Goal: Task Accomplishment & Management: Manage account settings

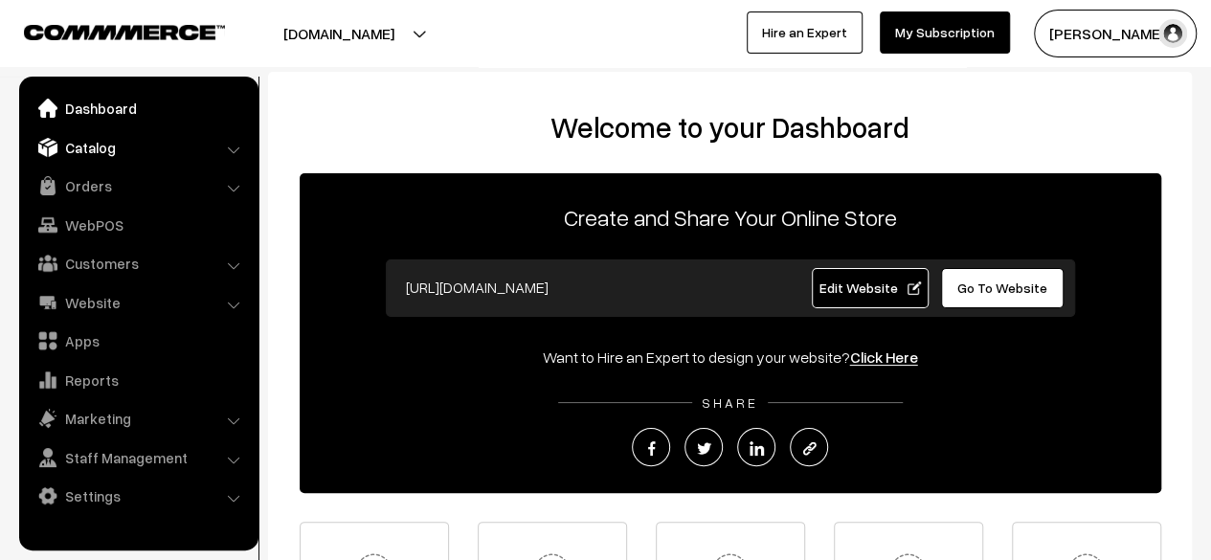
click at [100, 146] on link "Catalog" at bounding box center [138, 147] width 228 height 34
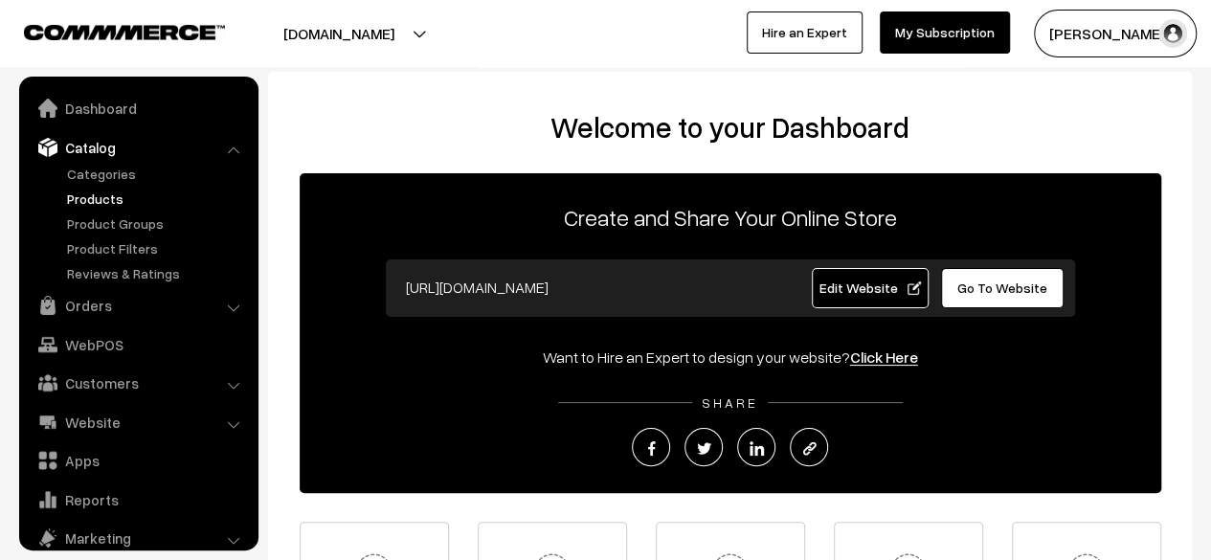
click at [98, 197] on link "Products" at bounding box center [156, 199] width 189 height 20
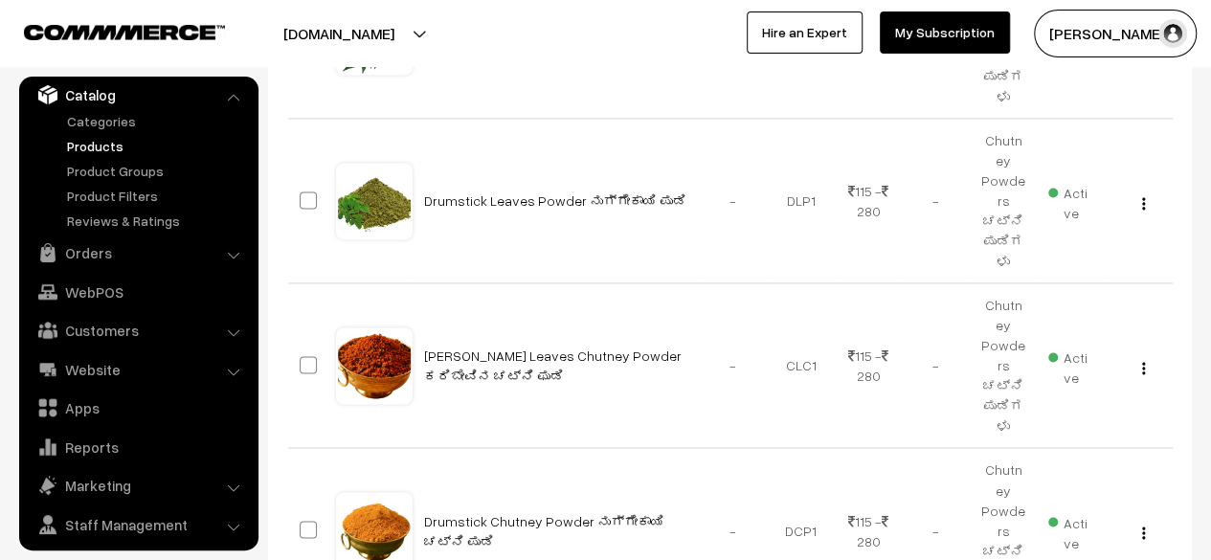
scroll to position [1390, 0]
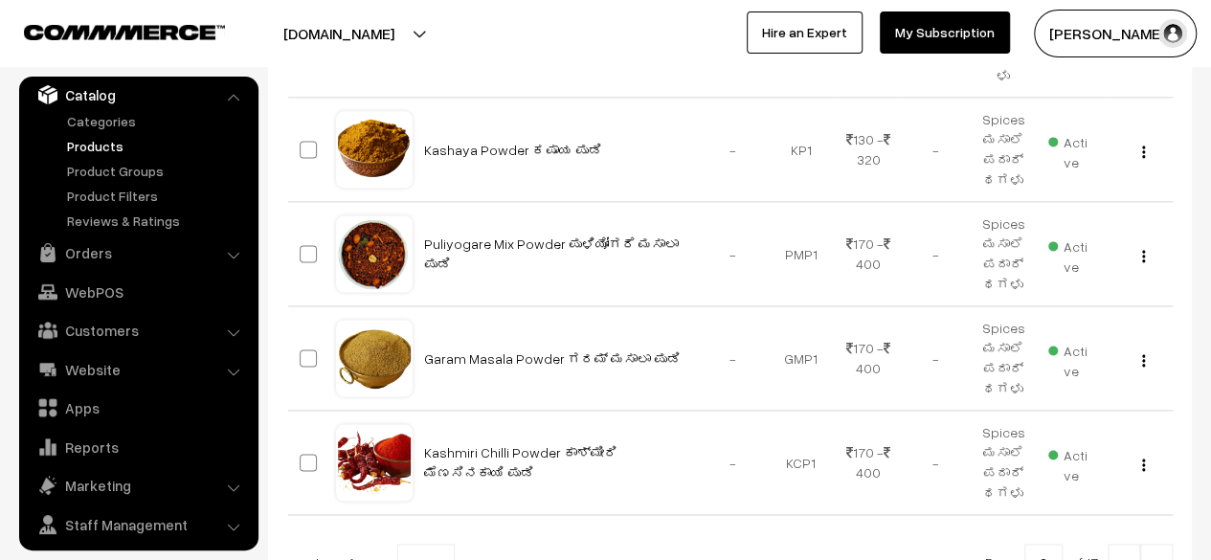
scroll to position [1240, 0]
click at [1157, 558] on img at bounding box center [1155, 563] width 17 height 11
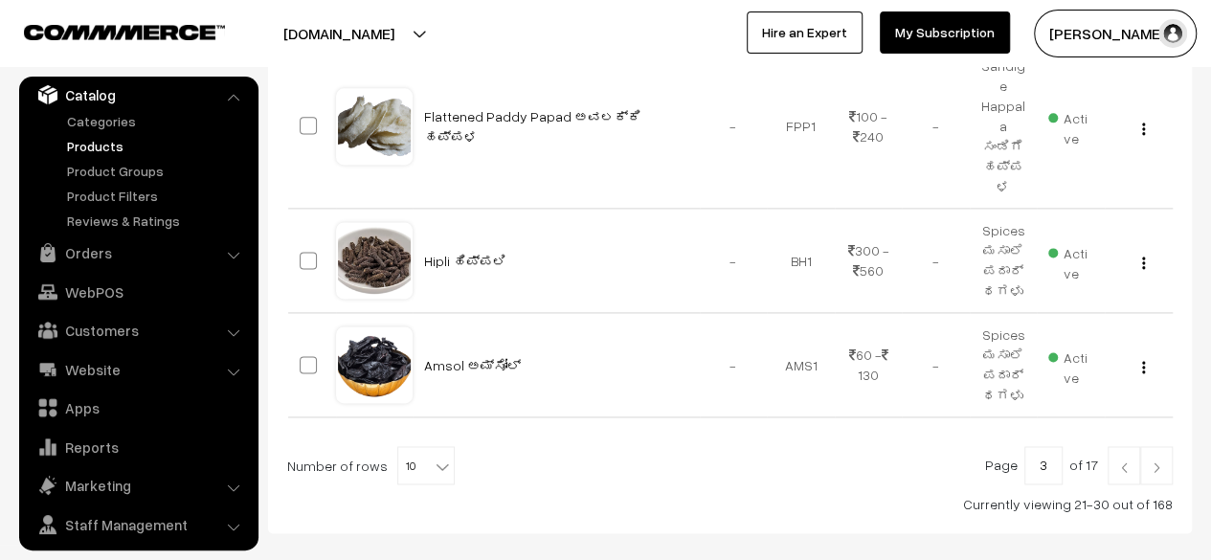
scroll to position [1238, 0]
click at [1155, 459] on img at bounding box center [1155, 464] width 17 height 11
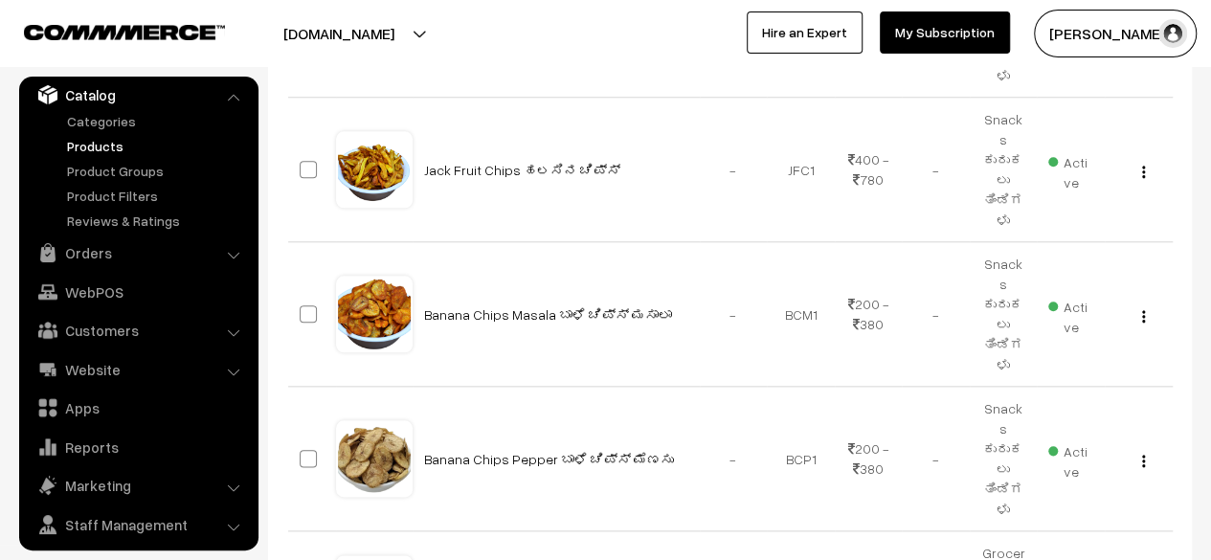
scroll to position [911, 0]
click at [1143, 454] on img "button" at bounding box center [1143, 460] width 3 height 12
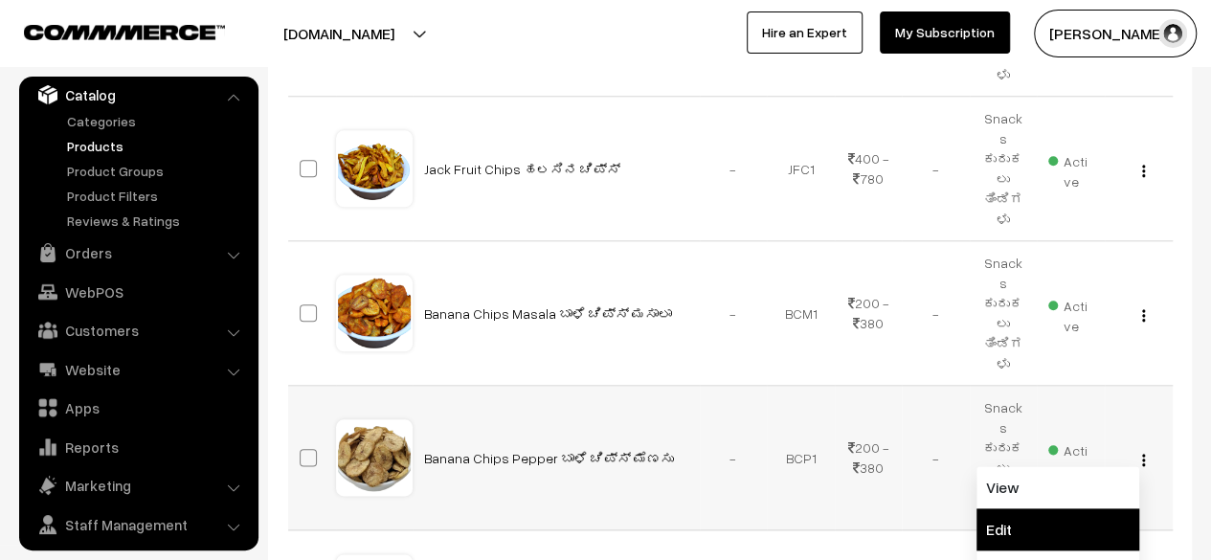
click at [1037, 508] on link "Edit" at bounding box center [1057, 529] width 163 height 42
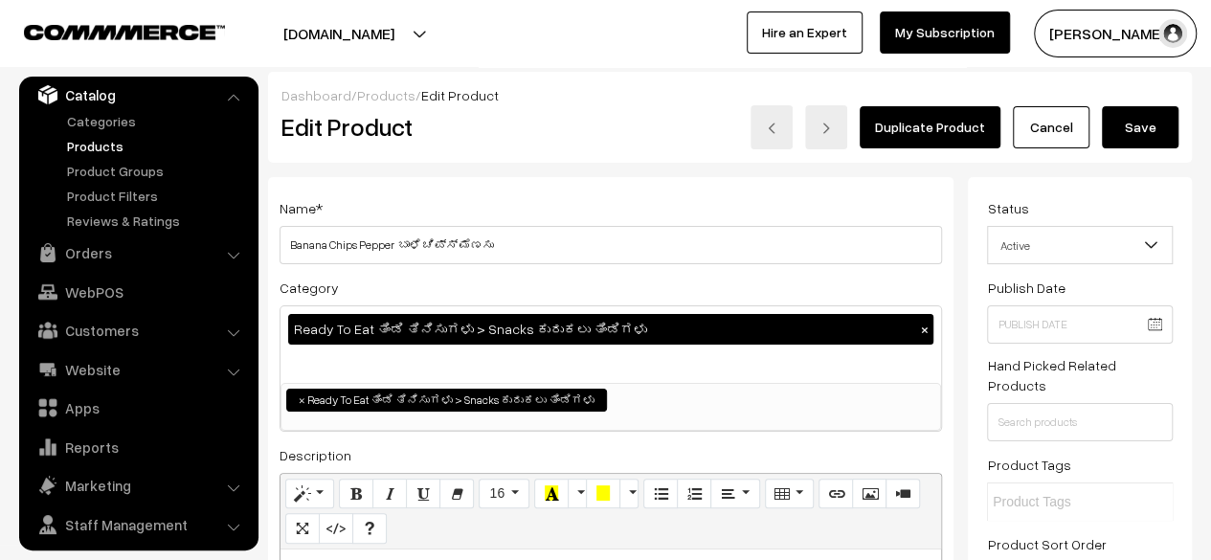
click at [1048, 133] on link "Cancel" at bounding box center [1051, 127] width 77 height 42
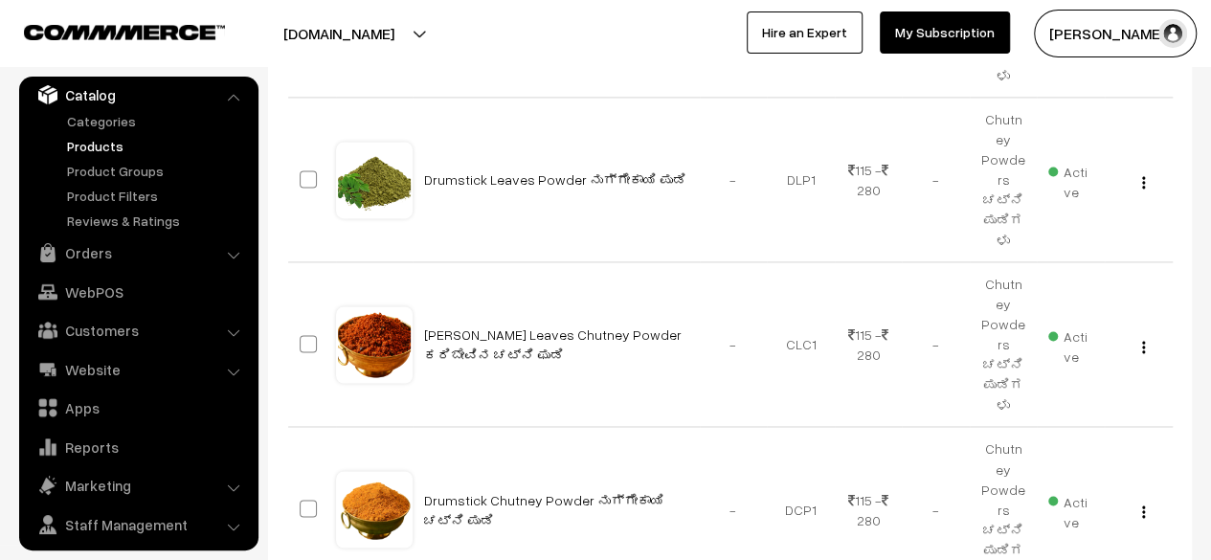
scroll to position [1390, 0]
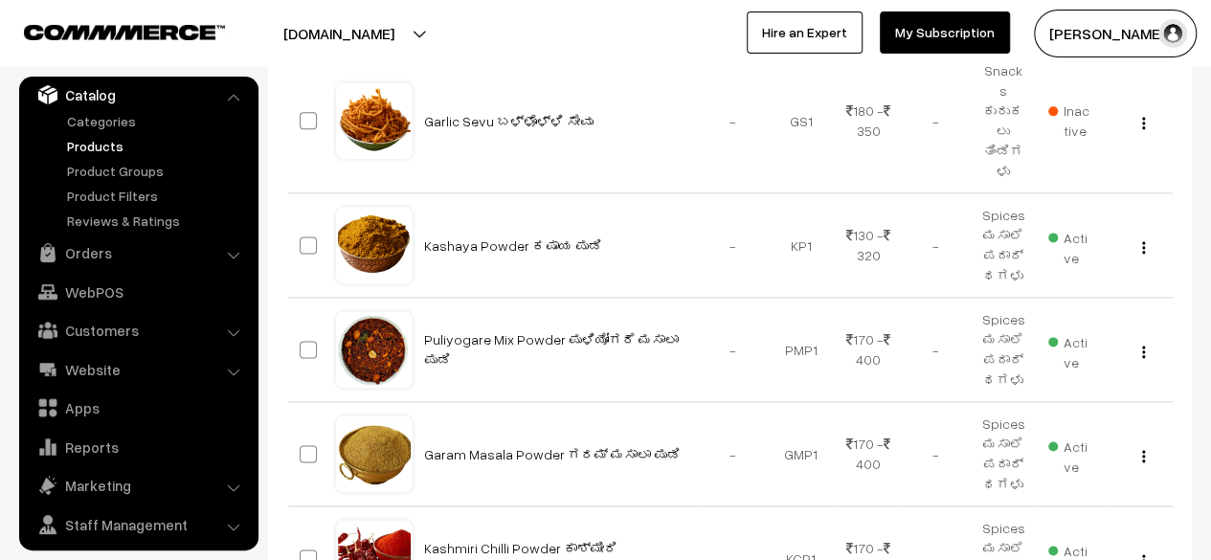
scroll to position [1269, 0]
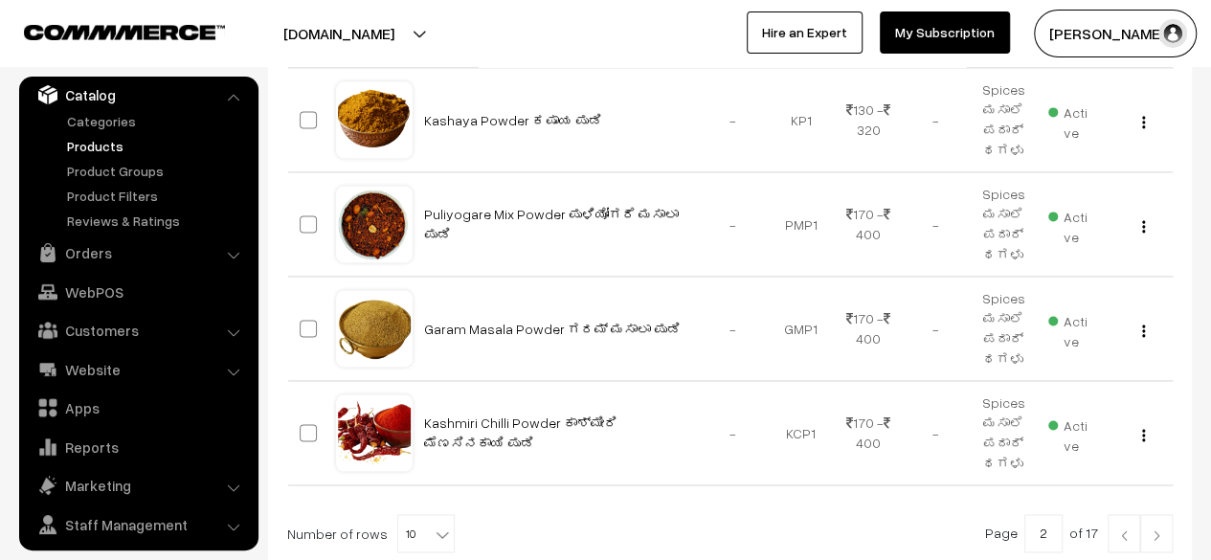
click at [1158, 529] on img at bounding box center [1155, 534] width 17 height 11
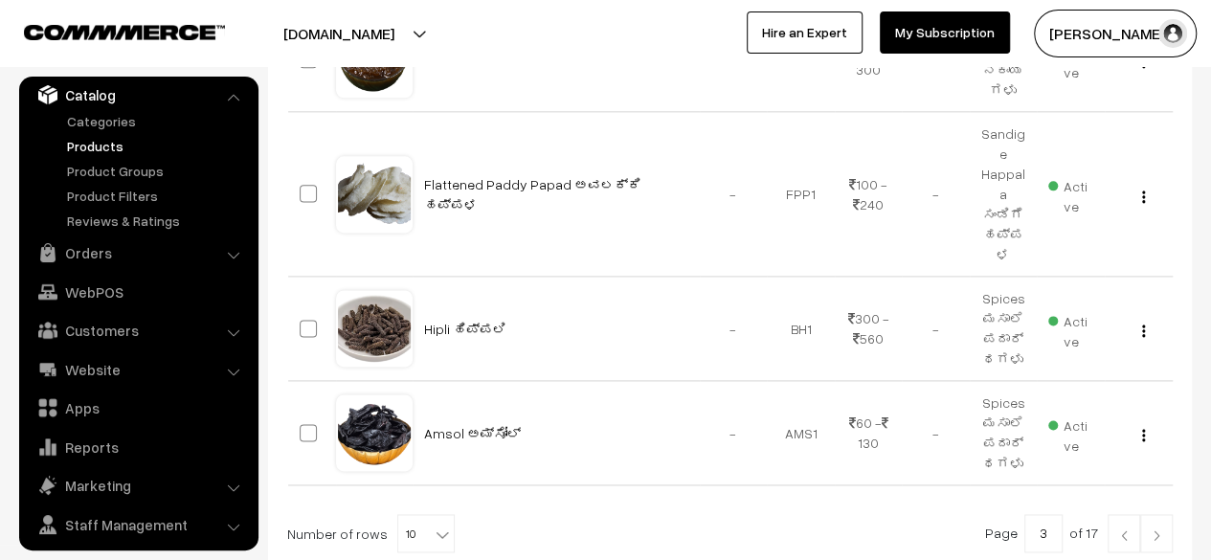
scroll to position [1221, 0]
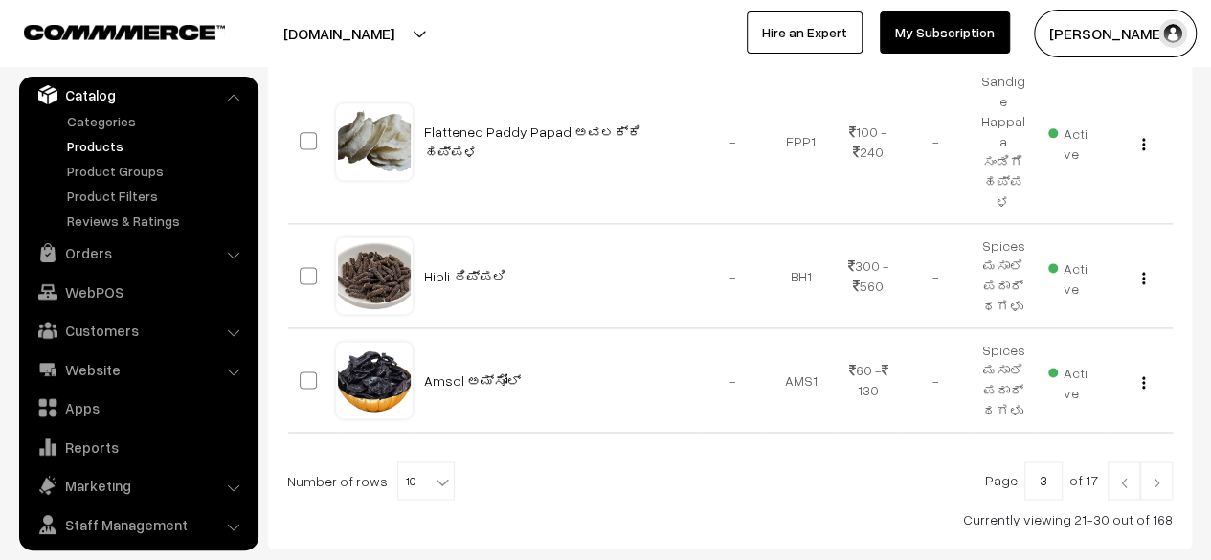
click at [1158, 477] on img at bounding box center [1155, 482] width 17 height 11
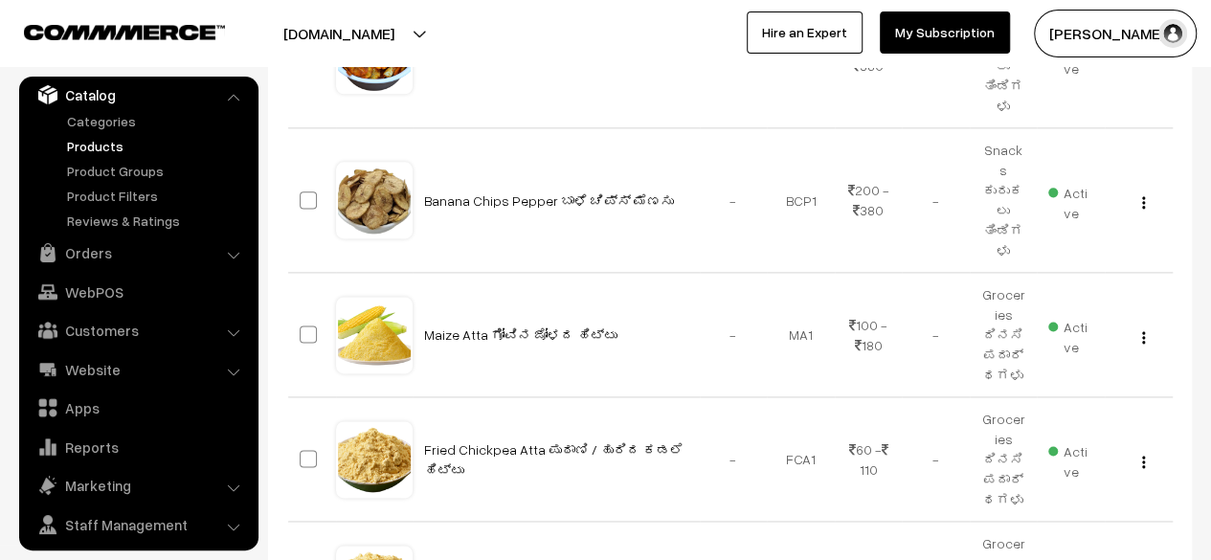
scroll to position [1194, 0]
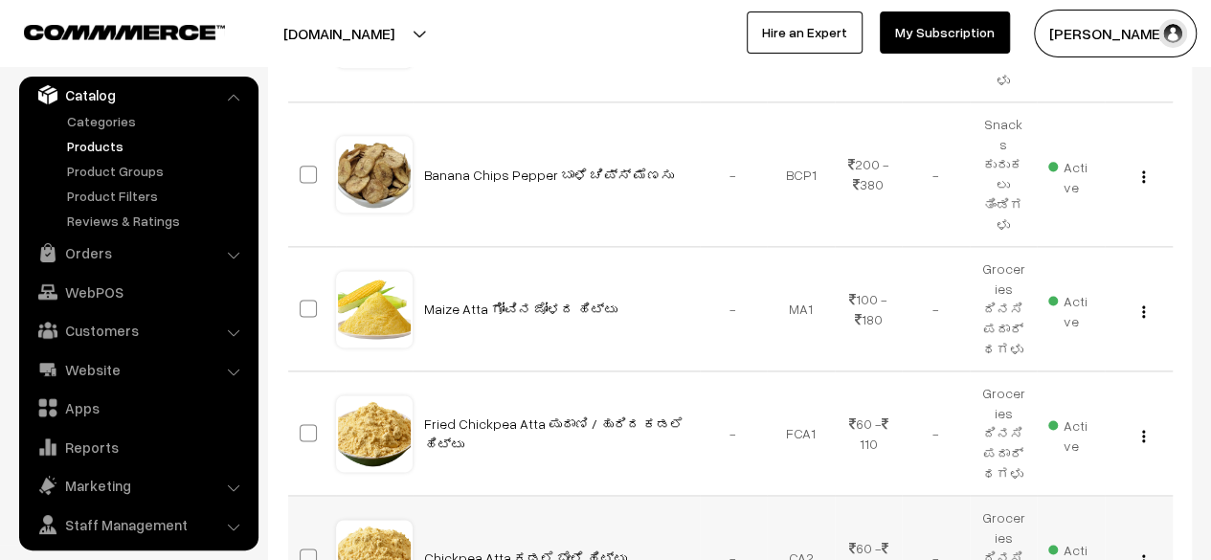
click at [1142, 554] on img "button" at bounding box center [1143, 560] width 3 height 12
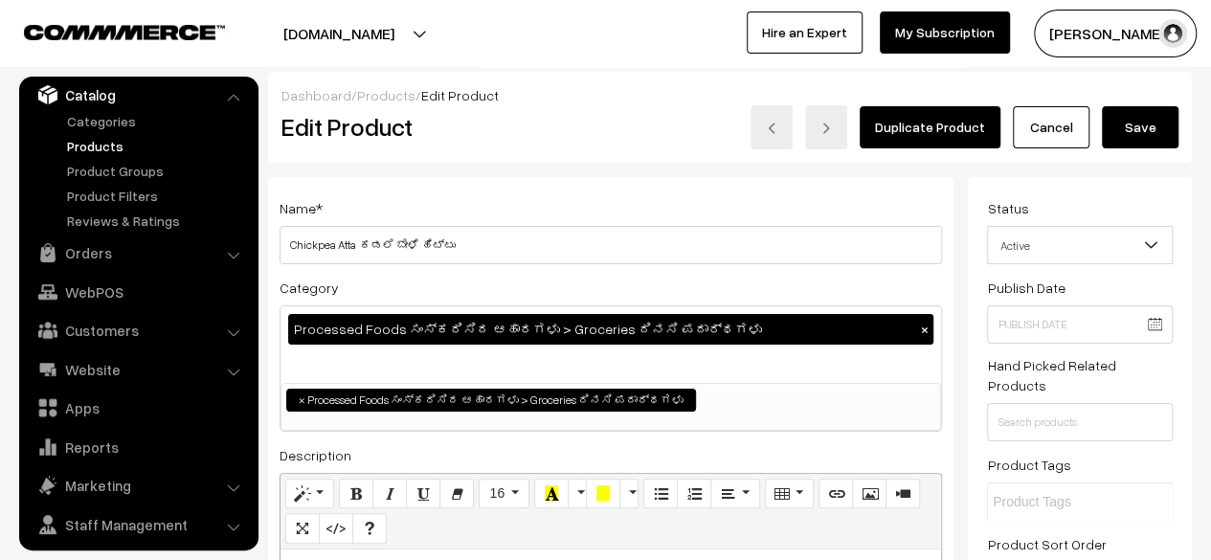
click at [1035, 140] on link "Cancel" at bounding box center [1051, 127] width 77 height 42
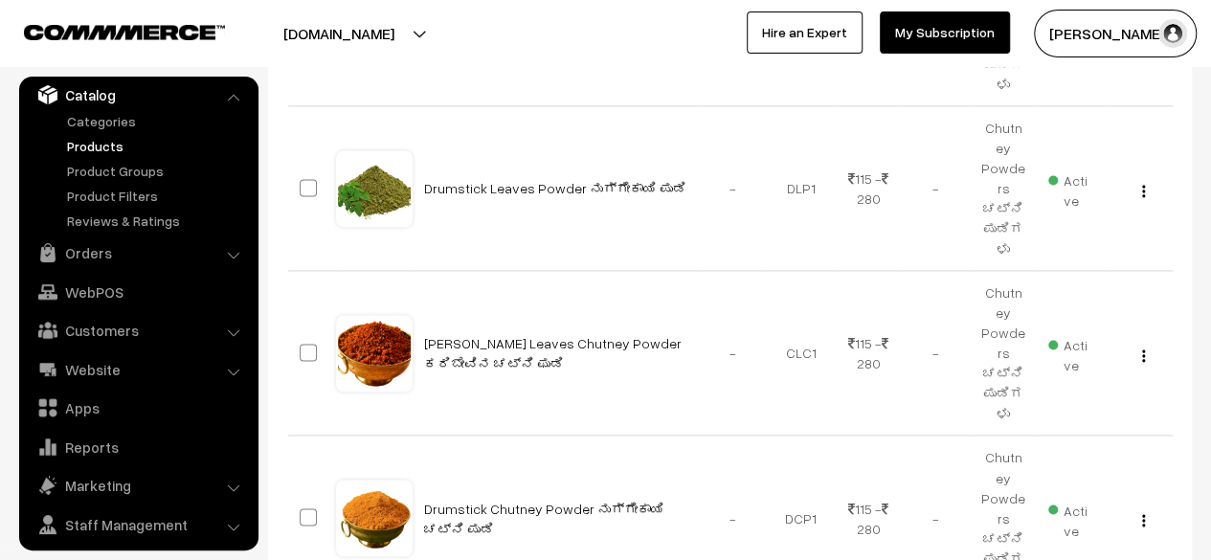
scroll to position [1390, 0]
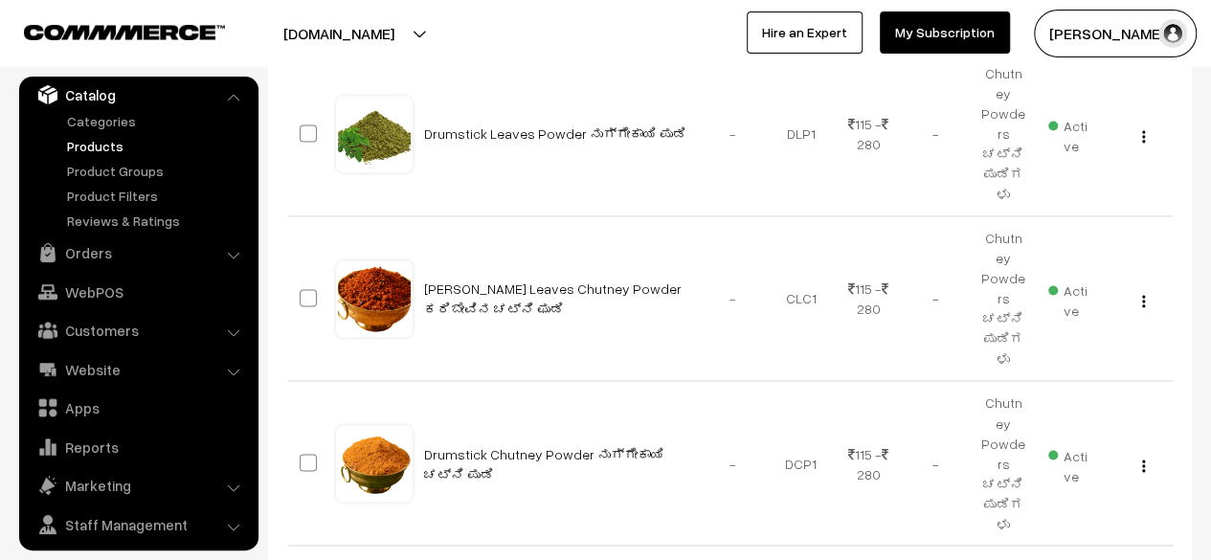
type input "5"
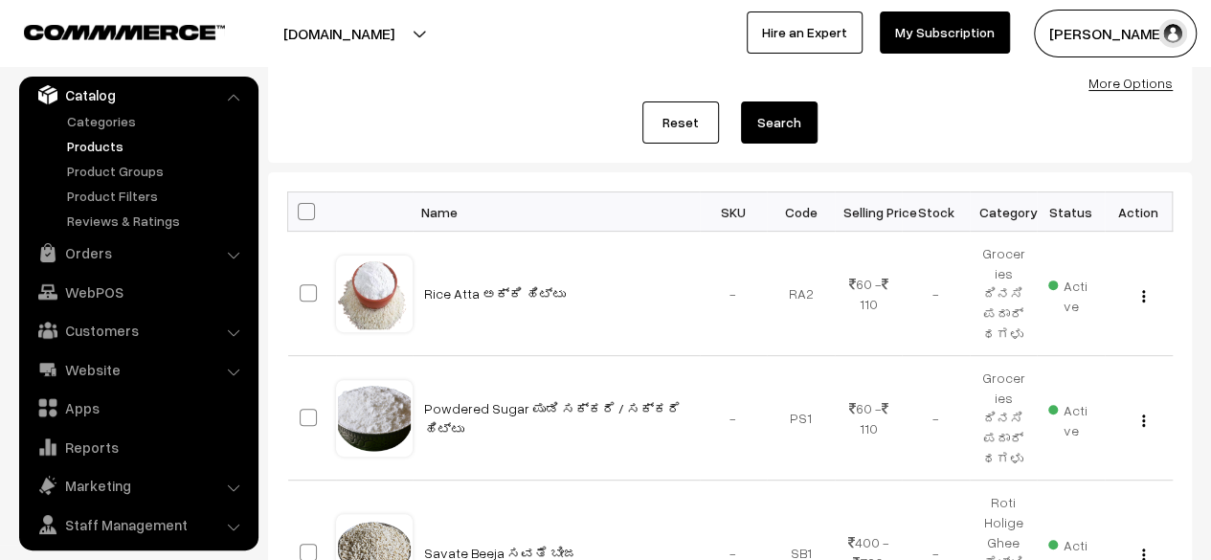
scroll to position [199, 0]
click at [1142, 294] on img "button" at bounding box center [1143, 295] width 3 height 12
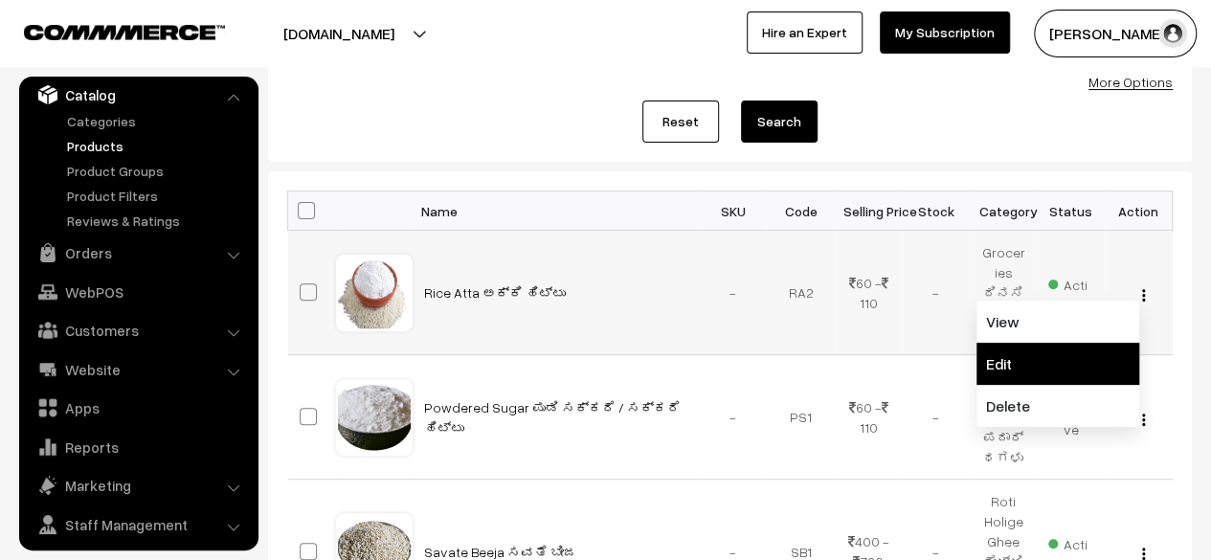
click at [1060, 360] on link "Edit" at bounding box center [1057, 364] width 163 height 42
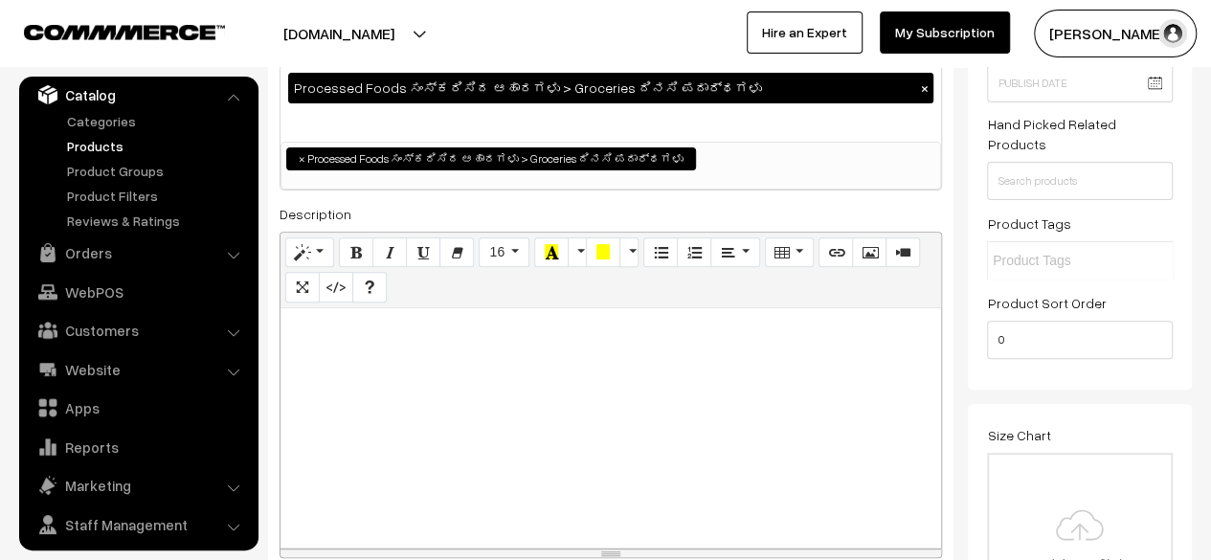
scroll to position [235, 0]
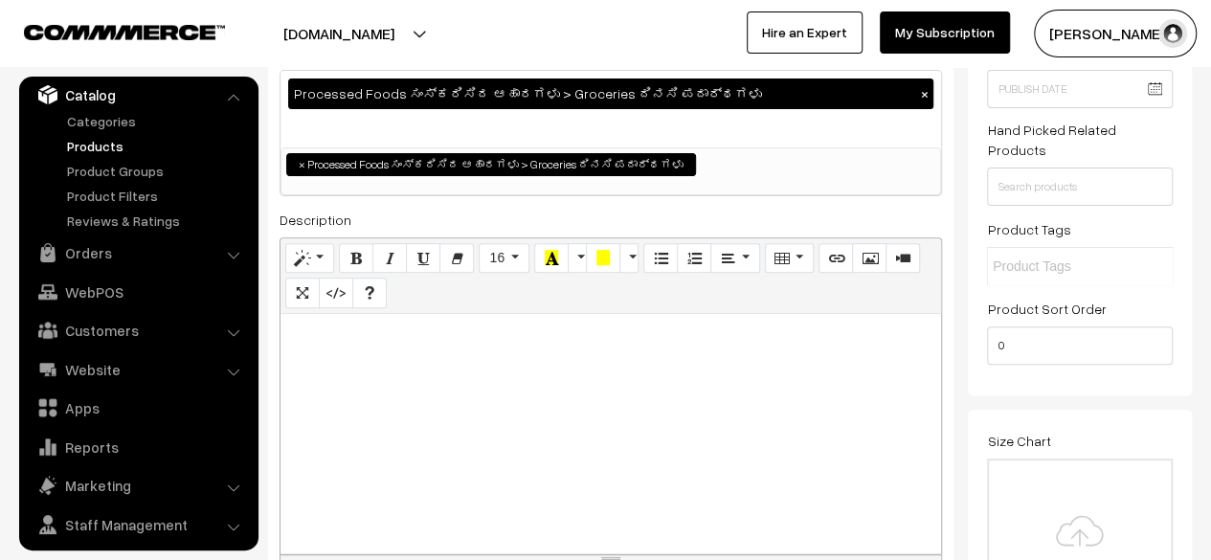
click at [679, 352] on div at bounding box center [610, 433] width 660 height 239
paste div
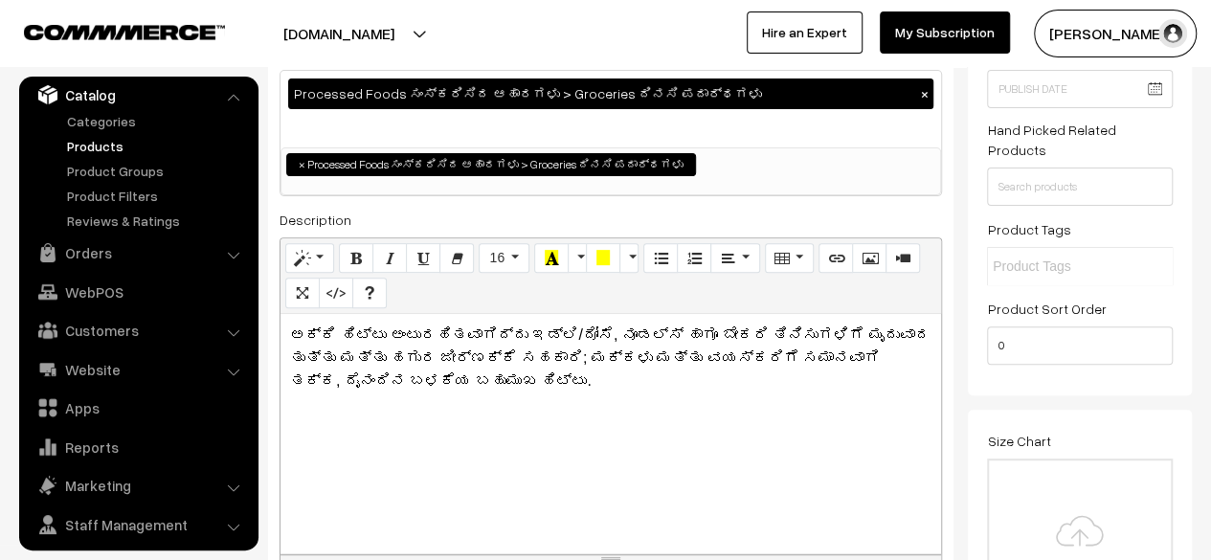
scroll to position [0, 0]
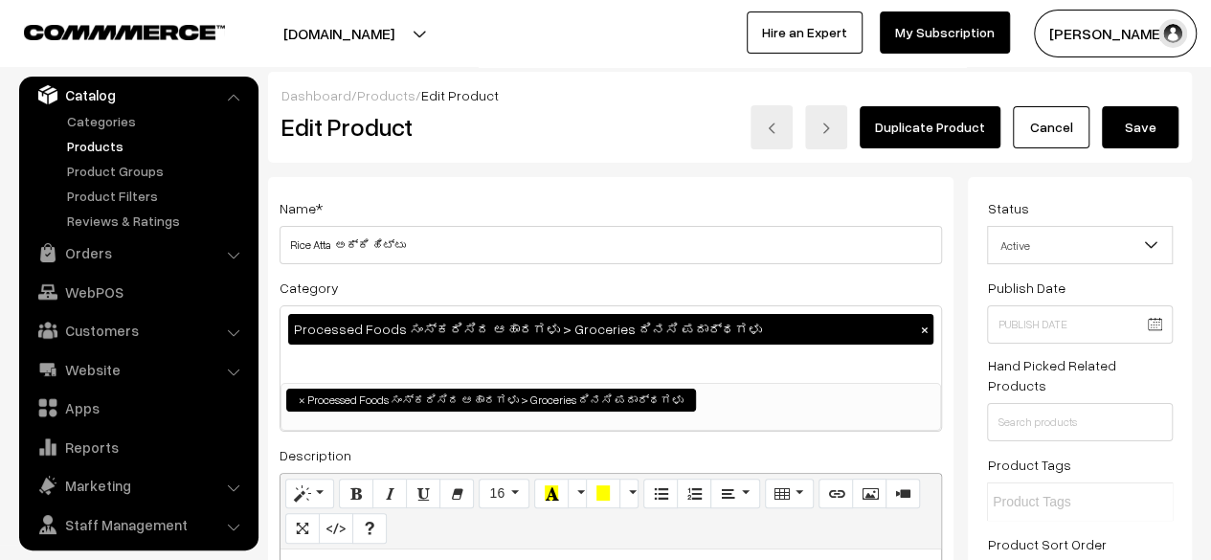
click at [1150, 128] on button "Save" at bounding box center [1140, 127] width 77 height 42
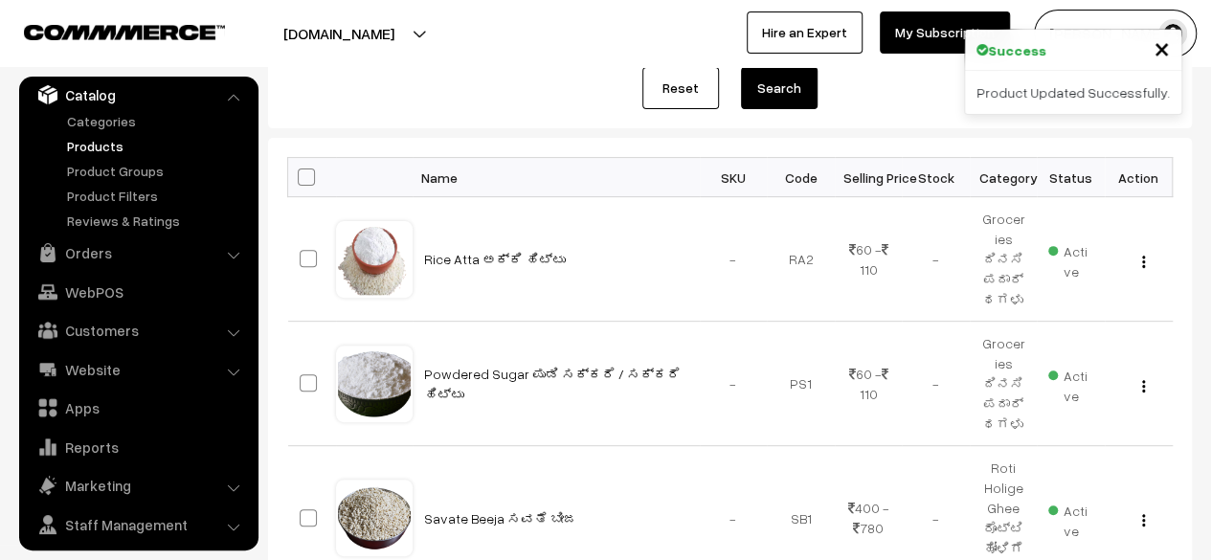
scroll to position [234, 0]
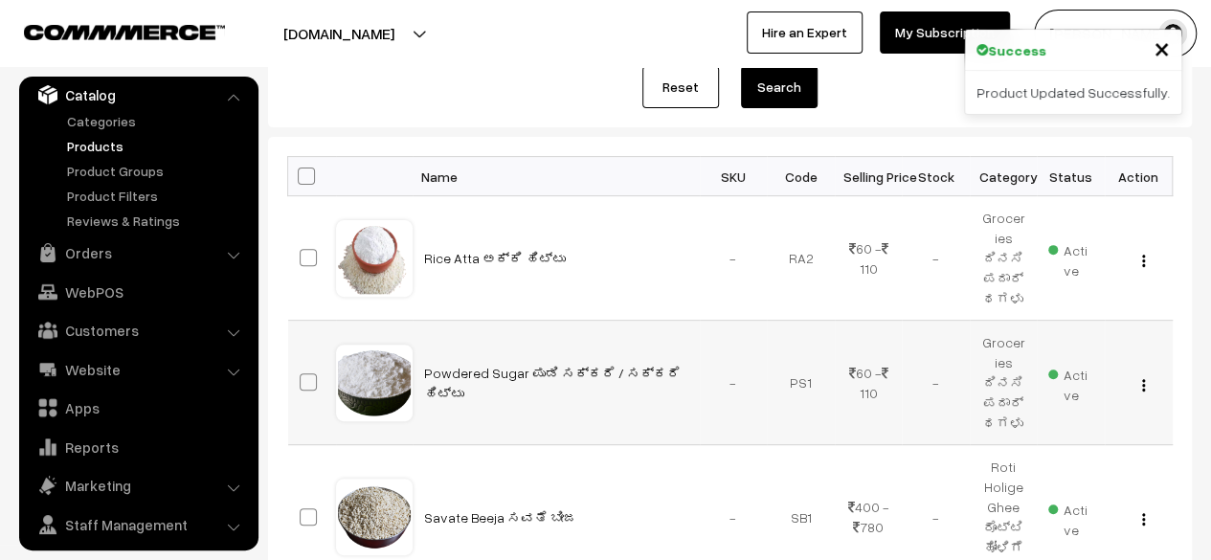
click at [1143, 386] on img "button" at bounding box center [1143, 385] width 3 height 12
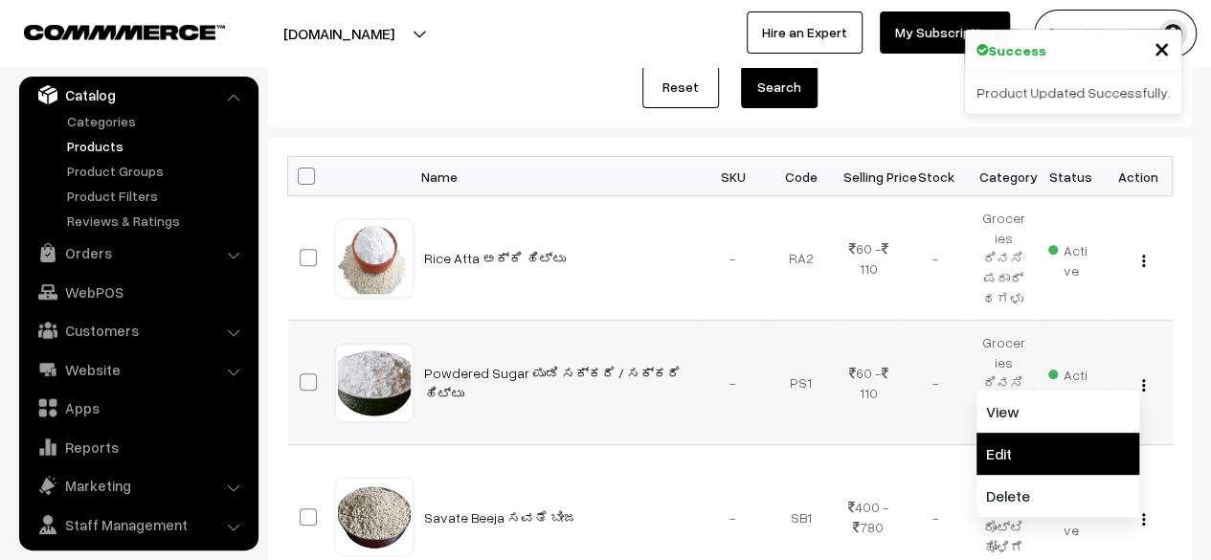
click at [1043, 440] on link "Edit" at bounding box center [1057, 454] width 163 height 42
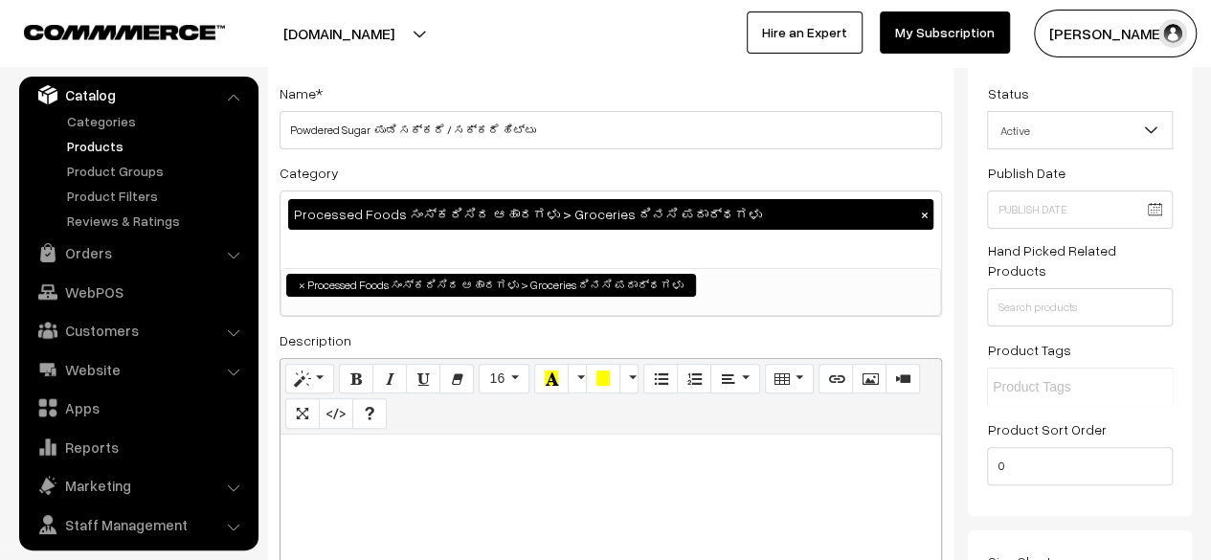
scroll to position [116, 0]
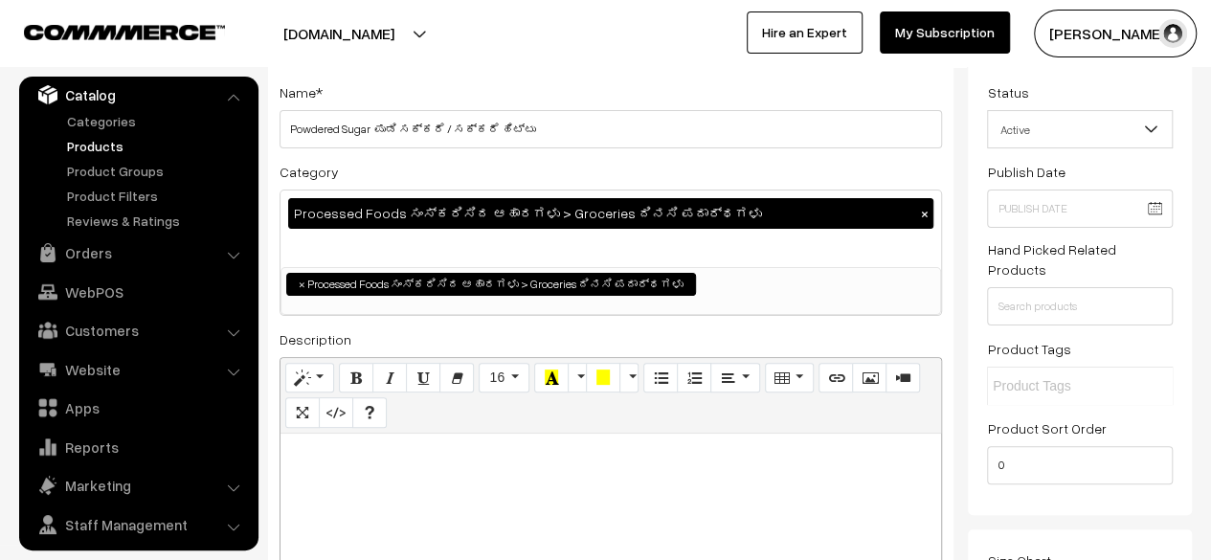
click at [526, 464] on p at bounding box center [610, 454] width 641 height 23
paste div
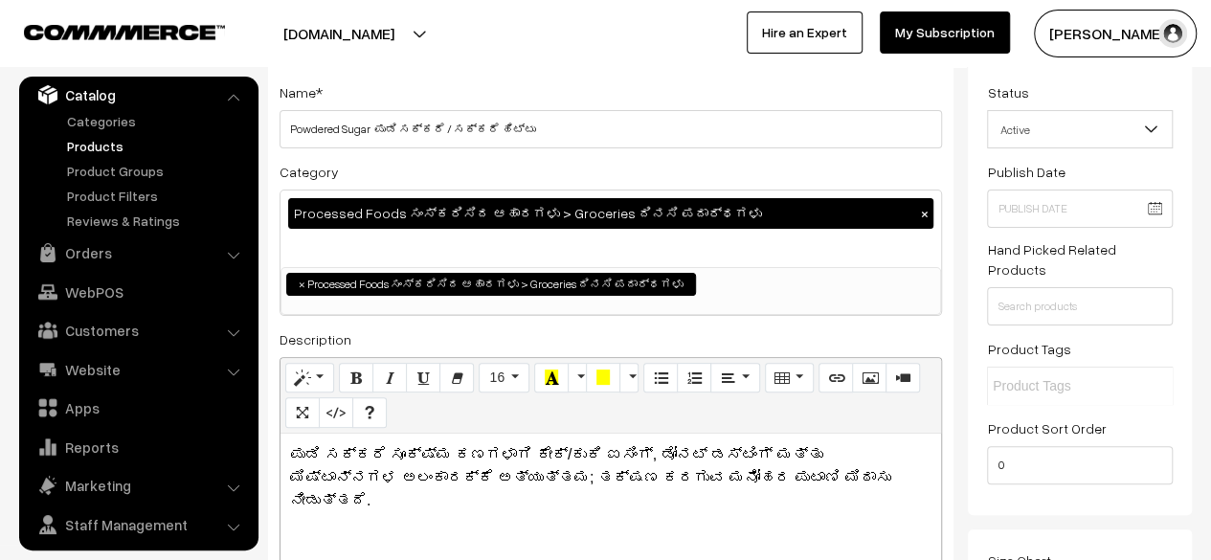
scroll to position [0, 0]
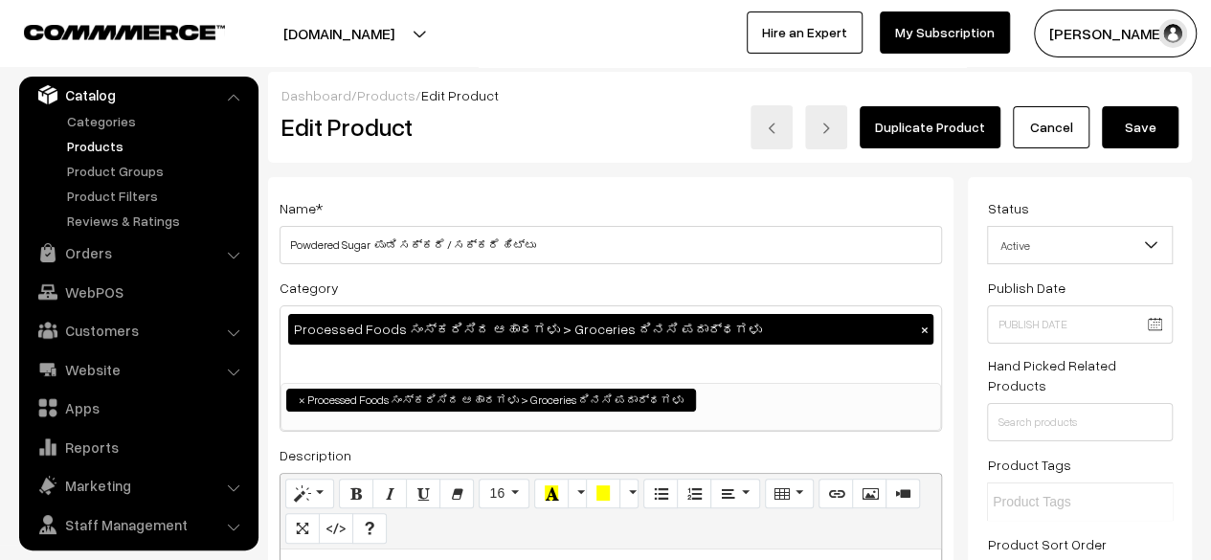
click at [1152, 121] on button "Save" at bounding box center [1140, 127] width 77 height 42
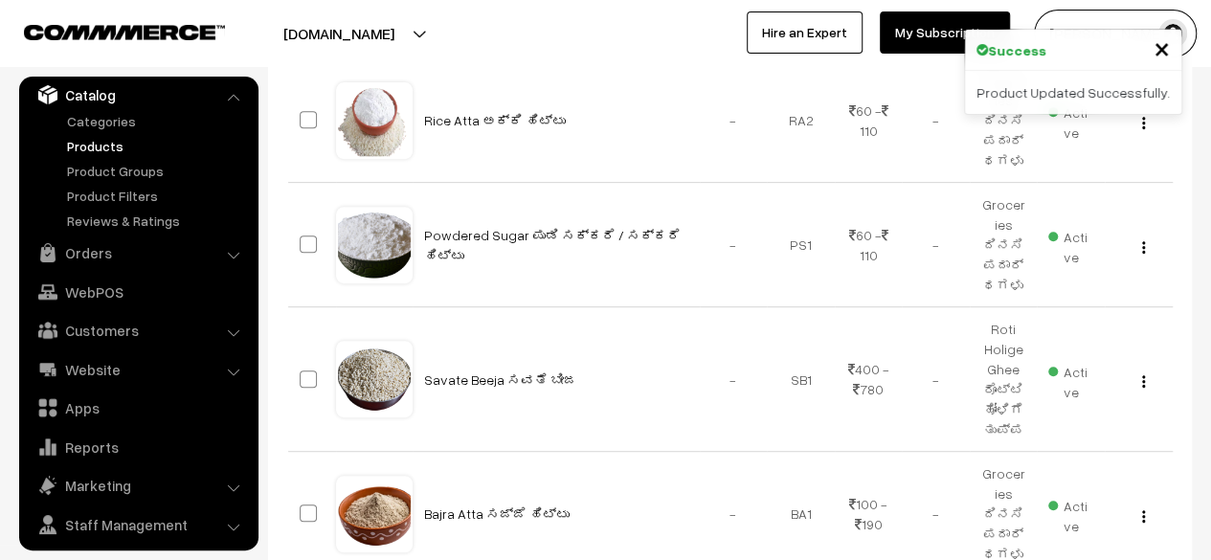
scroll to position [397, 0]
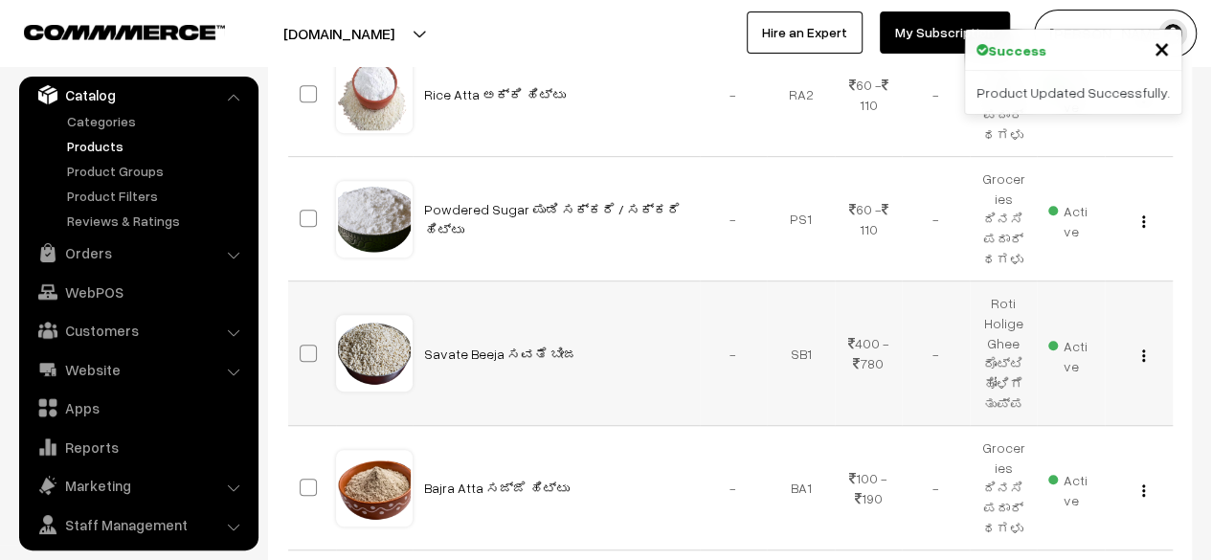
click at [1144, 354] on img "button" at bounding box center [1143, 355] width 3 height 12
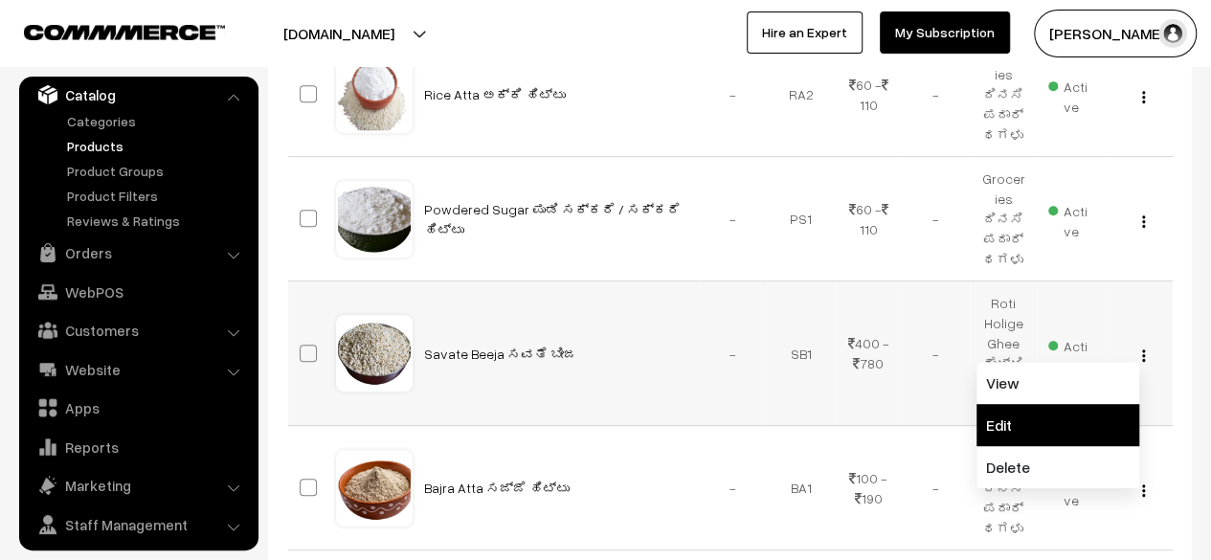
click at [1051, 422] on link "Edit" at bounding box center [1057, 425] width 163 height 42
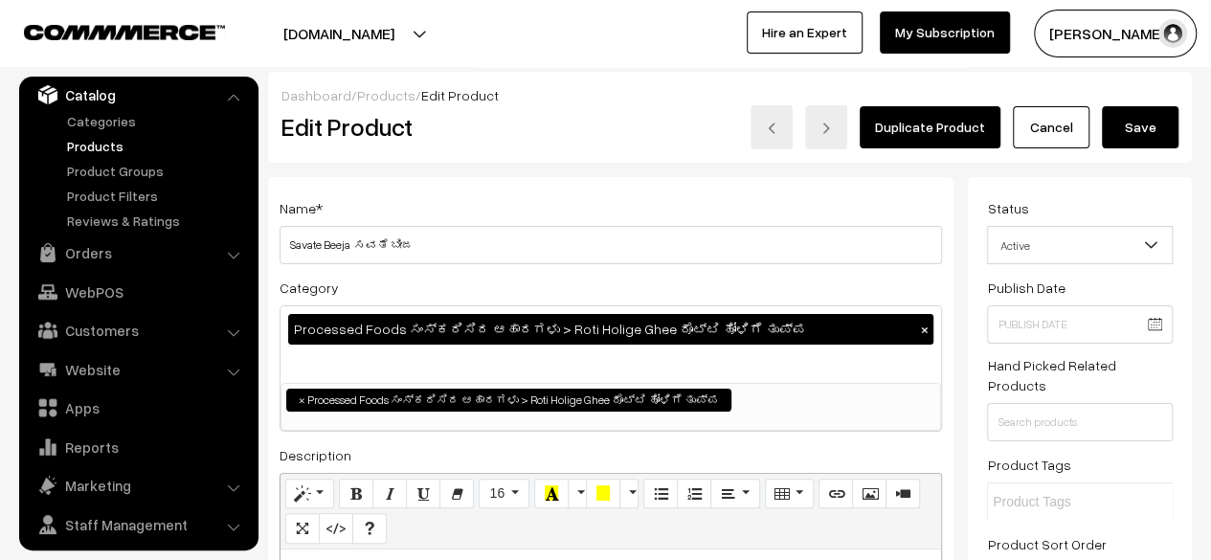
scroll to position [168, 0]
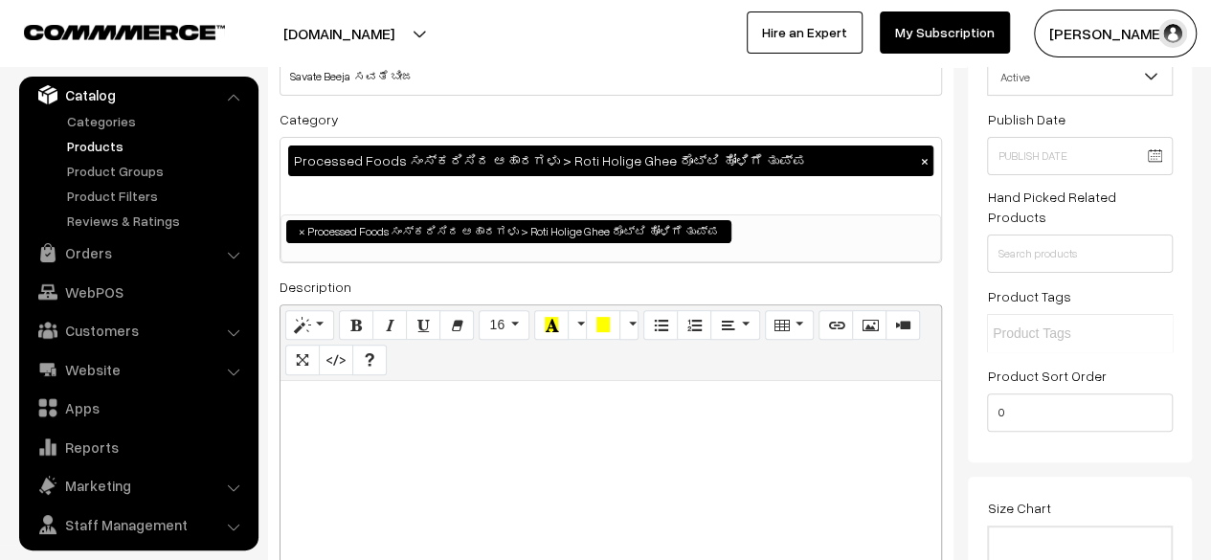
click at [423, 424] on div at bounding box center [610, 500] width 660 height 239
paste div
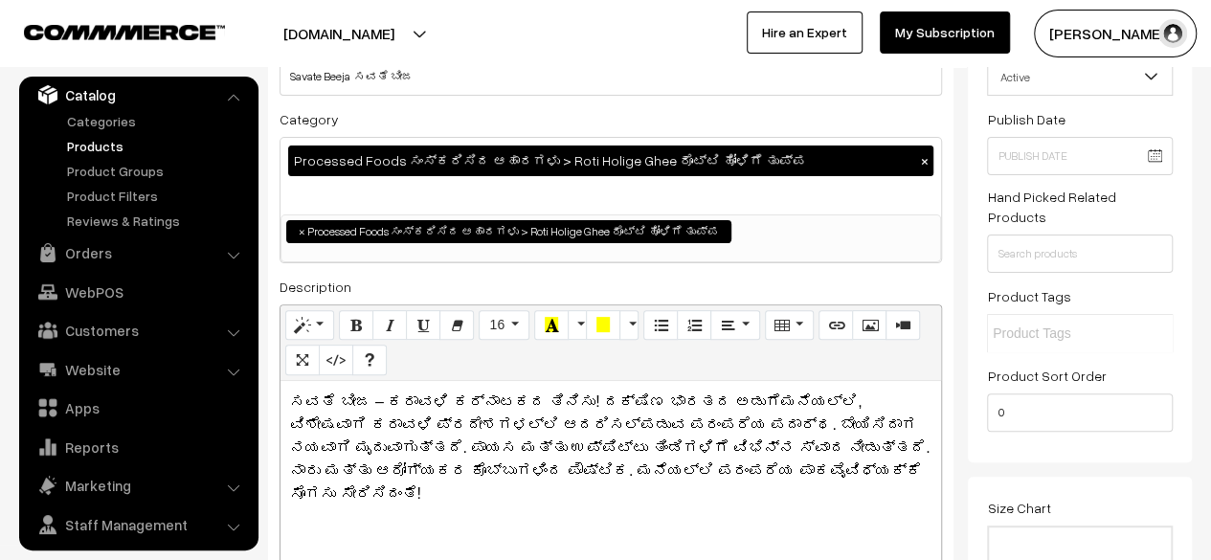
scroll to position [0, 0]
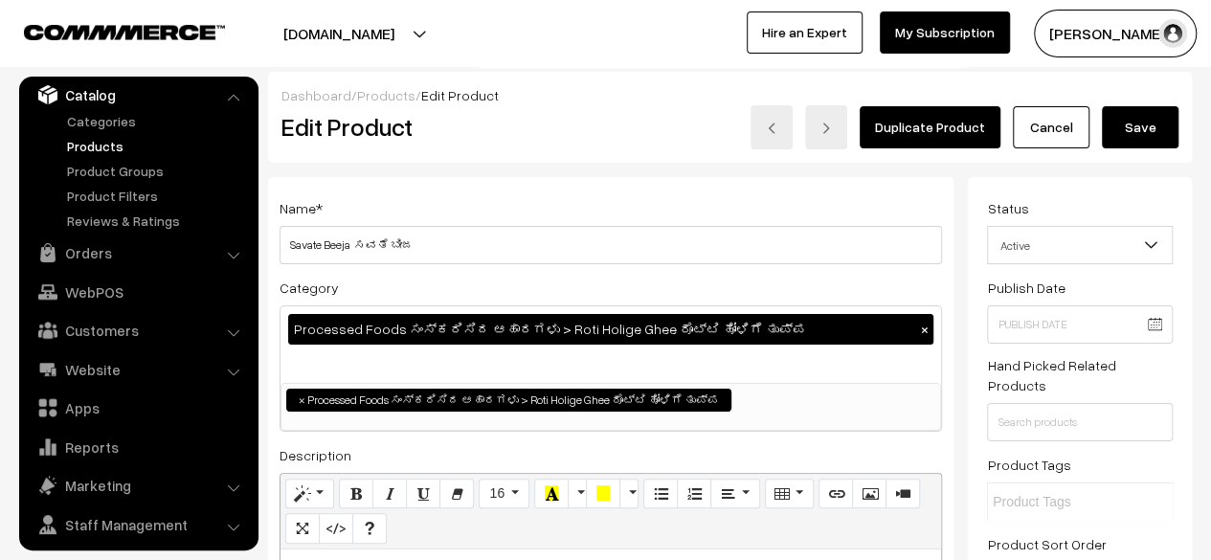
click at [1133, 135] on button "Save" at bounding box center [1140, 127] width 77 height 42
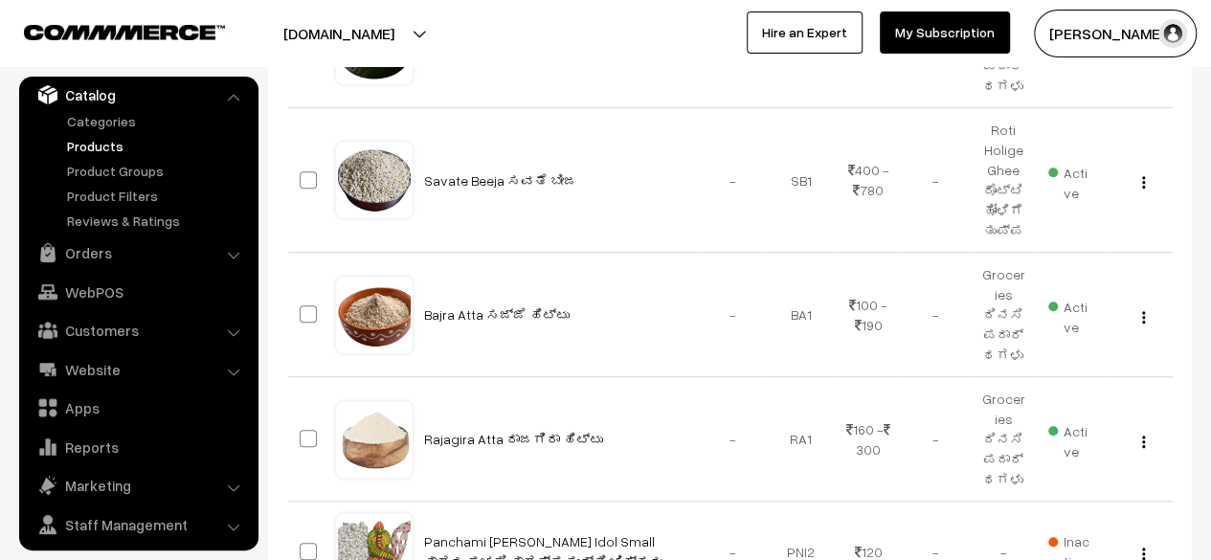
scroll to position [571, 0]
click at [1143, 310] on img "button" at bounding box center [1143, 316] width 3 height 12
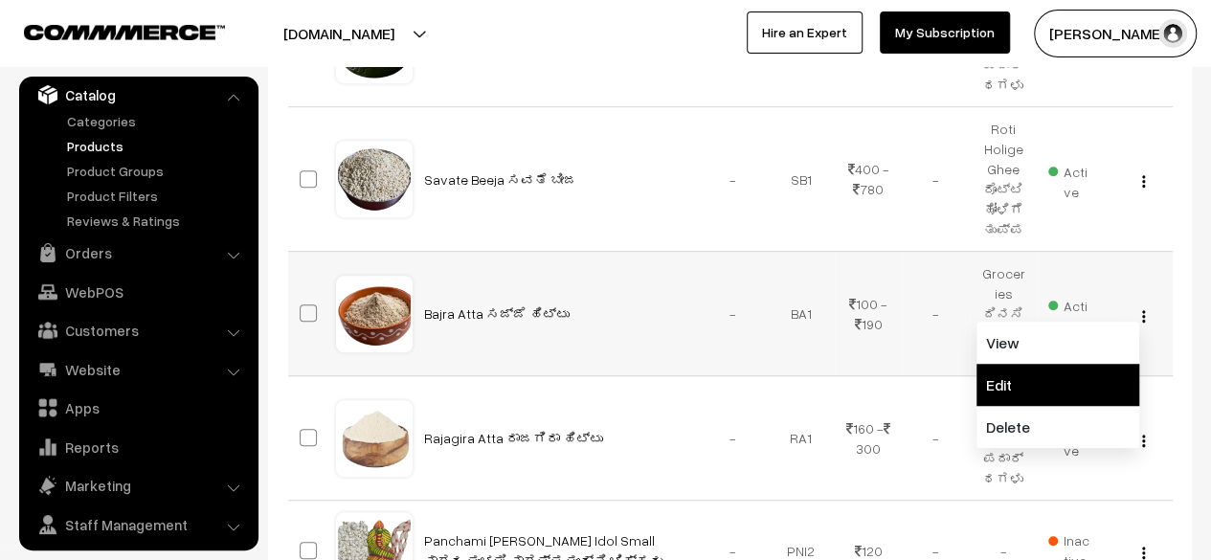
click at [1034, 372] on link "Edit" at bounding box center [1057, 385] width 163 height 42
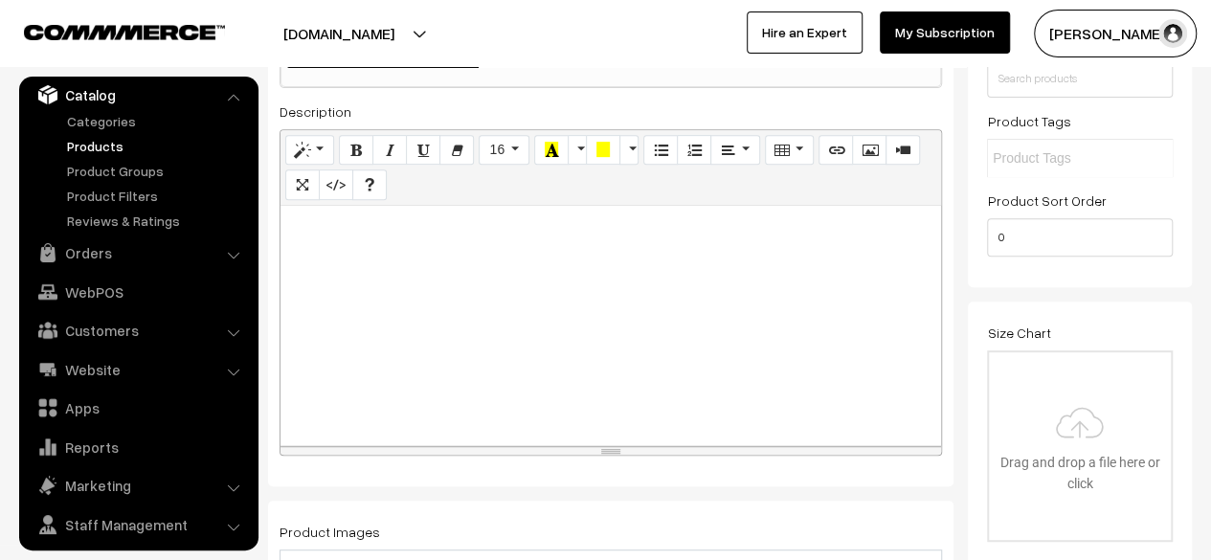
scroll to position [343, 0]
click at [607, 260] on div at bounding box center [610, 326] width 660 height 239
paste div
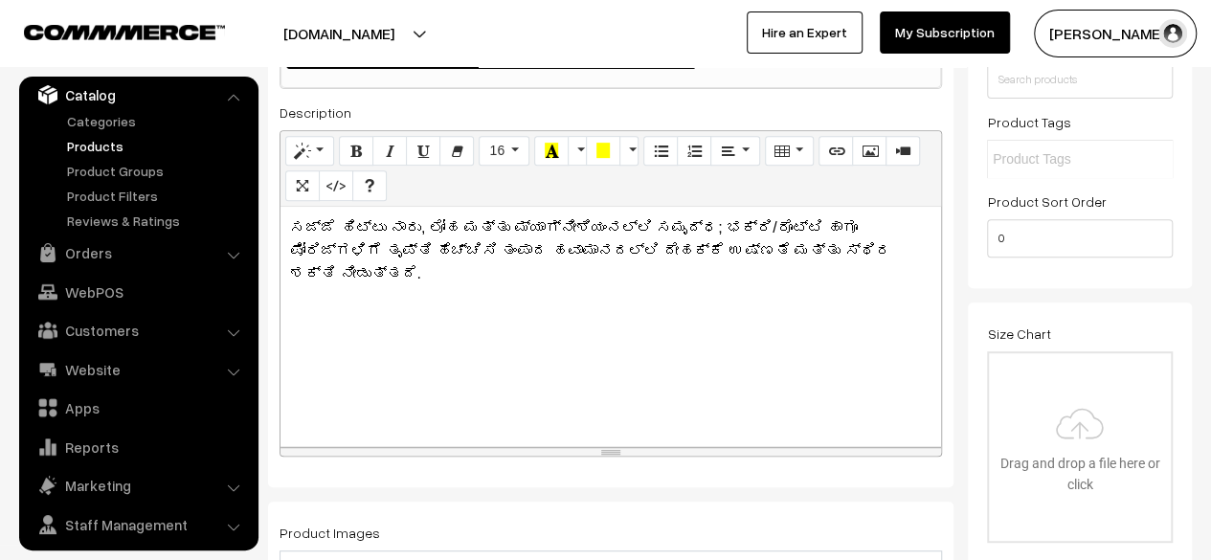
scroll to position [0, 0]
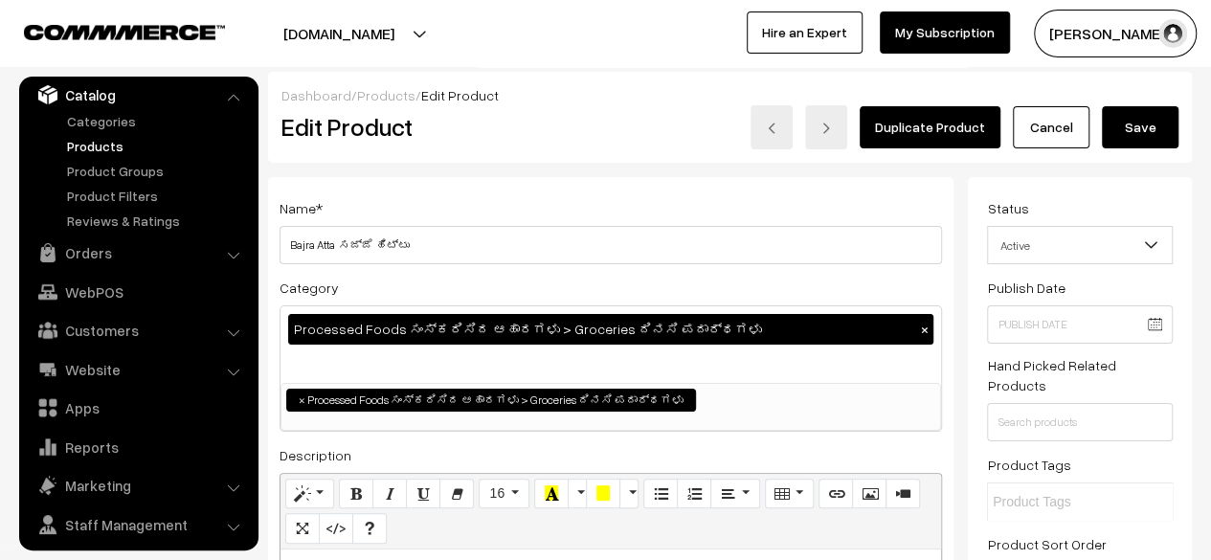
click at [1143, 123] on button "Save" at bounding box center [1140, 127] width 77 height 42
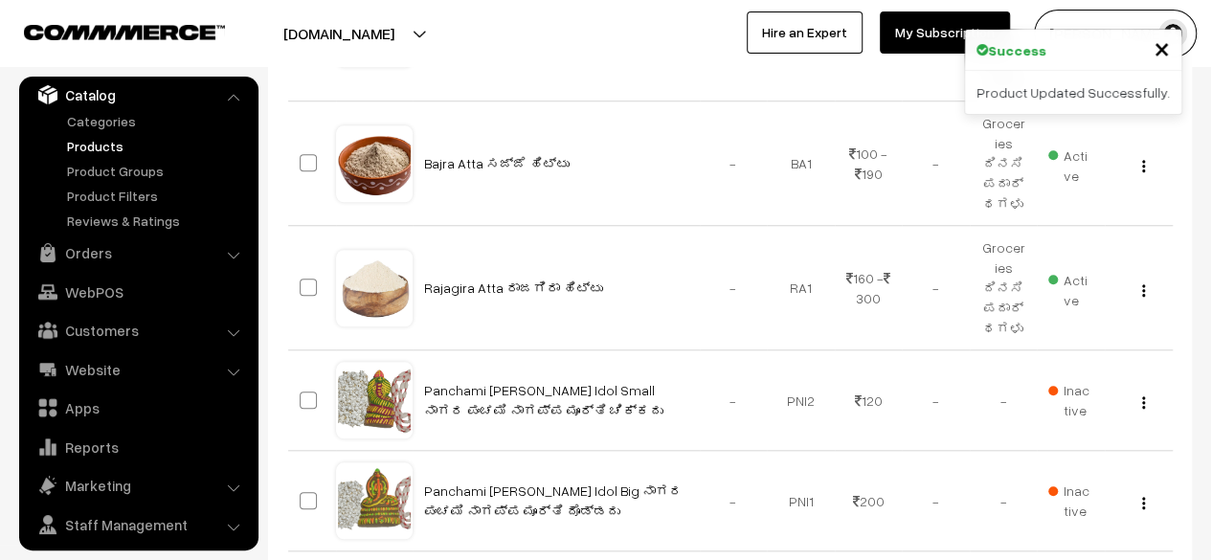
scroll to position [723, 0]
click at [1144, 291] on img "button" at bounding box center [1143, 289] width 3 height 12
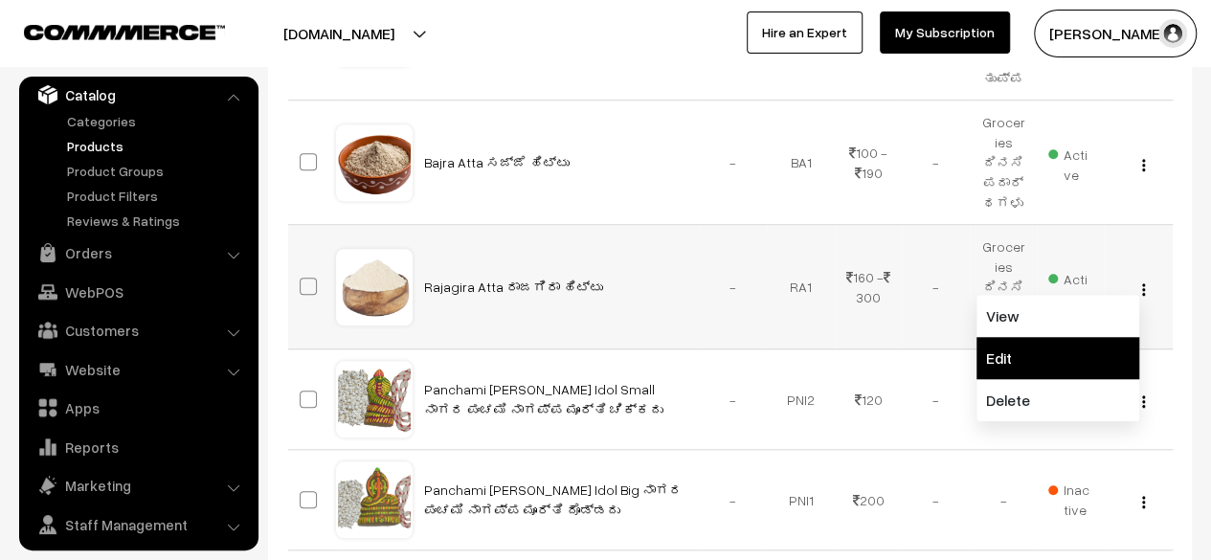
click at [1043, 356] on link "Edit" at bounding box center [1057, 358] width 163 height 42
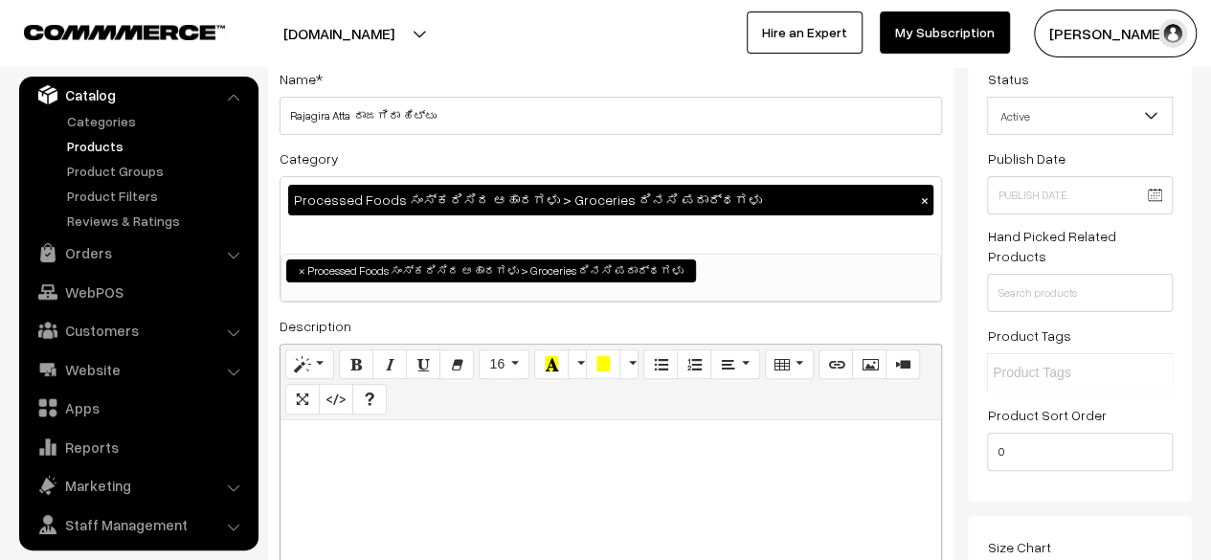
scroll to position [151, 0]
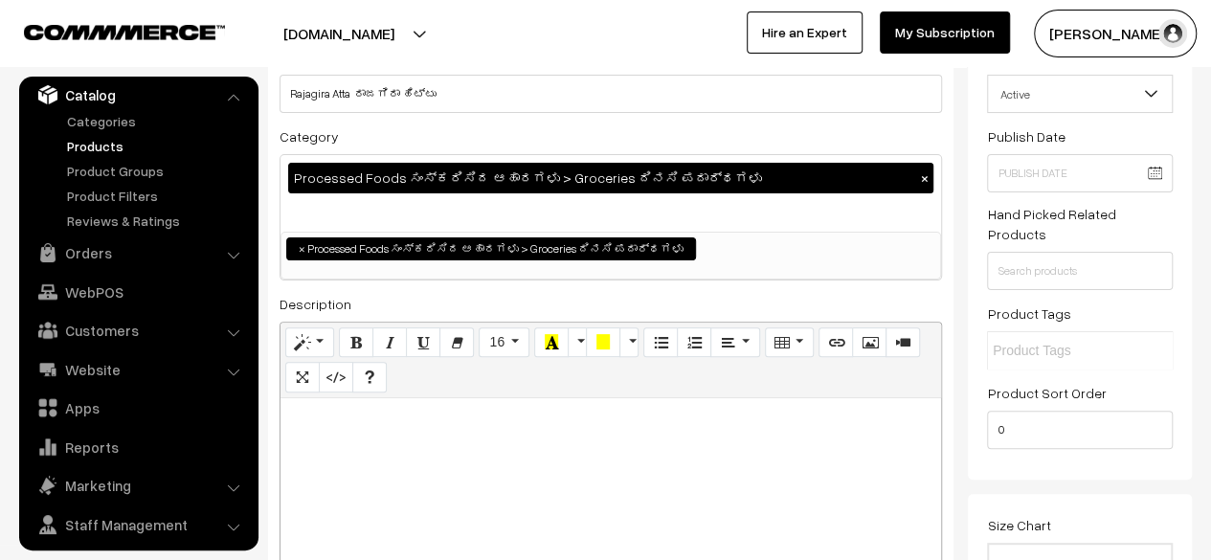
click at [443, 449] on div at bounding box center [610, 517] width 660 height 239
paste div
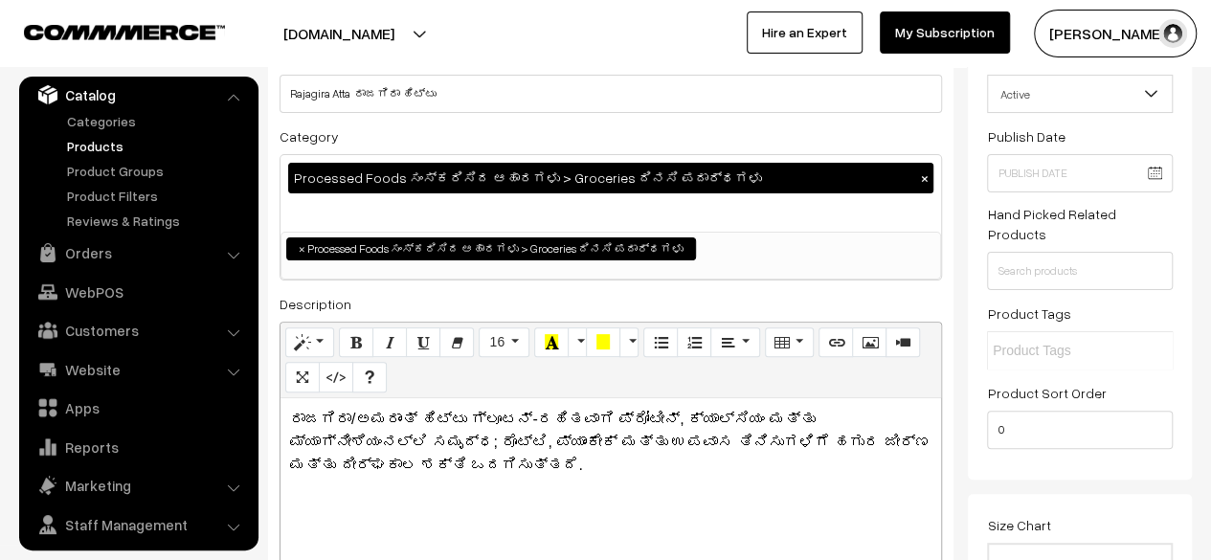
scroll to position [0, 0]
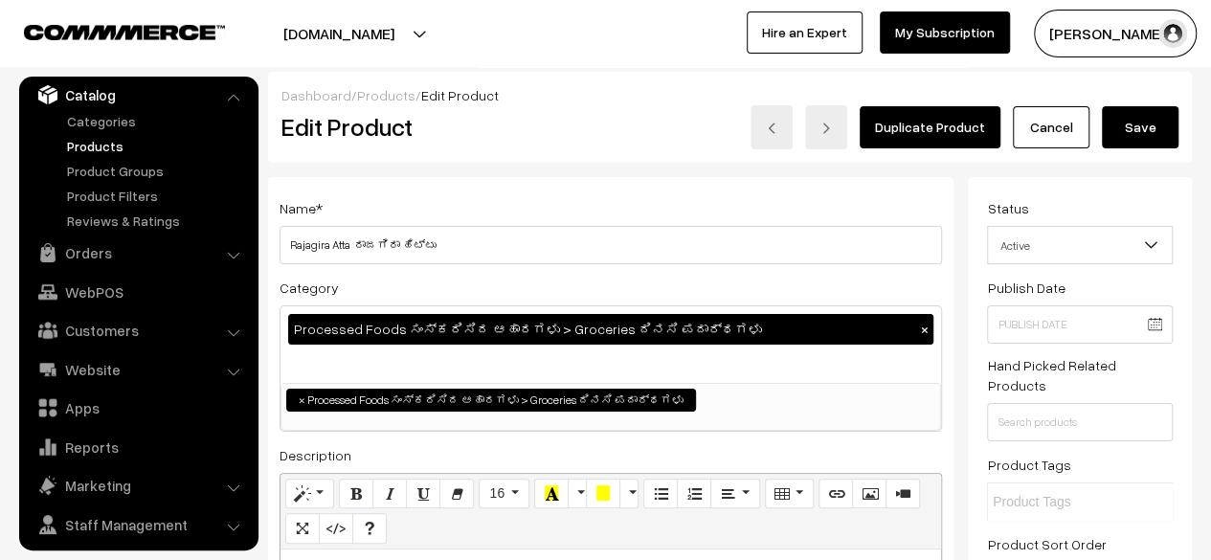
click at [1145, 141] on button "Save" at bounding box center [1140, 127] width 77 height 42
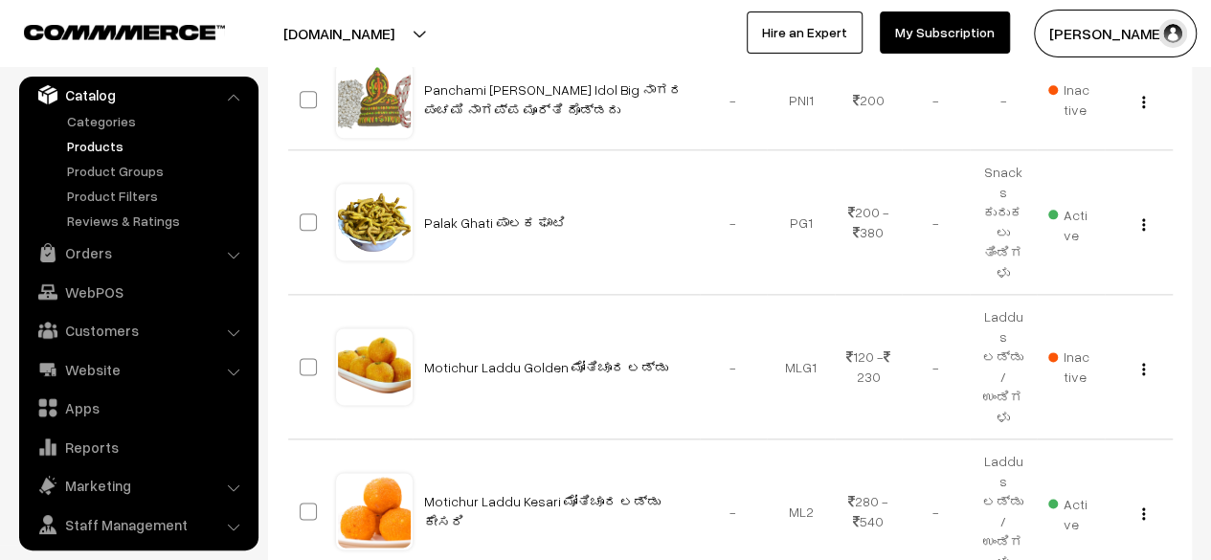
scroll to position [1124, 0]
click at [1144, 217] on img "button" at bounding box center [1143, 223] width 3 height 12
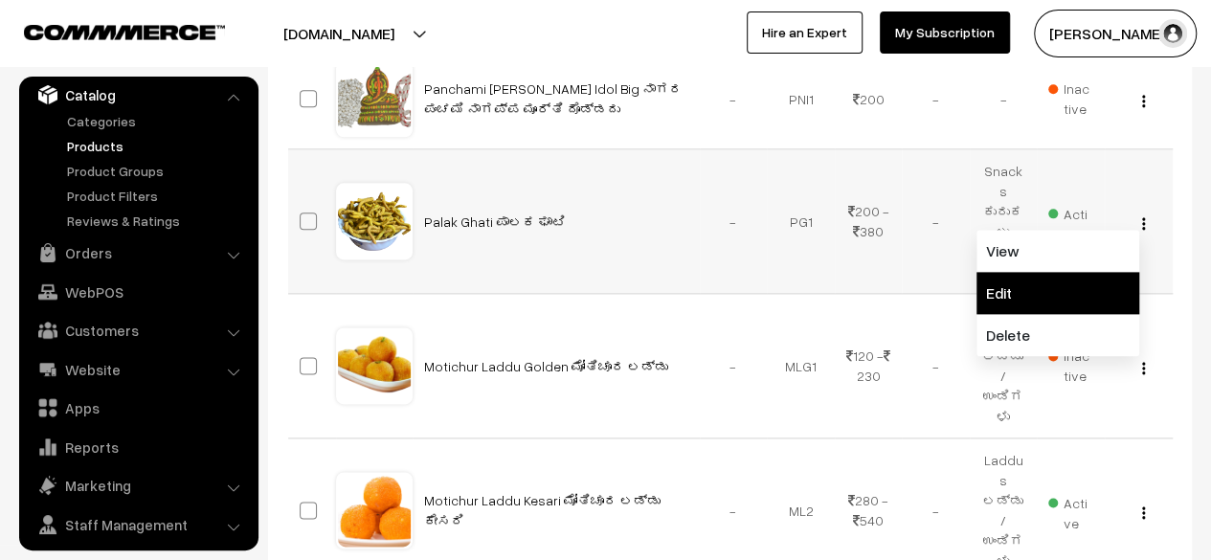
click at [1055, 272] on link "Edit" at bounding box center [1057, 293] width 163 height 42
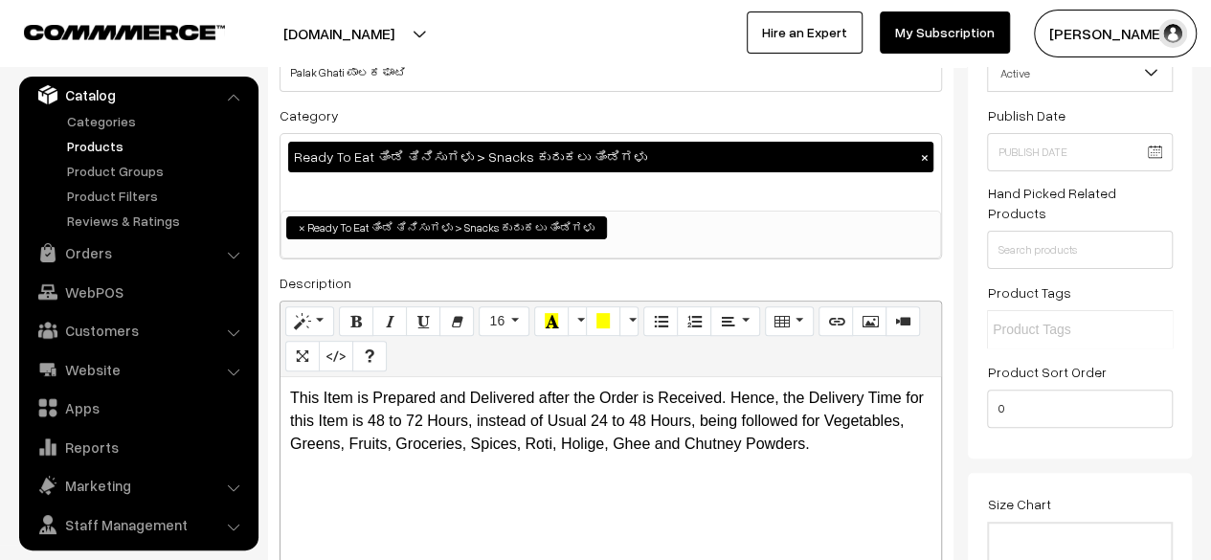
scroll to position [173, 0]
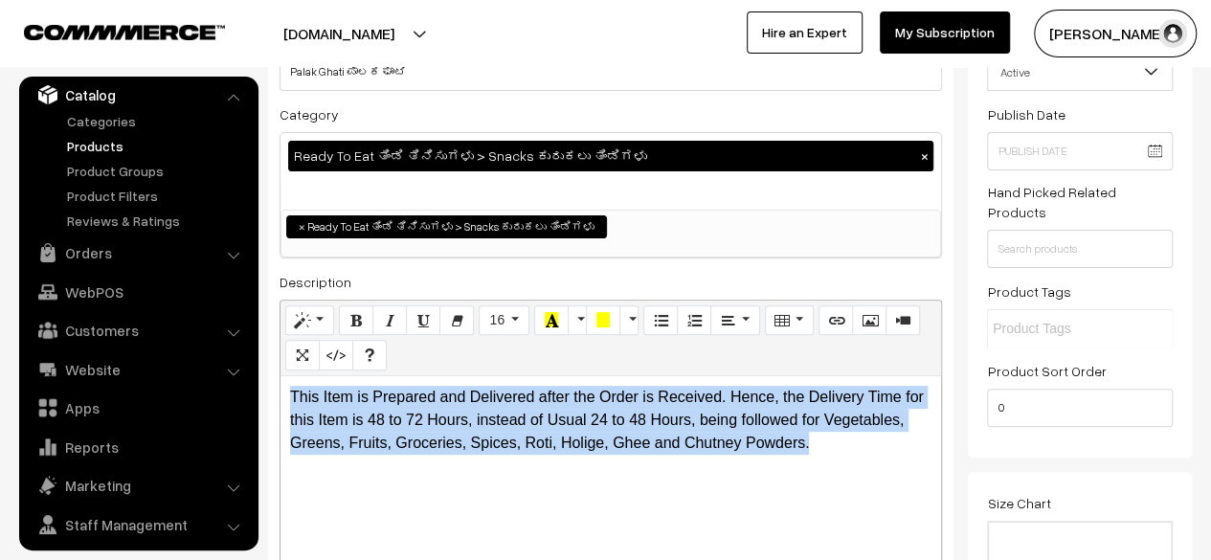
drag, startPoint x: 846, startPoint y: 448, endPoint x: 270, endPoint y: 384, distance: 579.7
click at [270, 384] on div "Name * Palak Ghati ಪಾಲಕ ಘಾಟಿ Category Ready To Eat ತಿಂಡಿ ತಿನಿಸುಗಳು > Snacks ಕುರ…" at bounding box center [610, 330] width 685 height 653
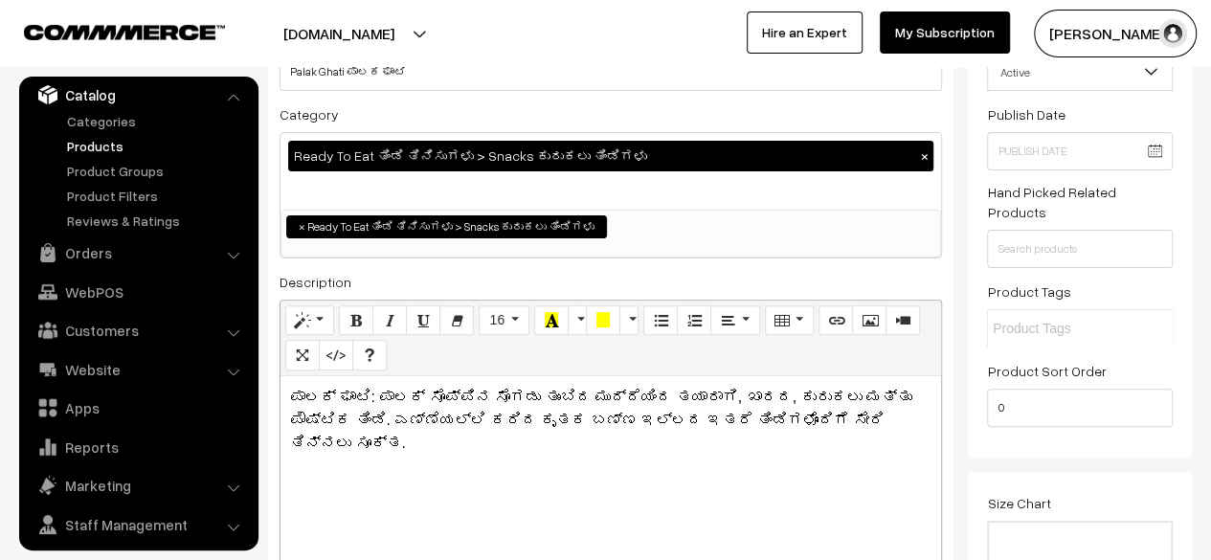
scroll to position [0, 0]
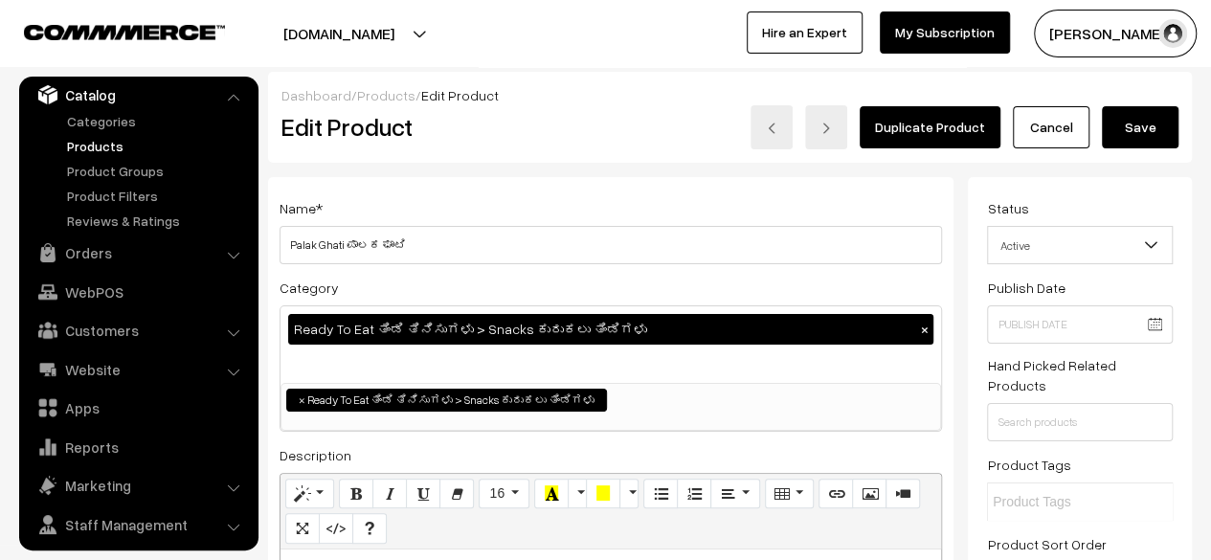
click at [1145, 129] on button "Save" at bounding box center [1140, 127] width 77 height 42
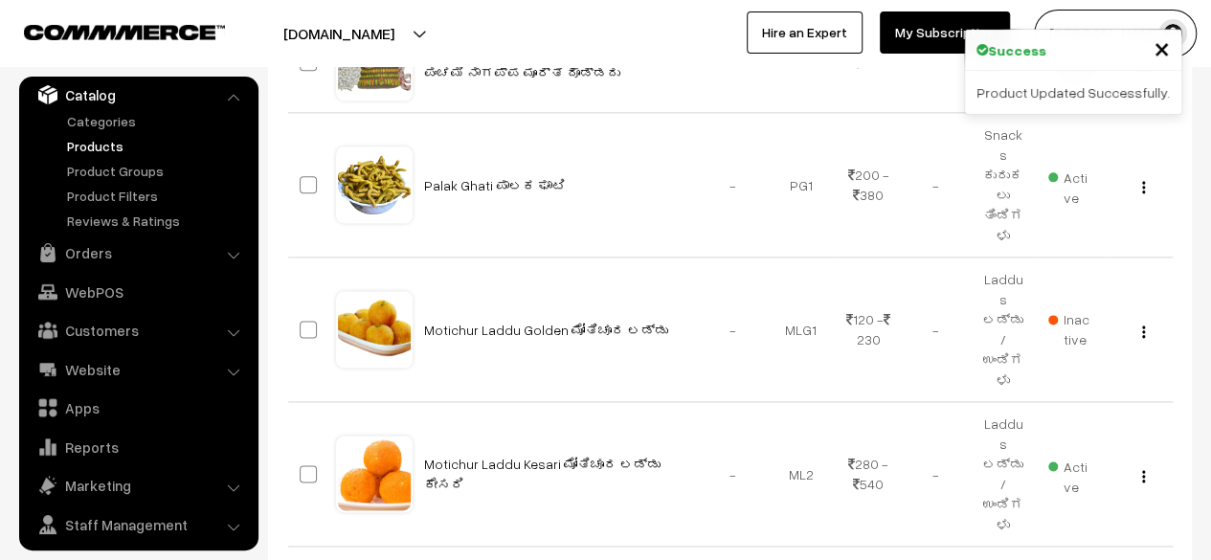
scroll to position [1211, 0]
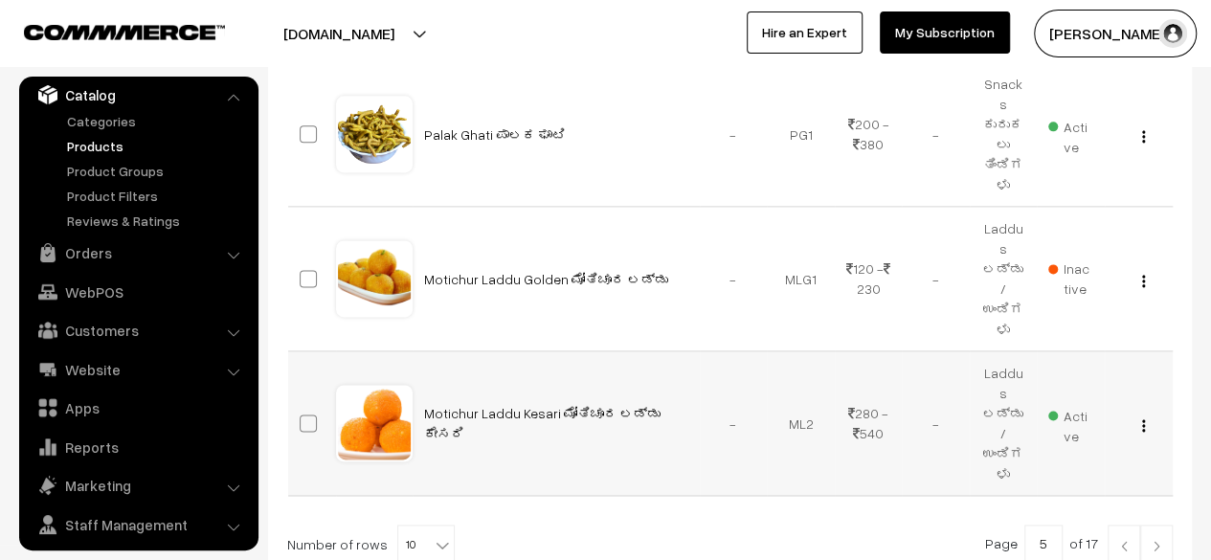
click at [1142, 419] on img "button" at bounding box center [1143, 425] width 3 height 12
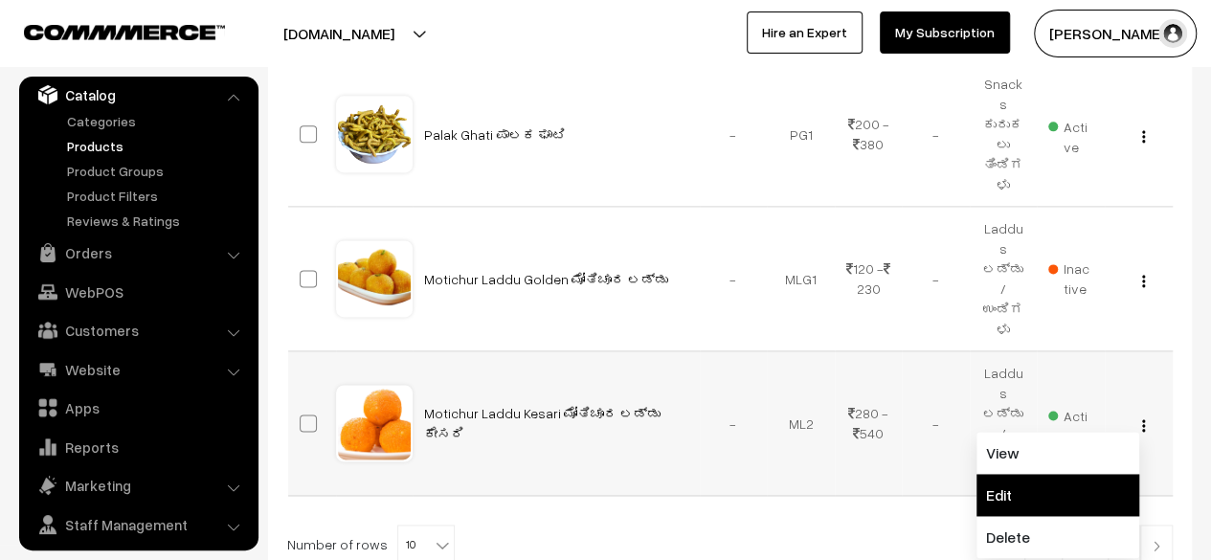
click at [1056, 474] on link "Edit" at bounding box center [1057, 495] width 163 height 42
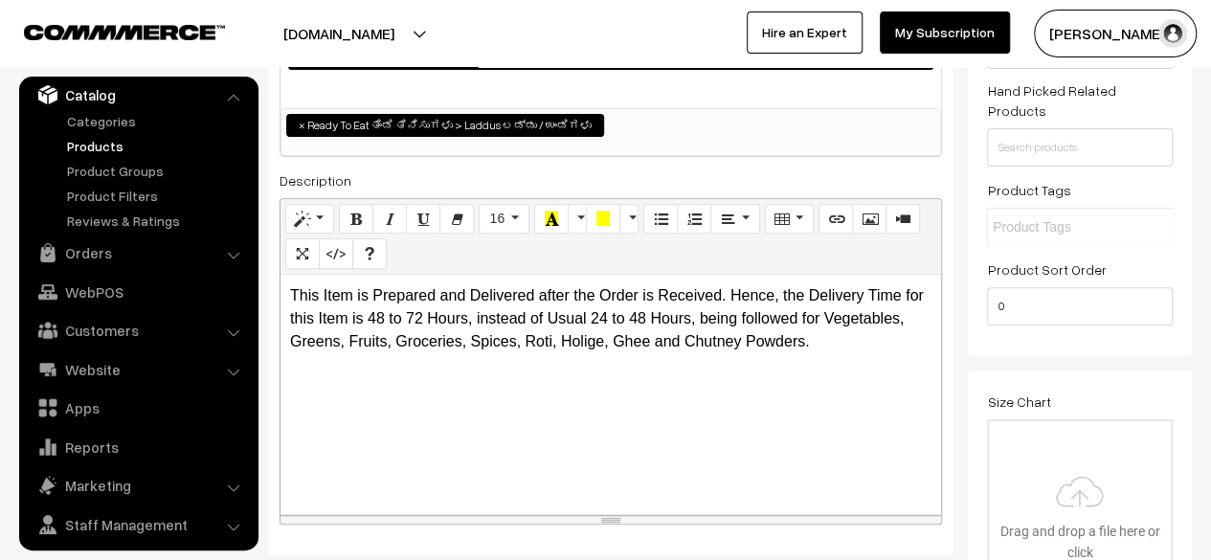
scroll to position [276, 0]
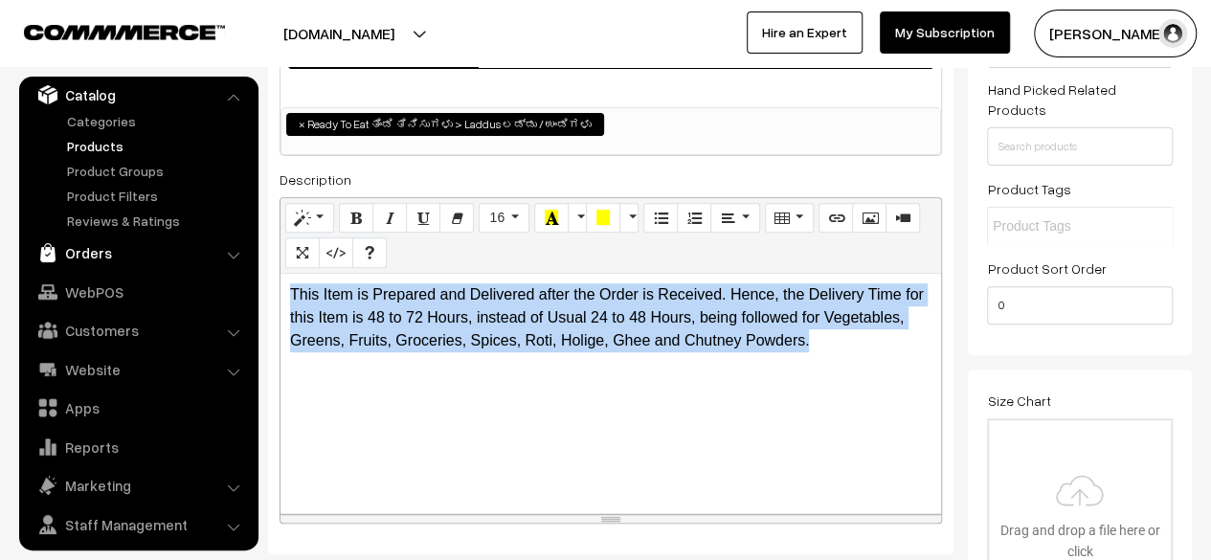
drag, startPoint x: 854, startPoint y: 359, endPoint x: 163, endPoint y: 234, distance: 702.1
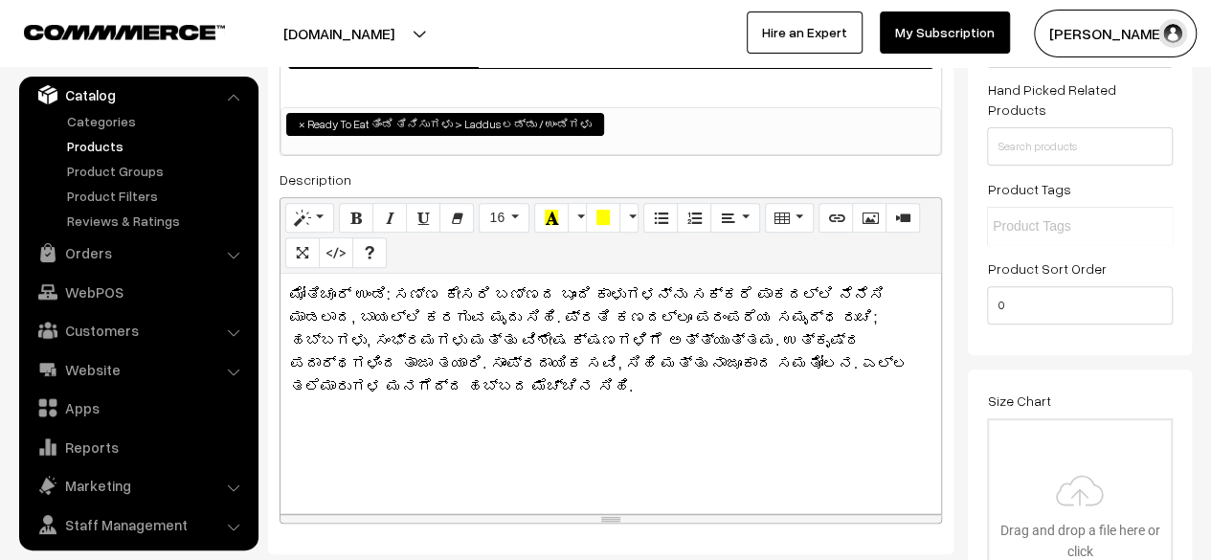
scroll to position [0, 0]
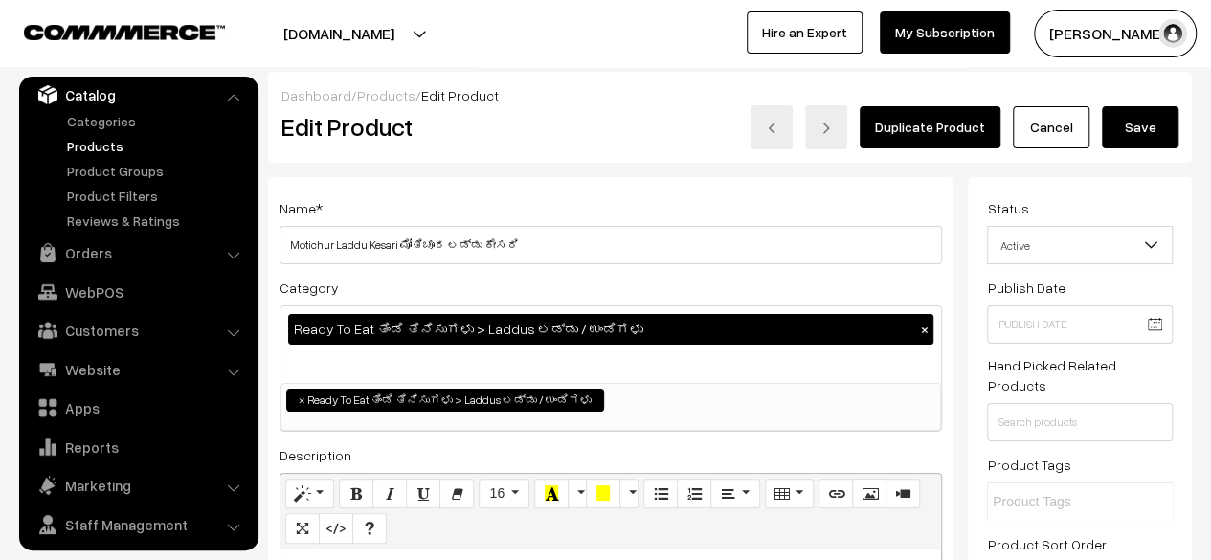
click at [1139, 133] on button "Save" at bounding box center [1140, 127] width 77 height 42
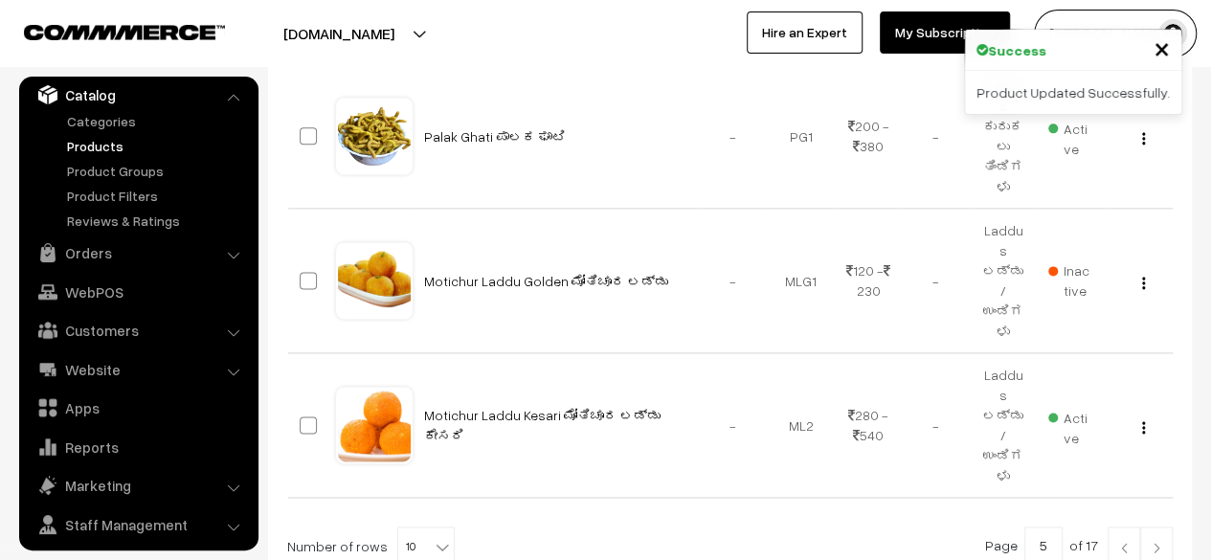
scroll to position [1213, 0]
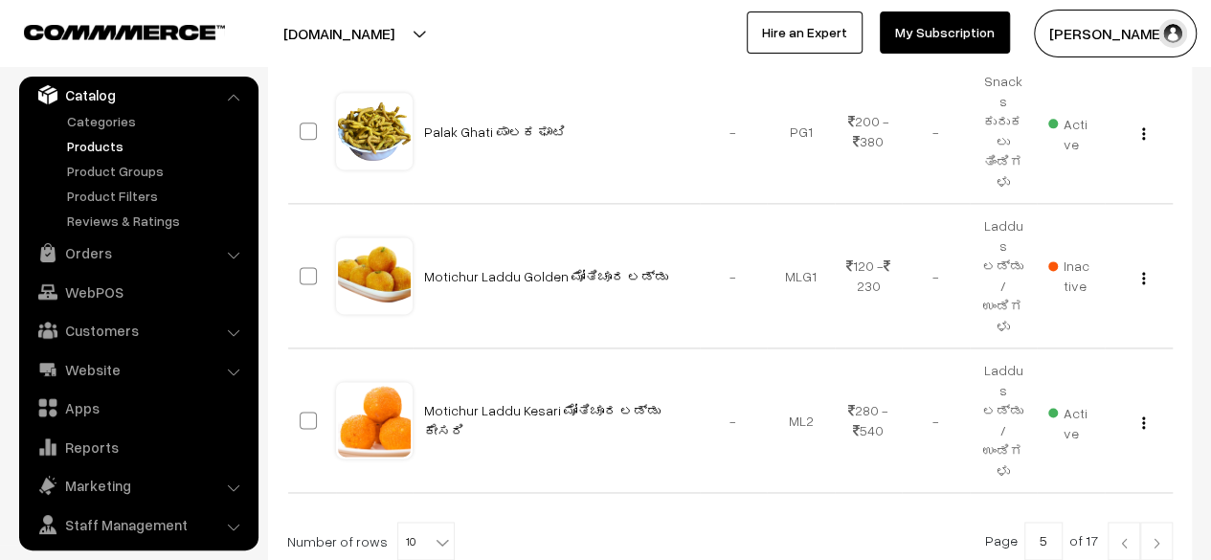
click at [1156, 537] on img at bounding box center [1155, 542] width 17 height 11
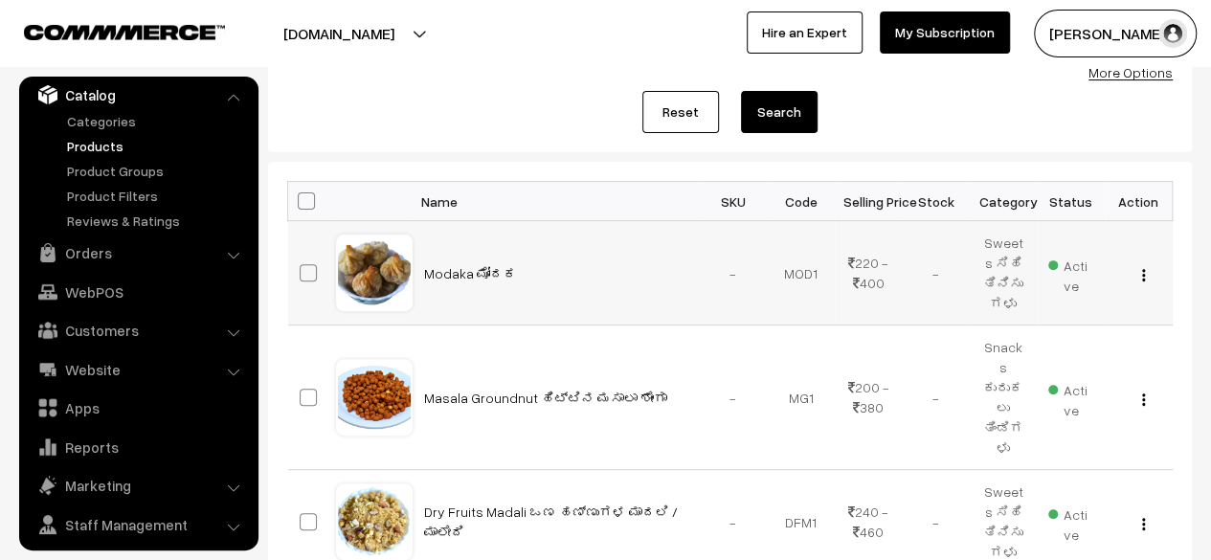
scroll to position [210, 0]
click at [1144, 273] on img "button" at bounding box center [1143, 274] width 3 height 12
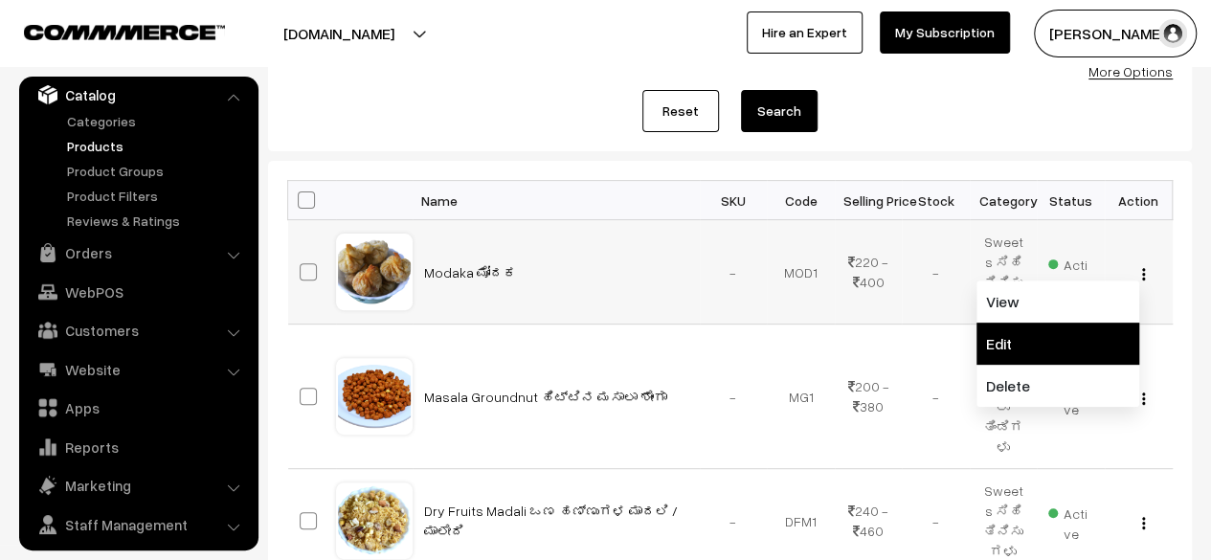
click at [1043, 334] on link "Edit" at bounding box center [1057, 344] width 163 height 42
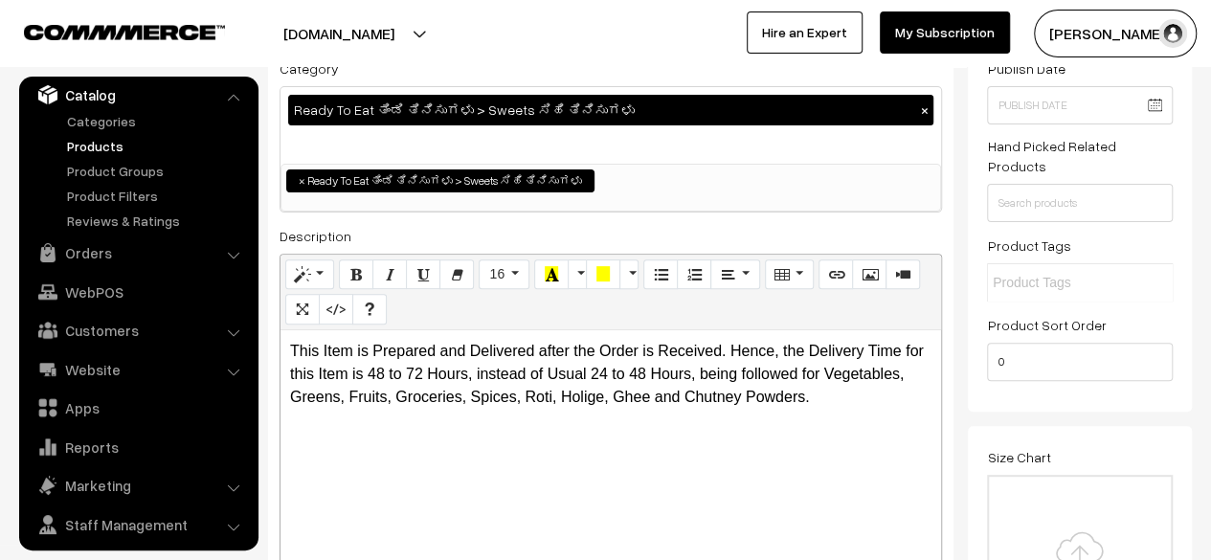
scroll to position [220, 0]
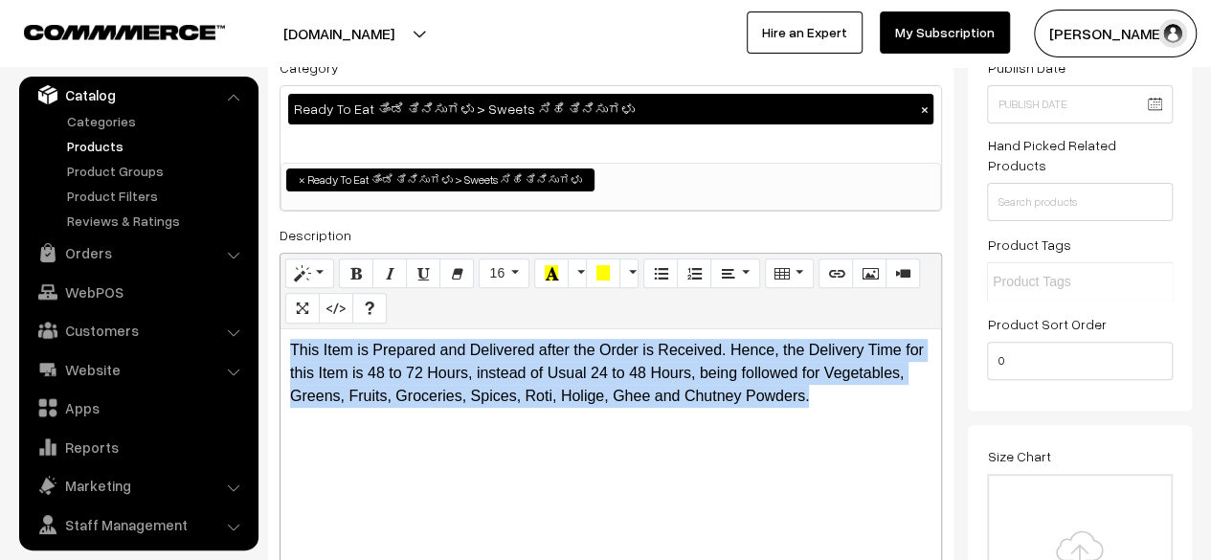
drag, startPoint x: 292, startPoint y: 349, endPoint x: 907, endPoint y: 397, distance: 617.2
click at [907, 397] on p "This Item is Prepared and Delivered after the Order is Received. Hence, the Del…" at bounding box center [610, 373] width 641 height 69
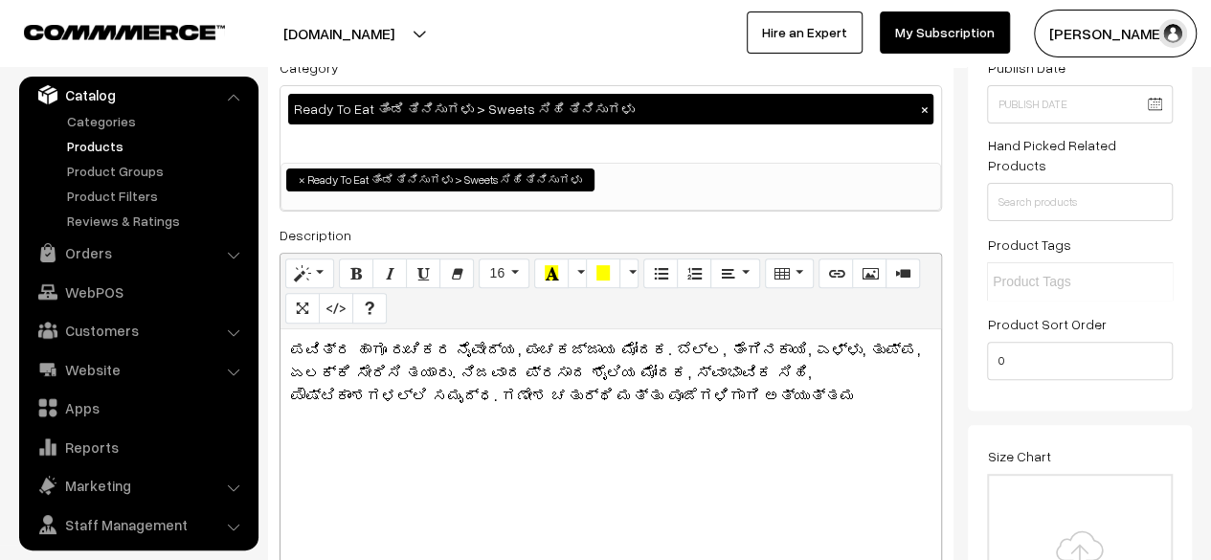
scroll to position [0, 0]
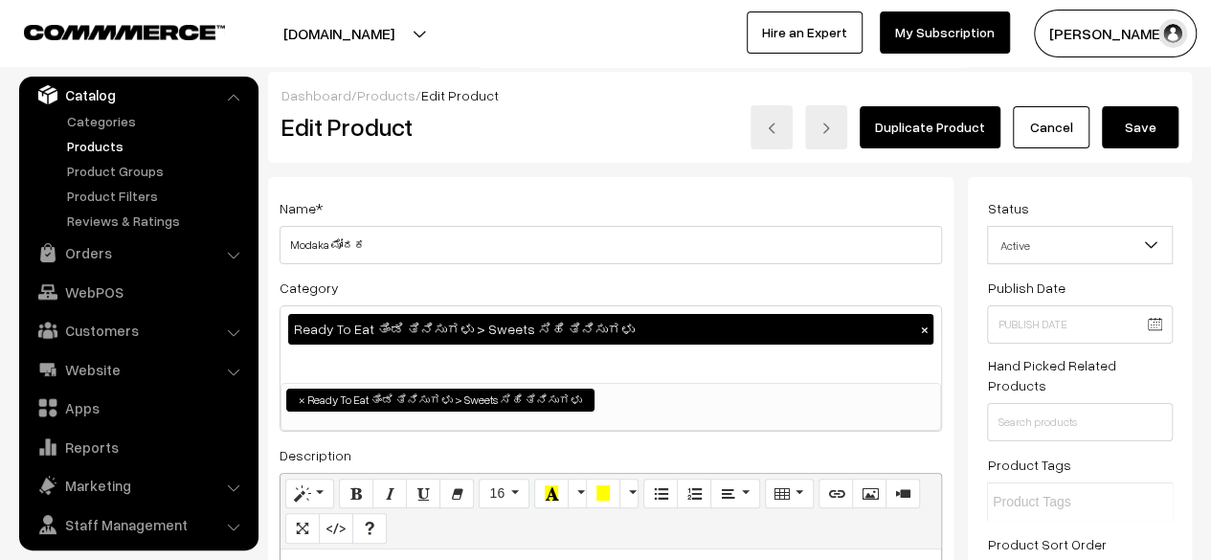
click at [1137, 134] on button "Save" at bounding box center [1140, 127] width 77 height 42
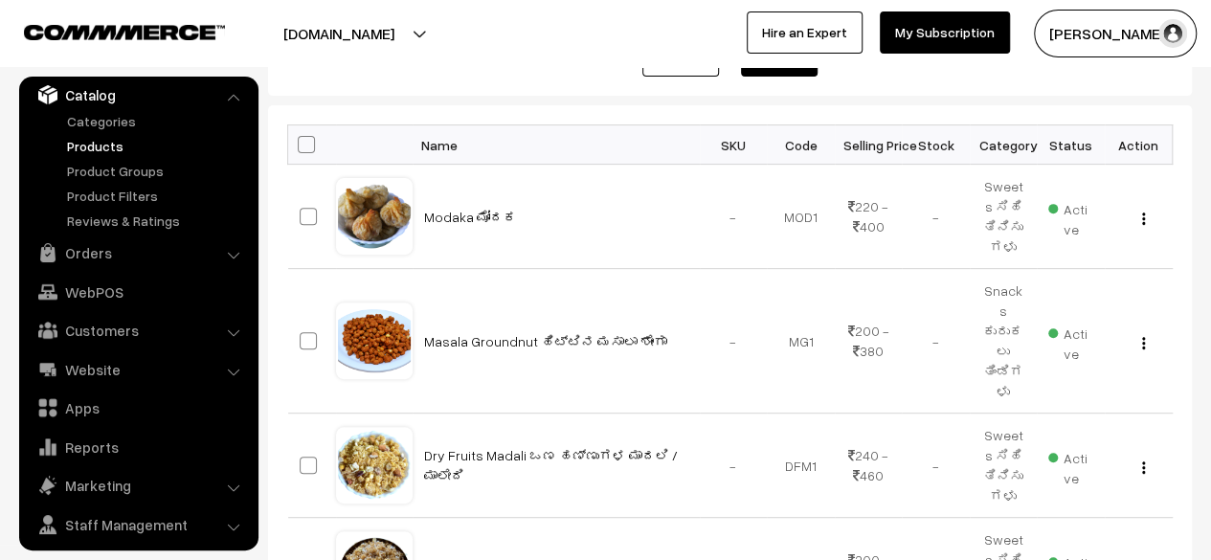
scroll to position [266, 0]
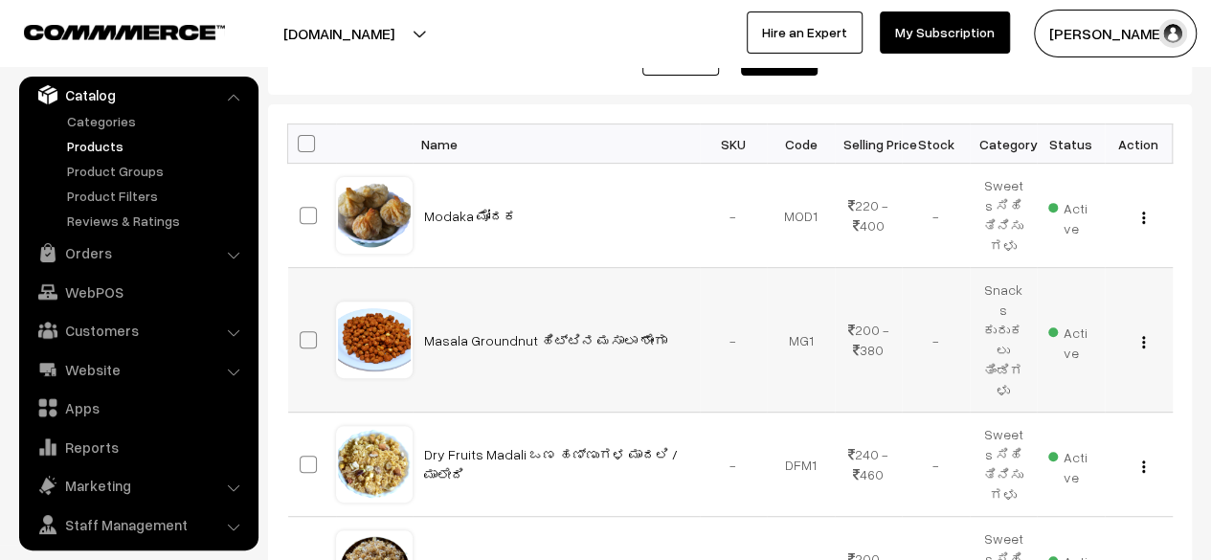
click at [1142, 336] on img "button" at bounding box center [1143, 342] width 3 height 12
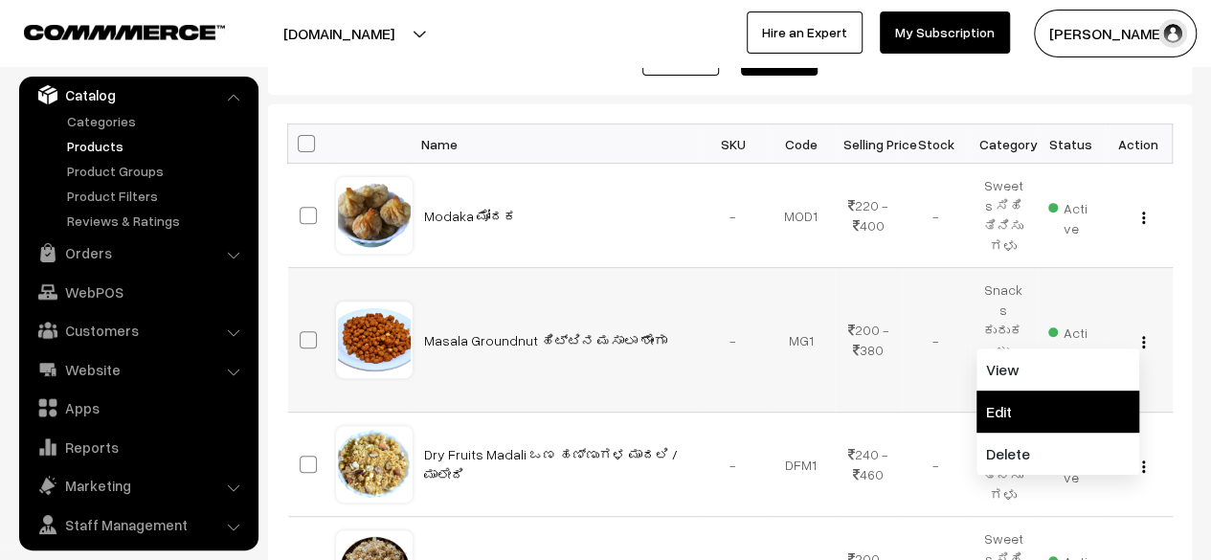
click at [1030, 395] on link "Edit" at bounding box center [1057, 411] width 163 height 42
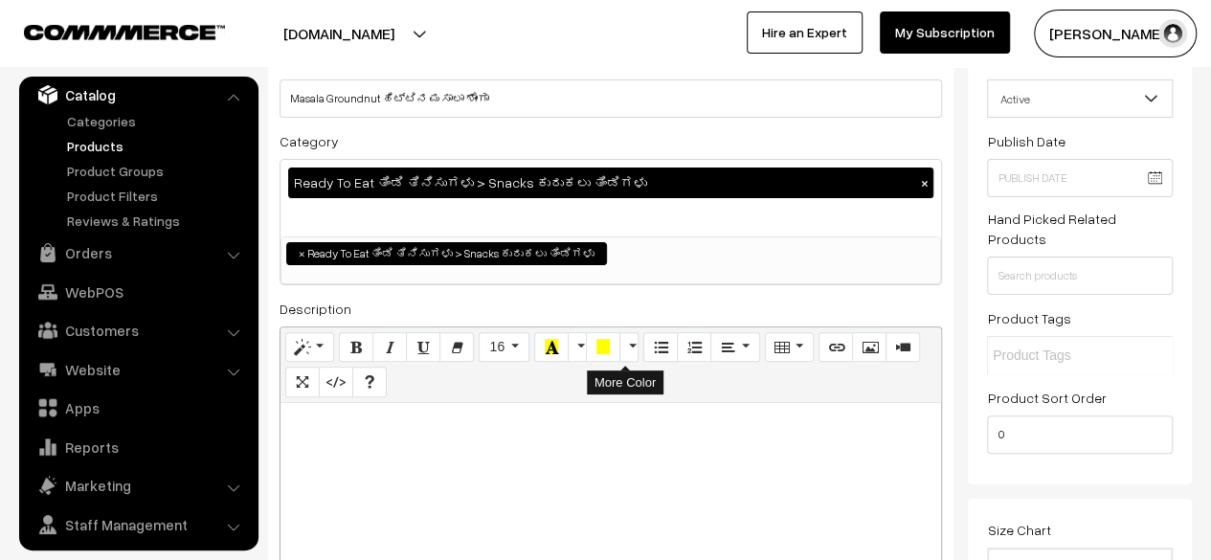
scroll to position [147, 0]
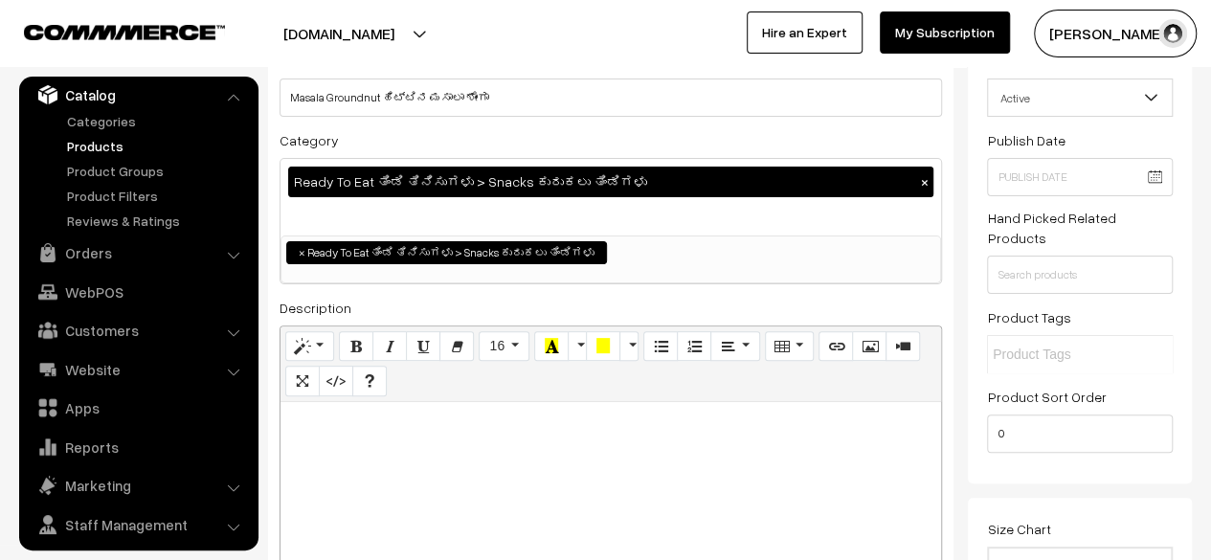
click at [552, 436] on div at bounding box center [610, 521] width 660 height 239
paste div
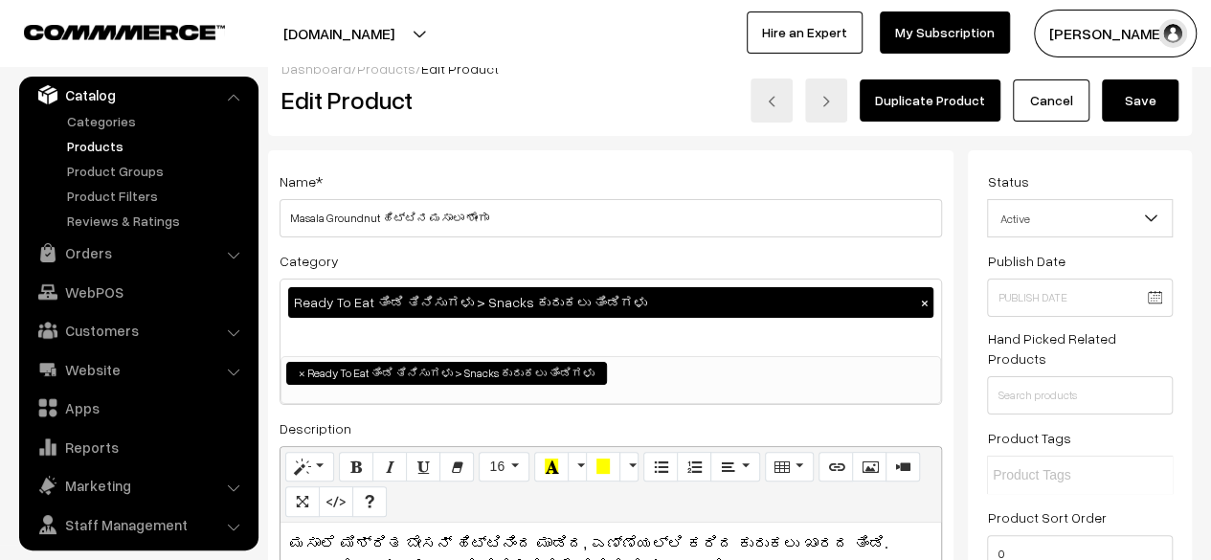
scroll to position [0, 0]
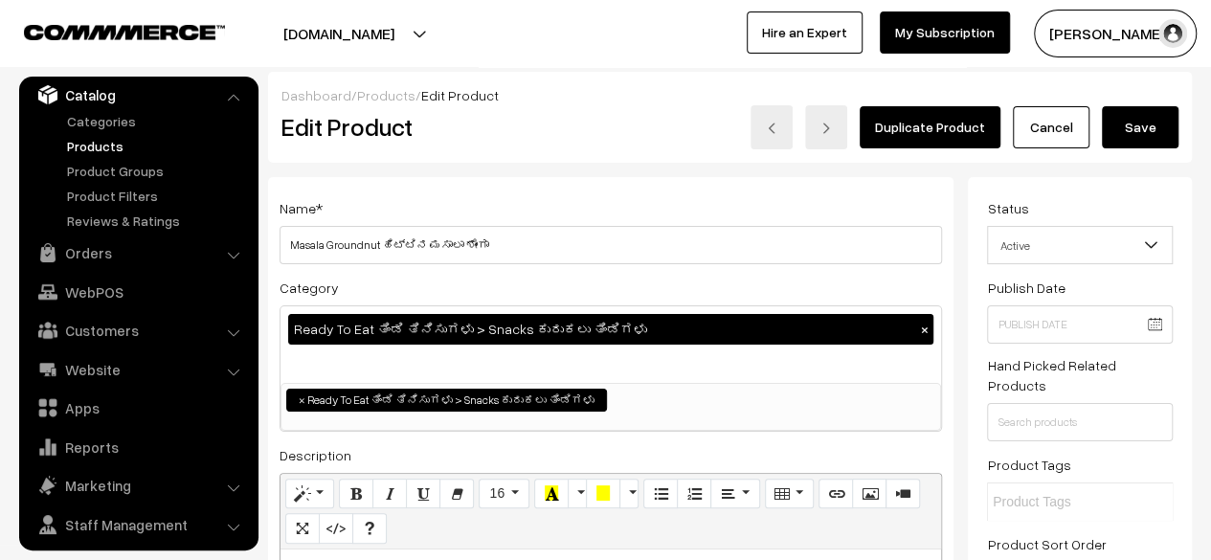
click at [1150, 122] on button "Save" at bounding box center [1140, 127] width 77 height 42
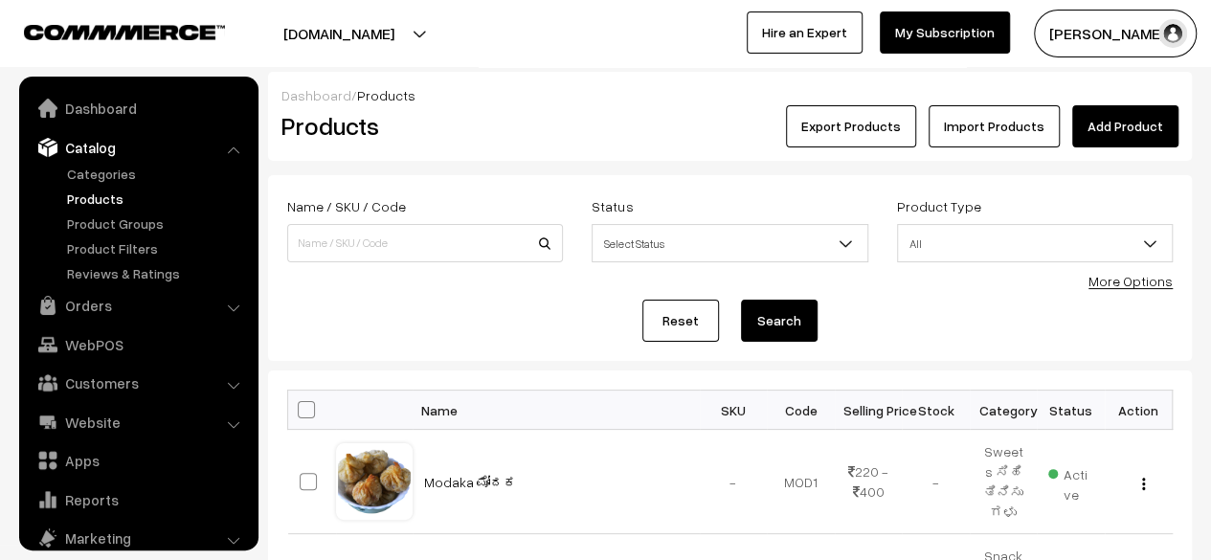
scroll to position [53, 0]
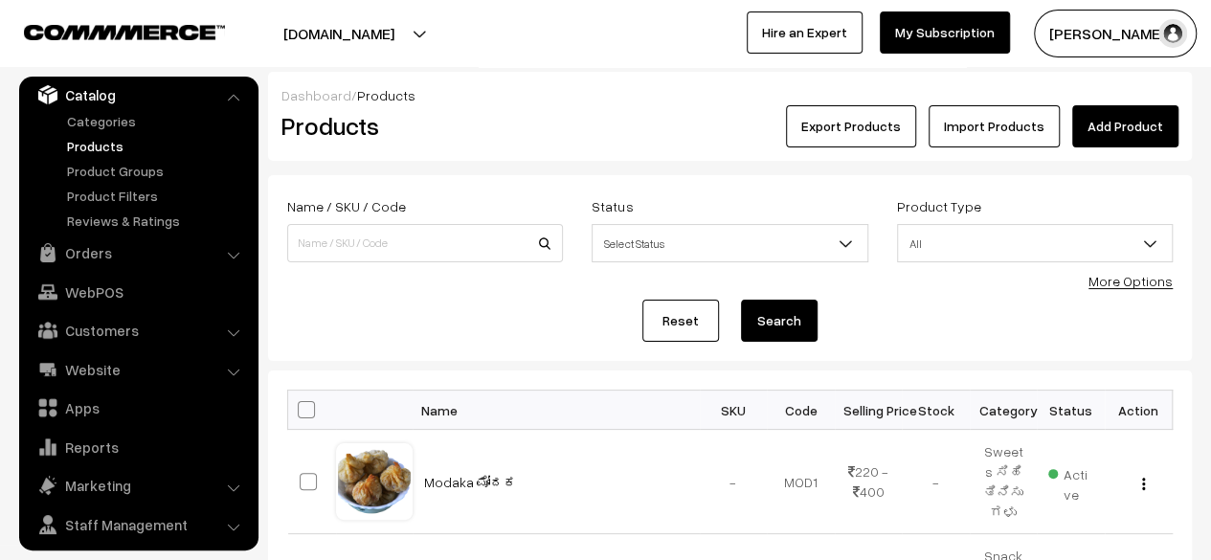
click at [398, 65] on div "[DOMAIN_NAME] Go to Website Create New Store [PERSON_NAME] My Profile Refer & E…" at bounding box center [605, 33] width 1211 height 67
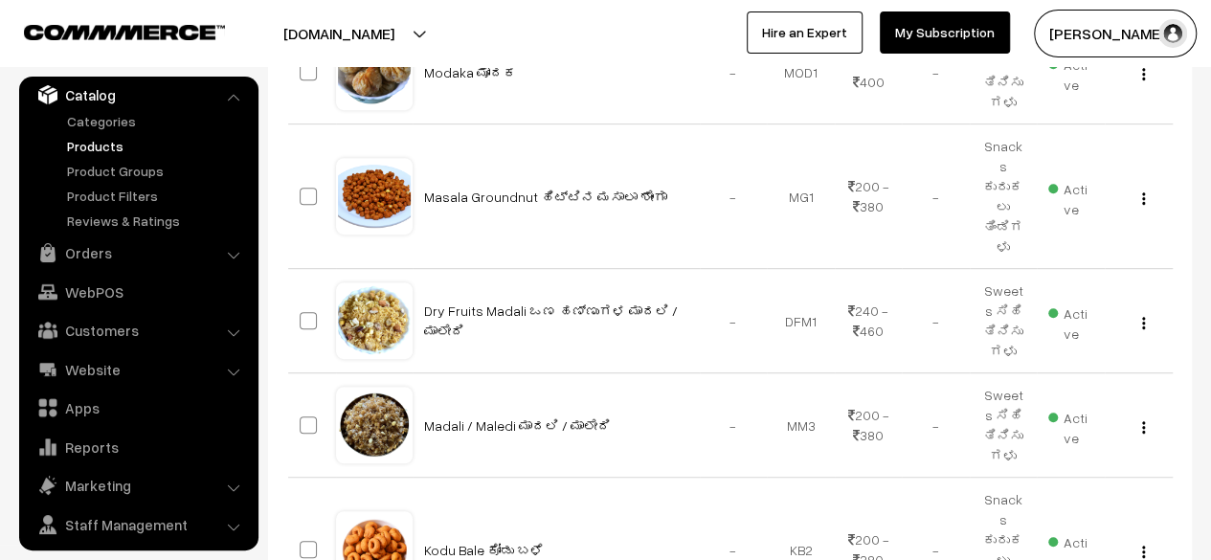
scroll to position [426, 0]
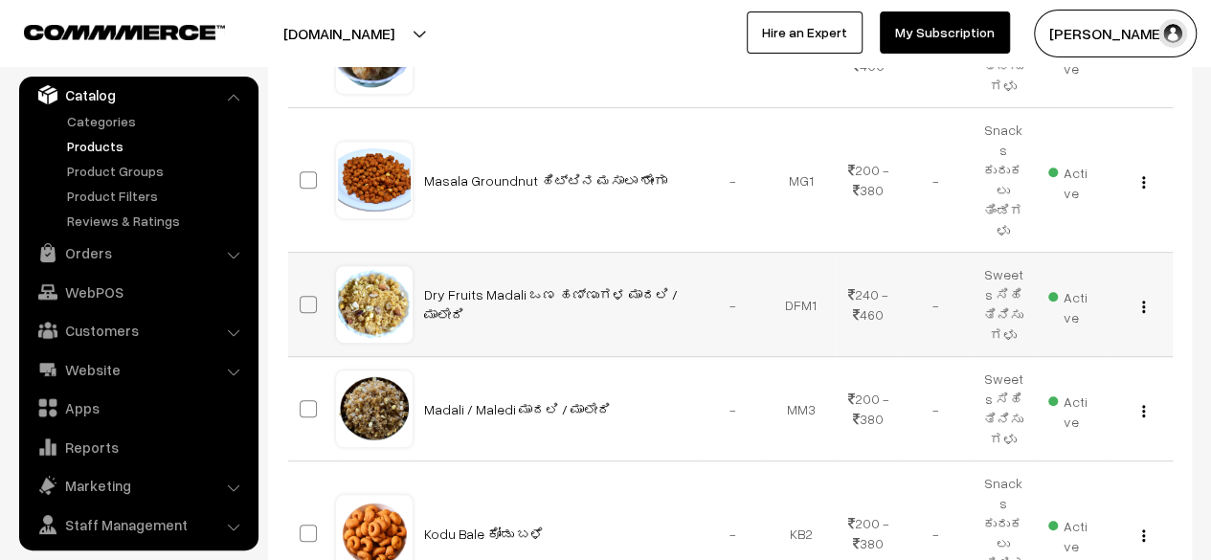
click at [1142, 300] on img "button" at bounding box center [1143, 306] width 3 height 12
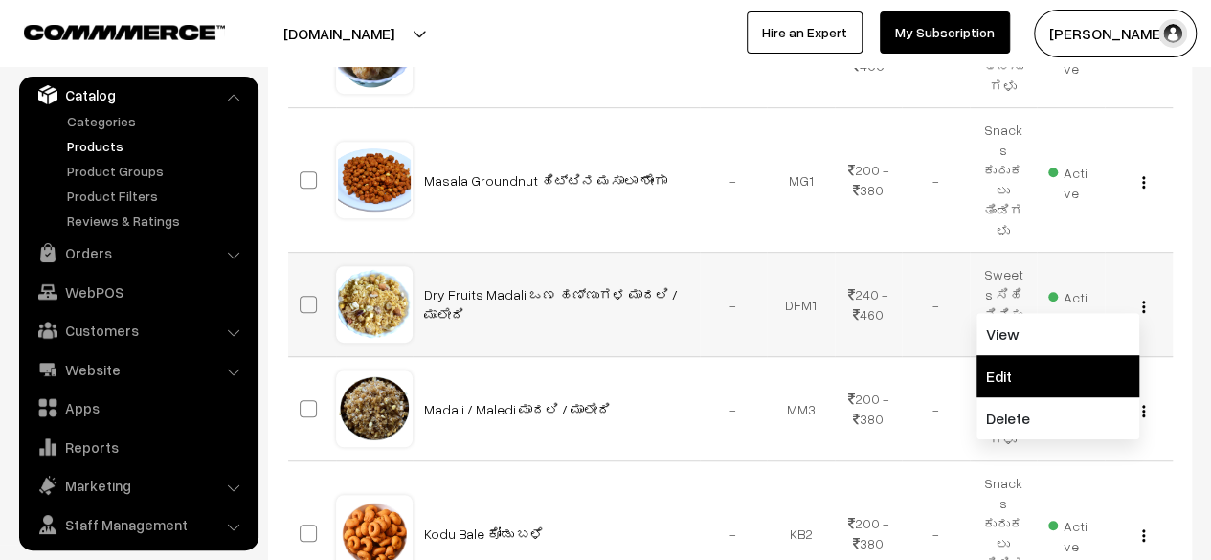
click at [1037, 355] on link "Edit" at bounding box center [1057, 376] width 163 height 42
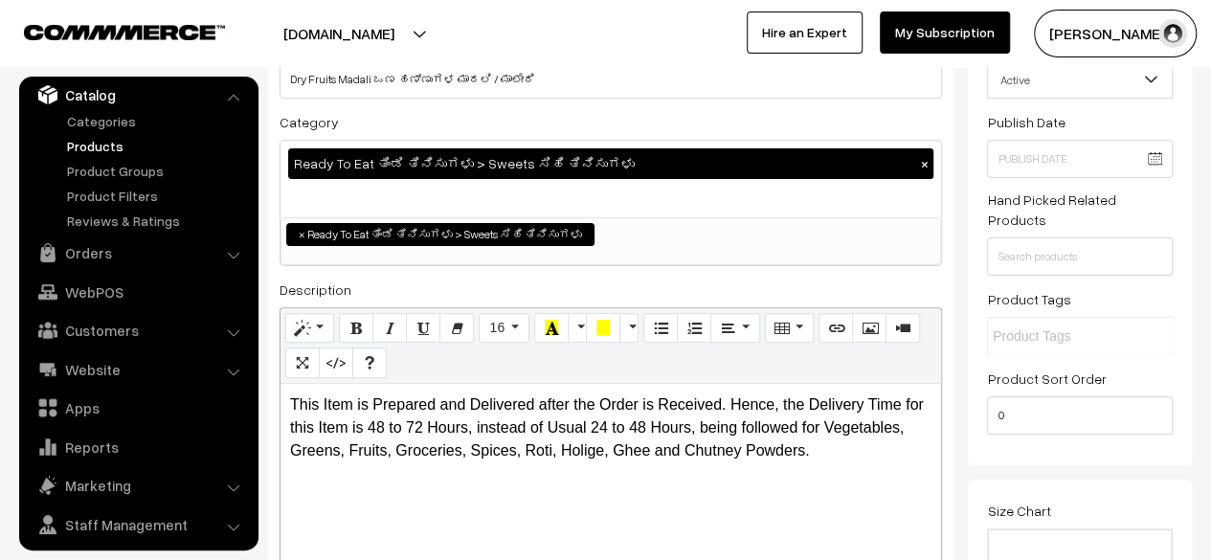
scroll to position [167, 0]
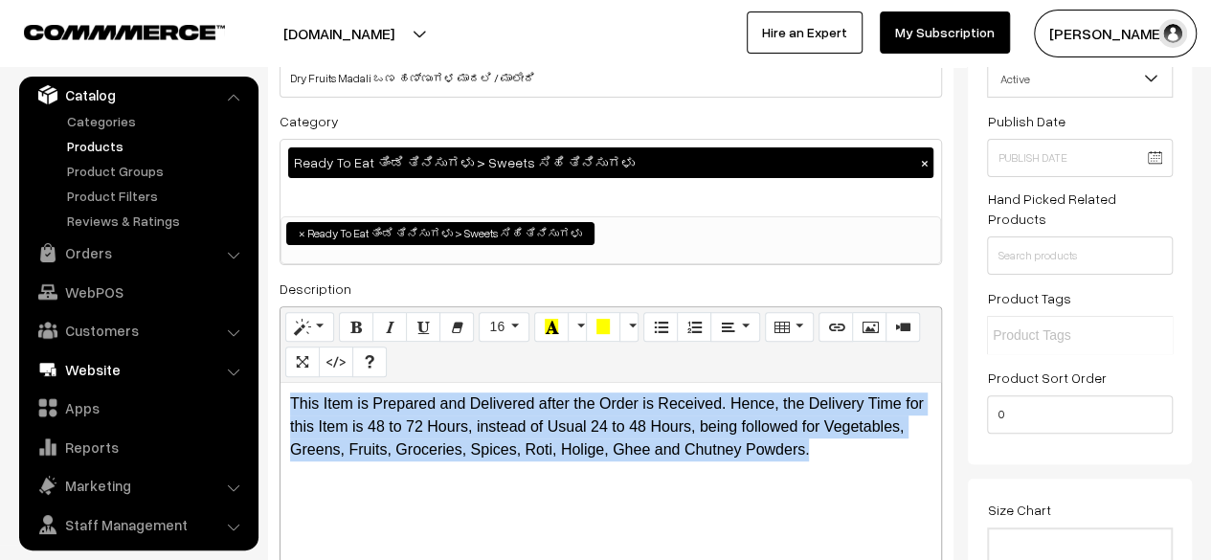
drag, startPoint x: 831, startPoint y: 449, endPoint x: 165, endPoint y: 371, distance: 670.6
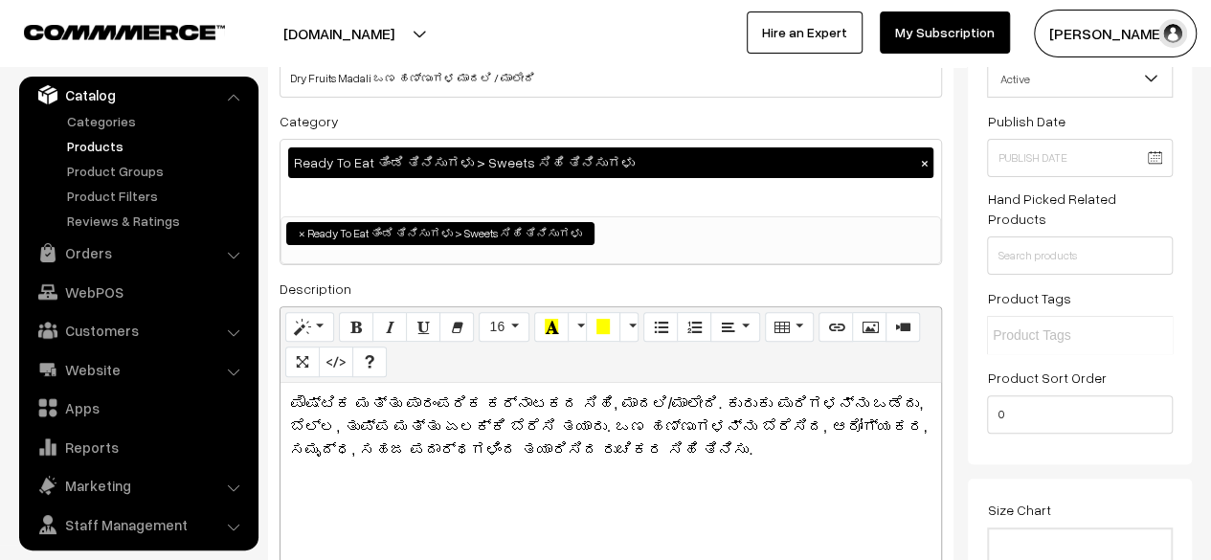
scroll to position [0, 0]
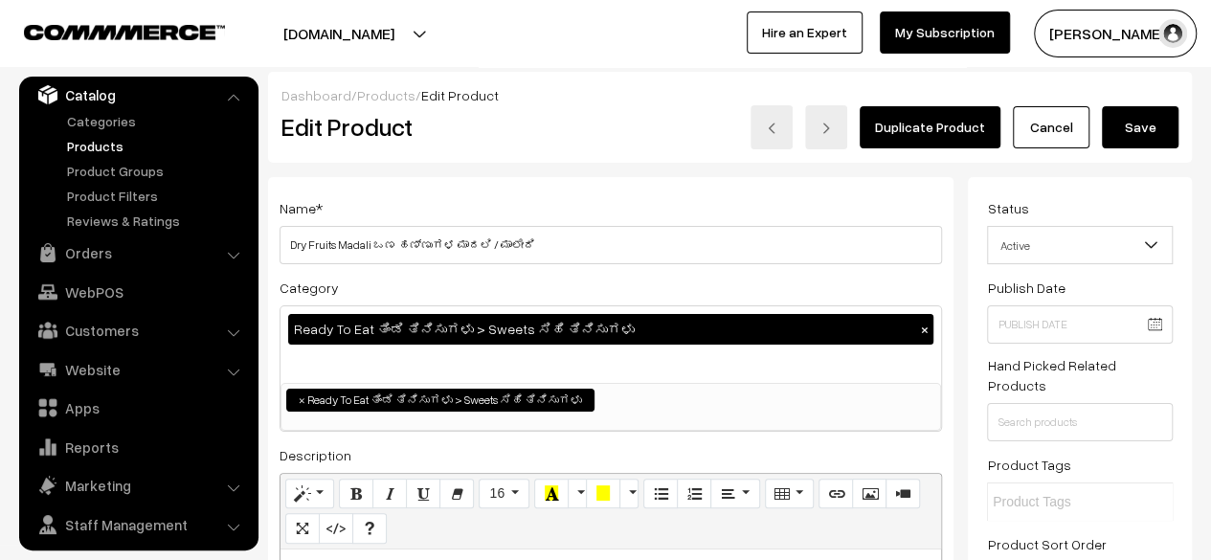
click at [1140, 129] on button "Save" at bounding box center [1140, 127] width 77 height 42
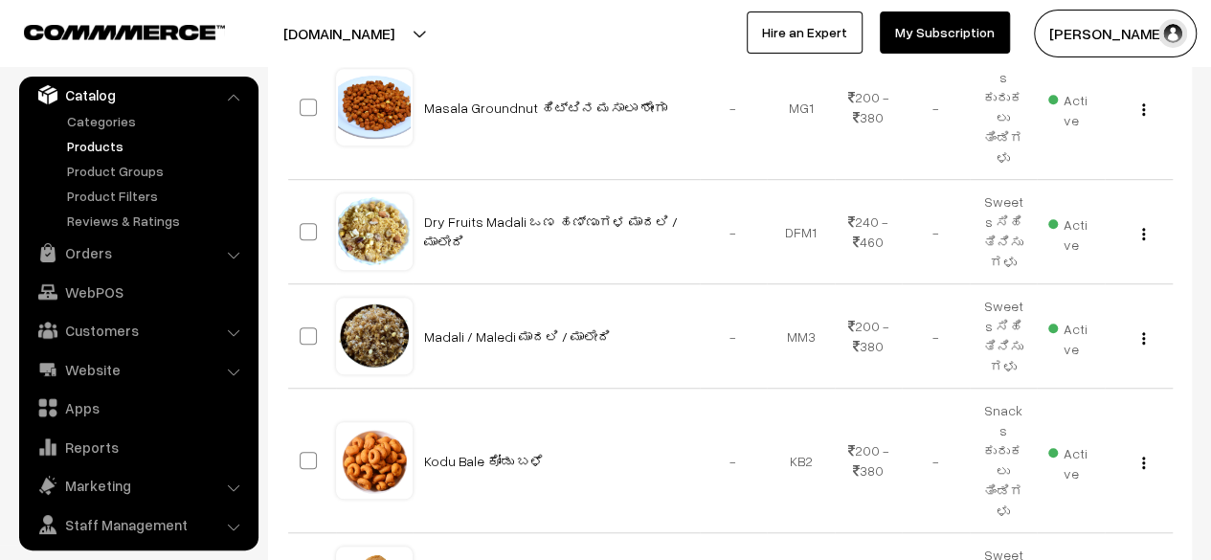
scroll to position [503, 0]
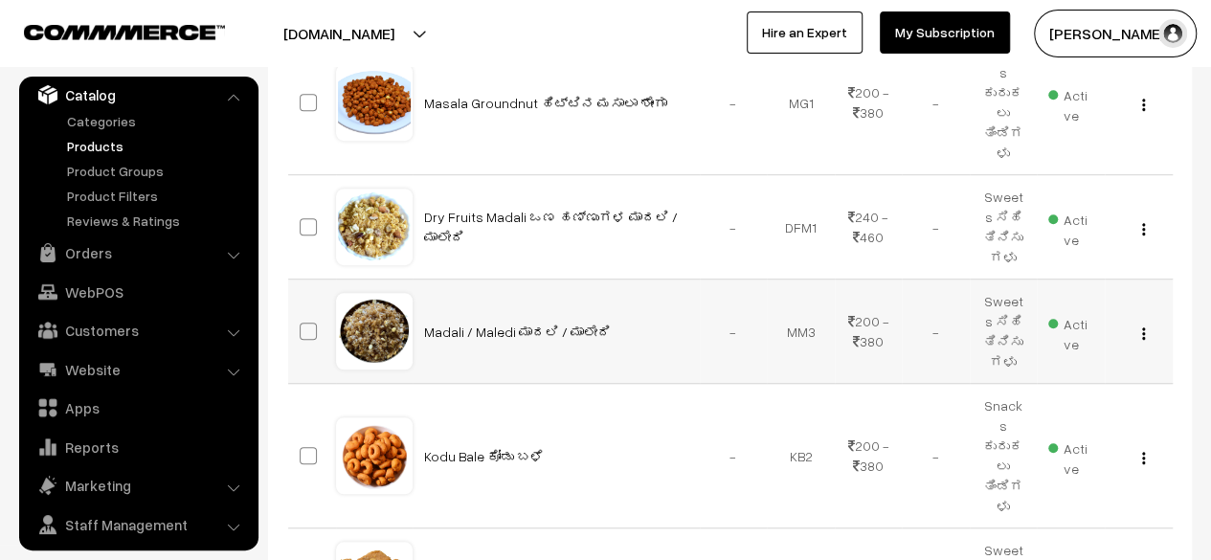
click at [1142, 327] on img "button" at bounding box center [1143, 333] width 3 height 12
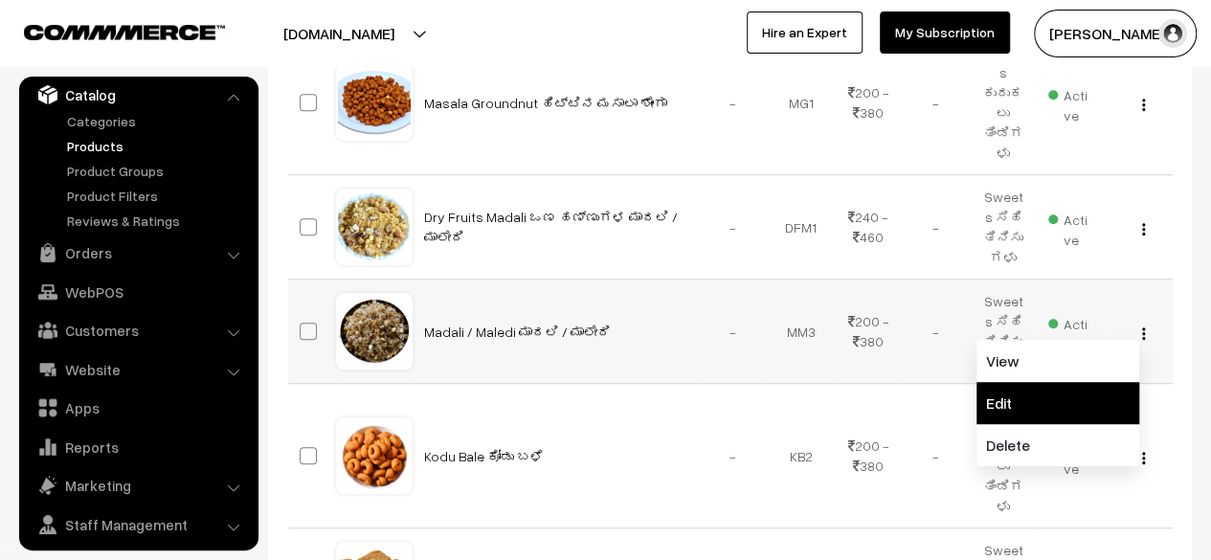
click at [1050, 382] on link "Edit" at bounding box center [1057, 403] width 163 height 42
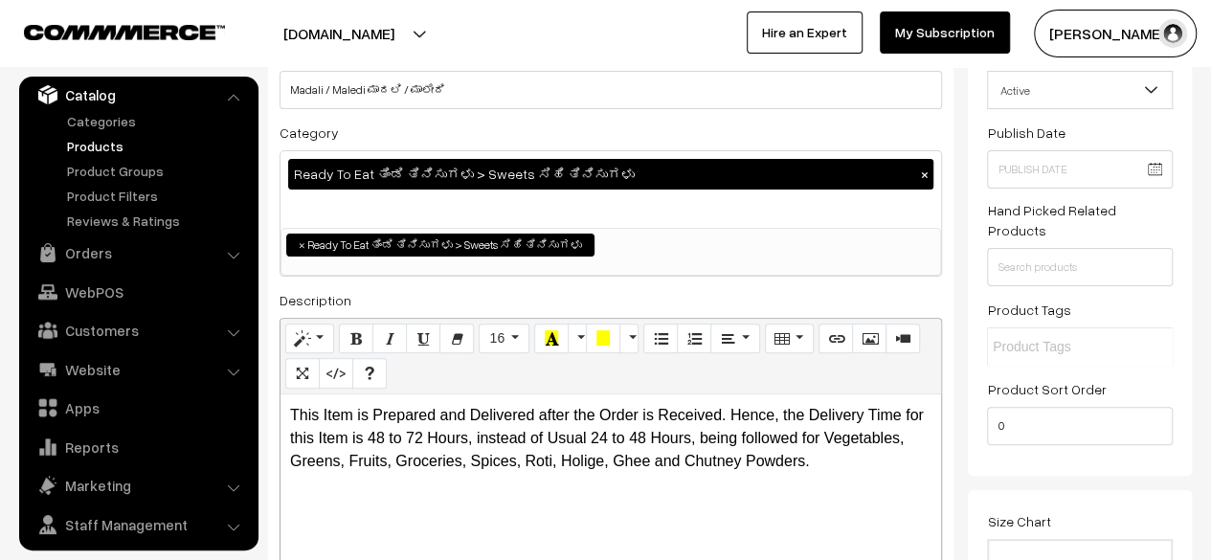
scroll to position [176, 0]
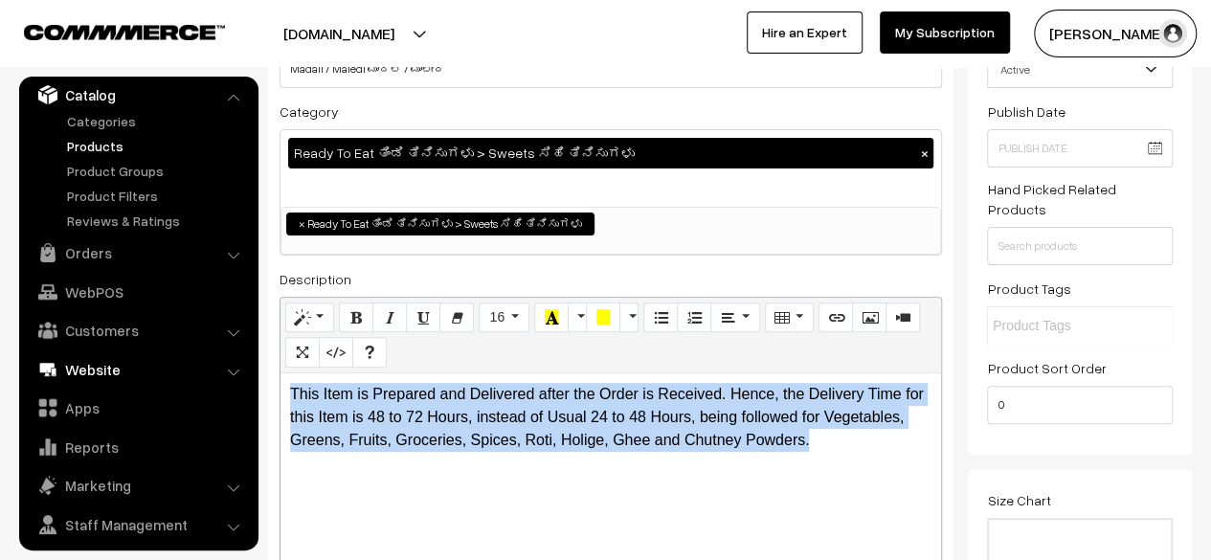
drag, startPoint x: 865, startPoint y: 455, endPoint x: 208, endPoint y: 384, distance: 661.3
paste div
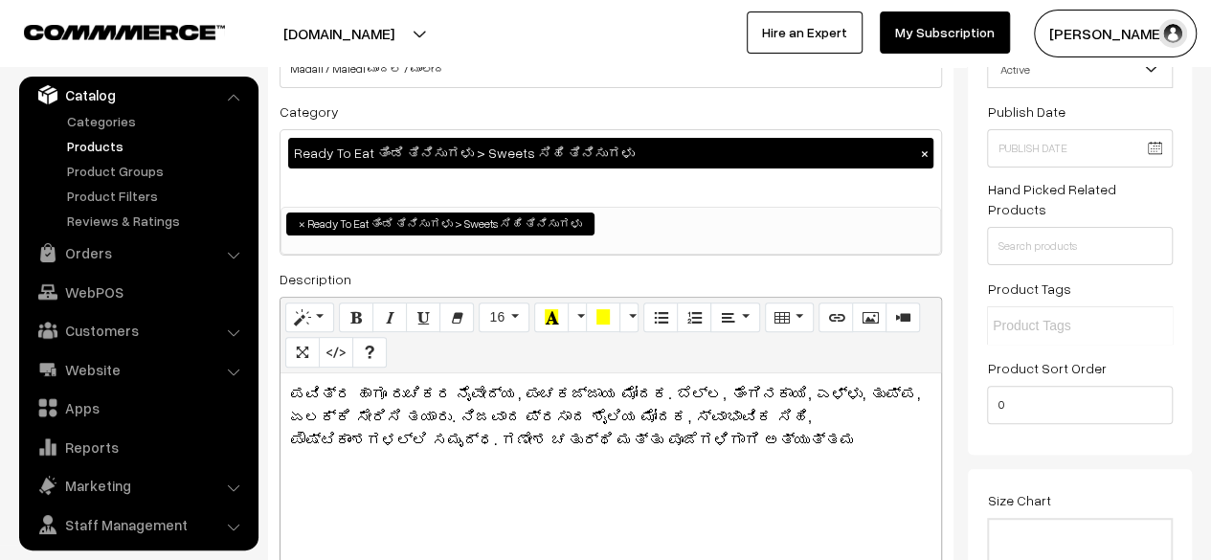
scroll to position [0, 0]
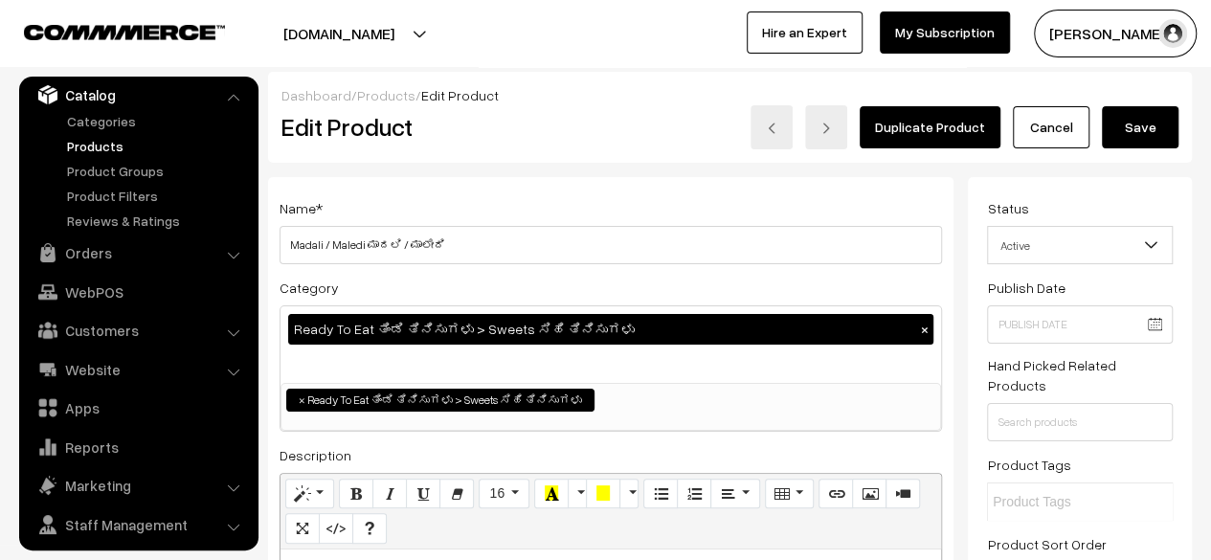
click at [1140, 127] on button "Save" at bounding box center [1140, 127] width 77 height 42
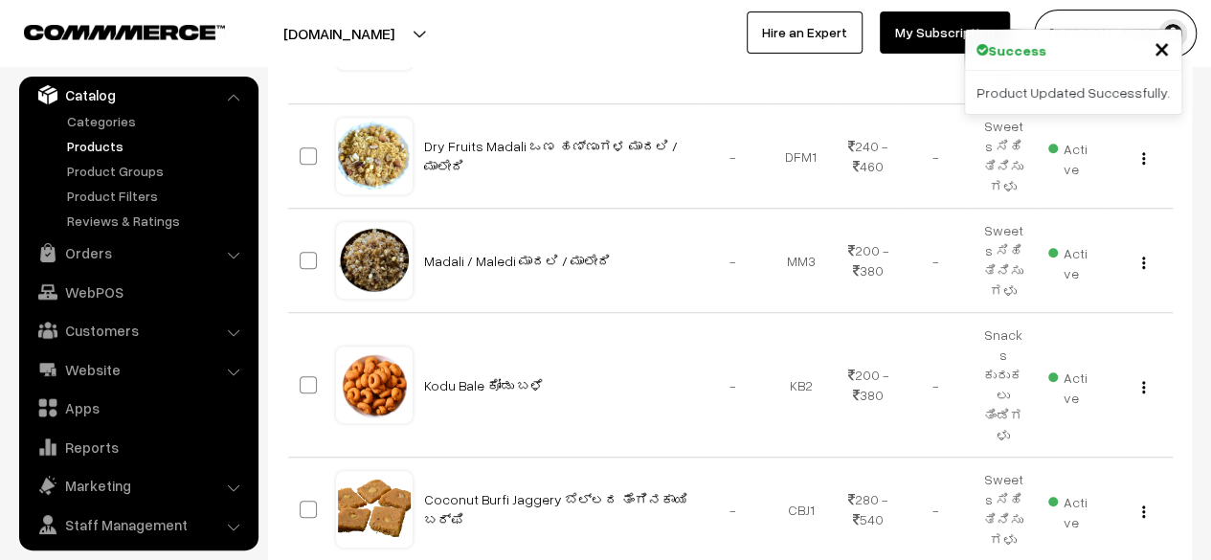
scroll to position [666, 0]
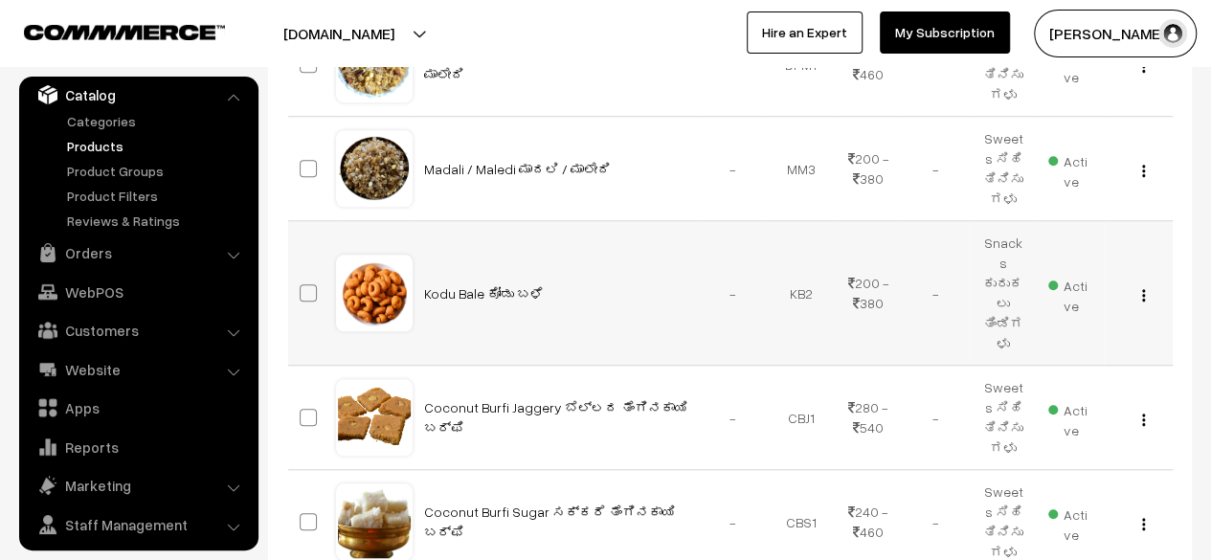
click at [1143, 289] on img "button" at bounding box center [1143, 295] width 3 height 12
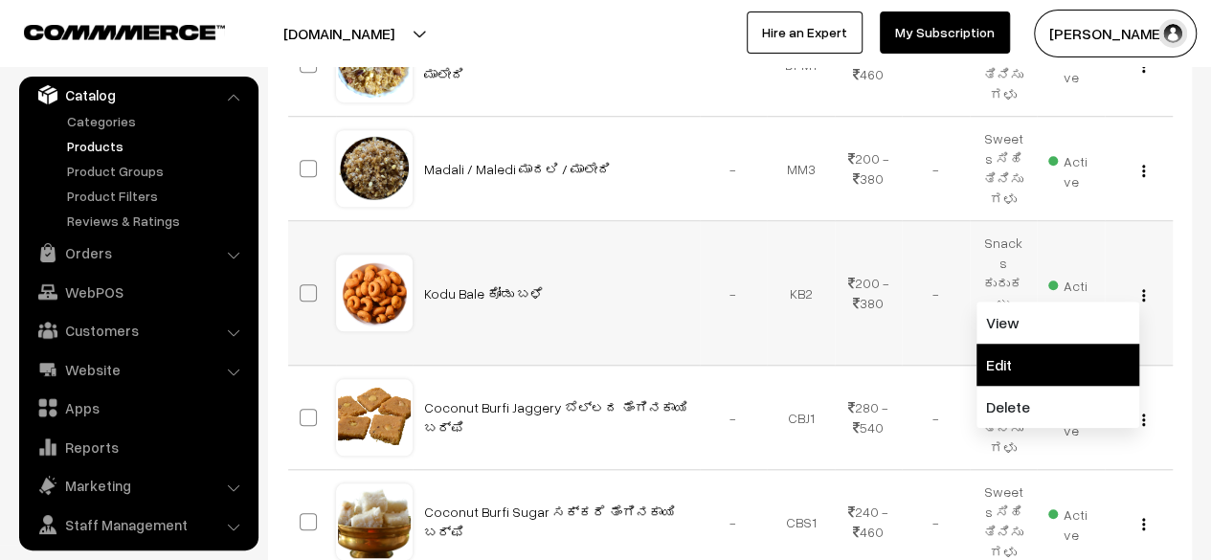
click at [1039, 344] on link "Edit" at bounding box center [1057, 365] width 163 height 42
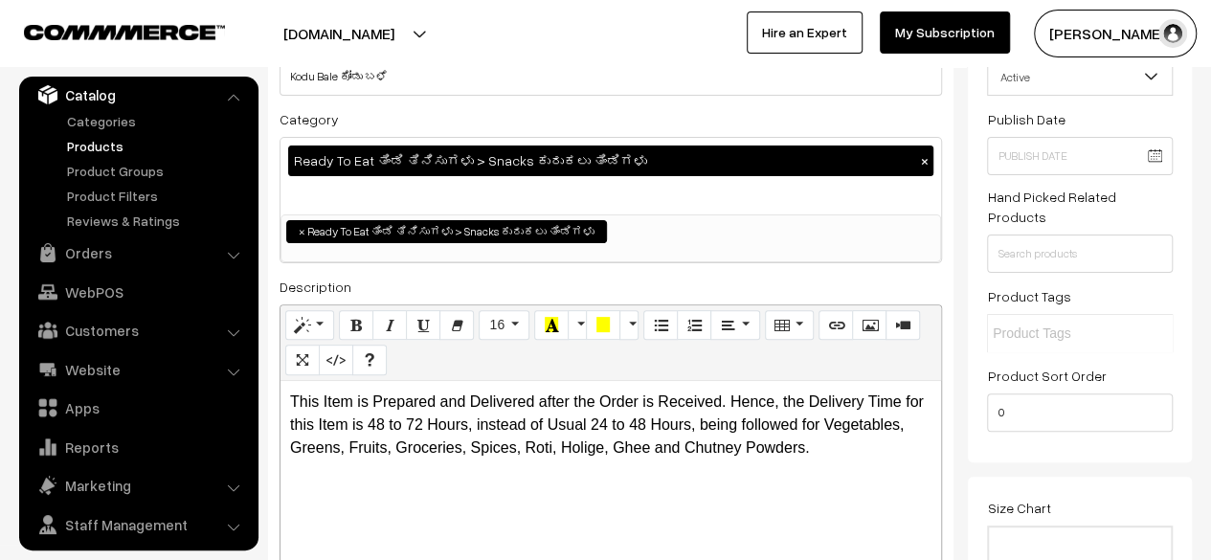
scroll to position [169, 0]
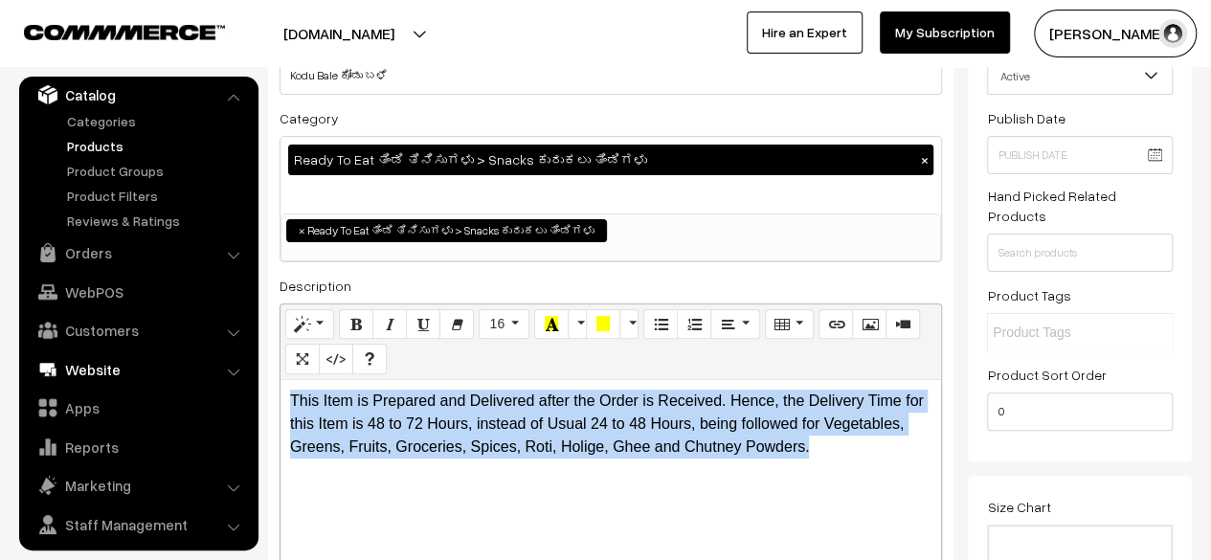
drag, startPoint x: 877, startPoint y: 458, endPoint x: 197, endPoint y: 375, distance: 684.6
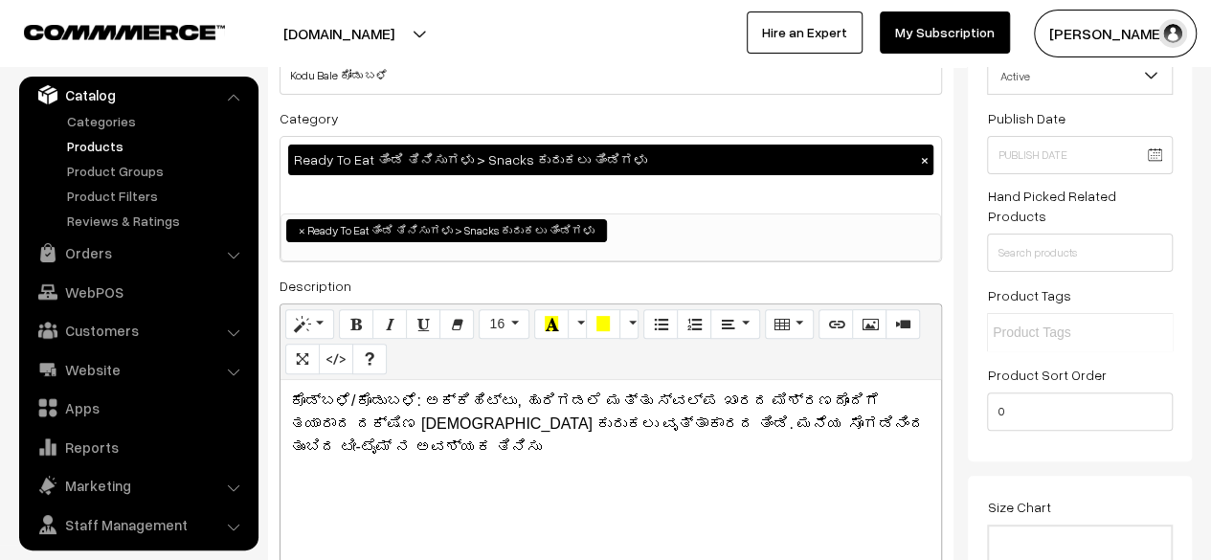
scroll to position [0, 0]
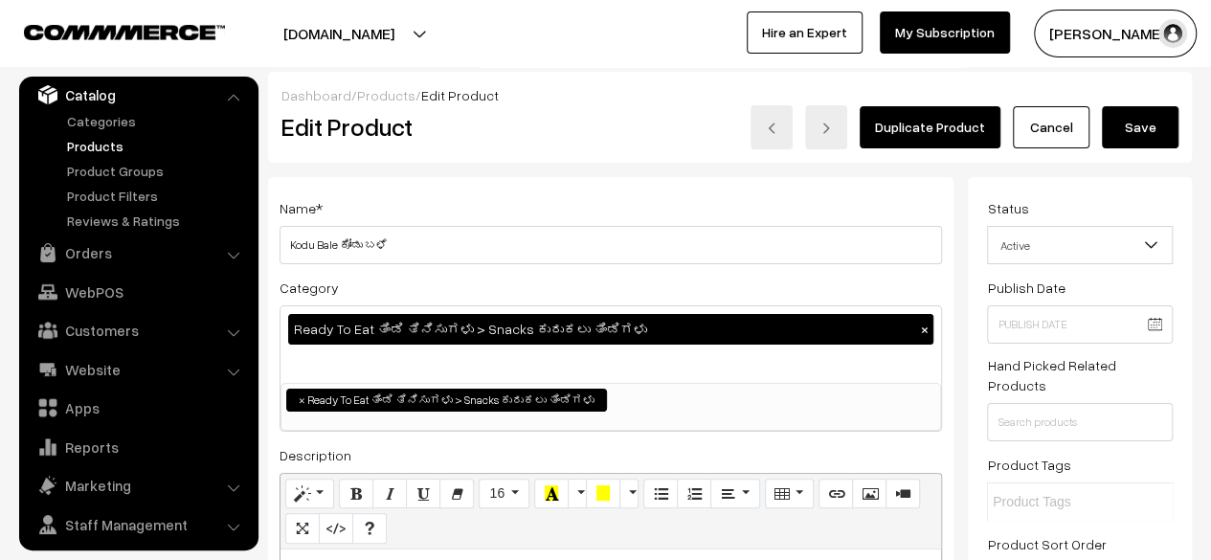
click at [1139, 139] on button "Save" at bounding box center [1140, 127] width 77 height 42
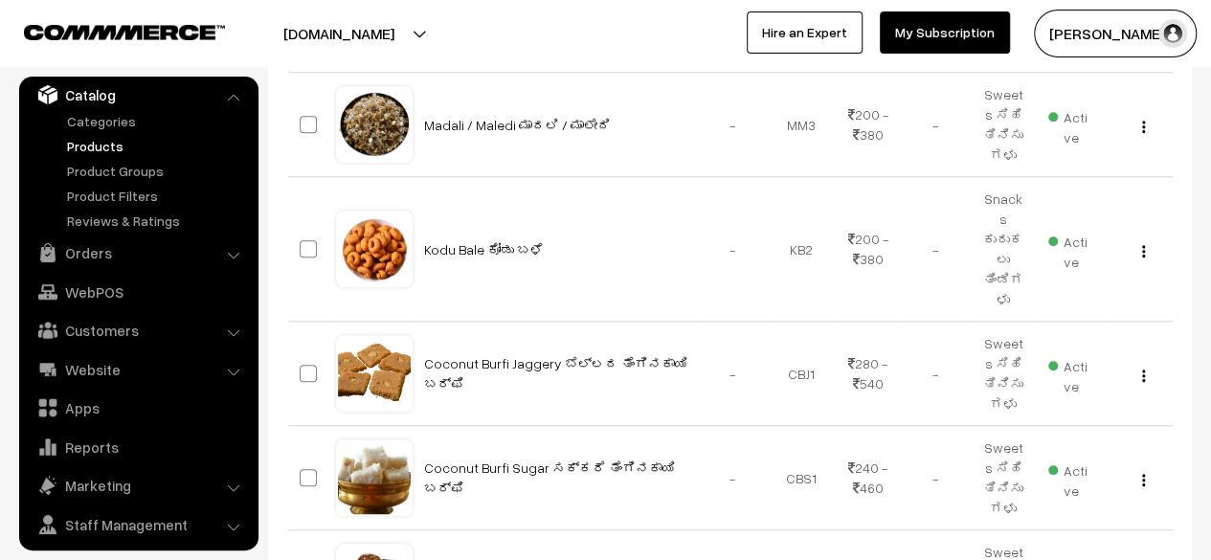
scroll to position [712, 0]
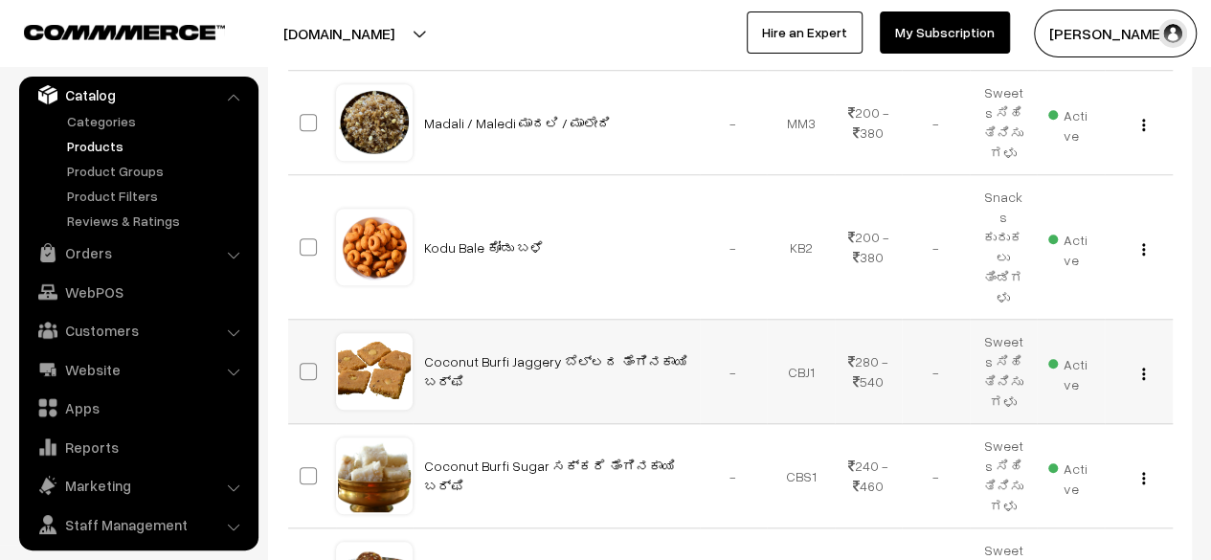
click at [1142, 367] on img "button" at bounding box center [1143, 373] width 3 height 12
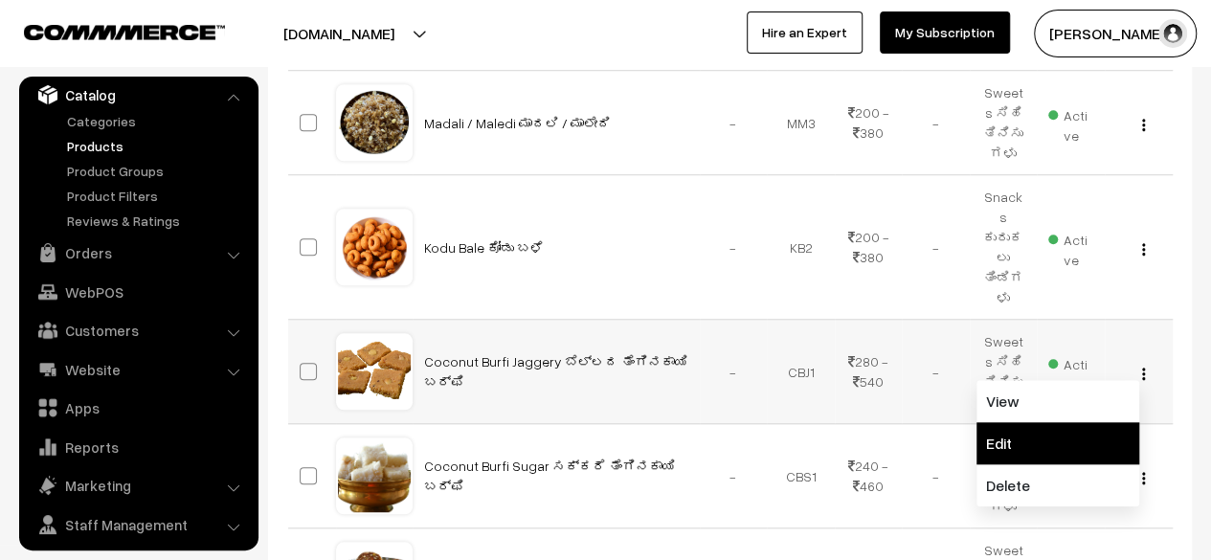
click at [1052, 422] on link "Edit" at bounding box center [1057, 443] width 163 height 42
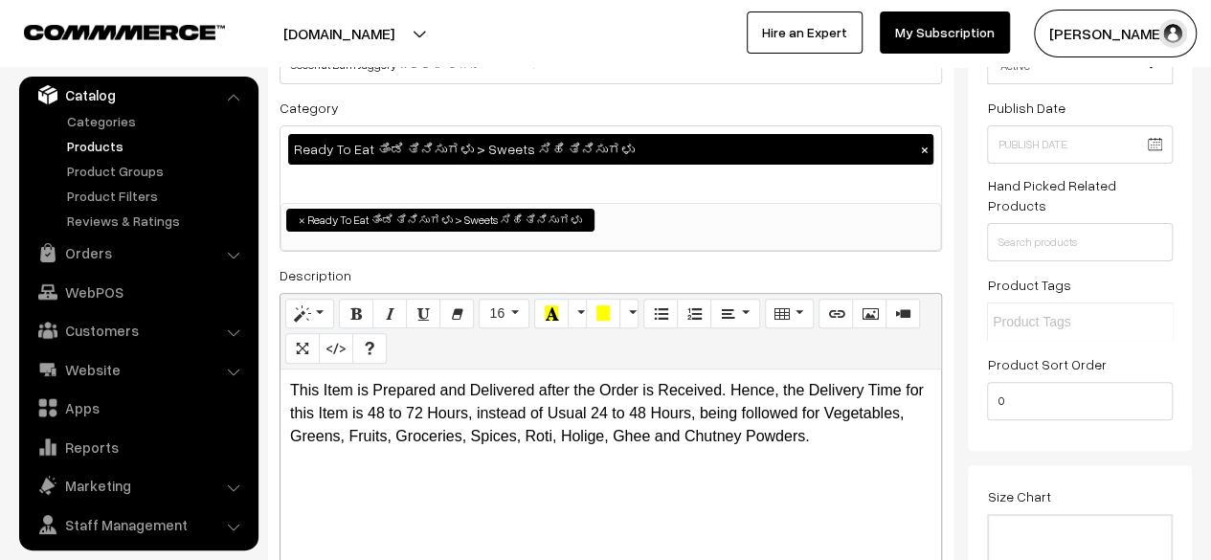
scroll to position [181, 0]
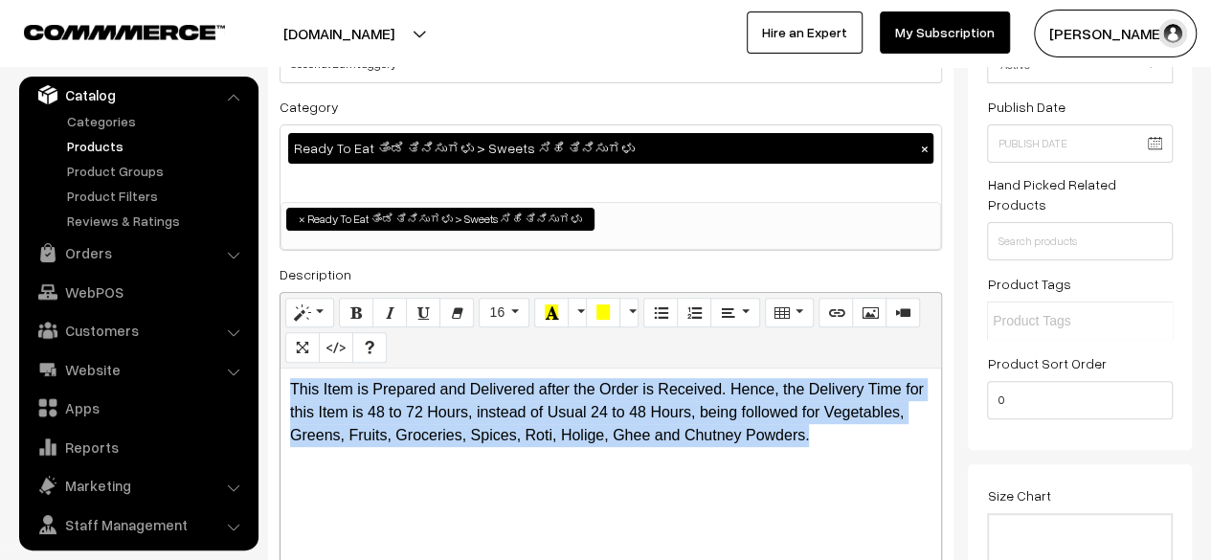
drag, startPoint x: 860, startPoint y: 441, endPoint x: 233, endPoint y: 372, distance: 631.6
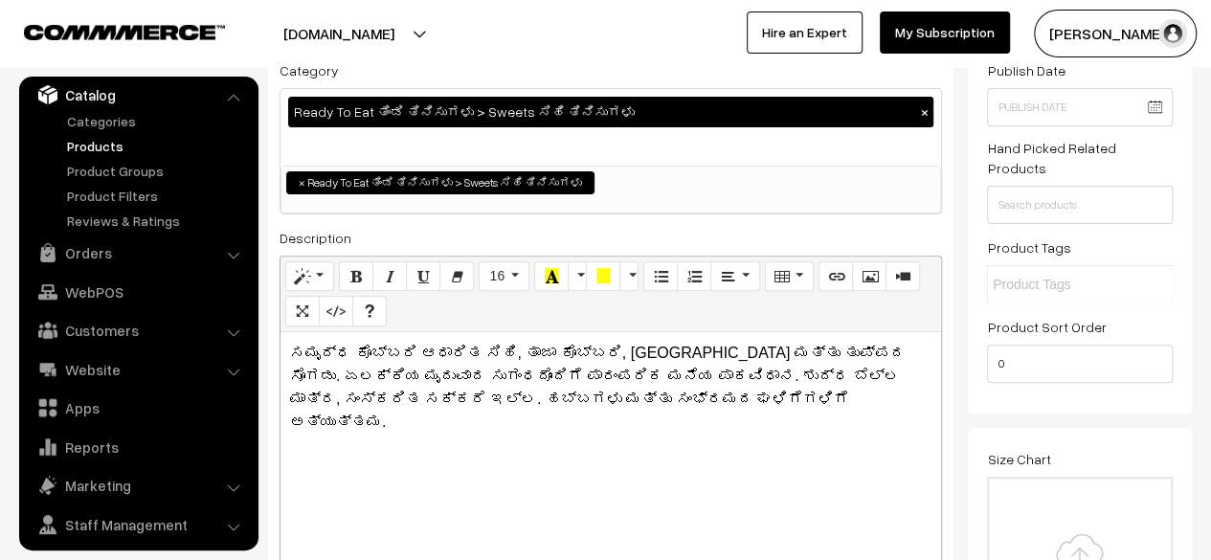
scroll to position [0, 0]
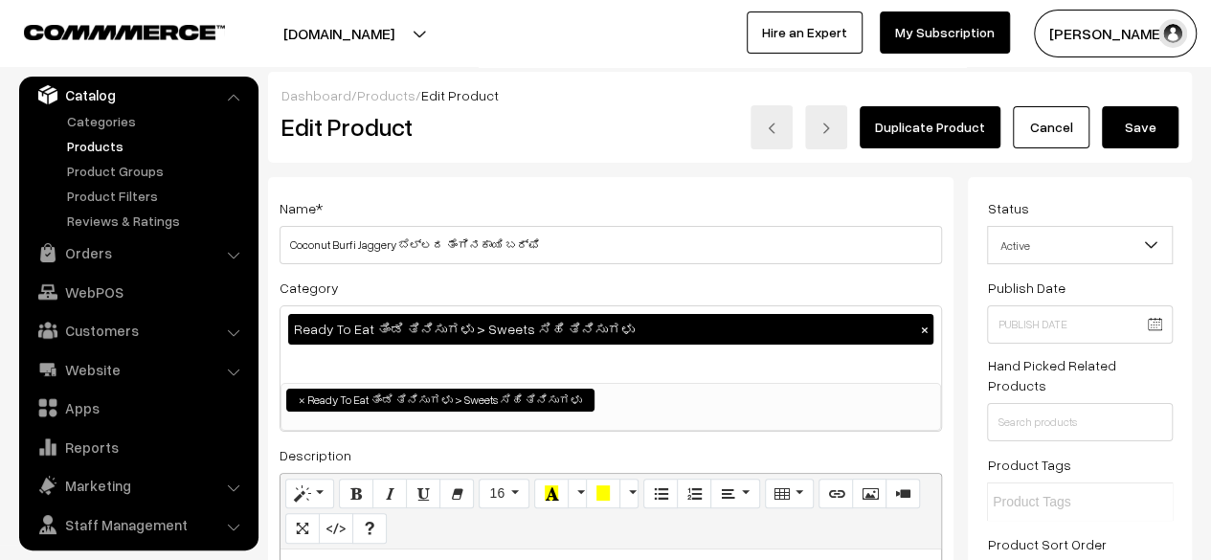
click at [1142, 133] on button "Save" at bounding box center [1140, 127] width 77 height 42
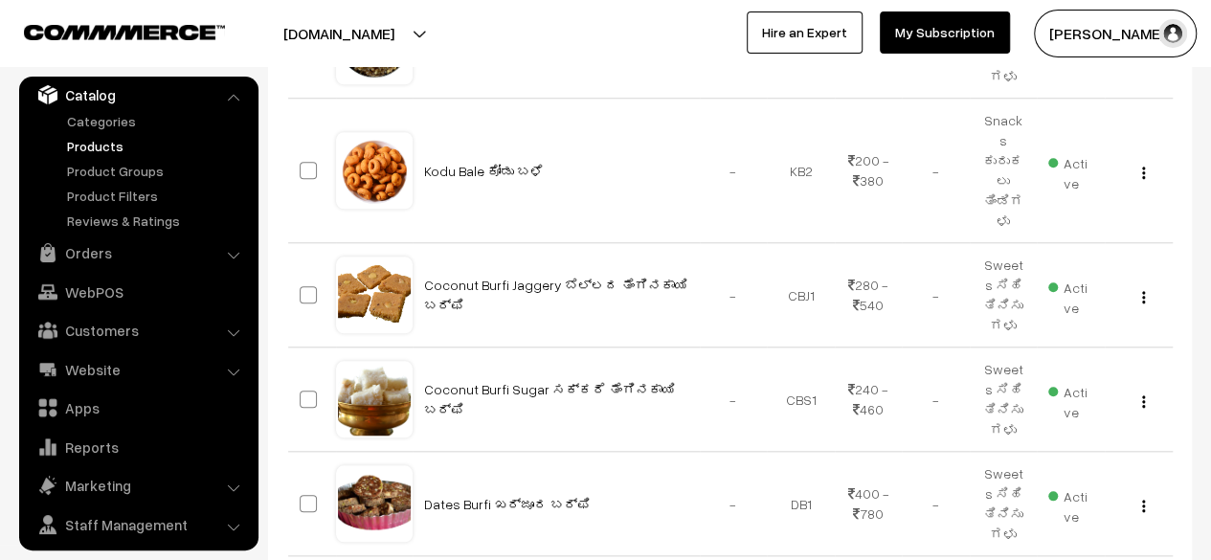
scroll to position [878, 0]
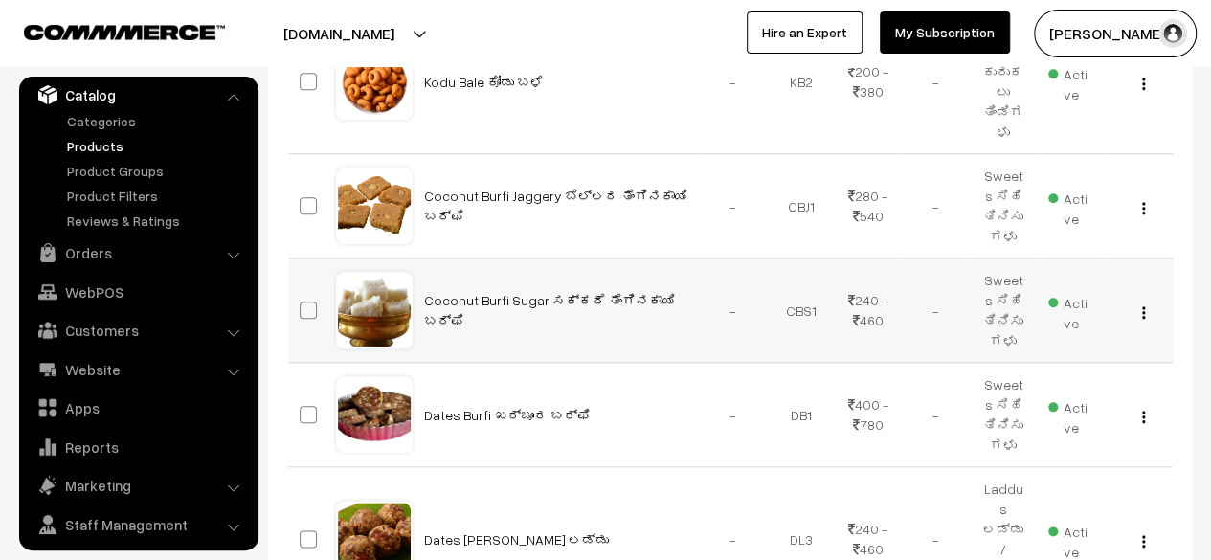
click at [1144, 306] on img "button" at bounding box center [1143, 312] width 3 height 12
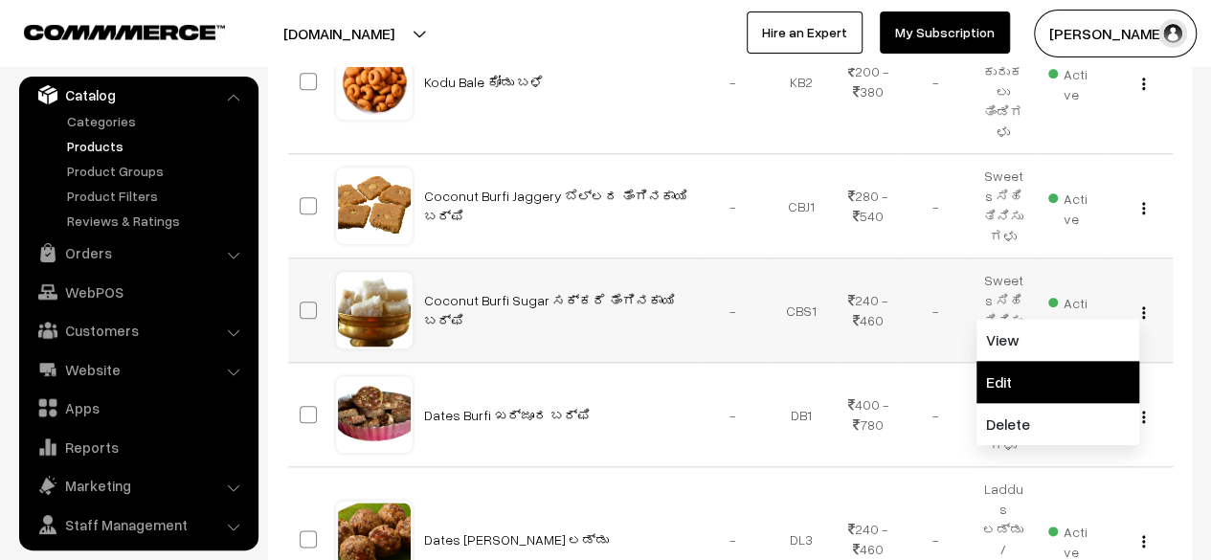
click at [1033, 361] on link "Edit" at bounding box center [1057, 382] width 163 height 42
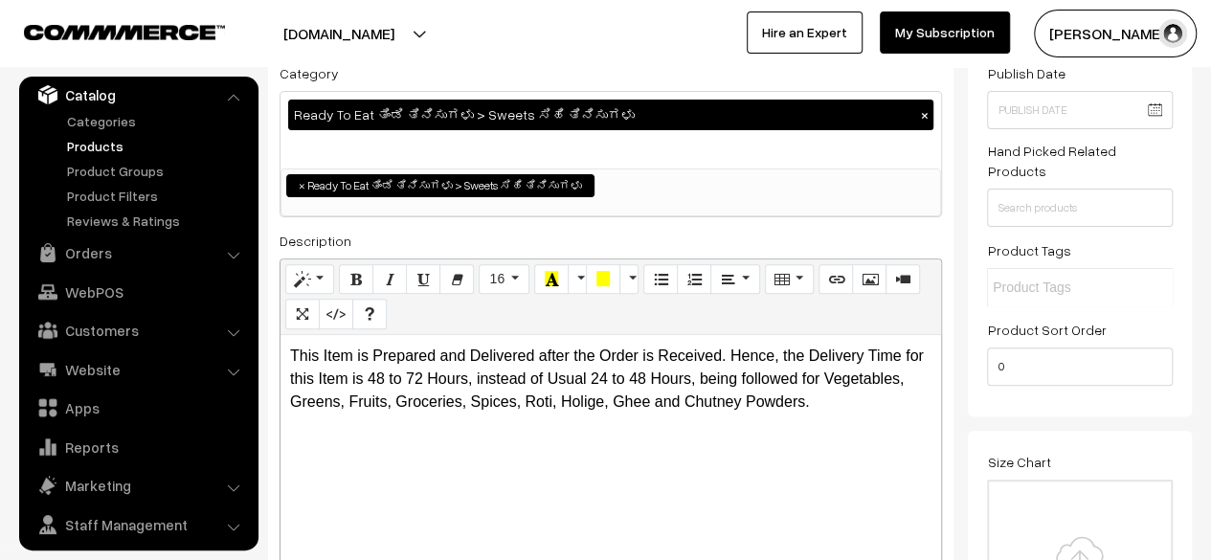
scroll to position [216, 0]
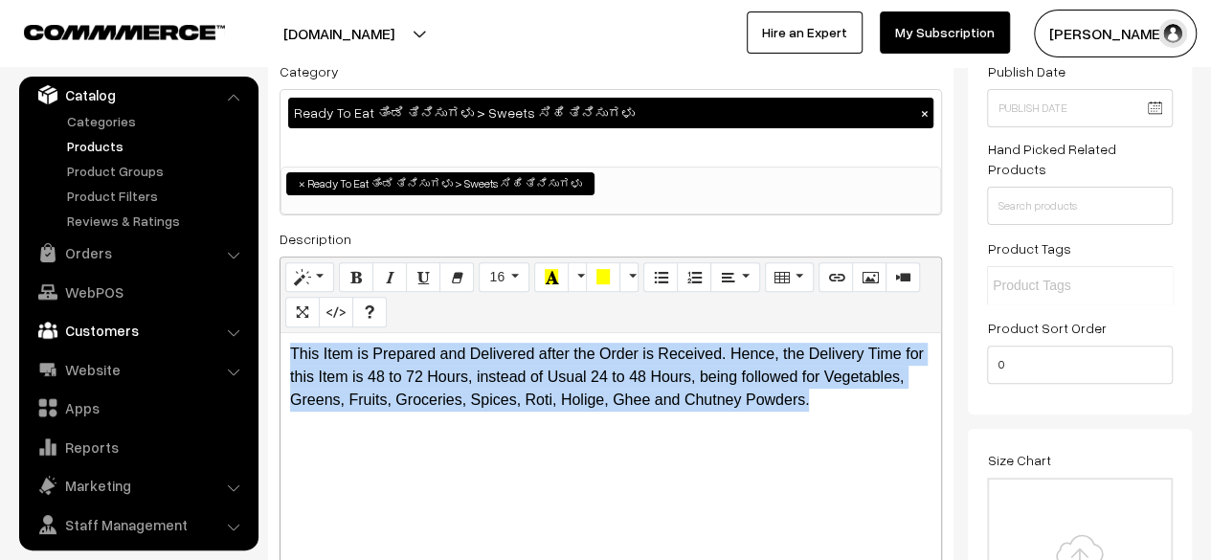
drag, startPoint x: 833, startPoint y: 402, endPoint x: 189, endPoint y: 314, distance: 650.1
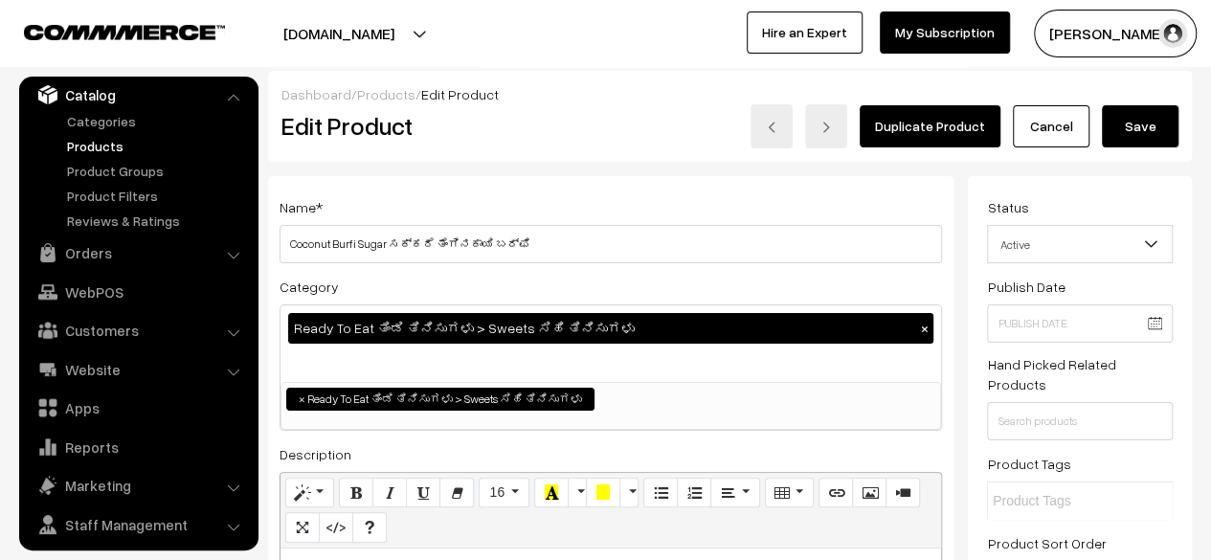
scroll to position [0, 0]
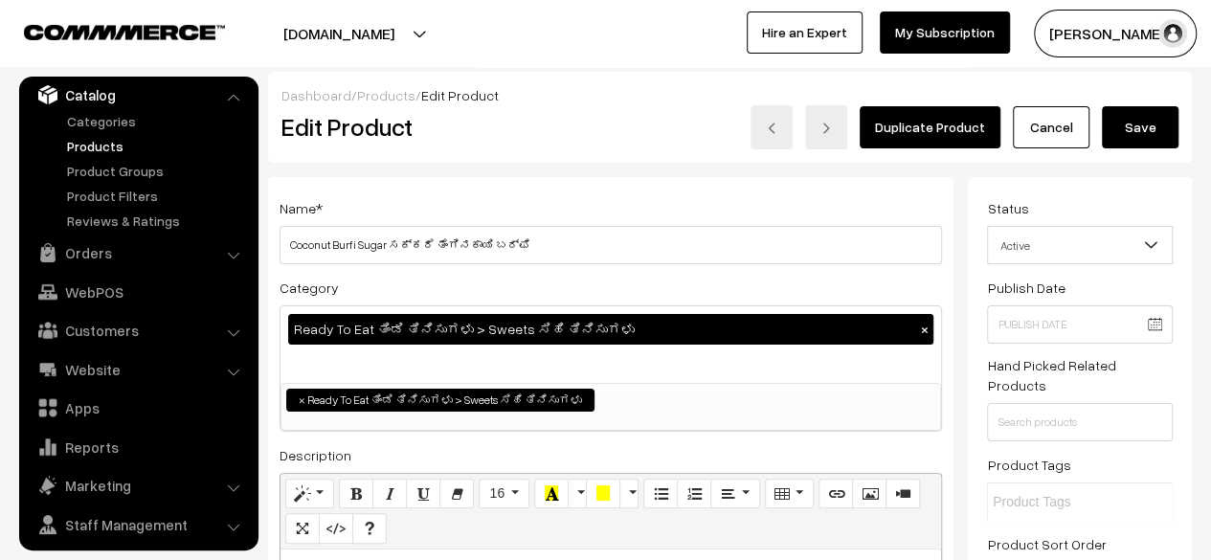
click at [1145, 139] on button "Save" at bounding box center [1140, 127] width 77 height 42
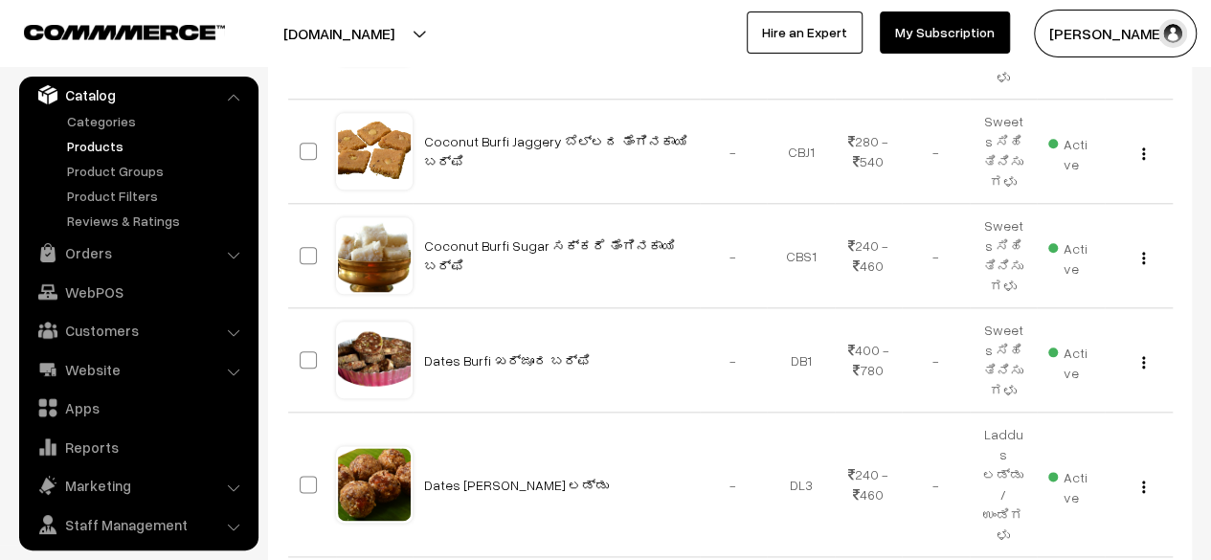
scroll to position [956, 0]
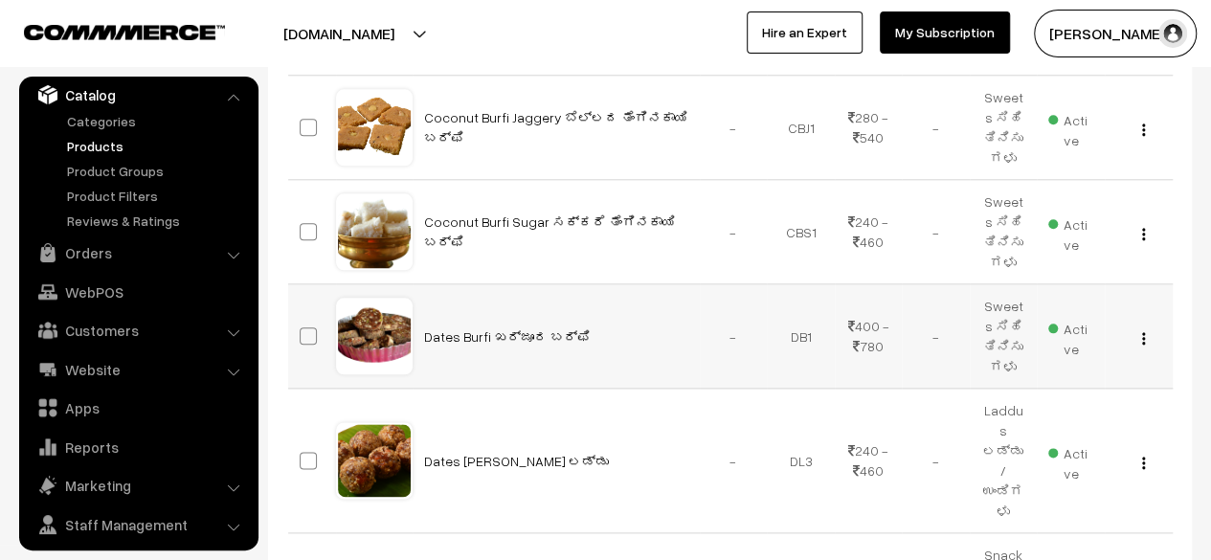
click at [1142, 332] on img "button" at bounding box center [1143, 338] width 3 height 12
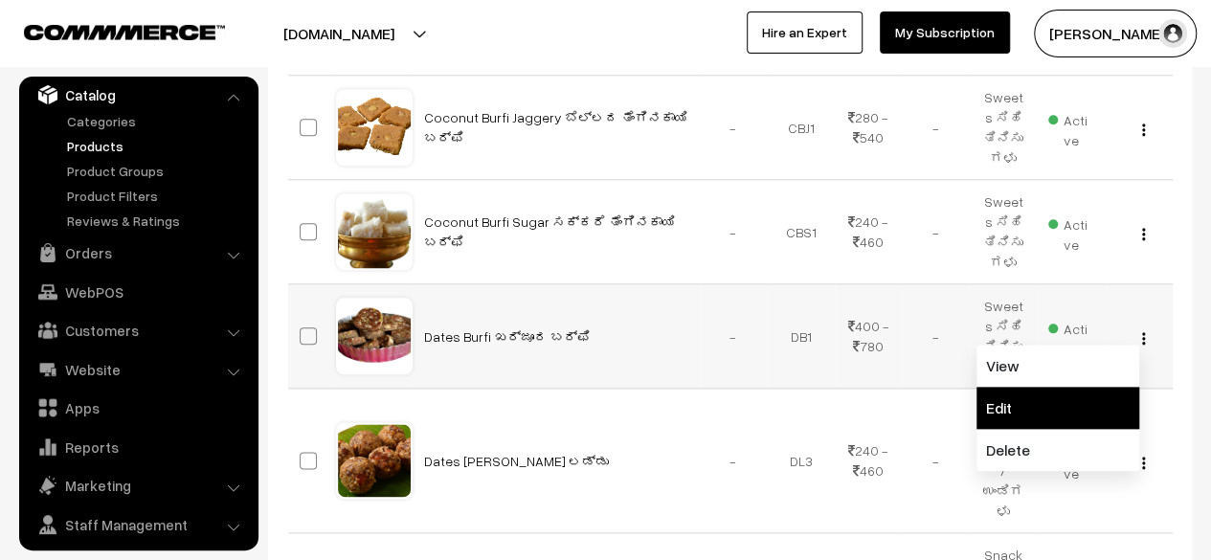
click at [1061, 387] on link "Edit" at bounding box center [1057, 408] width 163 height 42
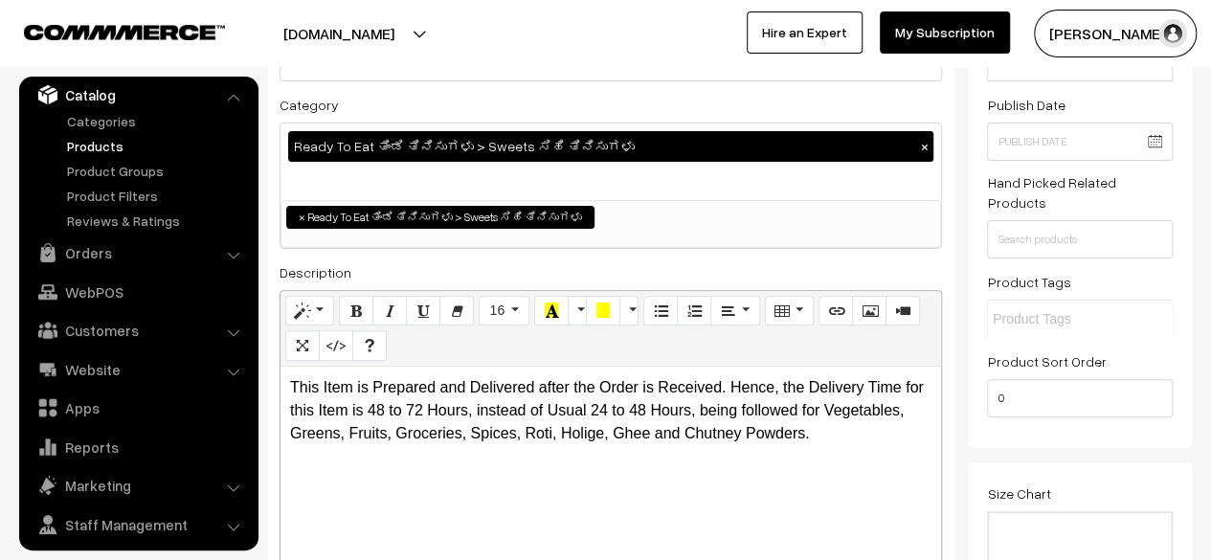
scroll to position [189, 0]
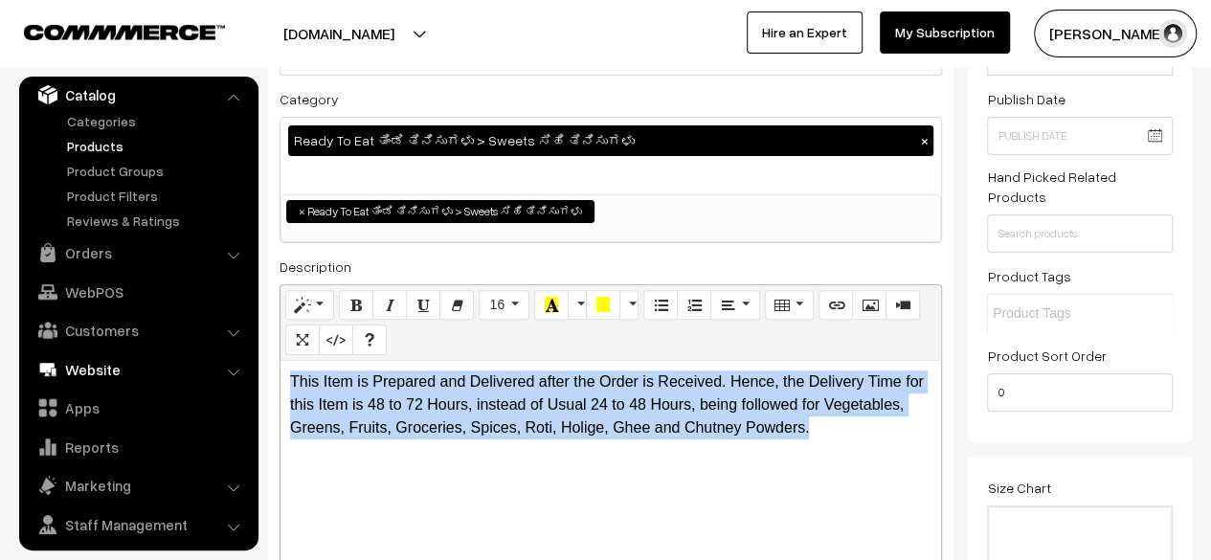
drag, startPoint x: 814, startPoint y: 435, endPoint x: 241, endPoint y: 367, distance: 577.4
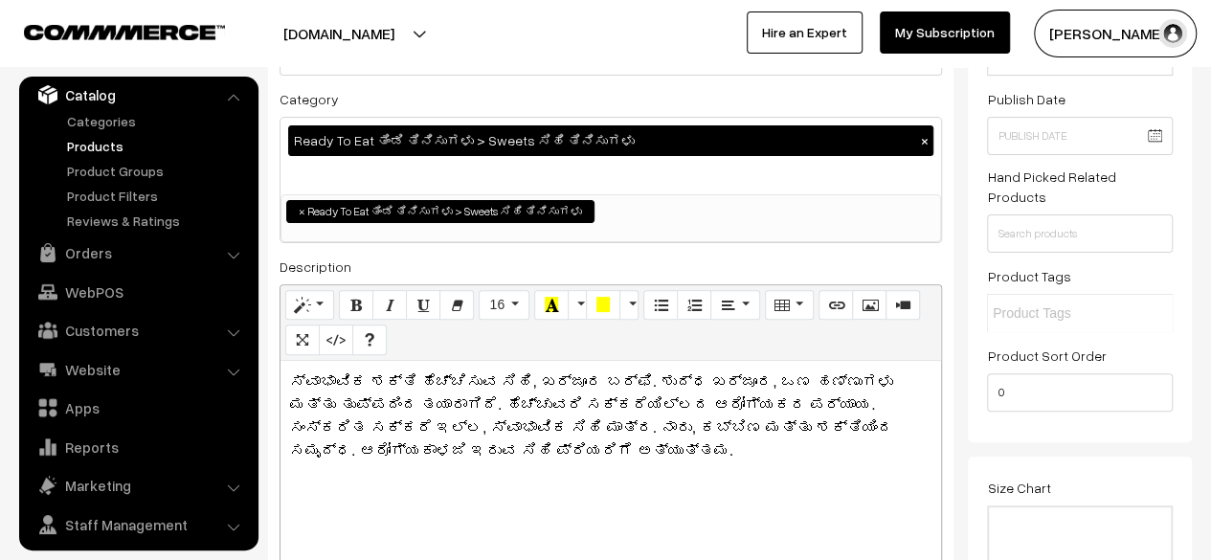
scroll to position [0, 0]
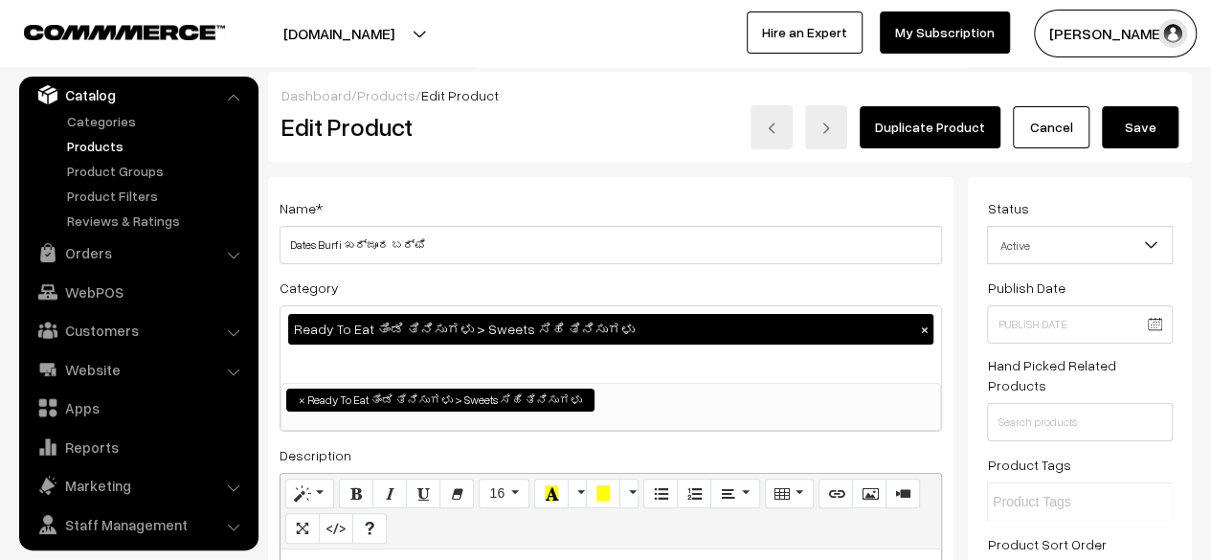
click at [1149, 131] on button "Save" at bounding box center [1140, 127] width 77 height 42
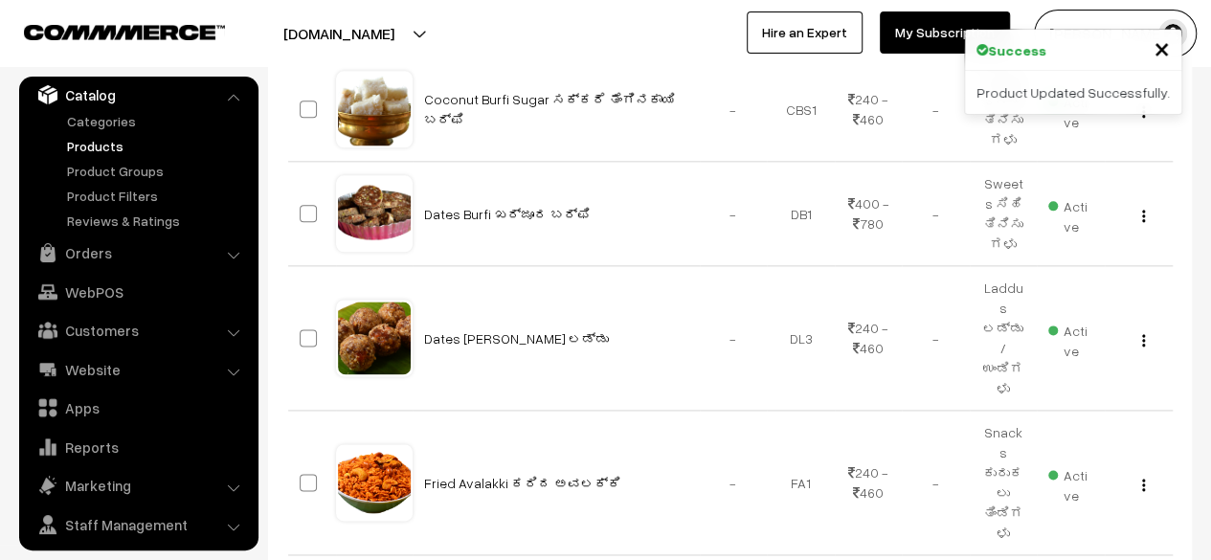
scroll to position [1079, 0]
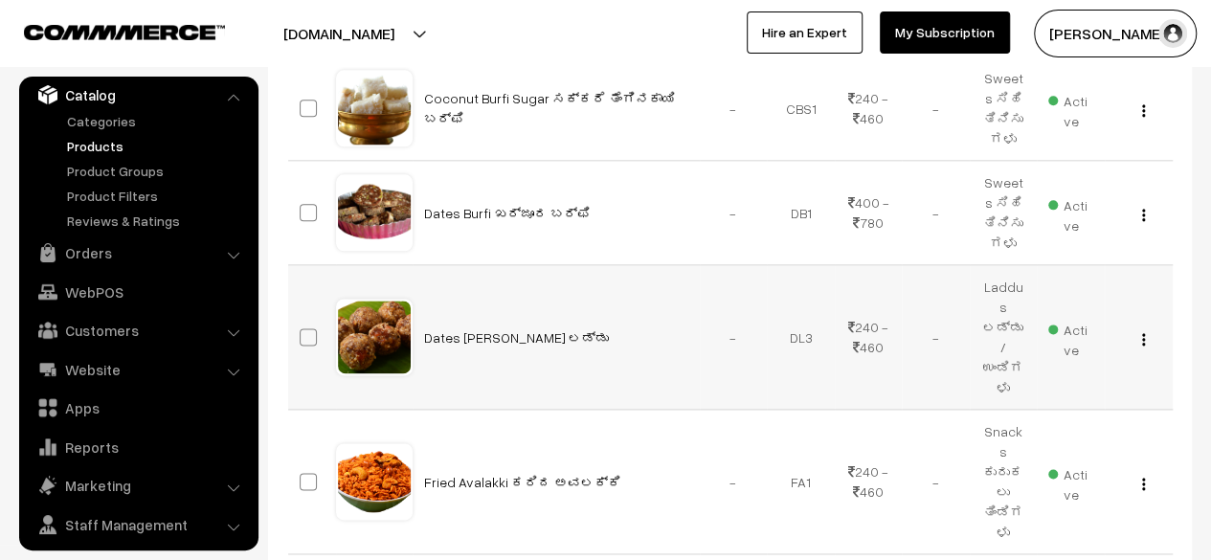
click at [1145, 331] on button "button" at bounding box center [1143, 338] width 5 height 15
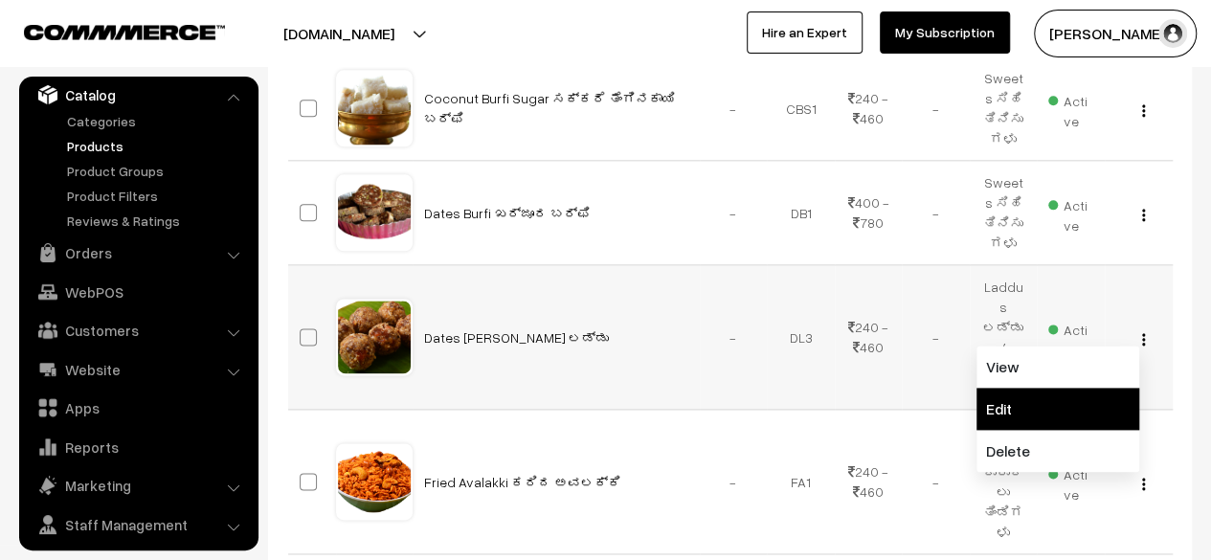
click at [1056, 388] on link "Edit" at bounding box center [1057, 409] width 163 height 42
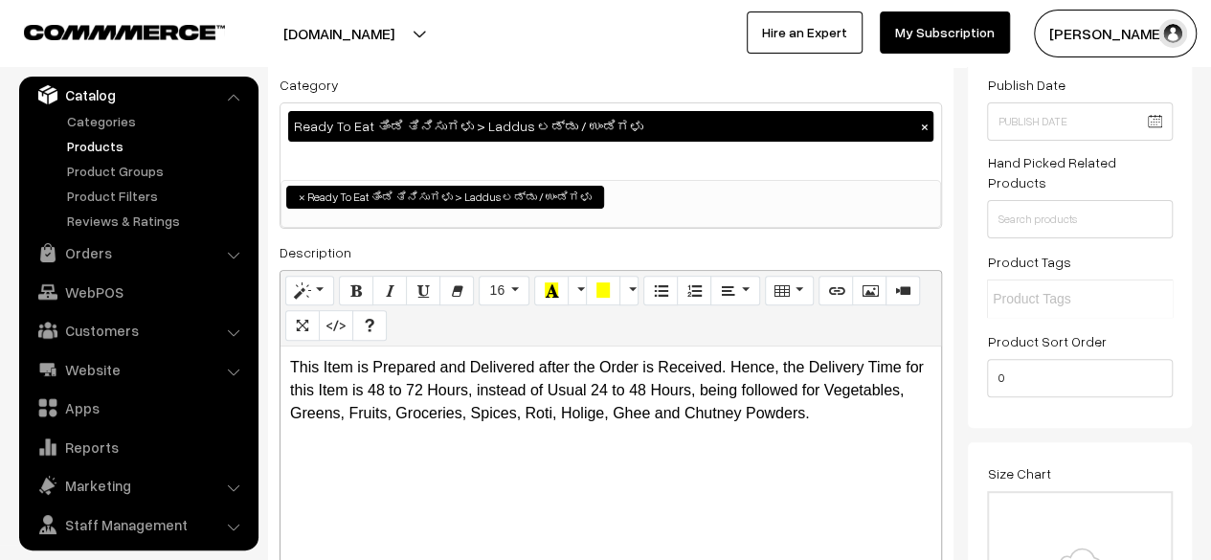
scroll to position [207, 0]
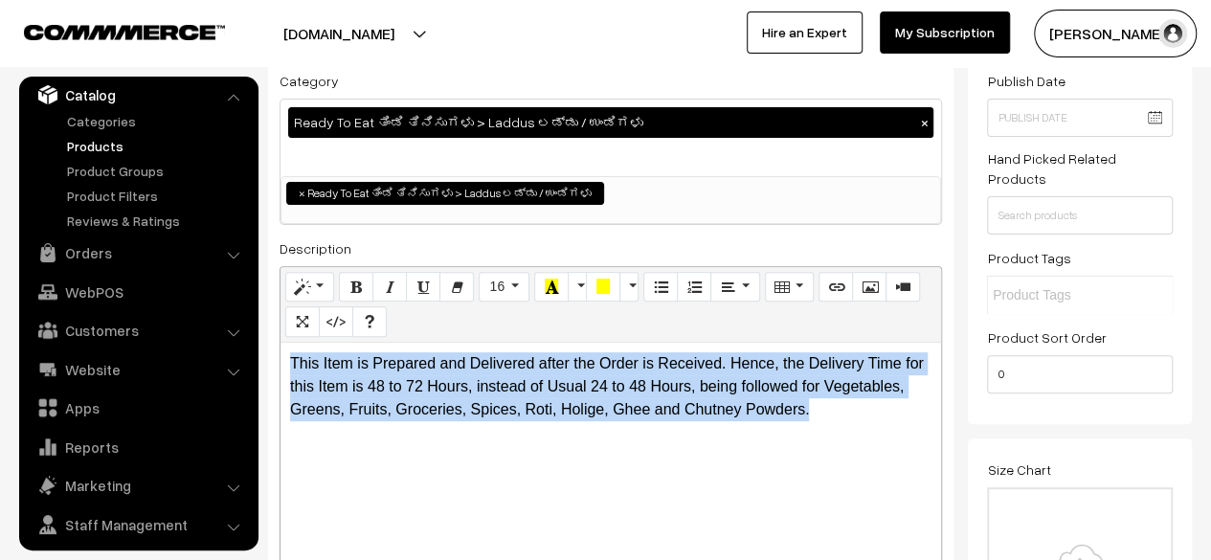
drag, startPoint x: 855, startPoint y: 427, endPoint x: 251, endPoint y: 323, distance: 612.8
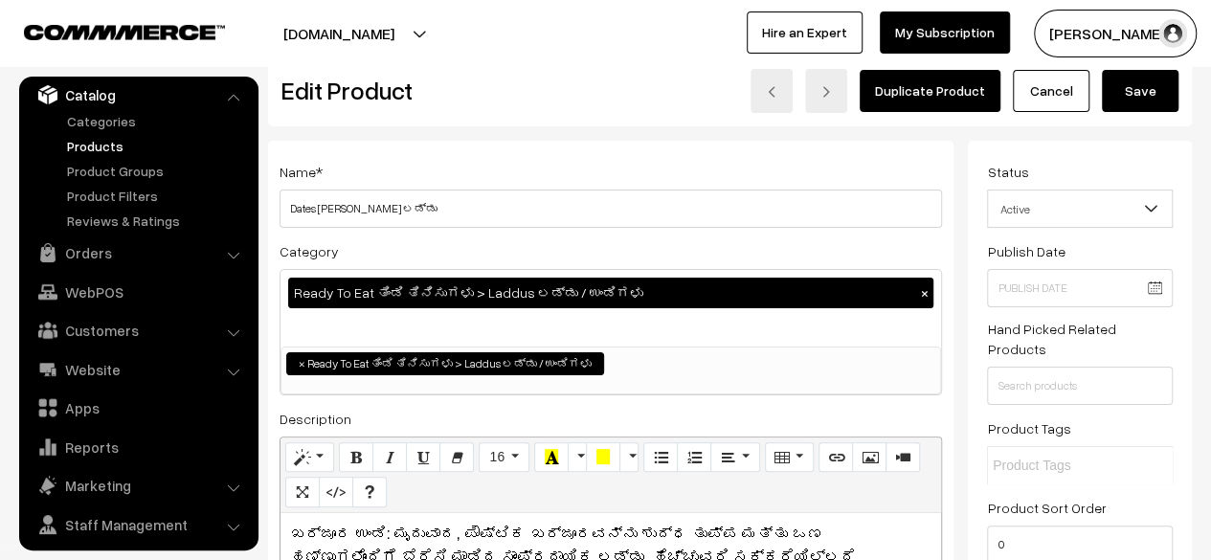
scroll to position [0, 0]
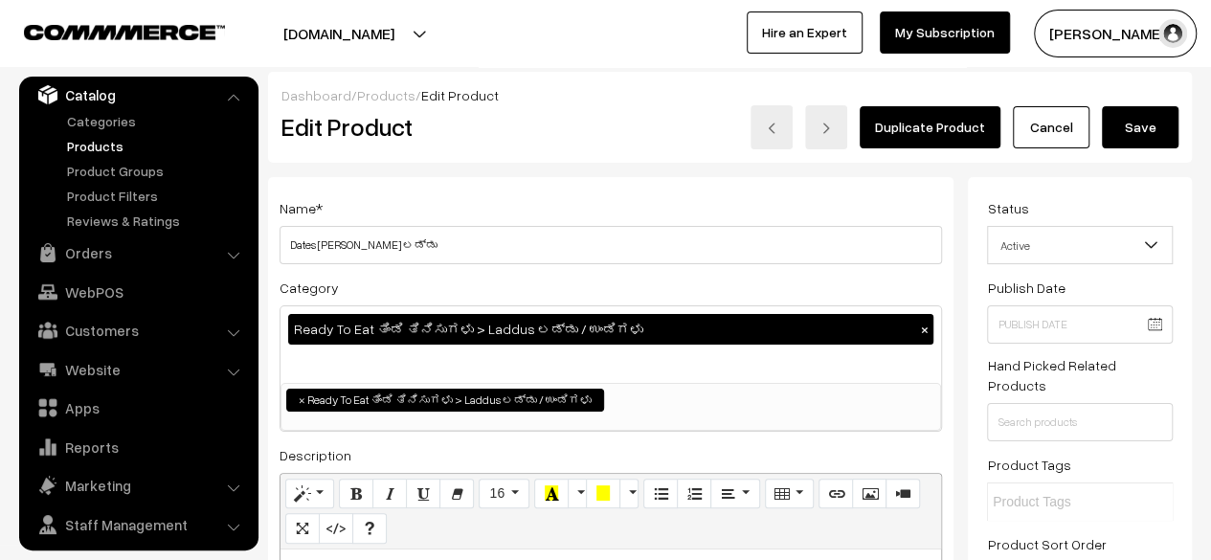
click at [1141, 137] on button "Save" at bounding box center [1140, 127] width 77 height 42
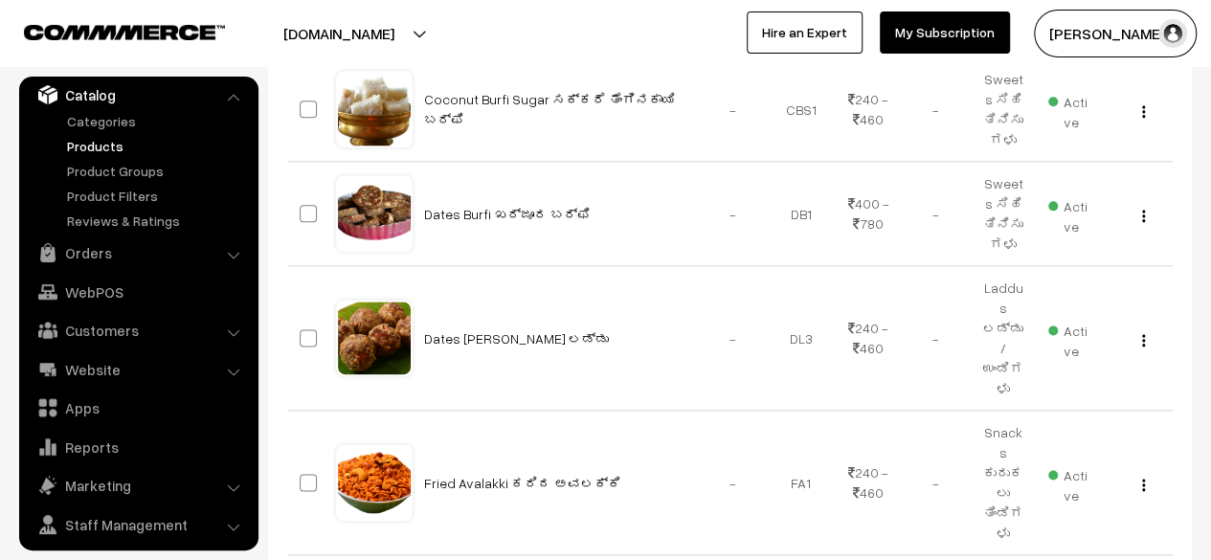
scroll to position [1190, 0]
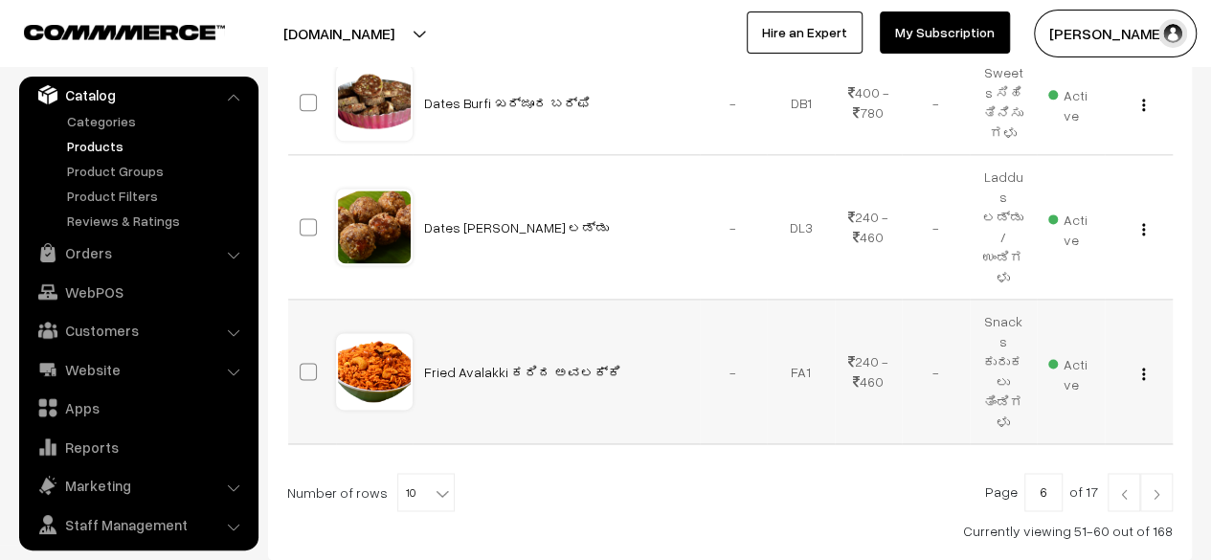
click at [1143, 367] on img "button" at bounding box center [1143, 373] width 3 height 12
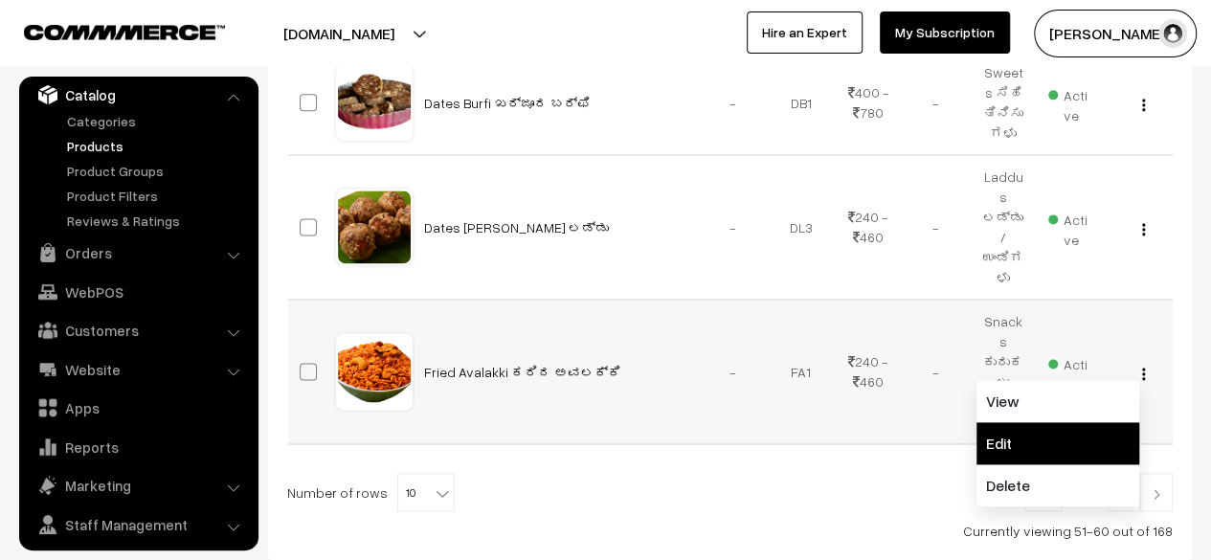
click at [1040, 422] on link "Edit" at bounding box center [1057, 443] width 163 height 42
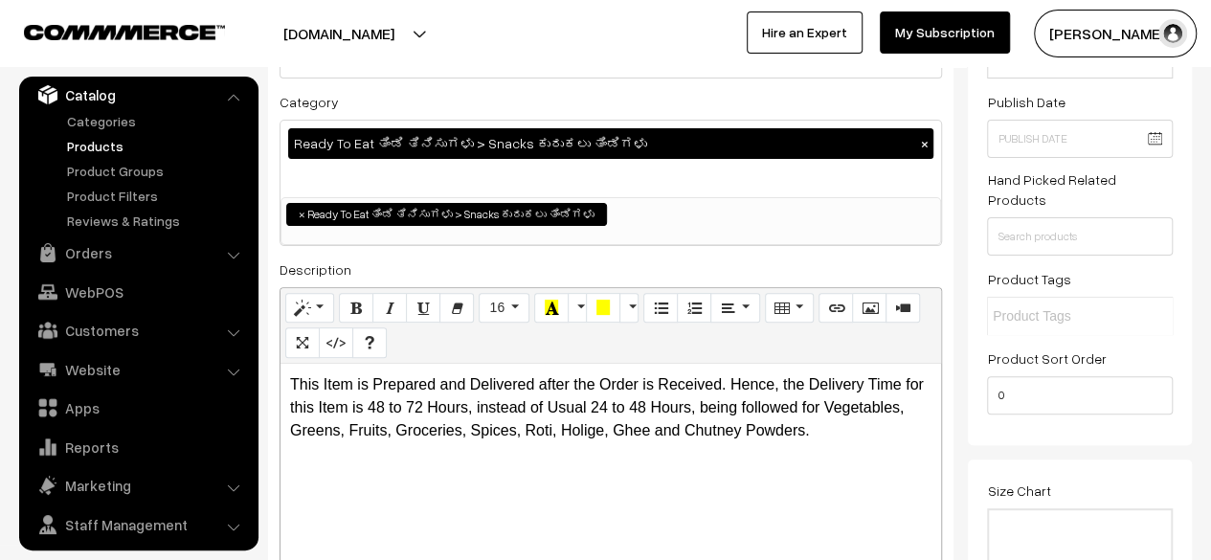
scroll to position [188, 0]
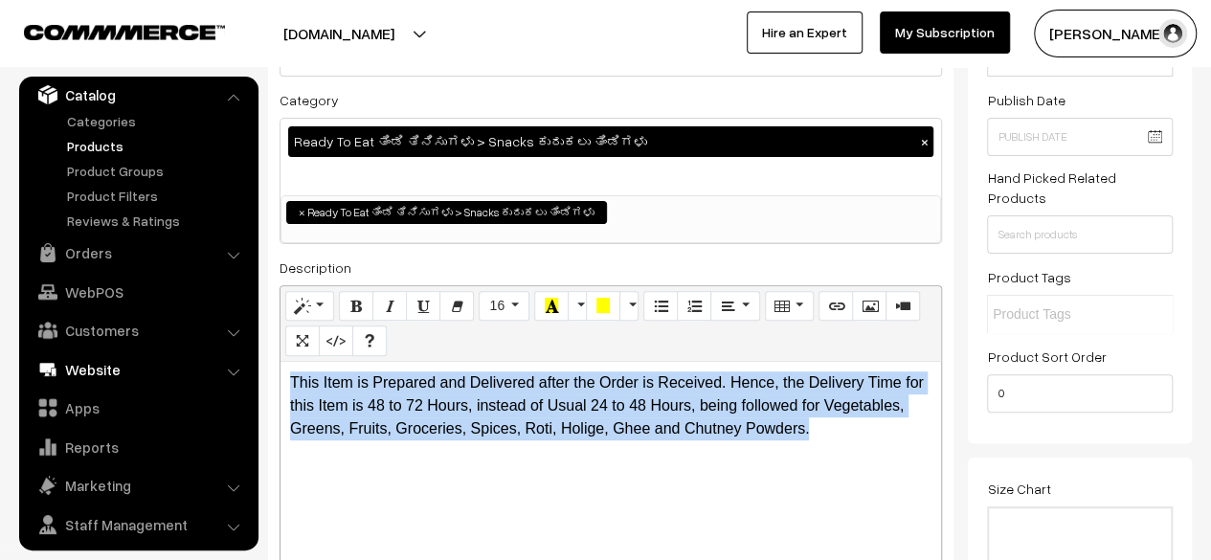
drag, startPoint x: 831, startPoint y: 430, endPoint x: 161, endPoint y: 372, distance: 672.4
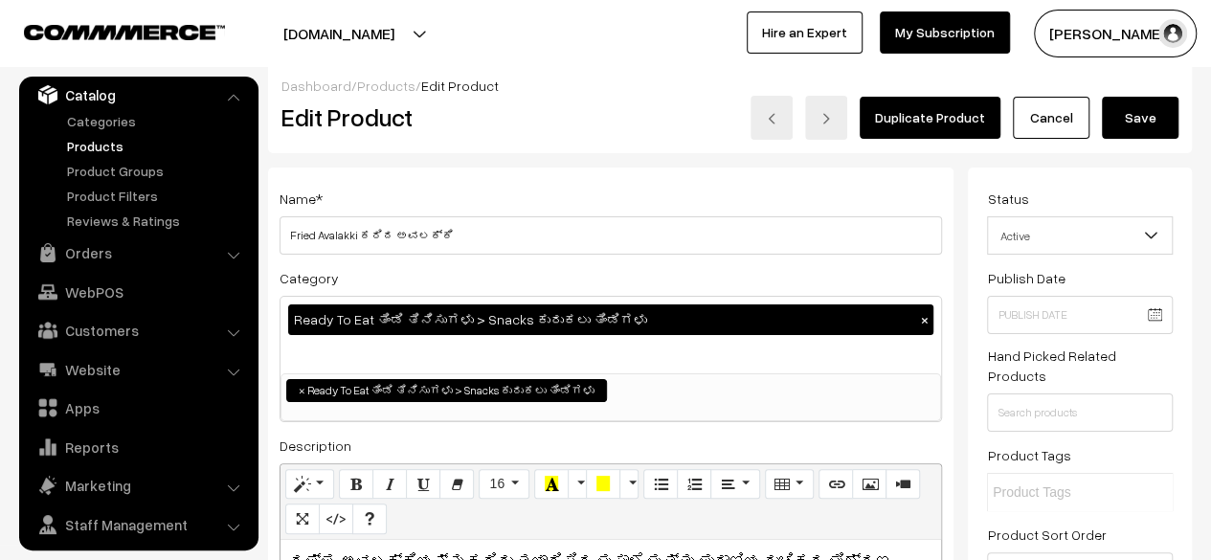
scroll to position [0, 0]
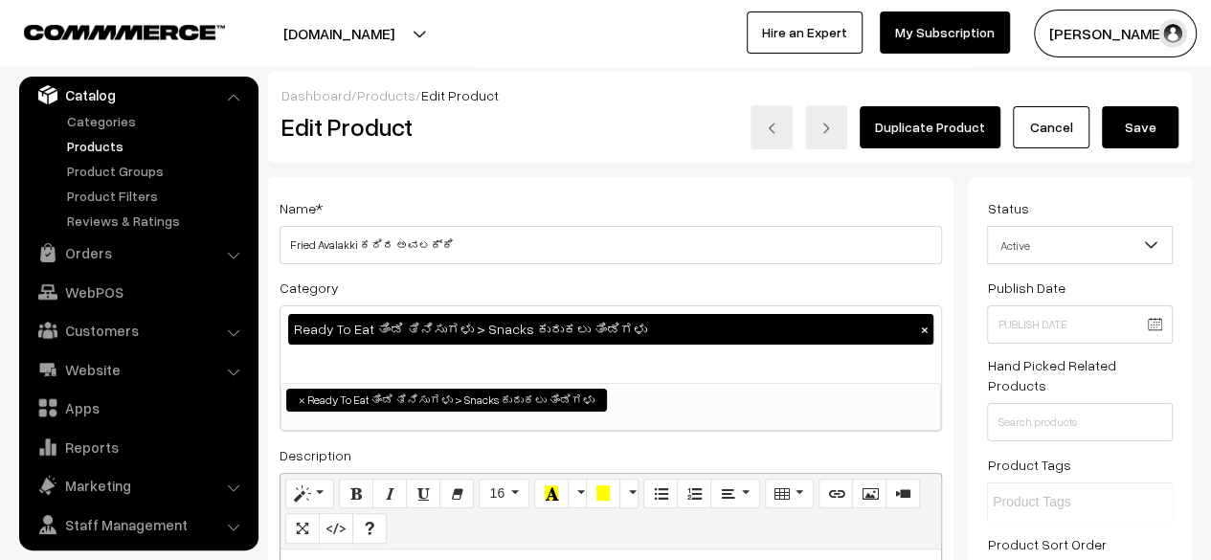
click at [1146, 133] on button "Save" at bounding box center [1140, 127] width 77 height 42
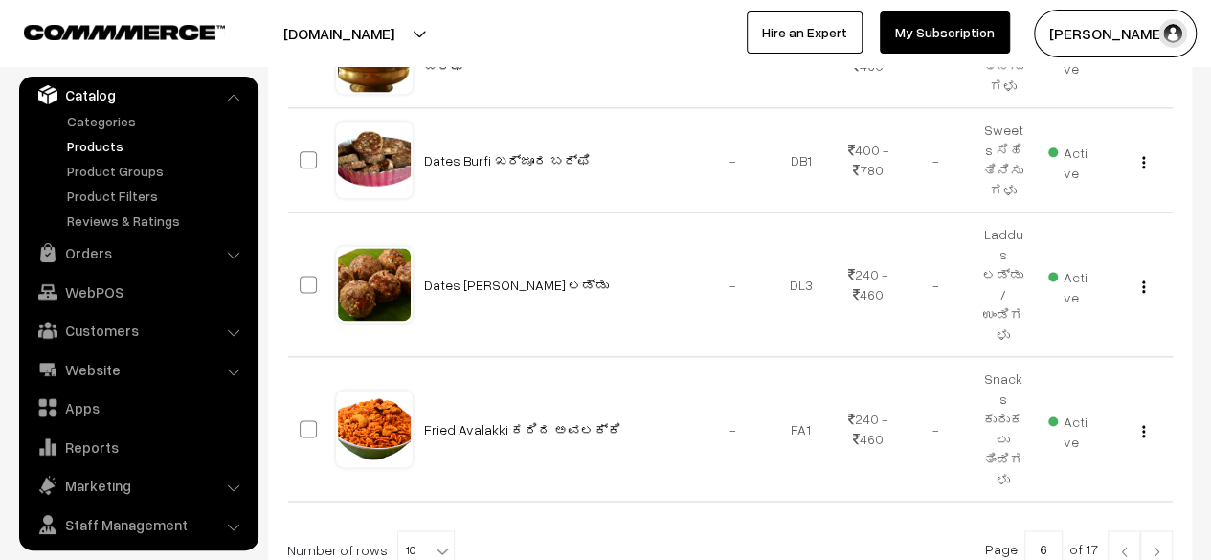
scroll to position [1133, 0]
click at [1162, 545] on img at bounding box center [1155, 550] width 17 height 11
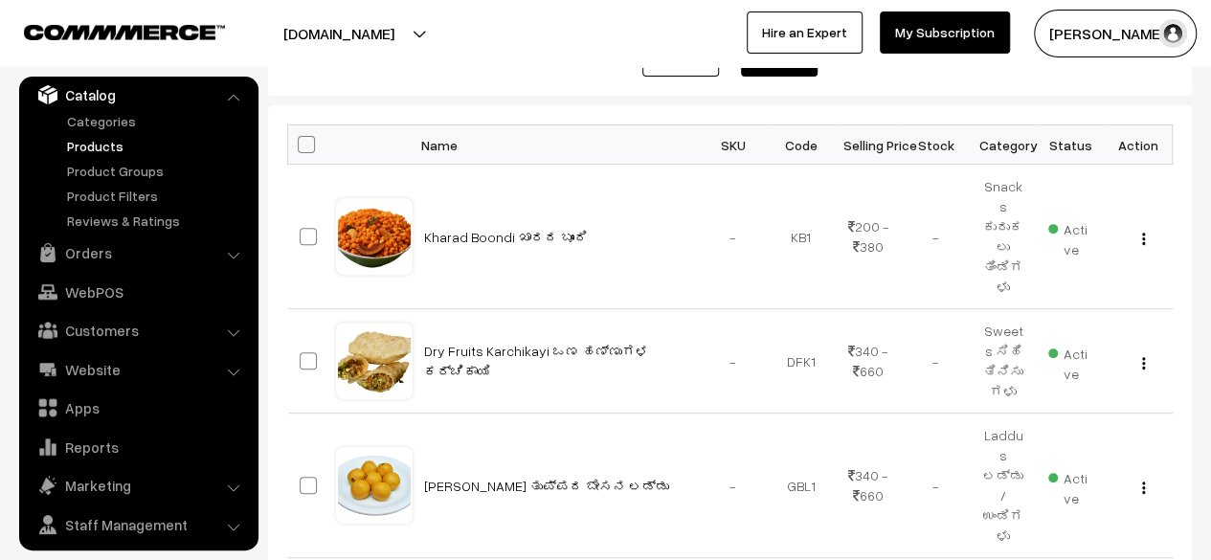
scroll to position [272, 0]
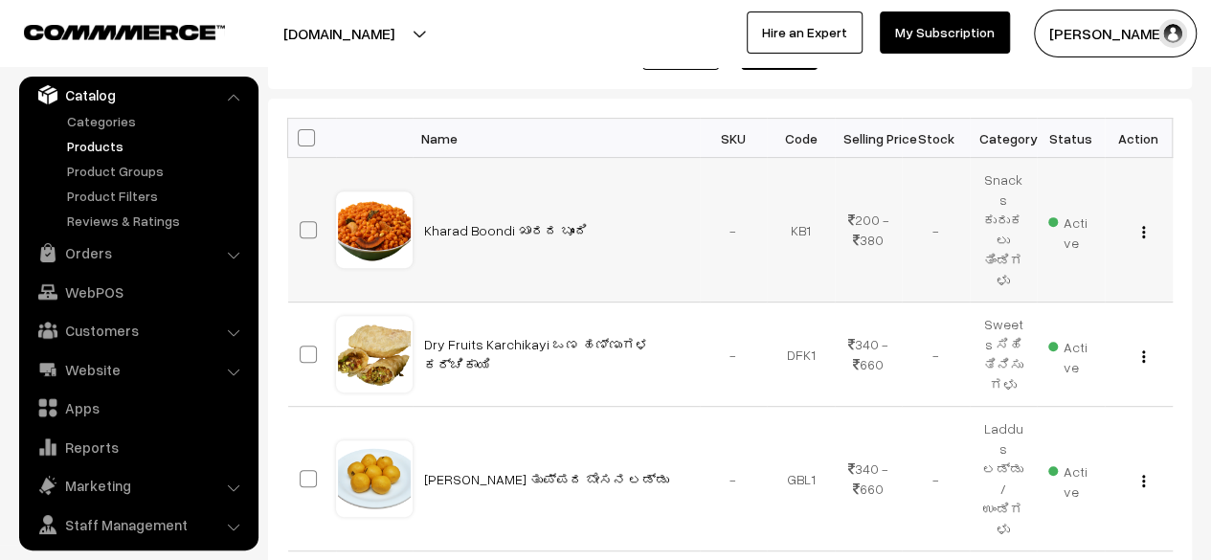
click at [1142, 226] on img "button" at bounding box center [1143, 232] width 3 height 12
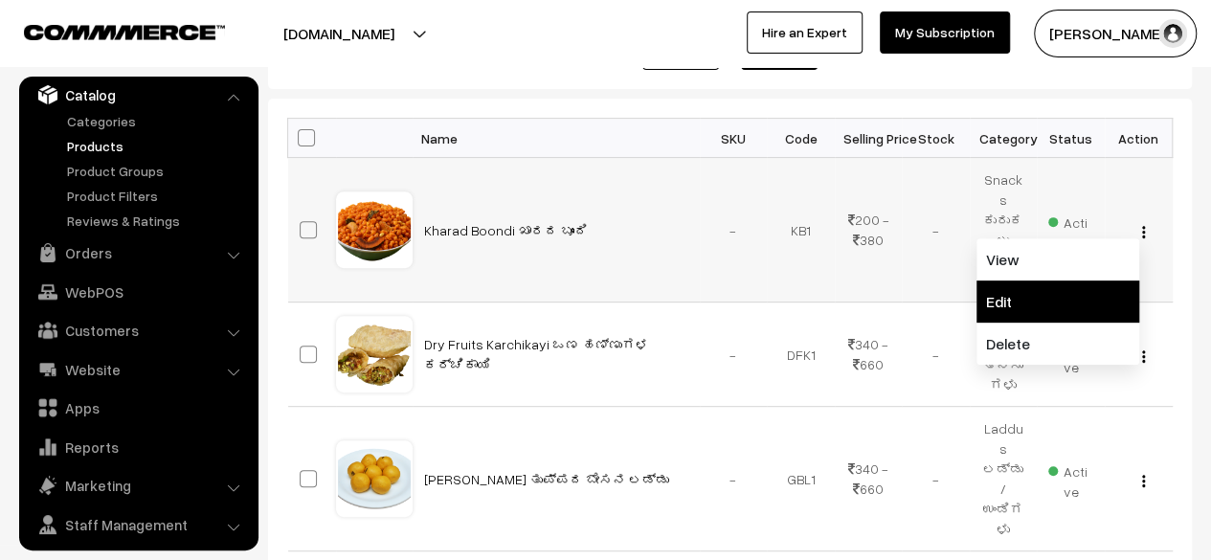
click at [1040, 284] on link "Edit" at bounding box center [1057, 301] width 163 height 42
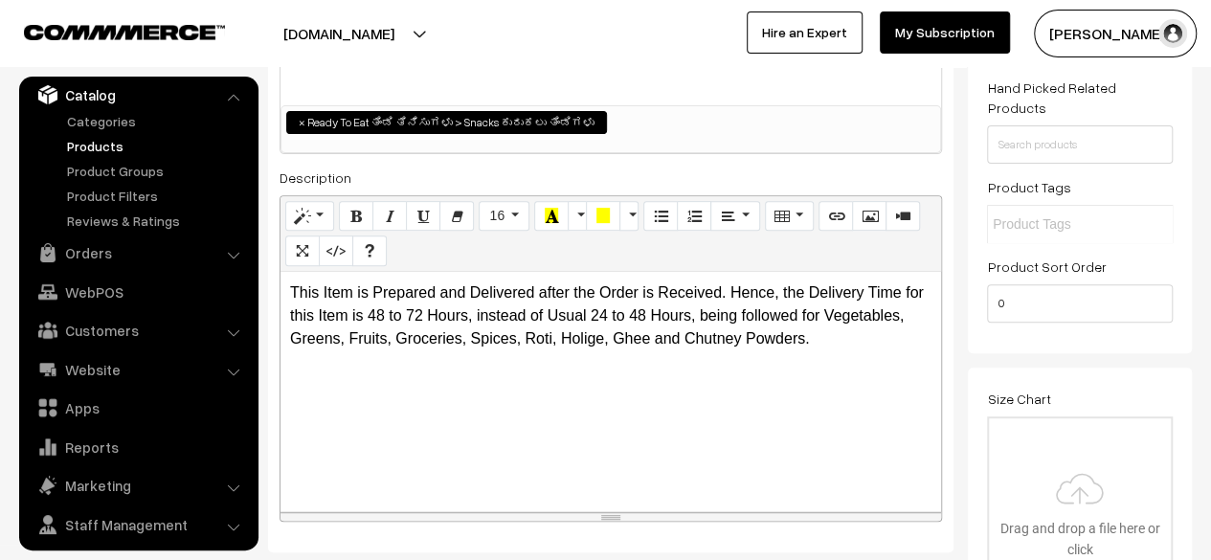
scroll to position [286, 0]
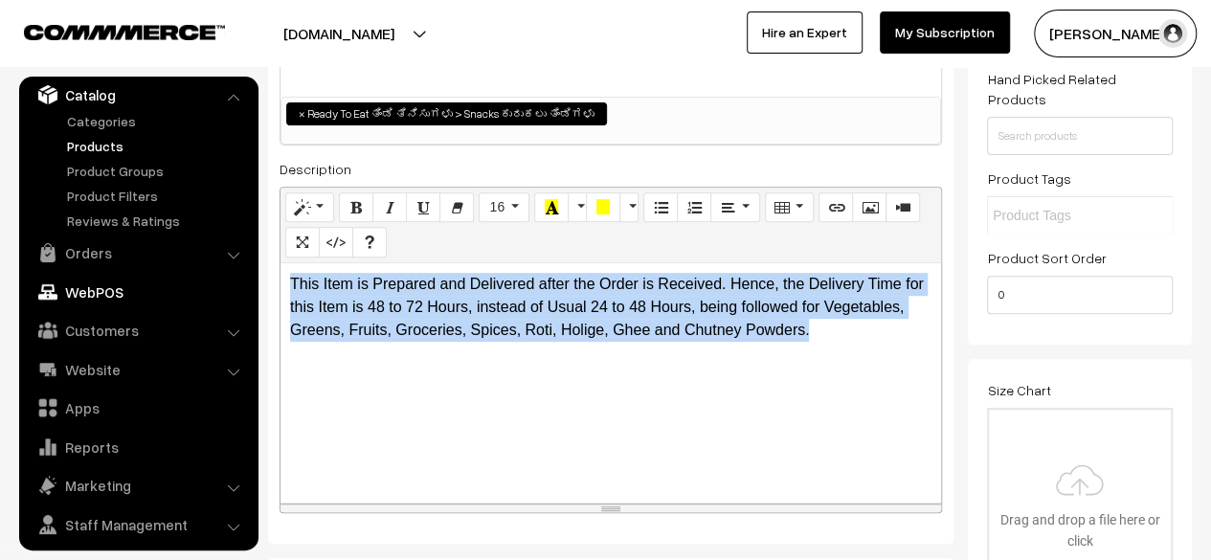
drag, startPoint x: 889, startPoint y: 347, endPoint x: 232, endPoint y: 273, distance: 661.7
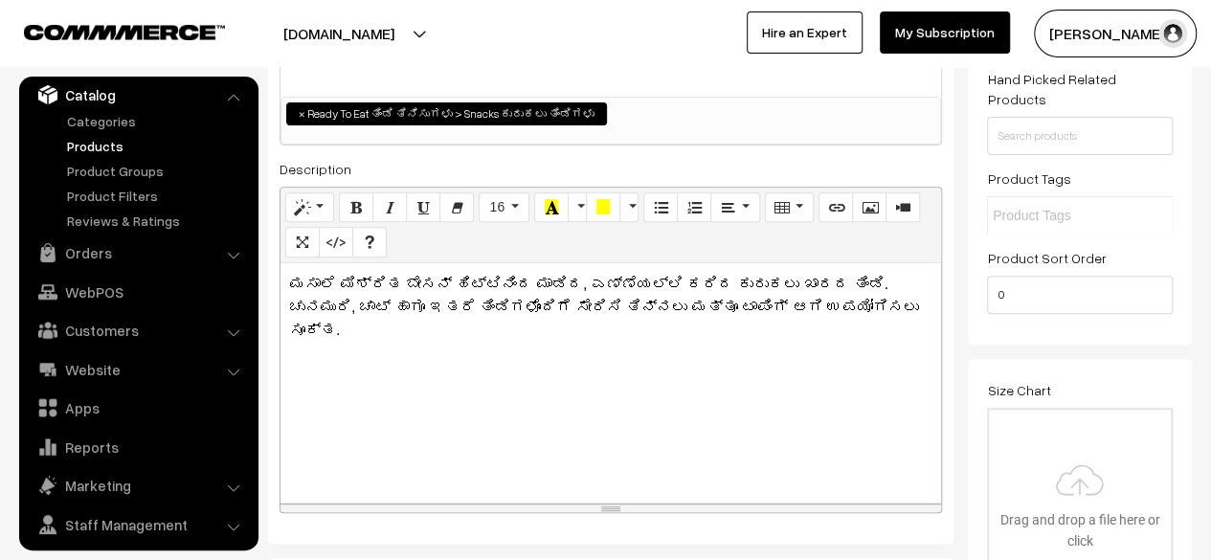
scroll to position [0, 0]
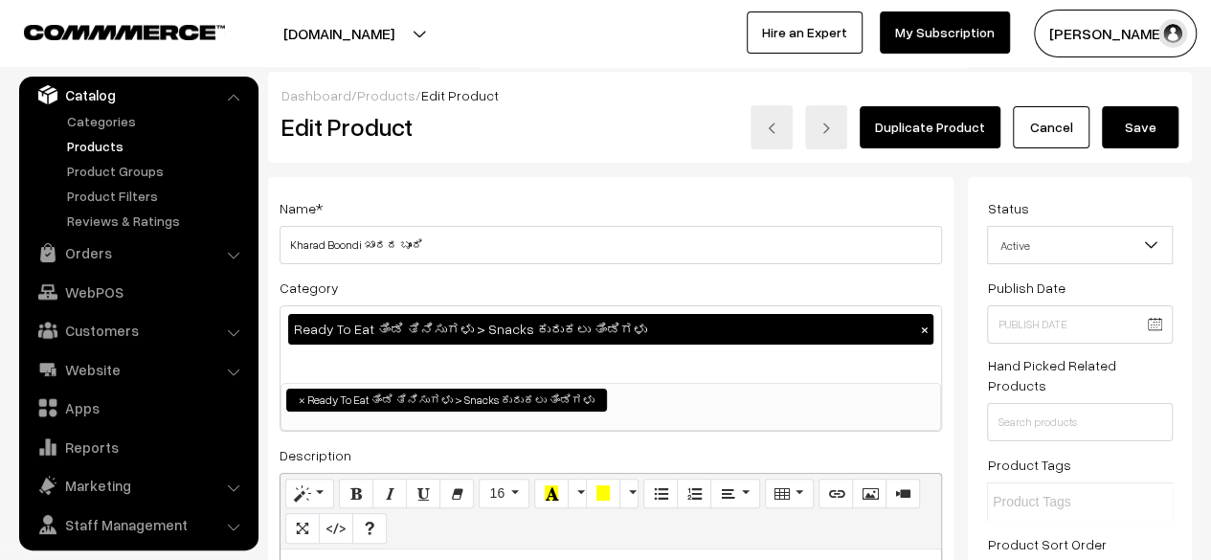
click at [1148, 125] on button "Save" at bounding box center [1140, 127] width 77 height 42
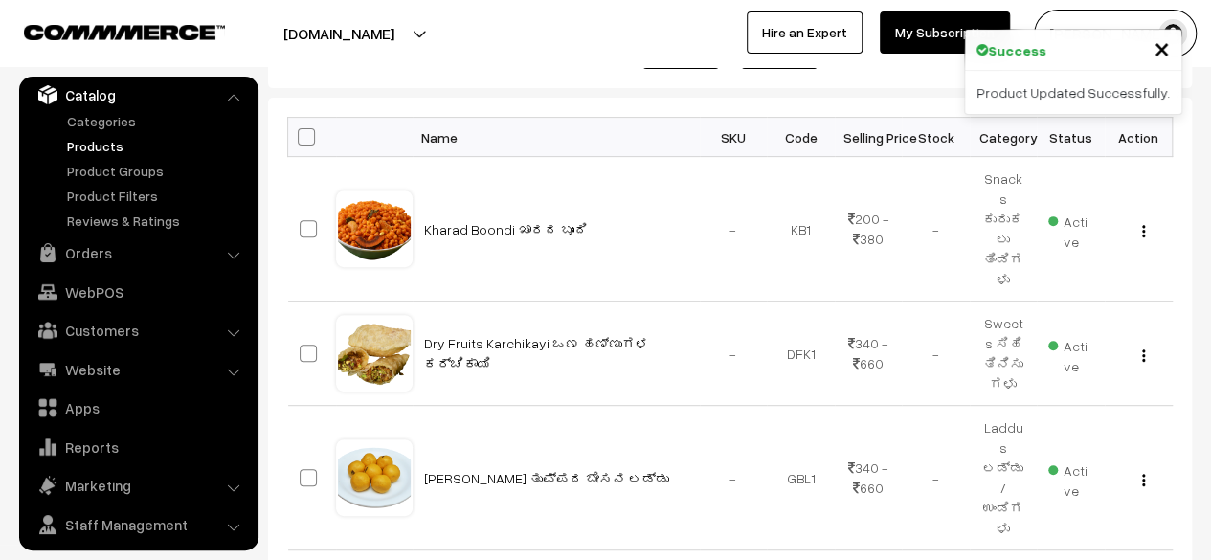
scroll to position [274, 0]
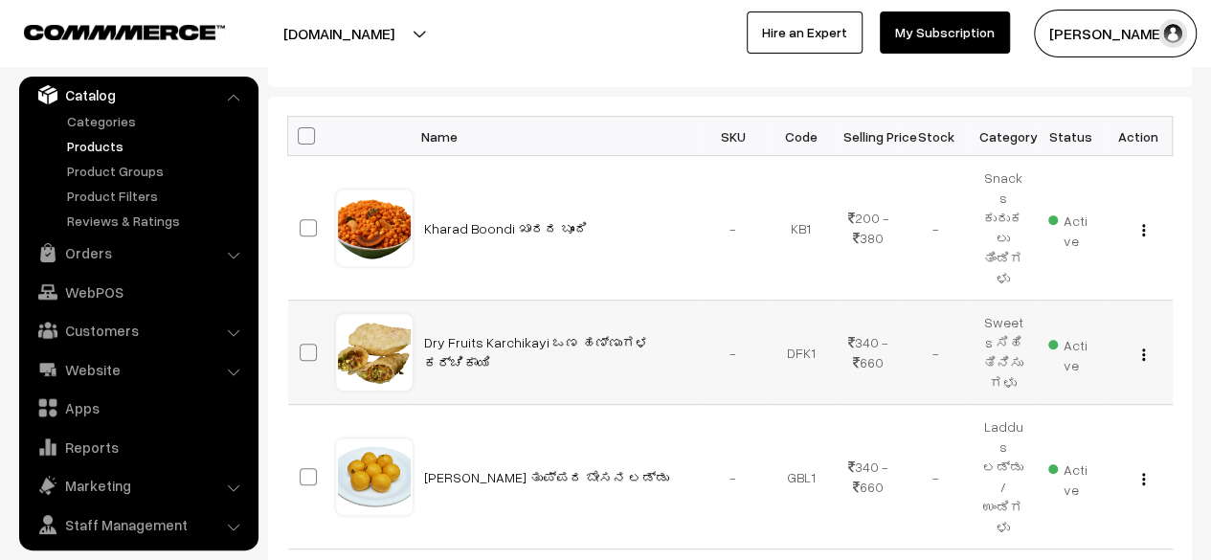
click at [1144, 348] on img "button" at bounding box center [1143, 354] width 3 height 12
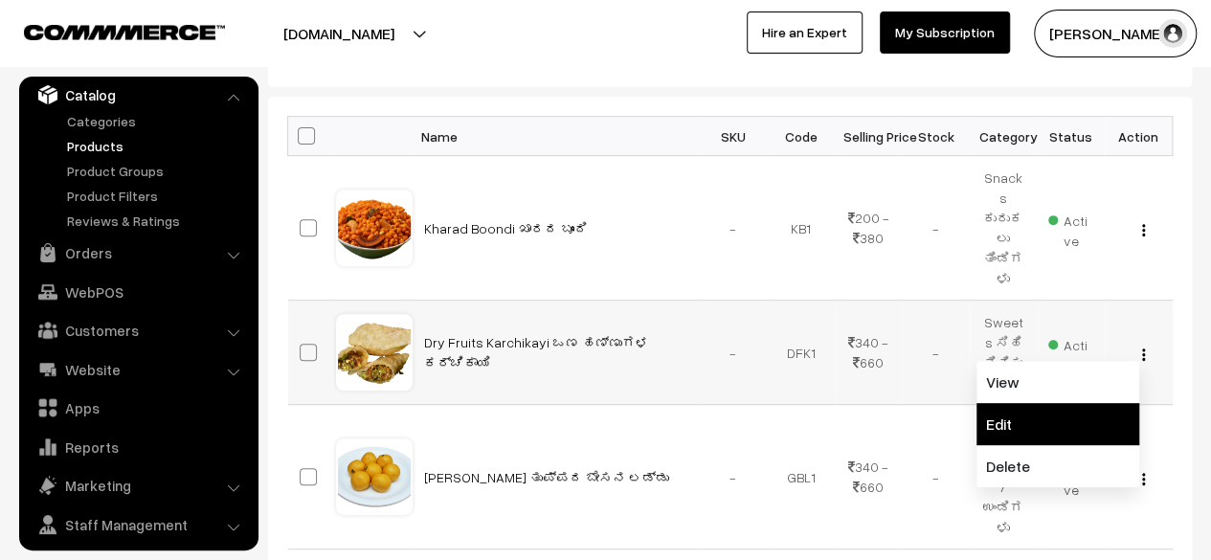
click at [1068, 403] on link "Edit" at bounding box center [1057, 424] width 163 height 42
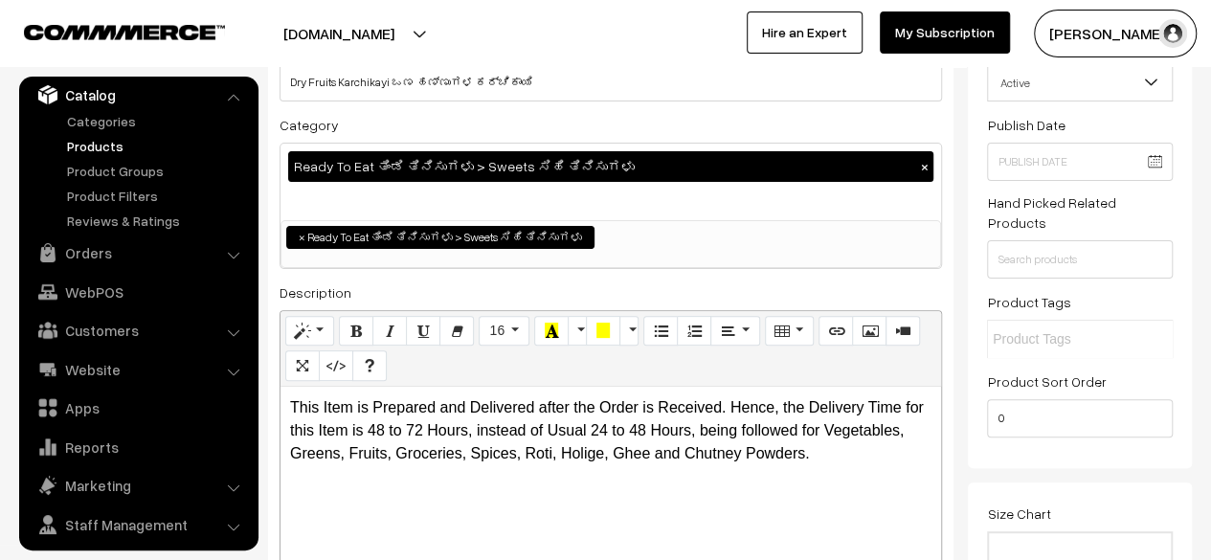
scroll to position [174, 0]
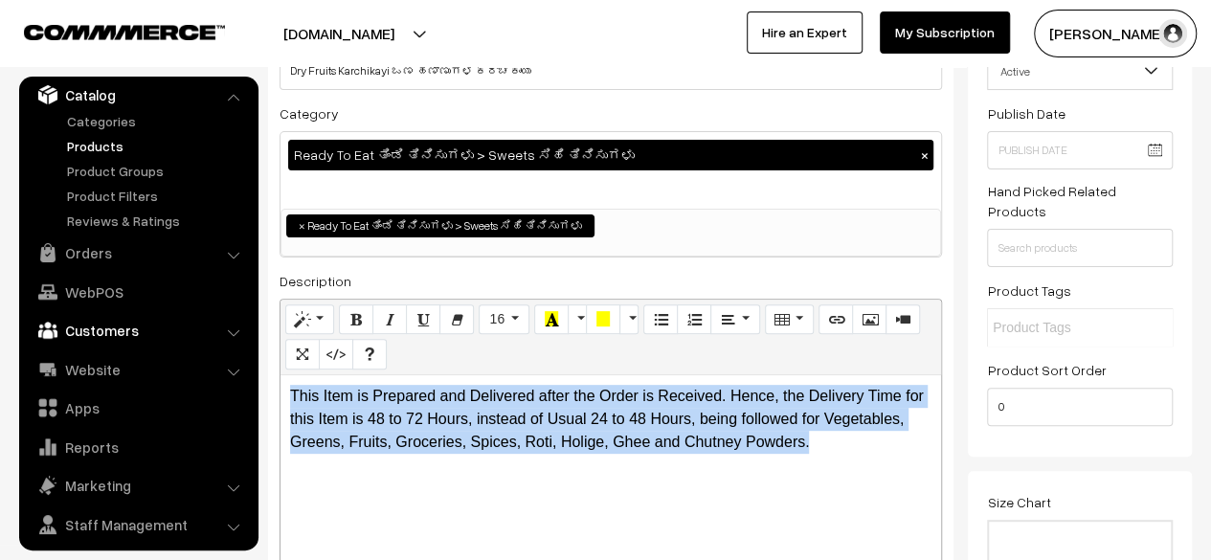
drag, startPoint x: 878, startPoint y: 450, endPoint x: 212, endPoint y: 339, distance: 674.3
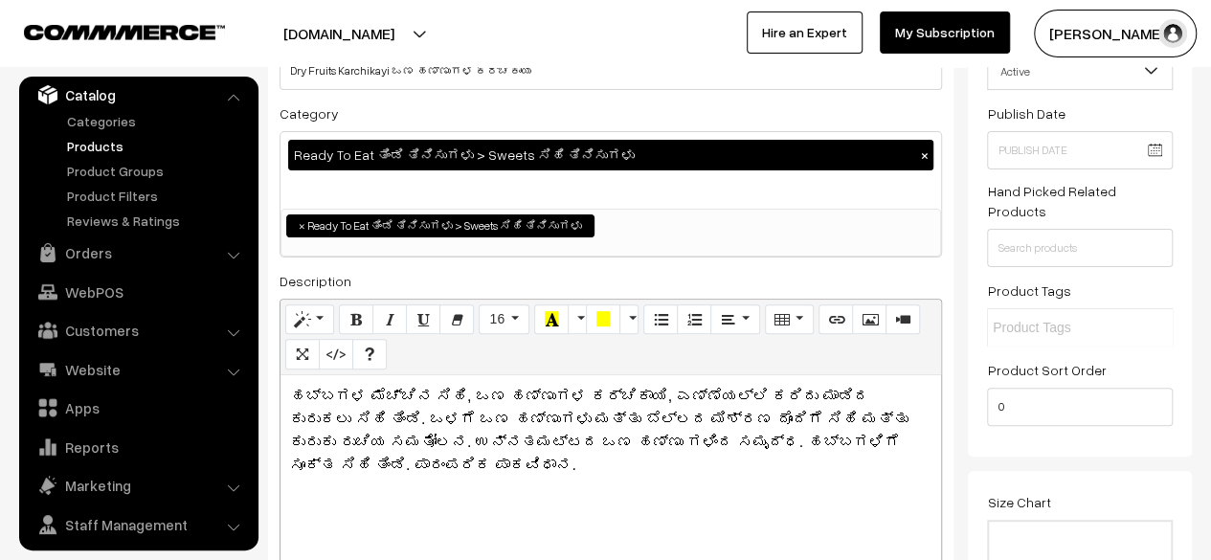
scroll to position [0, 0]
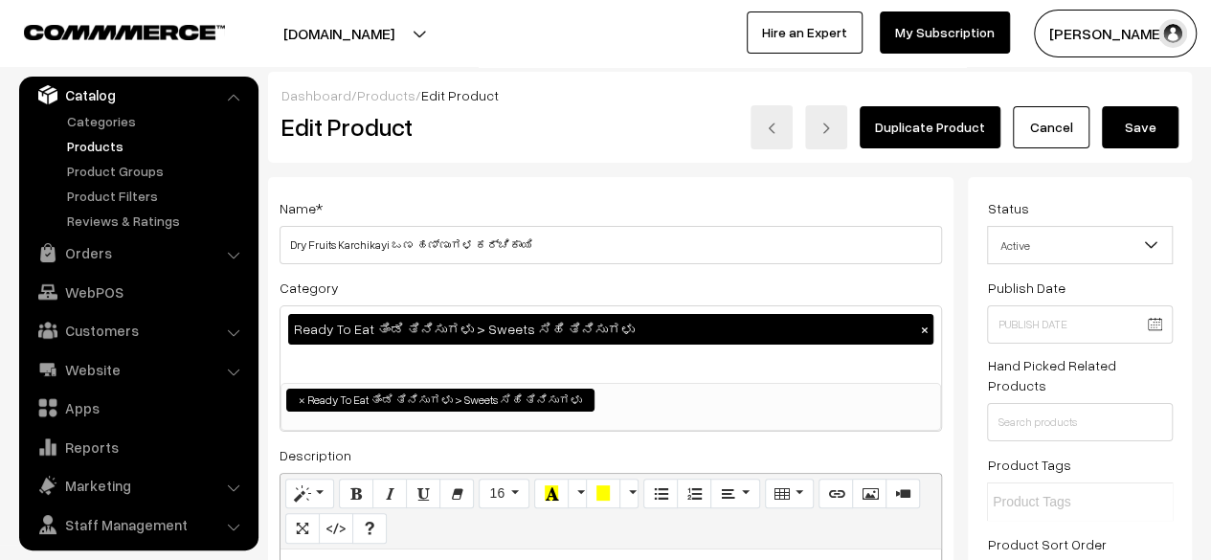
click at [1138, 132] on button "Save" at bounding box center [1140, 127] width 77 height 42
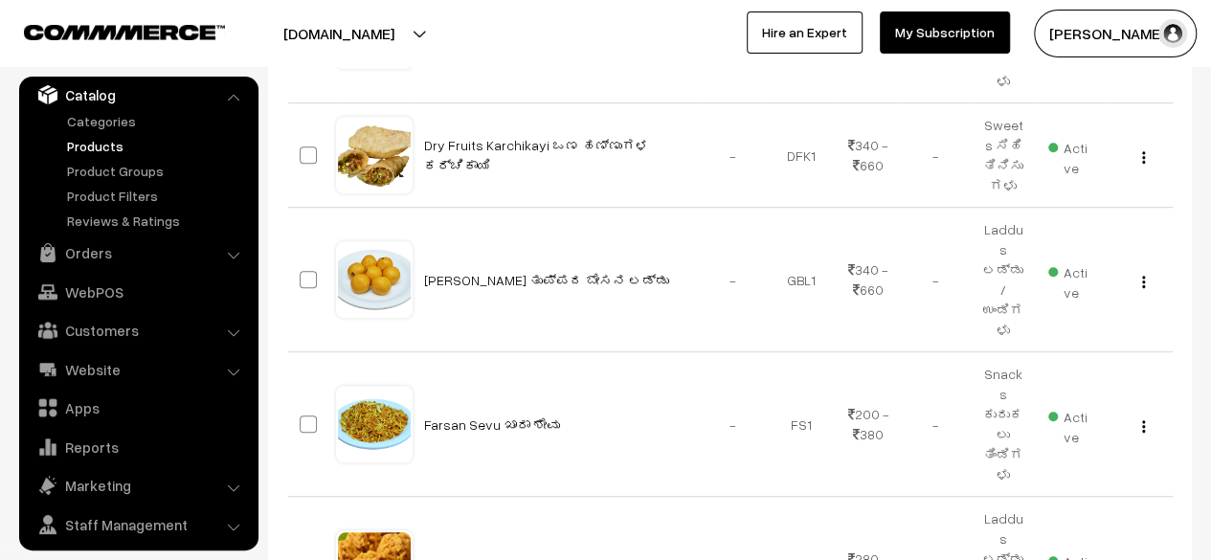
scroll to position [472, 0]
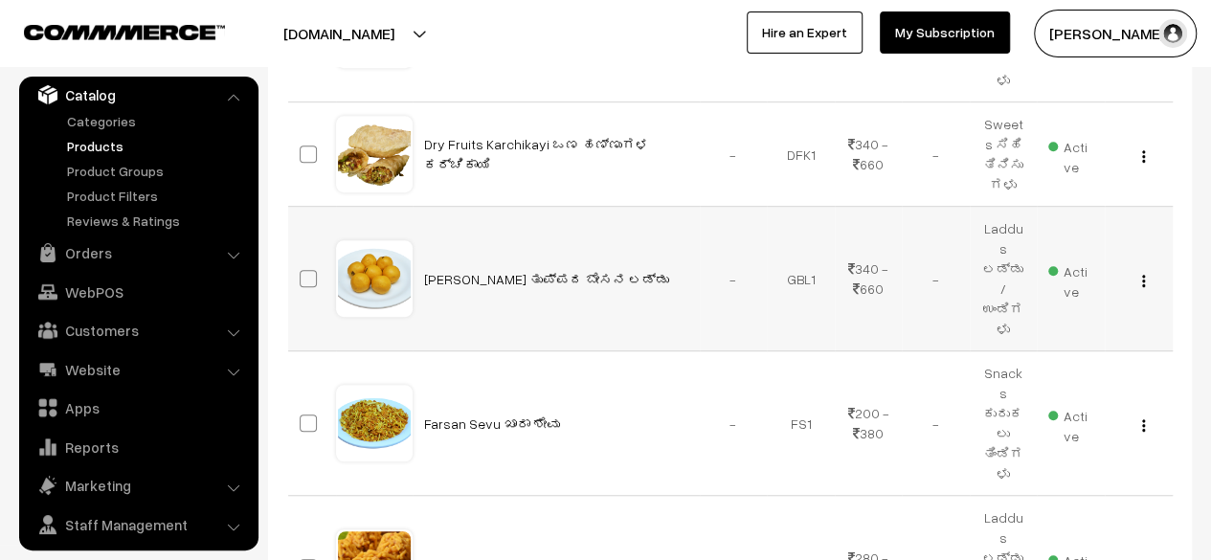
click at [1142, 275] on img "button" at bounding box center [1143, 281] width 3 height 12
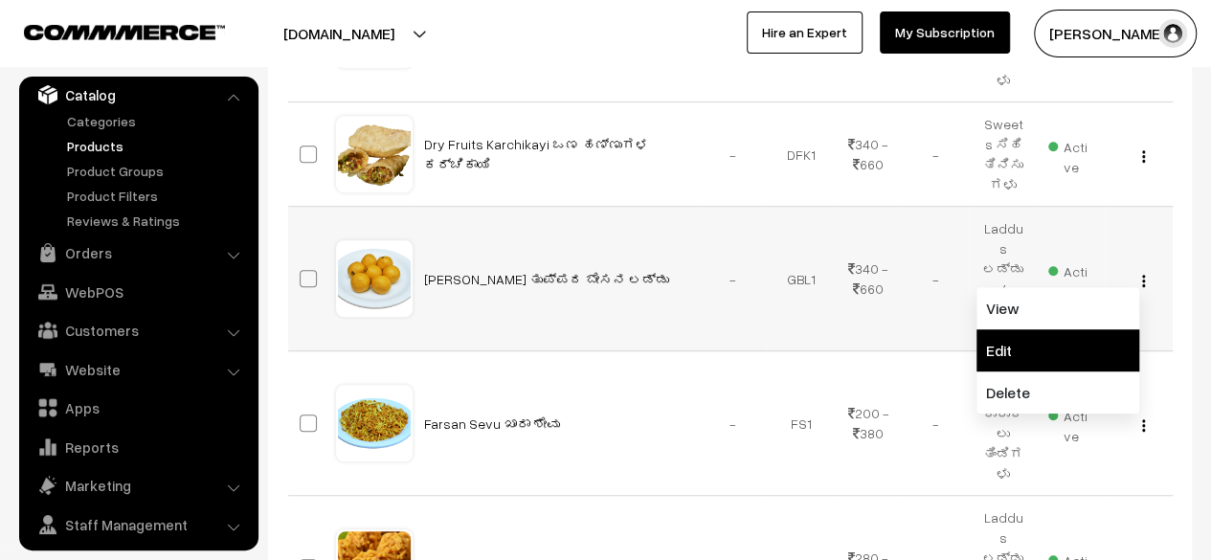
click at [1040, 329] on link "Edit" at bounding box center [1057, 350] width 163 height 42
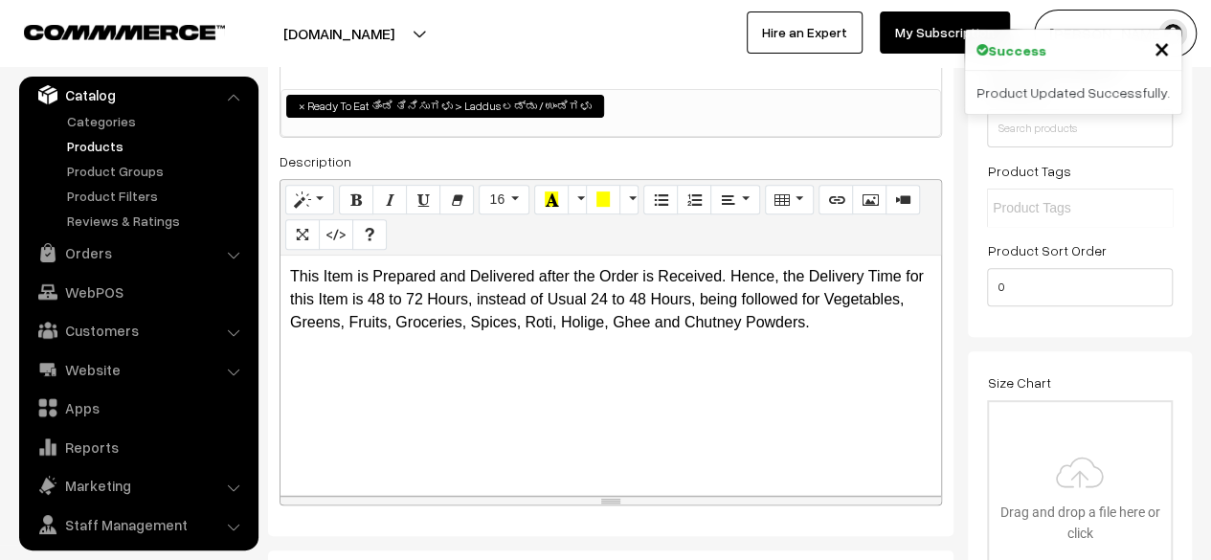
scroll to position [297, 0]
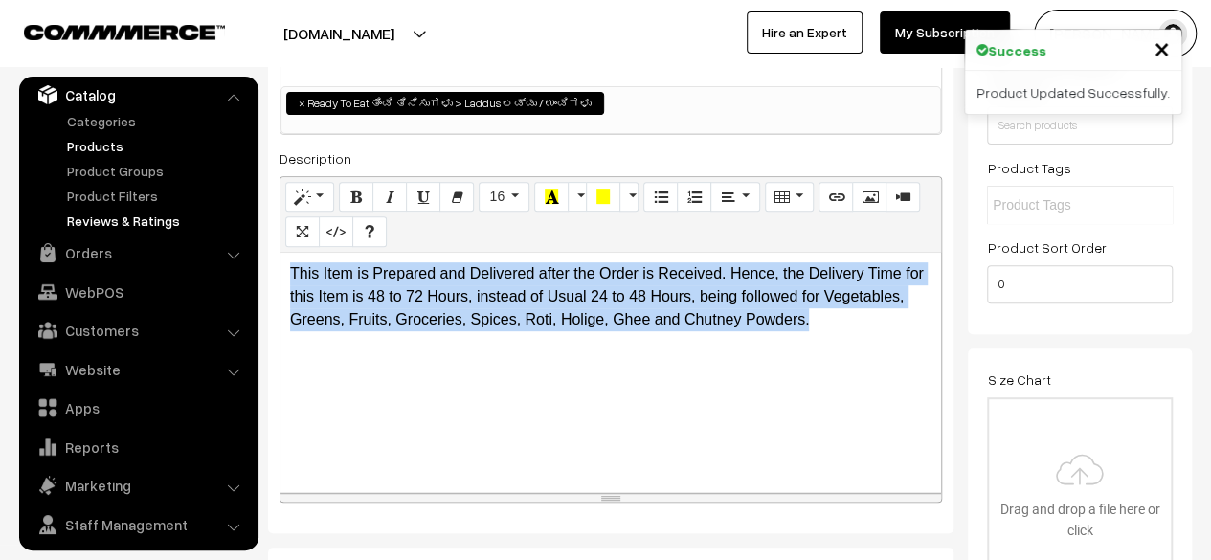
drag, startPoint x: 846, startPoint y: 332, endPoint x: 237, endPoint y: 222, distance: 618.5
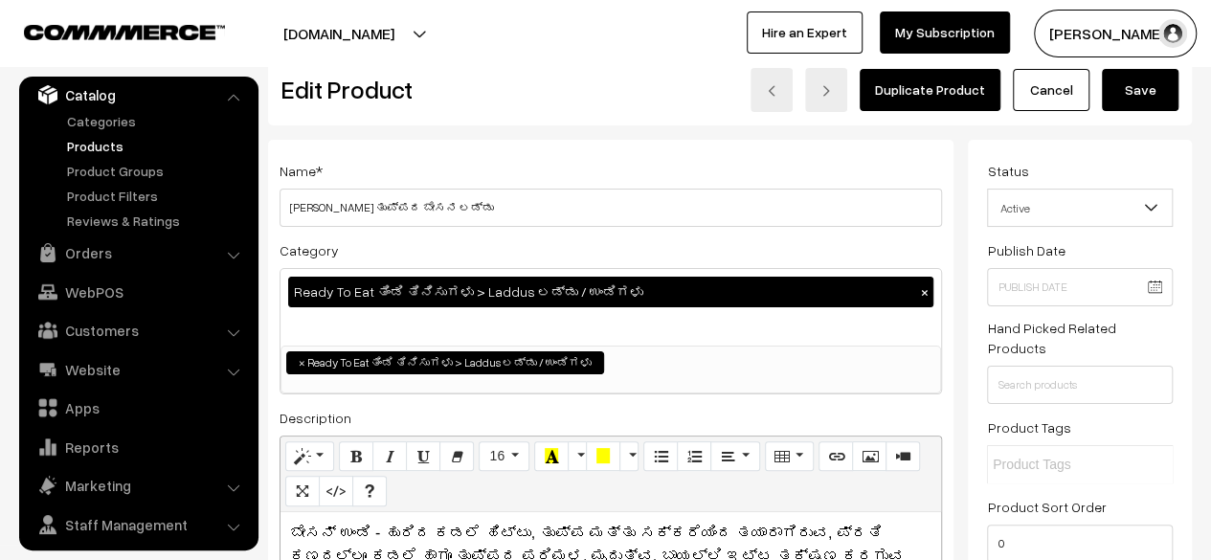
scroll to position [0, 0]
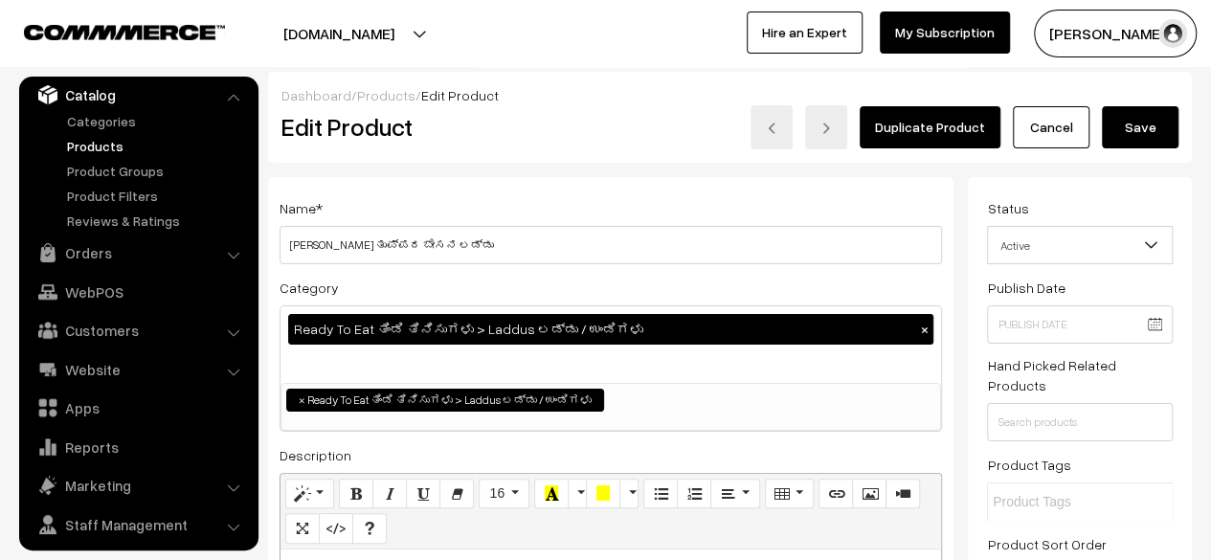
click at [1141, 131] on button "Save" at bounding box center [1140, 127] width 77 height 42
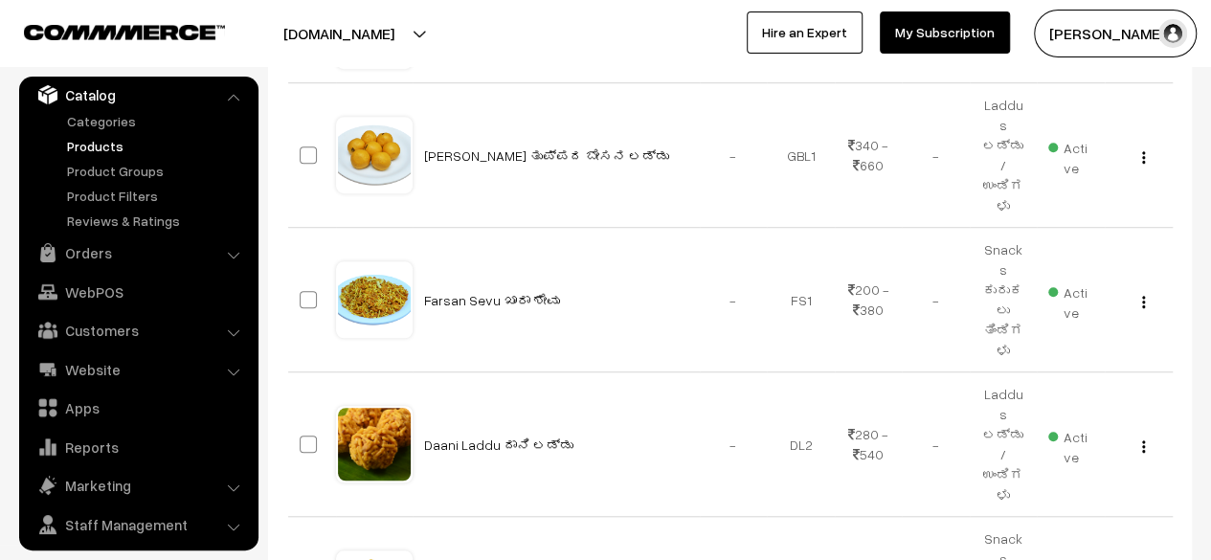
scroll to position [600, 0]
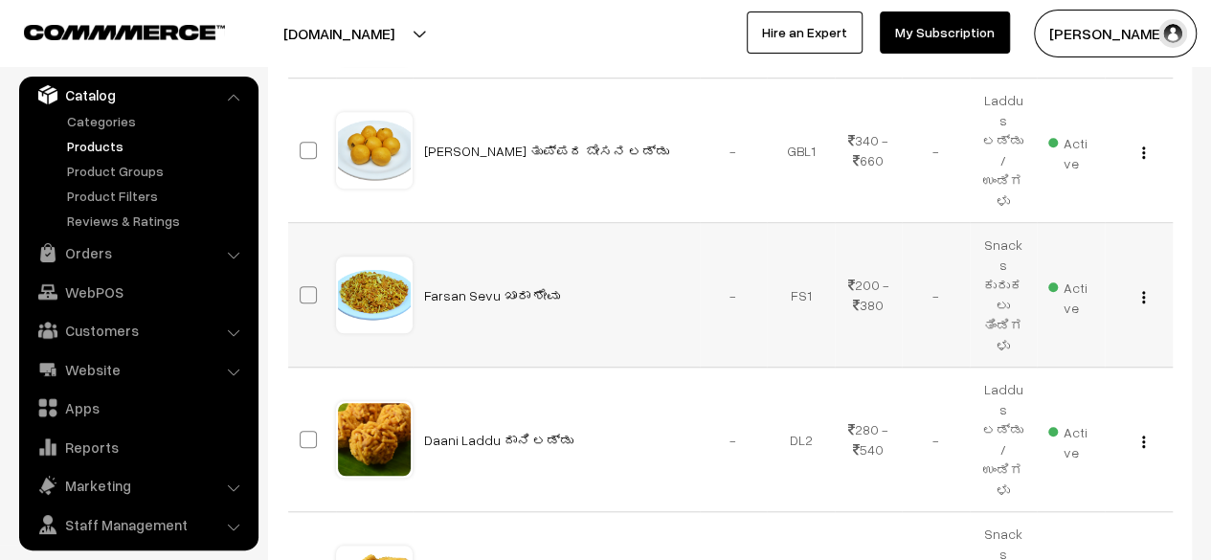
click at [1144, 291] on img "button" at bounding box center [1143, 297] width 3 height 12
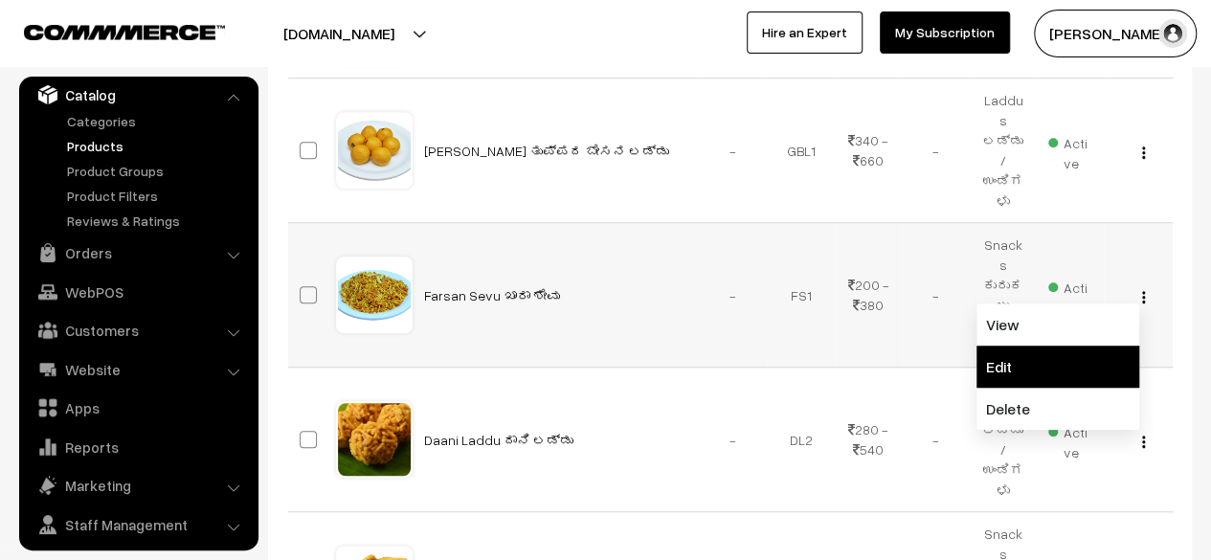
click at [1055, 345] on link "Edit" at bounding box center [1057, 366] width 163 height 42
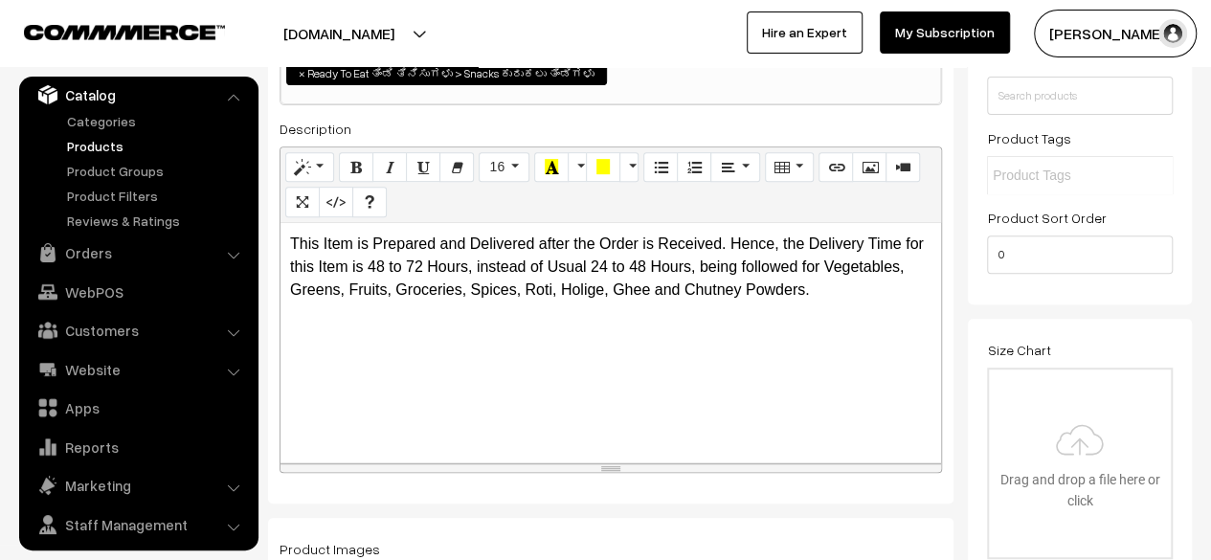
scroll to position [327, 0]
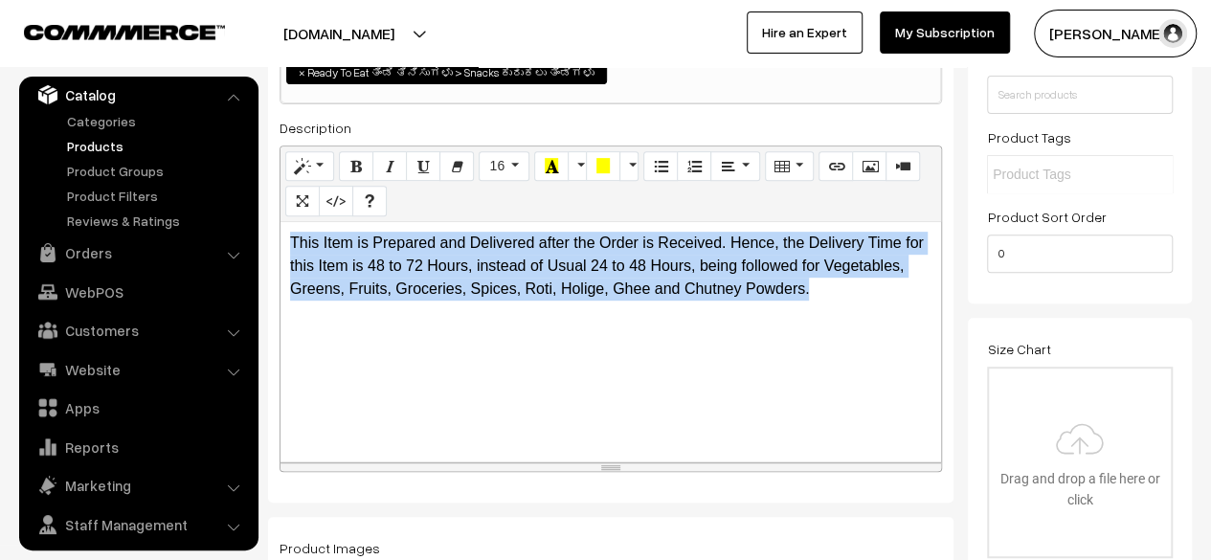
drag, startPoint x: 865, startPoint y: 303, endPoint x: 192, endPoint y: 233, distance: 676.5
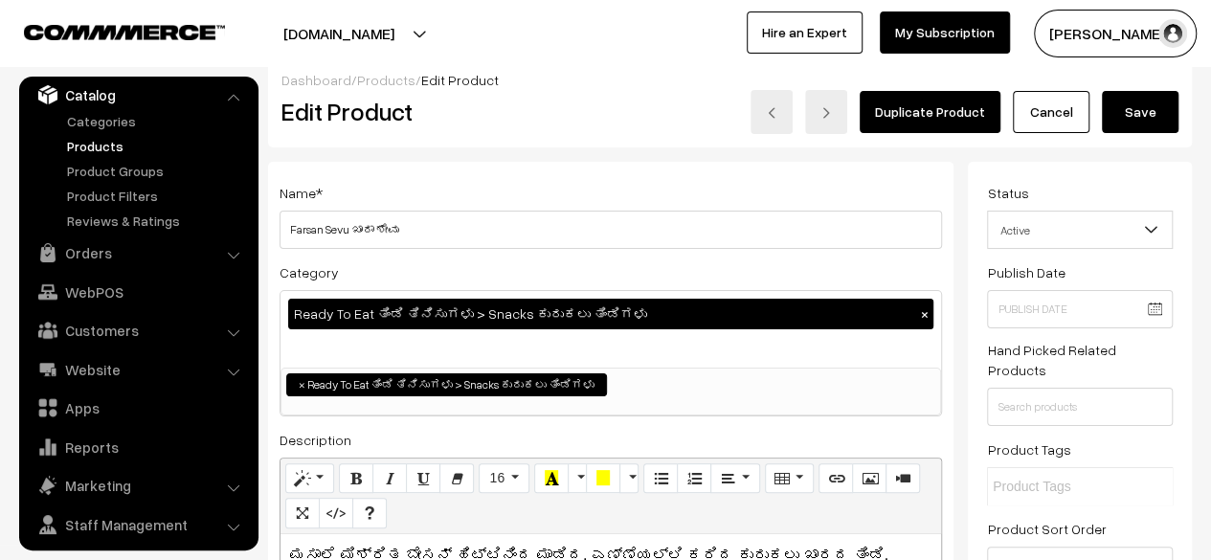
scroll to position [0, 0]
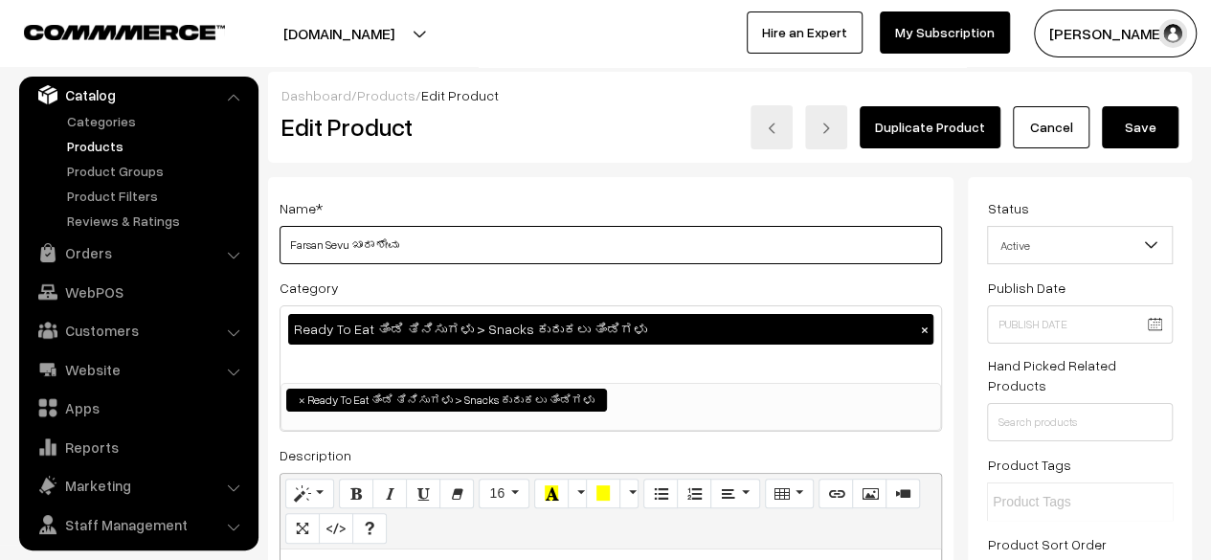
click at [348, 246] on input "Farsan Sevu ಖಾರಾ ಶೇವು" at bounding box center [610, 245] width 662 height 38
type input "Savanur Khara ಖಾರಾ ಶೇವು"
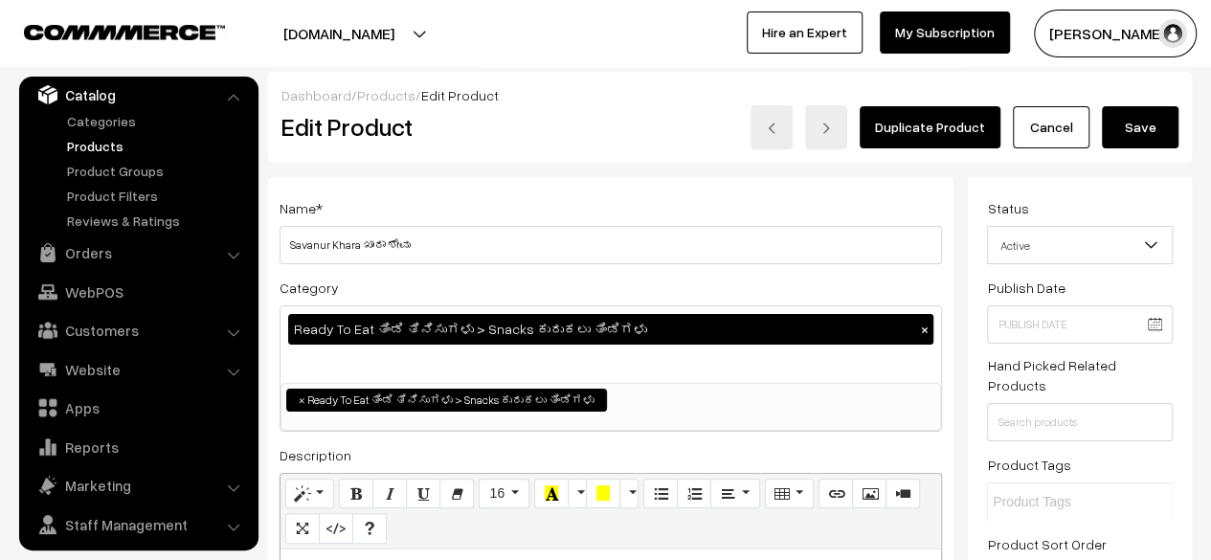
click at [1137, 135] on button "Save" at bounding box center [1140, 127] width 77 height 42
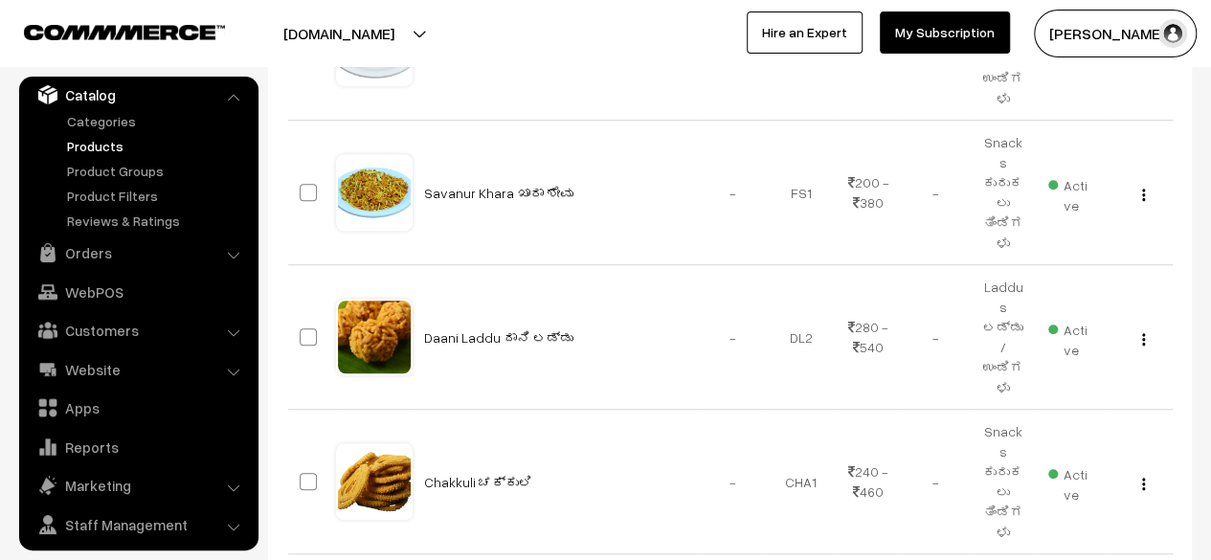
scroll to position [703, 0]
click at [1143, 332] on img "button" at bounding box center [1143, 338] width 3 height 12
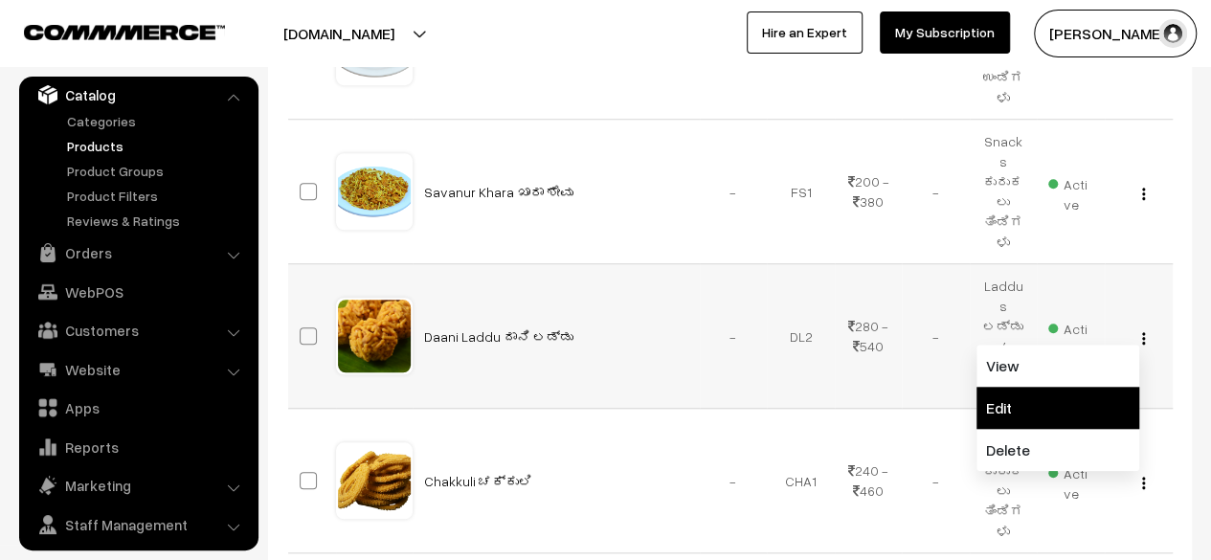
click at [1042, 387] on link "Edit" at bounding box center [1057, 408] width 163 height 42
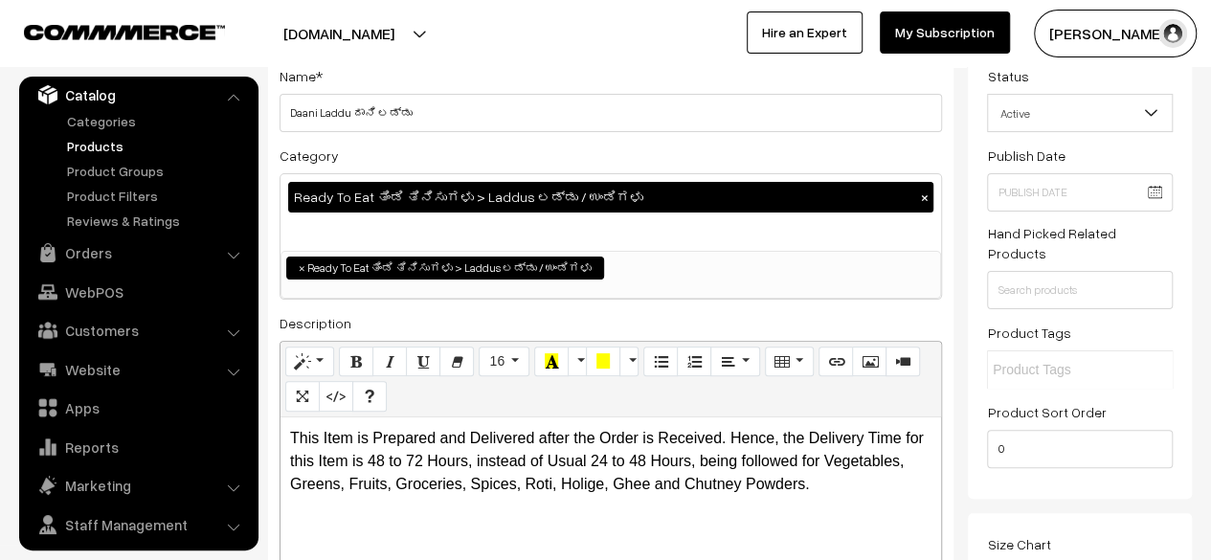
scroll to position [178, 0]
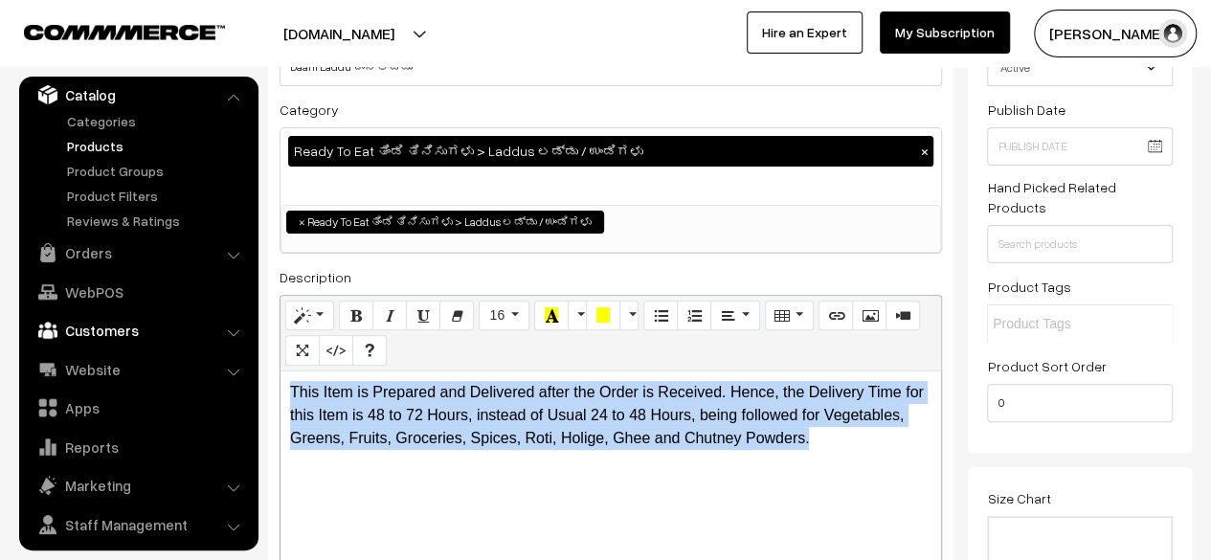
drag, startPoint x: 823, startPoint y: 443, endPoint x: 189, endPoint y: 340, distance: 642.9
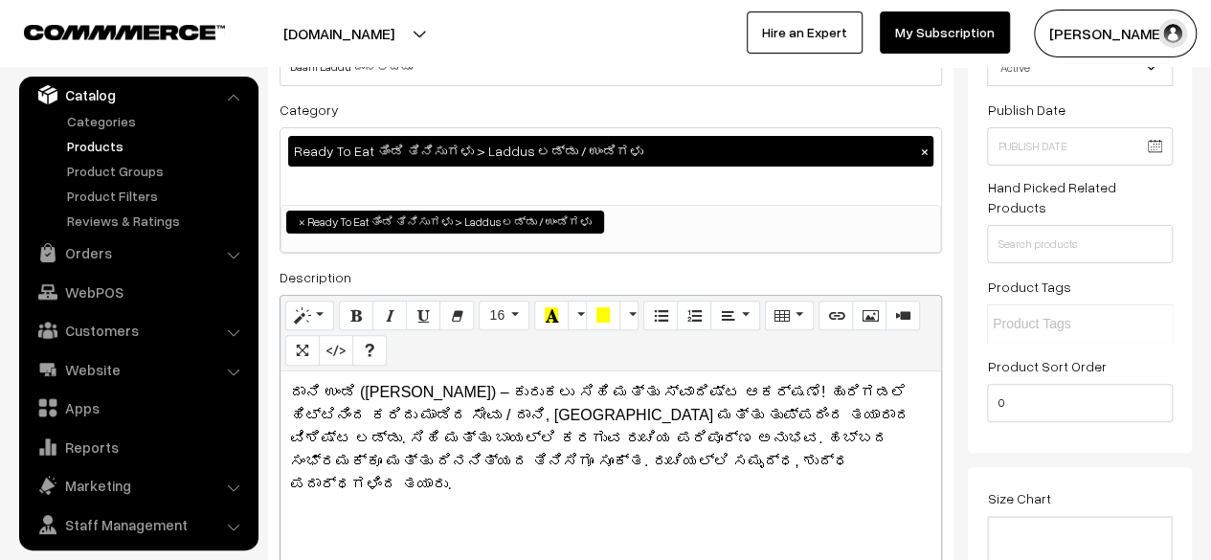
scroll to position [0, 0]
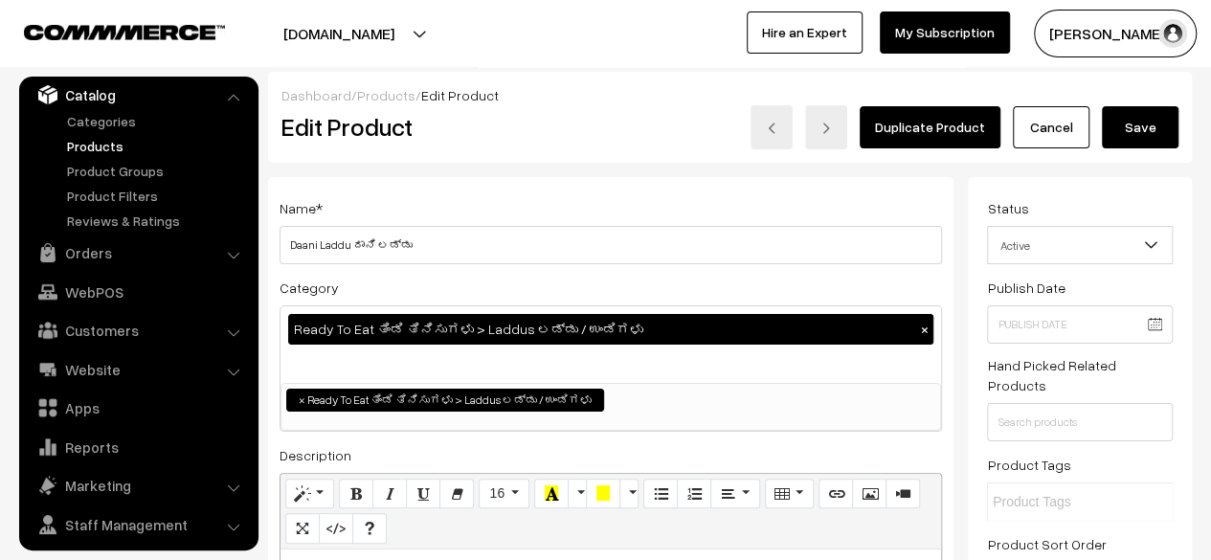
click at [1150, 123] on button "Save" at bounding box center [1140, 127] width 77 height 42
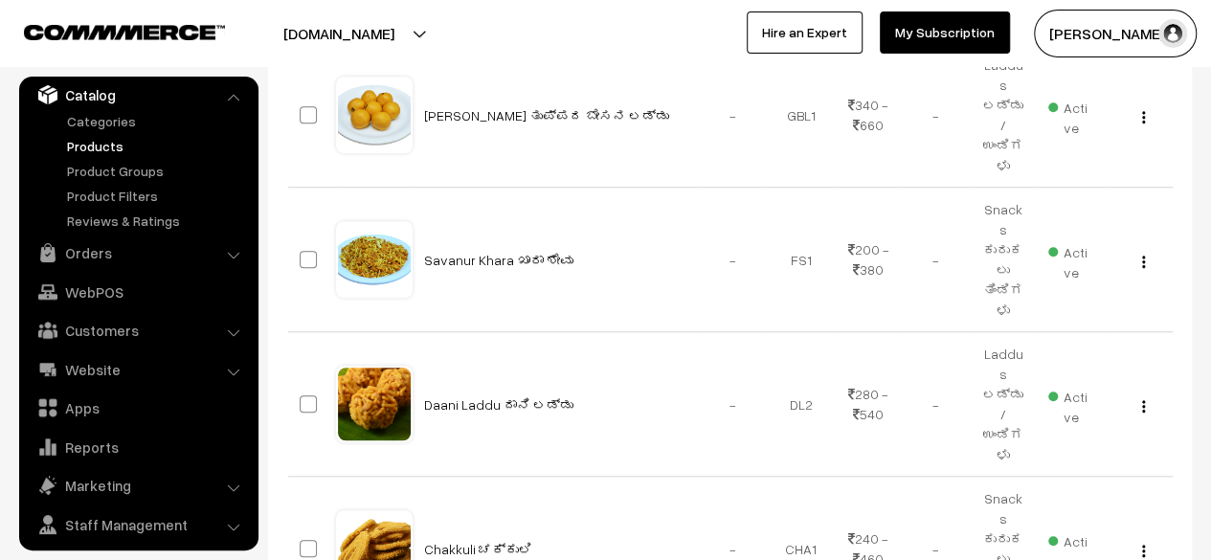
scroll to position [776, 0]
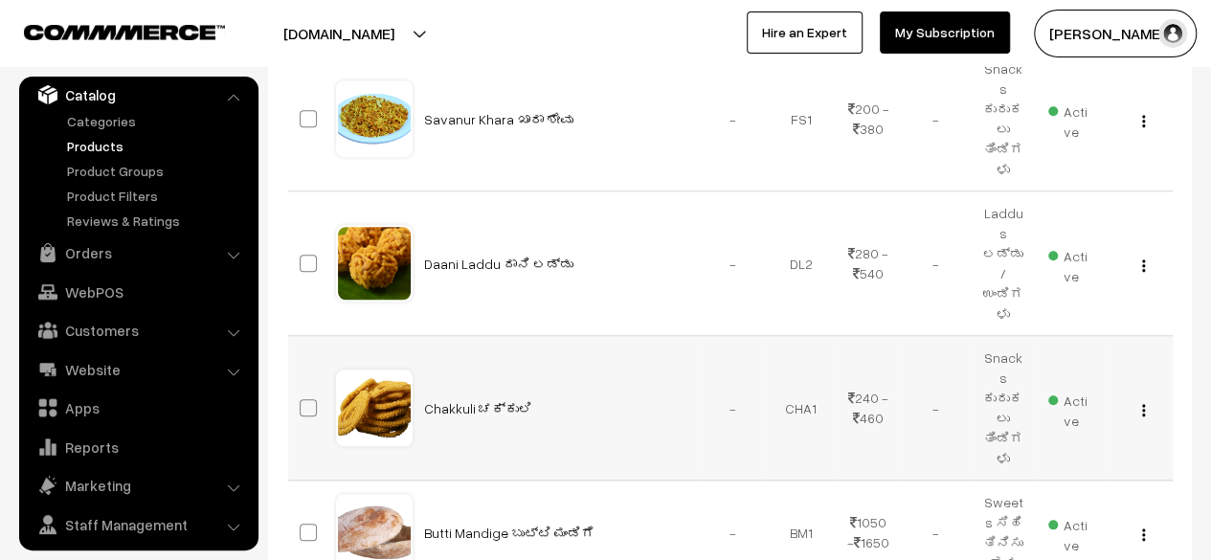
click at [1142, 404] on img "button" at bounding box center [1143, 410] width 3 height 12
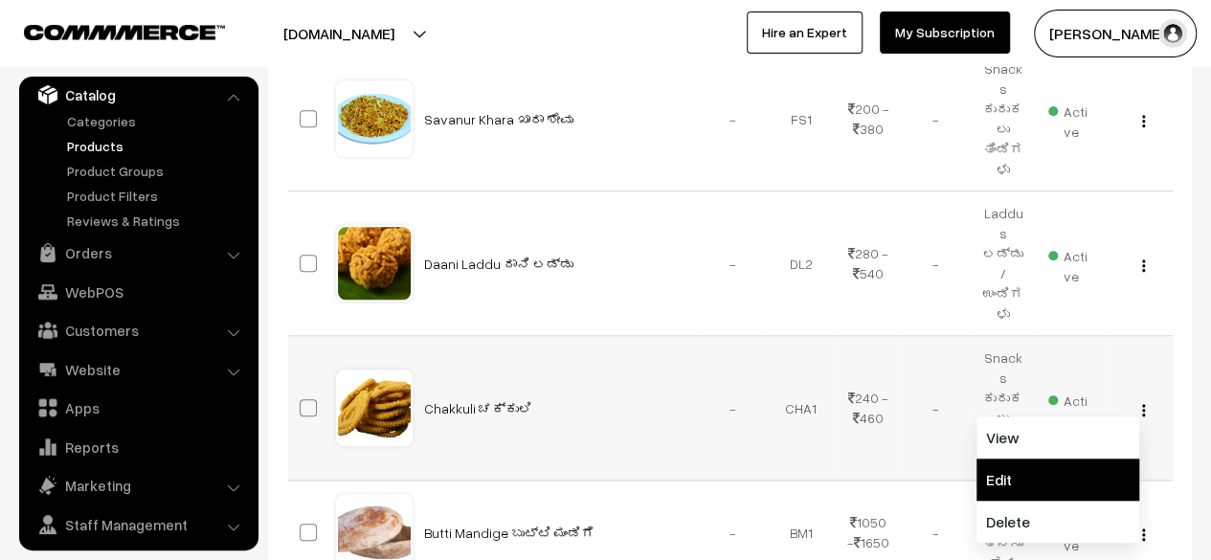
click at [1043, 458] on link "Edit" at bounding box center [1057, 479] width 163 height 42
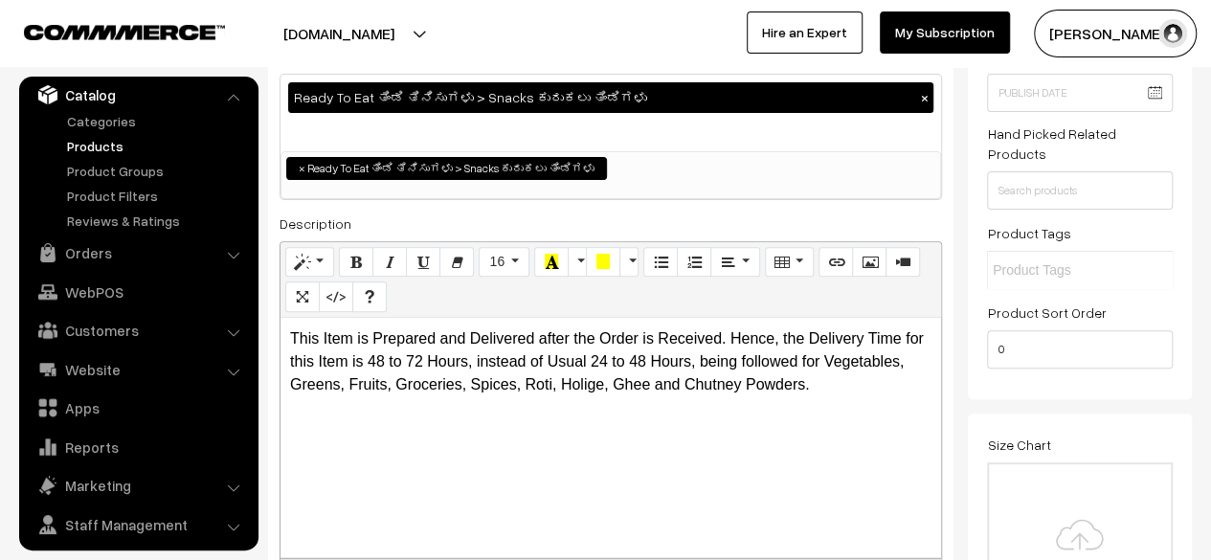
scroll to position [240, 0]
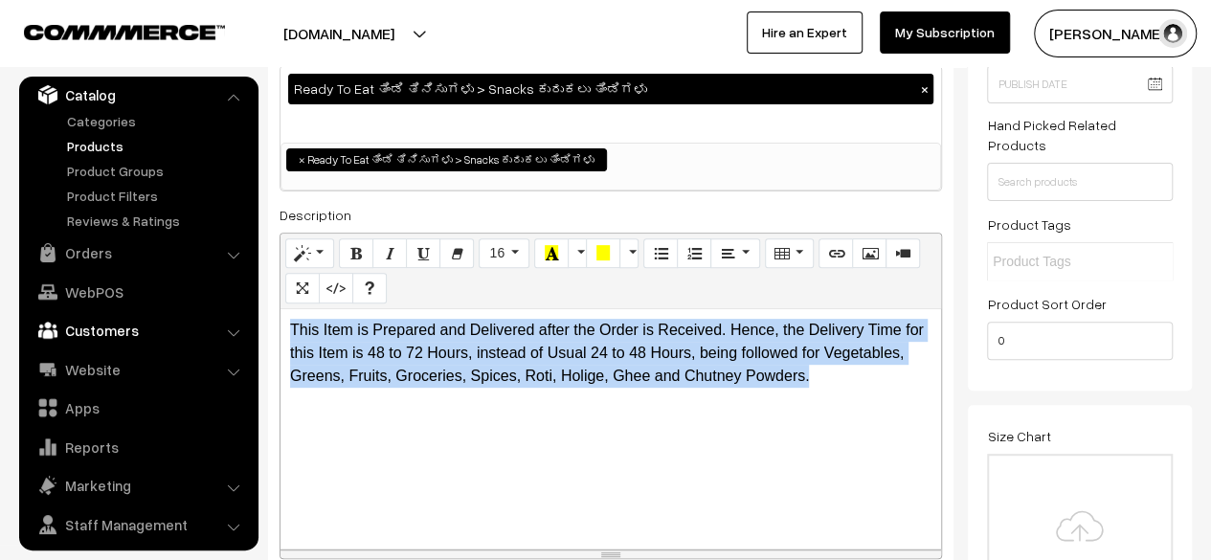
drag, startPoint x: 816, startPoint y: 380, endPoint x: 237, endPoint y: 315, distance: 582.6
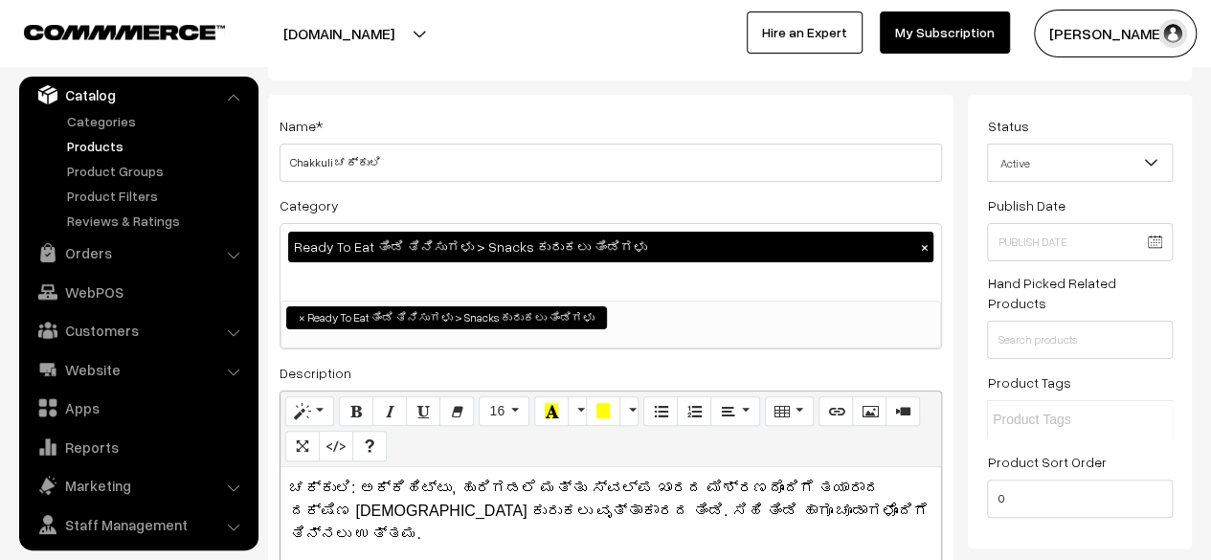
scroll to position [0, 0]
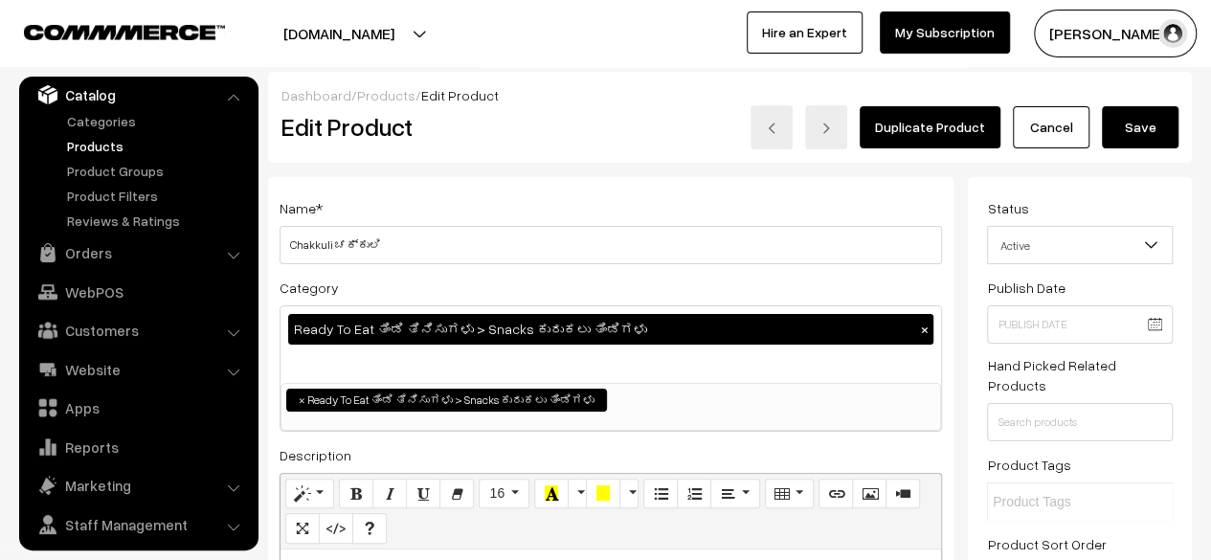
click at [1140, 134] on button "Save" at bounding box center [1140, 127] width 77 height 42
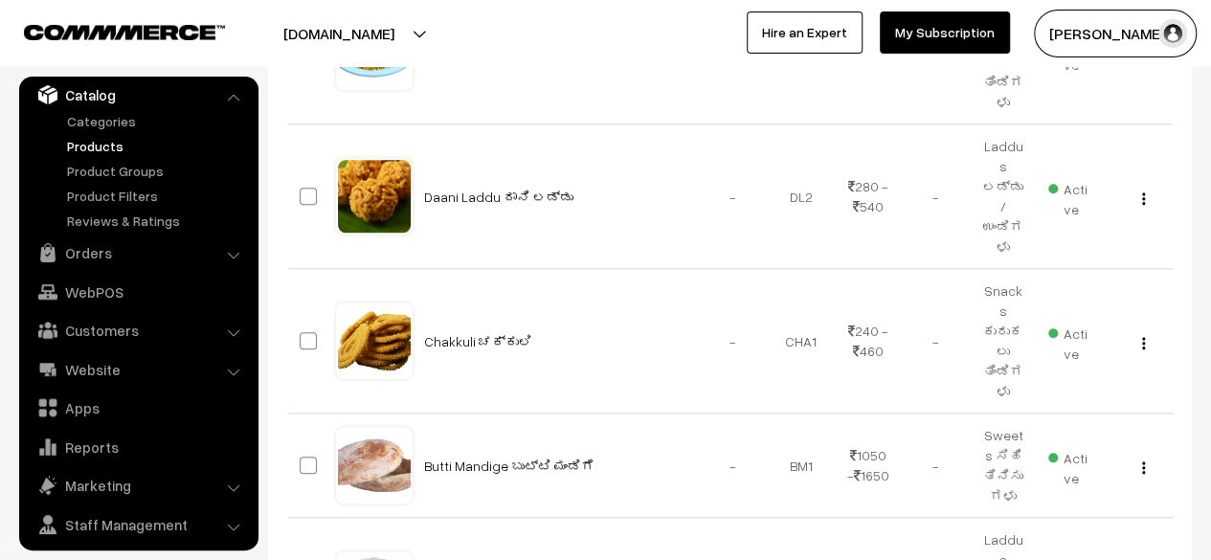
scroll to position [847, 0]
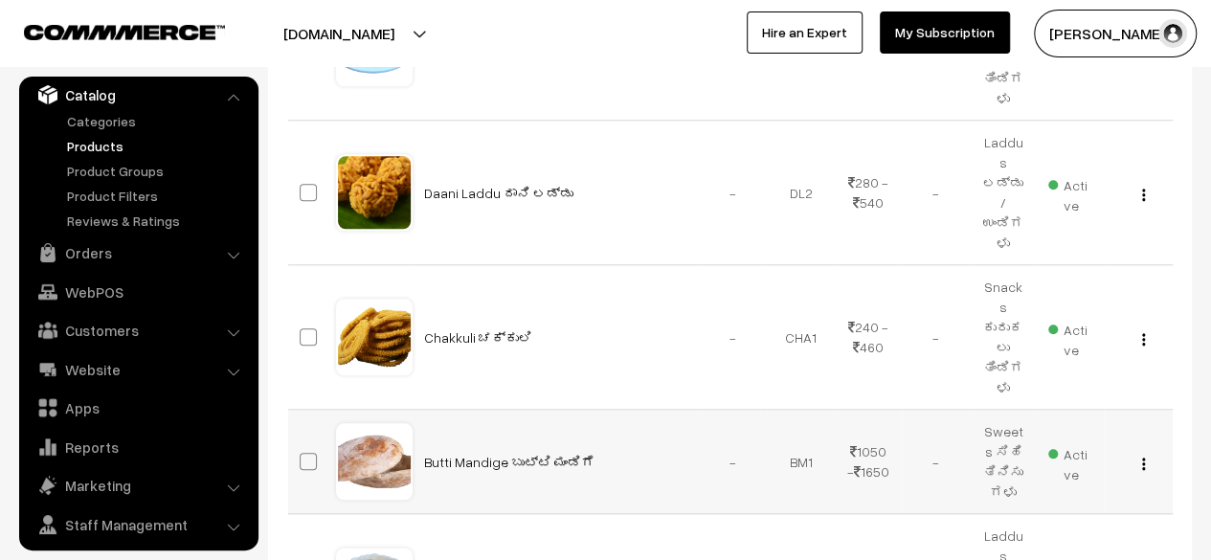
click at [1143, 457] on img "button" at bounding box center [1143, 463] width 3 height 12
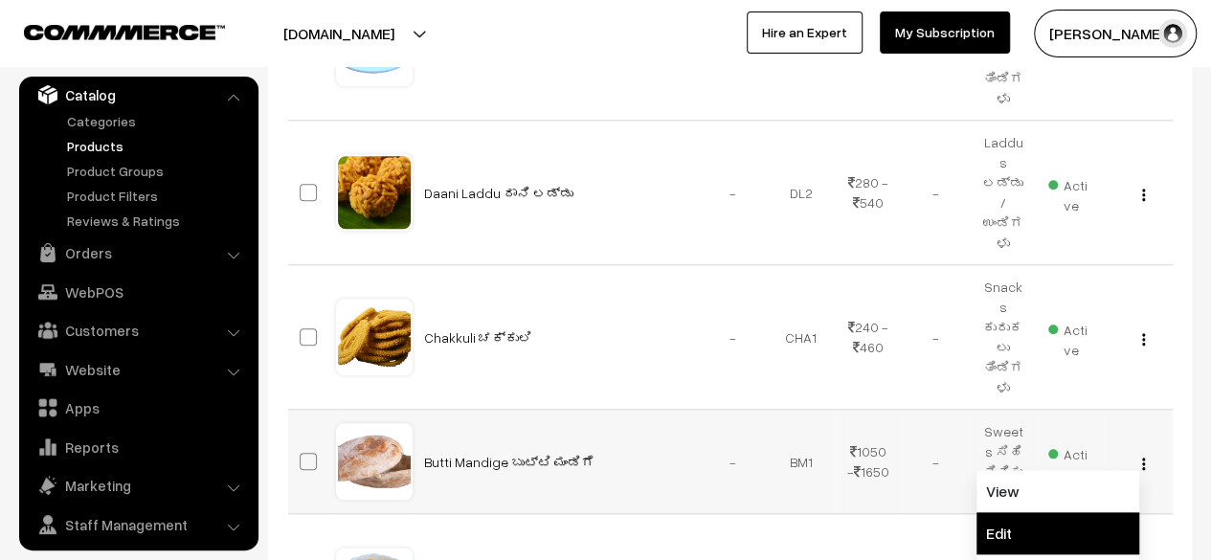
click at [1062, 512] on link "Edit" at bounding box center [1057, 533] width 163 height 42
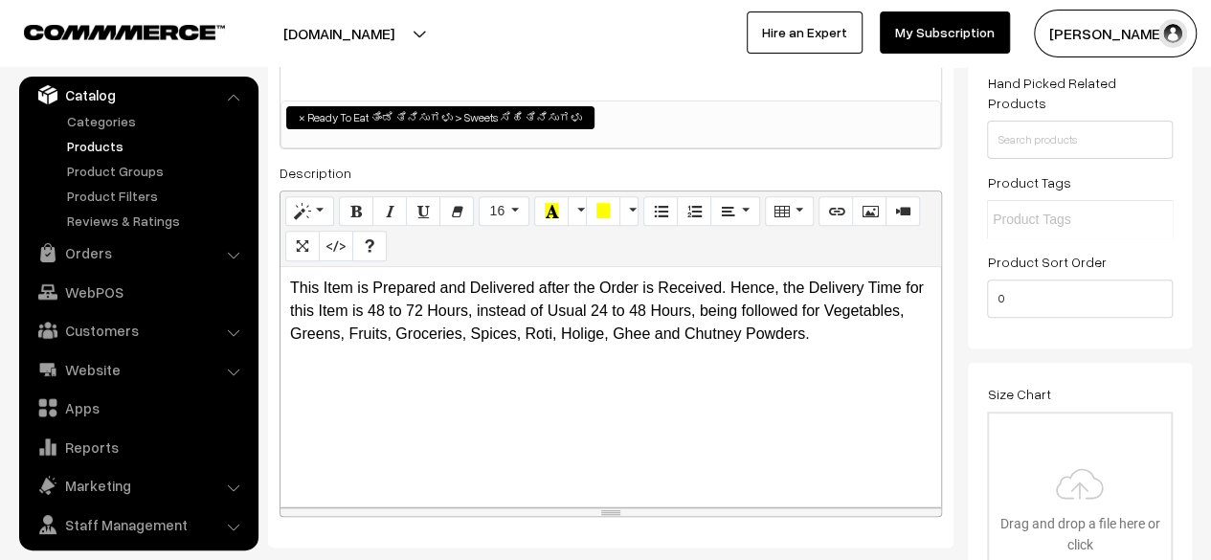
scroll to position [283, 0]
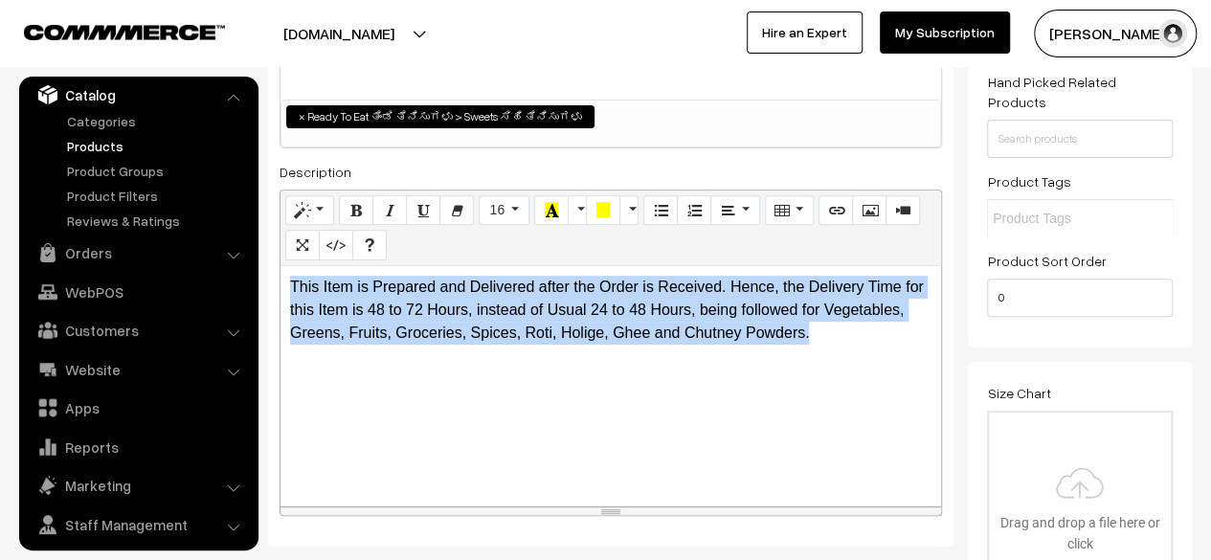
drag, startPoint x: 838, startPoint y: 332, endPoint x: 257, endPoint y: 256, distance: 585.9
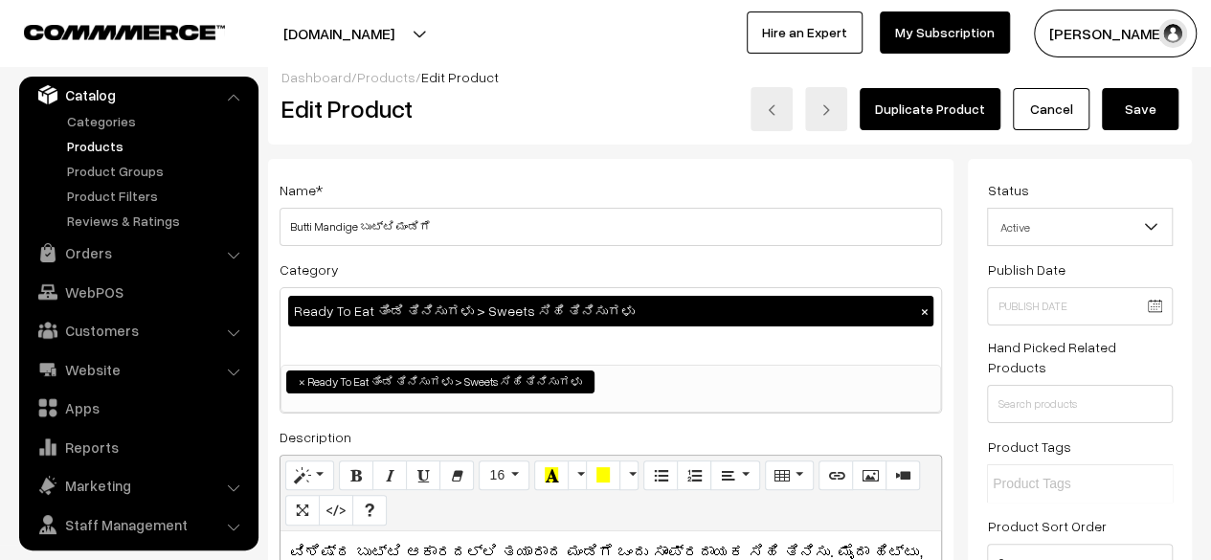
scroll to position [0, 0]
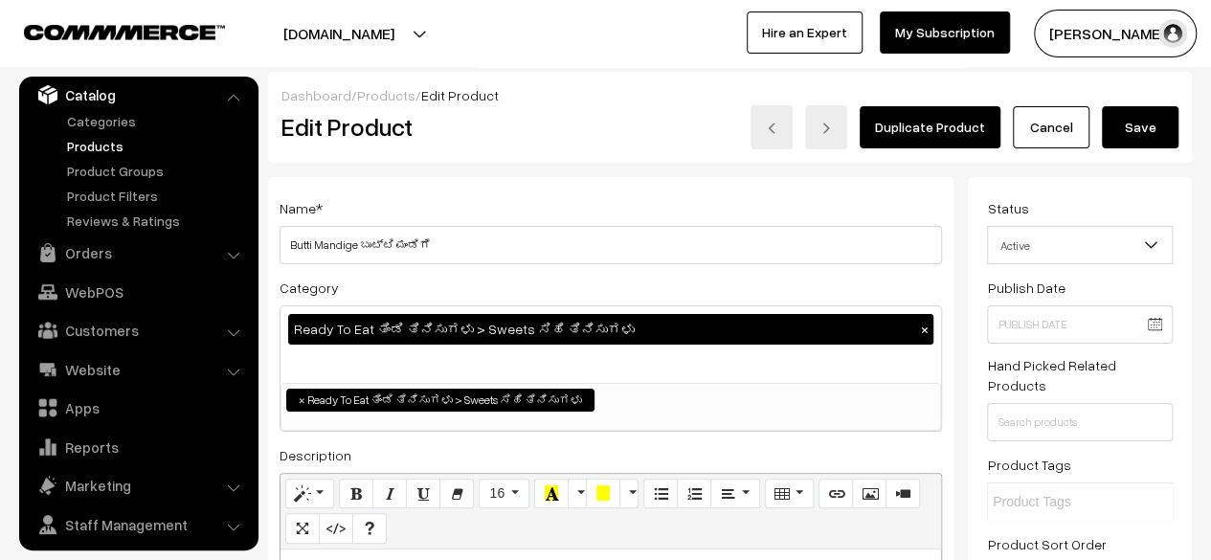
click at [1135, 124] on button "Save" at bounding box center [1140, 127] width 77 height 42
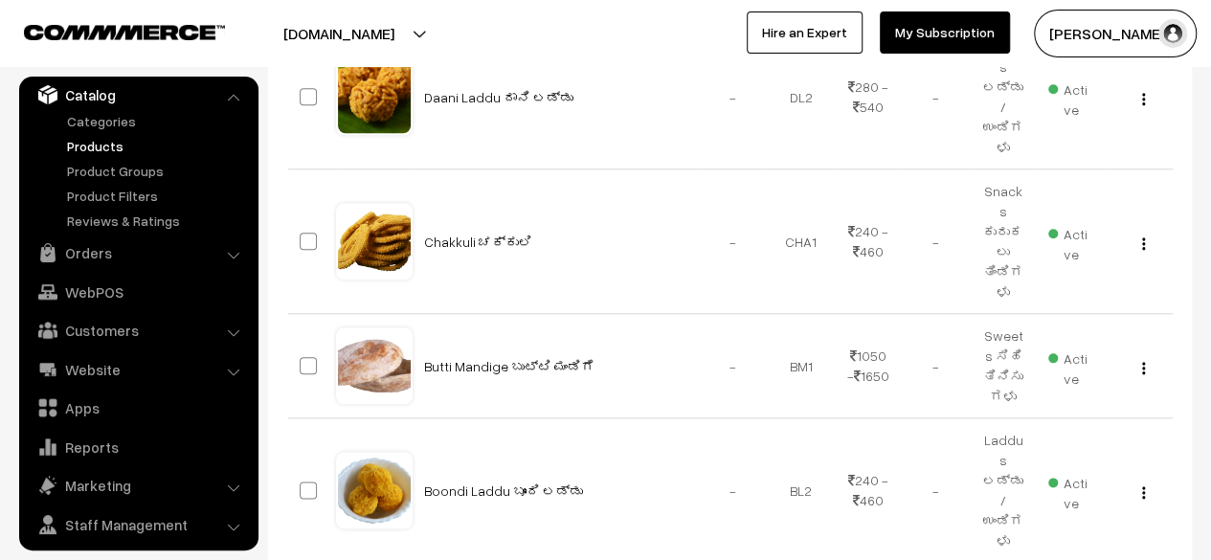
scroll to position [961, 0]
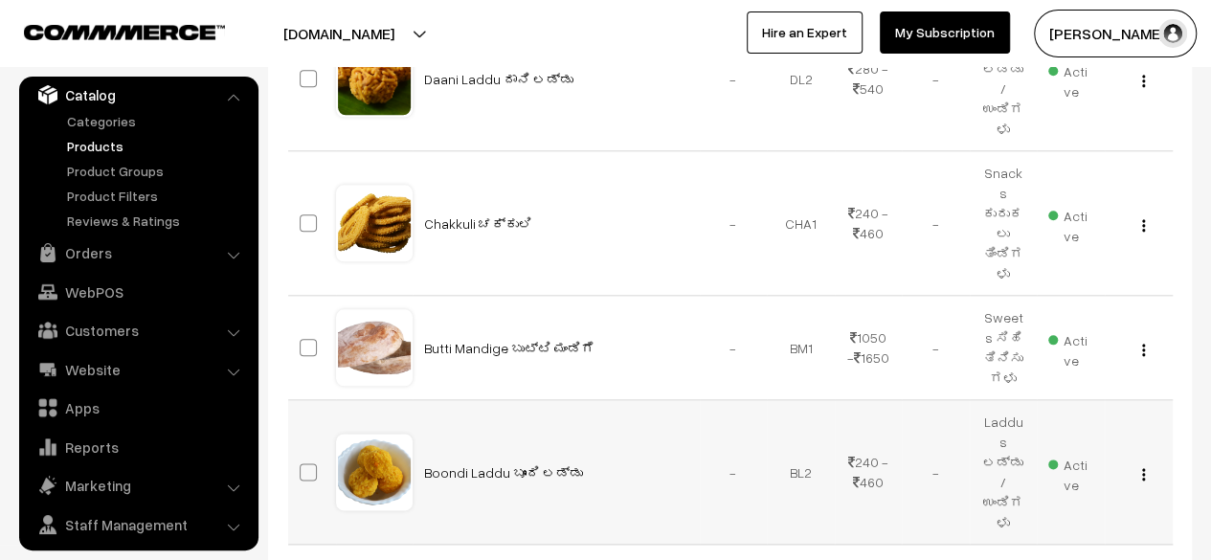
click at [1142, 468] on img "button" at bounding box center [1143, 474] width 3 height 12
click at [1058, 523] on link "Edit" at bounding box center [1057, 544] width 163 height 42
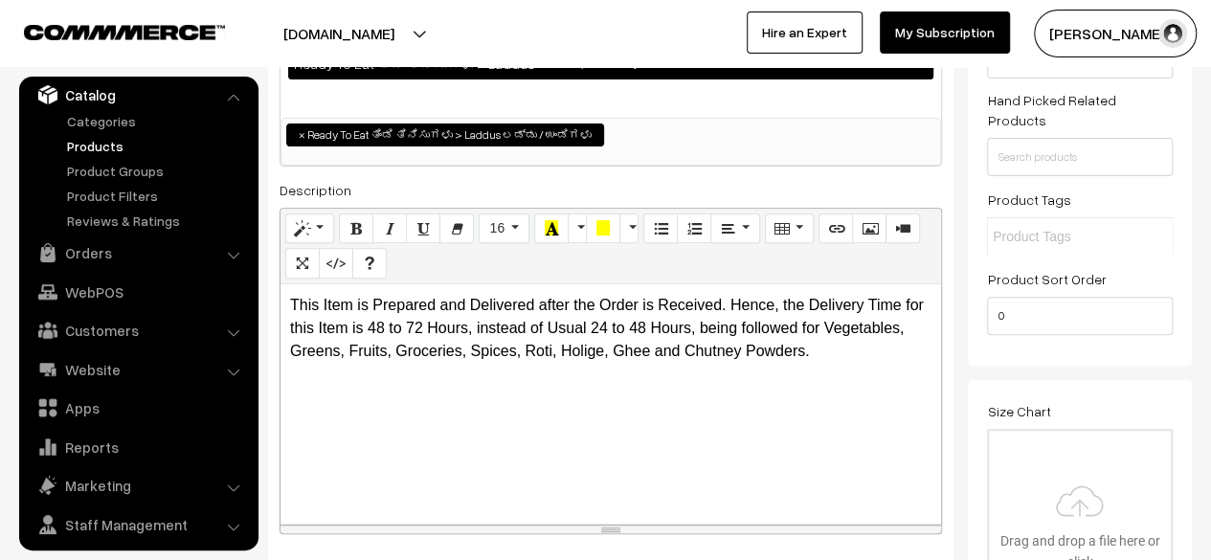
scroll to position [266, 0]
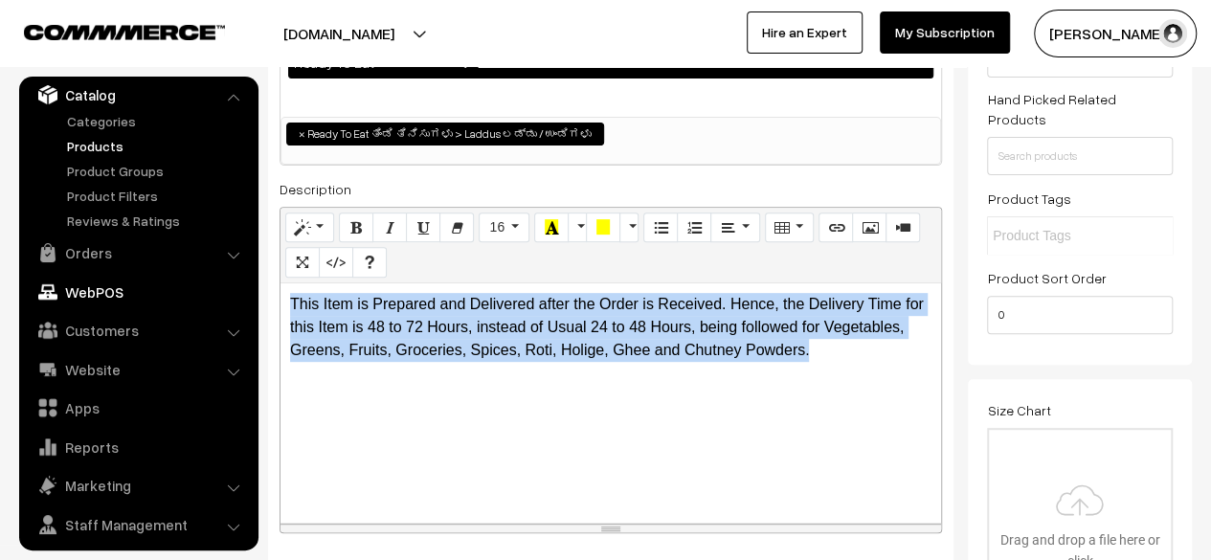
drag, startPoint x: 867, startPoint y: 349, endPoint x: 234, endPoint y: 304, distance: 635.1
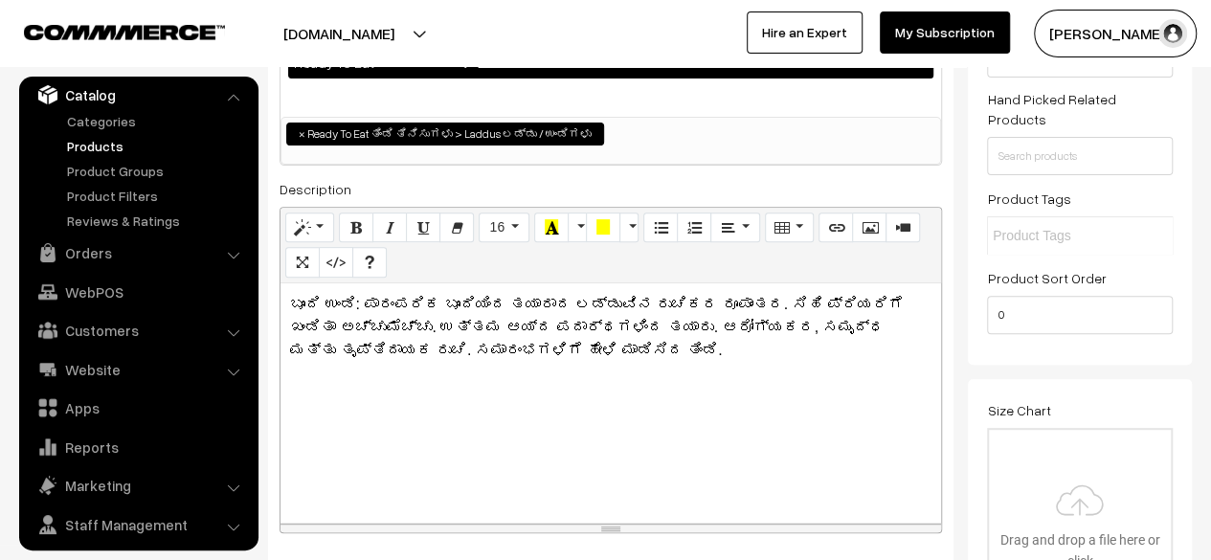
scroll to position [0, 0]
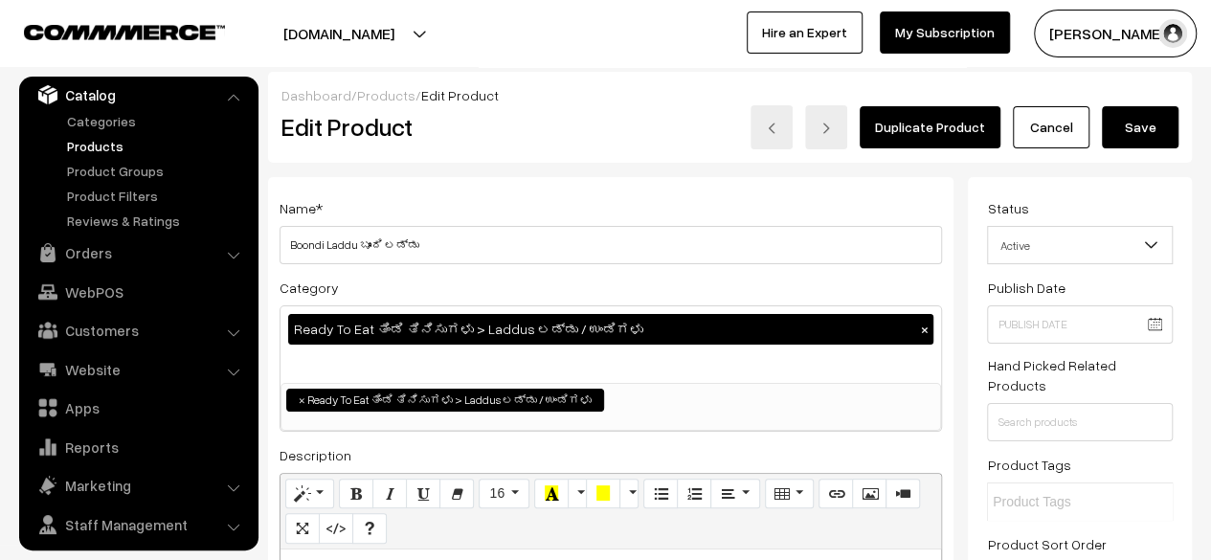
click at [1150, 124] on button "Save" at bounding box center [1140, 127] width 77 height 42
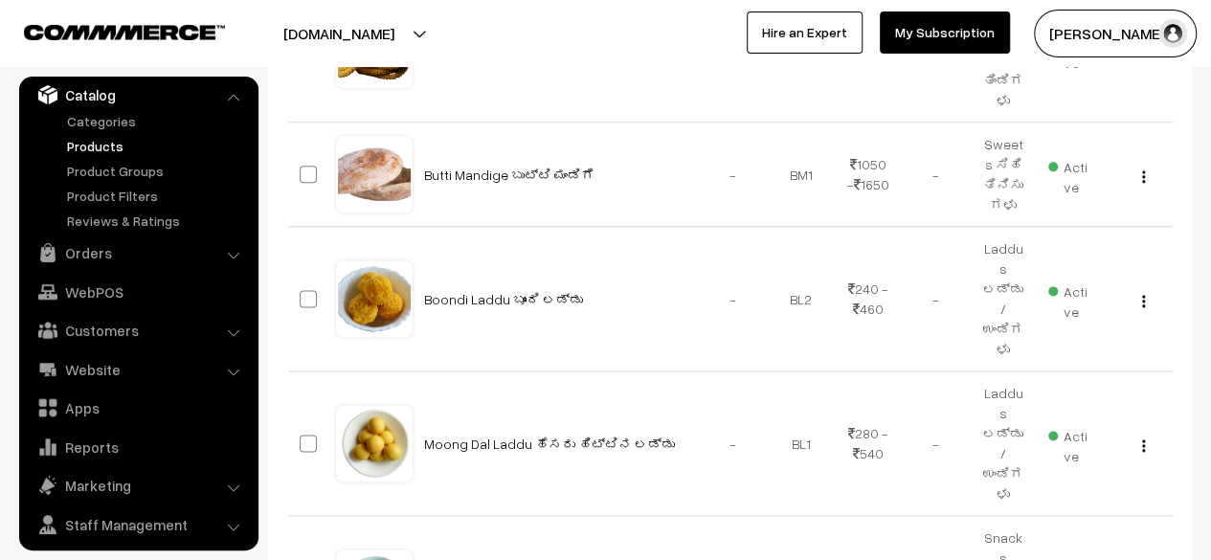
scroll to position [1136, 0]
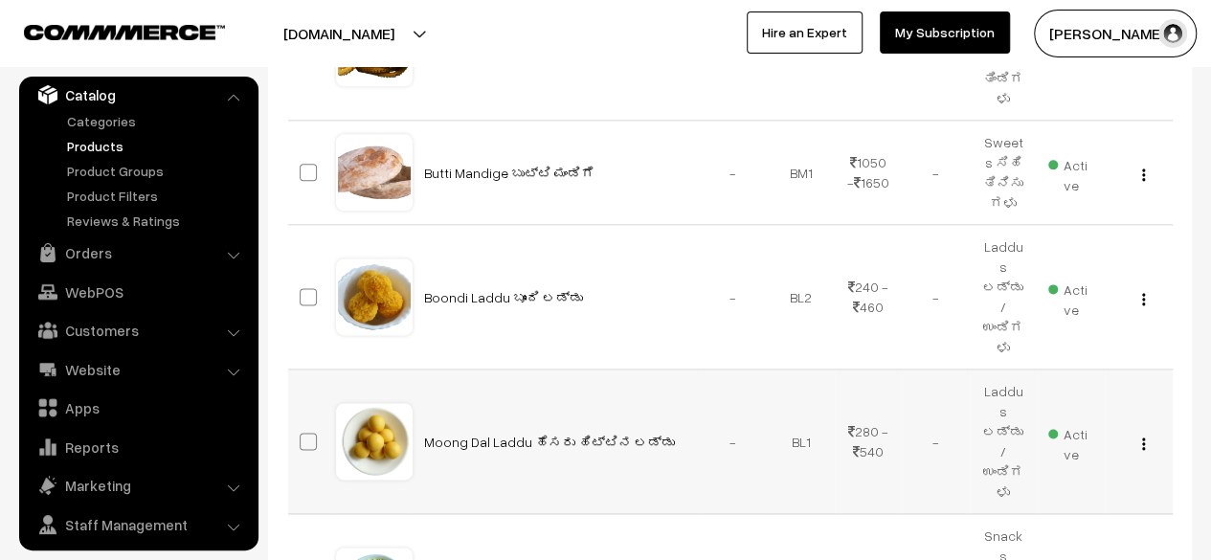
click at [1142, 437] on img "button" at bounding box center [1143, 443] width 3 height 12
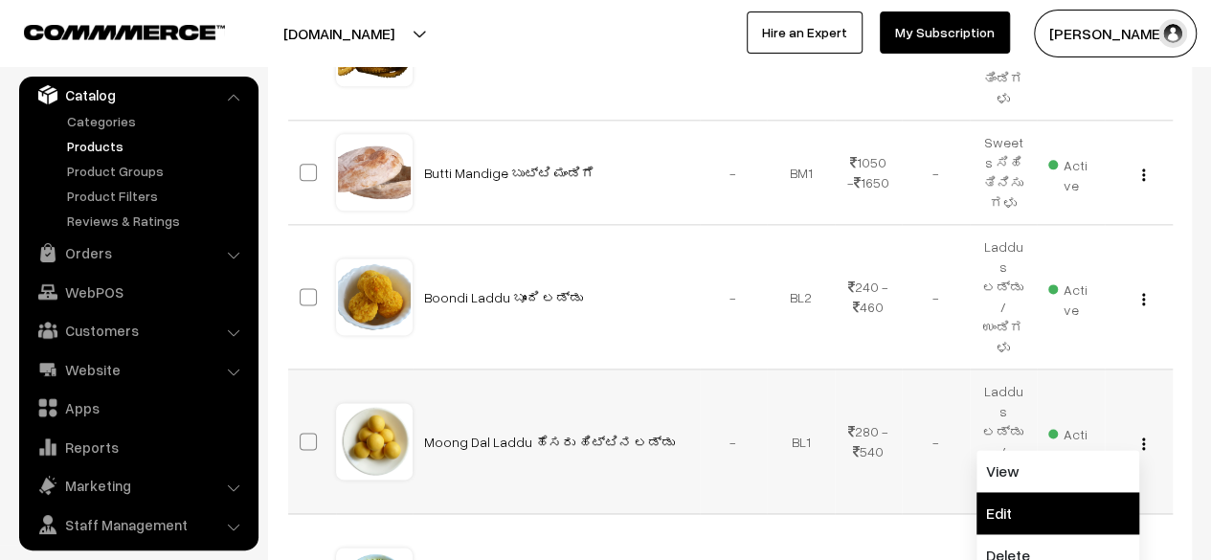
click at [1061, 492] on link "Edit" at bounding box center [1057, 513] width 163 height 42
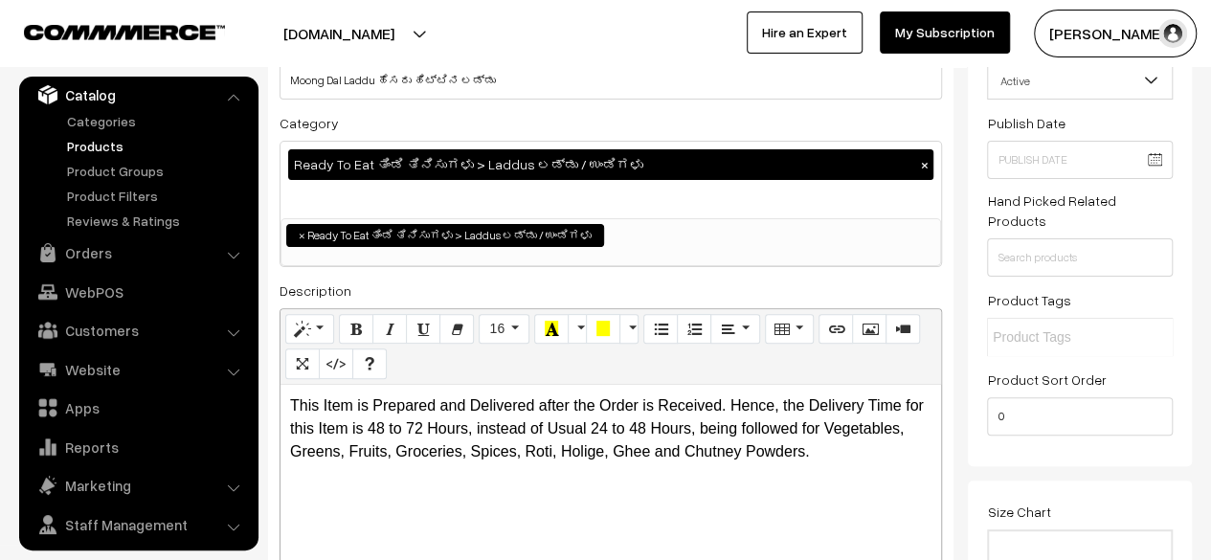
scroll to position [194, 0]
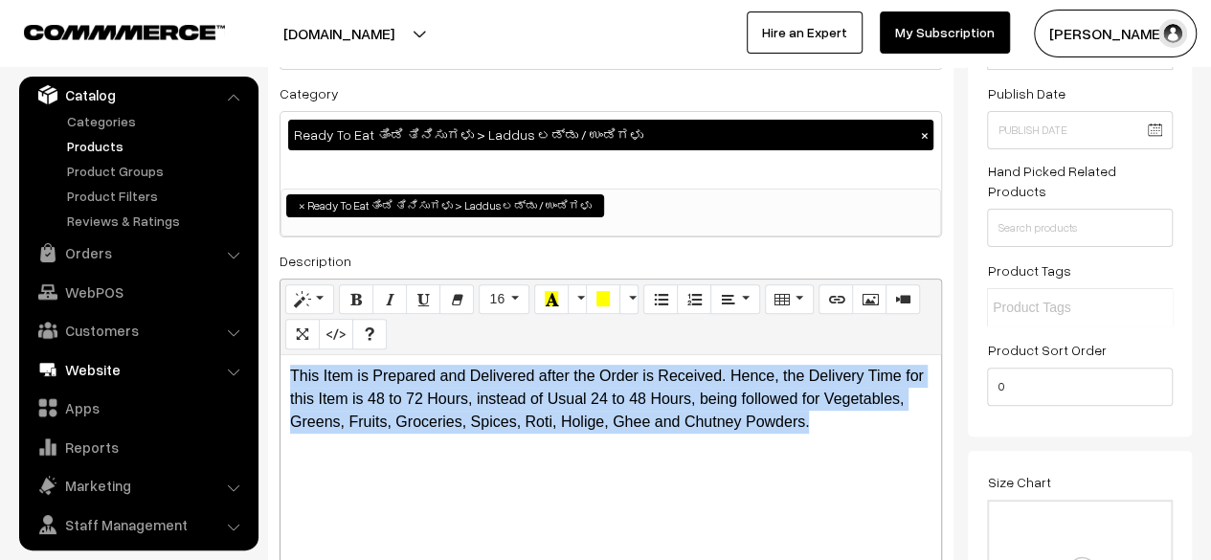
drag, startPoint x: 809, startPoint y: 425, endPoint x: 245, endPoint y: 380, distance: 565.5
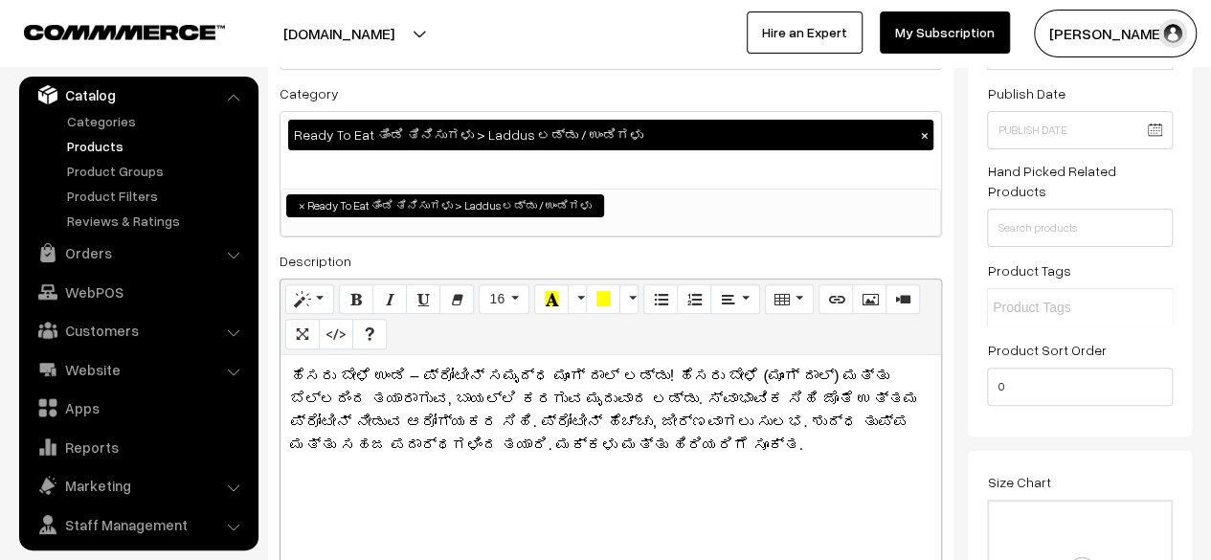
scroll to position [0, 0]
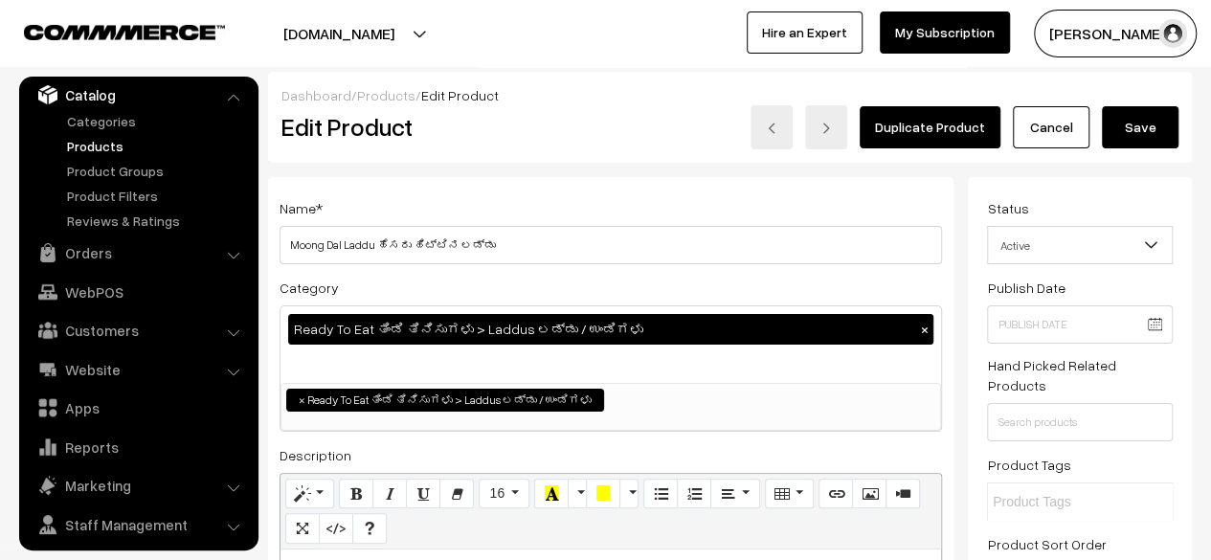
click at [1145, 129] on button "Save" at bounding box center [1140, 127] width 77 height 42
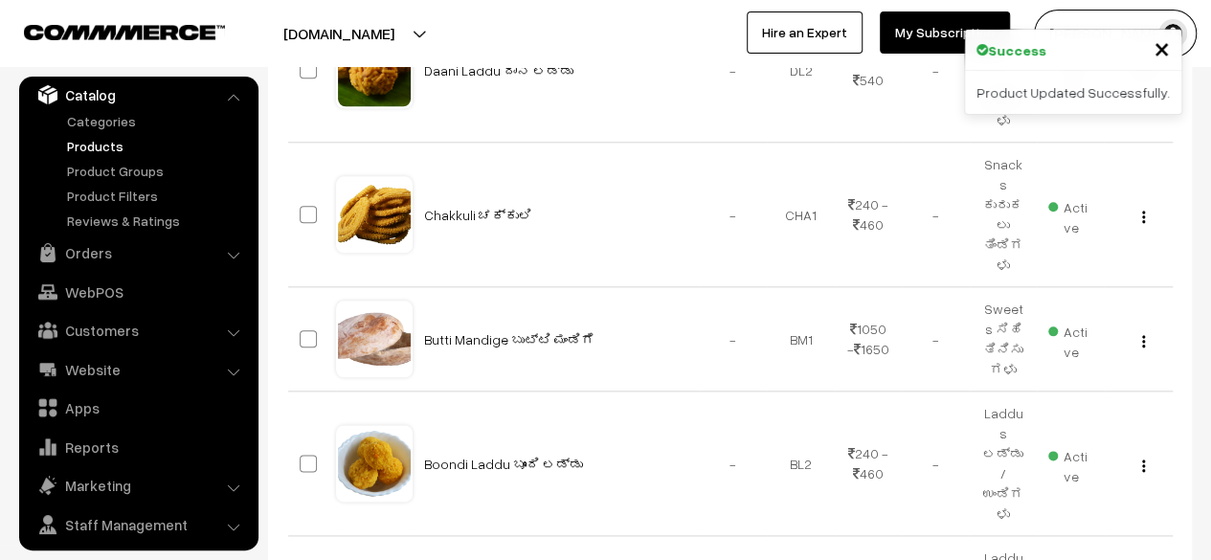
scroll to position [971, 0]
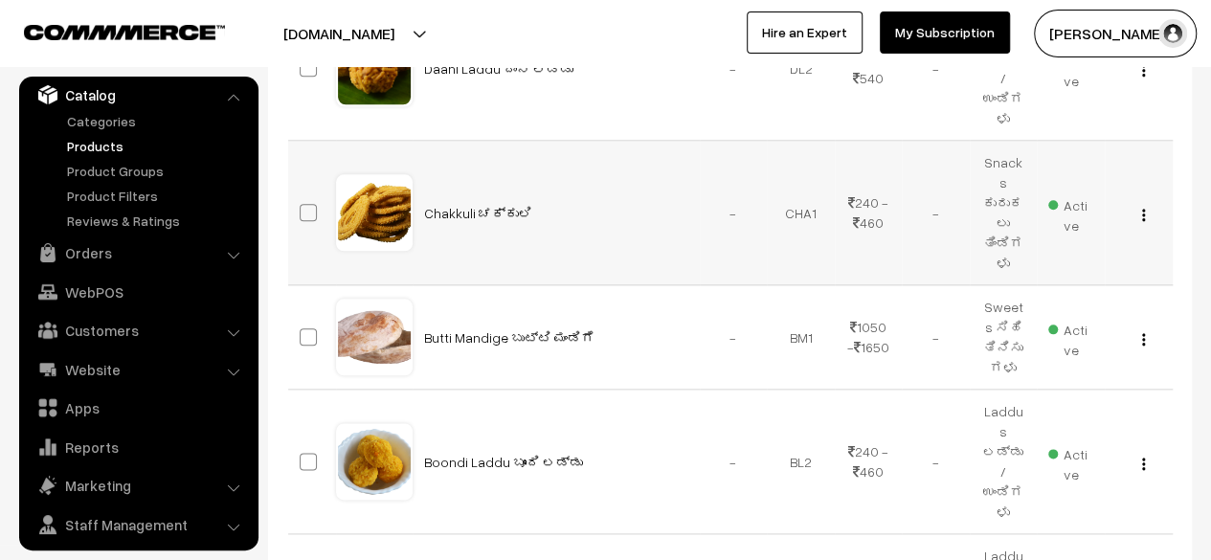
click at [1091, 141] on td "Active" at bounding box center [1070, 213] width 68 height 145
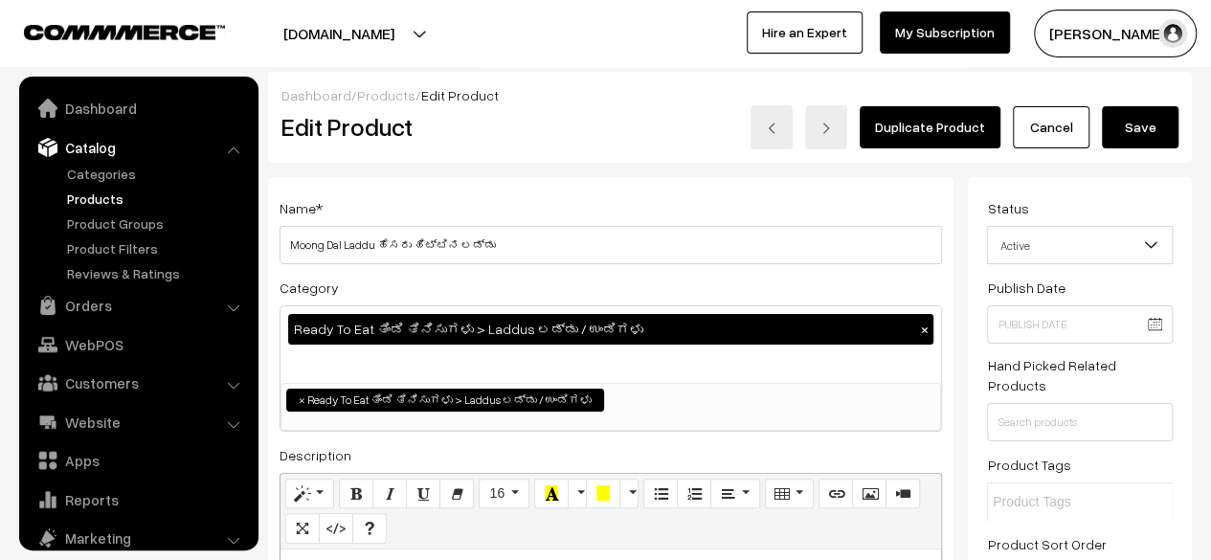
scroll to position [53, 0]
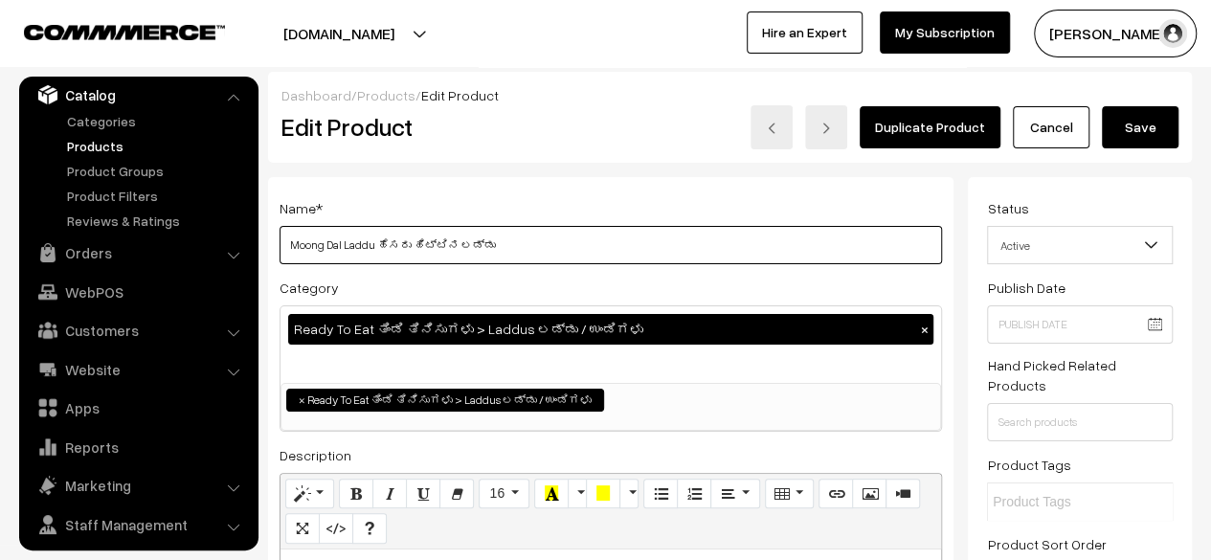
click at [423, 243] on input "Moong Dal Laddu ಹೆಸರು ಹಿಟ್ಟಿನ ಲಡ್ಡು" at bounding box center [610, 245] width 662 height 38
type input "Moong Dal Laddu ಹೆಸರು ಬೇಳೆ ಲಡ್ಡು"
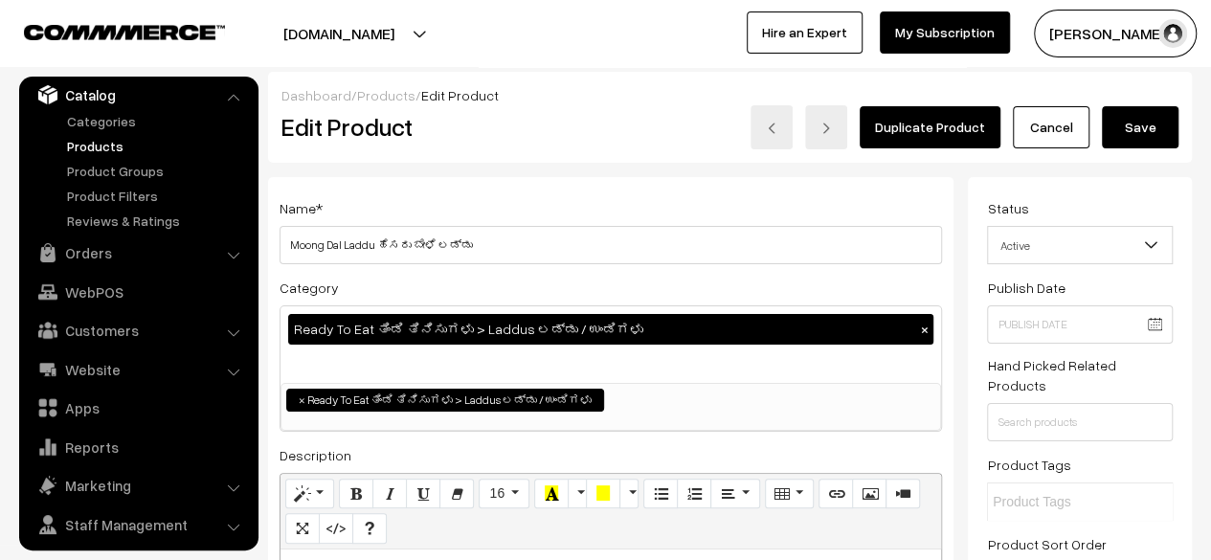
click at [1137, 135] on button "Save" at bounding box center [1140, 127] width 77 height 42
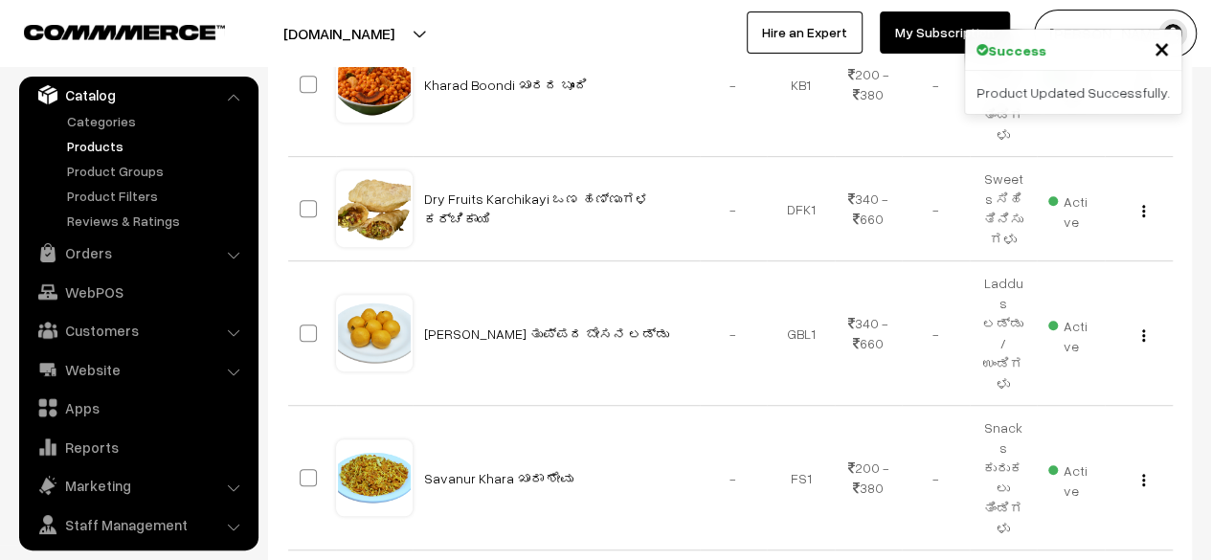
scroll to position [420, 0]
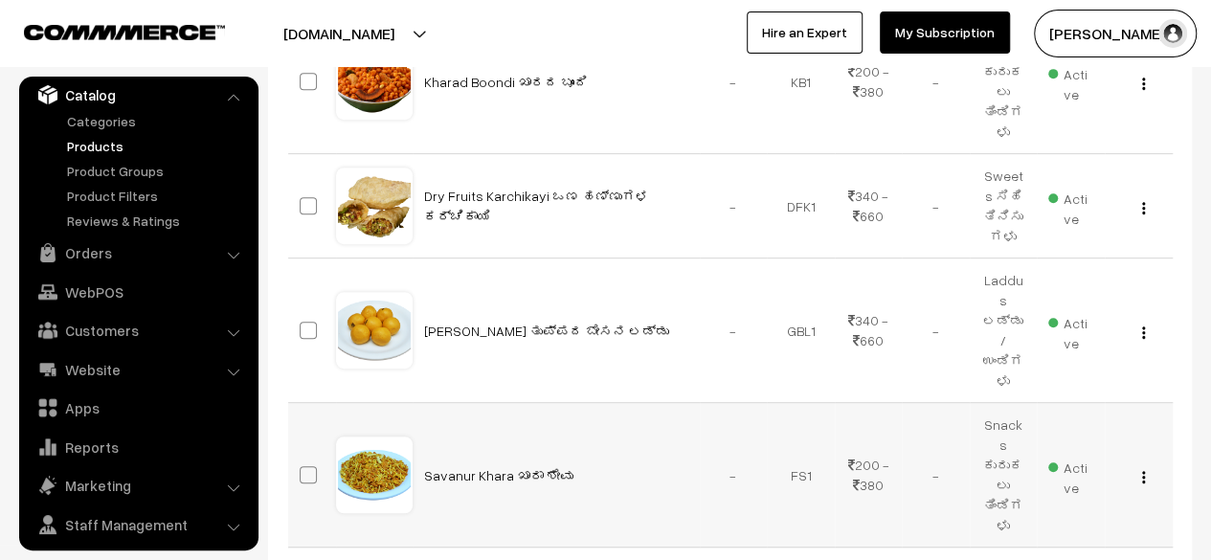
click at [1142, 471] on img "button" at bounding box center [1143, 477] width 3 height 12
click at [1057, 525] on link "Edit" at bounding box center [1057, 546] width 163 height 42
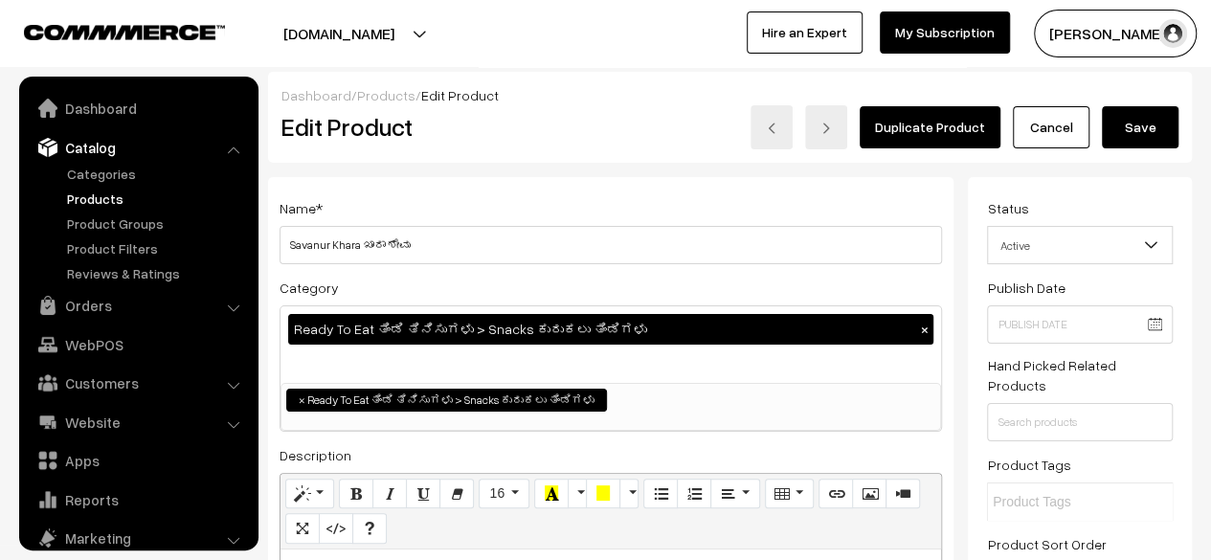
scroll to position [53, 0]
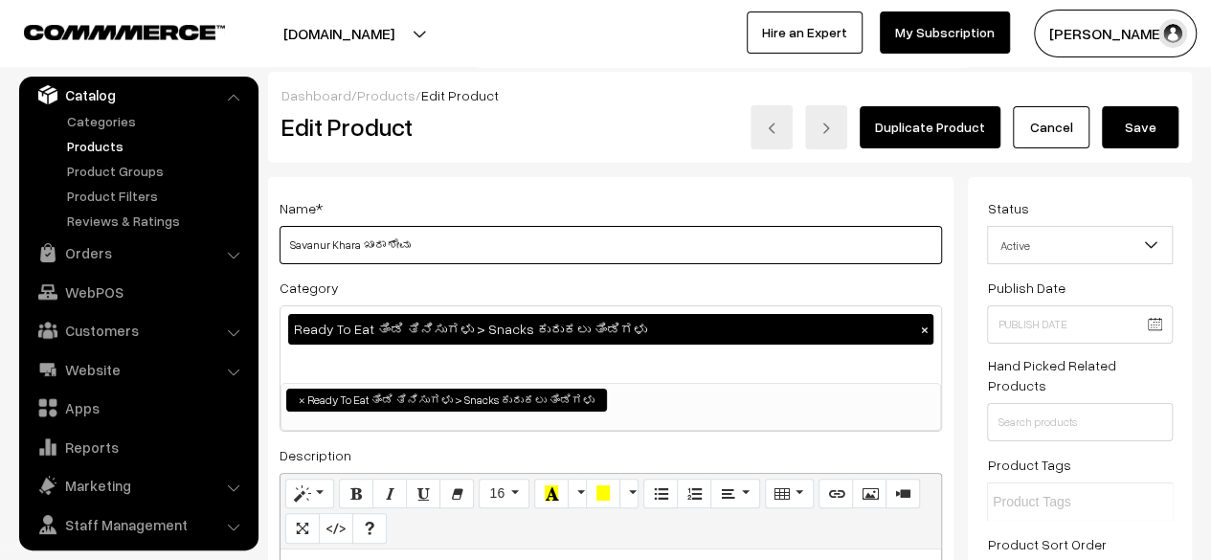
click at [362, 242] on input "Savanur Khara ಖಾರಾ ಶೇವು" at bounding box center [610, 245] width 662 height 38
click at [603, 252] on input "Savanur Khara ಸವಣೂರ ಖಾರಾ ಶೇವು" at bounding box center [610, 245] width 662 height 38
type input "[PERSON_NAME] ಸವಣೂರ ಖಾರಾ"
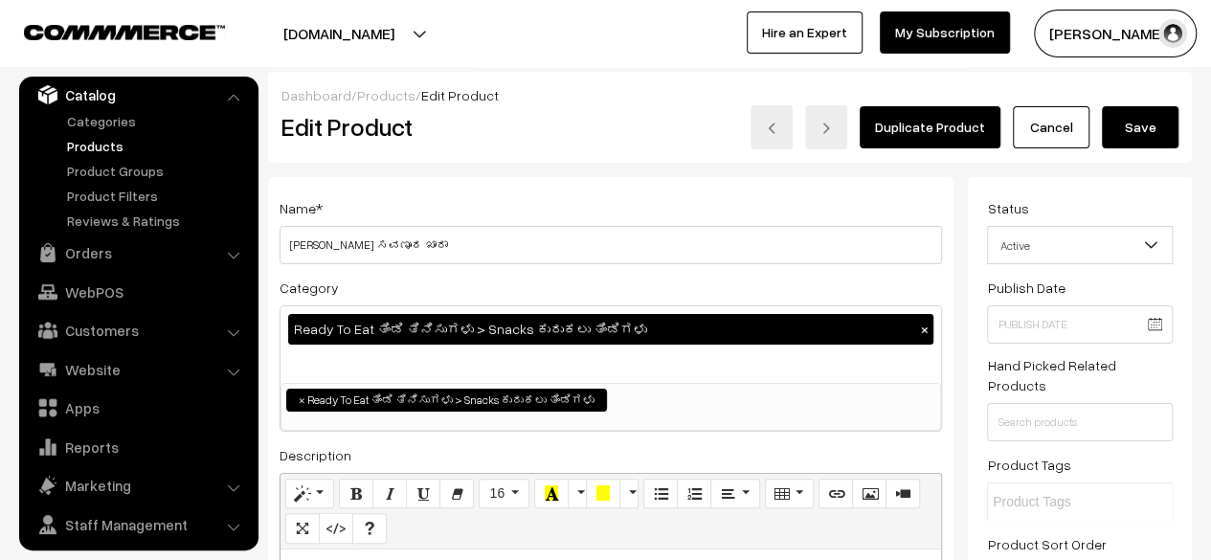
click at [1139, 136] on button "Save" at bounding box center [1140, 127] width 77 height 42
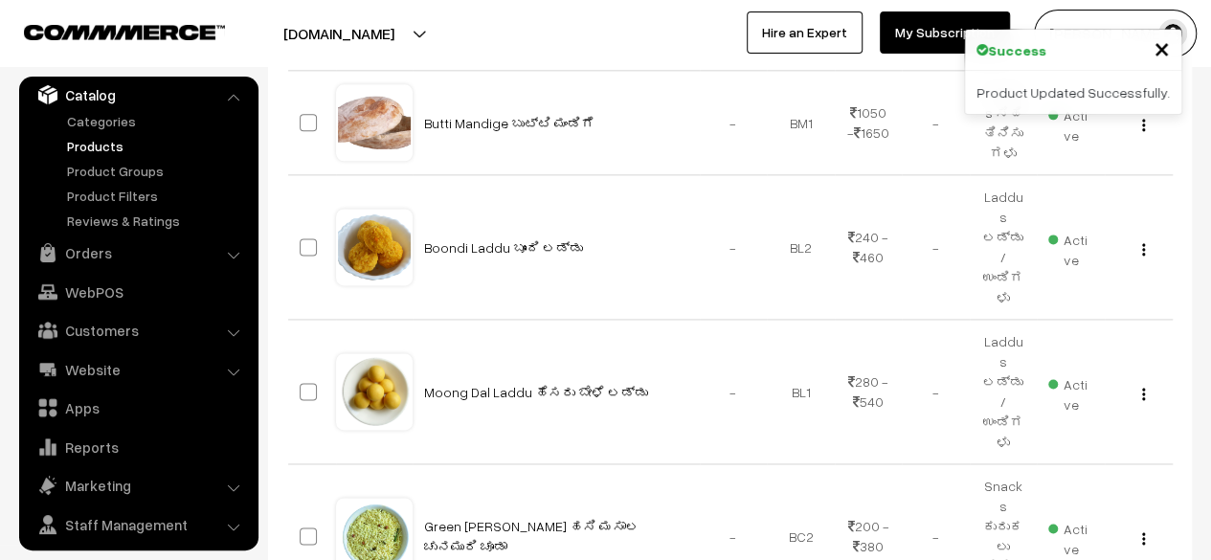
scroll to position [1191, 0]
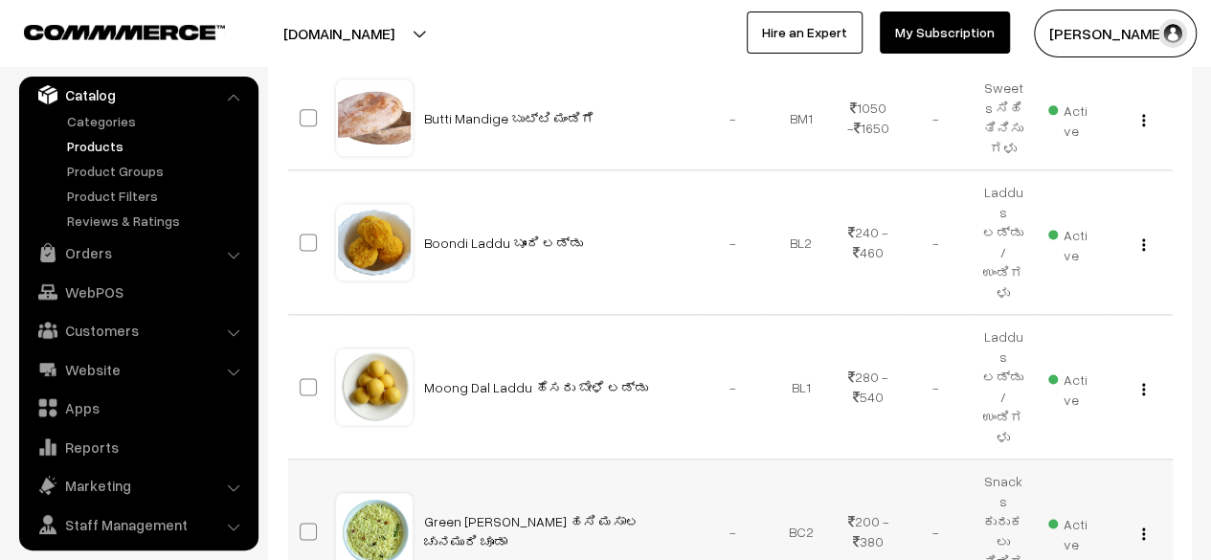
click at [1143, 527] on img "button" at bounding box center [1143, 533] width 3 height 12
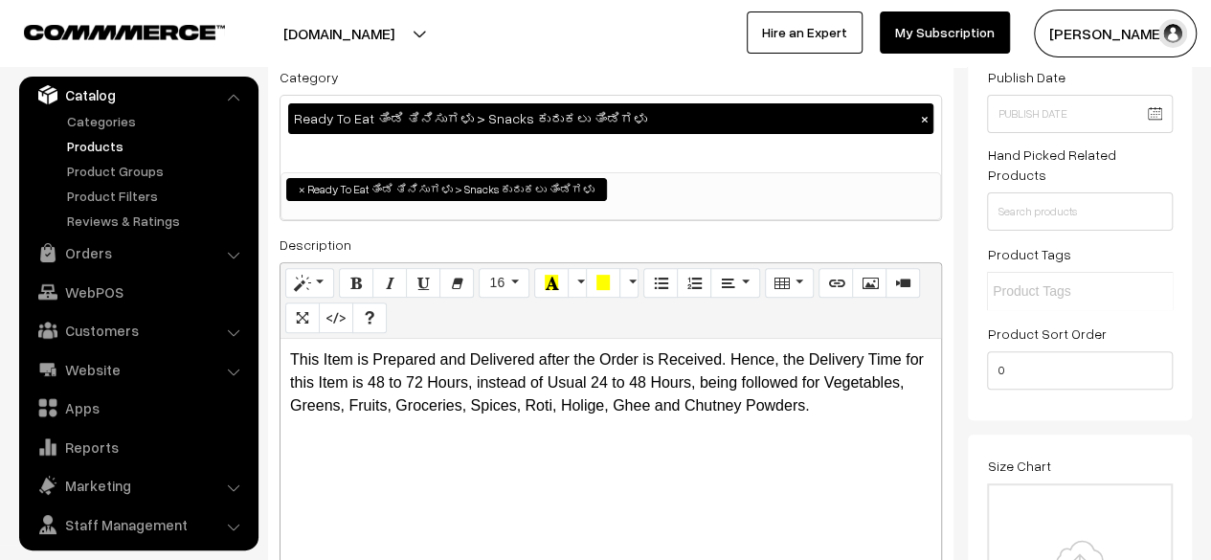
scroll to position [212, 0]
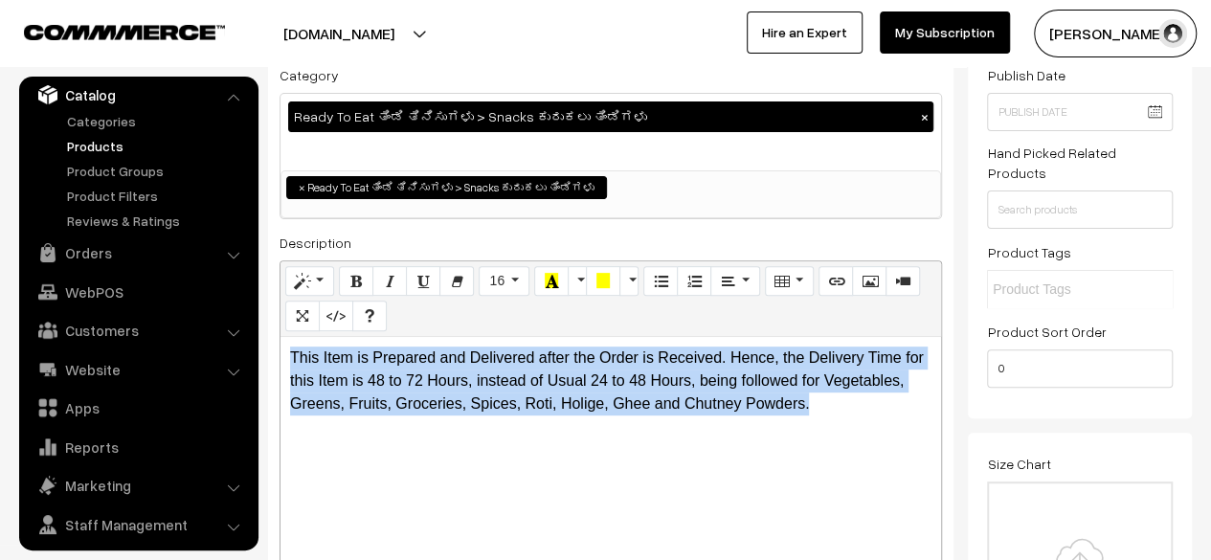
drag, startPoint x: 856, startPoint y: 416, endPoint x: 232, endPoint y: 328, distance: 630.1
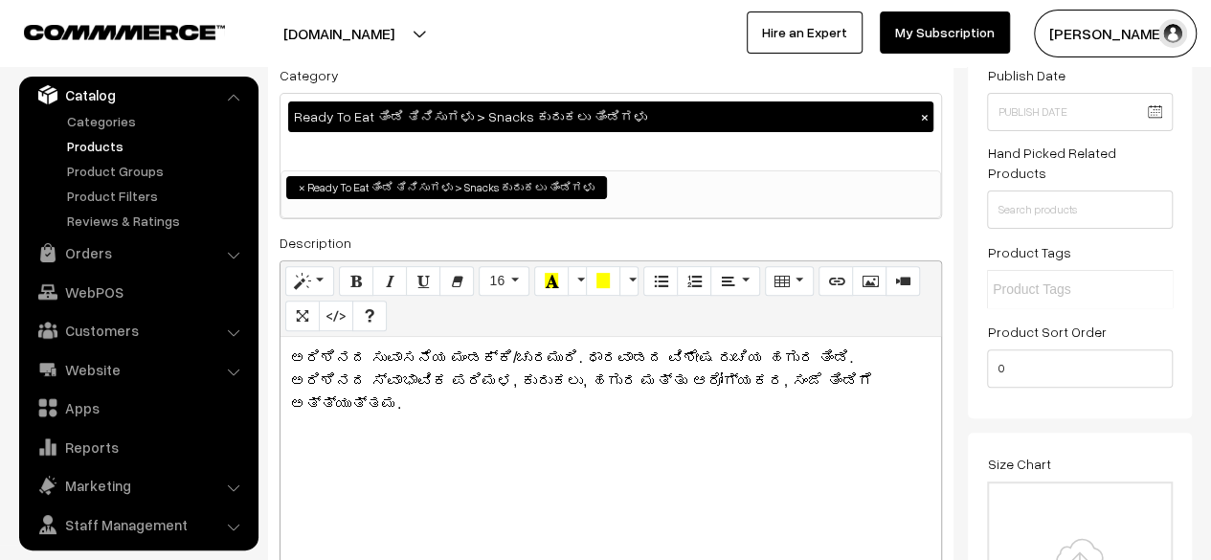
scroll to position [0, 0]
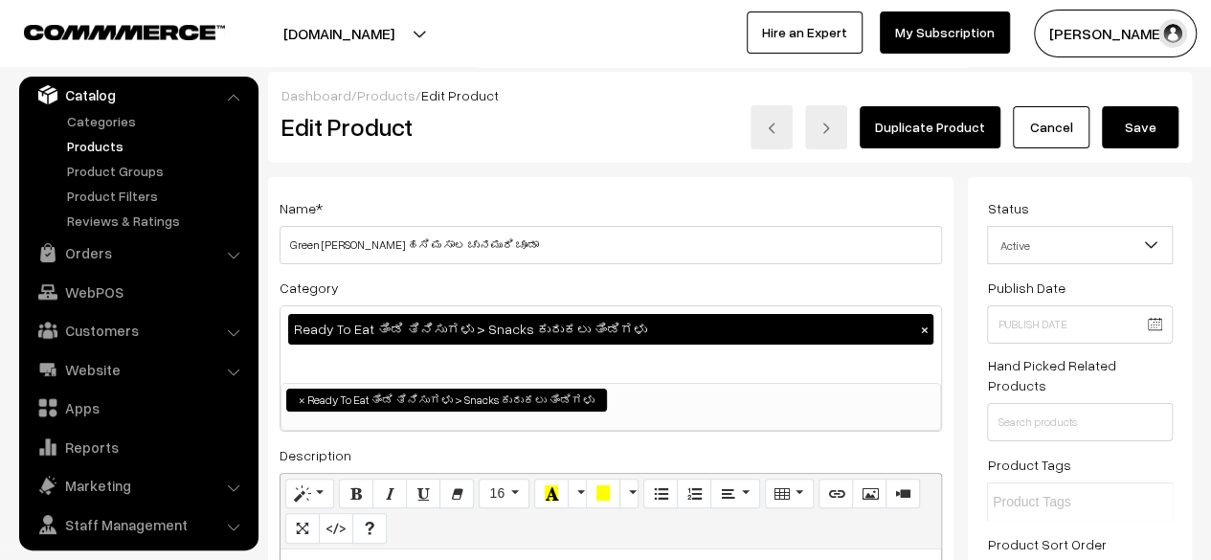
click at [1135, 135] on button "Save" at bounding box center [1140, 127] width 77 height 42
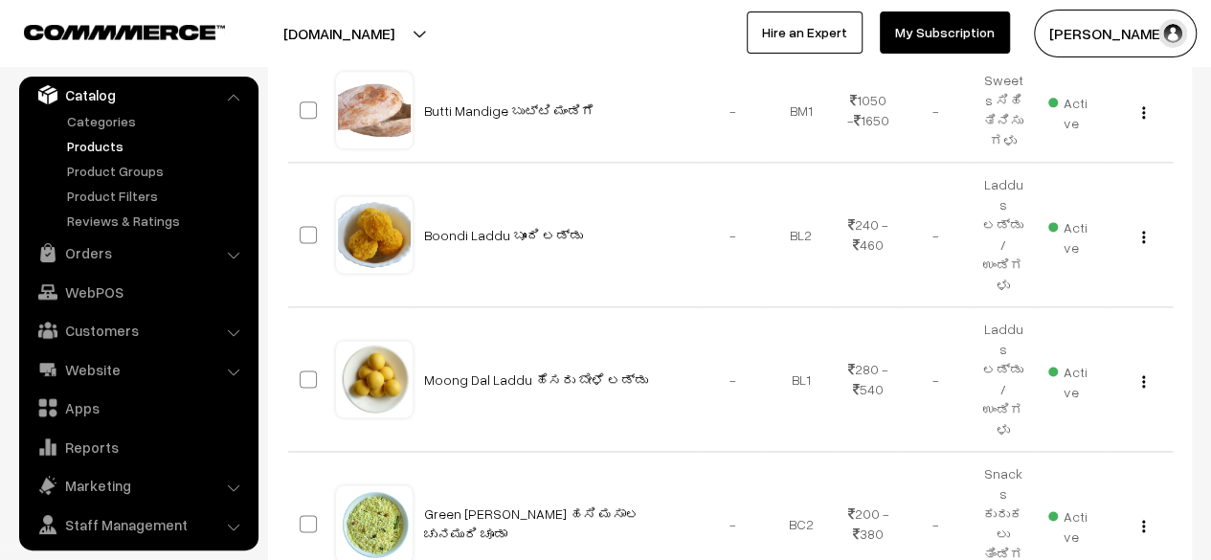
scroll to position [1199, 0]
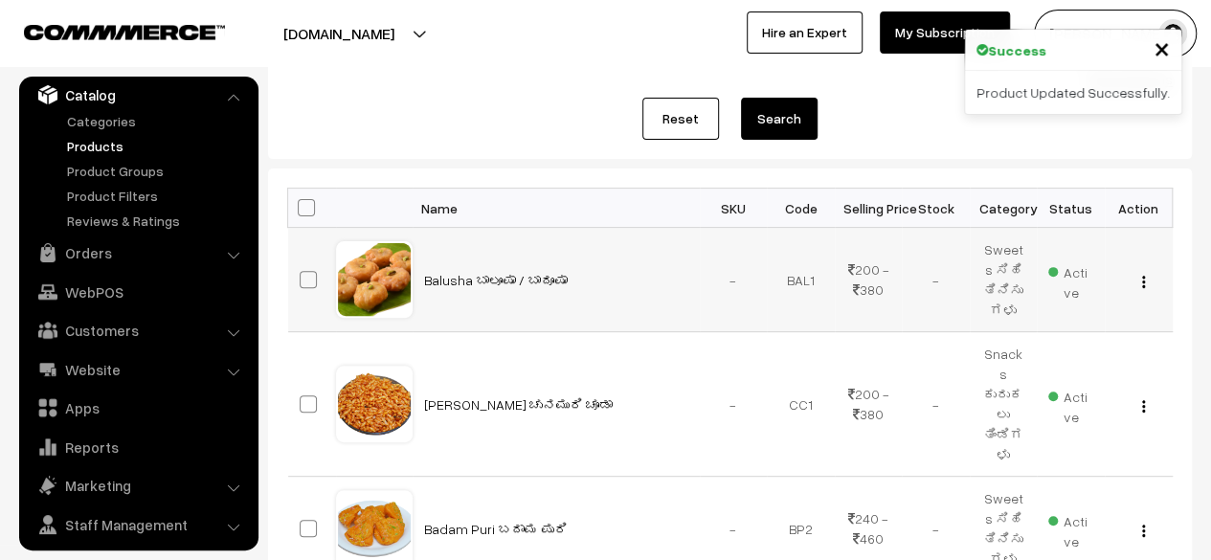
scroll to position [206, 0]
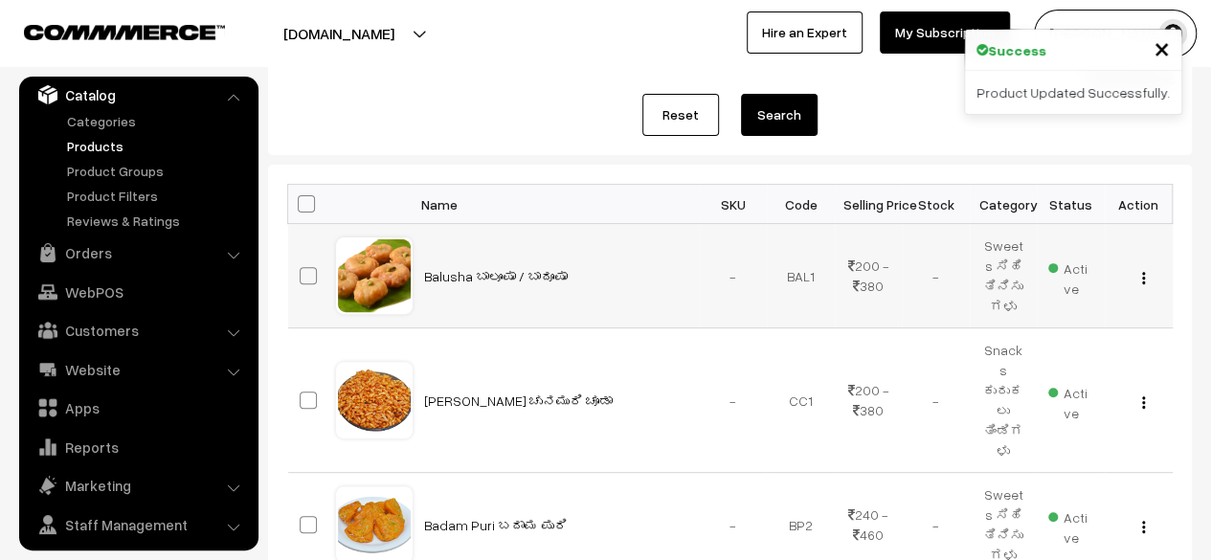
click at [1143, 276] on img "button" at bounding box center [1143, 278] width 3 height 12
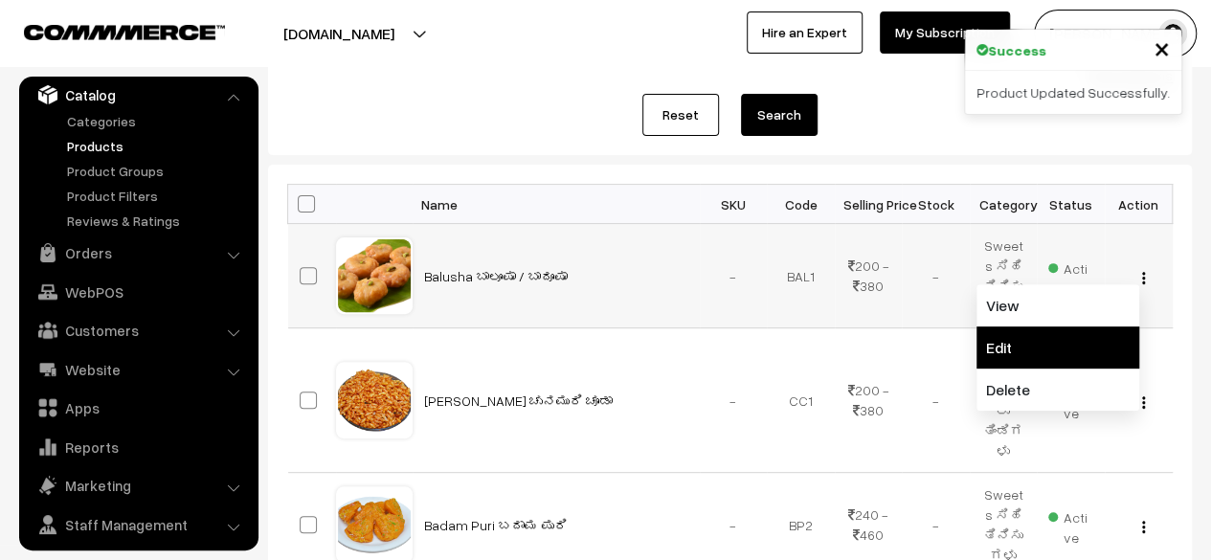
click at [1024, 351] on link "Edit" at bounding box center [1057, 347] width 163 height 42
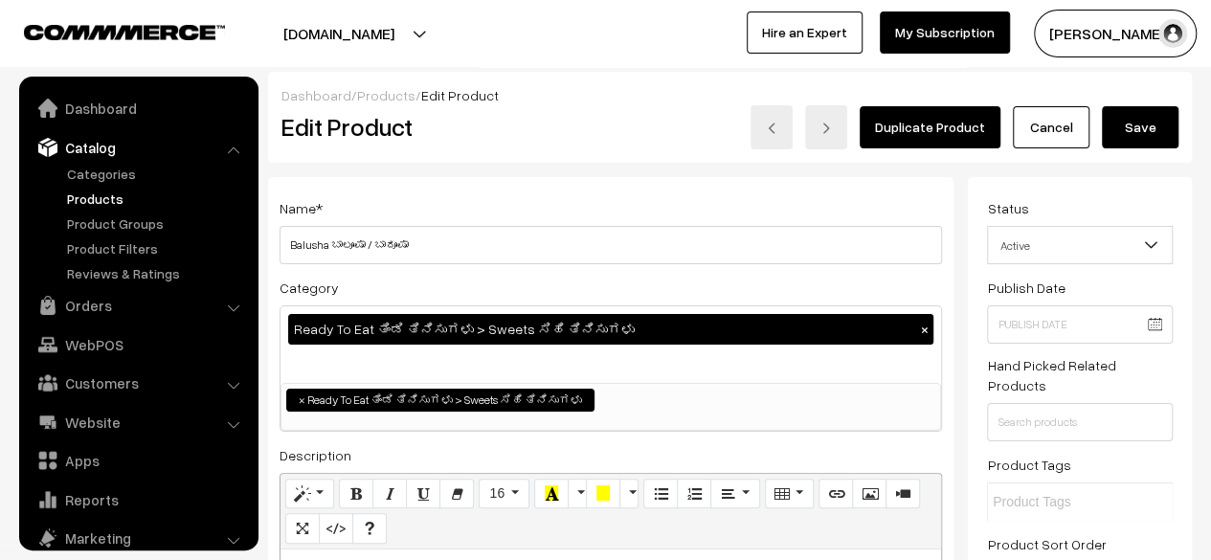
scroll to position [53, 0]
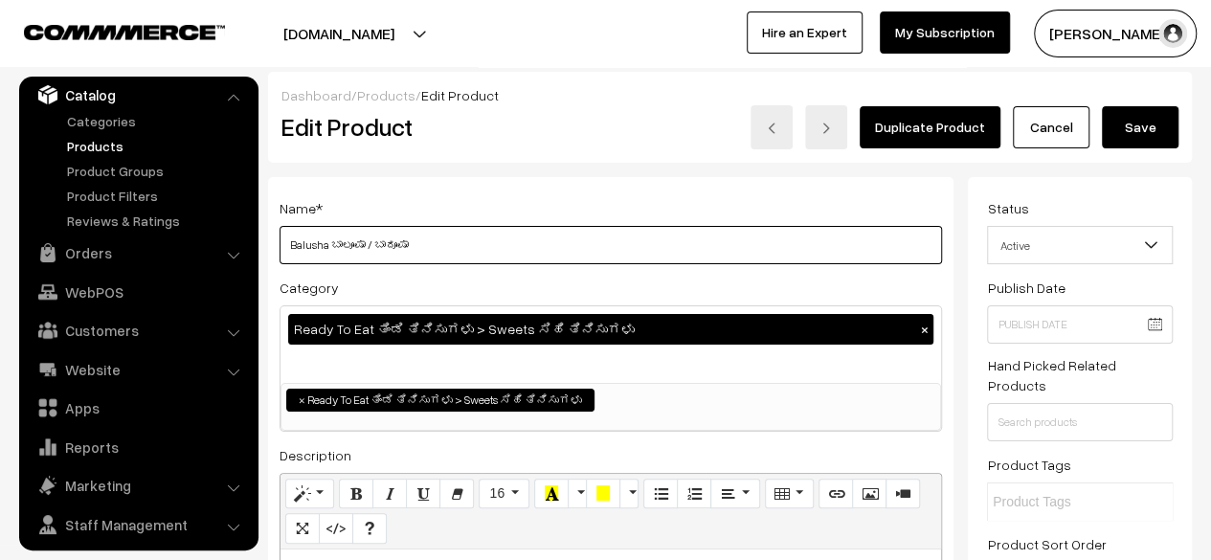
click at [330, 244] on input "Balusha ಬಾಲೂಷಾ / ಬಾದೂಷಾ" at bounding box center [610, 245] width 662 height 38
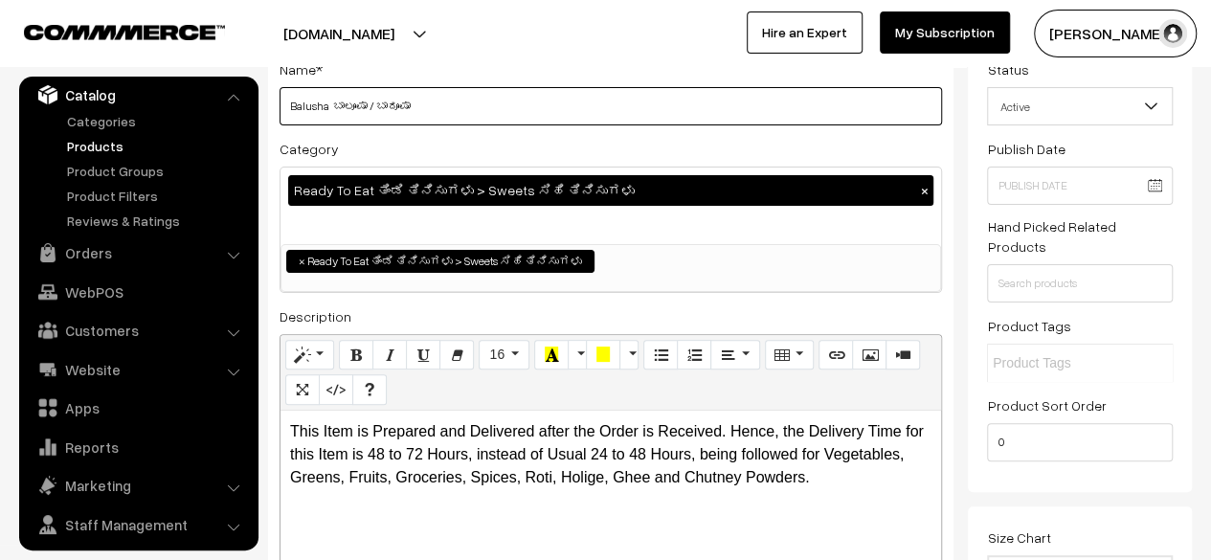
scroll to position [143, 0]
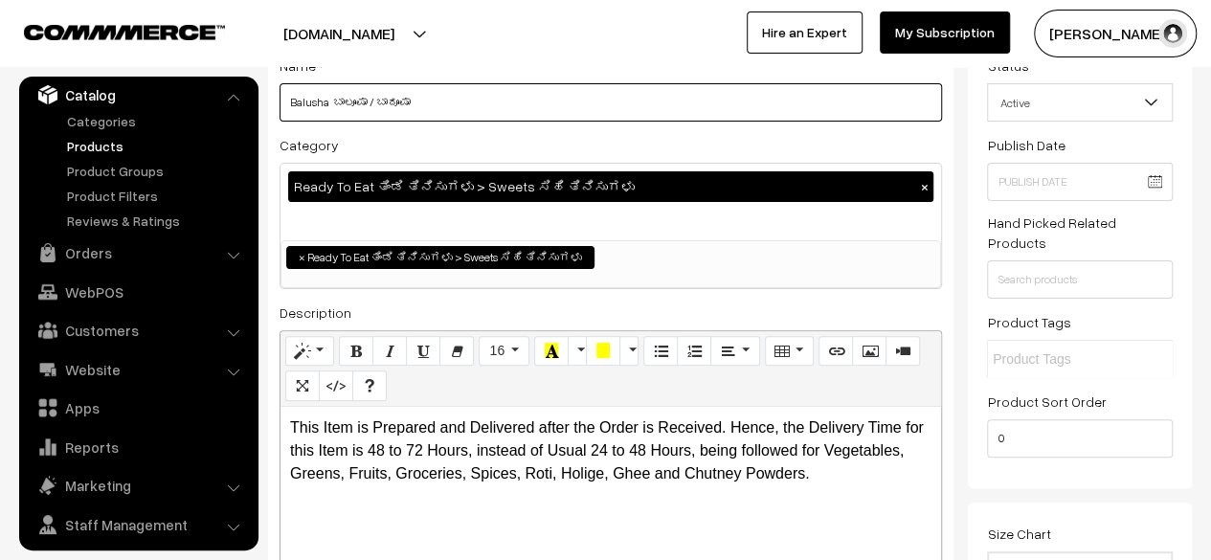
type input "Balusha ಬಾಲೂಷಾ / ಬಾದೂಷಾ"
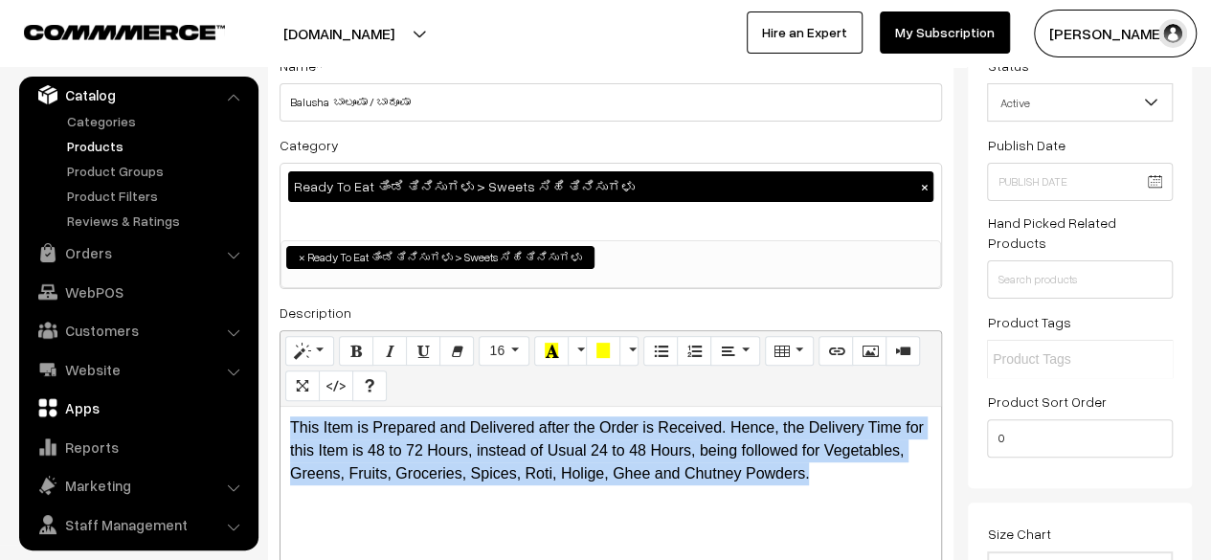
drag, startPoint x: 841, startPoint y: 474, endPoint x: 249, endPoint y: 389, distance: 598.3
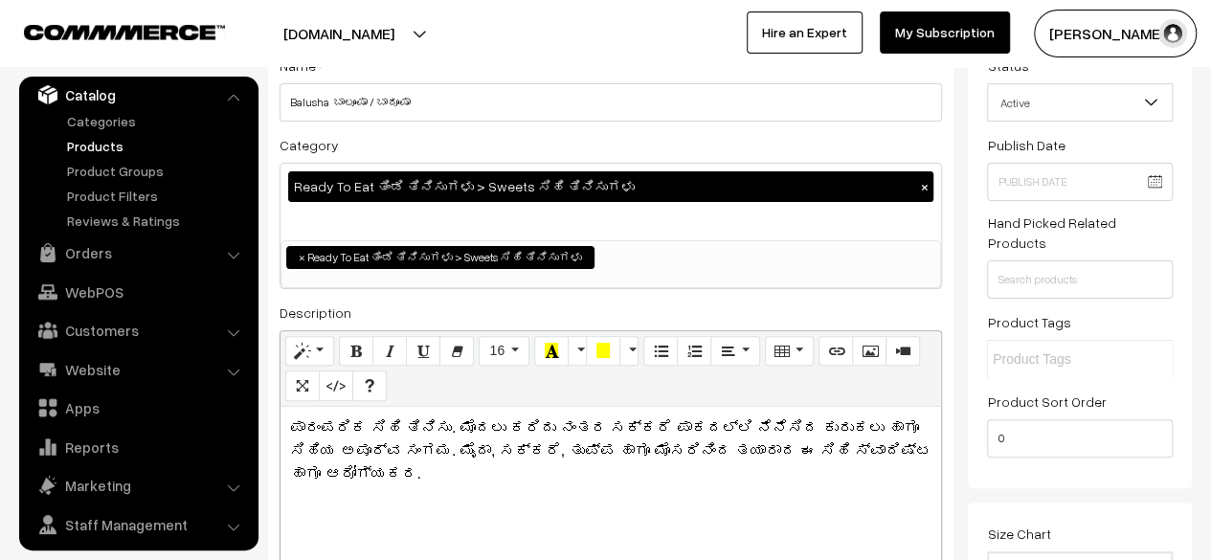
scroll to position [0, 0]
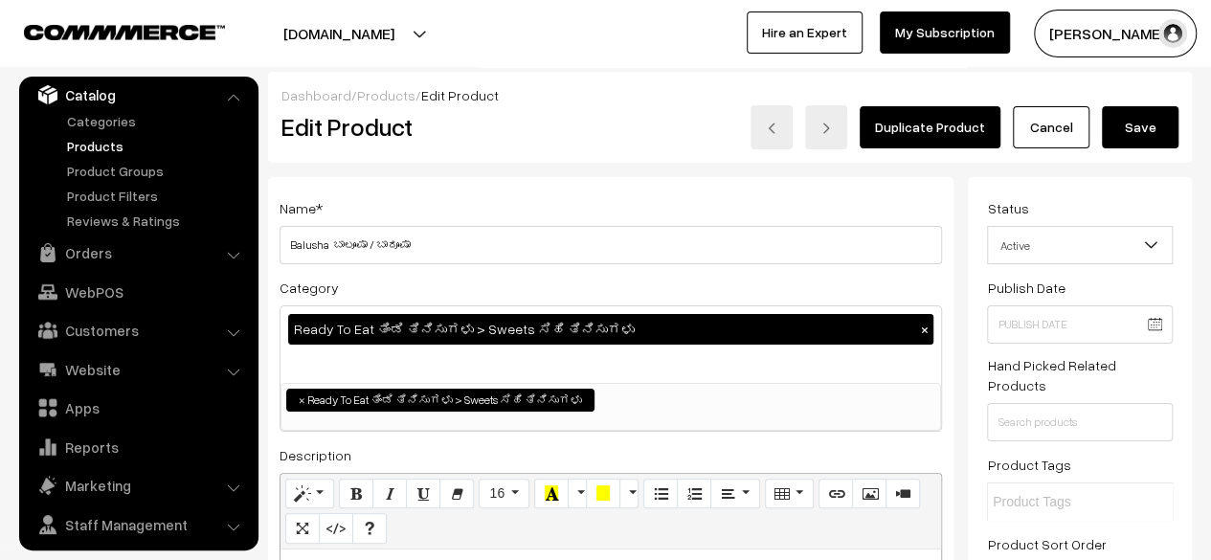
click at [1137, 129] on button "Save" at bounding box center [1140, 127] width 77 height 42
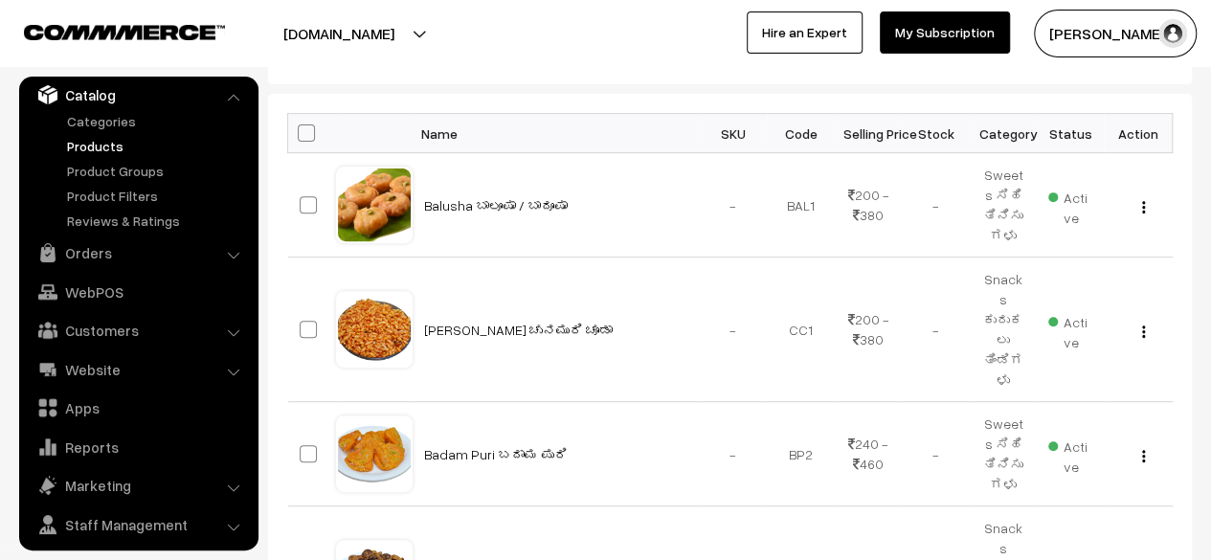
scroll to position [284, 0]
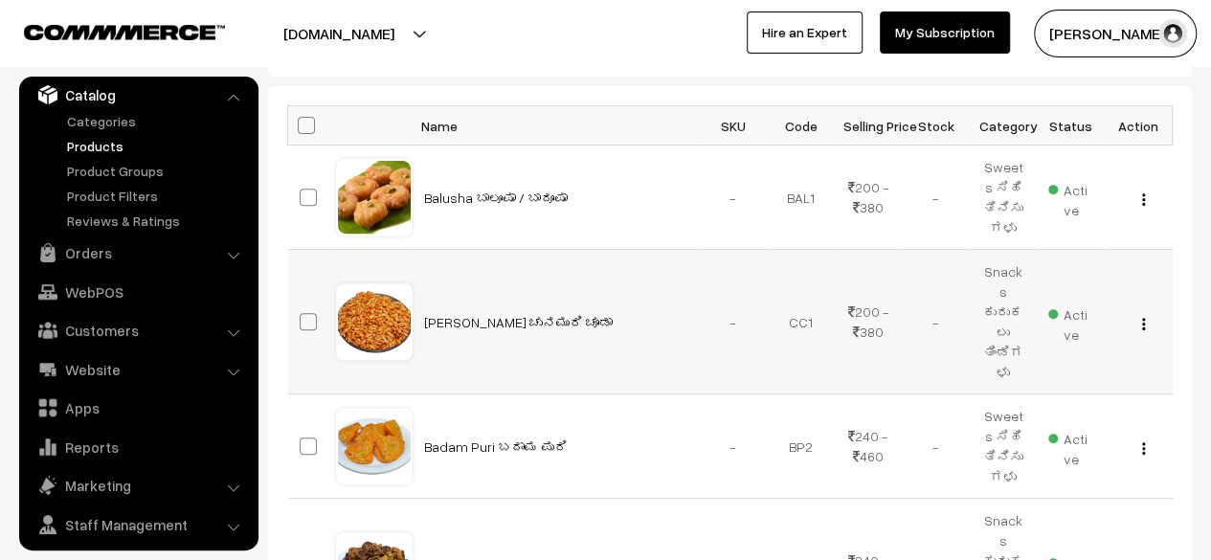
click at [1143, 318] on img "button" at bounding box center [1143, 324] width 3 height 12
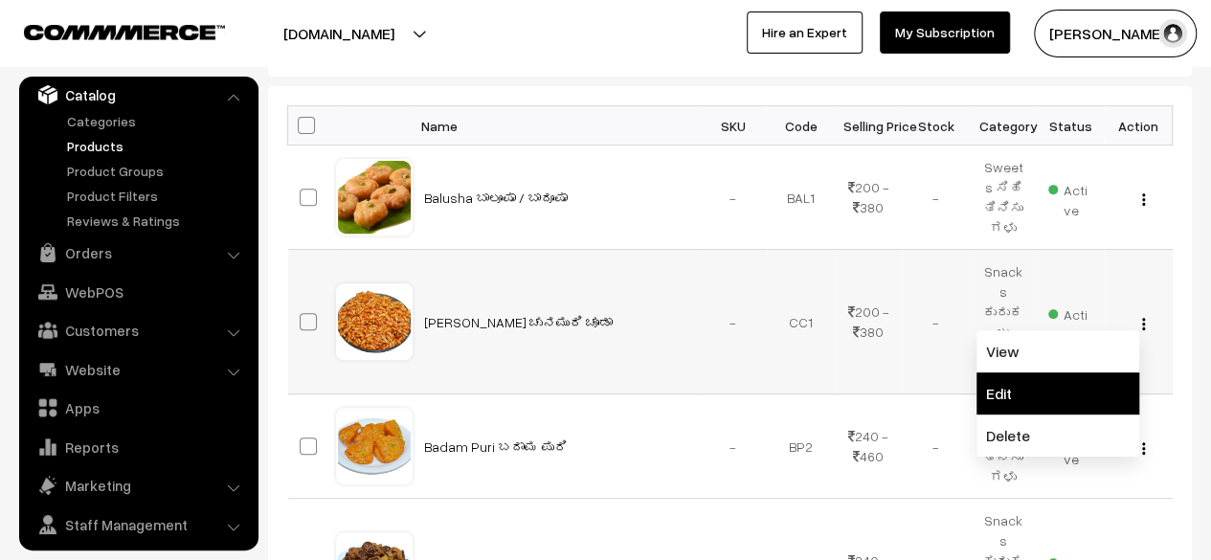
click at [1028, 373] on link "Edit" at bounding box center [1057, 393] width 163 height 42
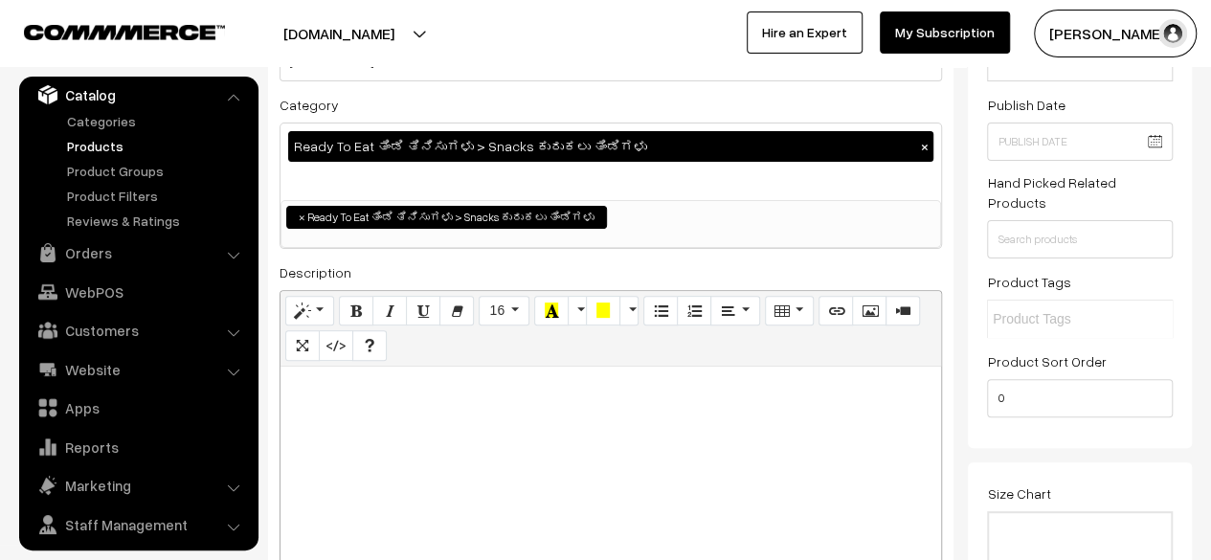
scroll to position [261, 0]
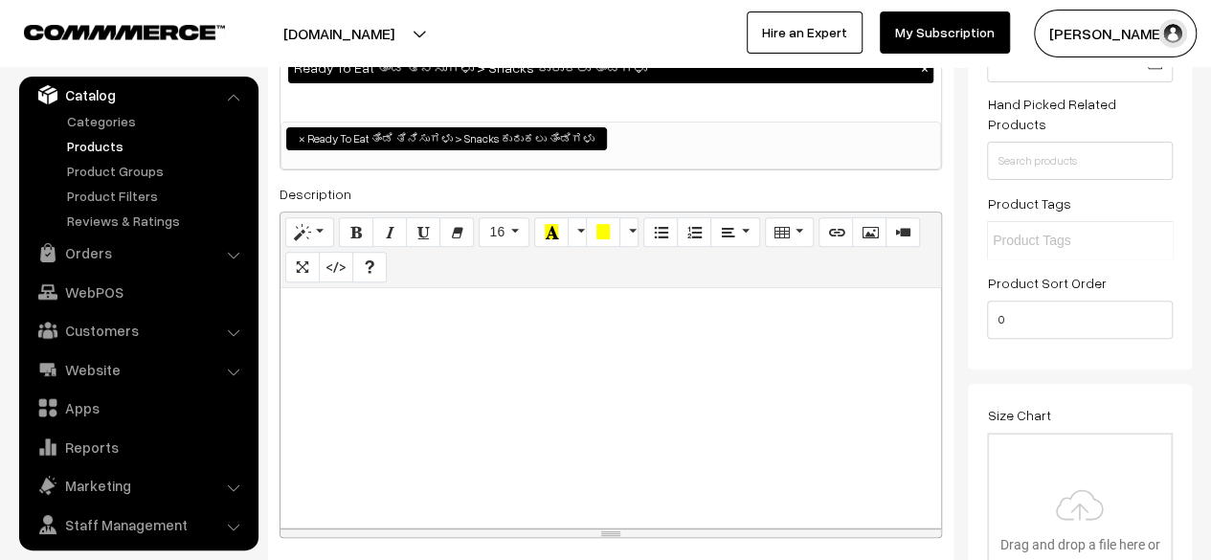
click at [820, 344] on div at bounding box center [610, 407] width 660 height 239
paste div
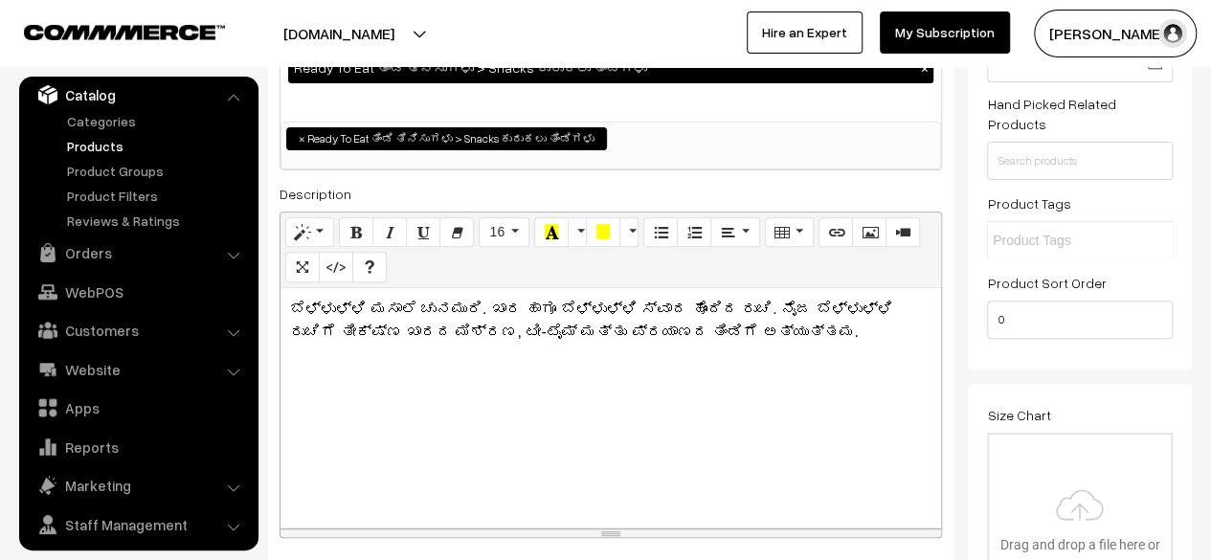
scroll to position [0, 0]
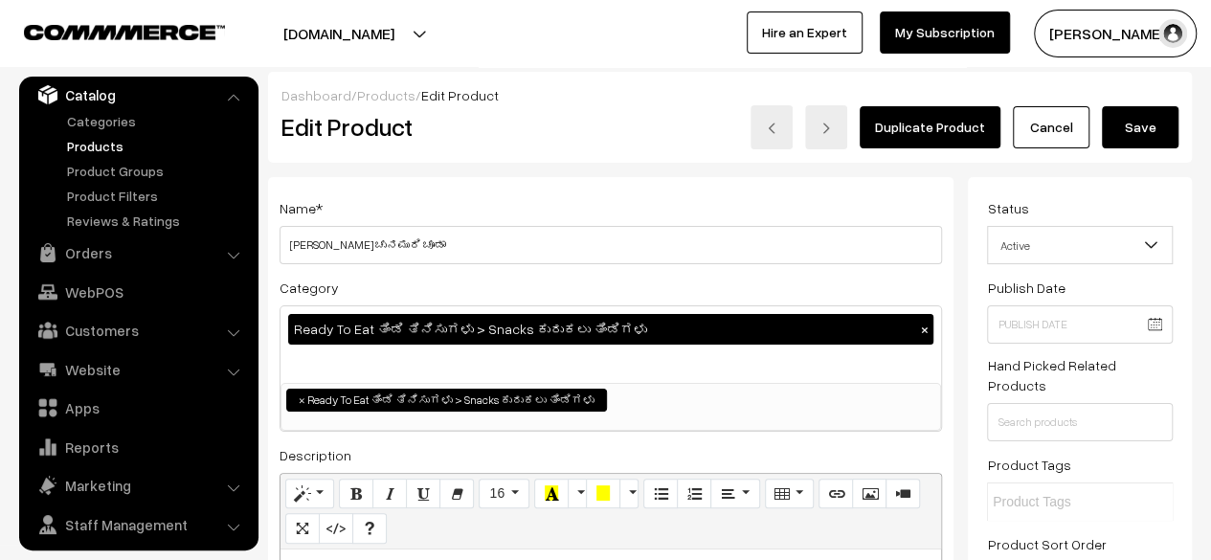
click at [1141, 135] on button "Save" at bounding box center [1140, 127] width 77 height 42
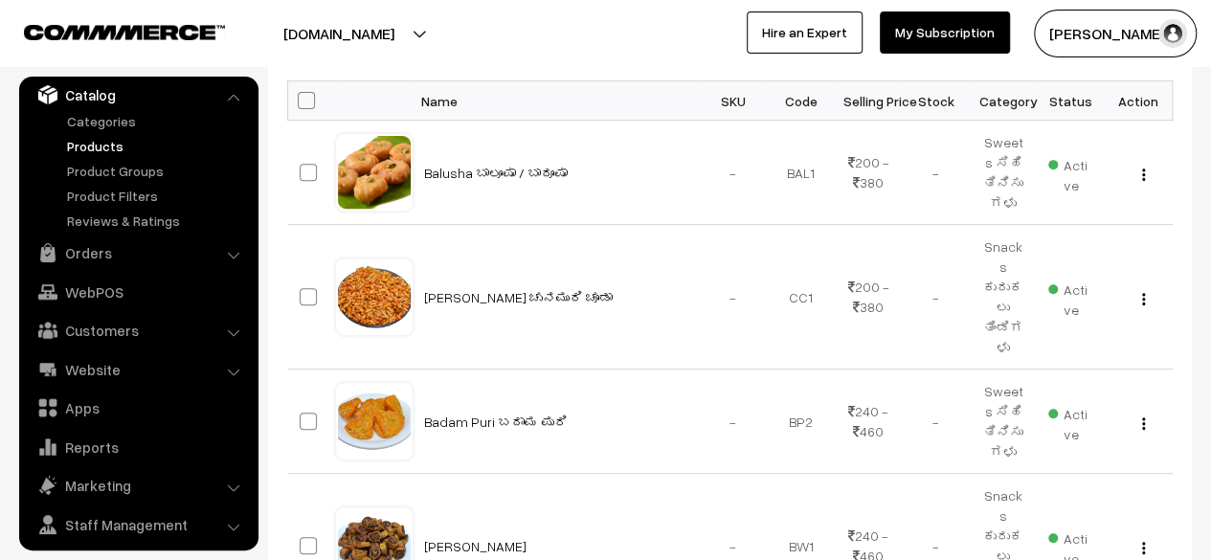
scroll to position [310, 0]
click at [1142, 416] on img "button" at bounding box center [1143, 422] width 3 height 12
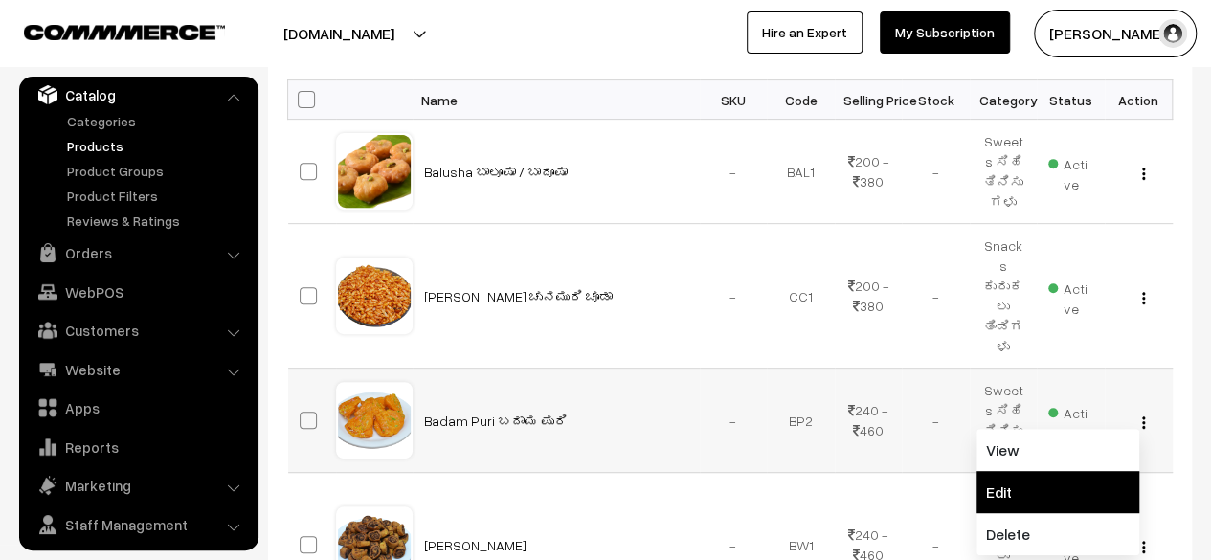
click at [1032, 471] on link "Edit" at bounding box center [1057, 492] width 163 height 42
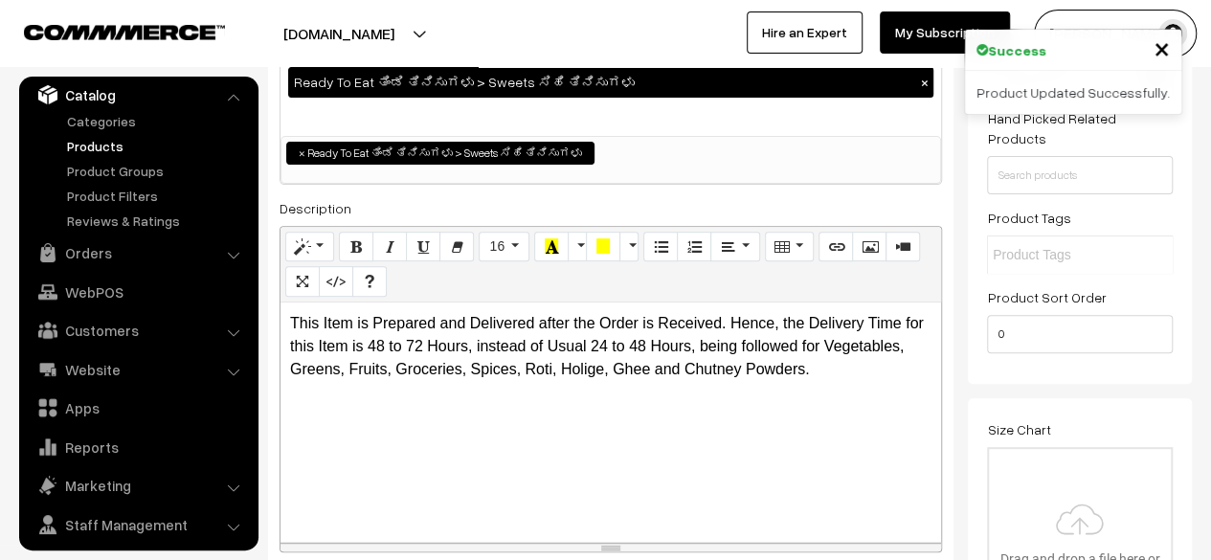
scroll to position [248, 0]
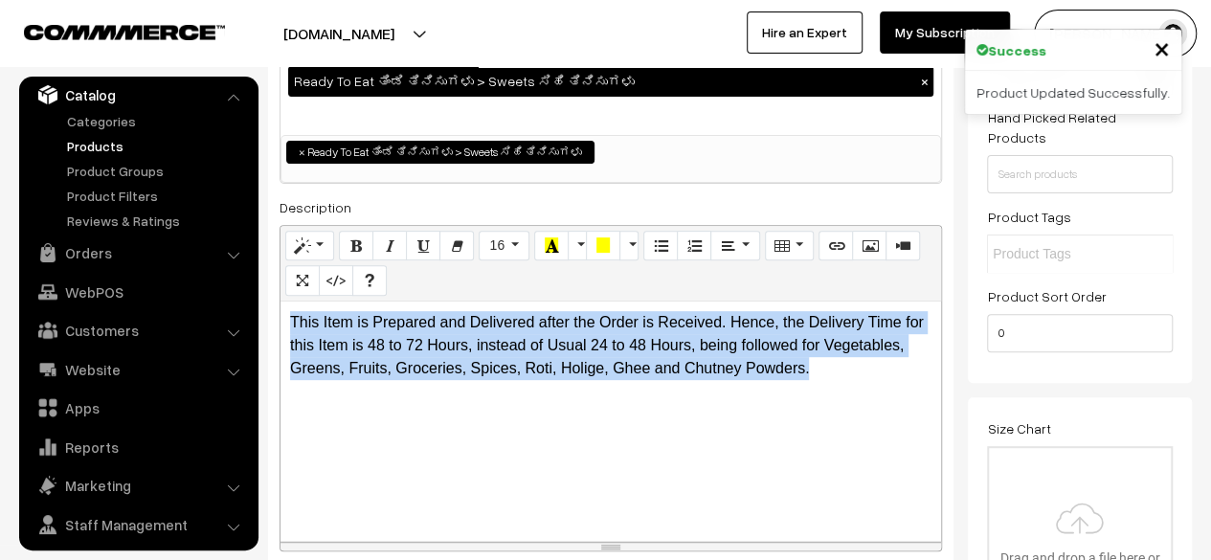
drag, startPoint x: 846, startPoint y: 371, endPoint x: 253, endPoint y: 298, distance: 597.9
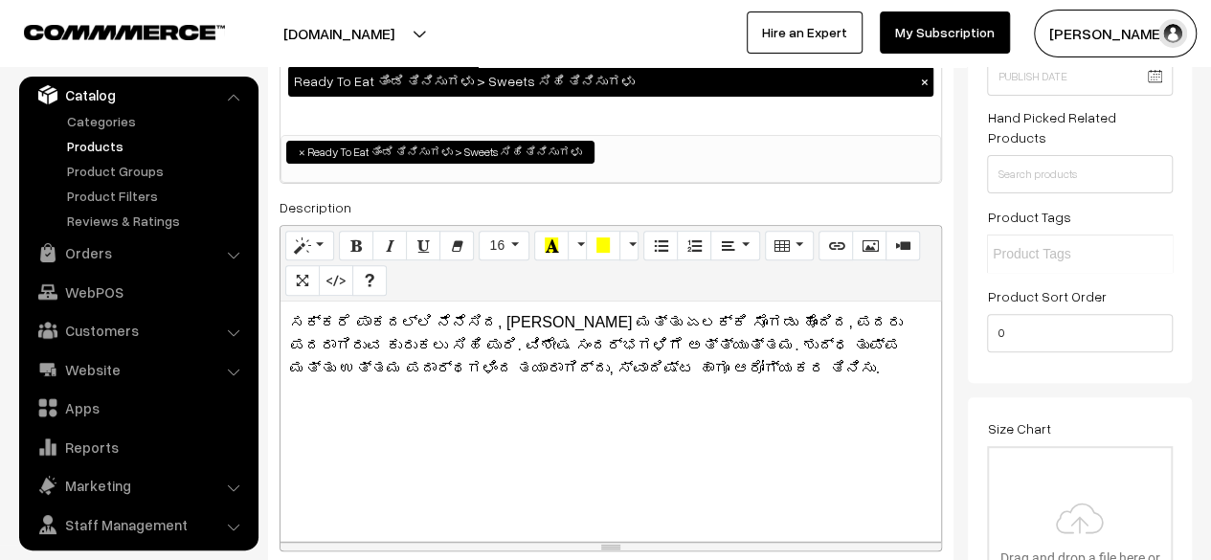
scroll to position [0, 0]
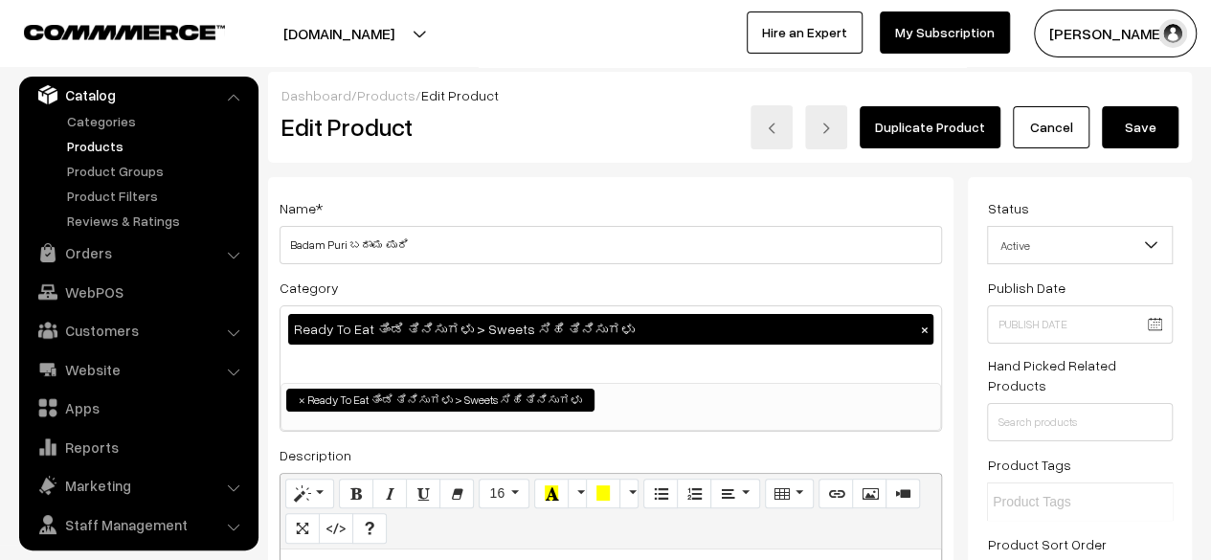
click at [1145, 127] on button "Save" at bounding box center [1140, 127] width 77 height 42
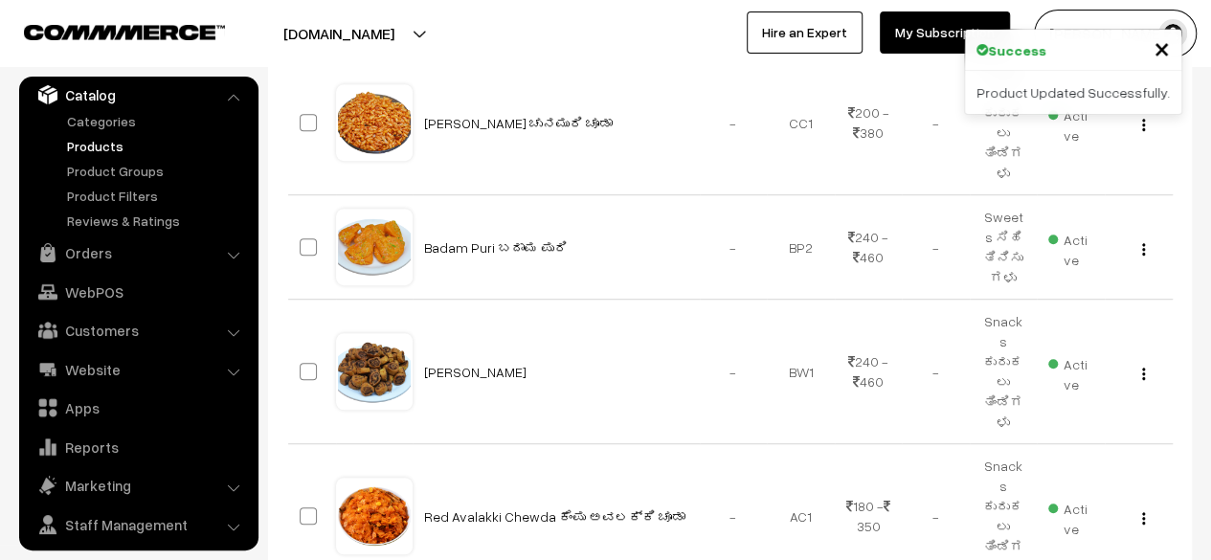
scroll to position [485, 0]
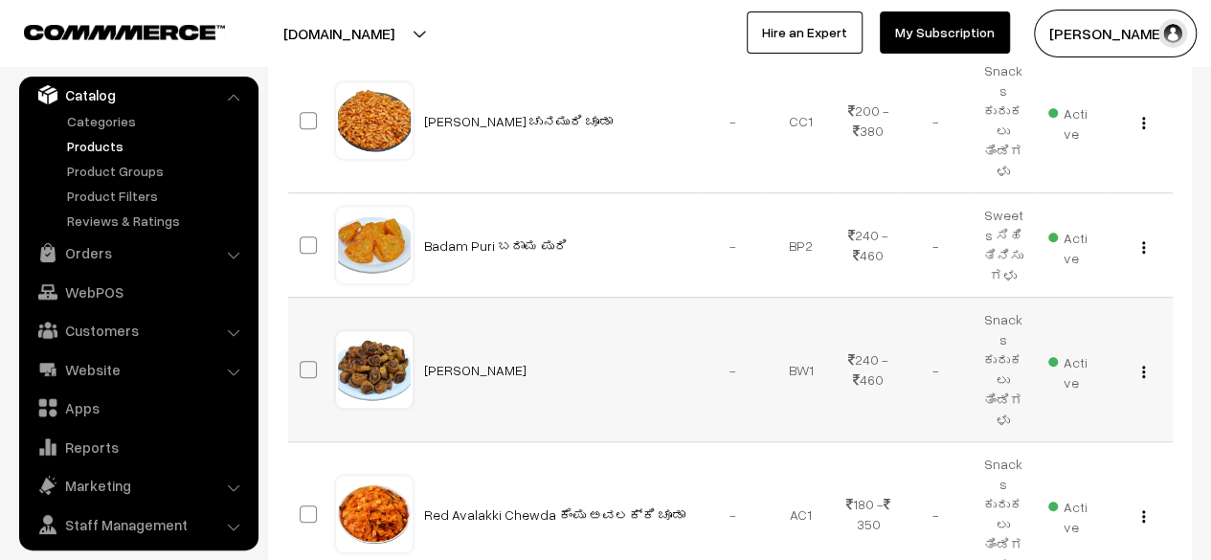
click at [1144, 366] on img "button" at bounding box center [1143, 372] width 3 height 12
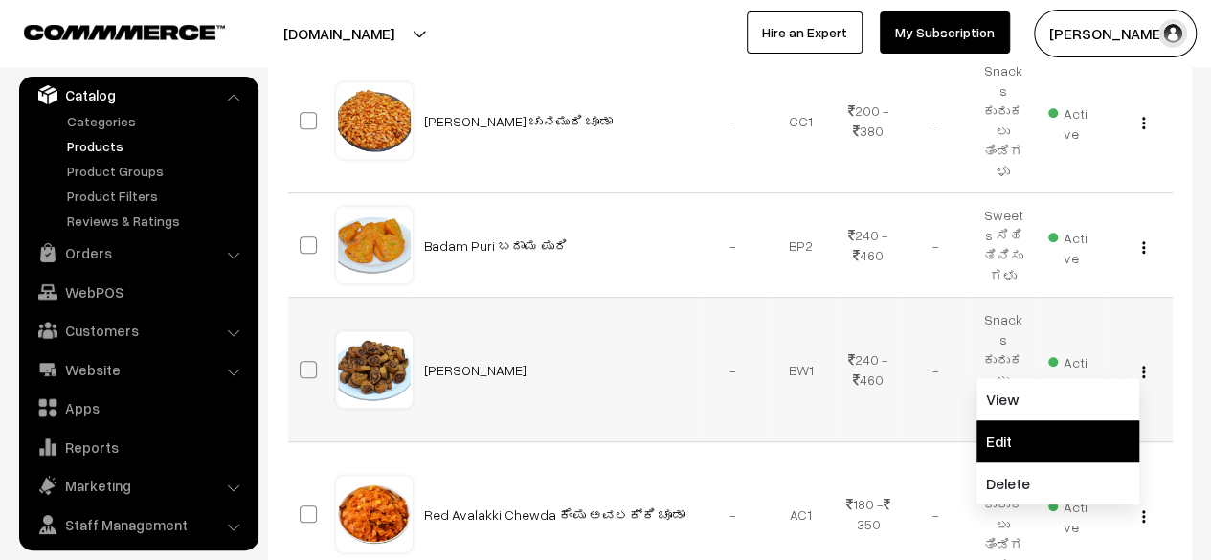
click at [1028, 420] on link "Edit" at bounding box center [1057, 441] width 163 height 42
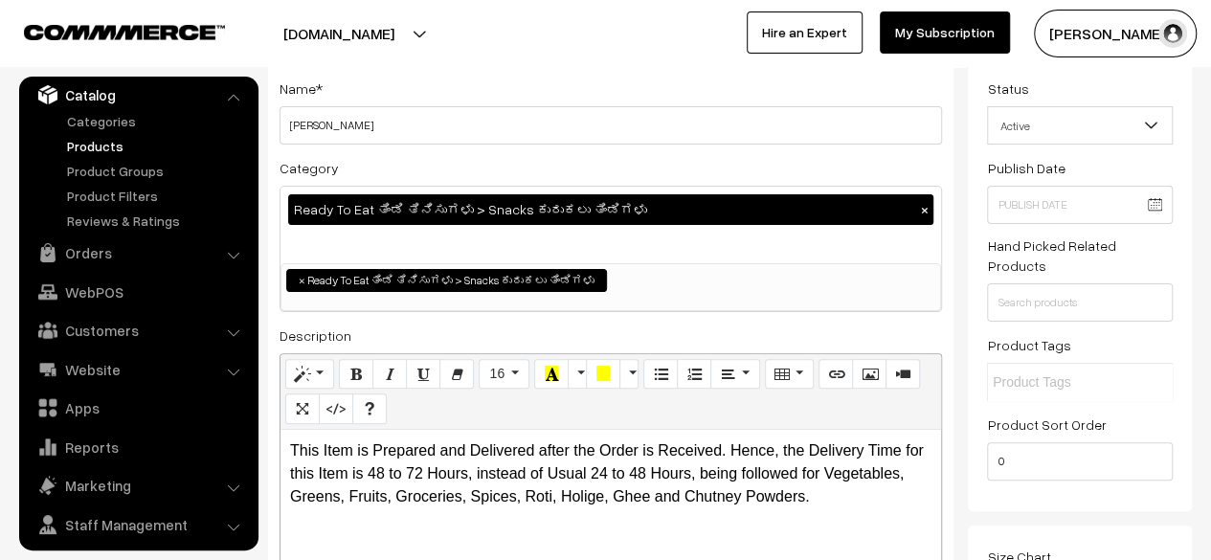
scroll to position [188, 0]
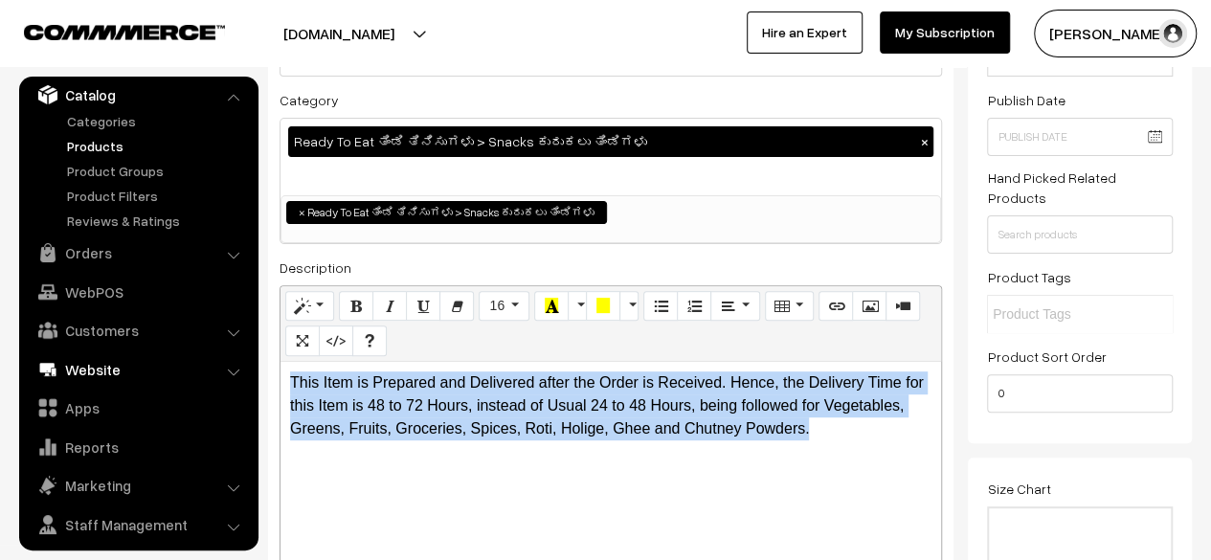
drag, startPoint x: 831, startPoint y: 432, endPoint x: 226, endPoint y: 363, distance: 608.7
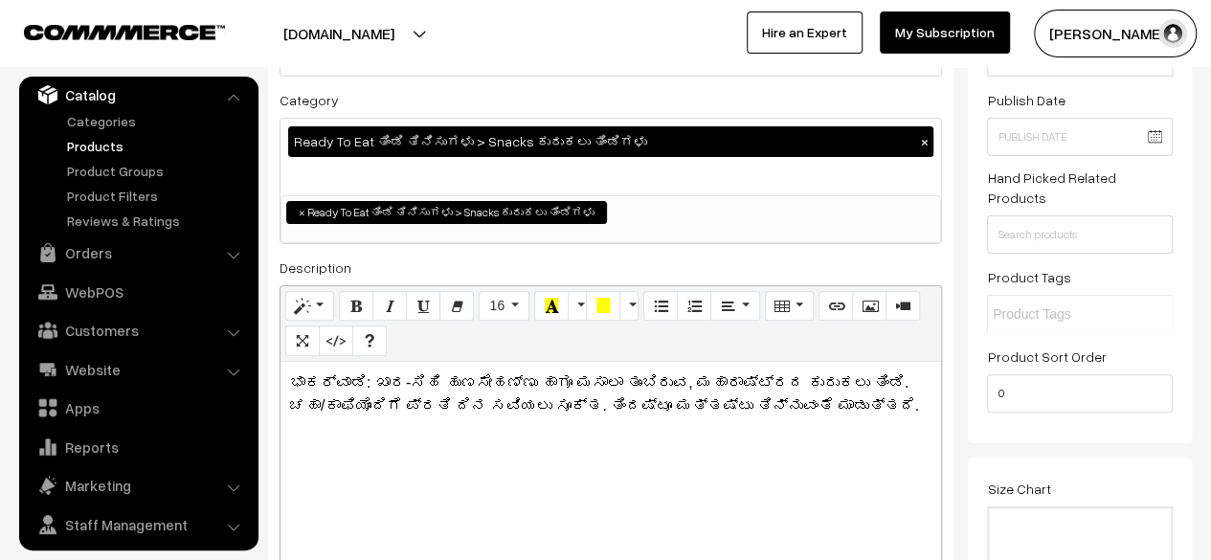
scroll to position [0, 0]
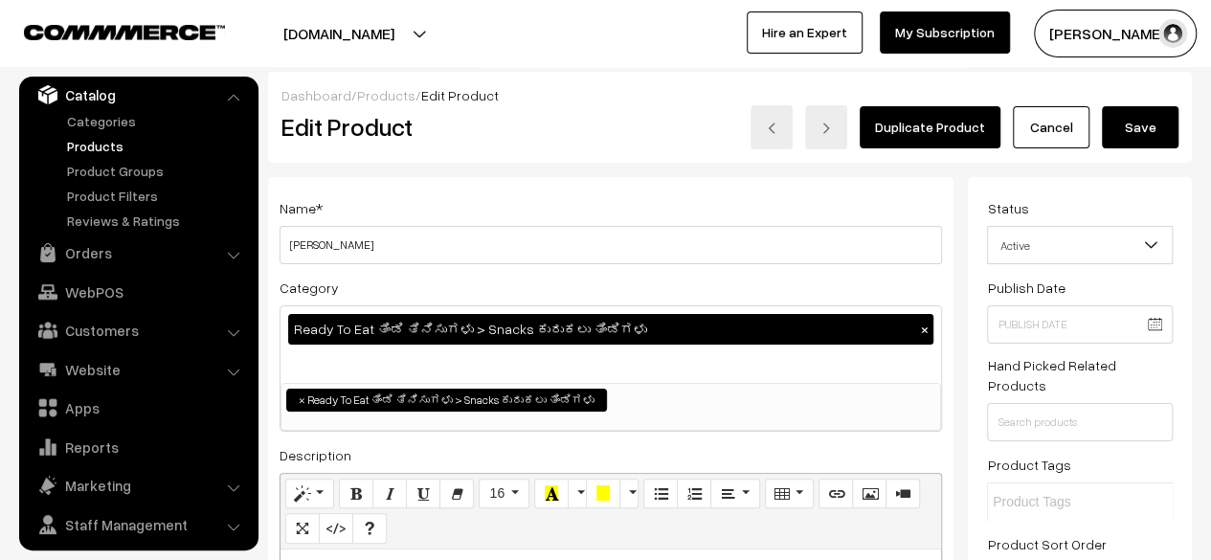
click at [1139, 132] on button "Save" at bounding box center [1140, 127] width 77 height 42
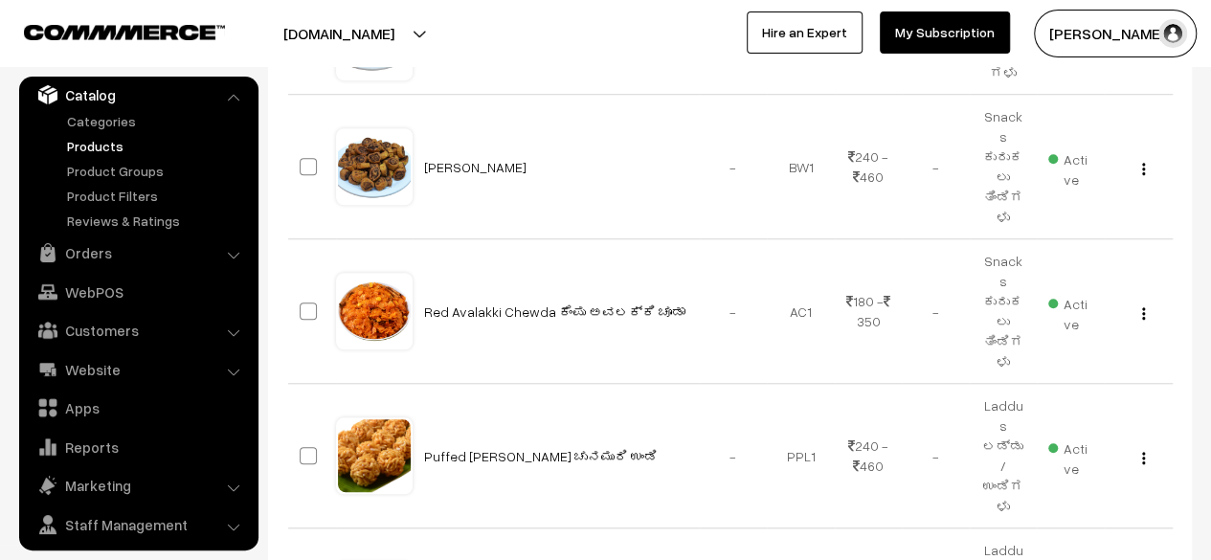
scroll to position [699, 0]
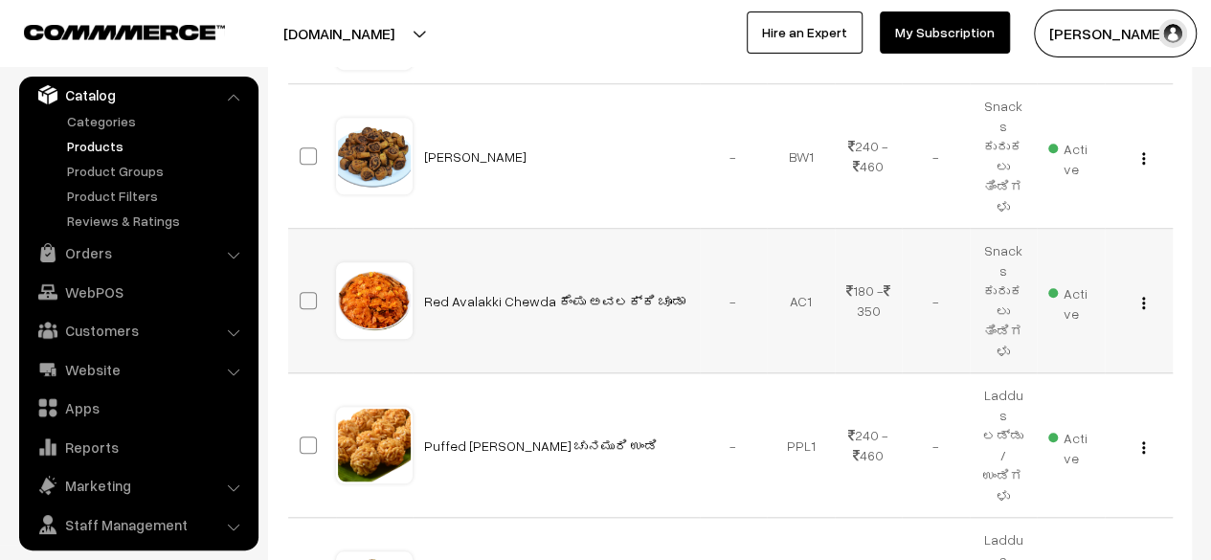
click at [1142, 297] on img "button" at bounding box center [1143, 303] width 3 height 12
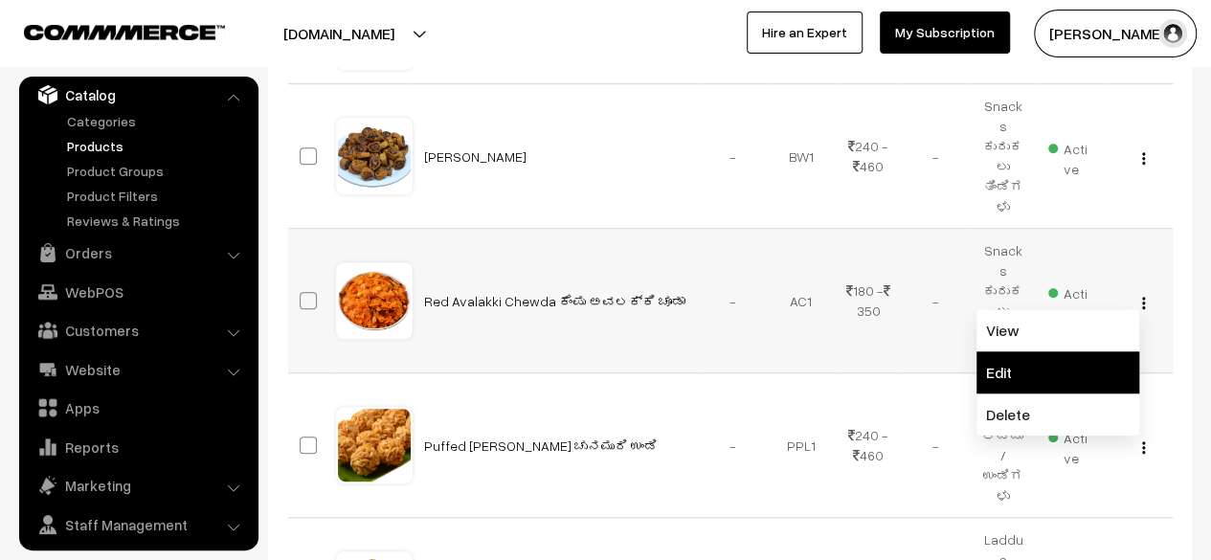
click at [1047, 351] on link "Edit" at bounding box center [1057, 372] width 163 height 42
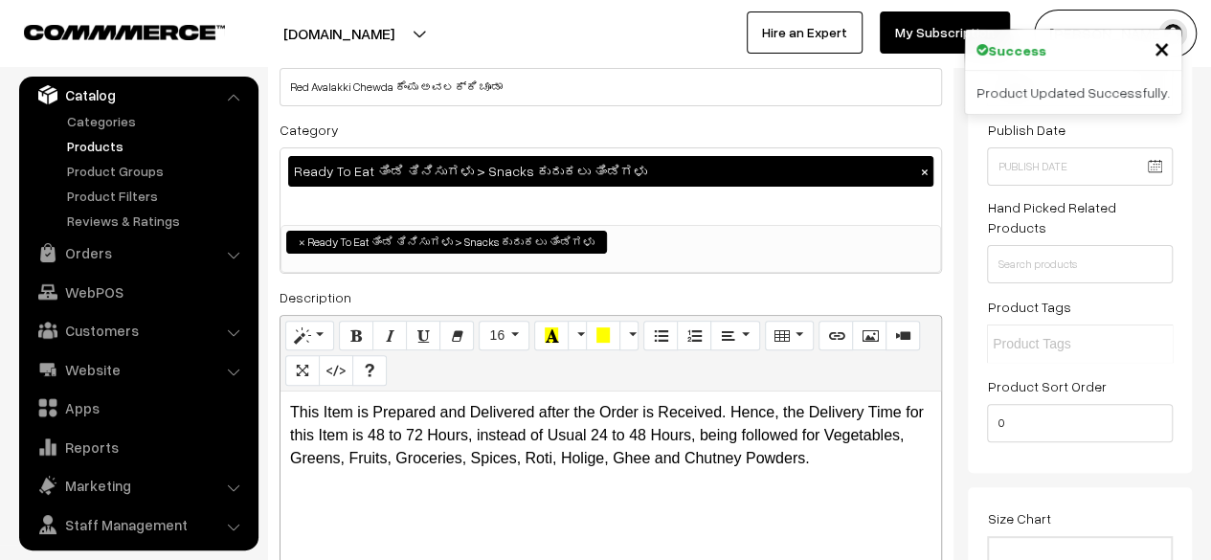
scroll to position [182, 0]
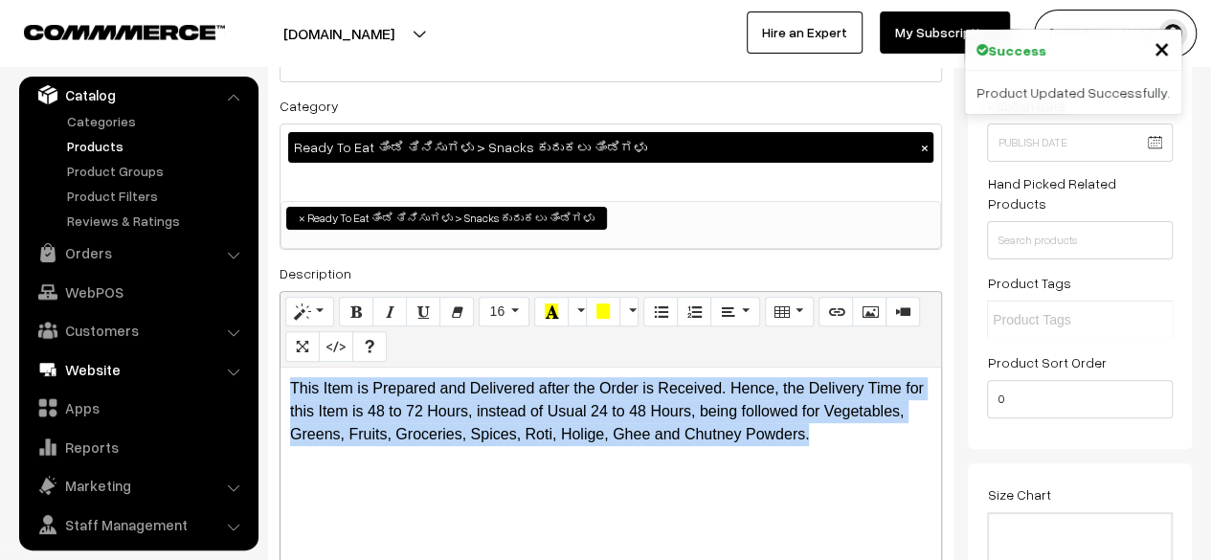
drag, startPoint x: 838, startPoint y: 443, endPoint x: 220, endPoint y: 365, distance: 623.2
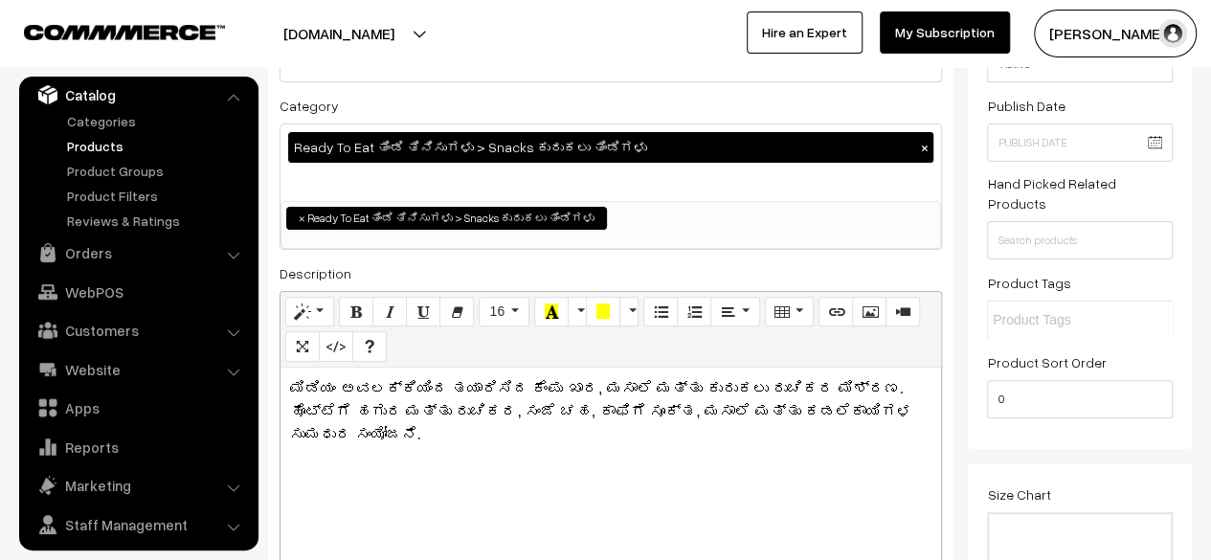
scroll to position [0, 0]
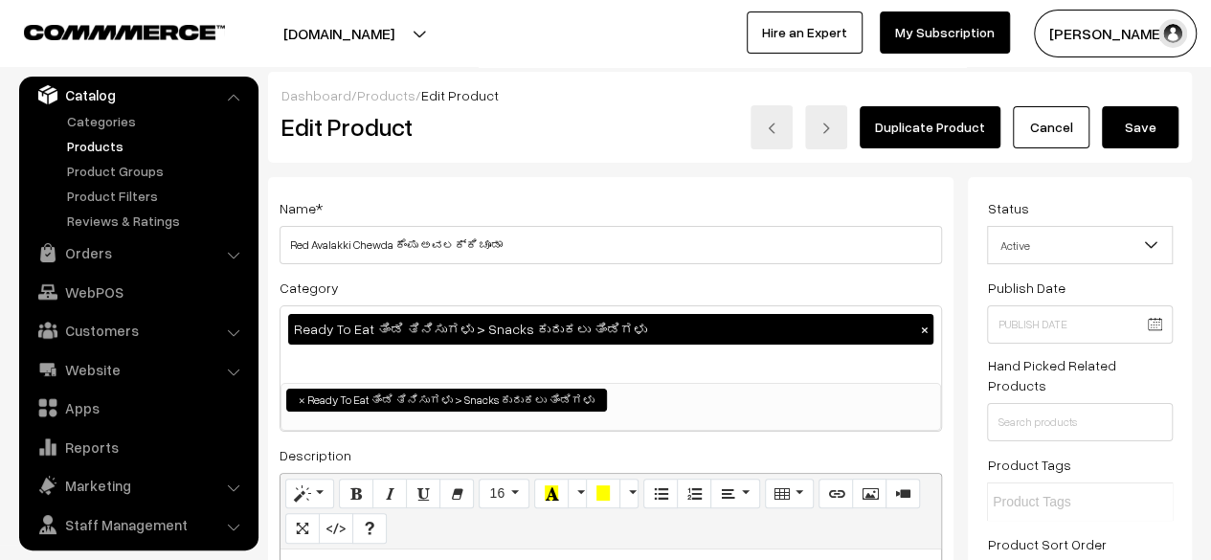
click at [1141, 129] on button "Save" at bounding box center [1140, 127] width 77 height 42
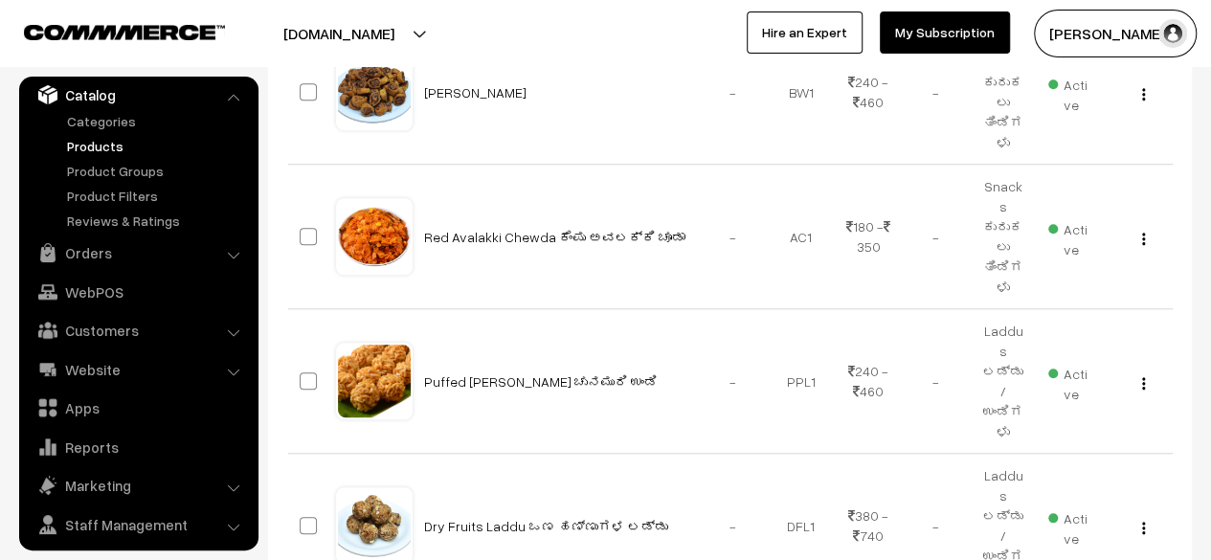
scroll to position [769, 0]
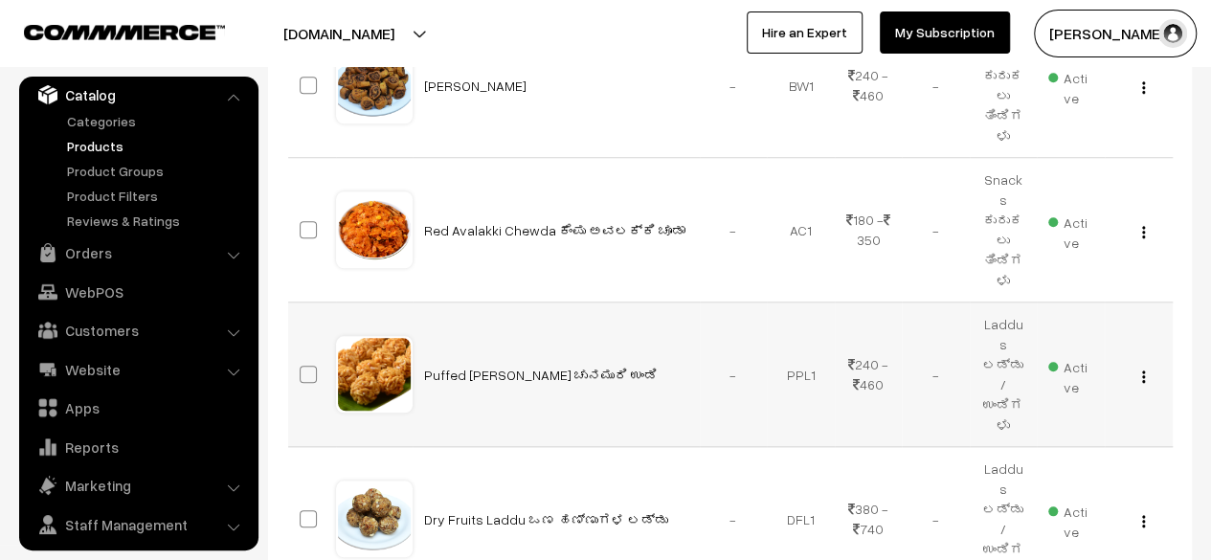
click at [1145, 365] on div "View Edit Delete" at bounding box center [1138, 375] width 45 height 20
click at [1144, 370] on img "button" at bounding box center [1143, 376] width 3 height 12
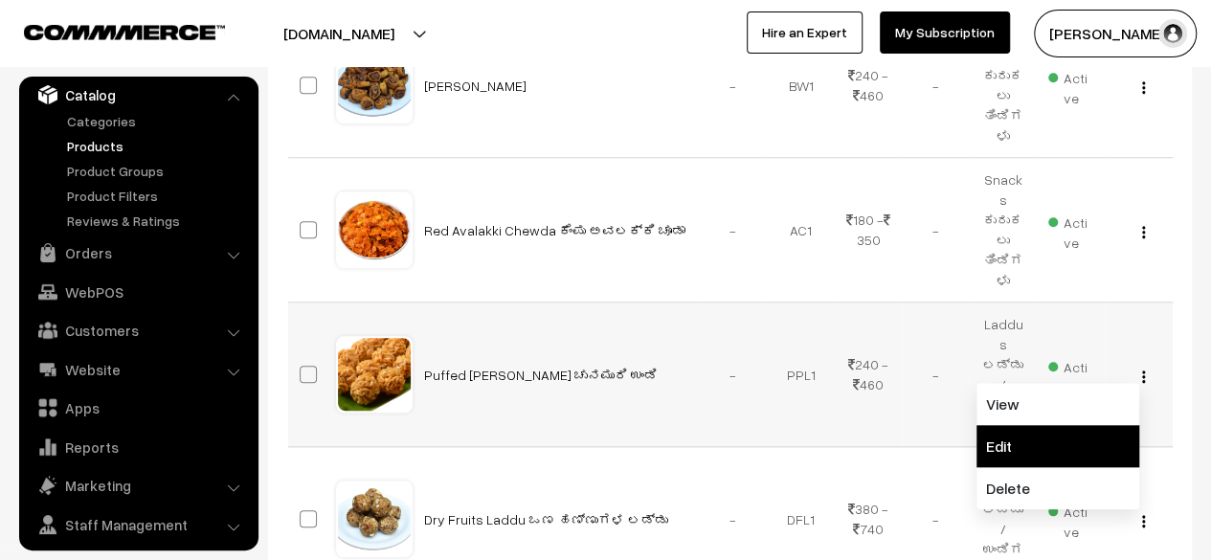
click at [1028, 425] on link "Edit" at bounding box center [1057, 446] width 163 height 42
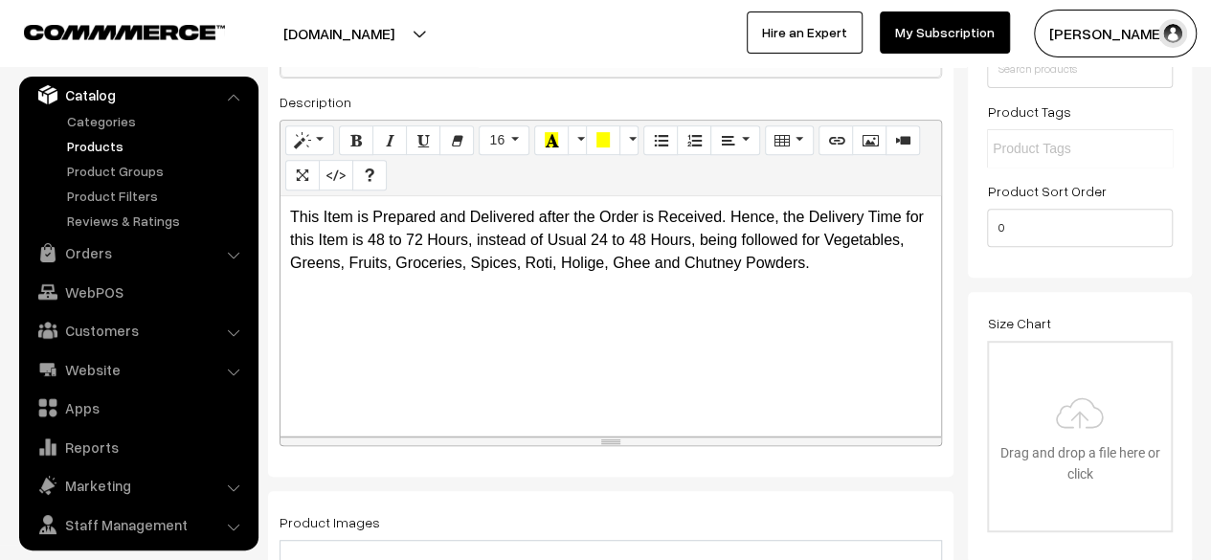
scroll to position [355, 0]
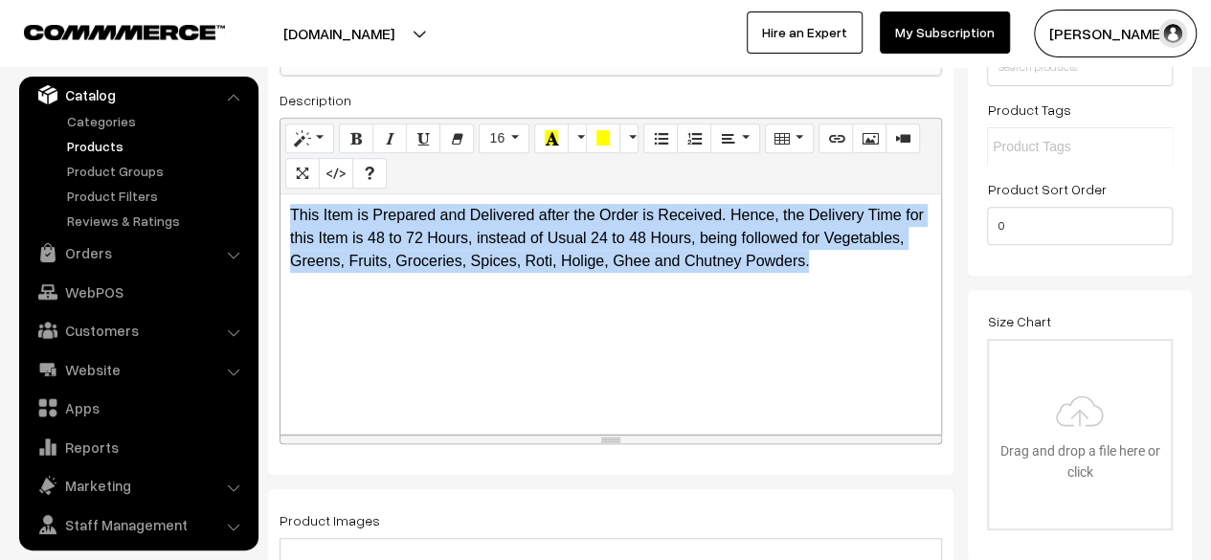
drag, startPoint x: 835, startPoint y: 267, endPoint x: 260, endPoint y: 198, distance: 579.3
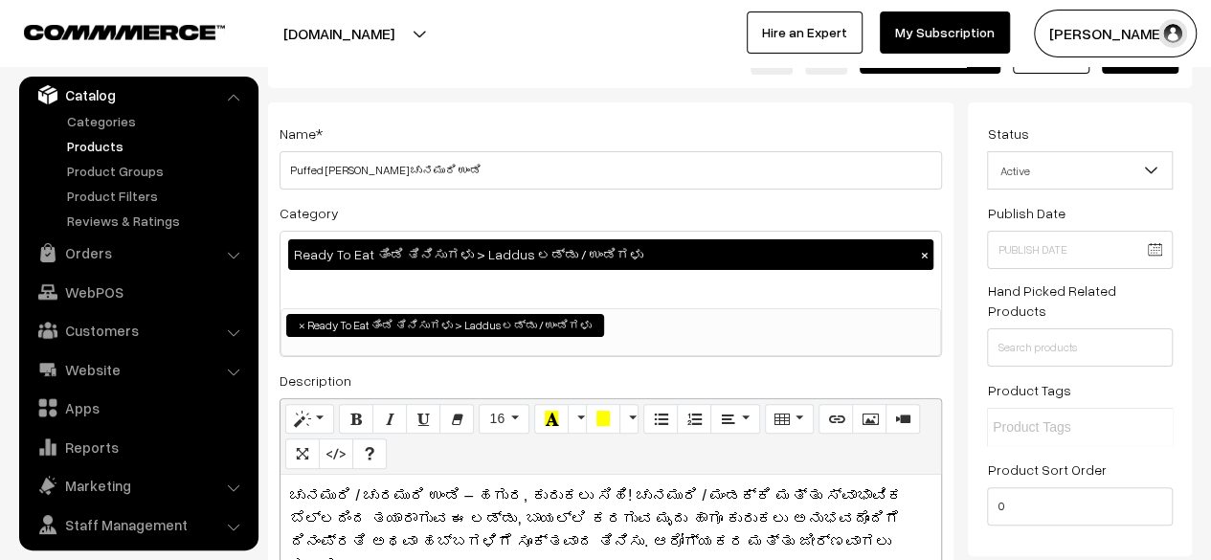
scroll to position [0, 0]
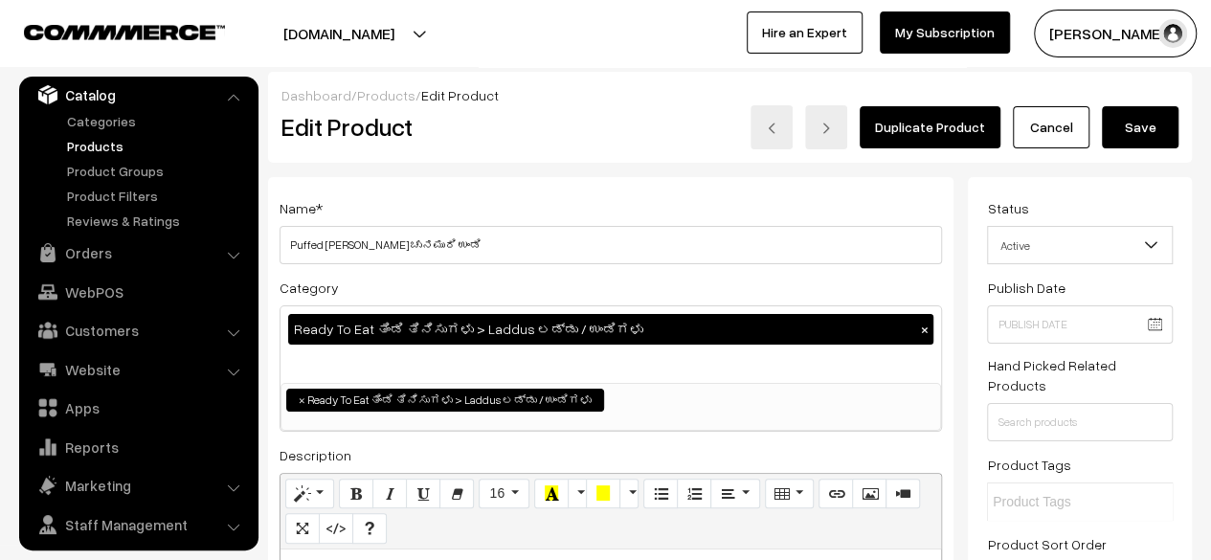
click at [1140, 121] on button "Save" at bounding box center [1140, 127] width 77 height 42
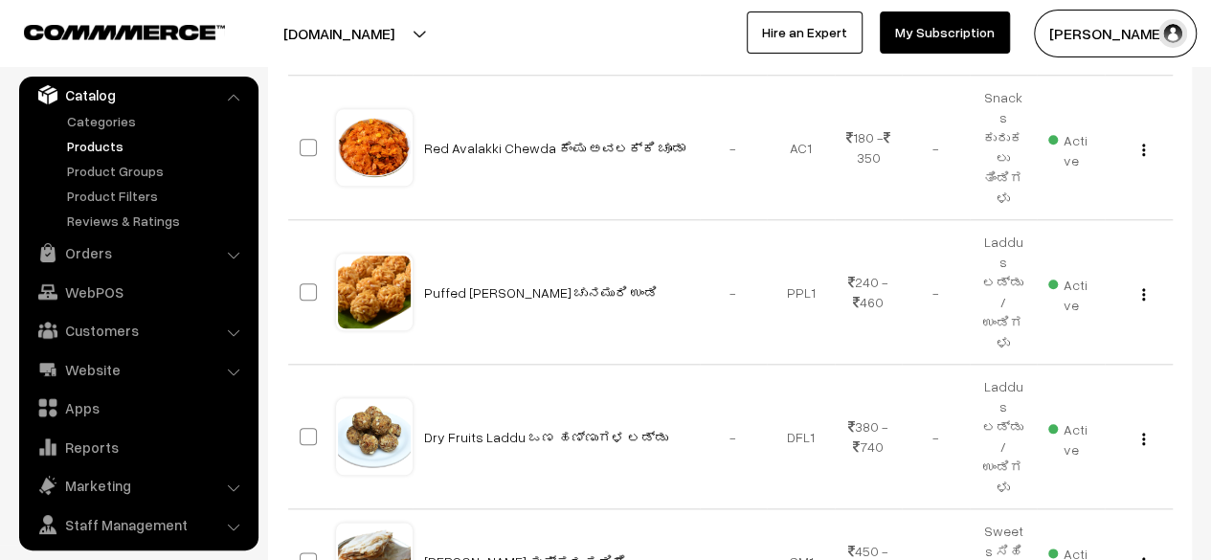
scroll to position [875, 0]
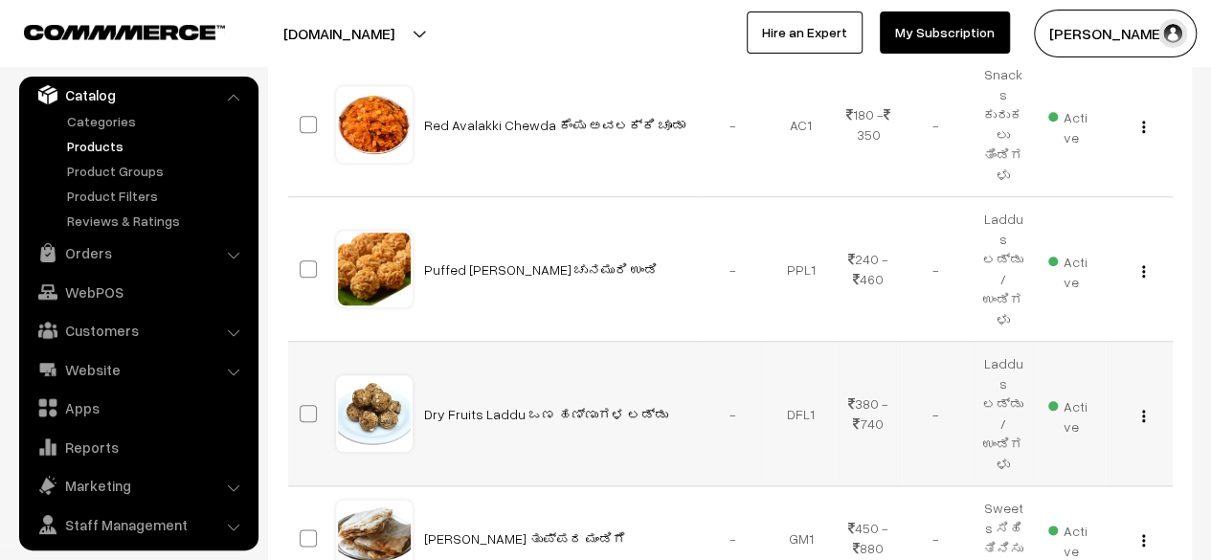
click at [1142, 410] on img "button" at bounding box center [1143, 416] width 3 height 12
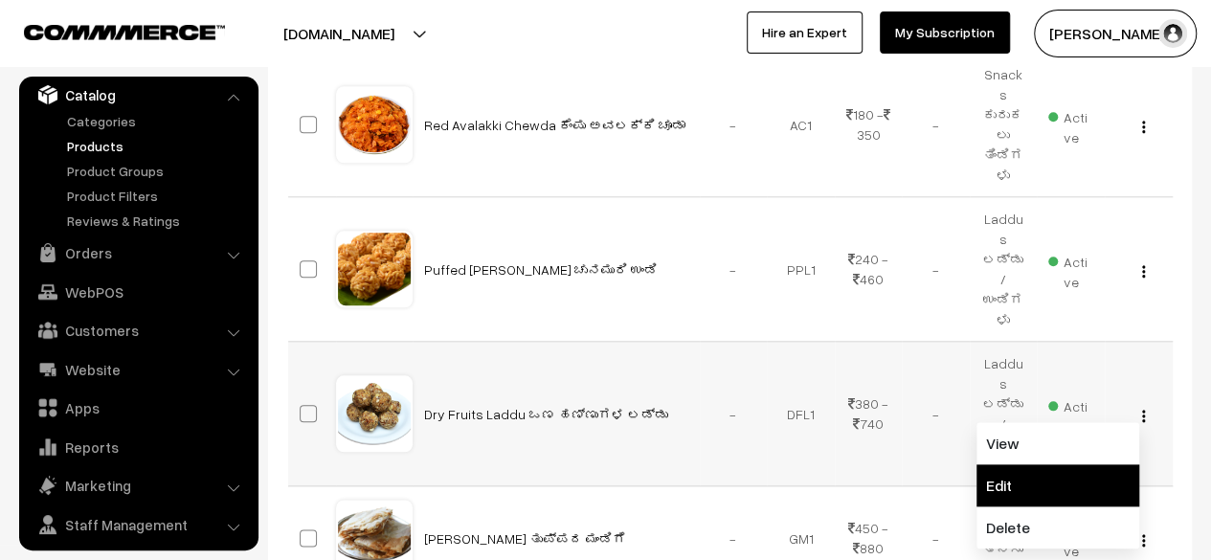
click at [1040, 464] on link "Edit" at bounding box center [1057, 485] width 163 height 42
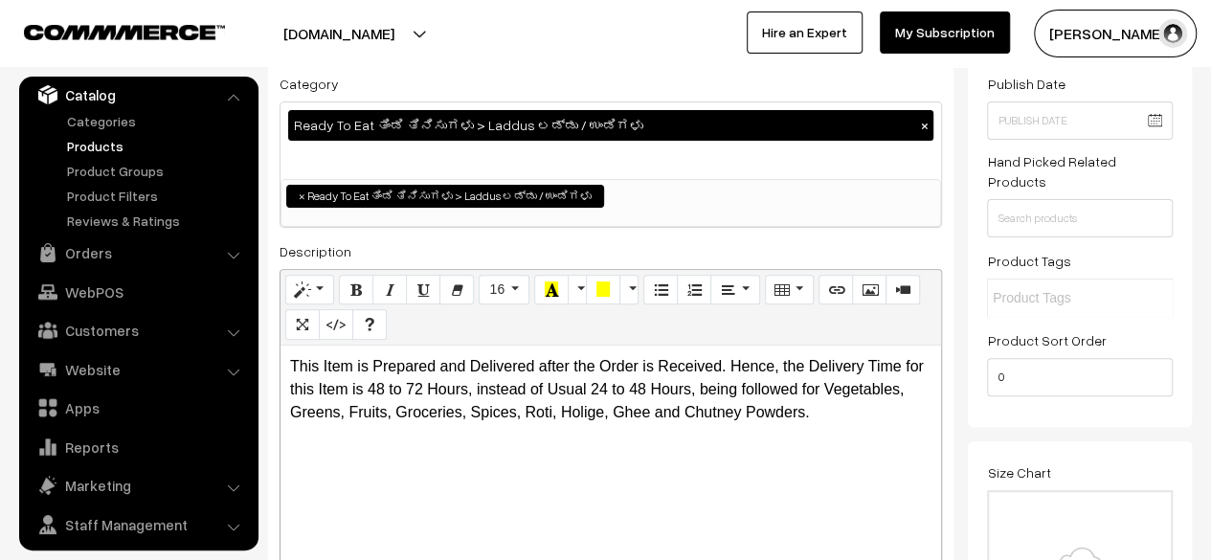
scroll to position [205, 0]
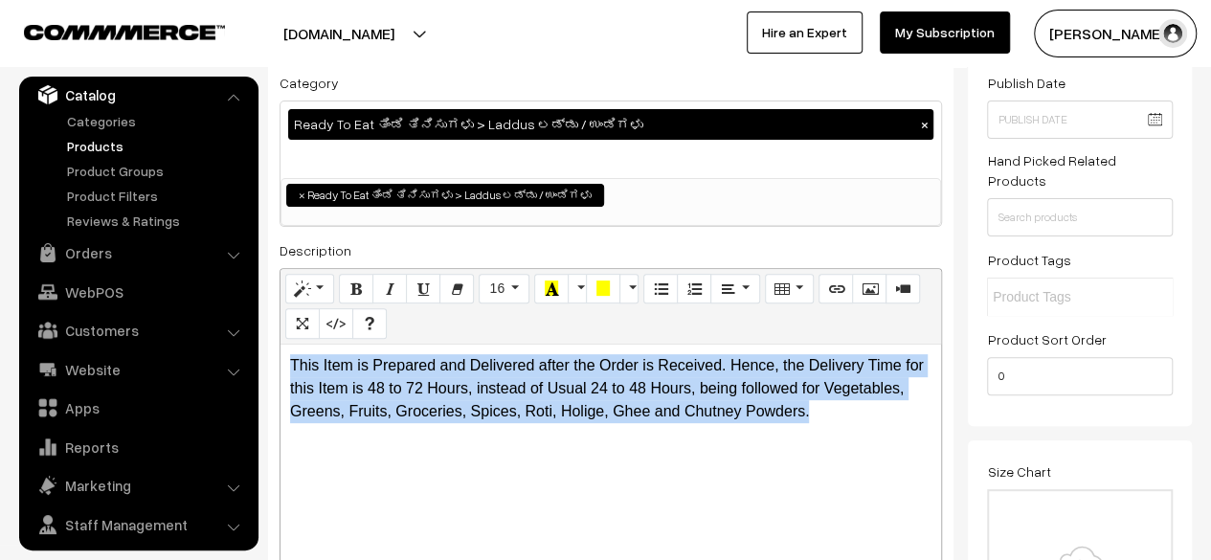
drag, startPoint x: 853, startPoint y: 422, endPoint x: 272, endPoint y: 365, distance: 583.7
click at [272, 365] on div "Name * Dry Fruits Laddu ಒಣ ಹಣ್ಣುಗಳ ಲಡ್ಡು Category Ready To Eat ತಿಂಡಿ ತಿನಿಸುಗಳು …" at bounding box center [610, 298] width 685 height 653
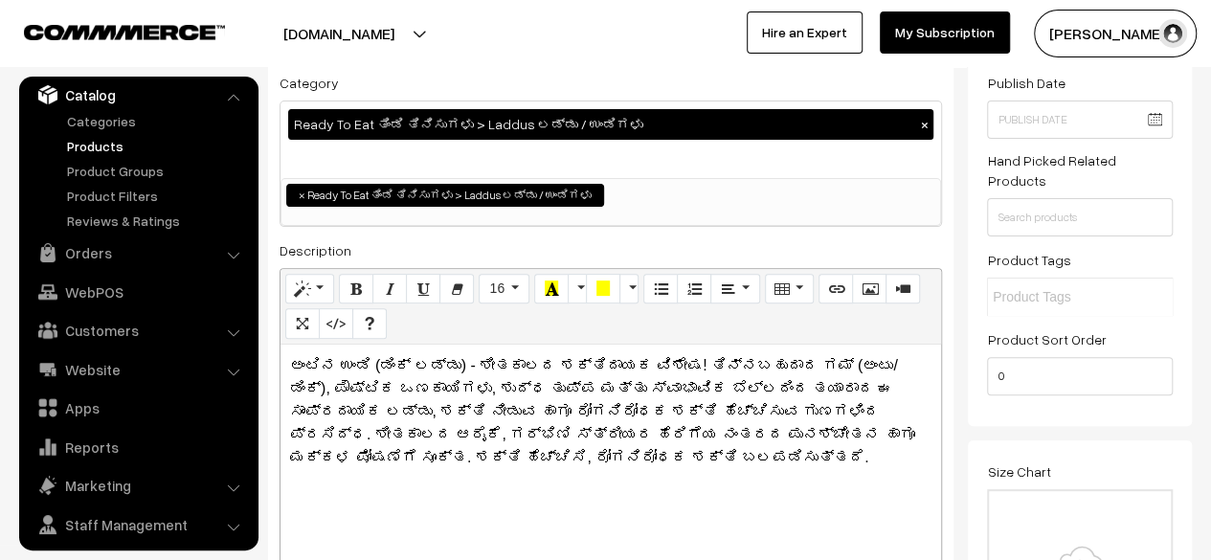
scroll to position [0, 0]
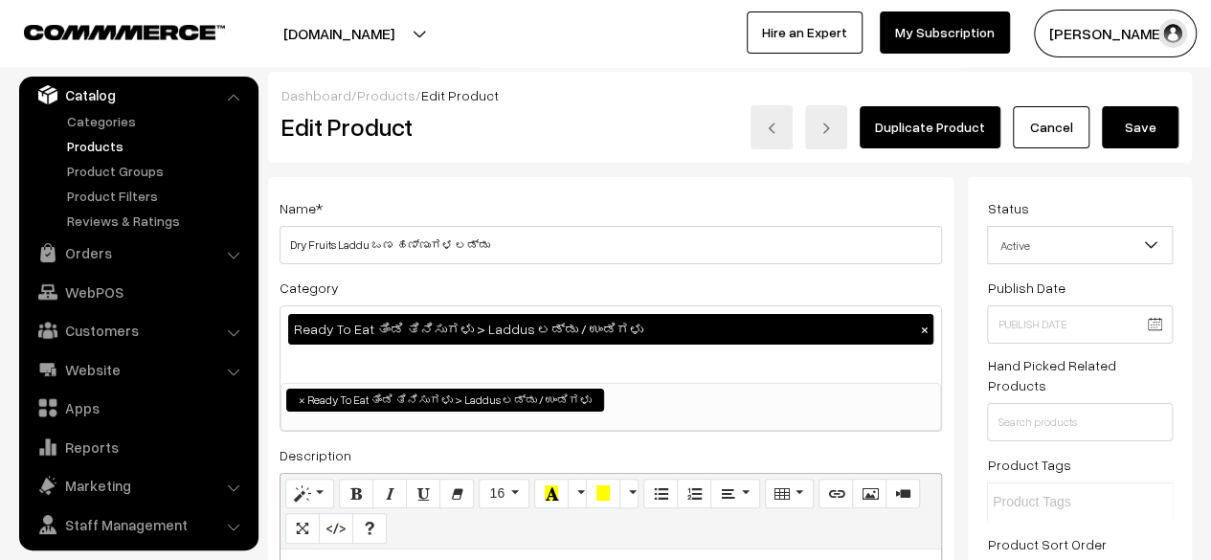
click at [1142, 125] on button "Save" at bounding box center [1140, 127] width 77 height 42
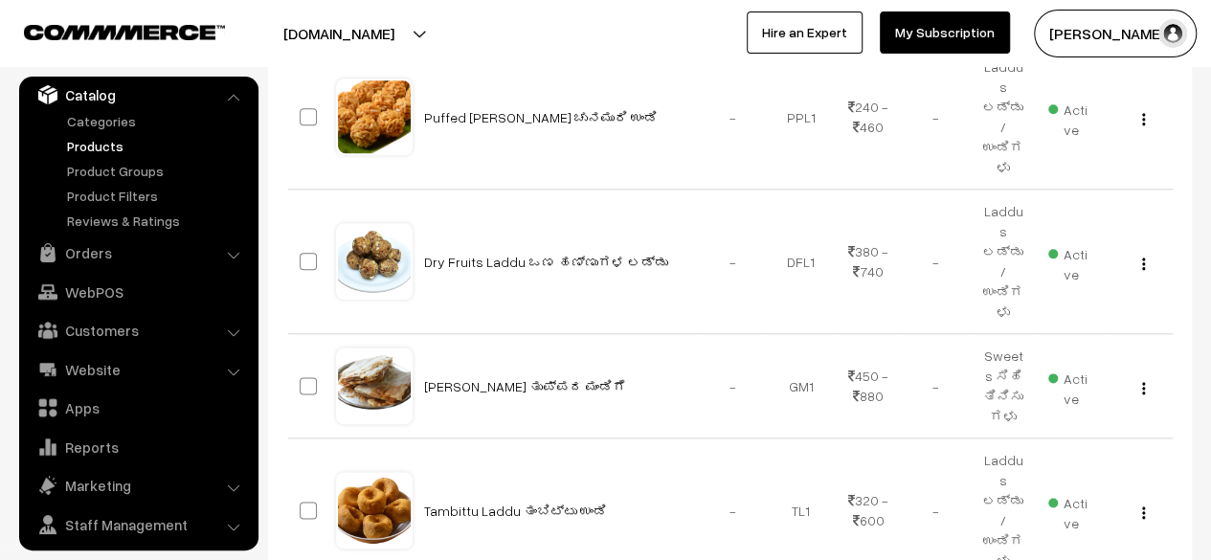
scroll to position [1028, 0]
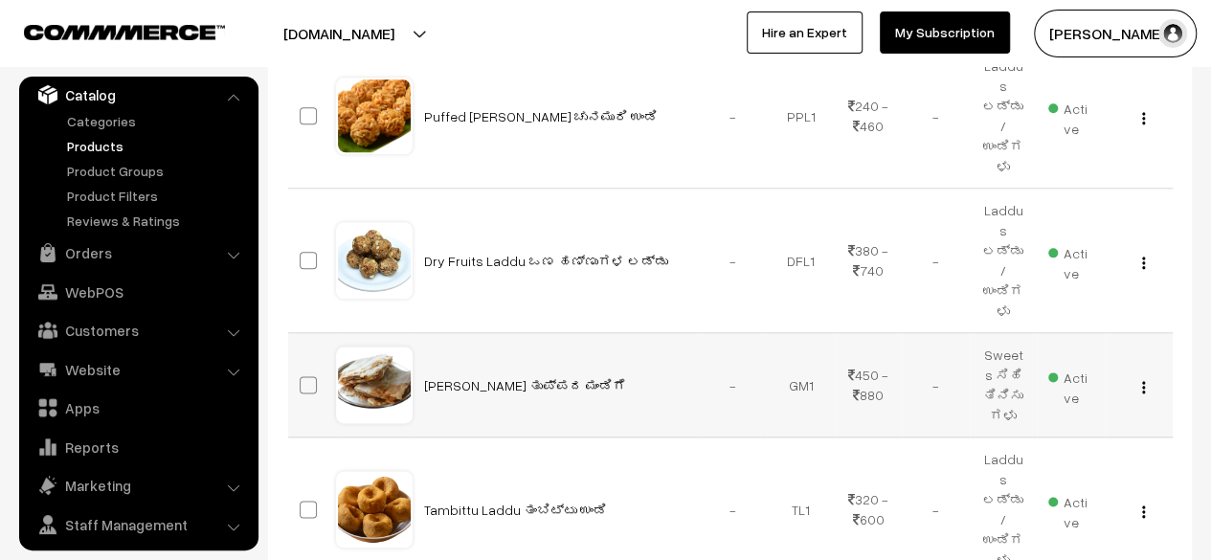
click at [1143, 381] on img "button" at bounding box center [1143, 387] width 3 height 12
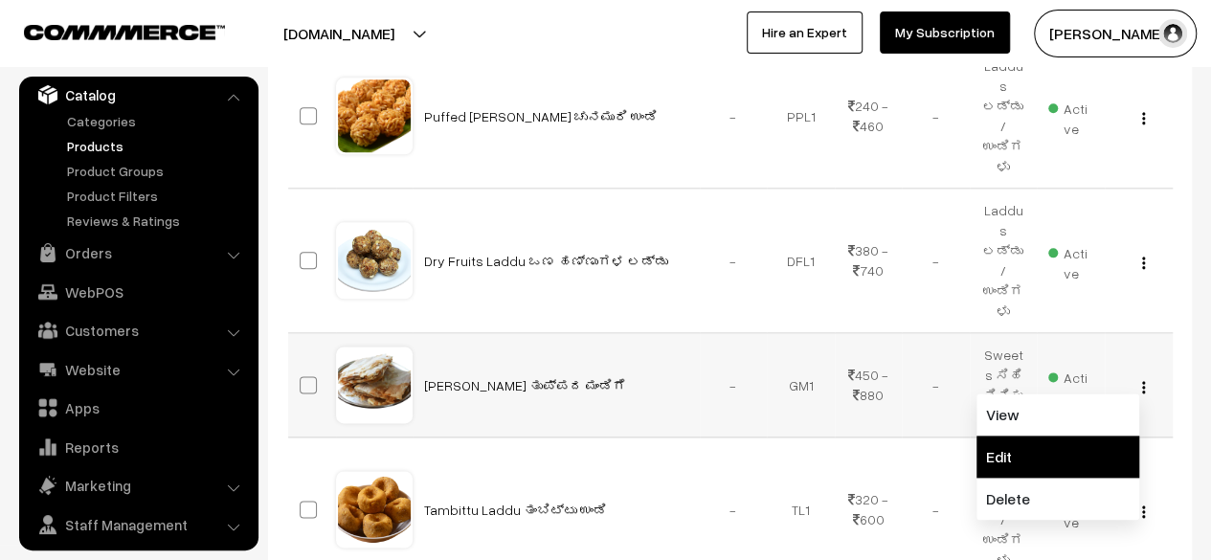
click at [1057, 435] on link "Edit" at bounding box center [1057, 456] width 163 height 42
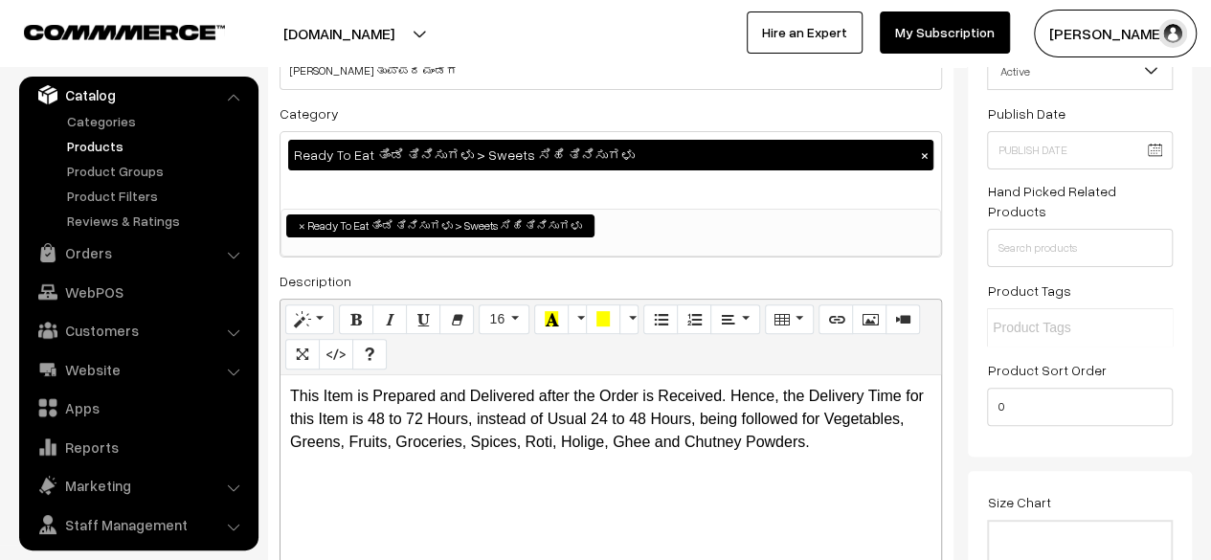
scroll to position [184, 0]
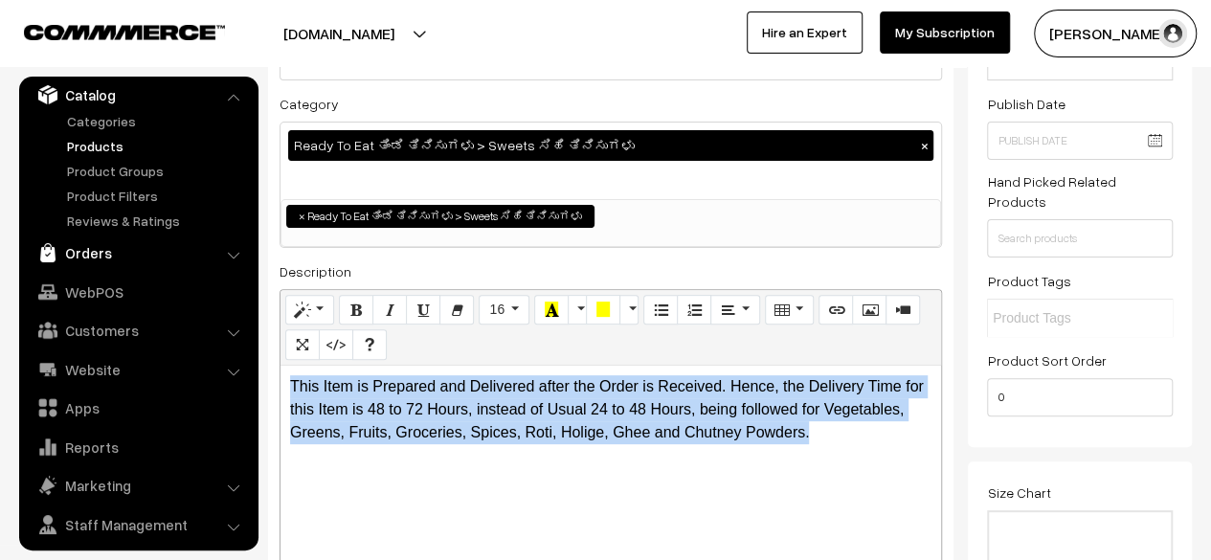
drag, startPoint x: 859, startPoint y: 432, endPoint x: 222, endPoint y: 236, distance: 666.6
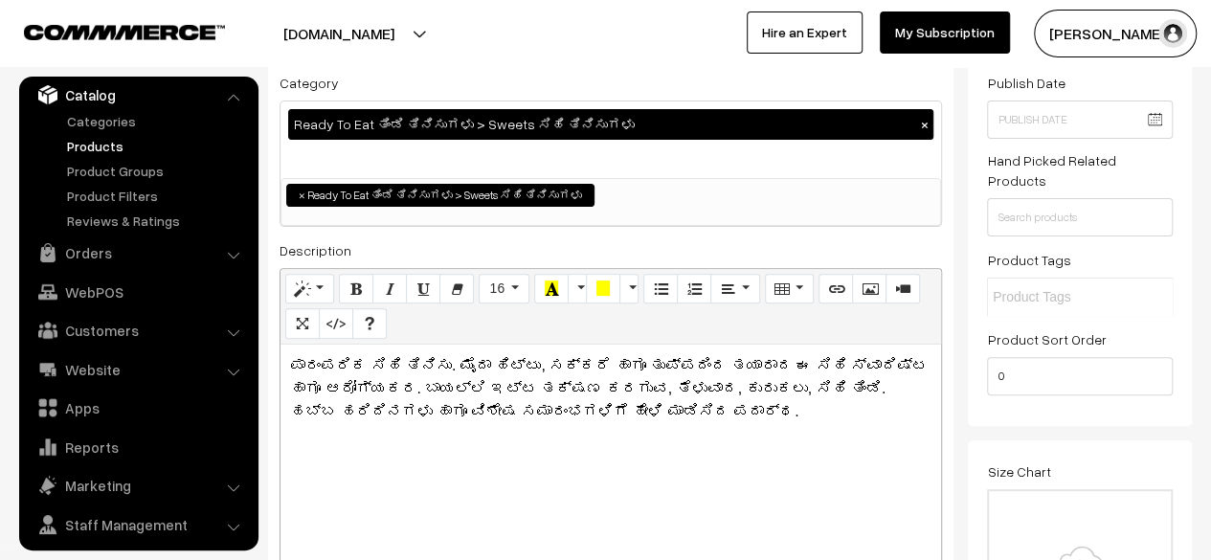
scroll to position [0, 0]
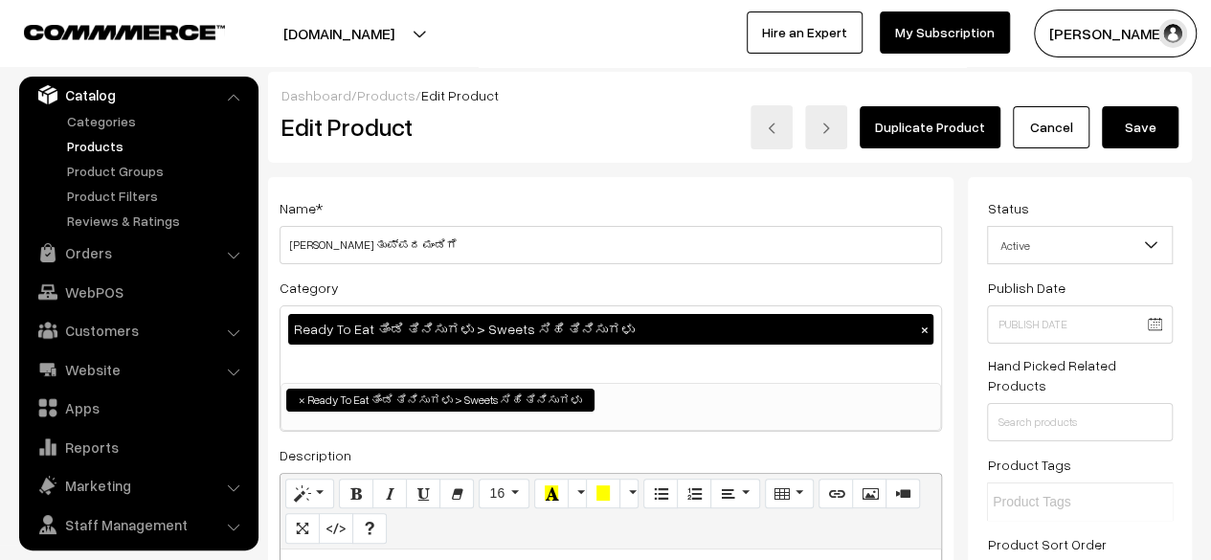
click at [1144, 129] on button "Save" at bounding box center [1140, 127] width 77 height 42
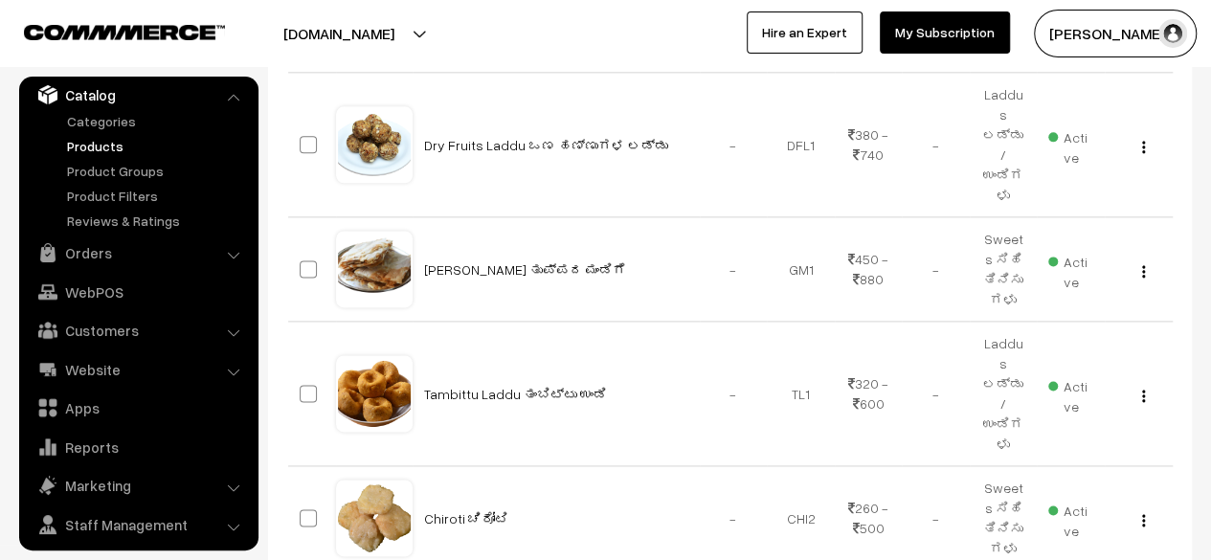
scroll to position [1147, 0]
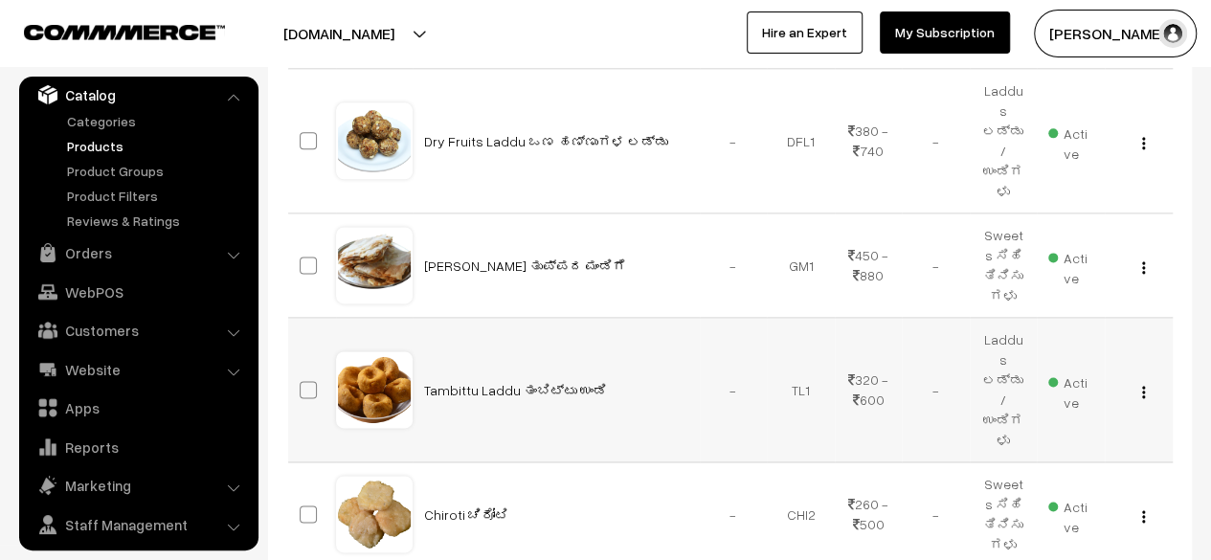
click at [1142, 386] on img "button" at bounding box center [1143, 392] width 3 height 12
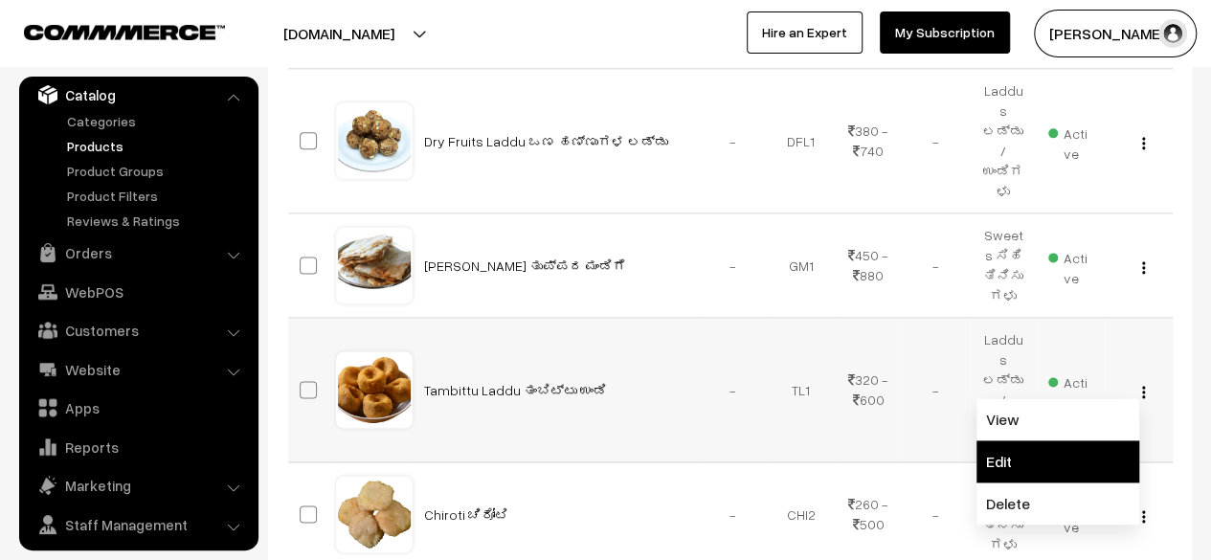
click at [1066, 440] on link "Edit" at bounding box center [1057, 461] width 163 height 42
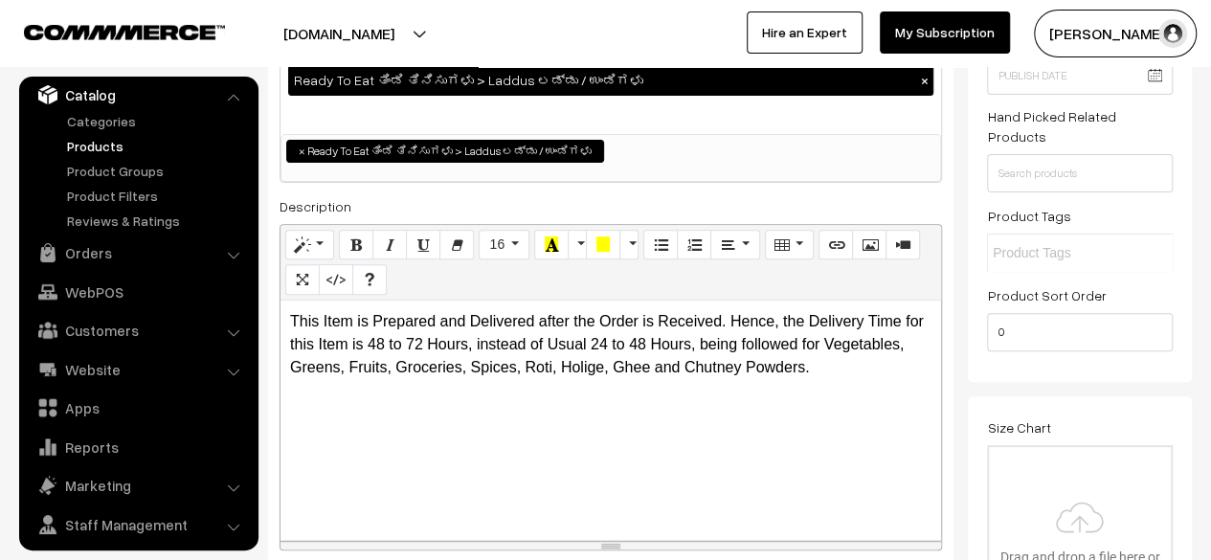
scroll to position [250, 0]
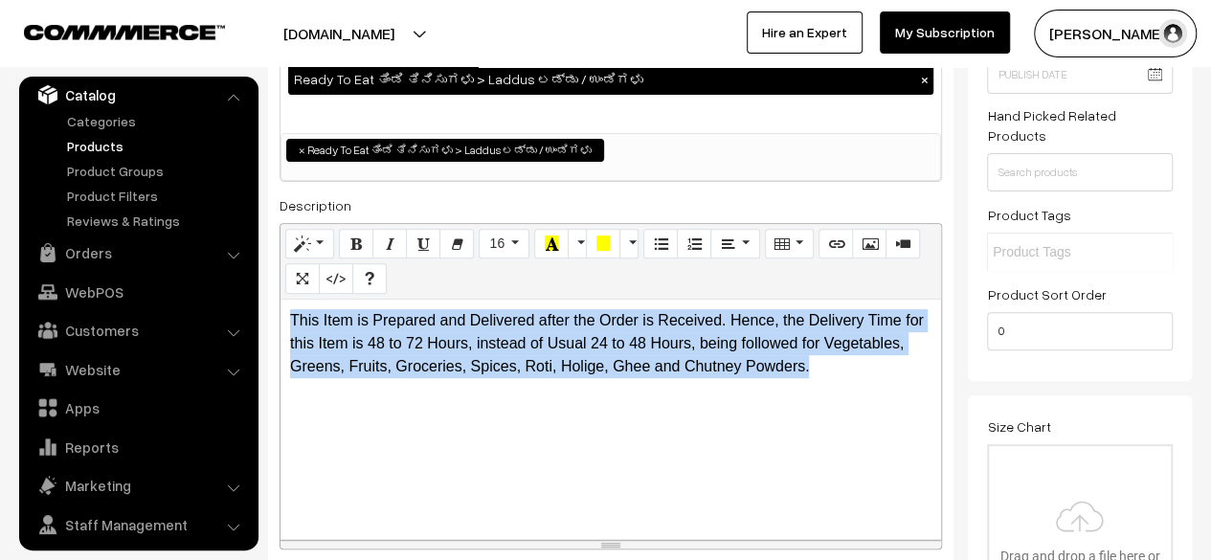
drag, startPoint x: 875, startPoint y: 379, endPoint x: 261, endPoint y: 277, distance: 621.9
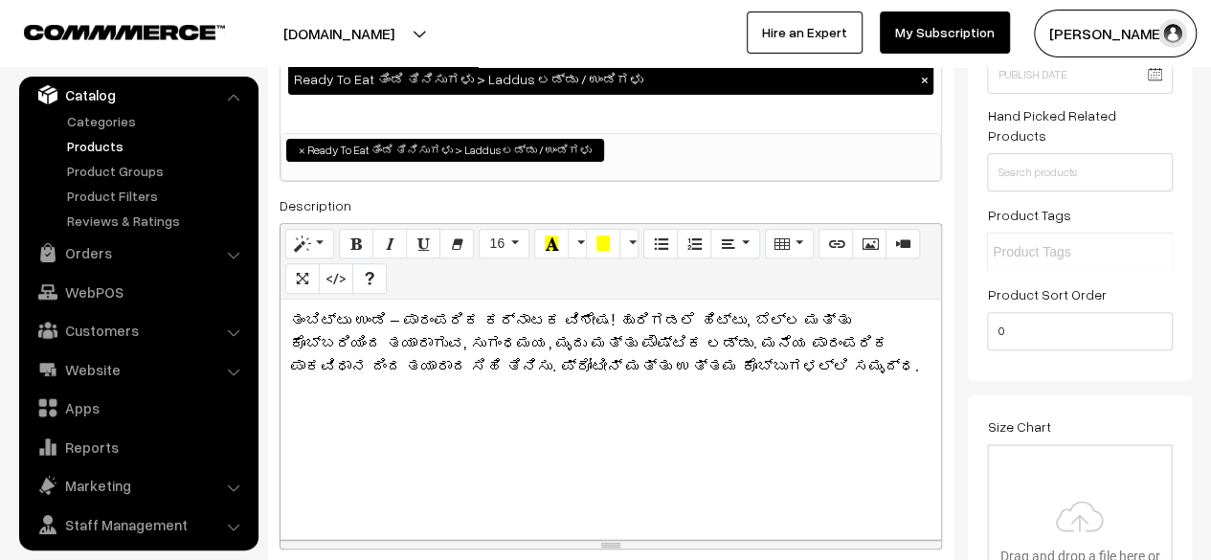
scroll to position [0, 0]
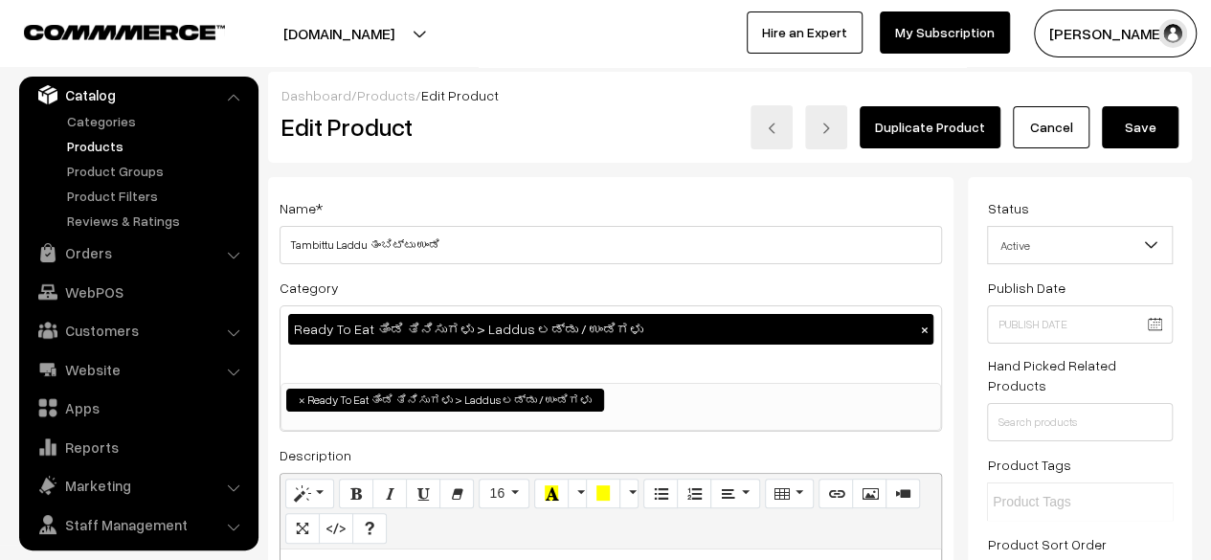
click at [1129, 126] on button "Save" at bounding box center [1140, 127] width 77 height 42
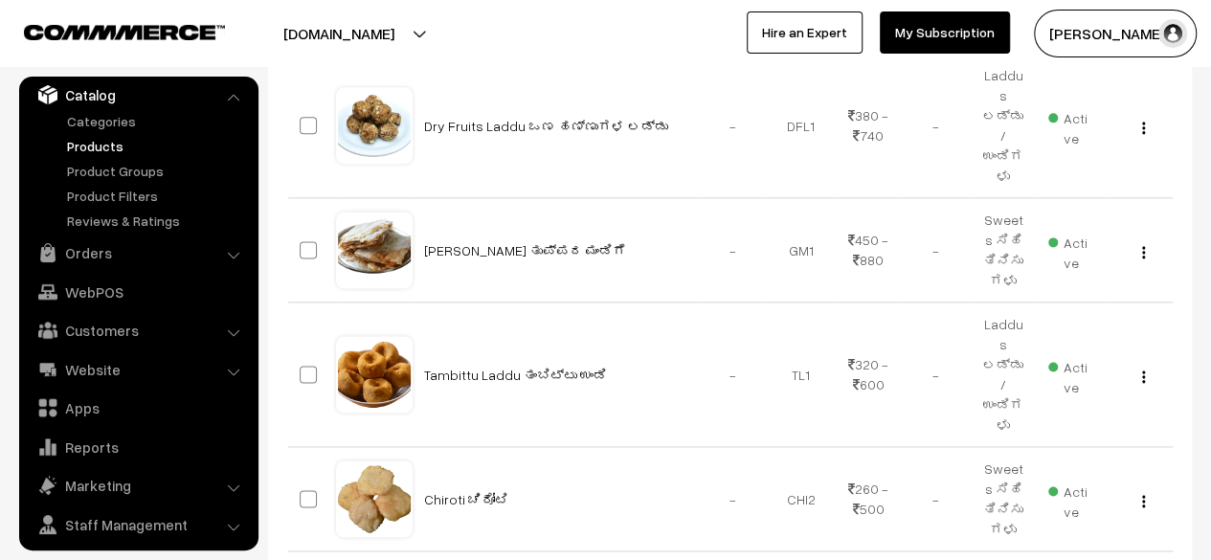
scroll to position [1164, 0]
click at [1144, 494] on img "button" at bounding box center [1143, 500] width 3 height 12
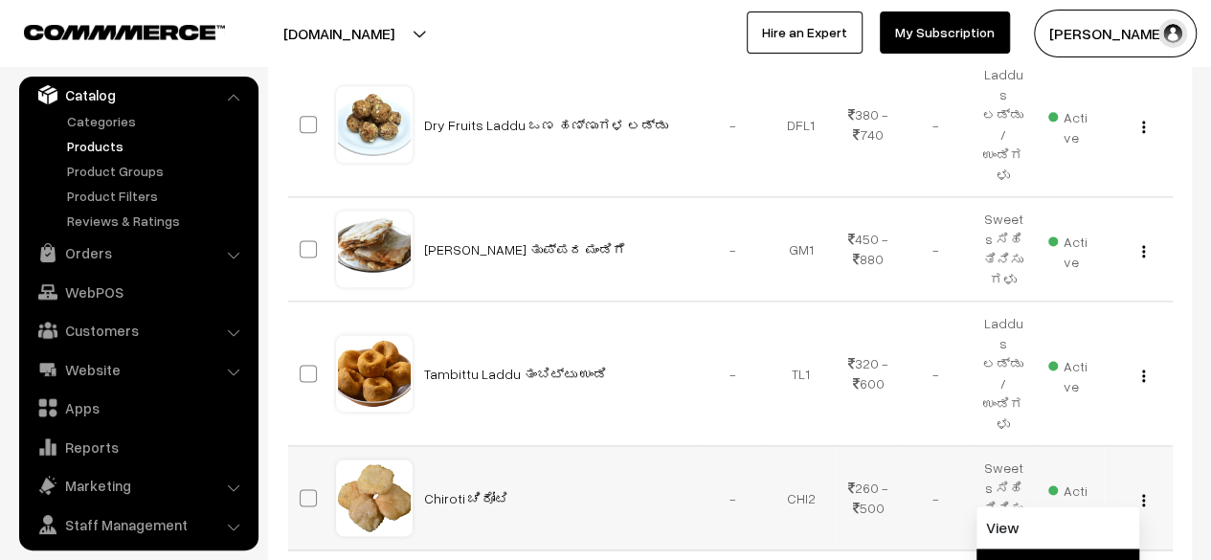
click at [1060, 548] on link "Edit" at bounding box center [1057, 569] width 163 height 42
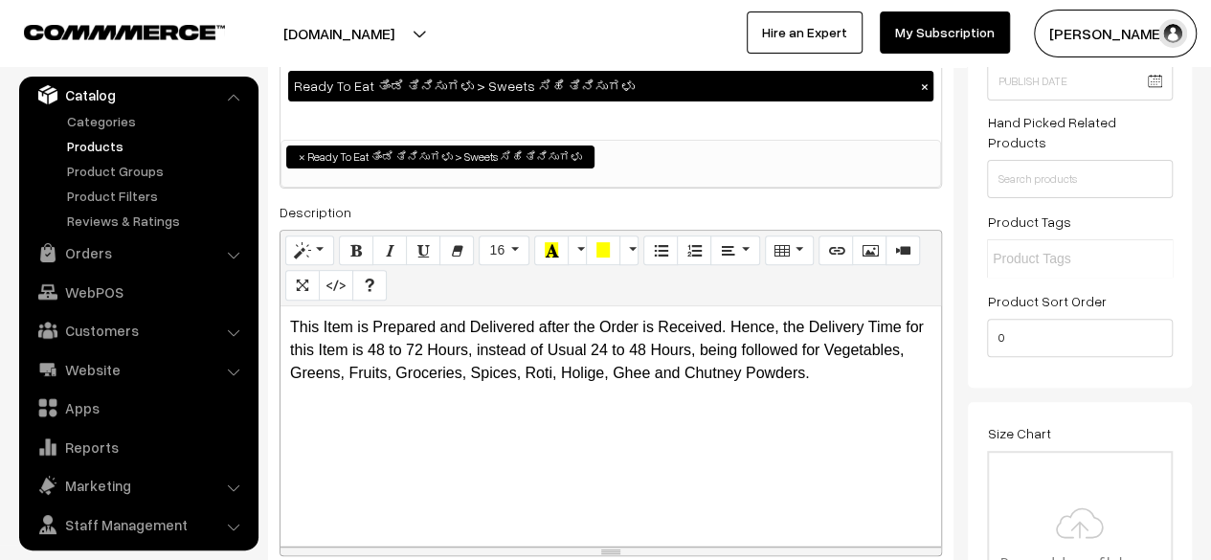
scroll to position [244, 0]
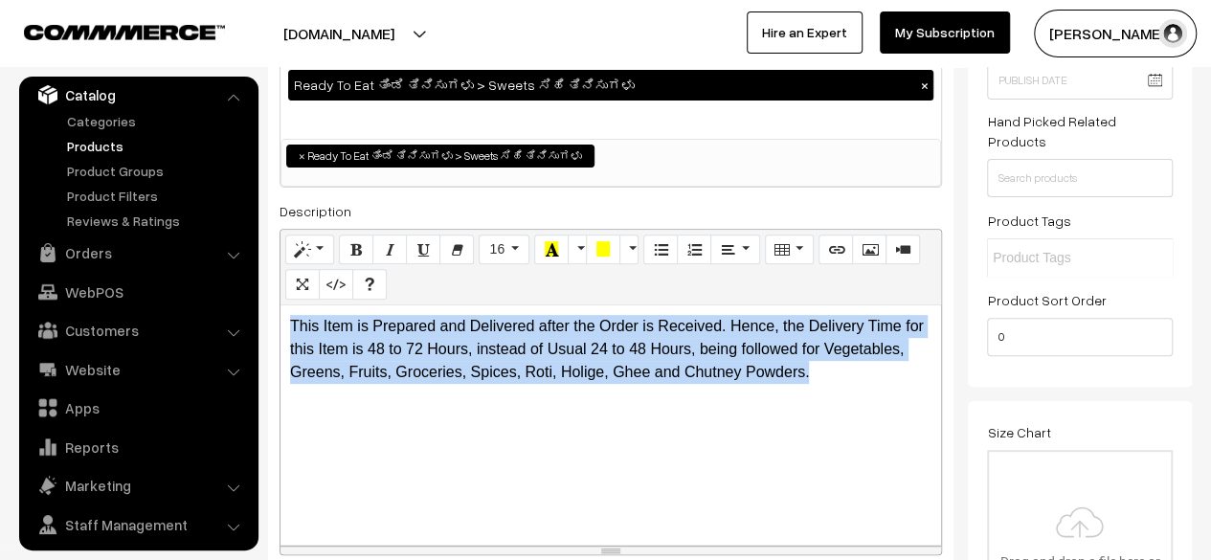
drag, startPoint x: 848, startPoint y: 382, endPoint x: 280, endPoint y: 307, distance: 572.4
click at [280, 307] on div "This Item is Prepared and Delivered after the Order is Received. Hence, the Del…" at bounding box center [610, 424] width 660 height 239
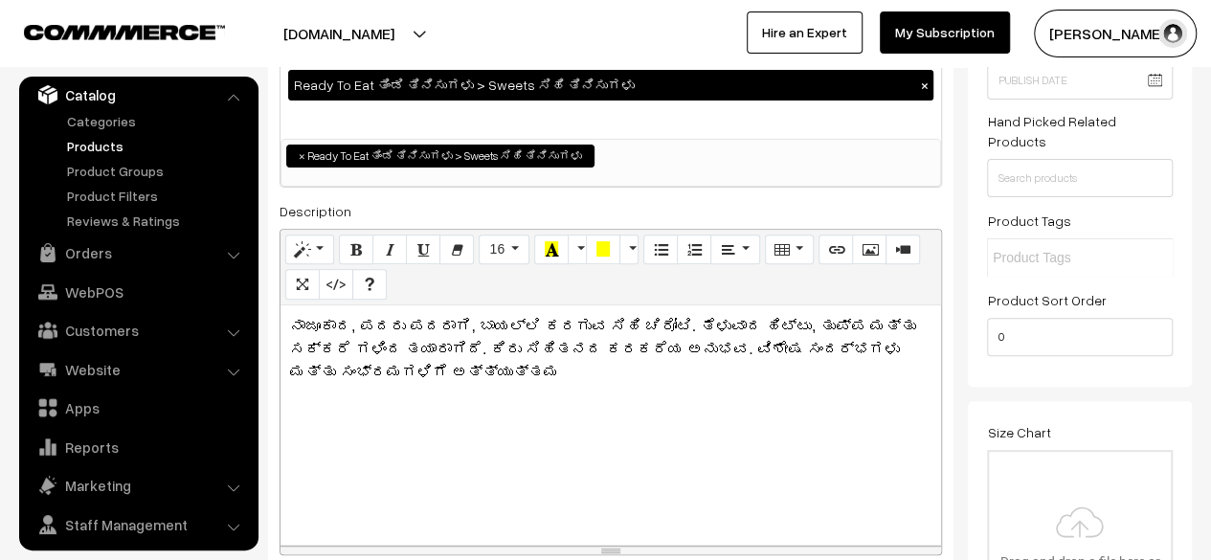
scroll to position [0, 0]
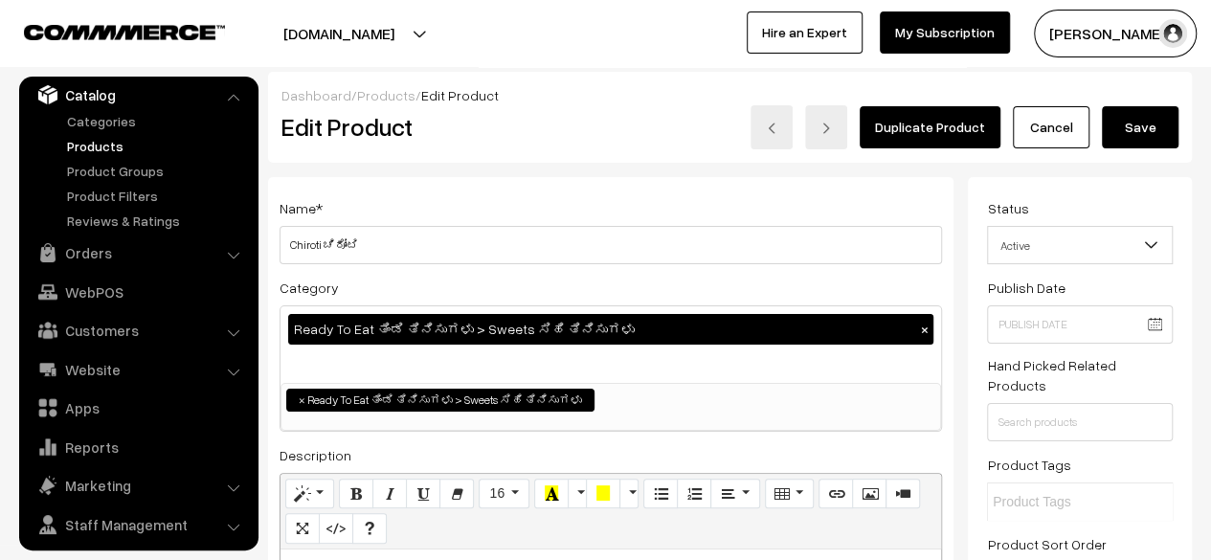
click at [1139, 128] on button "Save" at bounding box center [1140, 127] width 77 height 42
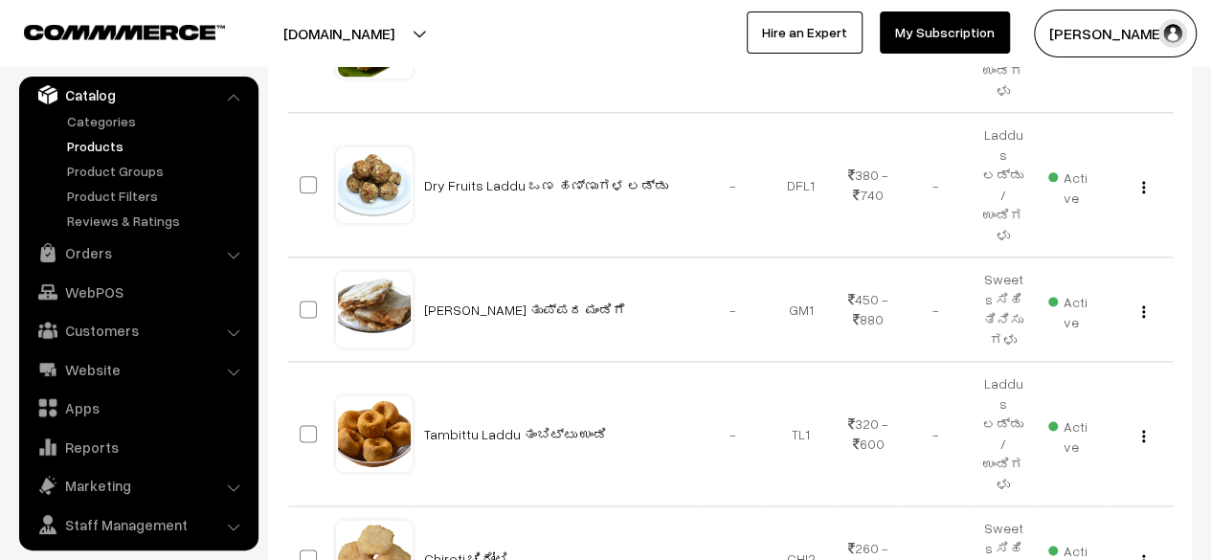
scroll to position [1209, 0]
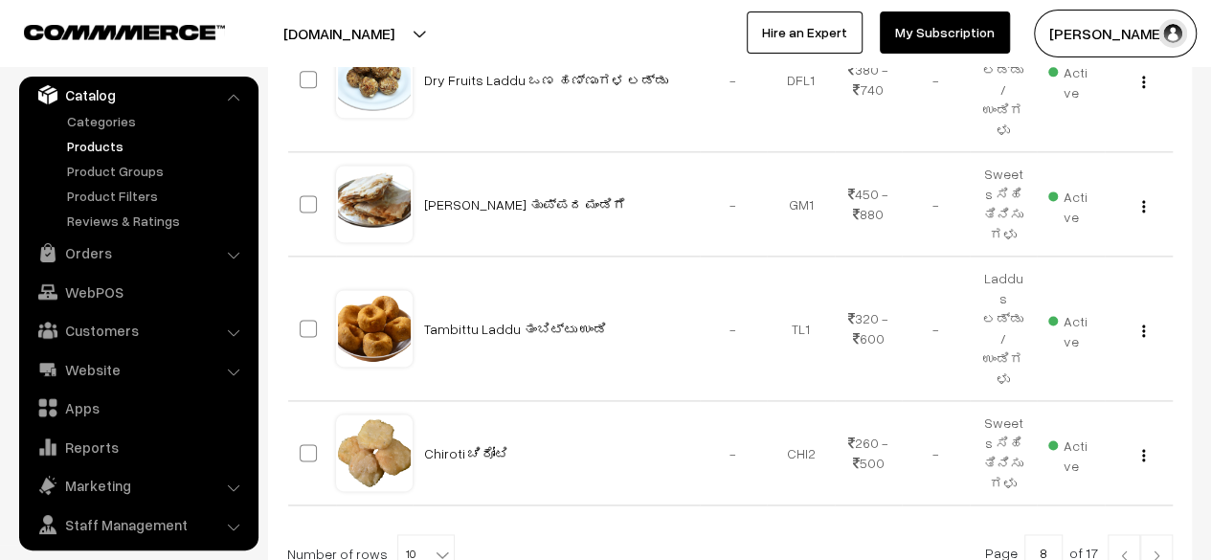
click at [1156, 549] on img at bounding box center [1155, 554] width 17 height 11
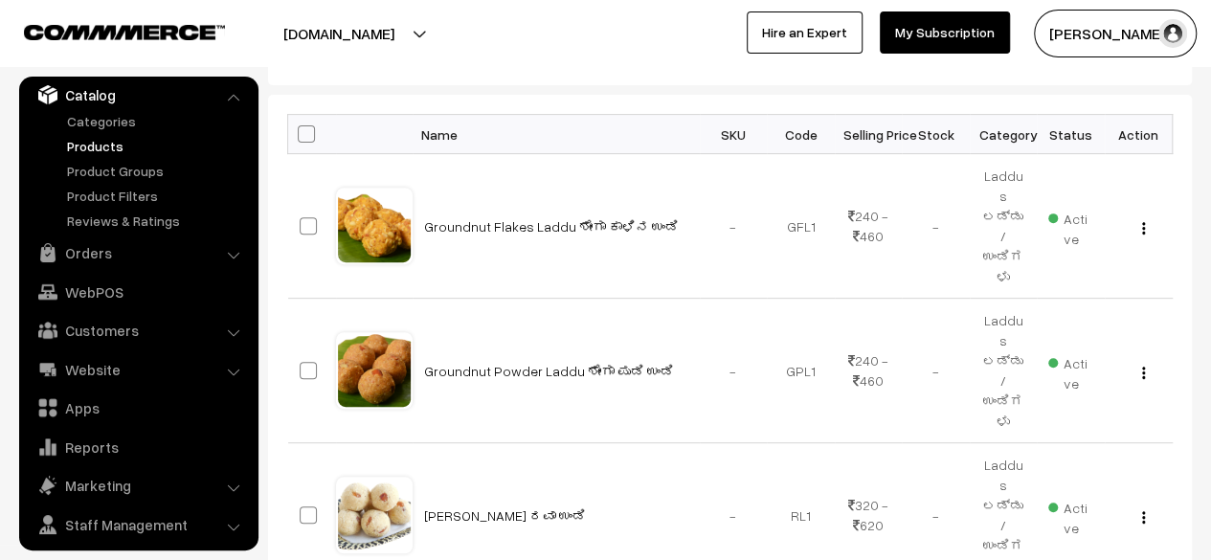
scroll to position [285, 0]
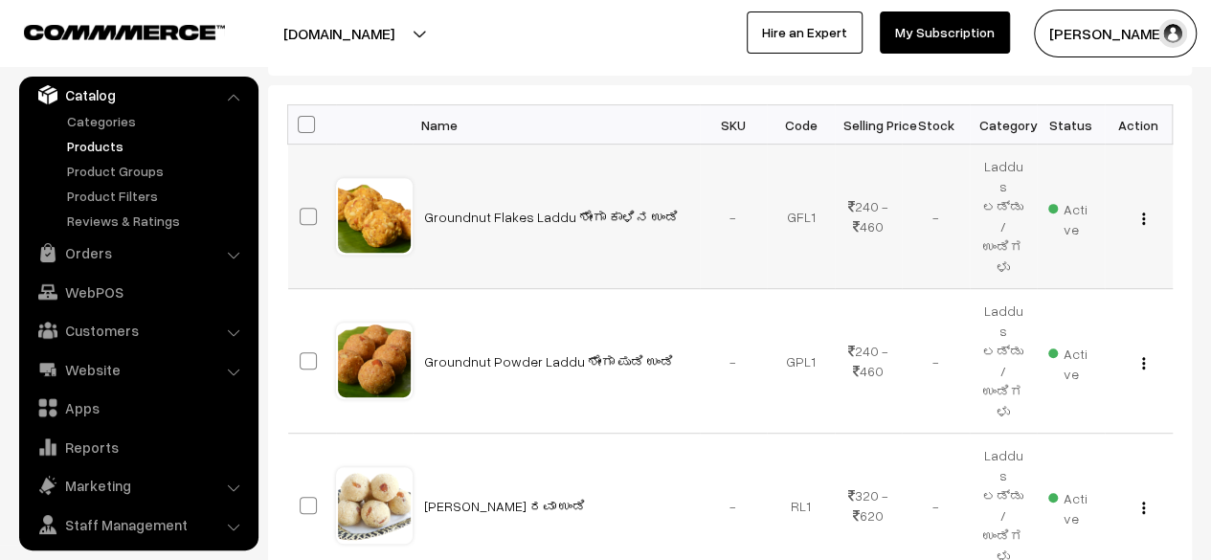
click at [1143, 212] on img "button" at bounding box center [1143, 218] width 3 height 12
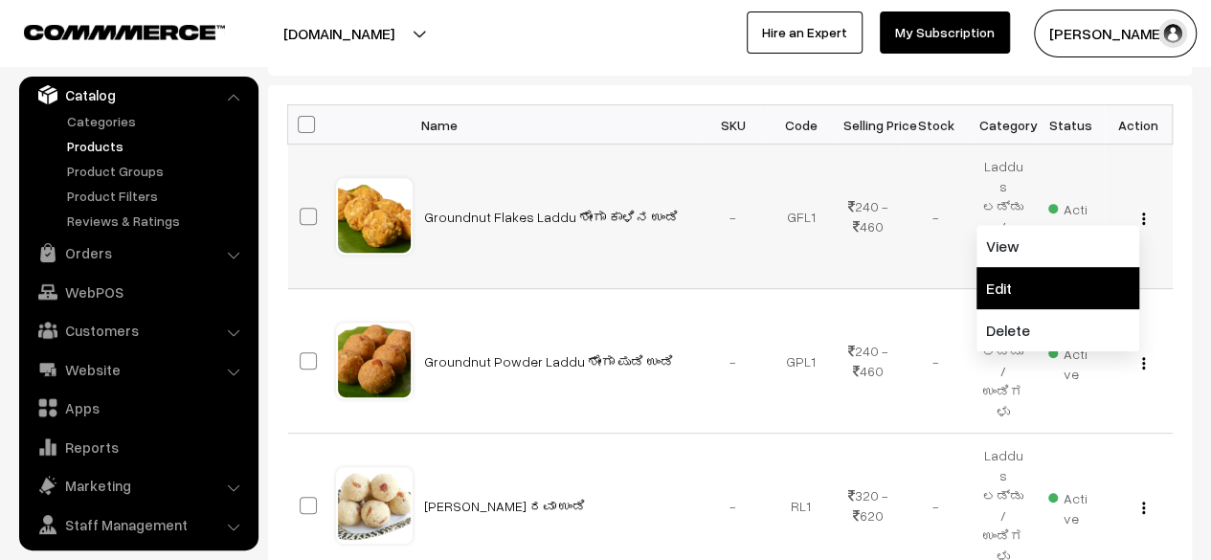
click at [1046, 272] on link "Edit" at bounding box center [1057, 288] width 163 height 42
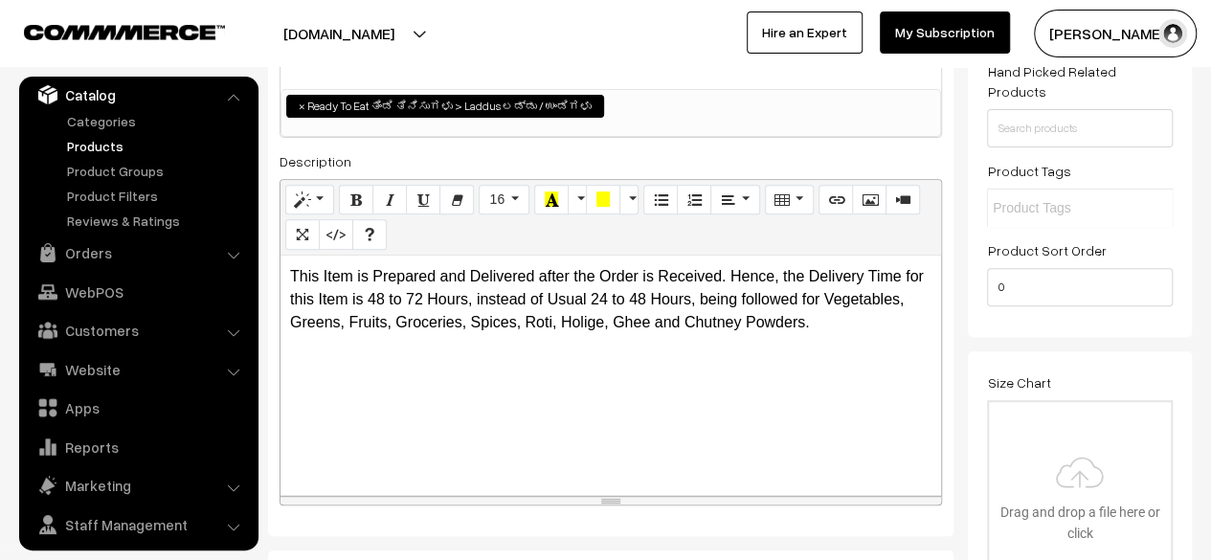
scroll to position [295, 0]
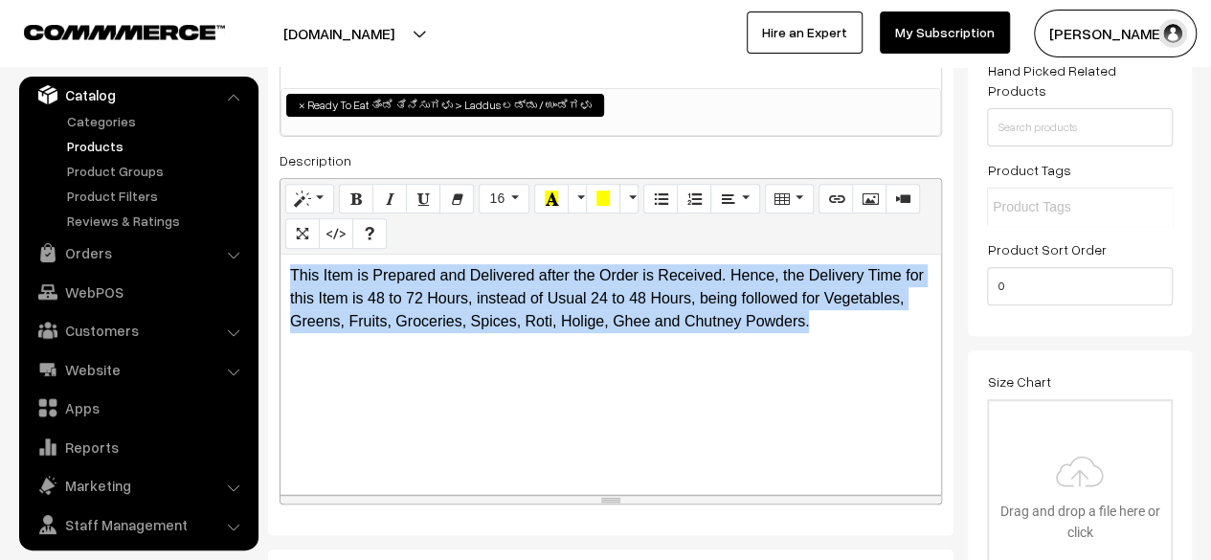
drag, startPoint x: 831, startPoint y: 324, endPoint x: 262, endPoint y: 275, distance: 570.6
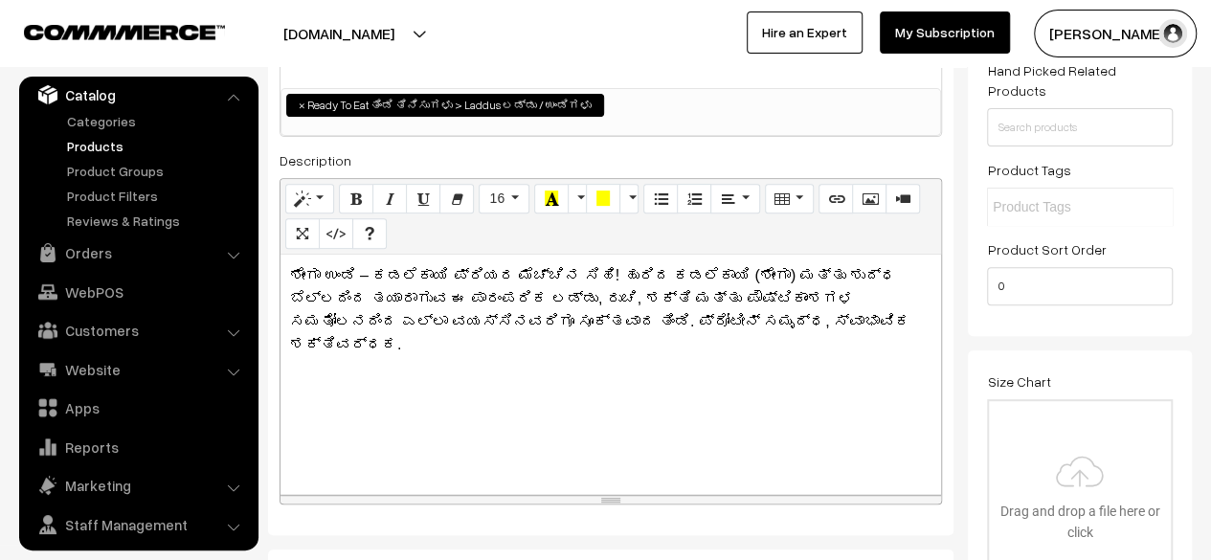
scroll to position [0, 0]
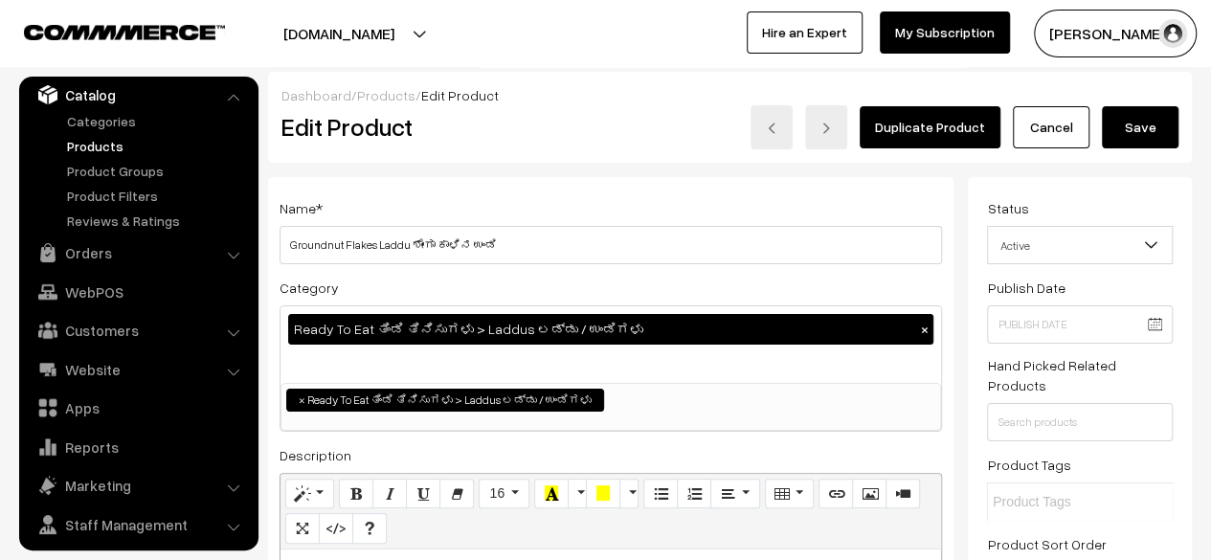
click at [1138, 121] on button "Save" at bounding box center [1140, 127] width 77 height 42
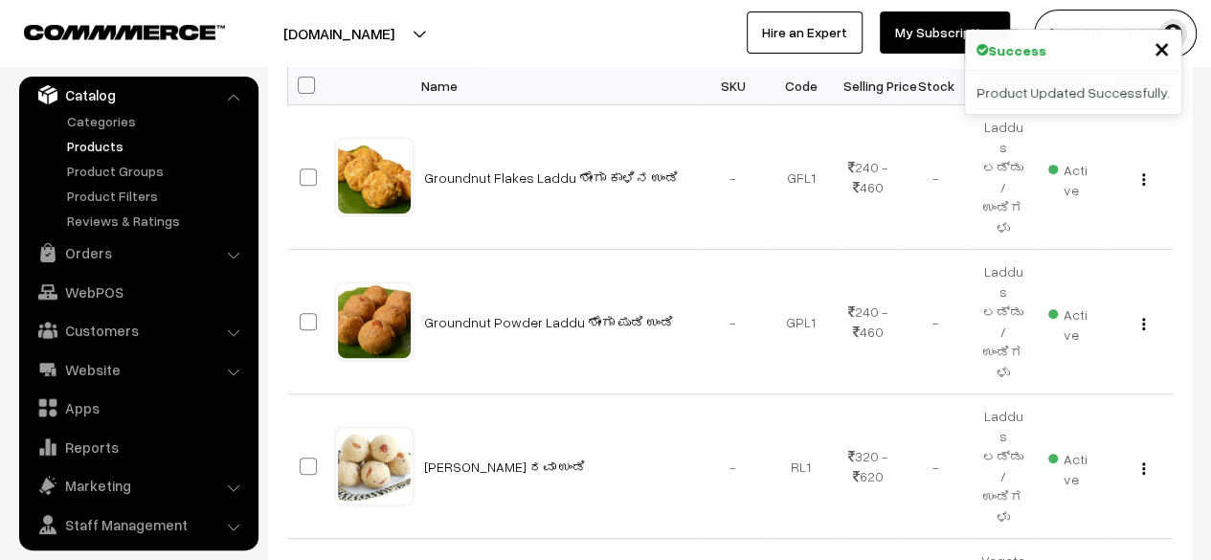
scroll to position [330, 0]
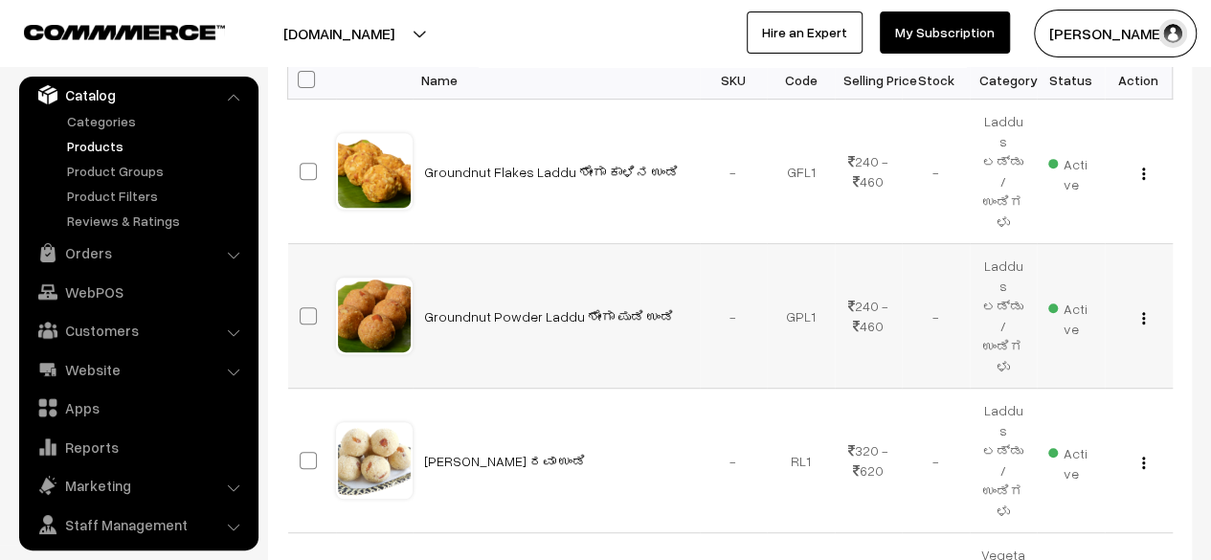
click at [1142, 312] on img "button" at bounding box center [1143, 318] width 3 height 12
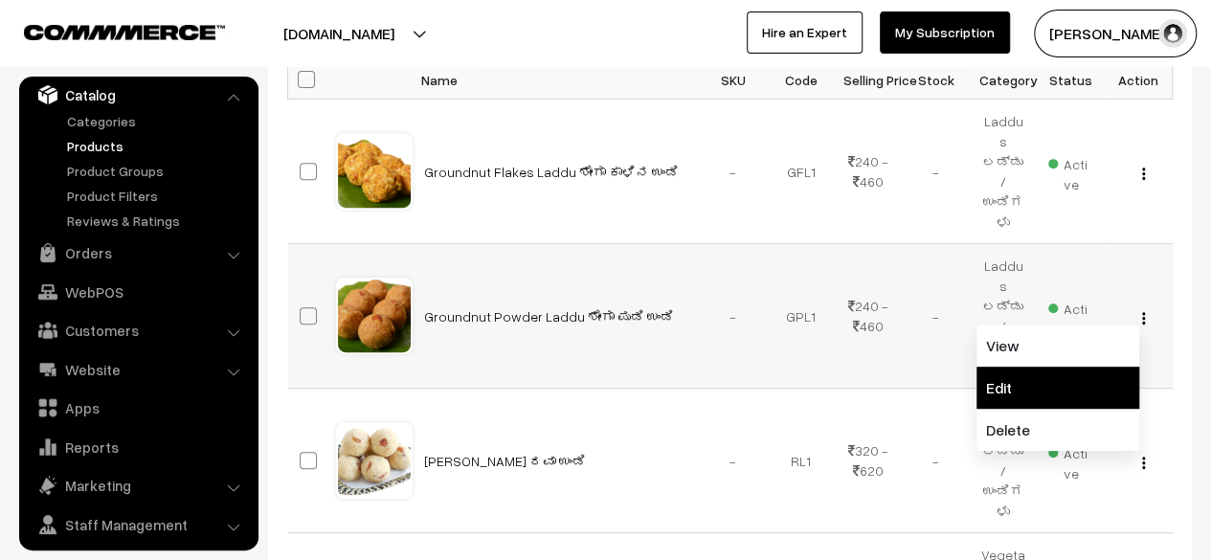
click at [1033, 367] on link "Edit" at bounding box center [1057, 388] width 163 height 42
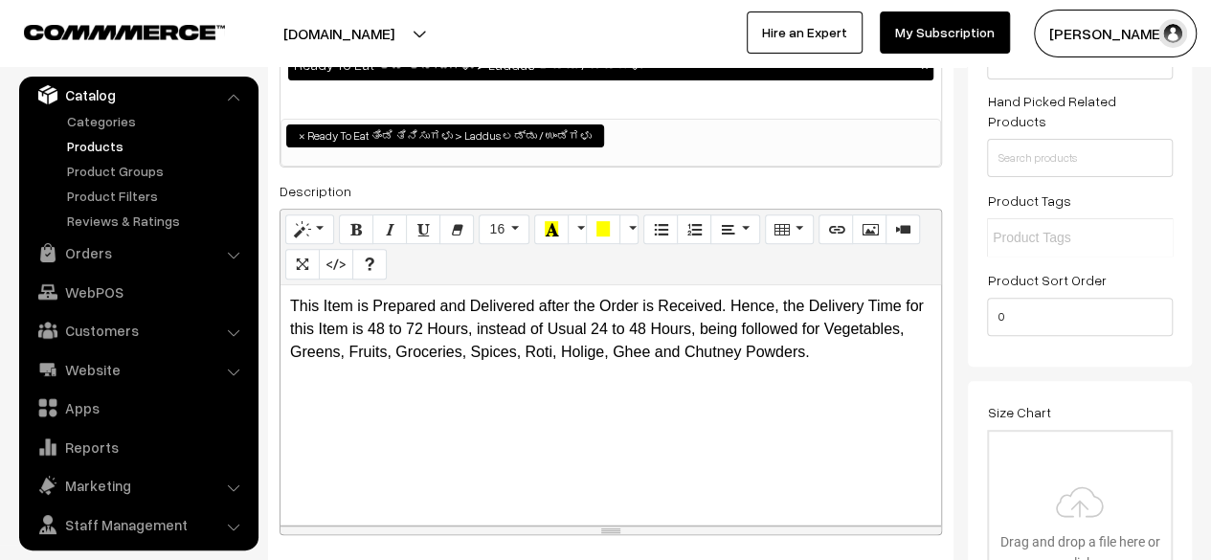
scroll to position [266, 0]
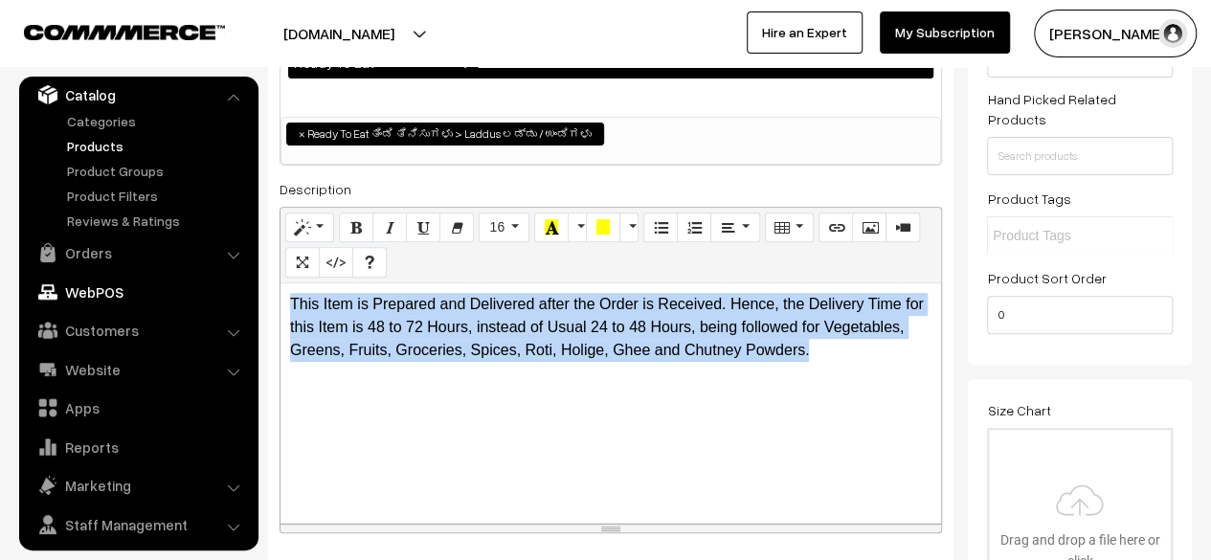
drag, startPoint x: 836, startPoint y: 357, endPoint x: 214, endPoint y: 285, distance: 626.2
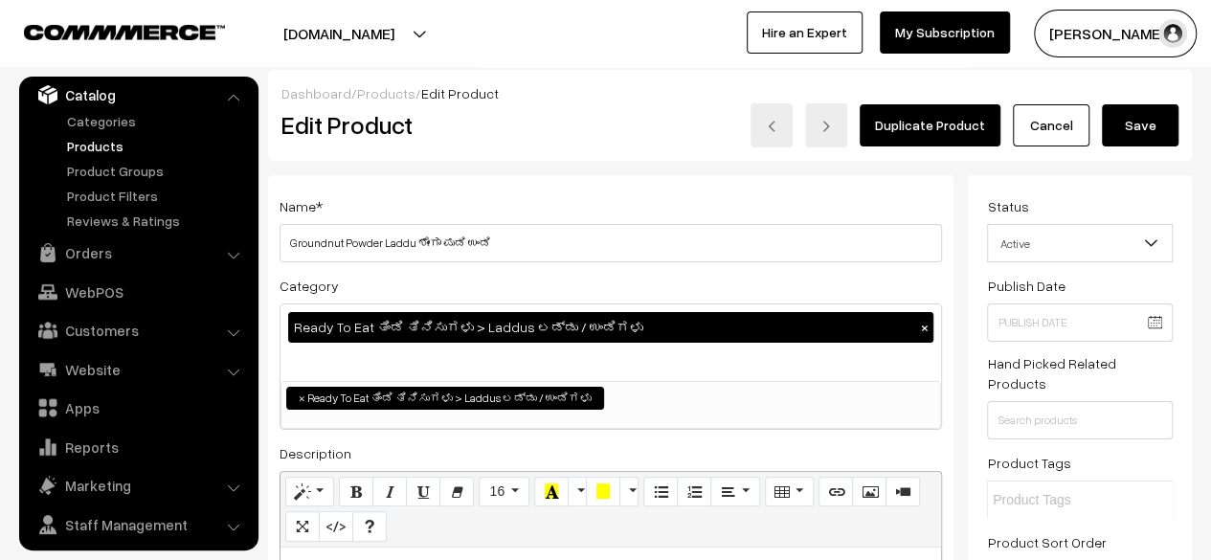
scroll to position [0, 0]
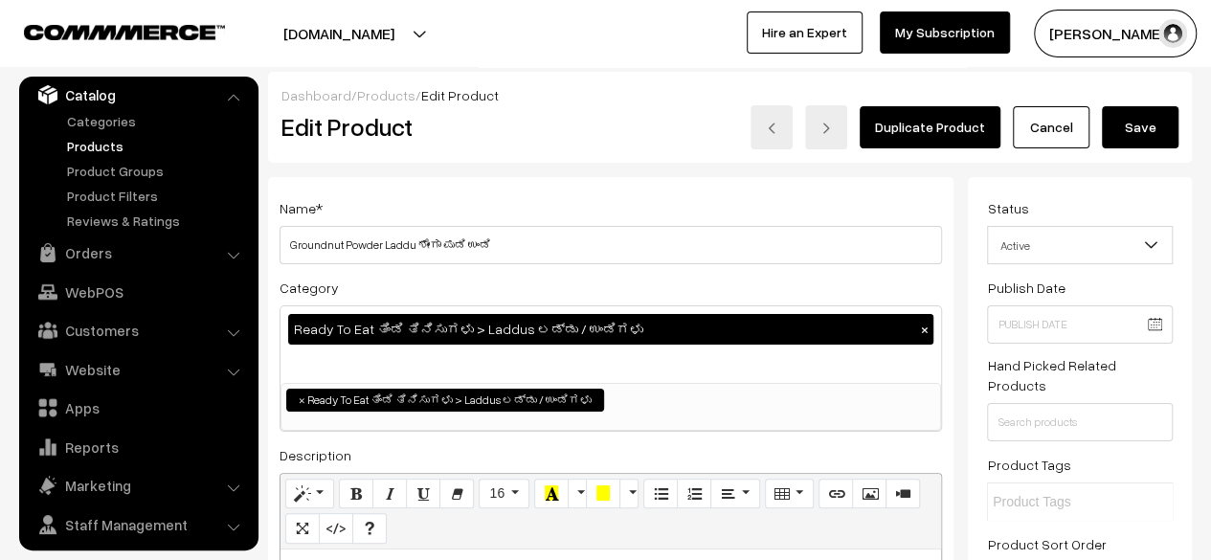
click at [1151, 122] on button "Save" at bounding box center [1140, 127] width 77 height 42
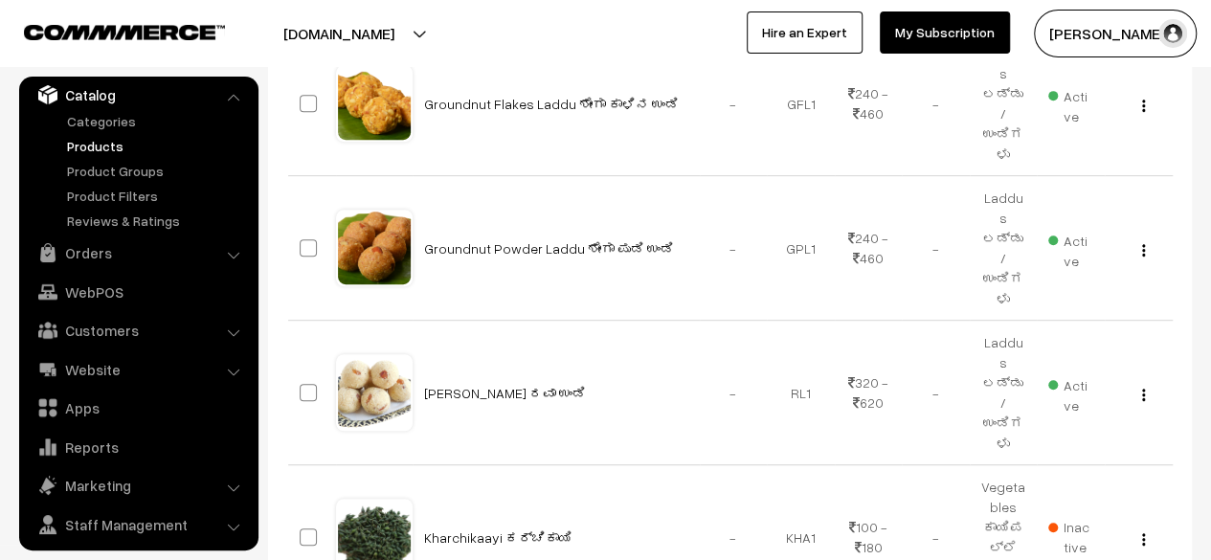
scroll to position [411, 0]
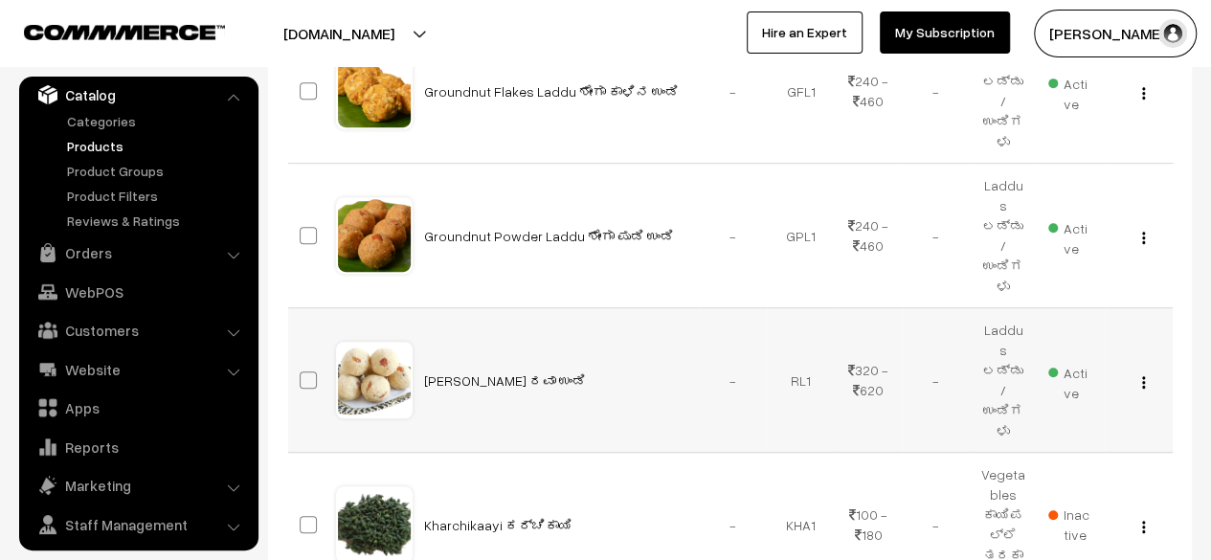
click at [1143, 376] on img "button" at bounding box center [1143, 382] width 3 height 12
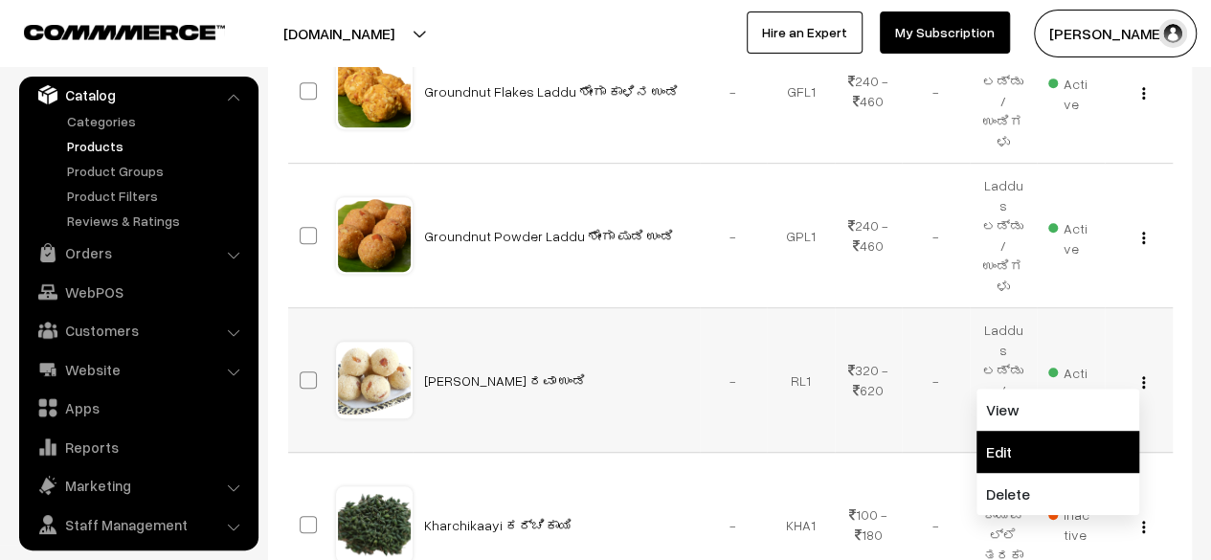
click at [1054, 431] on link "Edit" at bounding box center [1057, 452] width 163 height 42
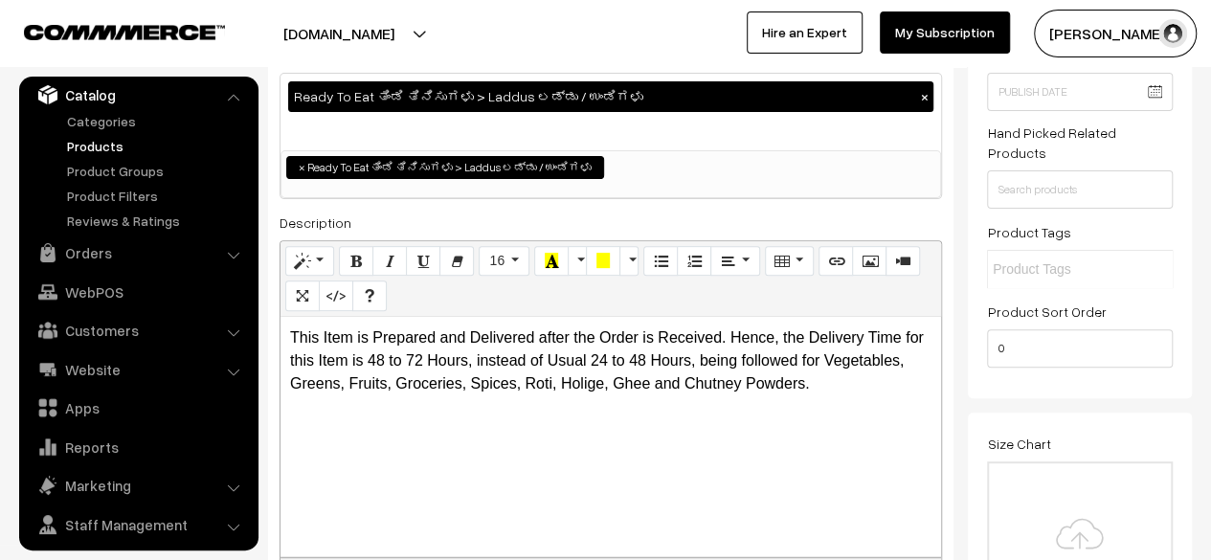
scroll to position [234, 0]
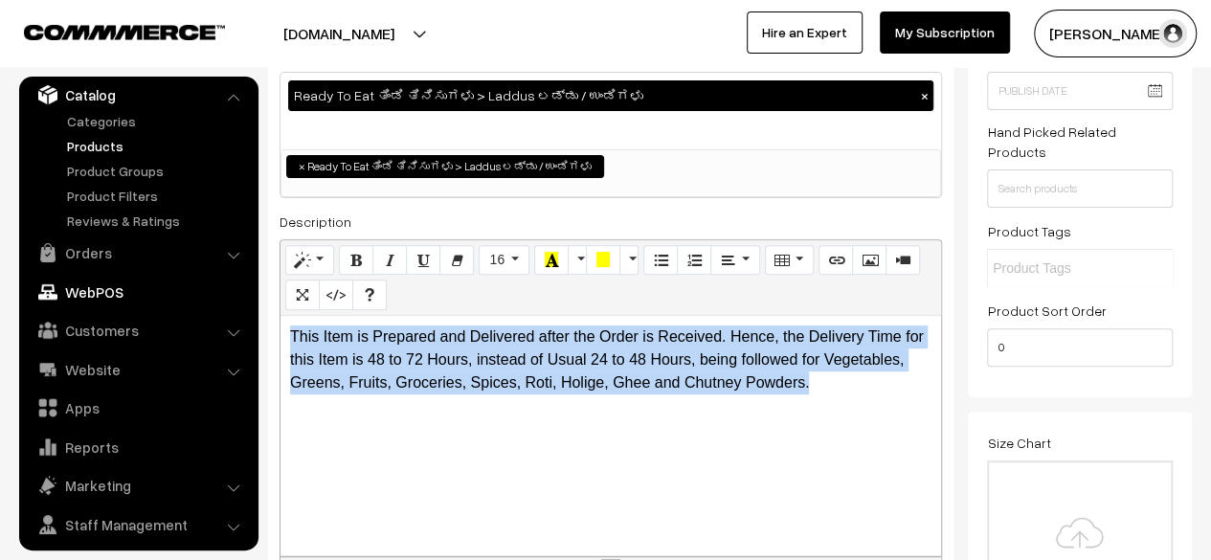
drag, startPoint x: 838, startPoint y: 387, endPoint x: 245, endPoint y: 303, distance: 599.2
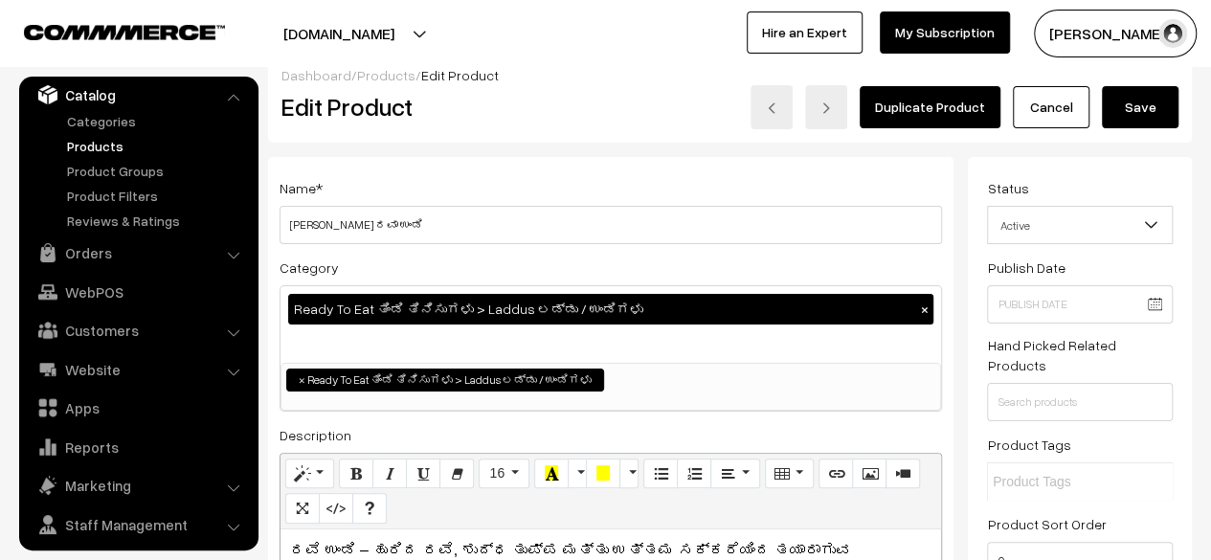
scroll to position [0, 0]
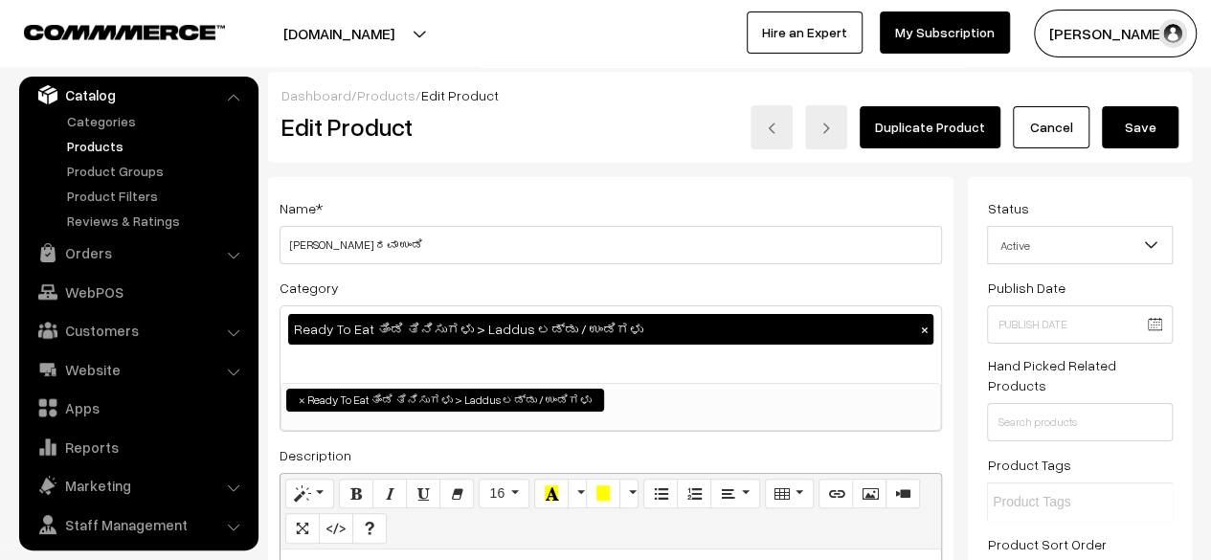
click at [1141, 128] on button "Save" at bounding box center [1140, 127] width 77 height 42
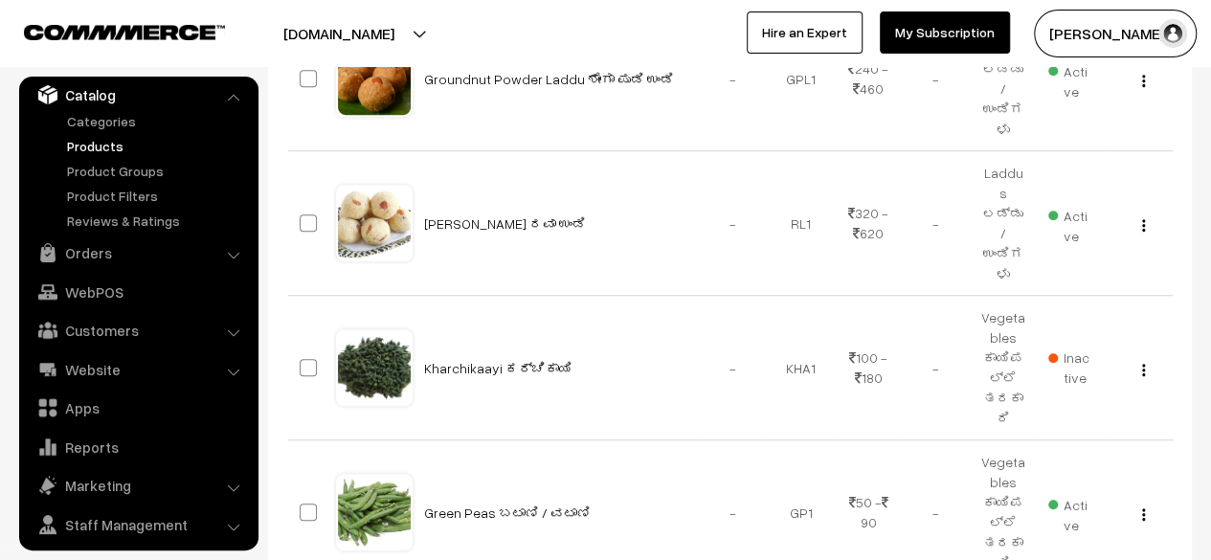
scroll to position [575, 0]
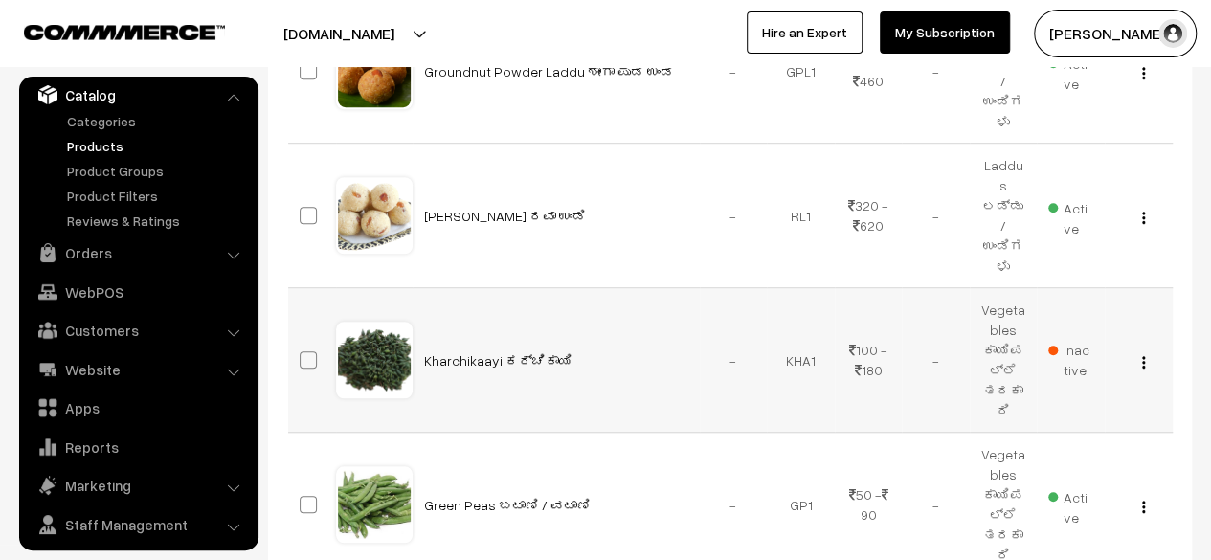
click at [1143, 356] on img "button" at bounding box center [1143, 362] width 3 height 12
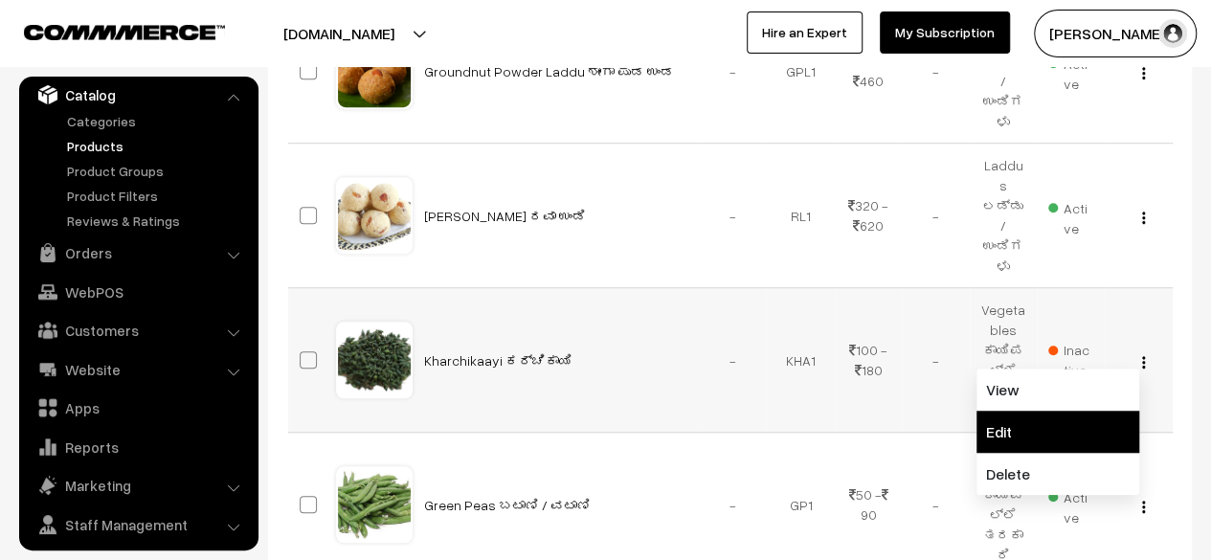
click at [1035, 411] on link "Edit" at bounding box center [1057, 432] width 163 height 42
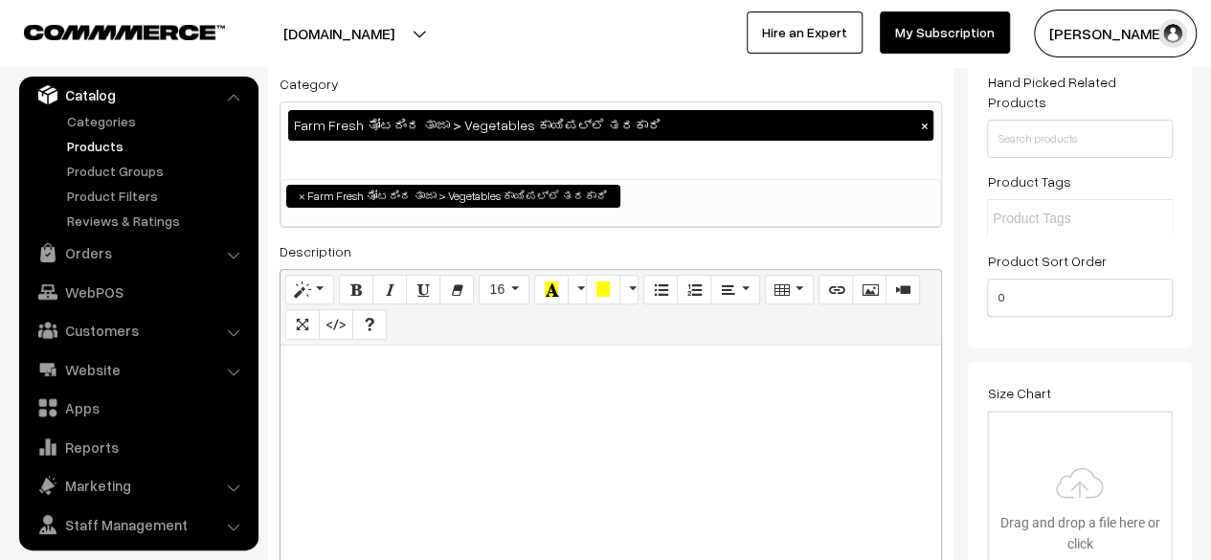
scroll to position [205, 0]
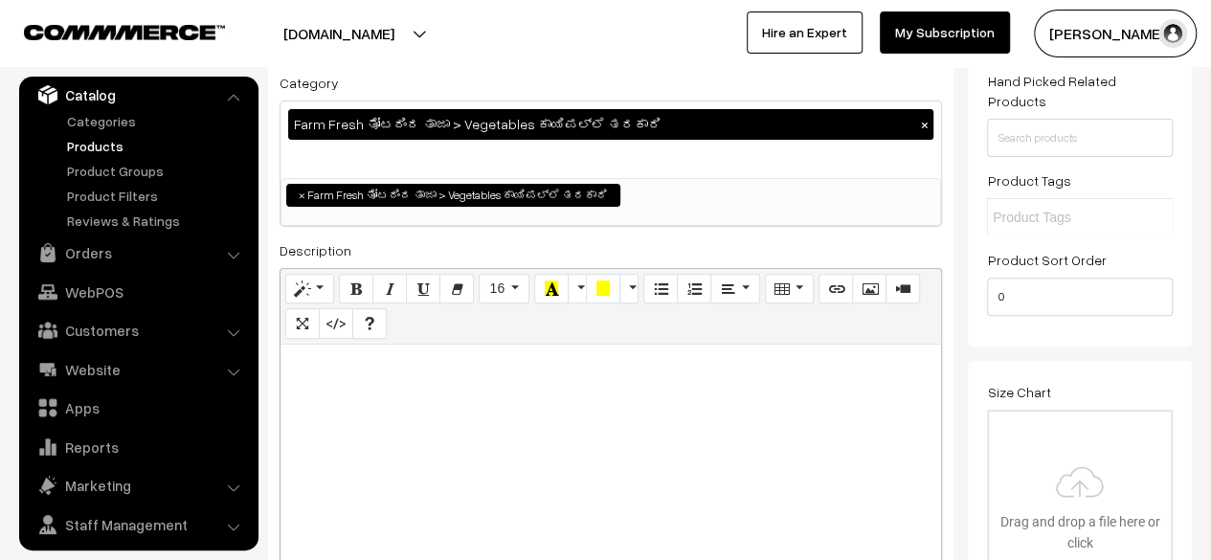
click at [509, 382] on div at bounding box center [610, 464] width 660 height 239
paste div
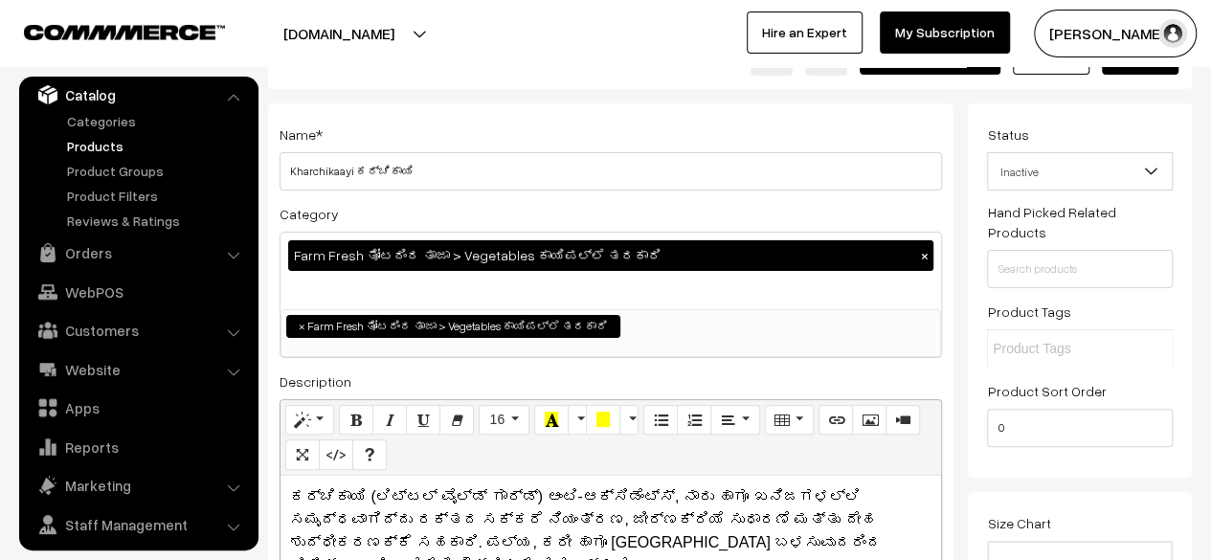
scroll to position [0, 0]
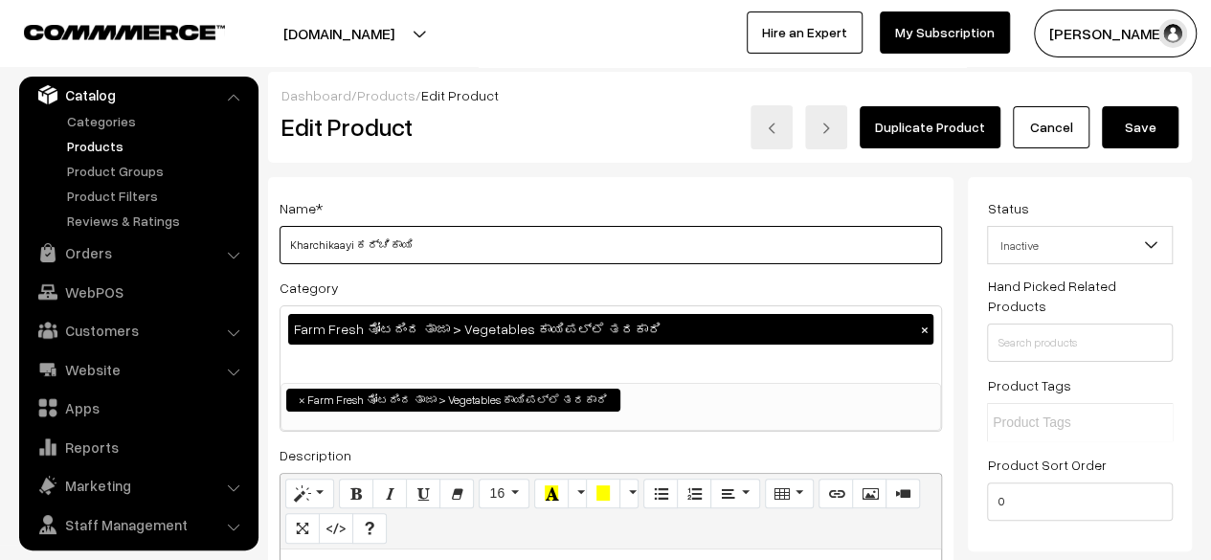
click at [352, 250] on input "Kharchikaayi ಕರ್ಚಿಕಾಯಿ" at bounding box center [610, 245] width 662 height 38
paste input "Little Wild Gourd"
type input "Little Wild Gourd ಕರ್ಚಿಕಾಯಿ"
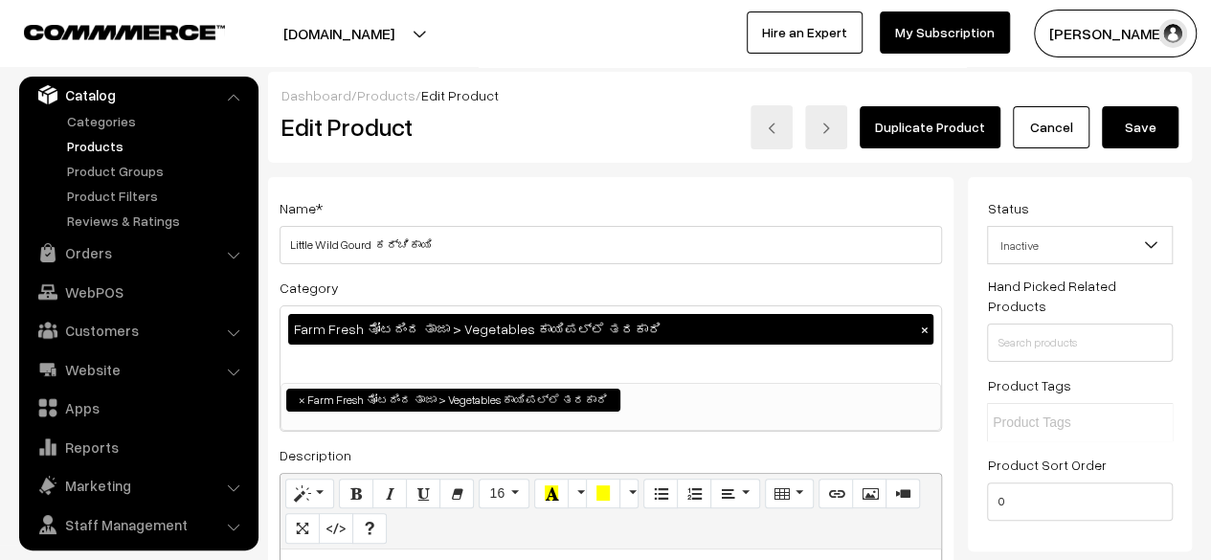
click at [1143, 125] on button "Save" at bounding box center [1140, 127] width 77 height 42
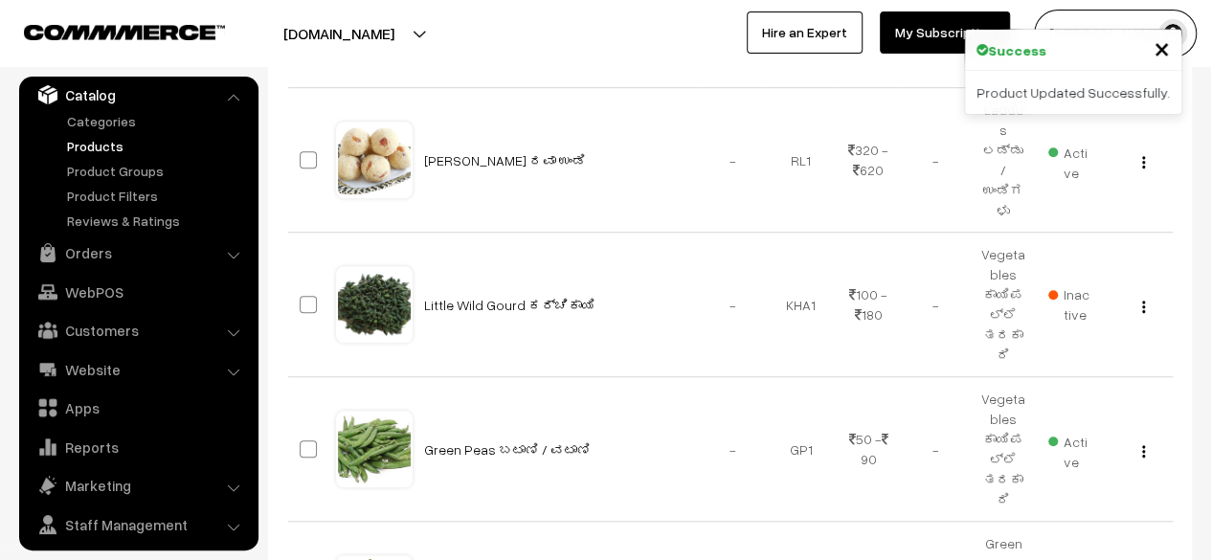
scroll to position [633, 0]
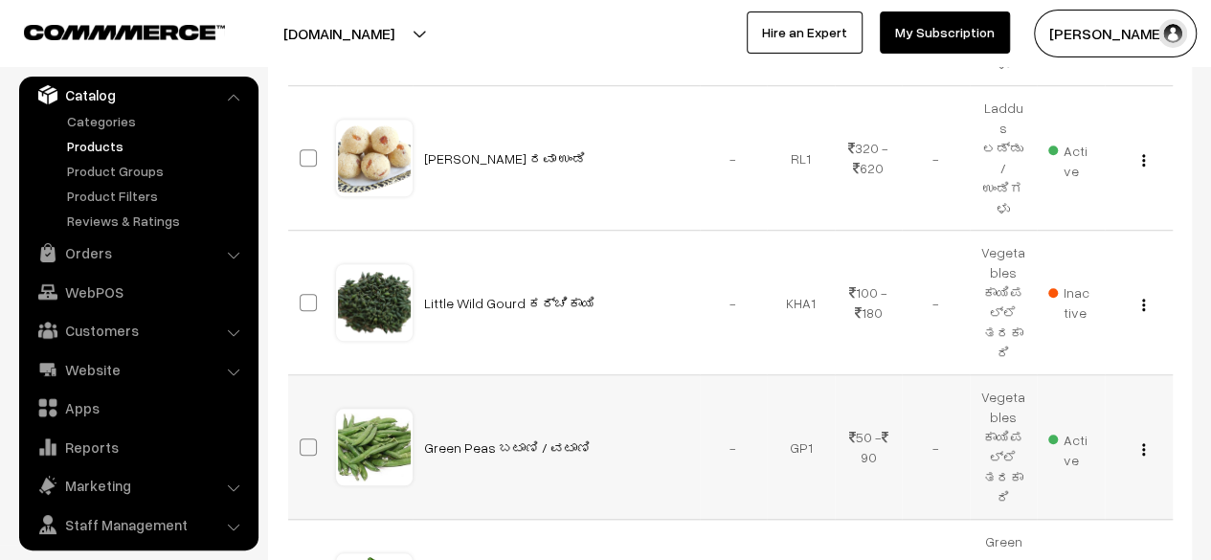
click at [1139, 437] on div "View Edit Delete" at bounding box center [1138, 447] width 45 height 20
click at [1145, 441] on button "button" at bounding box center [1143, 448] width 5 height 15
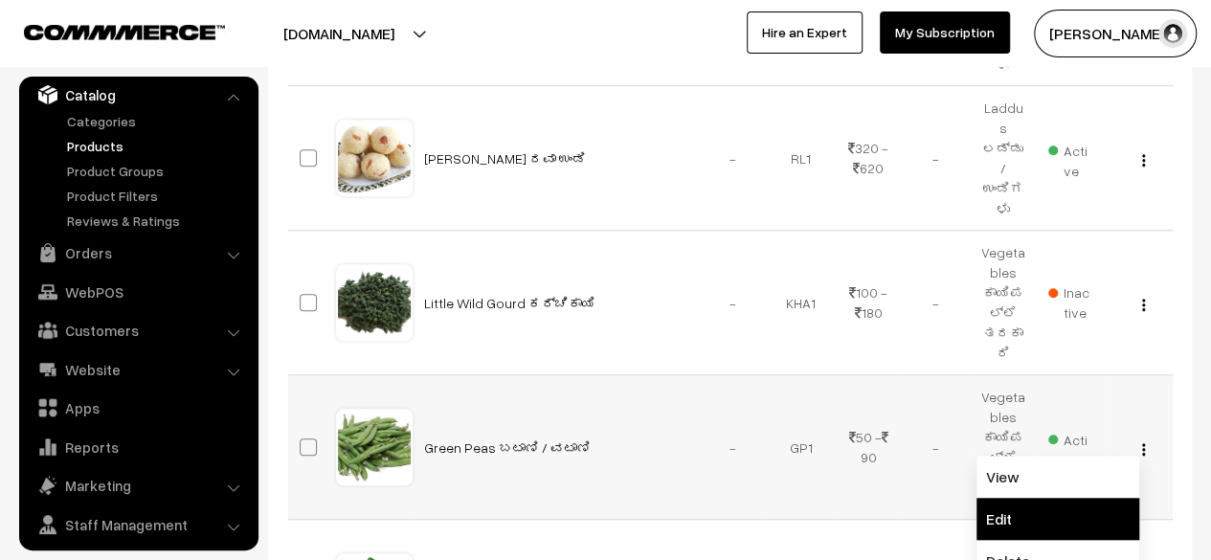
click at [1043, 498] on link "Edit" at bounding box center [1057, 519] width 163 height 42
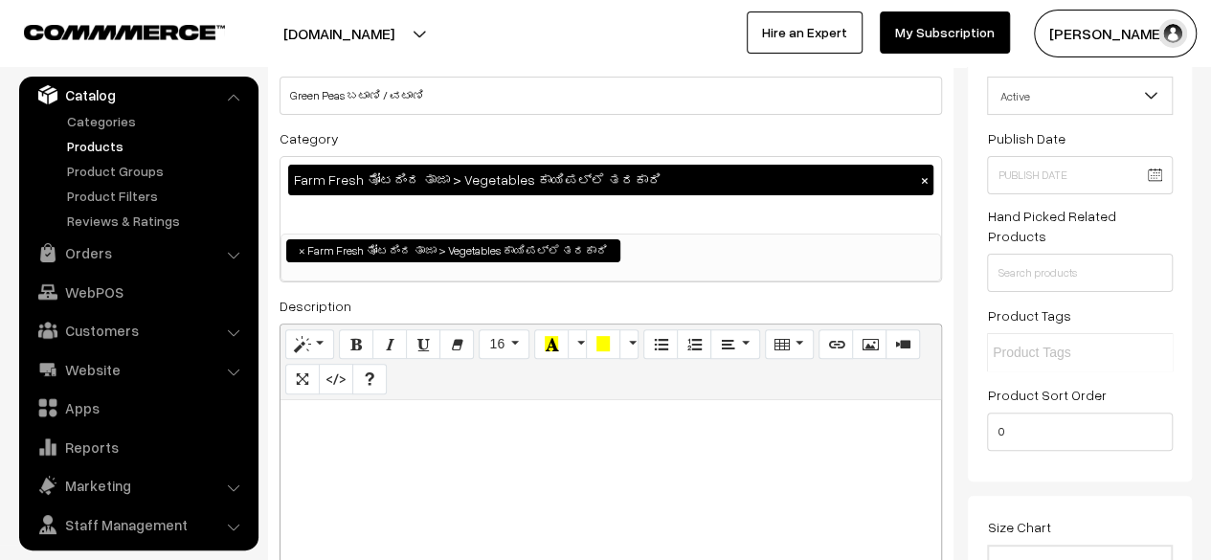
scroll to position [180, 0]
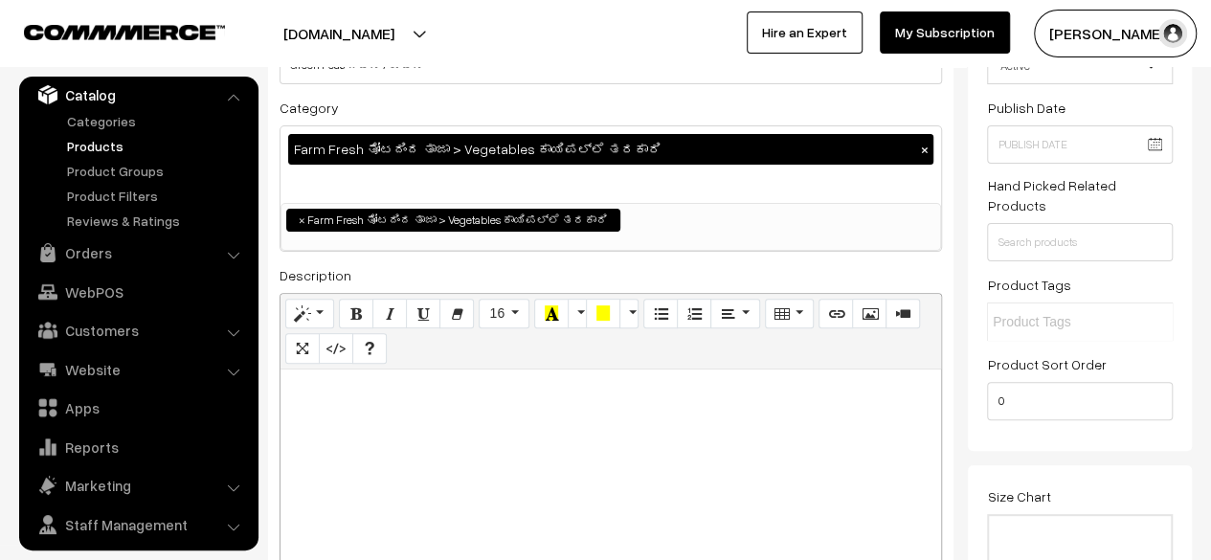
click at [401, 409] on div at bounding box center [610, 488] width 660 height 239
paste div
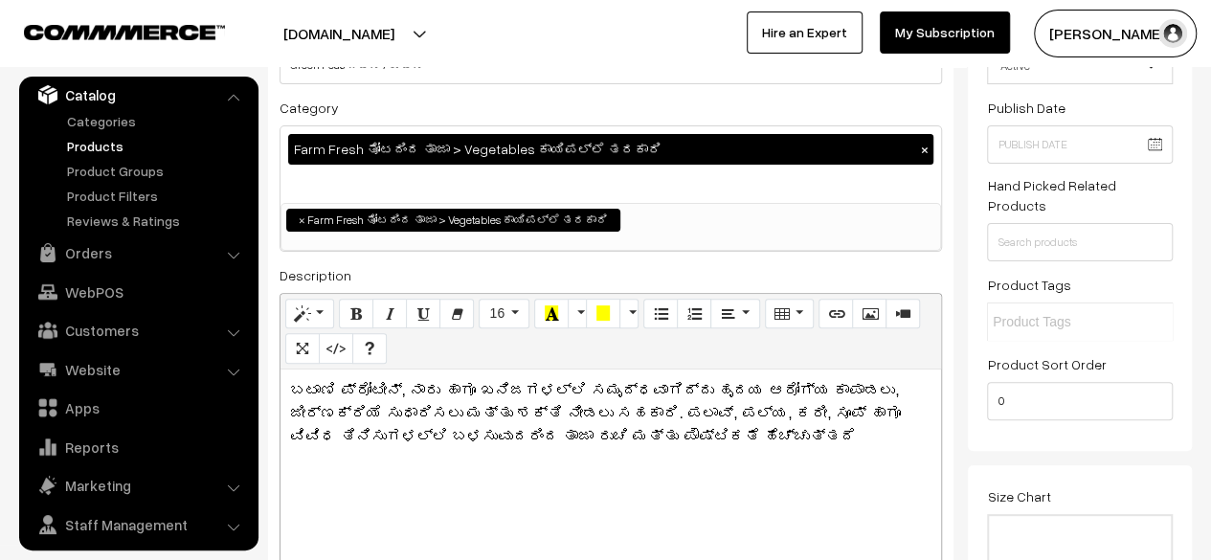
scroll to position [0, 0]
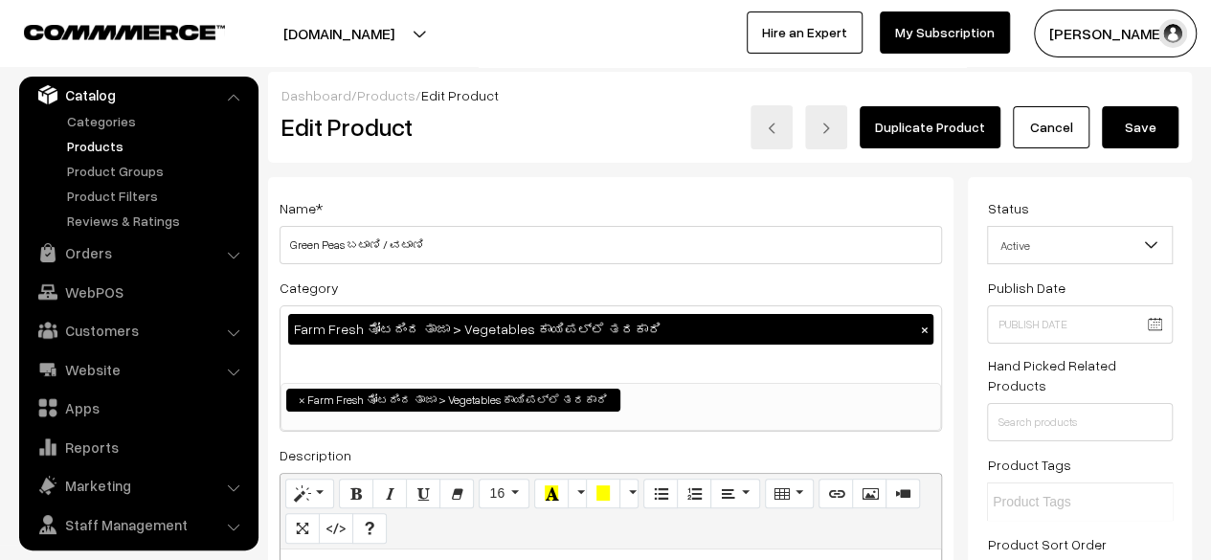
click at [1156, 117] on button "Save" at bounding box center [1140, 127] width 77 height 42
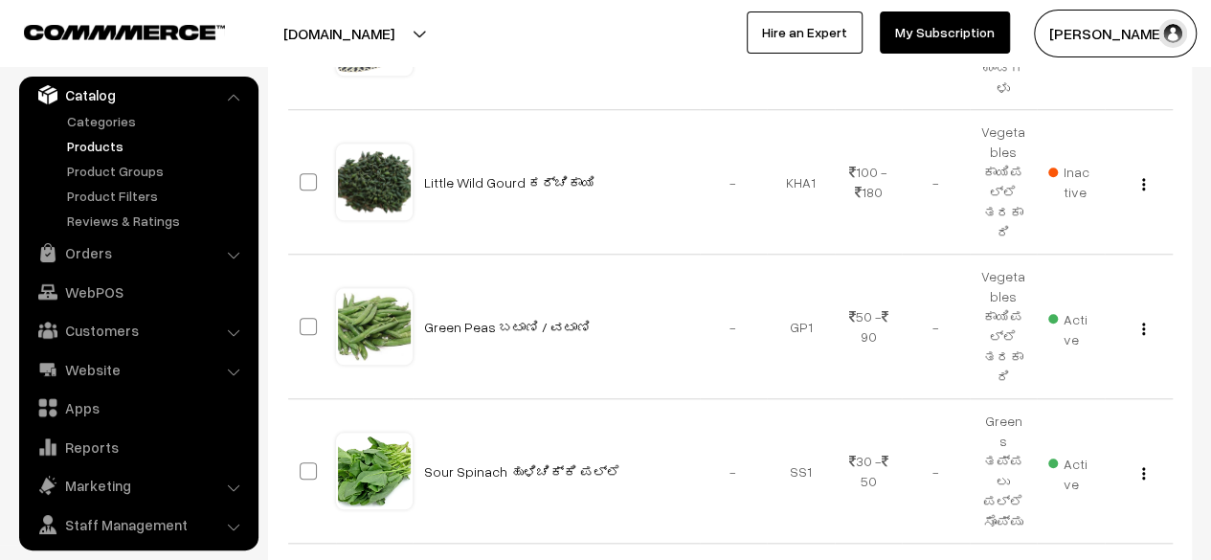
scroll to position [760, 0]
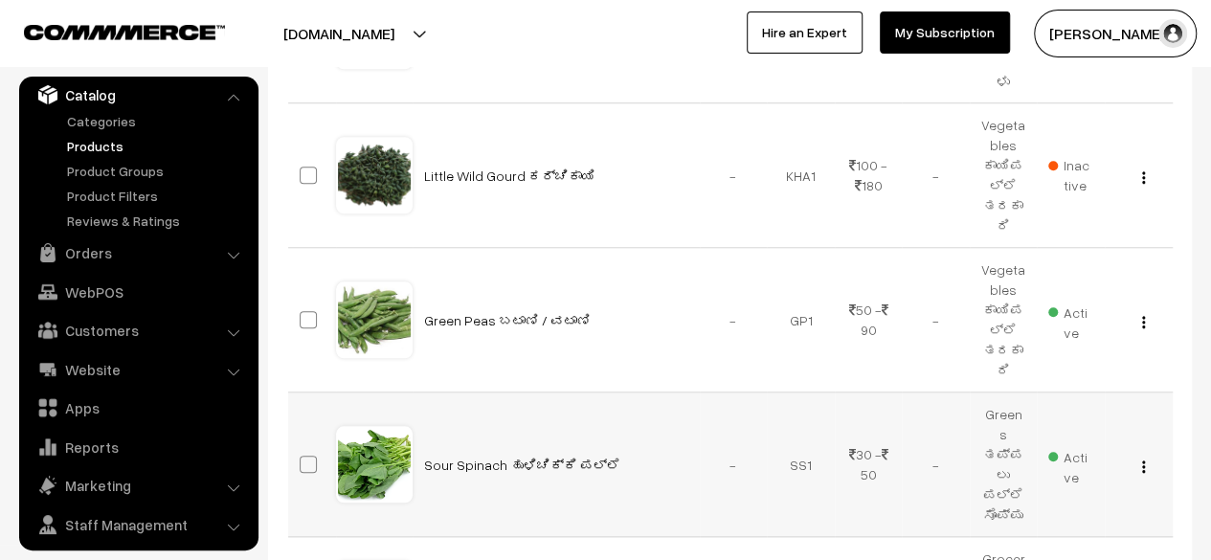
click at [1145, 455] on div "View Edit Delete" at bounding box center [1138, 465] width 45 height 20
click at [1142, 460] on img "button" at bounding box center [1143, 466] width 3 height 12
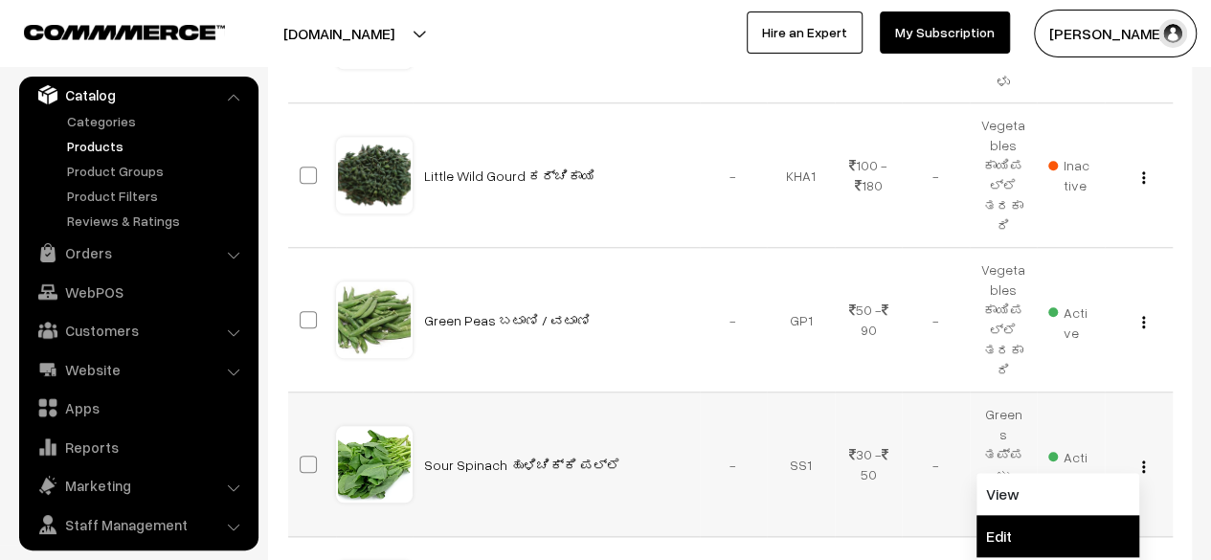
click at [1055, 515] on link "Edit" at bounding box center [1057, 536] width 163 height 42
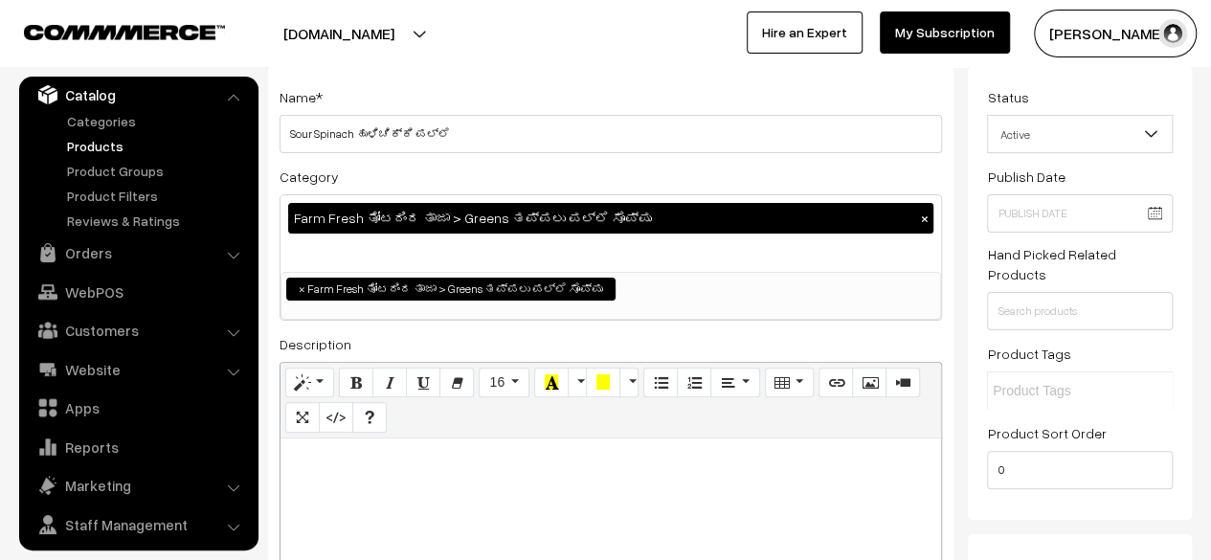
scroll to position [217, 0]
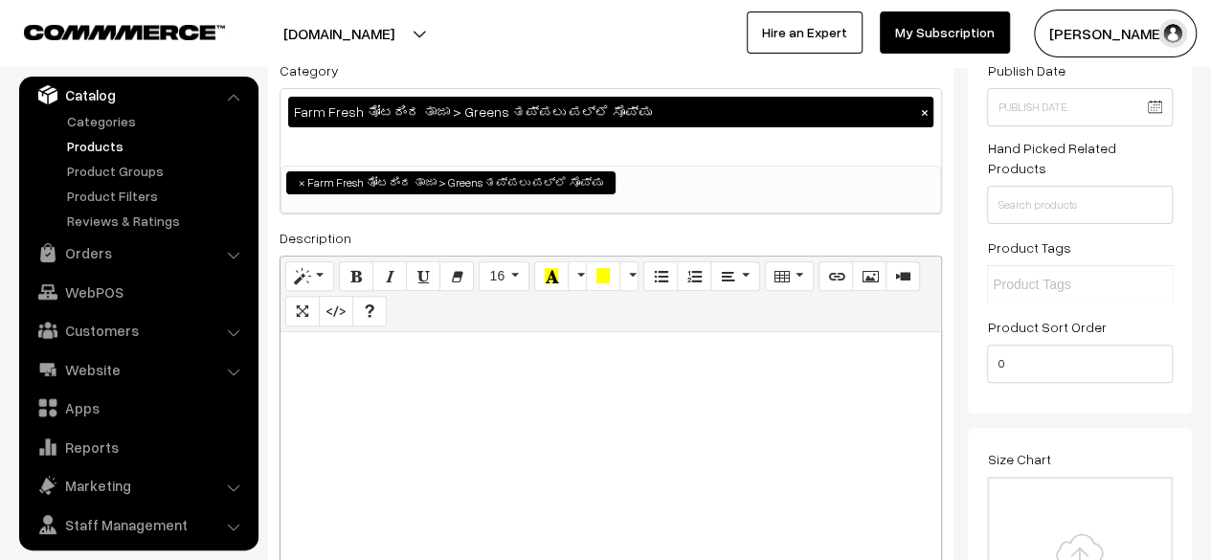
click at [608, 351] on p at bounding box center [610, 353] width 641 height 23
paste div
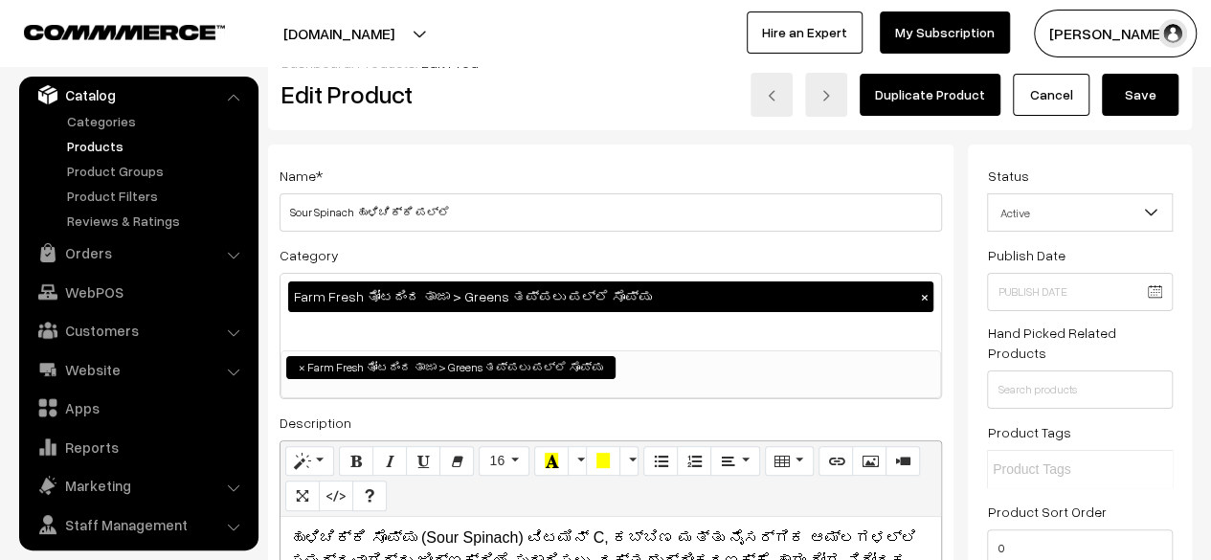
scroll to position [0, 0]
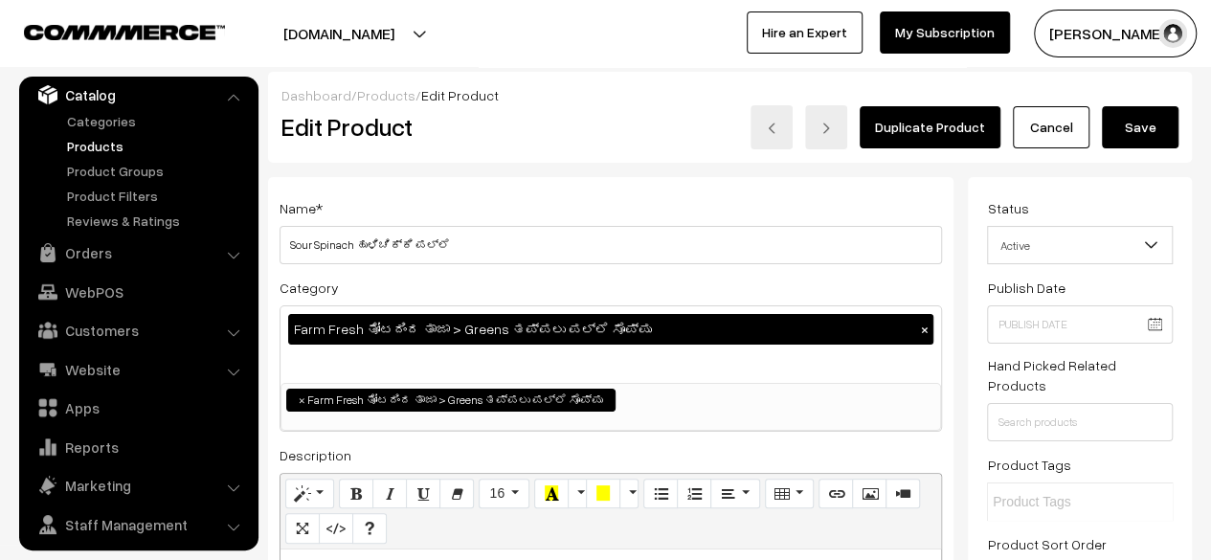
click at [1132, 125] on button "Save" at bounding box center [1140, 127] width 77 height 42
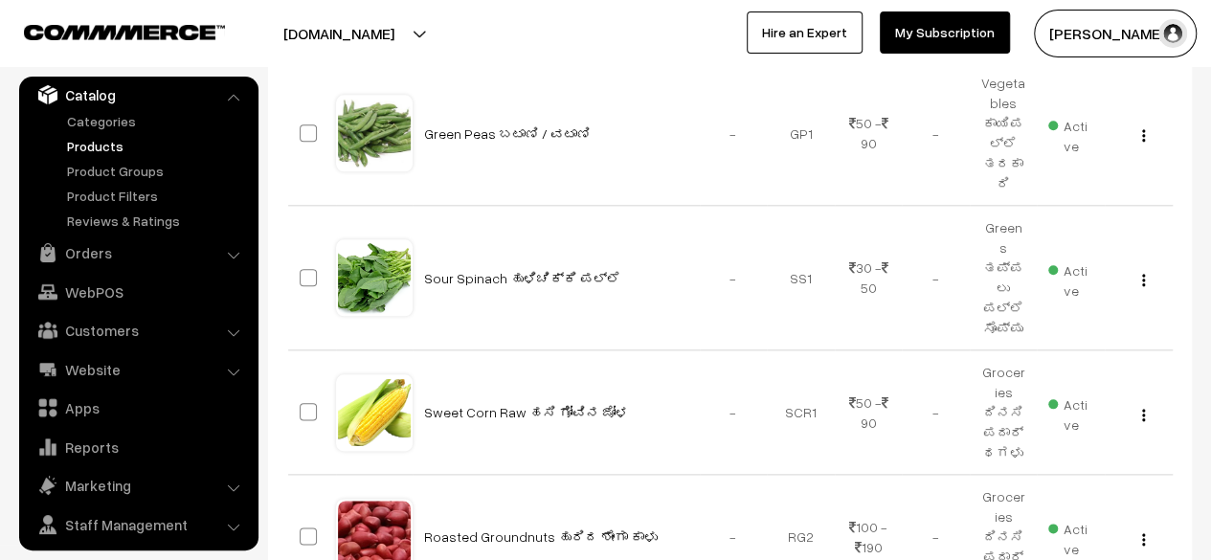
scroll to position [968, 0]
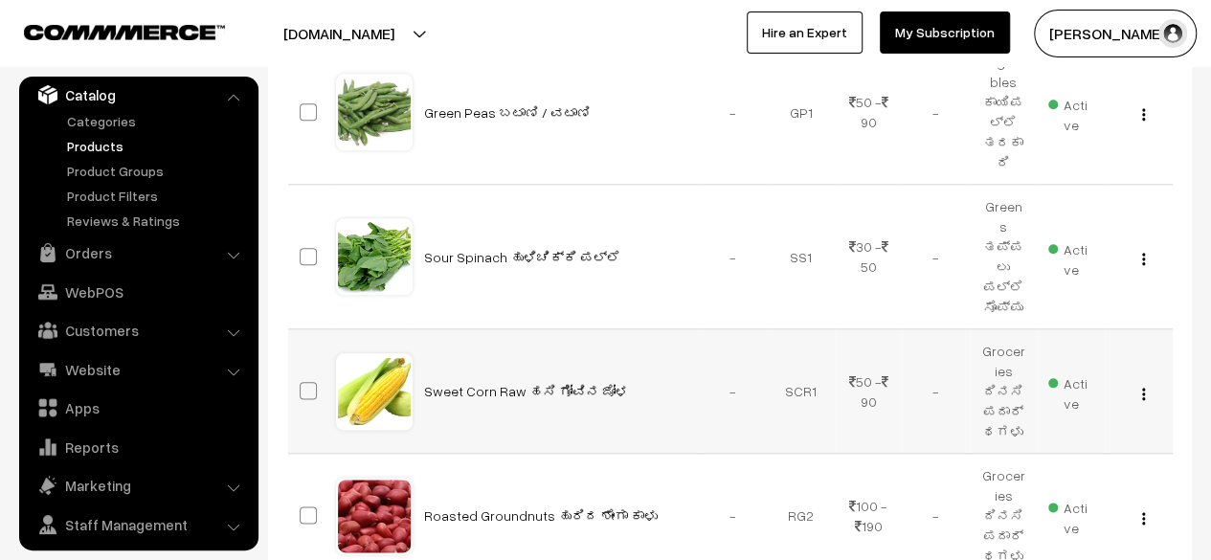
click at [1142, 388] on img "button" at bounding box center [1143, 394] width 3 height 12
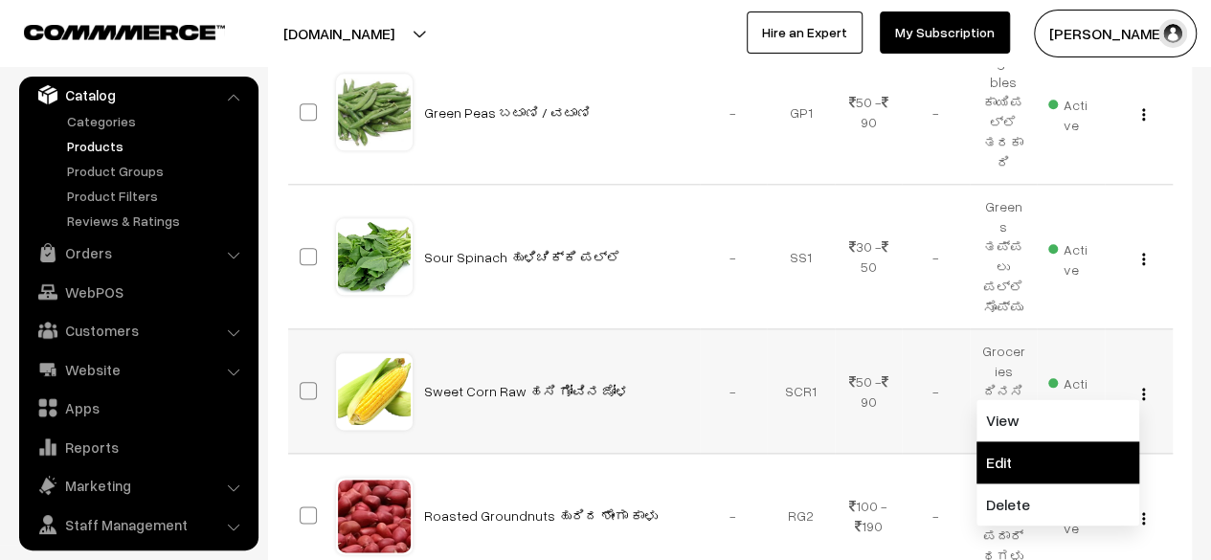
click at [1068, 441] on link "Edit" at bounding box center [1057, 462] width 163 height 42
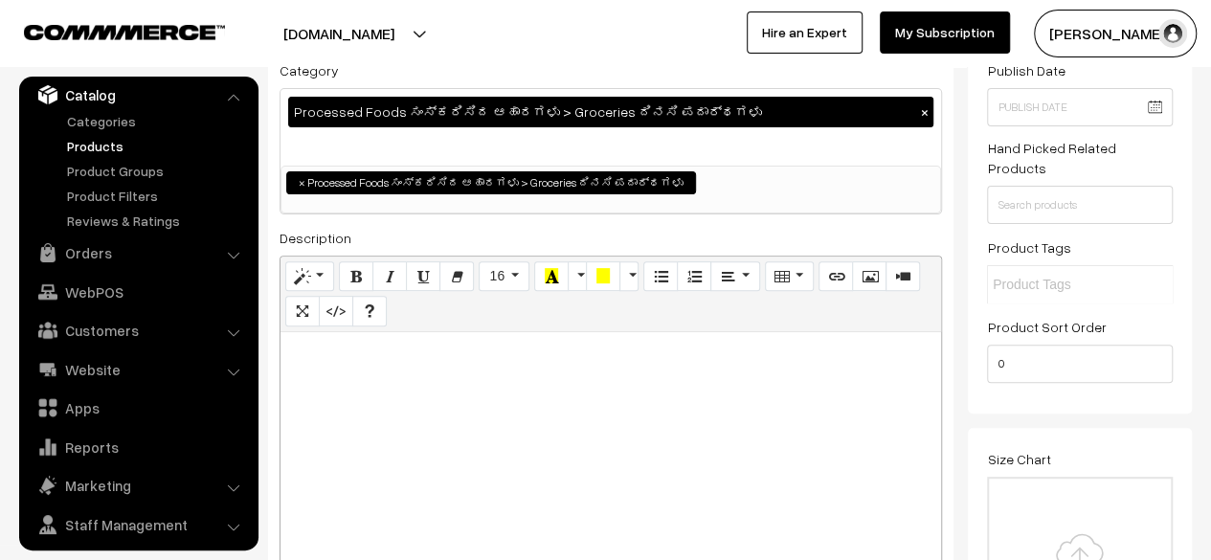
scroll to position [218, 0]
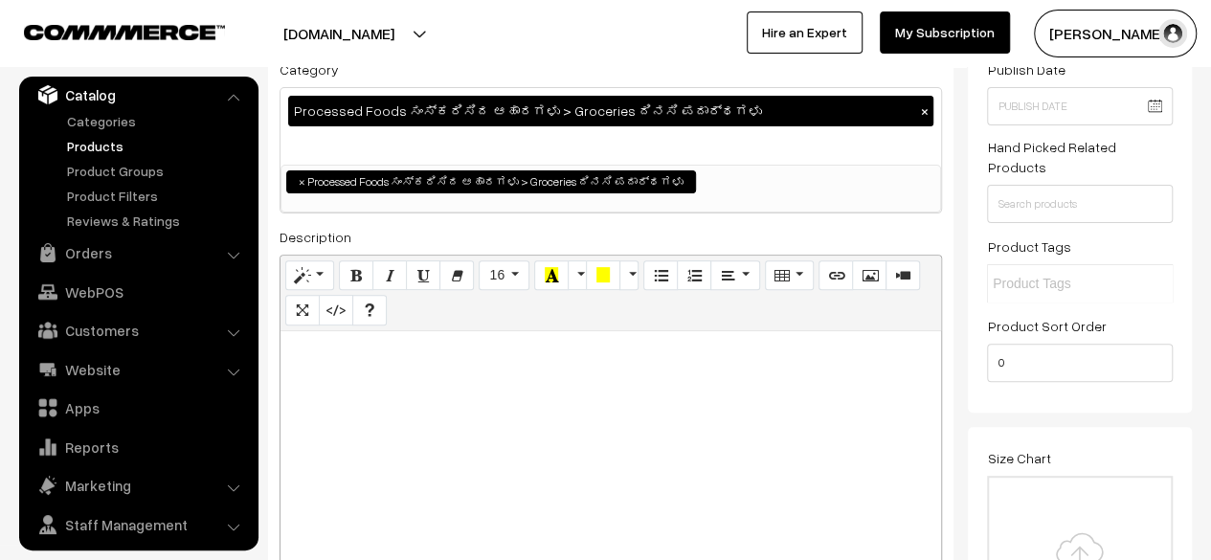
click at [451, 354] on p at bounding box center [610, 352] width 641 height 23
paste div
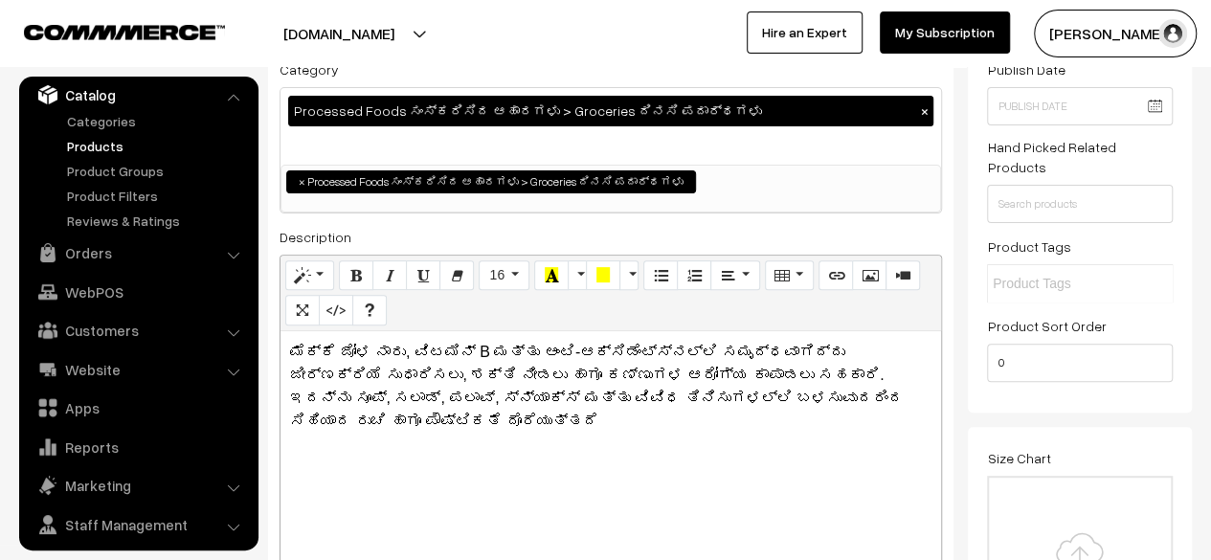
scroll to position [0, 0]
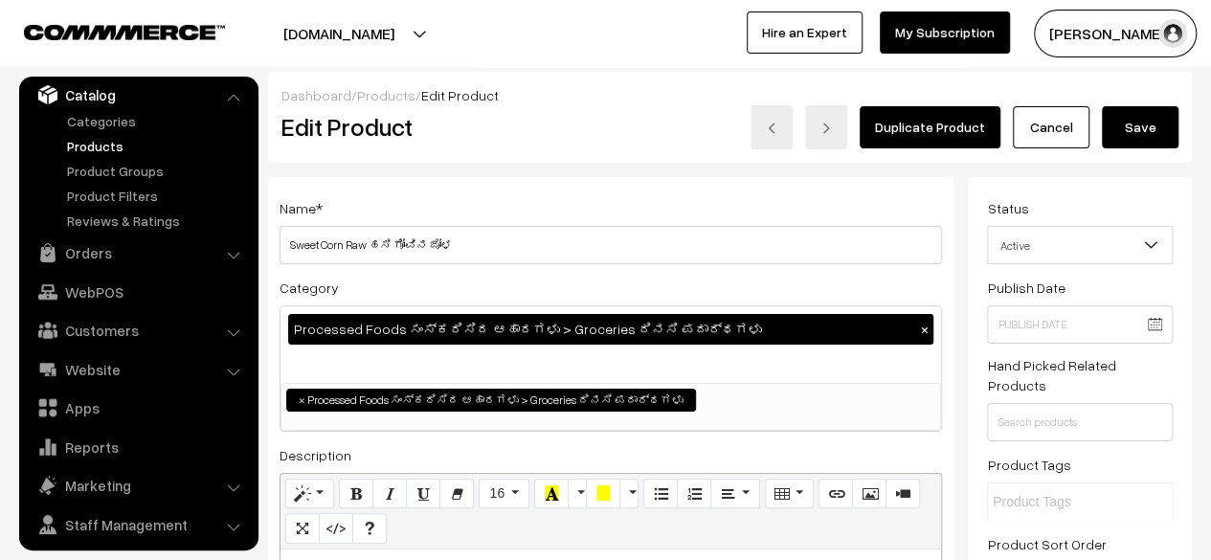
click at [1137, 133] on button "Save" at bounding box center [1140, 127] width 77 height 42
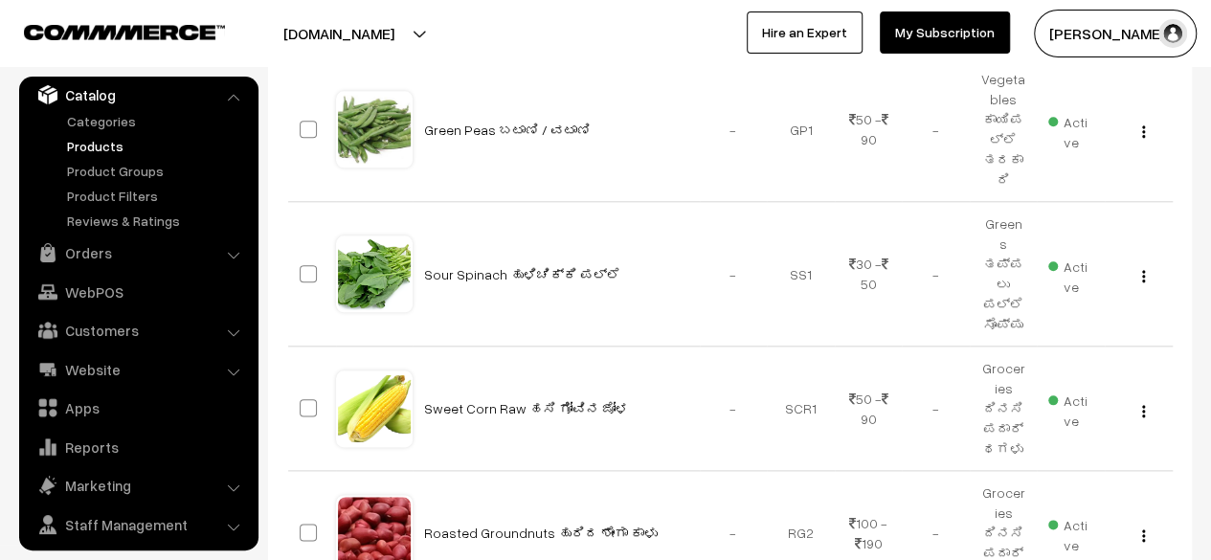
scroll to position [973, 0]
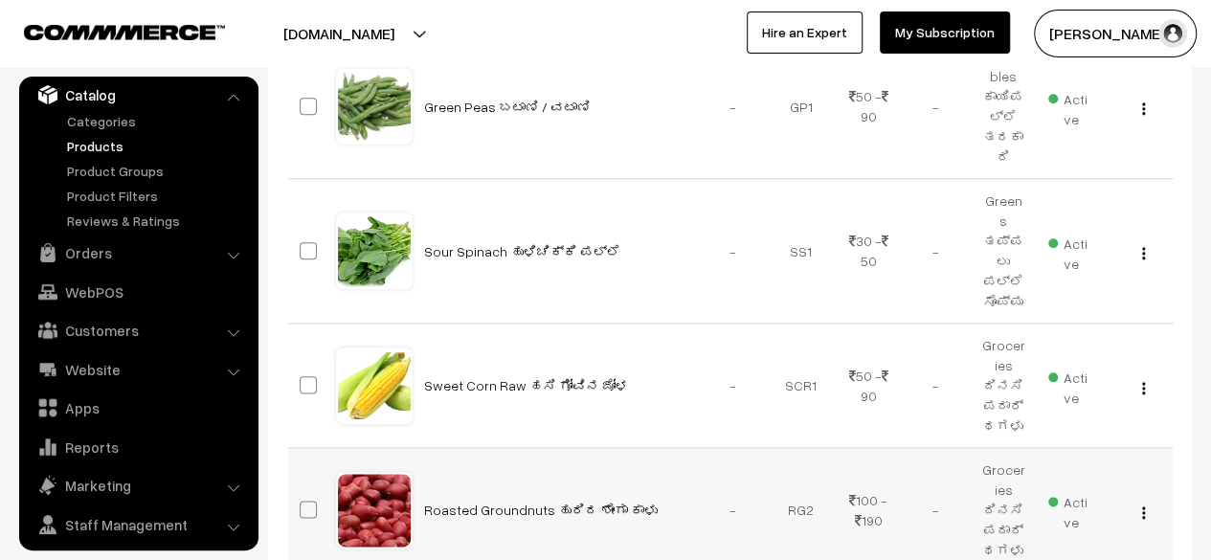
click at [1142, 506] on img "button" at bounding box center [1143, 512] width 3 height 12
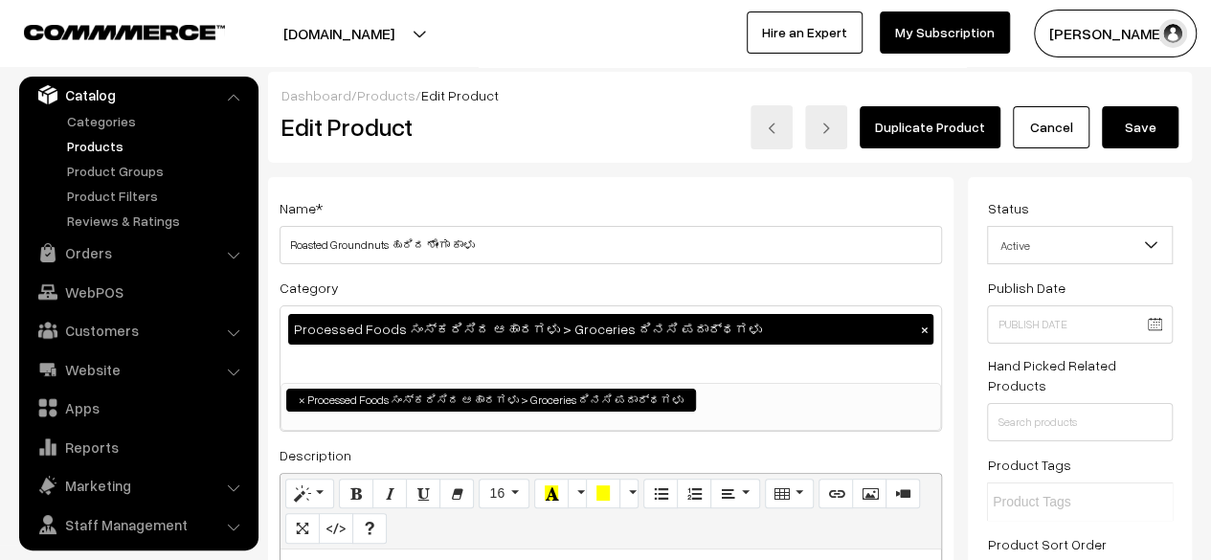
scroll to position [205, 0]
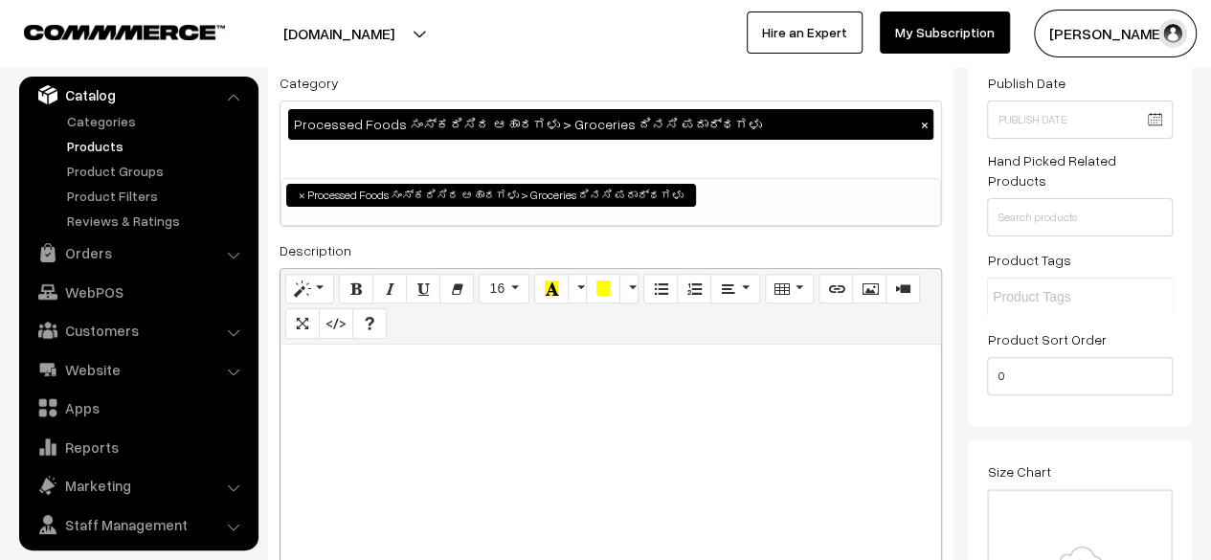
click at [393, 387] on div at bounding box center [610, 464] width 660 height 239
paste div
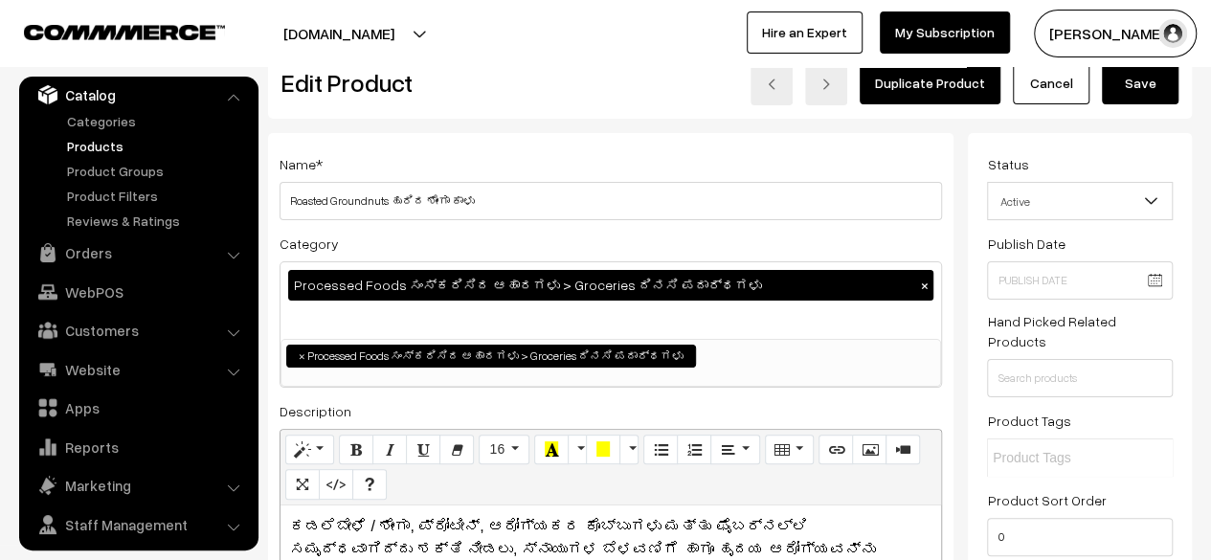
scroll to position [0, 0]
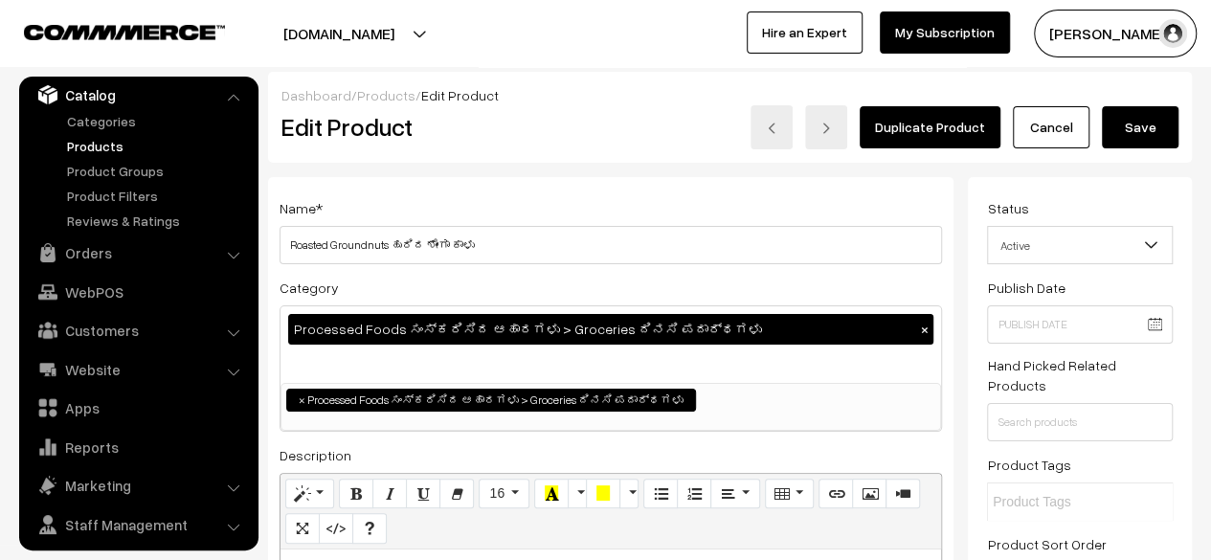
click at [1142, 132] on button "Save" at bounding box center [1140, 127] width 77 height 42
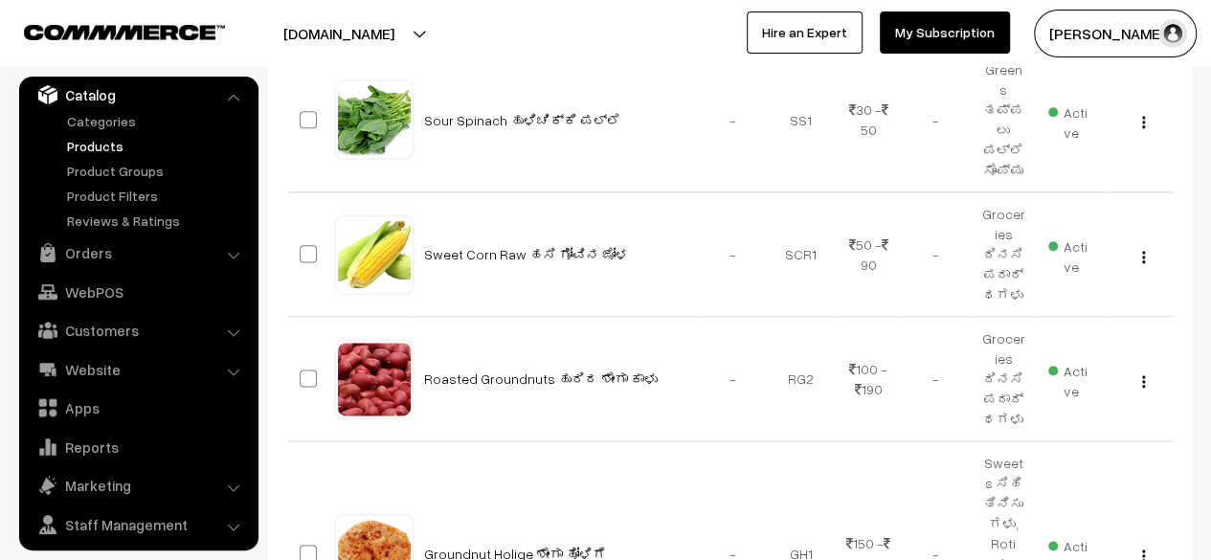
scroll to position [1116, 0]
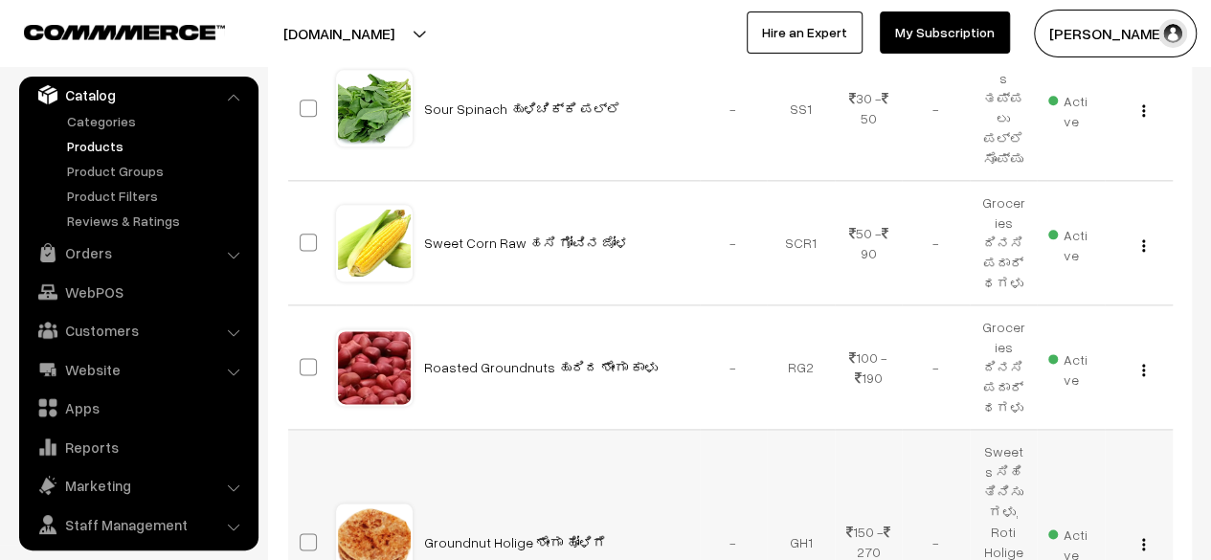
click at [1142, 538] on img "button" at bounding box center [1143, 544] width 3 height 12
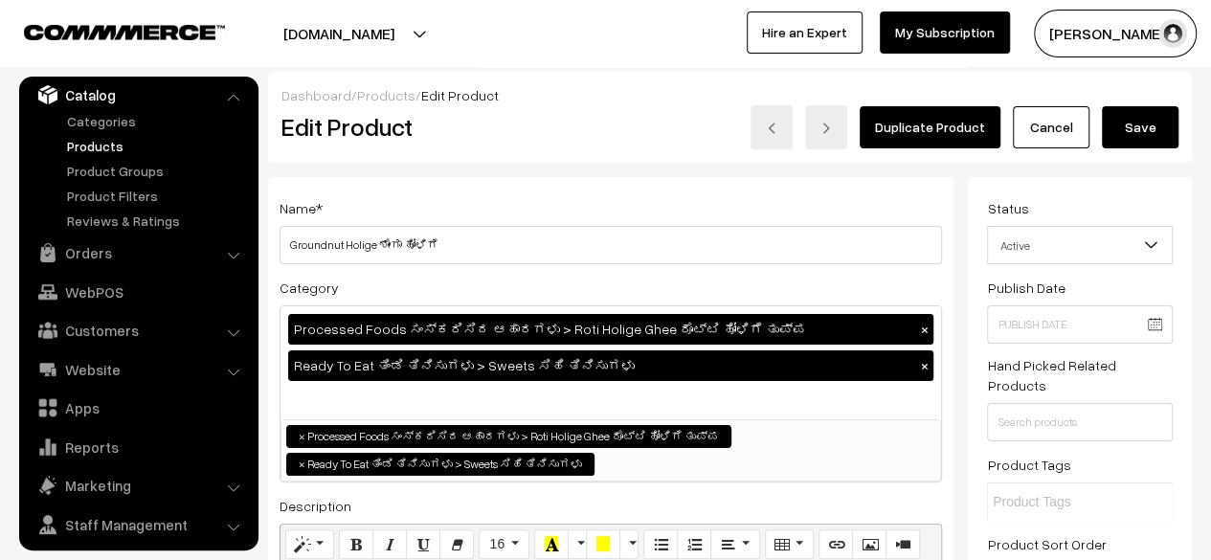
scroll to position [142, 0]
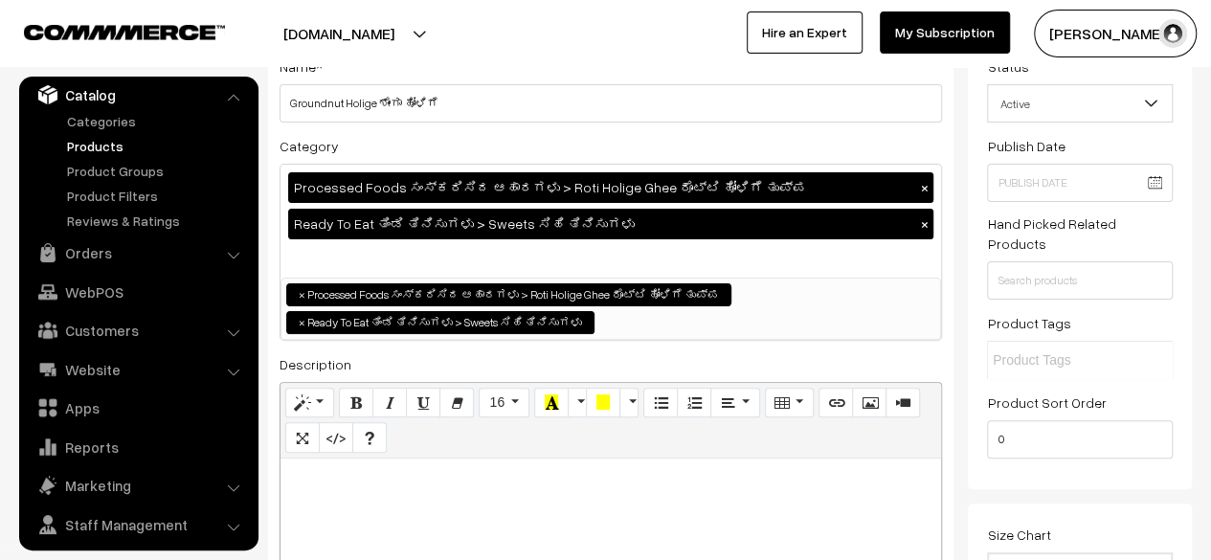
click at [577, 480] on p at bounding box center [610, 479] width 641 height 23
paste div
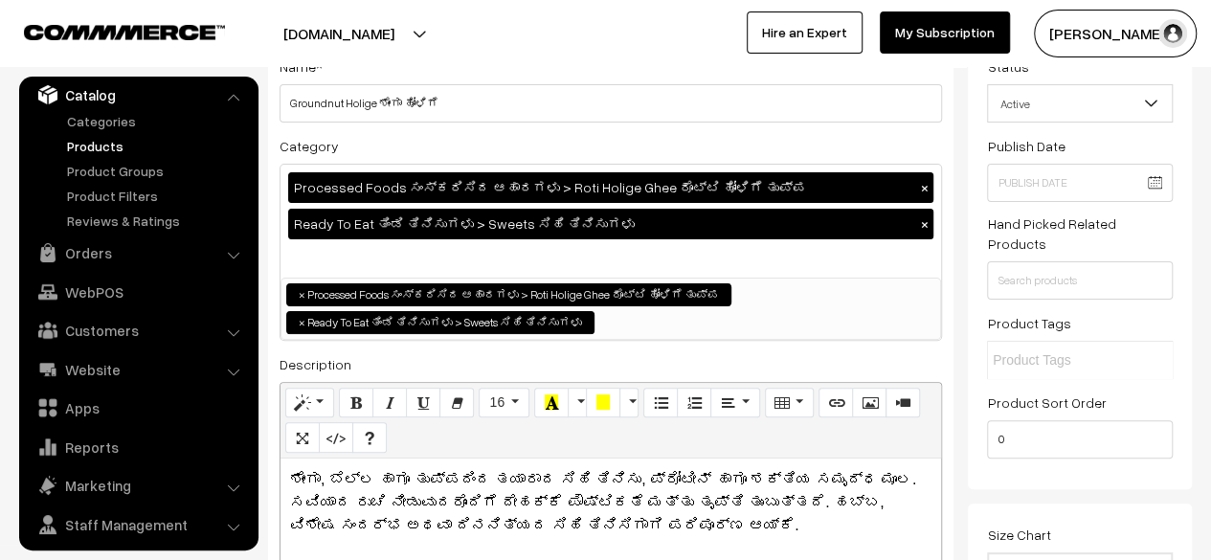
scroll to position [0, 0]
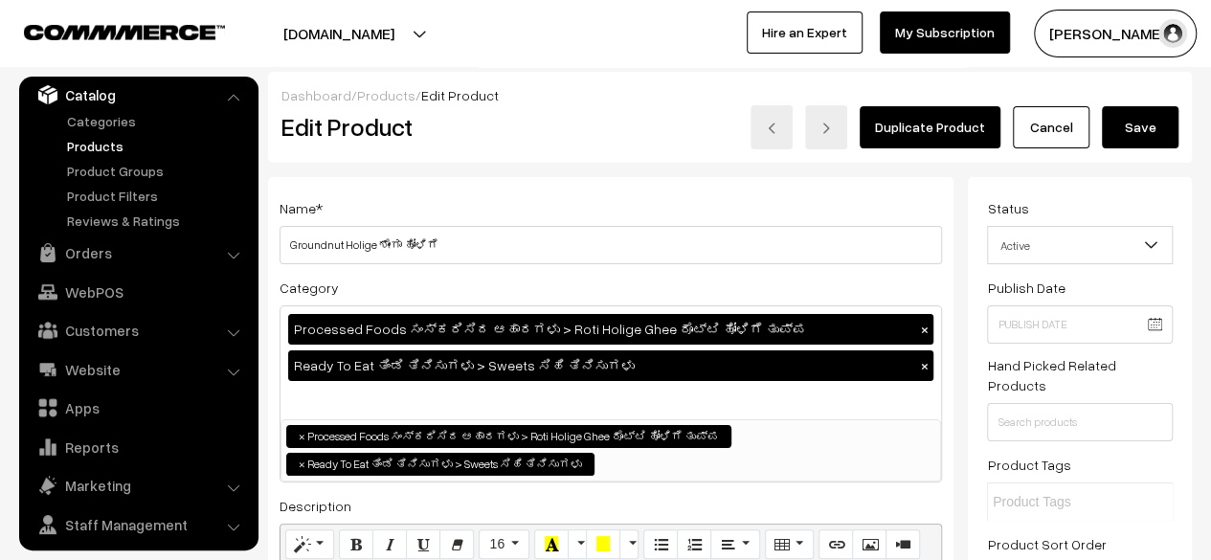
click at [1137, 132] on button "Save" at bounding box center [1140, 127] width 77 height 42
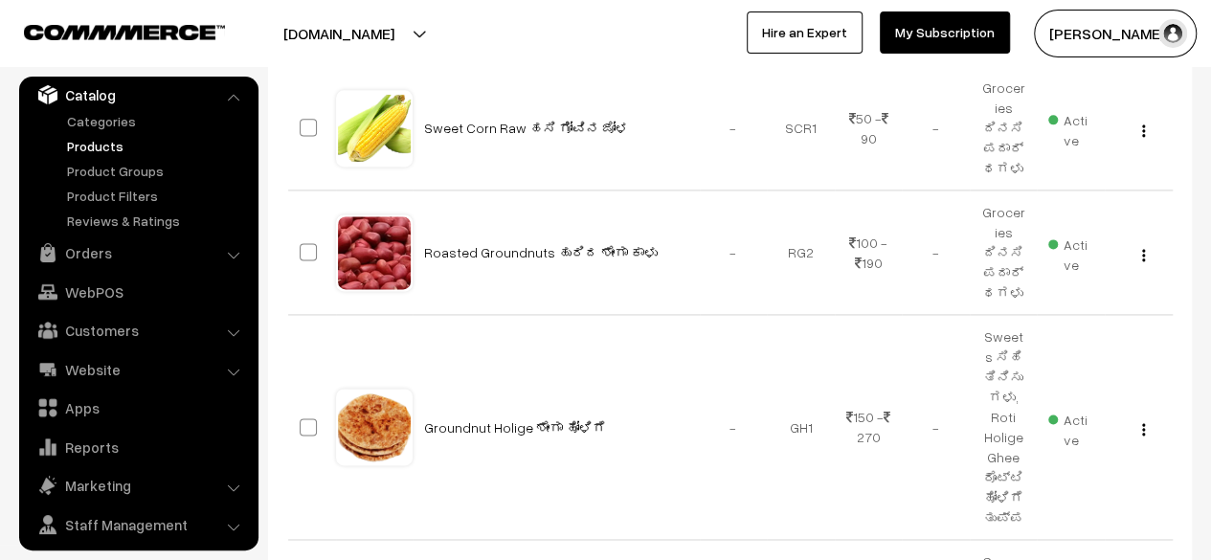
scroll to position [1235, 0]
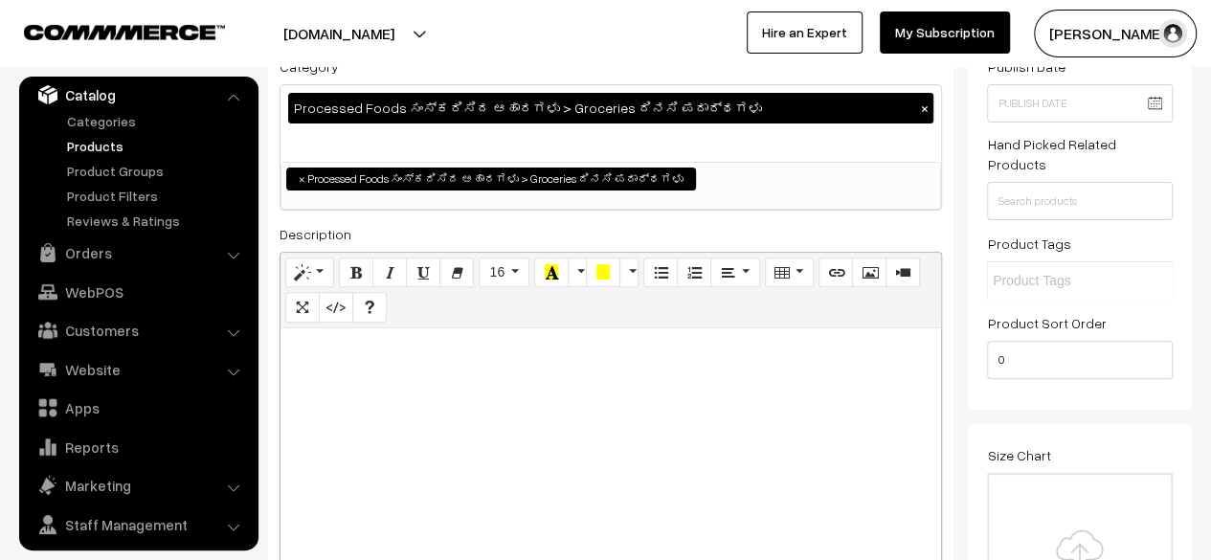
scroll to position [222, 0]
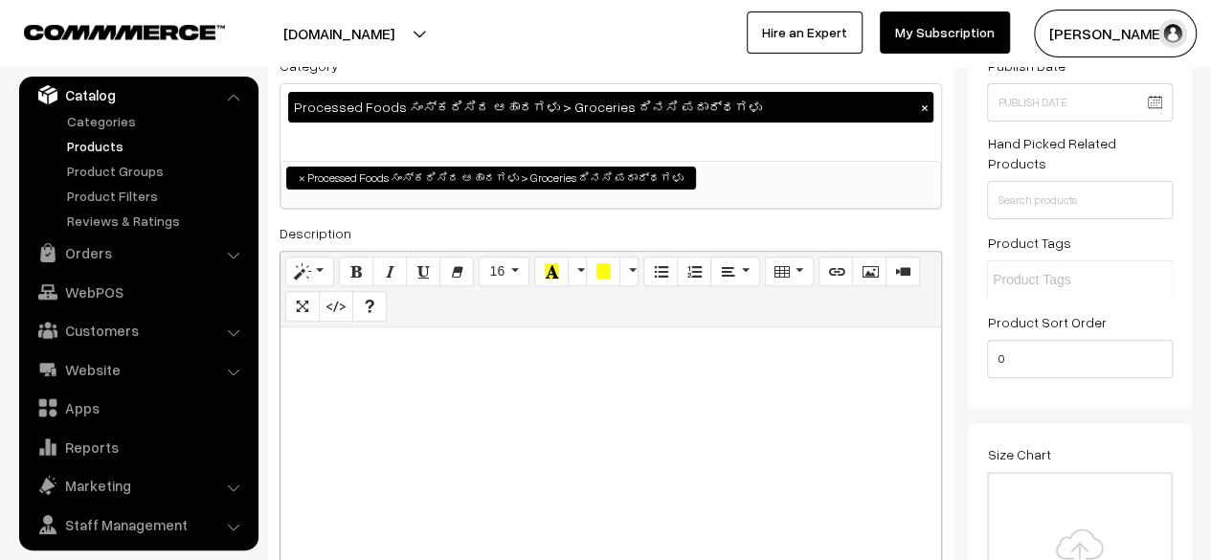
click at [499, 368] on div at bounding box center [610, 446] width 660 height 239
paste div
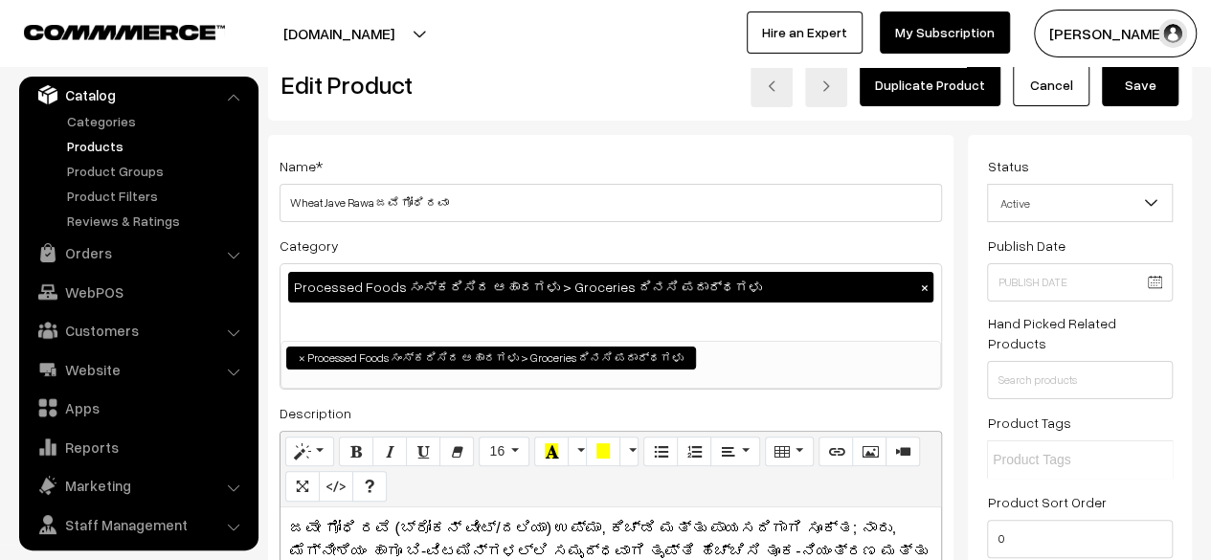
scroll to position [34, 0]
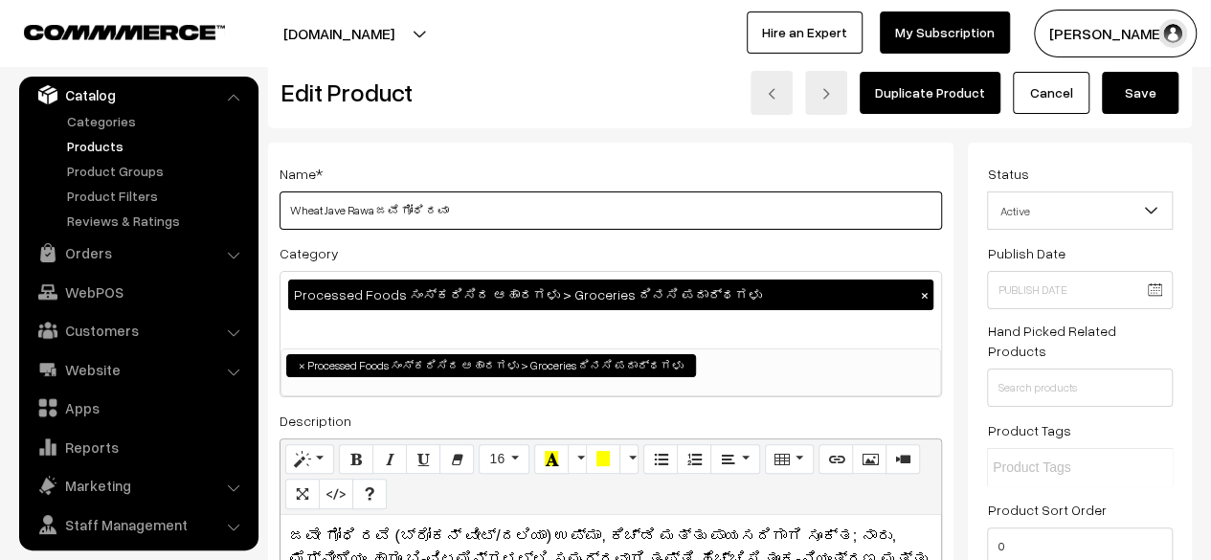
click at [367, 205] on input "Wheat Jave Rawa ಜವೆ ಗೋಧಿ ರವಾ" at bounding box center [610, 210] width 662 height 38
paste input "v"
click at [500, 208] on input "Wheat Jave Rava ಜವೆ ಗೋಧಿ ರವಾ" at bounding box center [610, 210] width 662 height 38
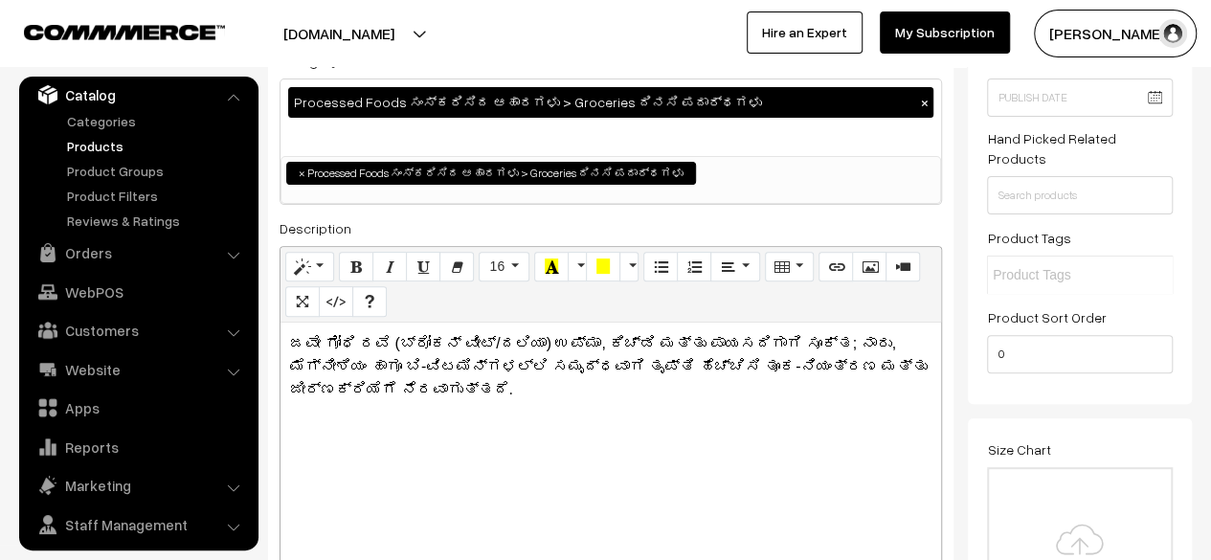
scroll to position [0, 0]
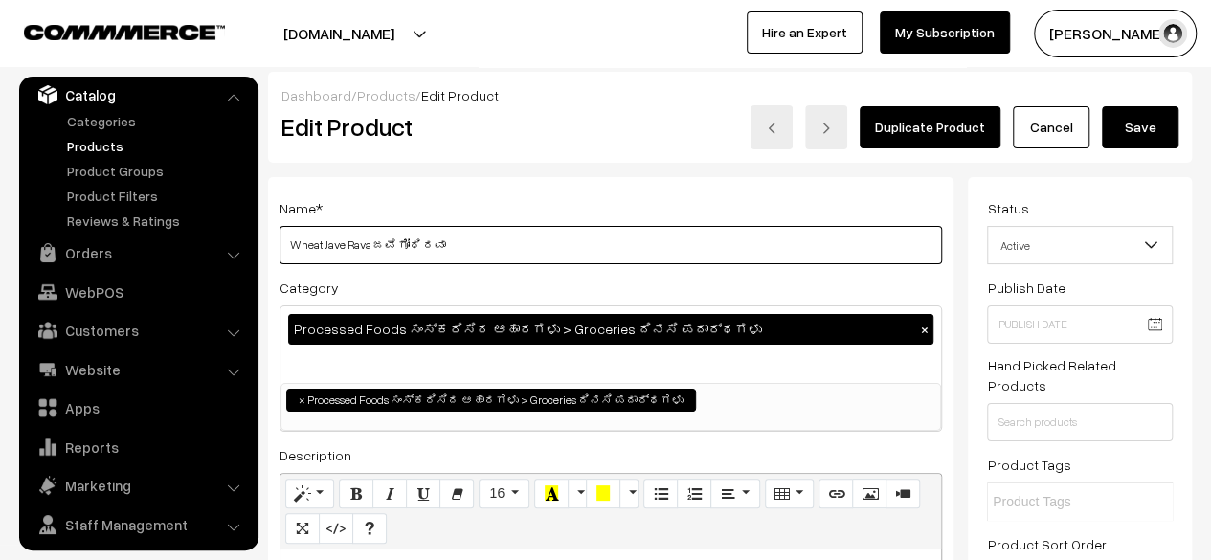
type input "Wheat Jave Rava ಜವೆ ಗೋಧಿ ರವಾ"
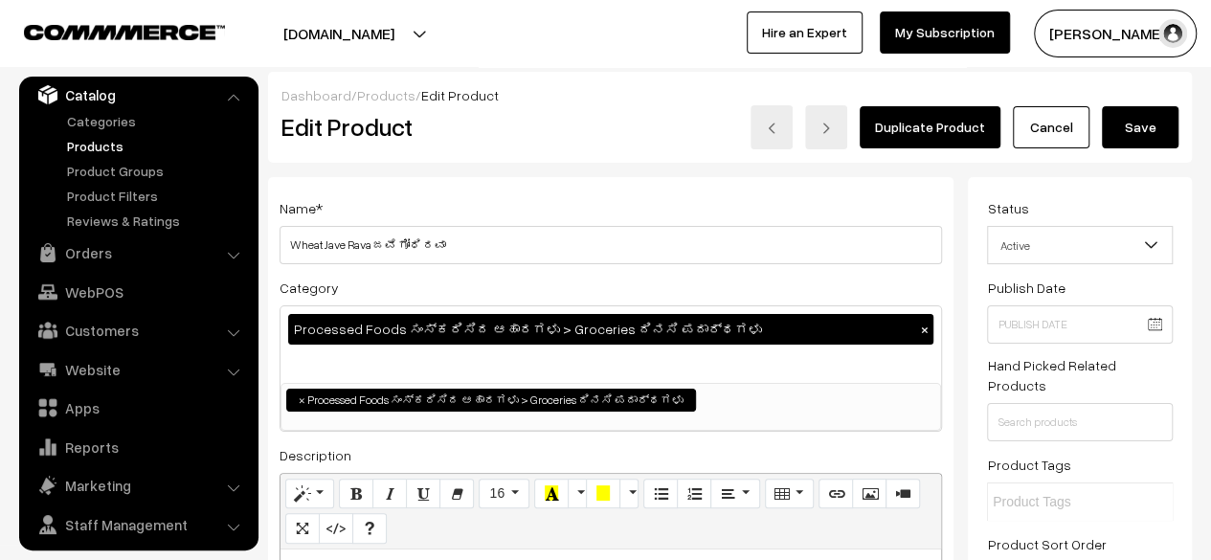
click at [1139, 125] on button "Save" at bounding box center [1140, 127] width 77 height 42
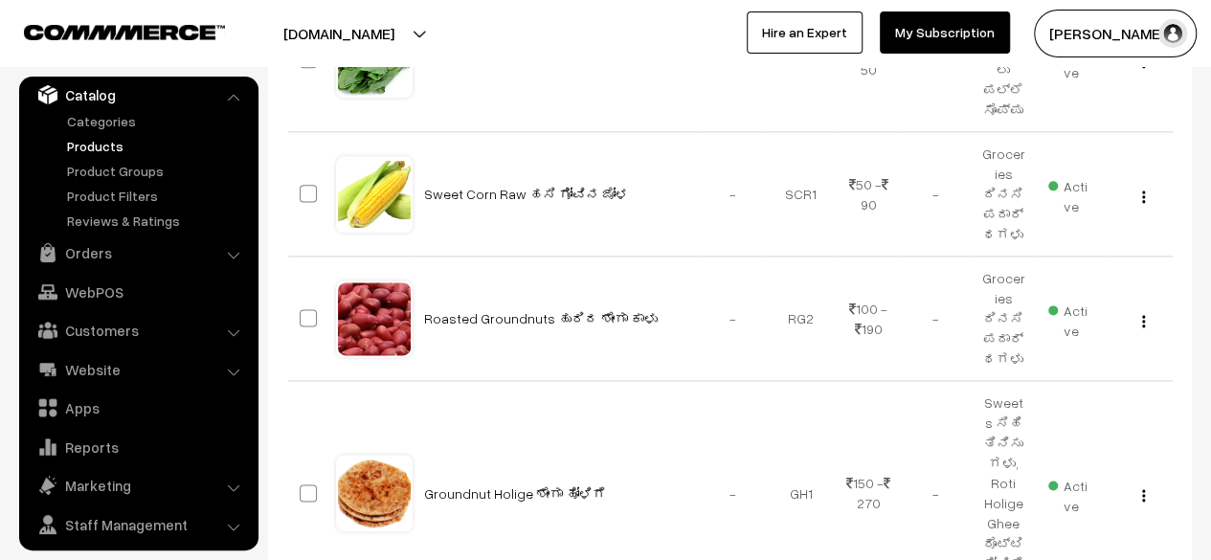
scroll to position [1349, 0]
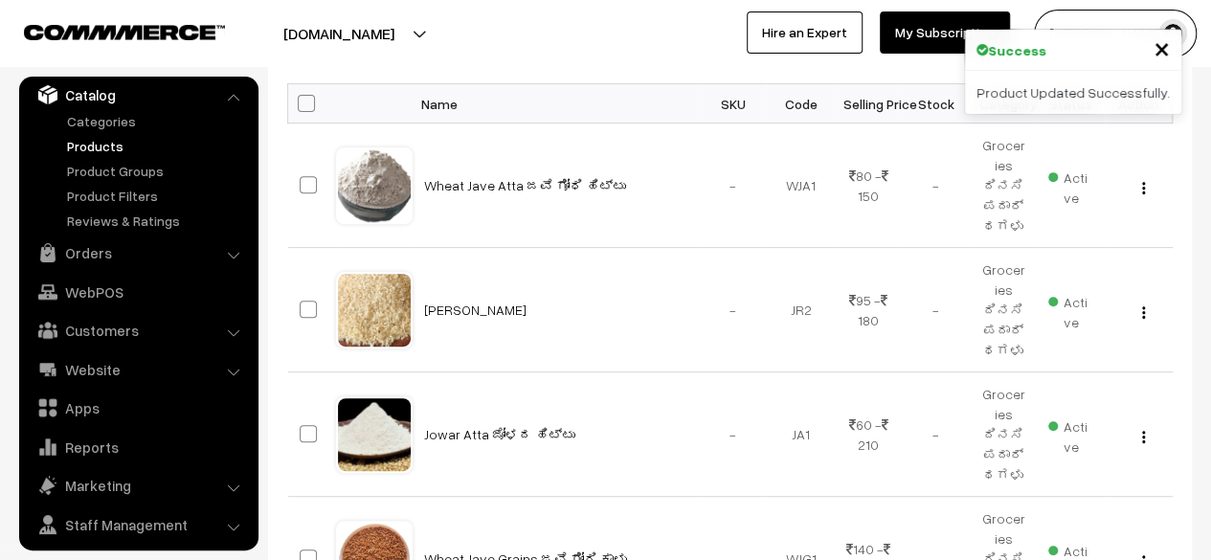
scroll to position [307, 0]
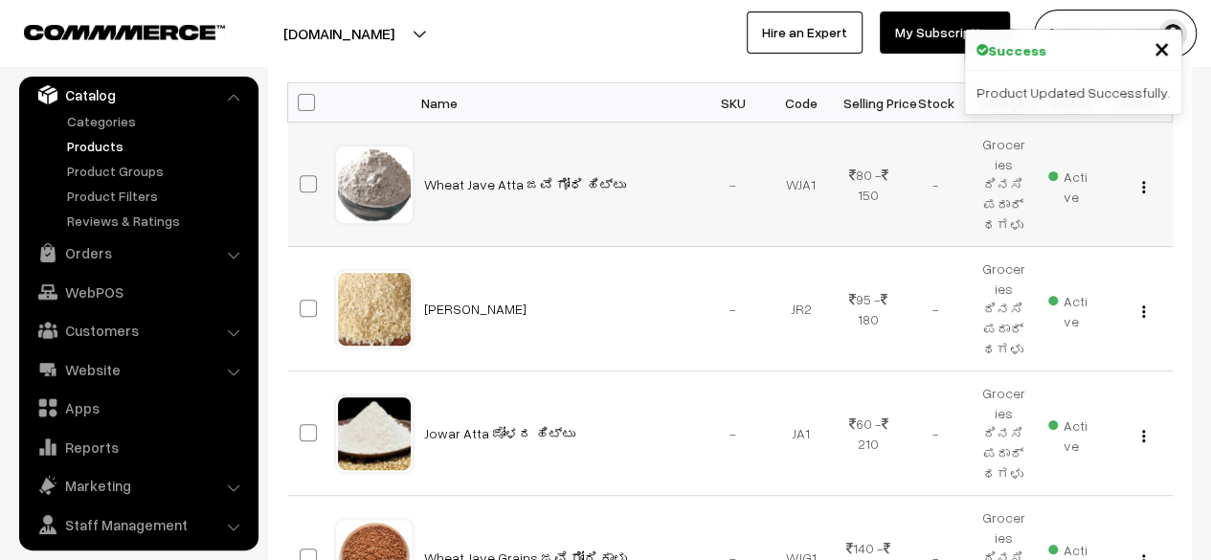
click at [1141, 187] on button "button" at bounding box center [1143, 186] width 5 height 15
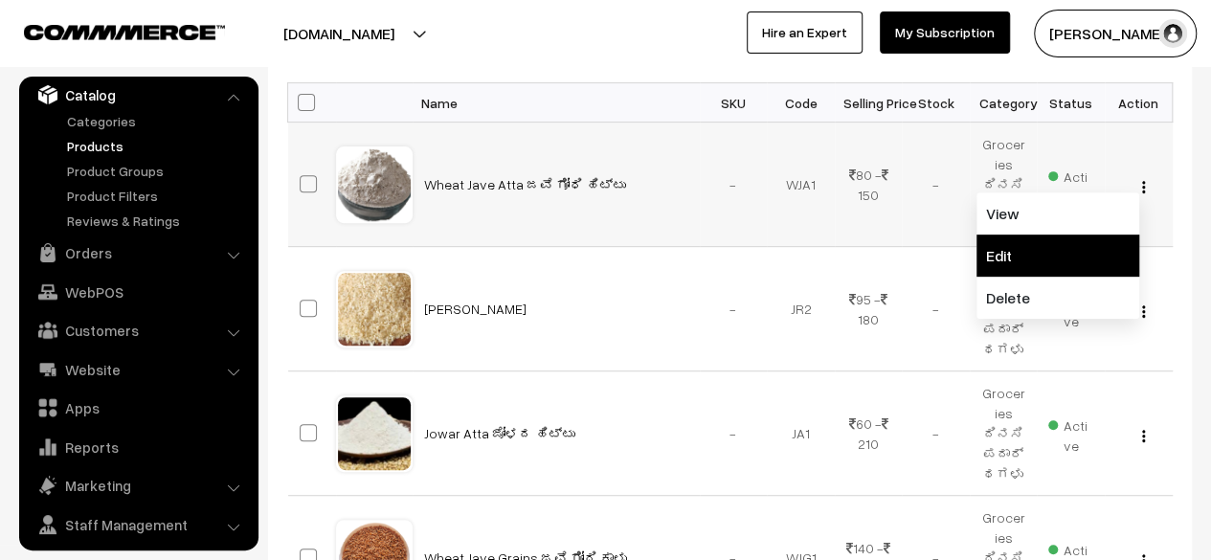
click at [1025, 257] on link "Edit" at bounding box center [1057, 255] width 163 height 42
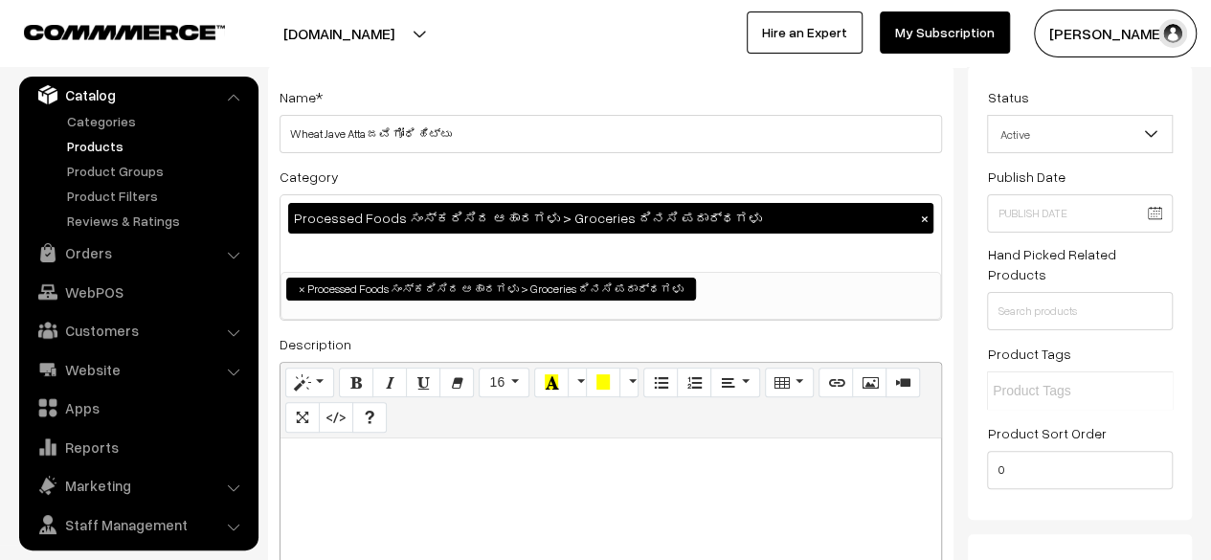
scroll to position [177, 0]
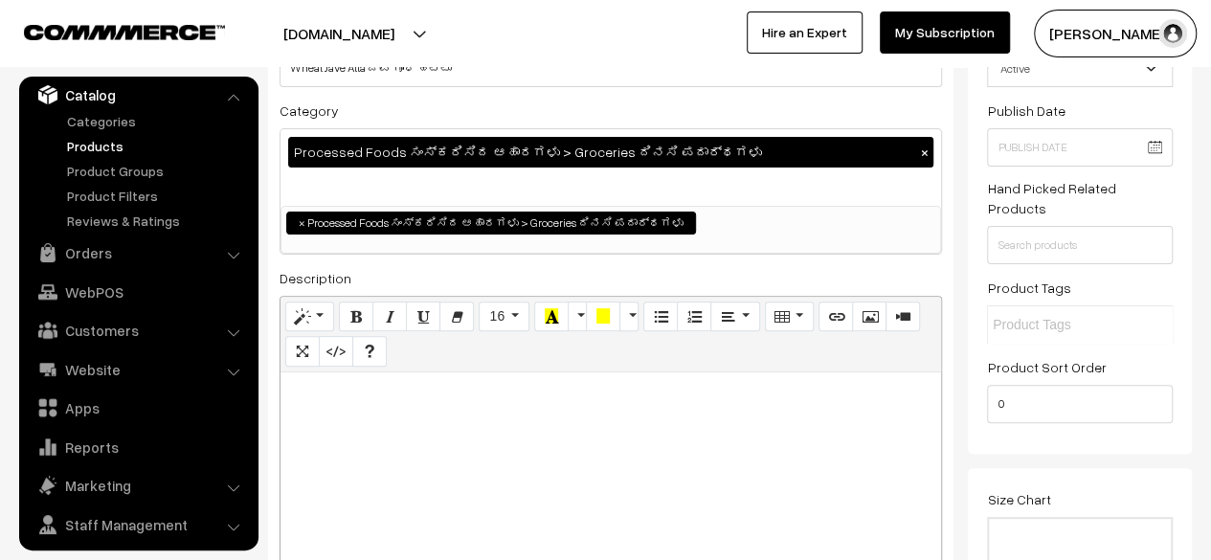
click at [717, 389] on p at bounding box center [610, 393] width 641 height 23
paste div
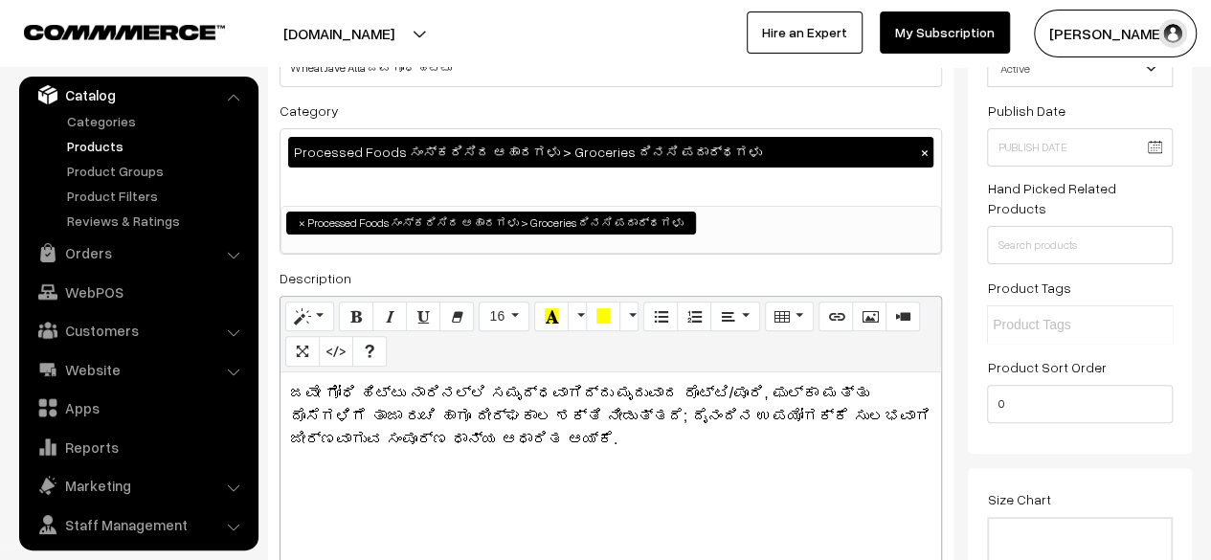
scroll to position [0, 0]
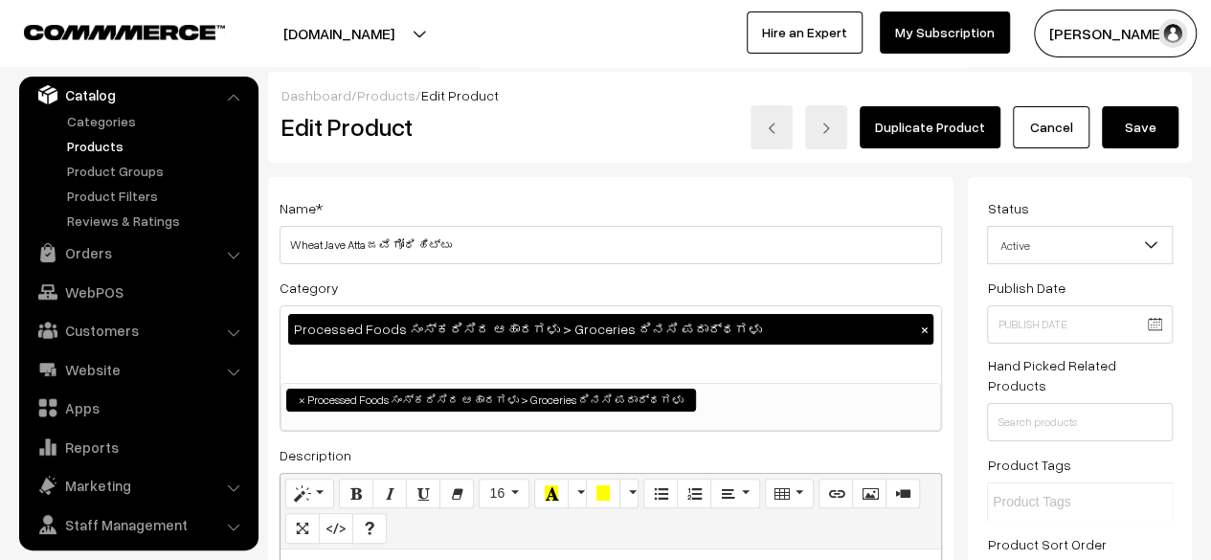
click at [1140, 131] on button "Save" at bounding box center [1140, 127] width 77 height 42
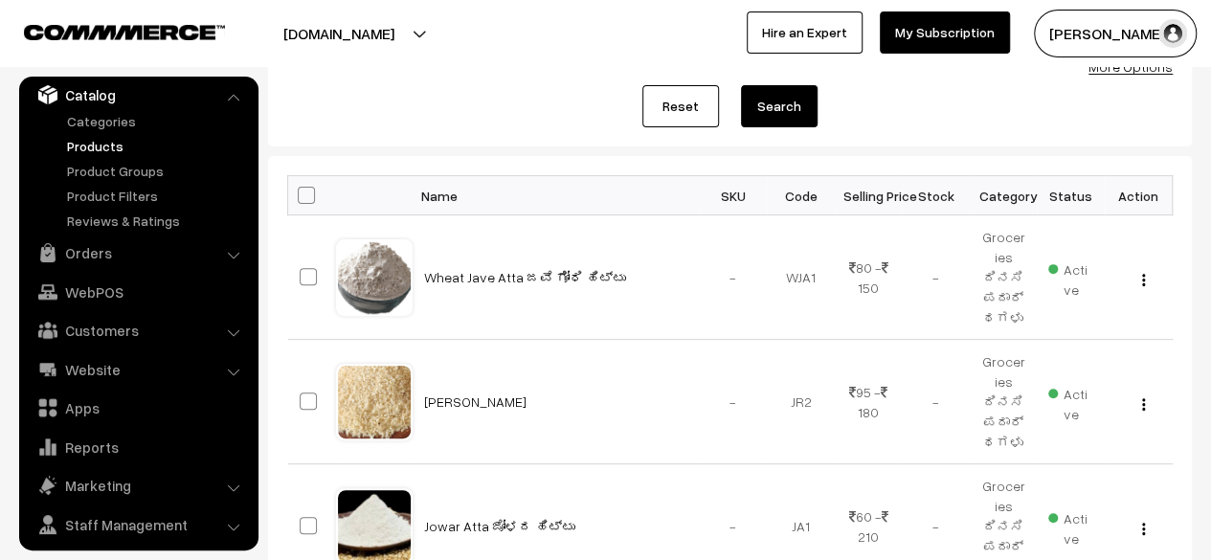
scroll to position [294, 0]
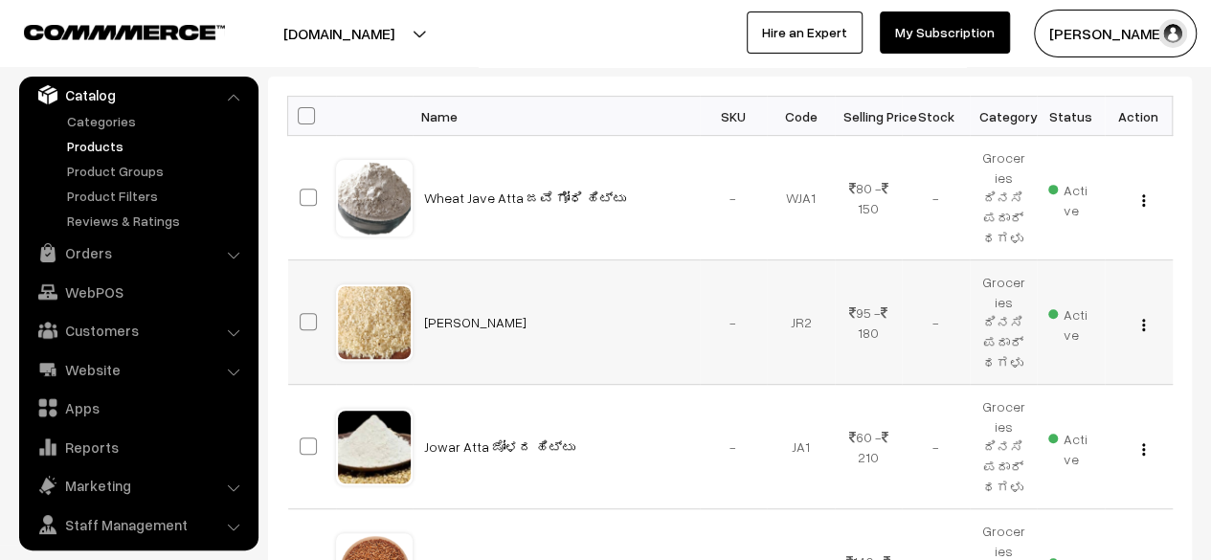
click at [1144, 323] on img "button" at bounding box center [1143, 325] width 3 height 12
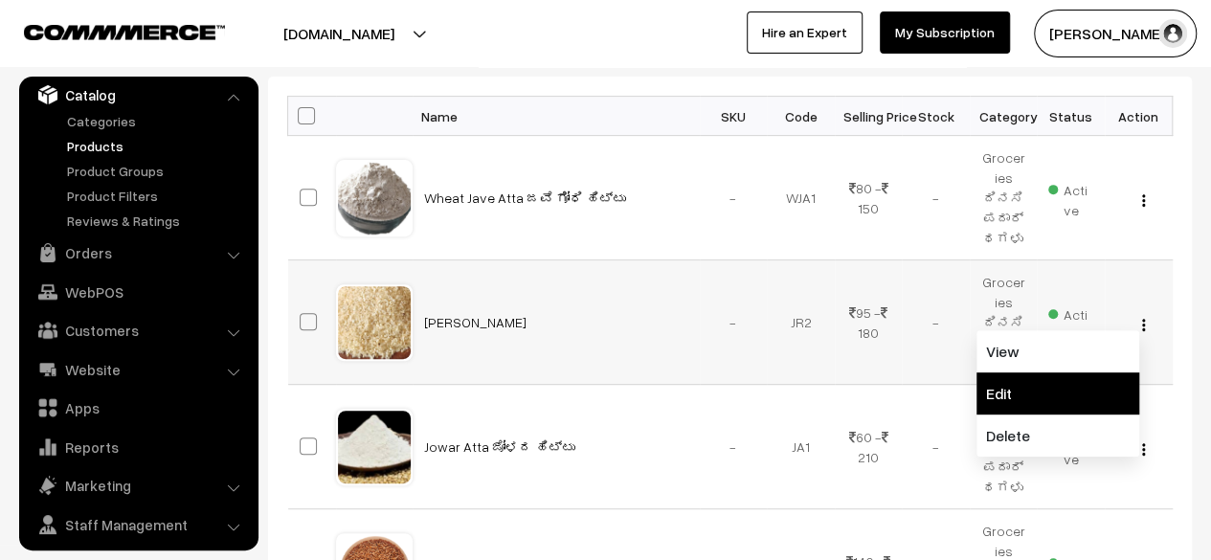
click at [1046, 399] on link "Edit" at bounding box center [1057, 393] width 163 height 42
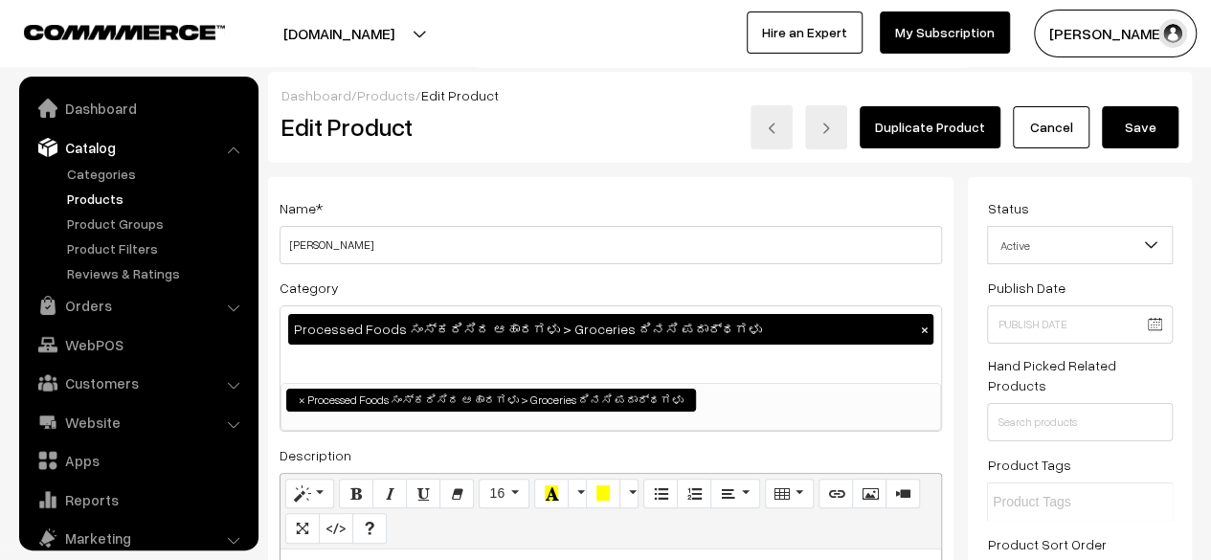
scroll to position [53, 0]
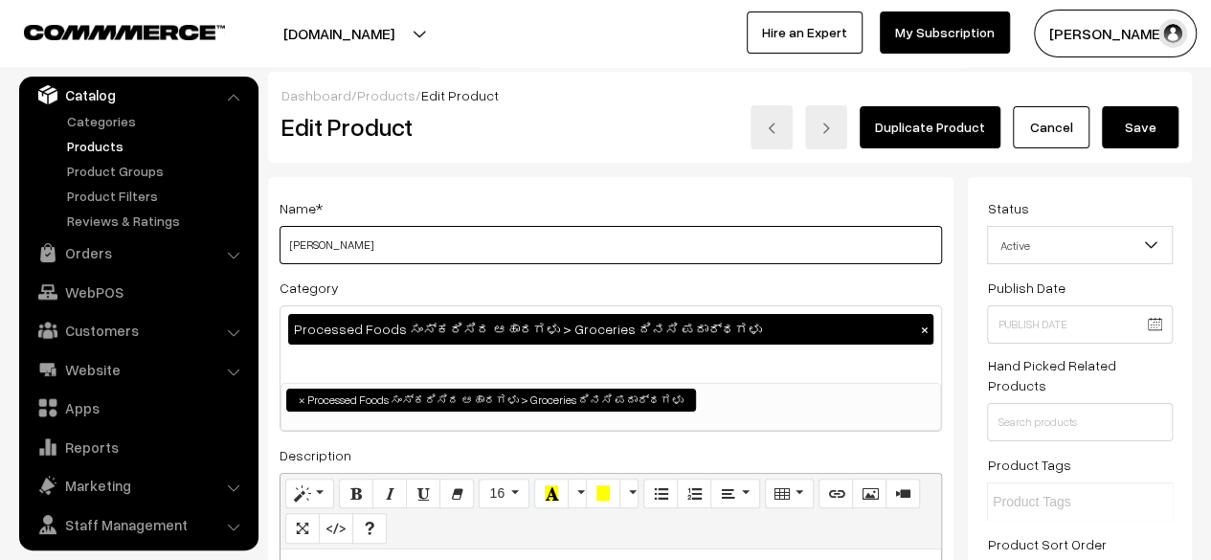
click at [340, 246] on input "[PERSON_NAME]" at bounding box center [610, 245] width 662 height 38
paste input "ಜವೇ ಗೋಧಿ ಹಿಟ್ಟು ನಾರಿನಲ್ಲಿ ಸಮೃದ್ಧವಾಗಿದ್ದು ಮೃದುವಾದ ರೊಟ್ಟಿ/ಪೂರಿ, ಫುಲ್ಕಾ ಮತ್ತು ದೊಸೆ…"
type input "Jowar Raಜವೇ ಗೋಧಿ ಹಿಟ್ಟು ನಾರಿನಲ್ಲಿ ಸಮೃದ್ಧವಾಗಿದ್ದು ಮೃದುವಾದ ರೊಟ್ಟಿ/ಪೂರಿ, ಫುಲ್ಕಾ ಮತ…"
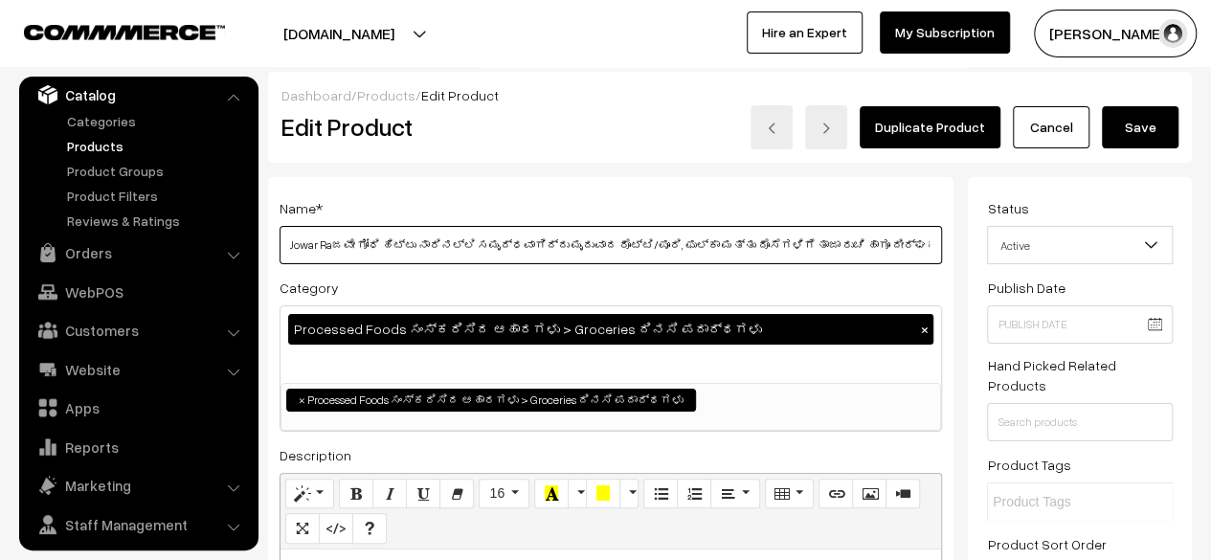
scroll to position [0, 425]
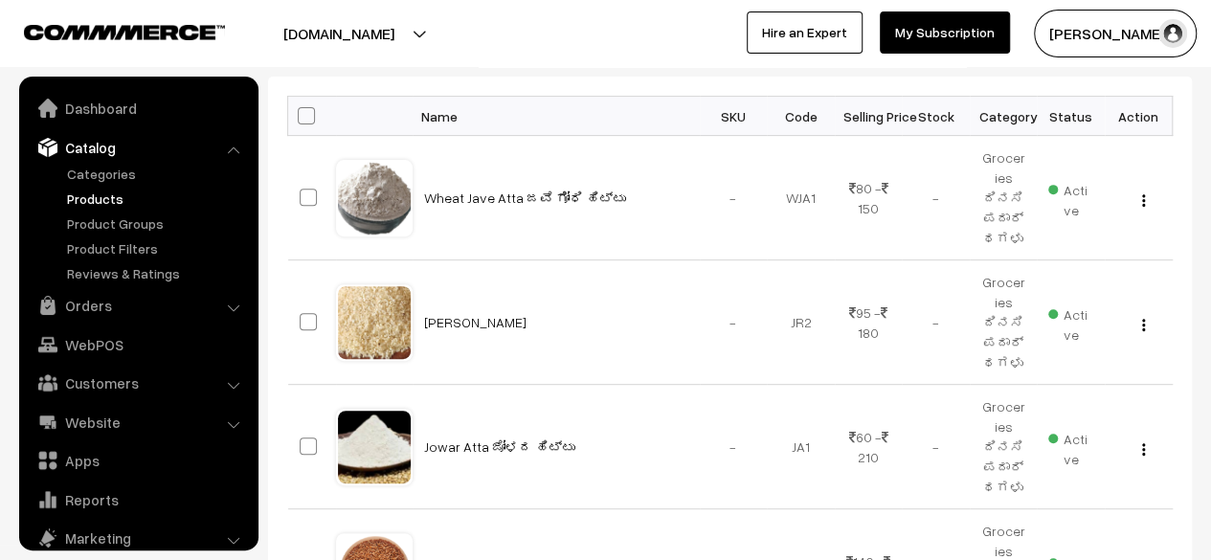
scroll to position [53, 0]
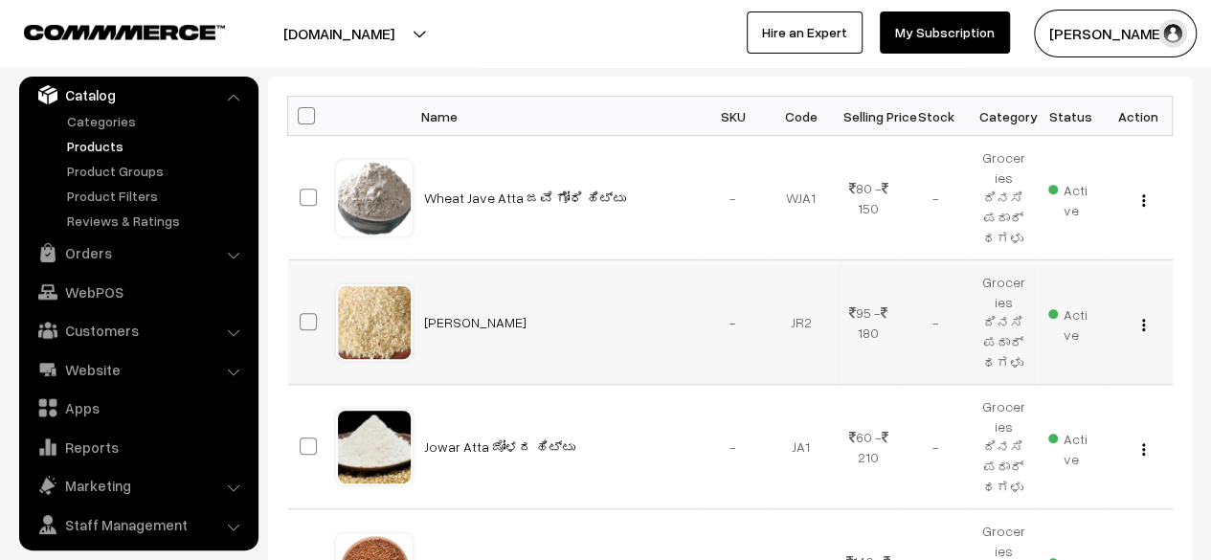
click at [1141, 319] on button "button" at bounding box center [1143, 324] width 5 height 15
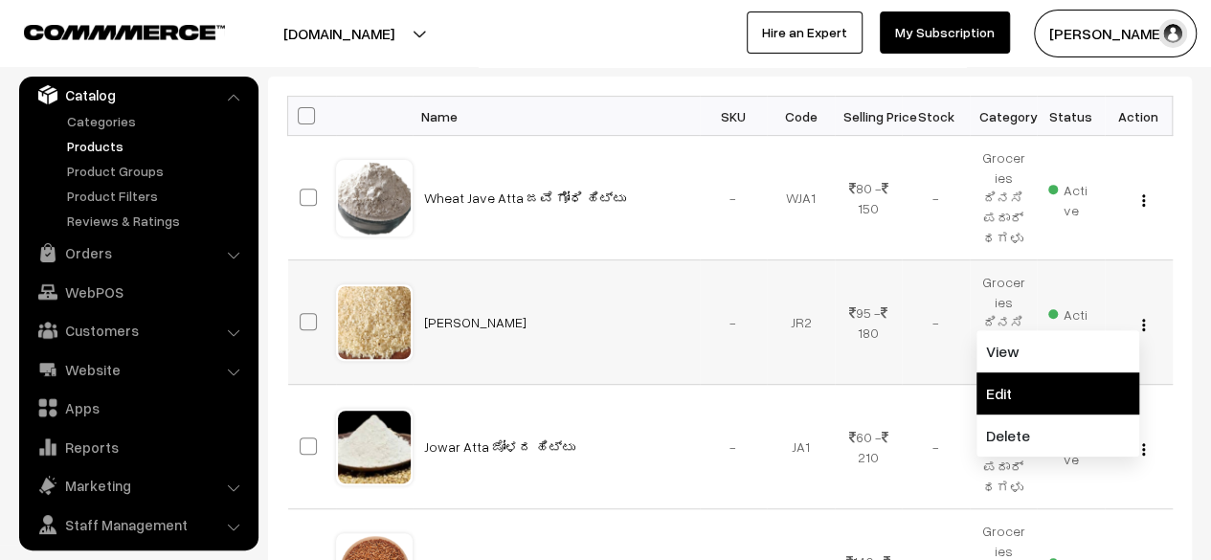
click at [1041, 384] on link "Edit" at bounding box center [1057, 393] width 163 height 42
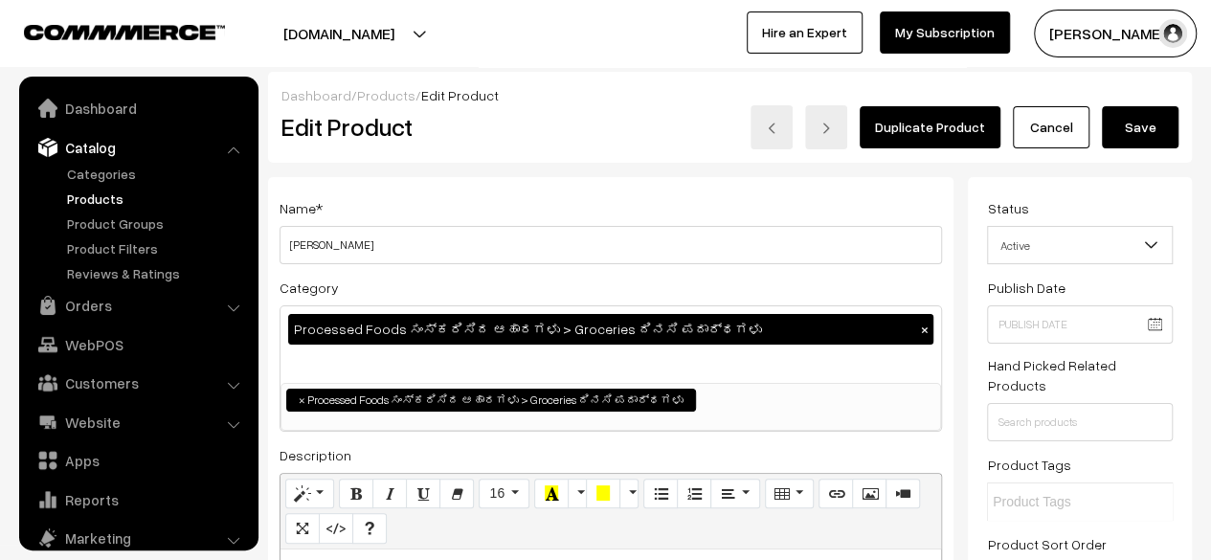
scroll to position [58, 0]
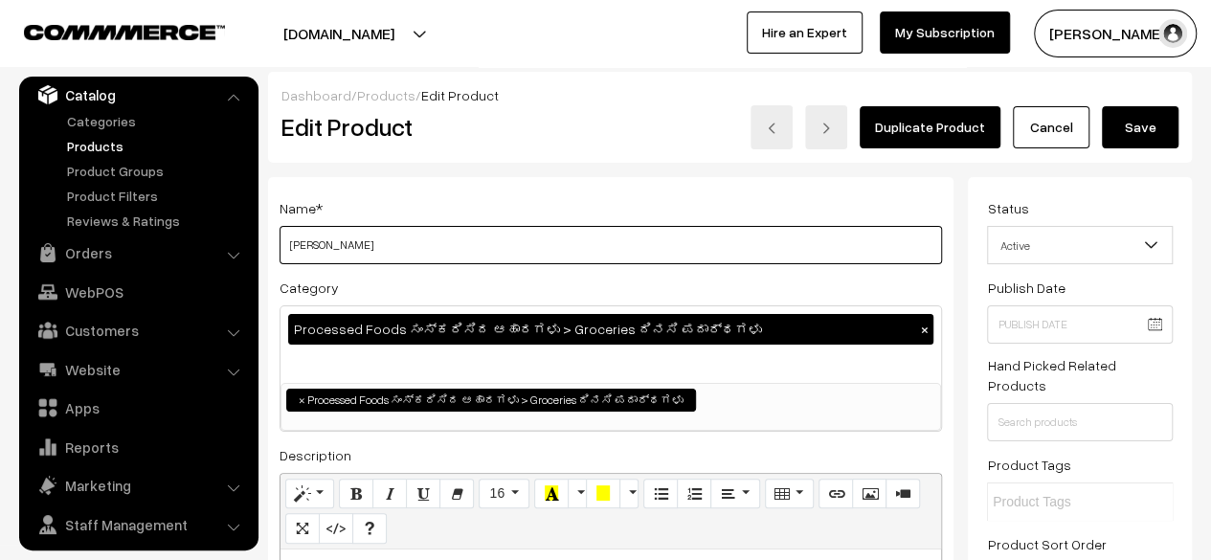
click at [337, 249] on input "Jowar Rawa ಜೋಳದ ರವಾ" at bounding box center [610, 245] width 662 height 38
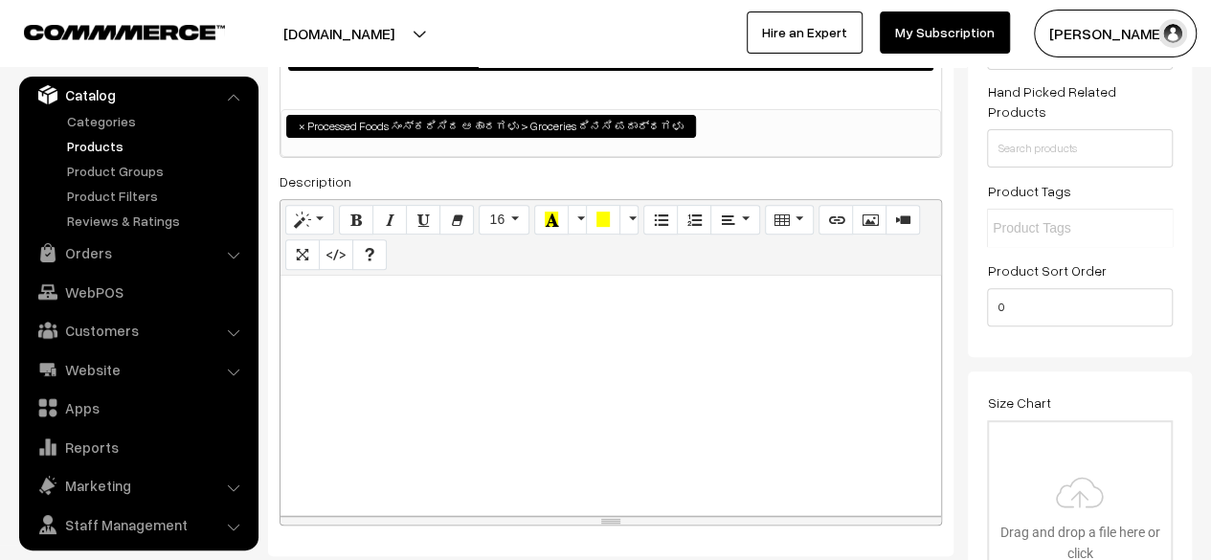
scroll to position [266, 0]
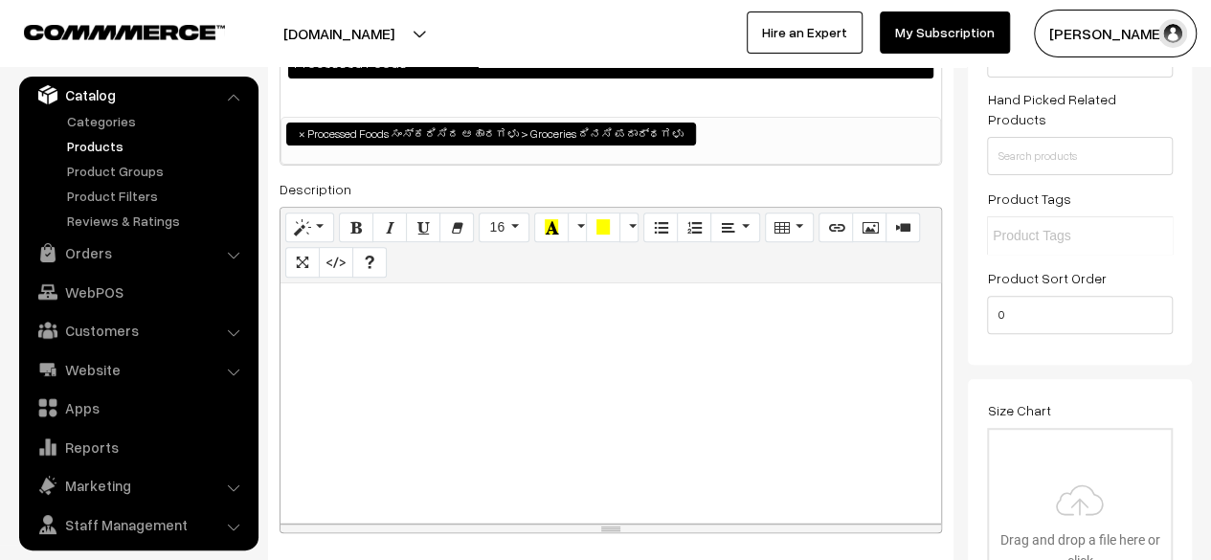
type input "Jowar Raa ಜೋಳದ ರವಾ"
click at [537, 313] on p at bounding box center [610, 304] width 641 height 23
paste div
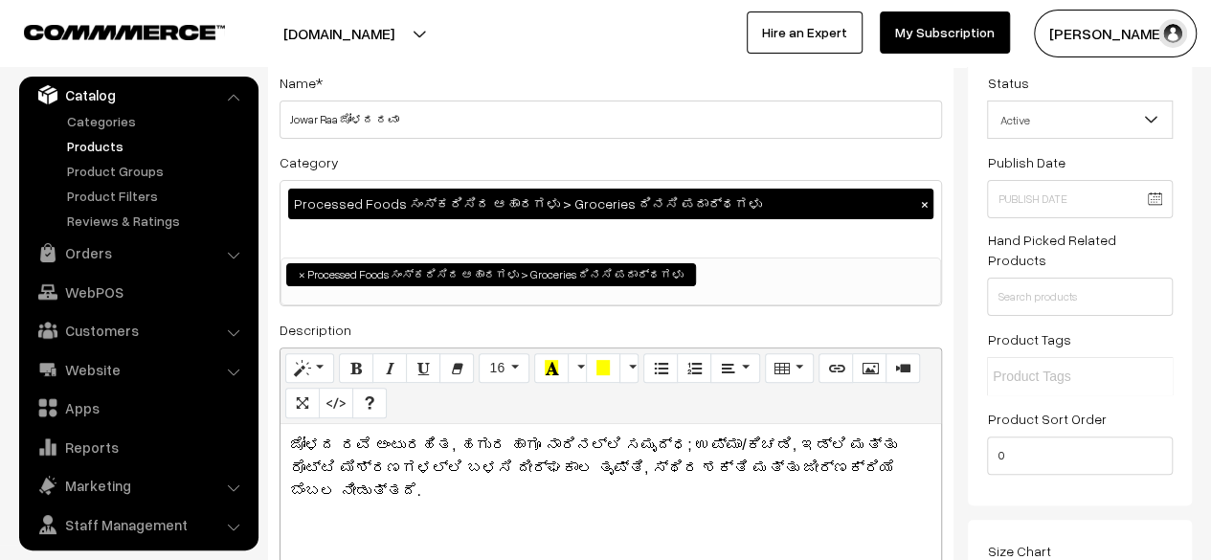
scroll to position [124, 0]
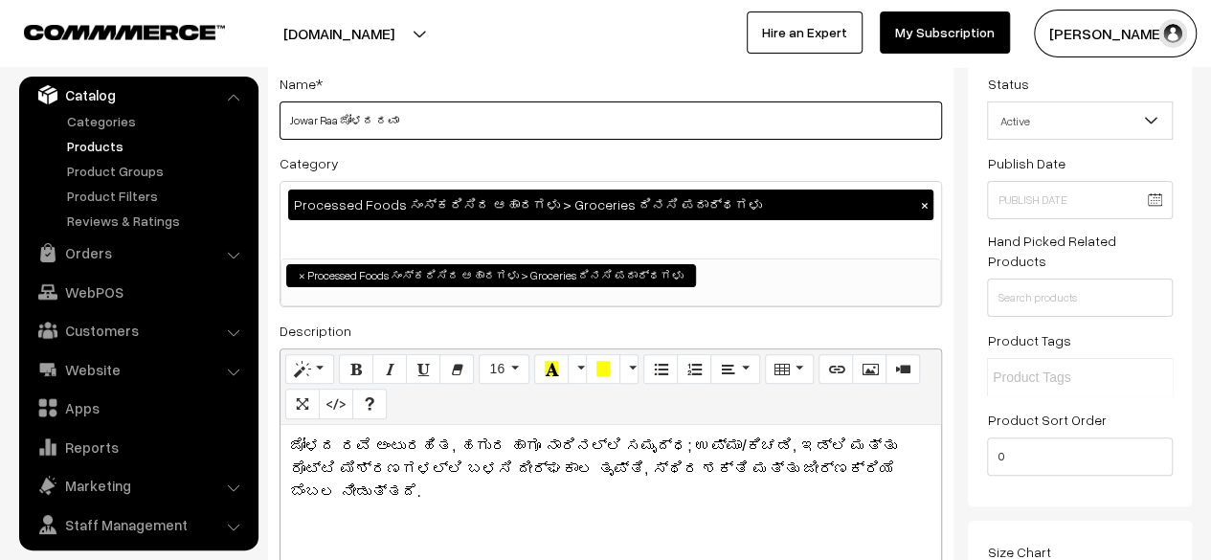
click at [332, 120] on input "Jowar Raa ಜೋಳದ ರವಾ" at bounding box center [610, 120] width 662 height 38
paste input "v"
click at [345, 116] on input "Jowar Rava ಜೋಳದ ರವಾ" at bounding box center [610, 120] width 662 height 38
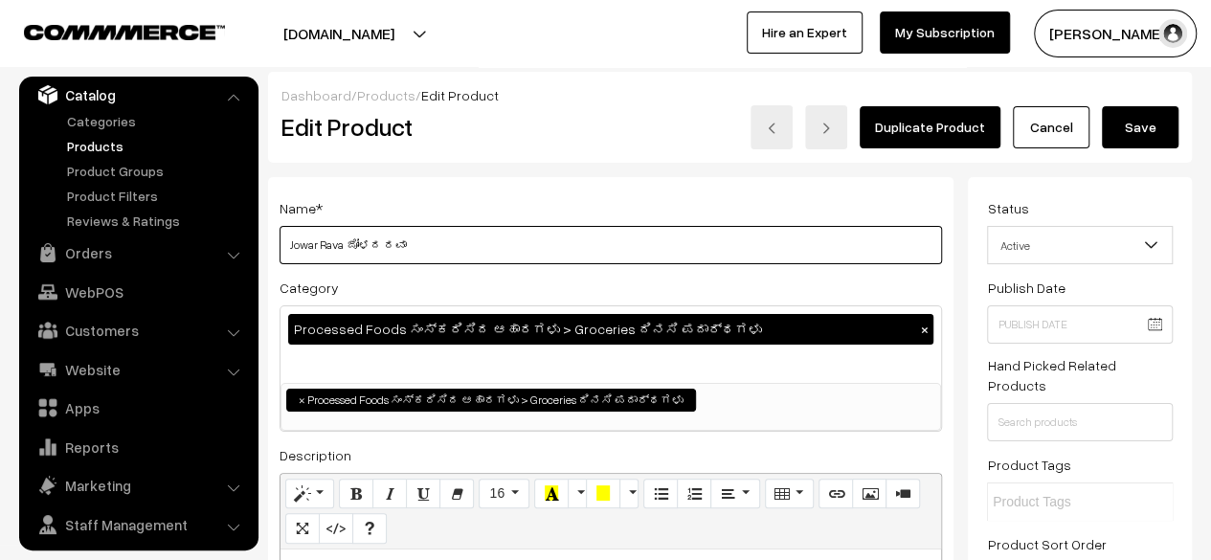
type input "Jowar Rava ಜೋಳದ ರವಾ"
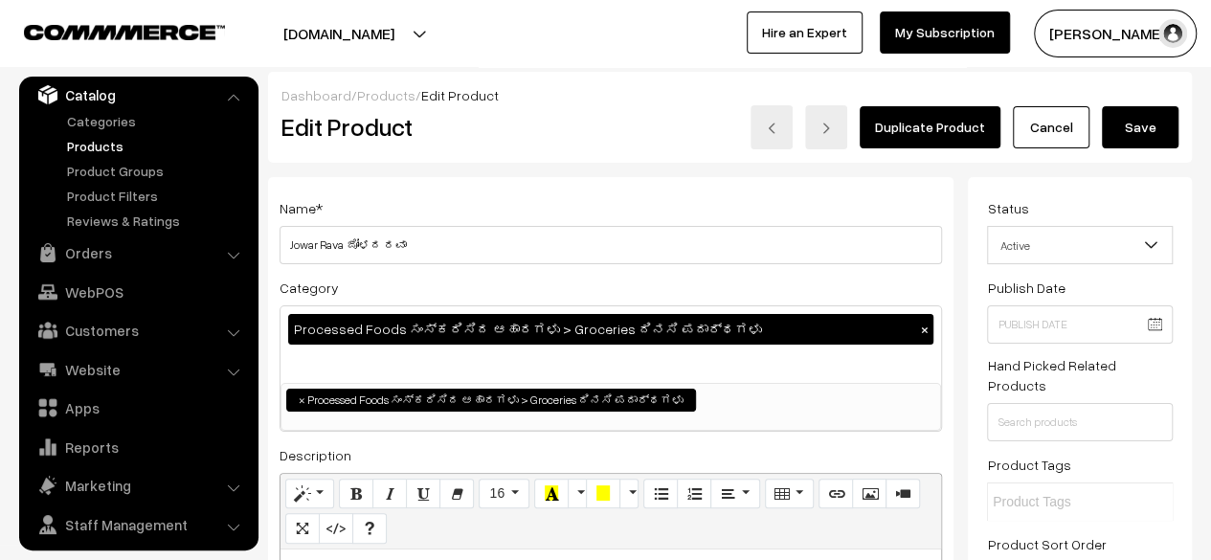
click at [1137, 123] on button "Save" at bounding box center [1140, 127] width 77 height 42
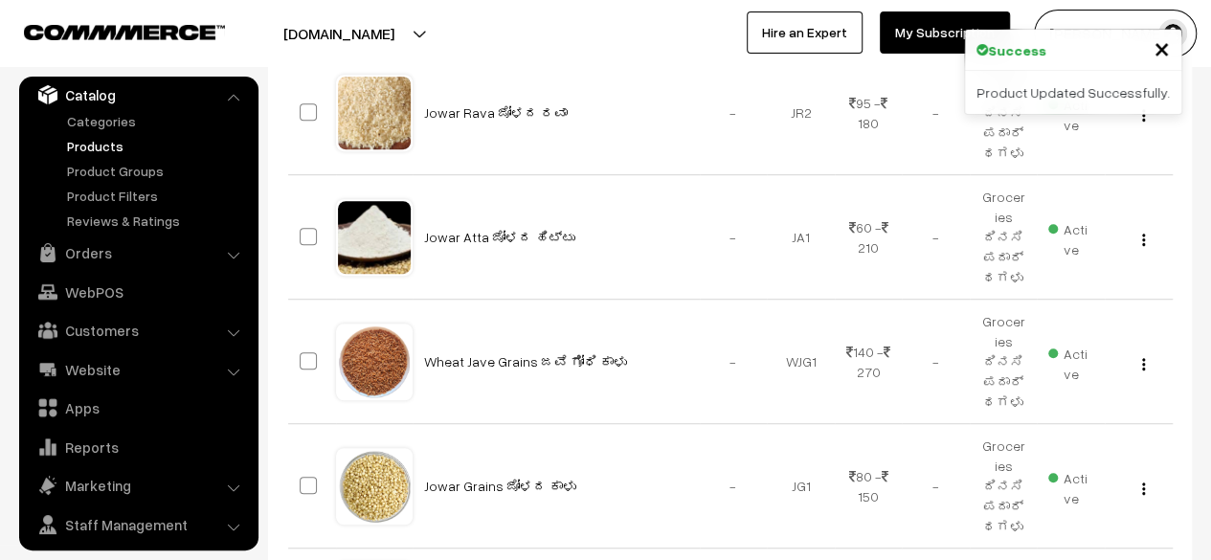
scroll to position [504, 0]
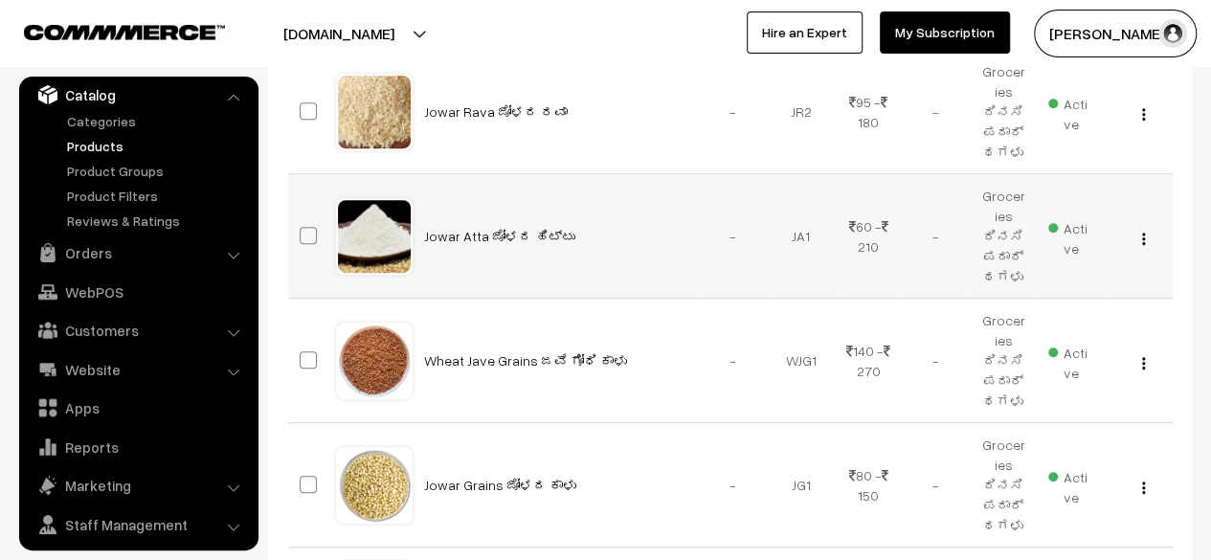
click at [1143, 238] on img "button" at bounding box center [1143, 239] width 3 height 12
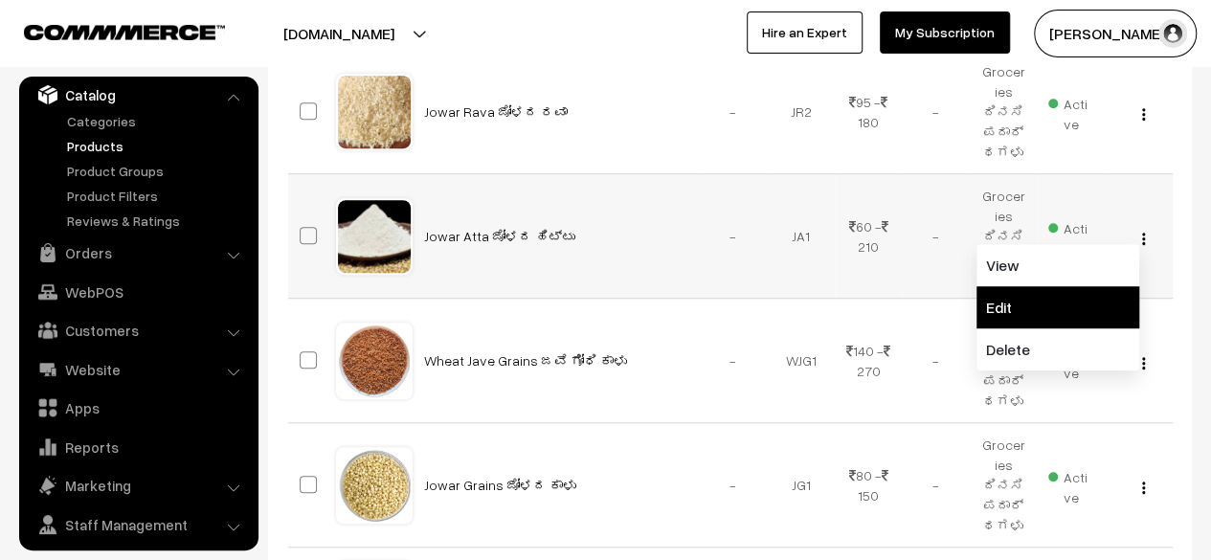
click at [1048, 302] on link "Edit" at bounding box center [1057, 307] width 163 height 42
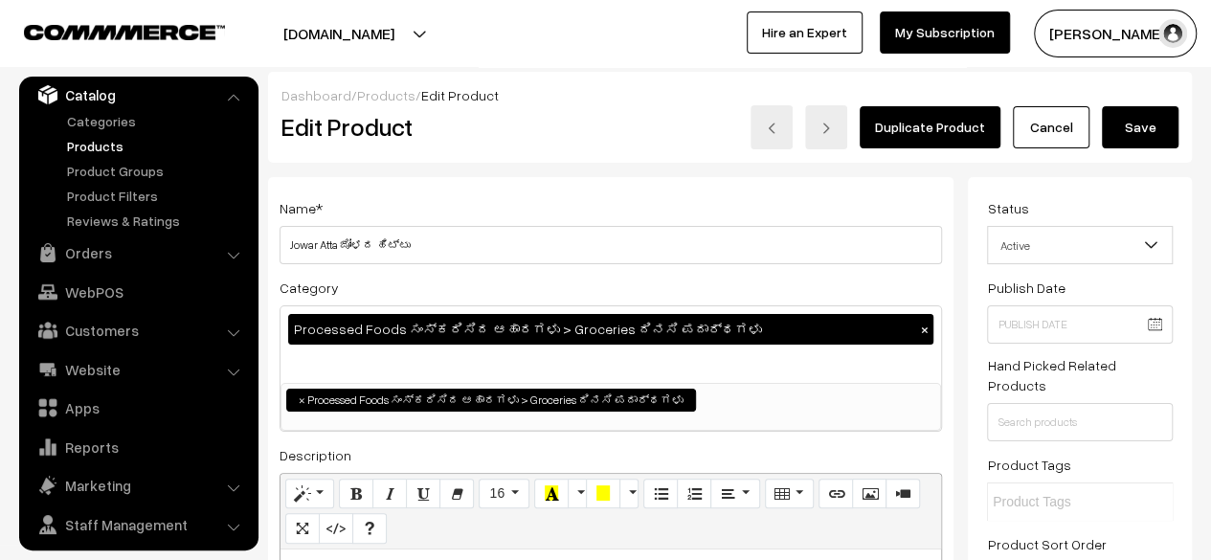
scroll to position [134, 0]
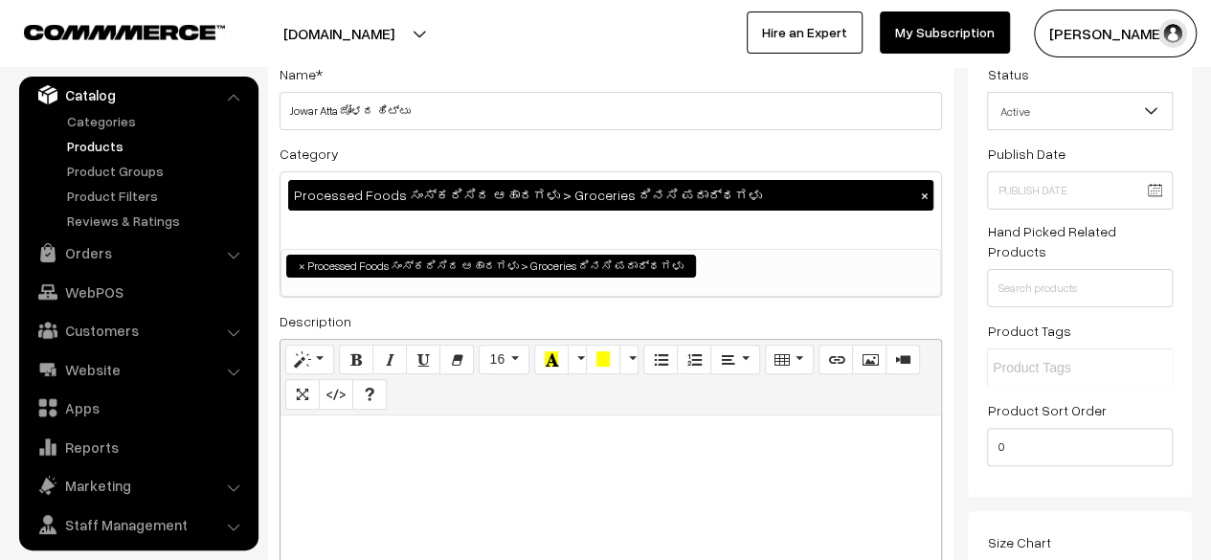
click at [745, 447] on p at bounding box center [610, 436] width 641 height 23
paste div
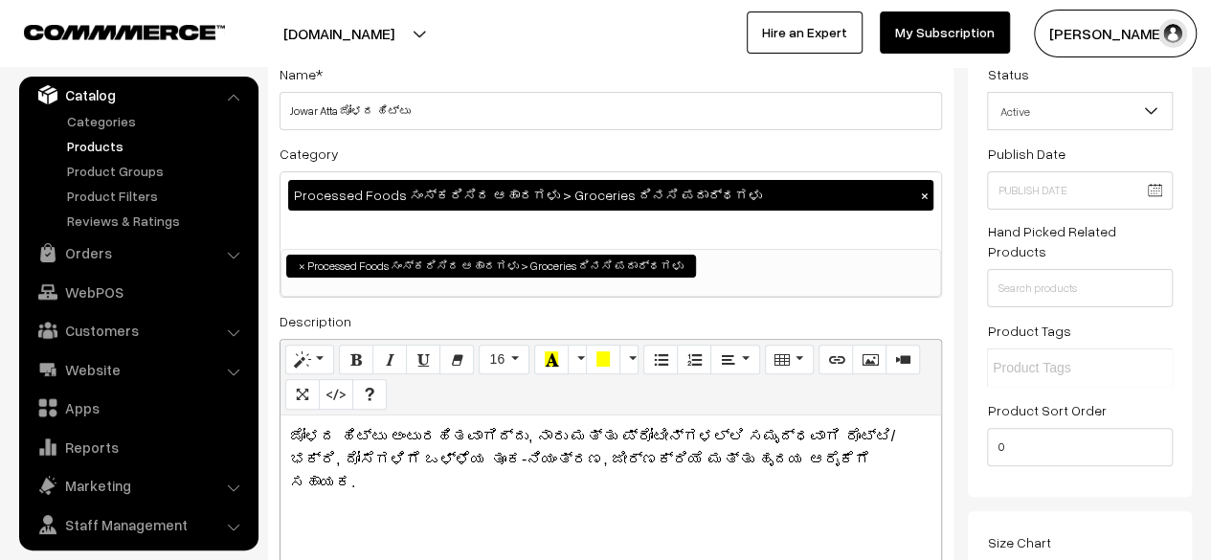
scroll to position [0, 0]
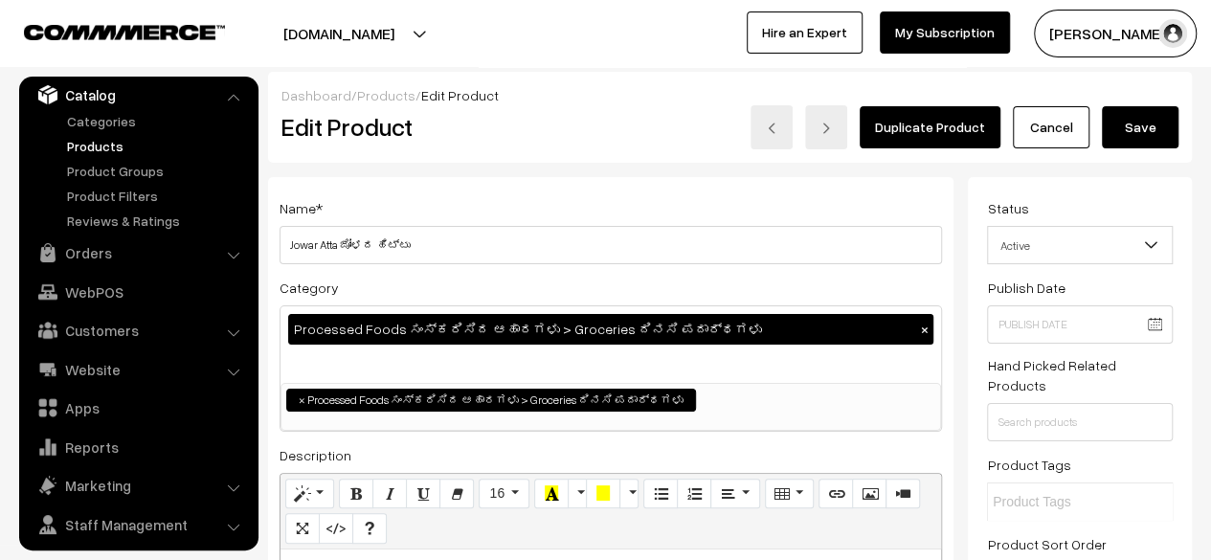
click at [1147, 131] on button "Save" at bounding box center [1140, 127] width 77 height 42
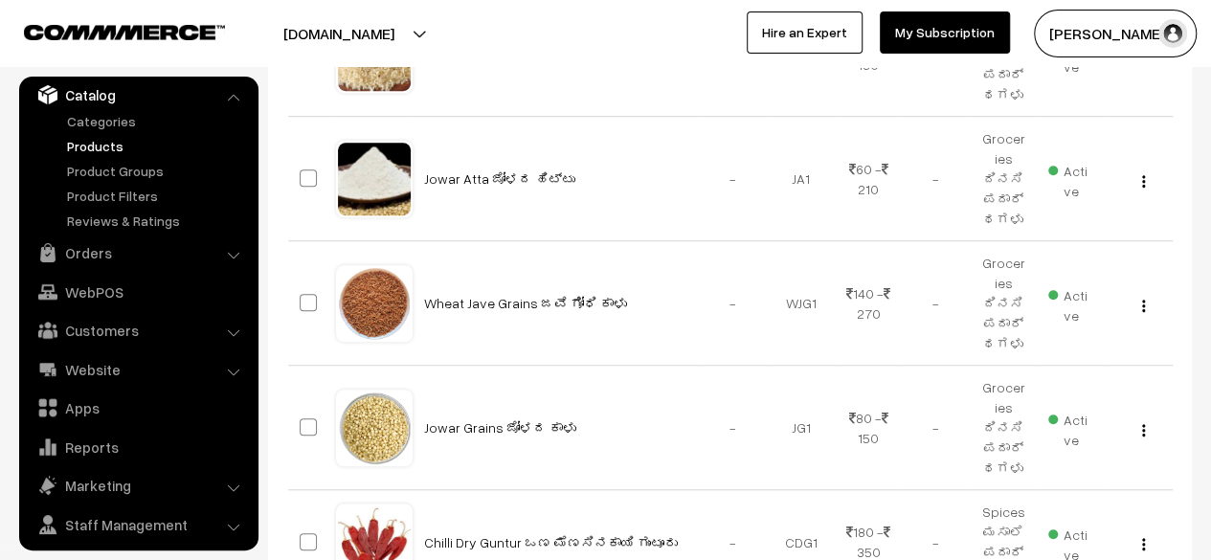
scroll to position [570, 0]
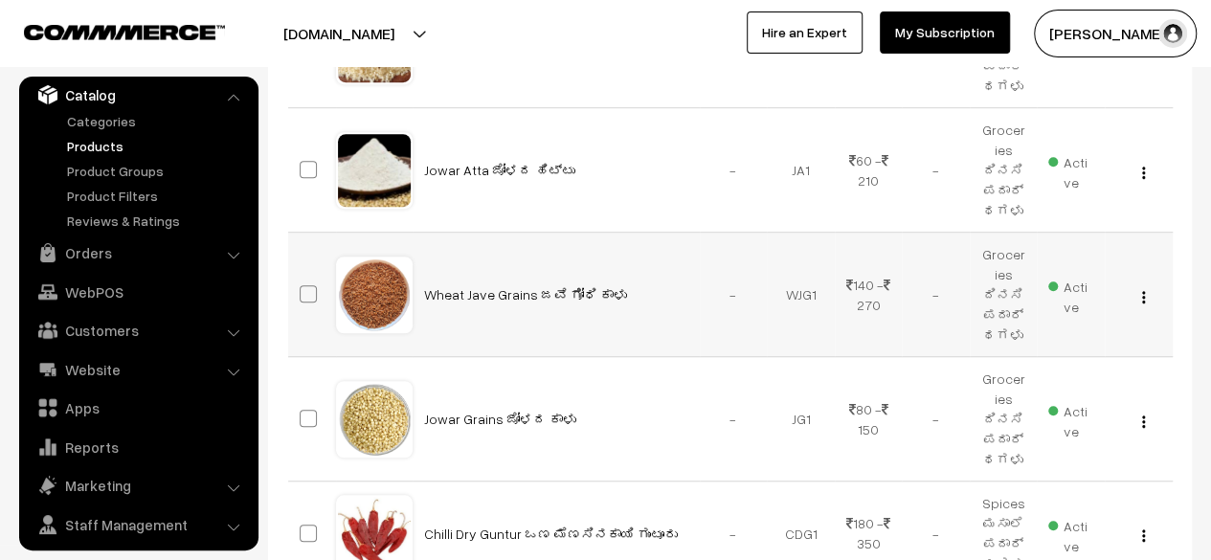
click at [1143, 297] on img "button" at bounding box center [1143, 297] width 3 height 12
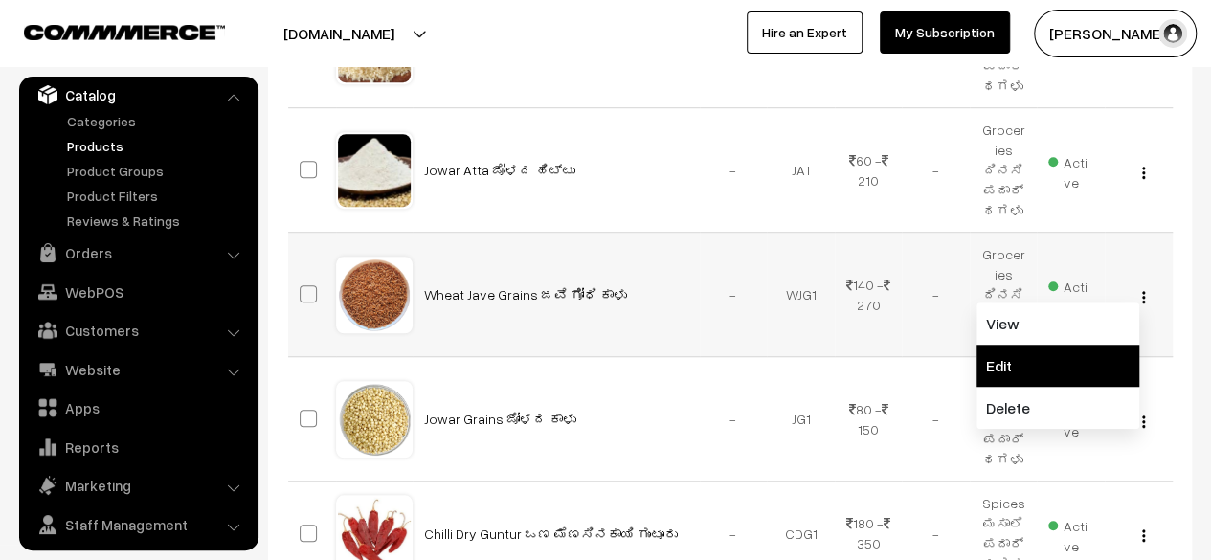
click at [1074, 355] on link "Edit" at bounding box center [1057, 366] width 163 height 42
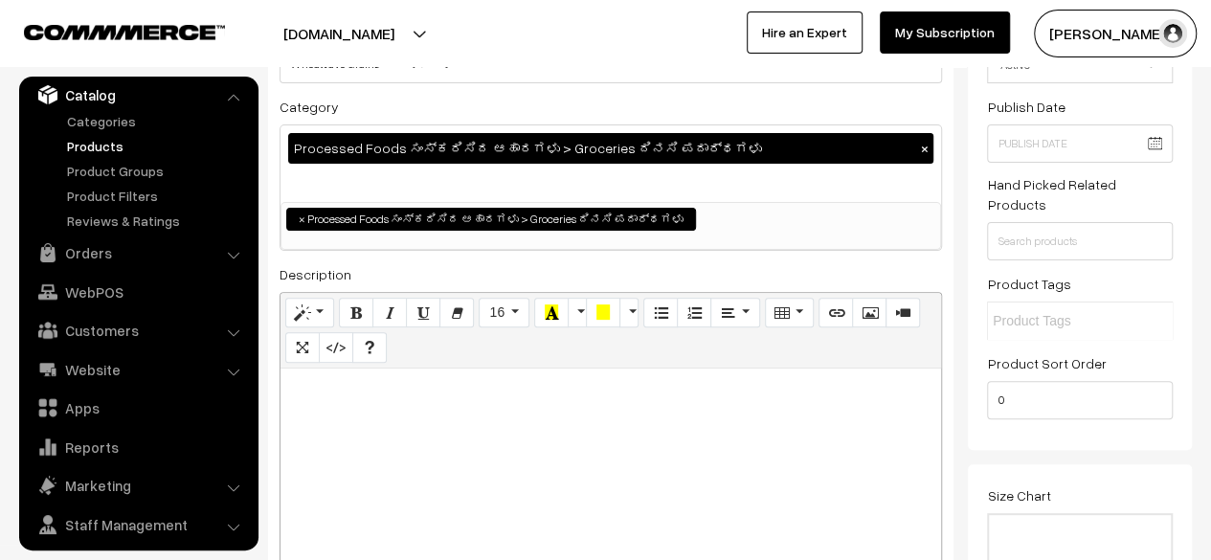
scroll to position [197, 0]
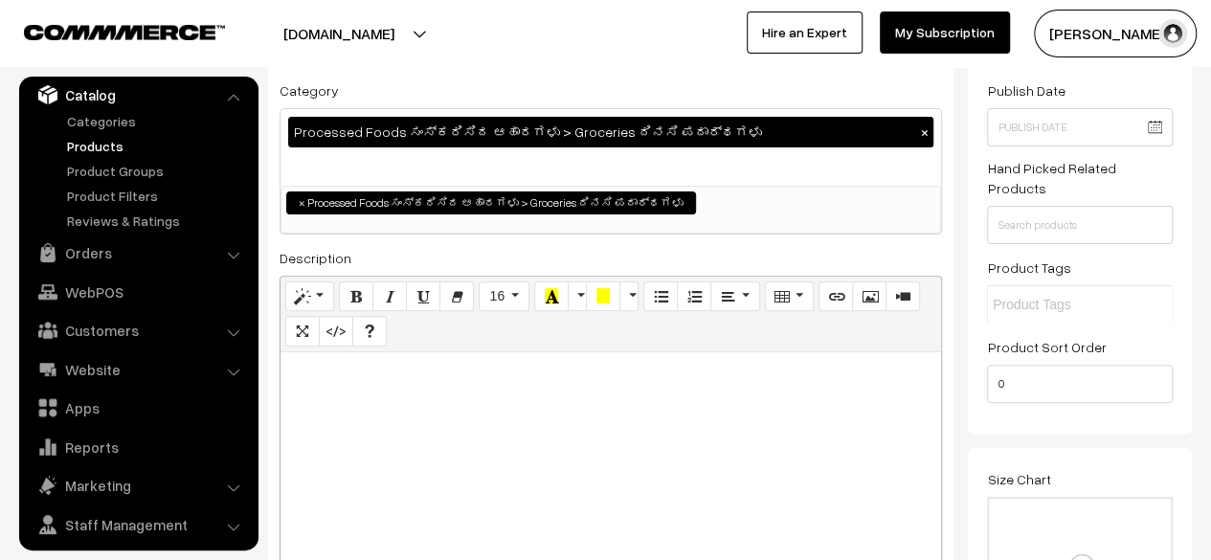
click at [394, 392] on div at bounding box center [610, 471] width 660 height 239
paste div
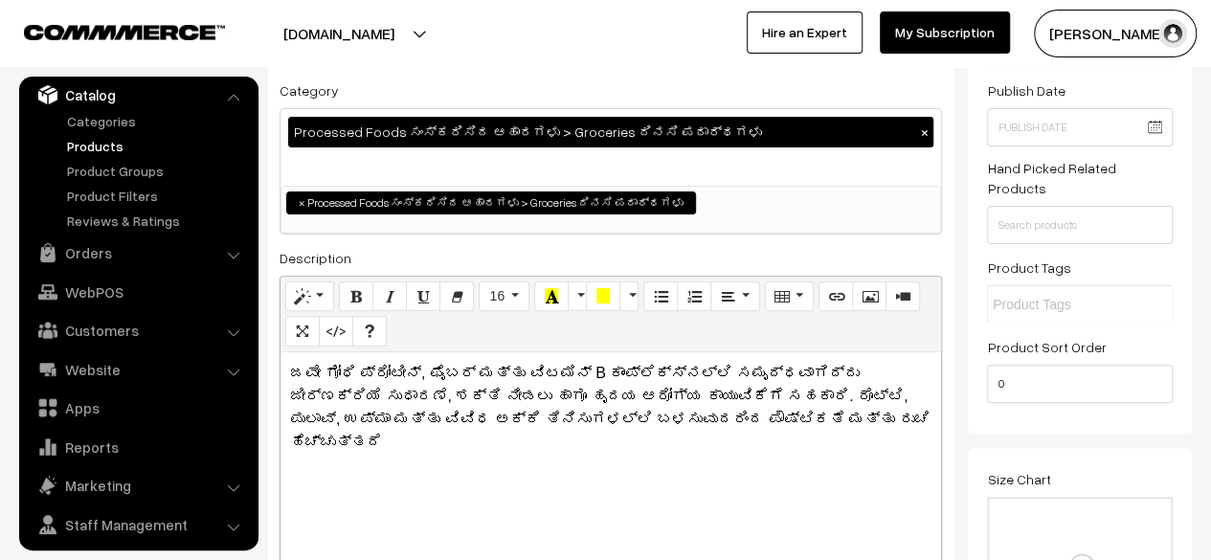
scroll to position [0, 0]
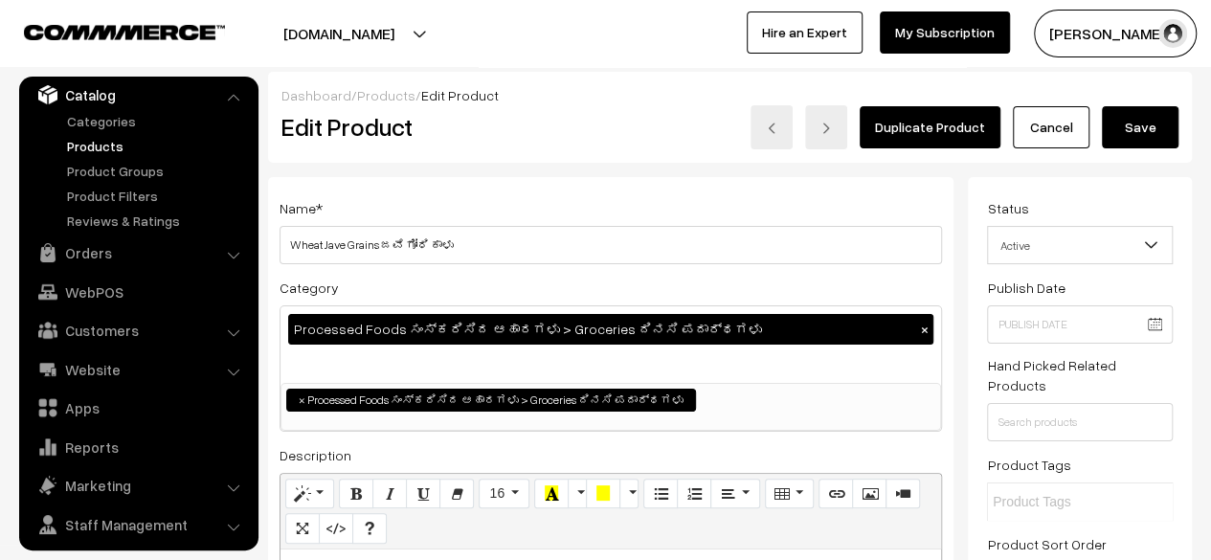
click at [1142, 116] on button "Save" at bounding box center [1140, 127] width 77 height 42
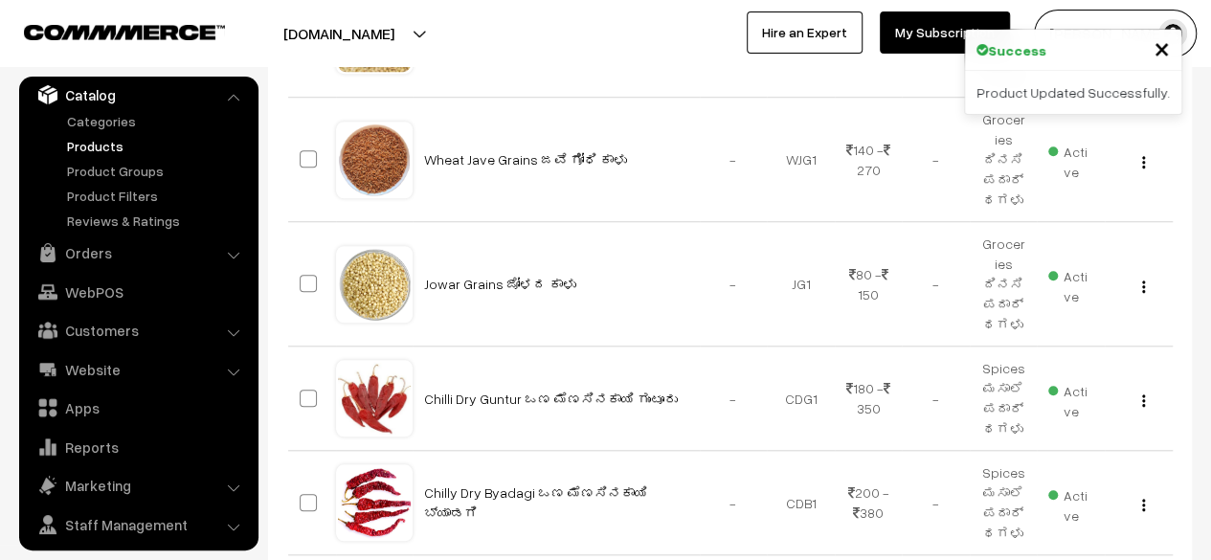
scroll to position [706, 0]
click at [1142, 288] on img "button" at bounding box center [1143, 285] width 3 height 12
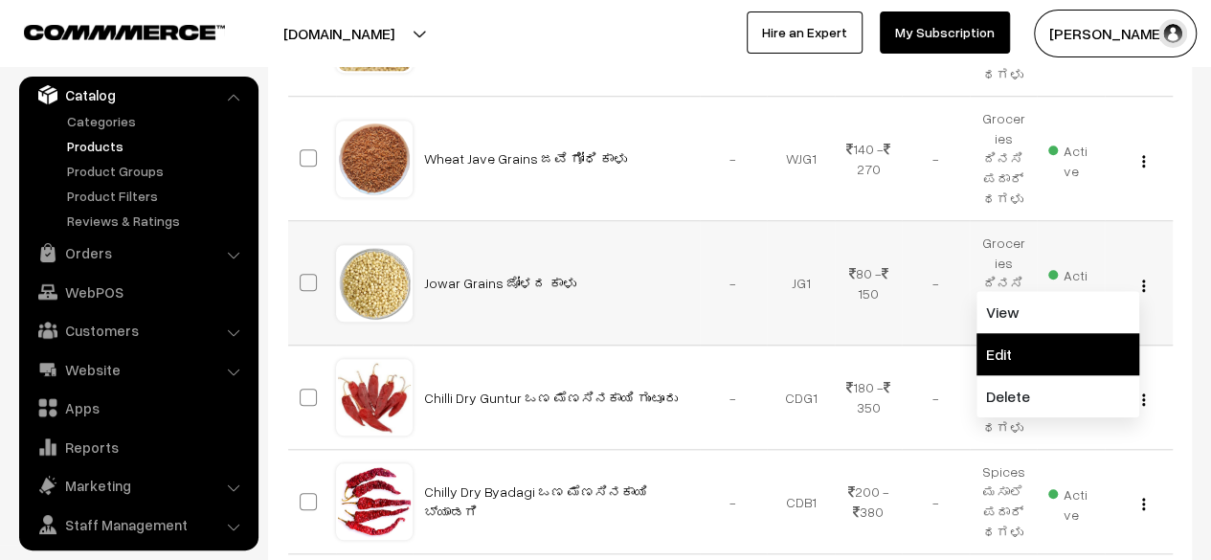
click at [1054, 338] on link "Edit" at bounding box center [1057, 354] width 163 height 42
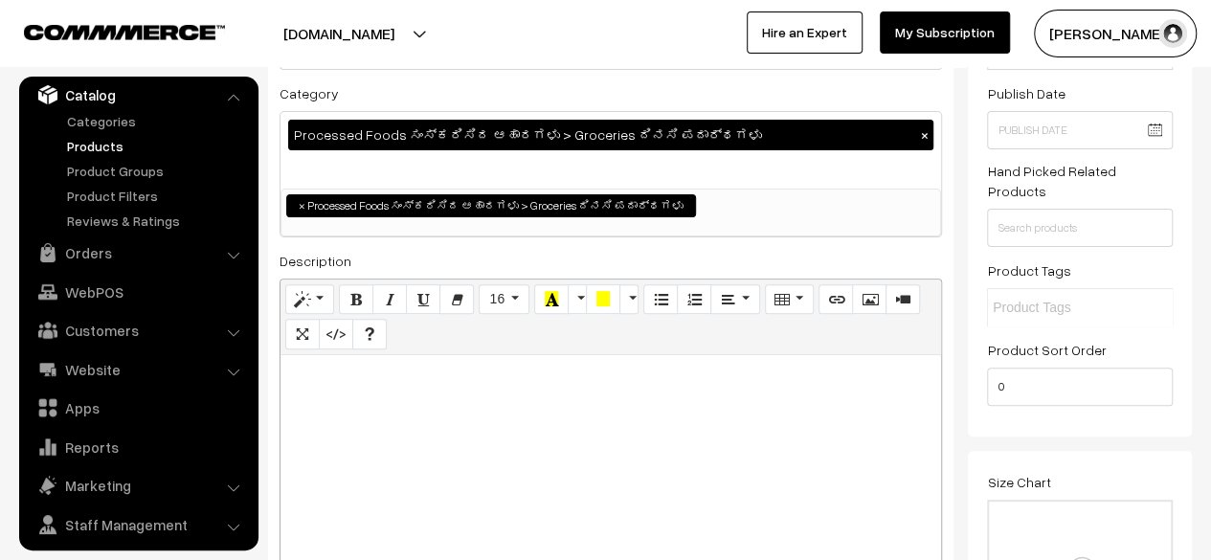
scroll to position [195, 0]
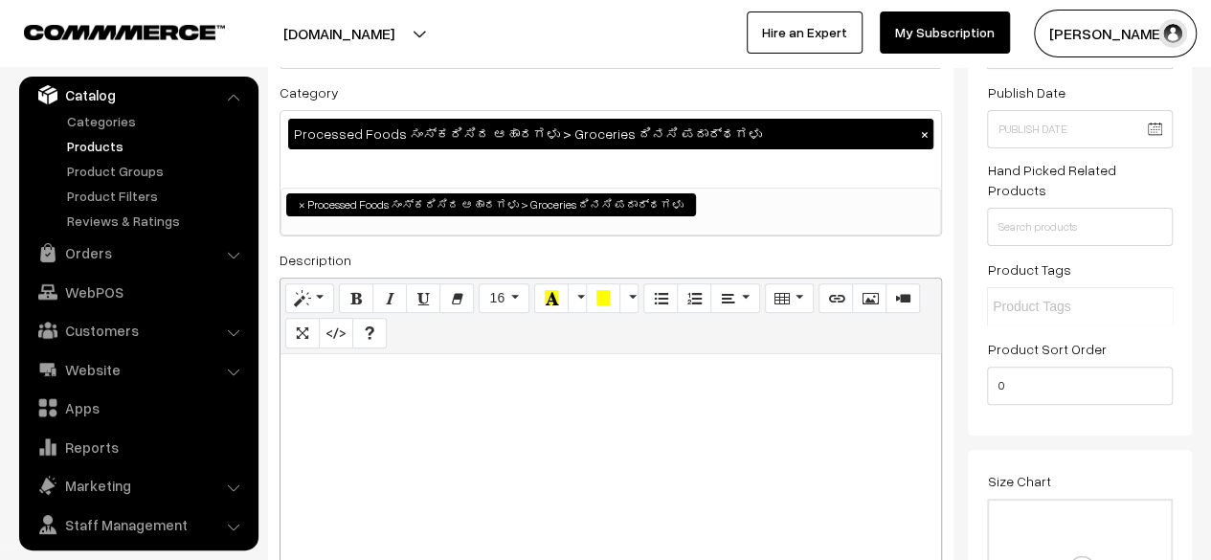
click at [423, 389] on div at bounding box center [610, 473] width 660 height 239
paste div
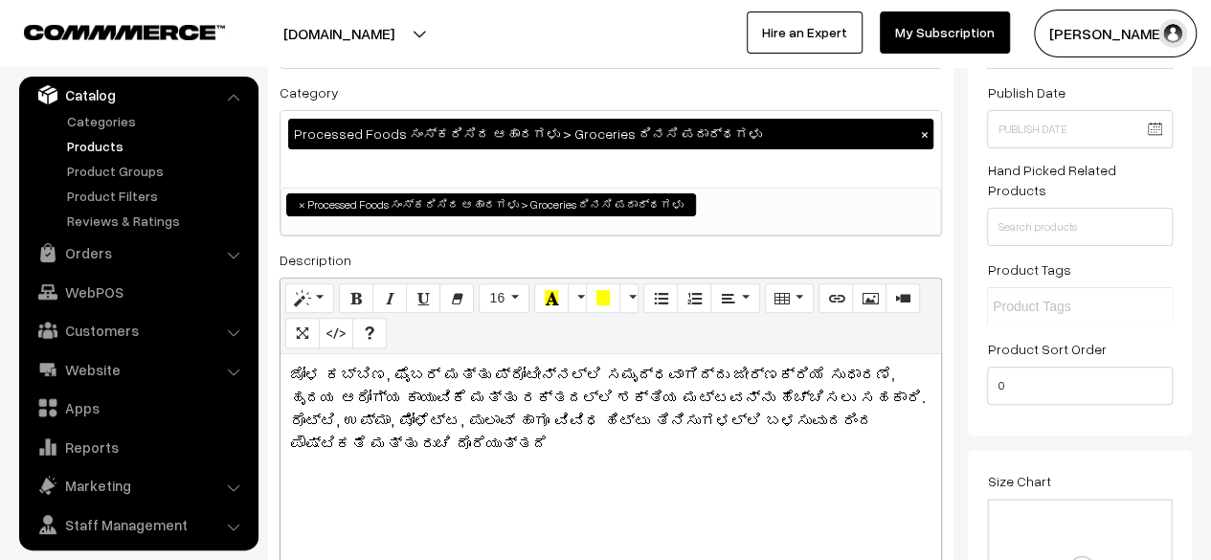
scroll to position [0, 0]
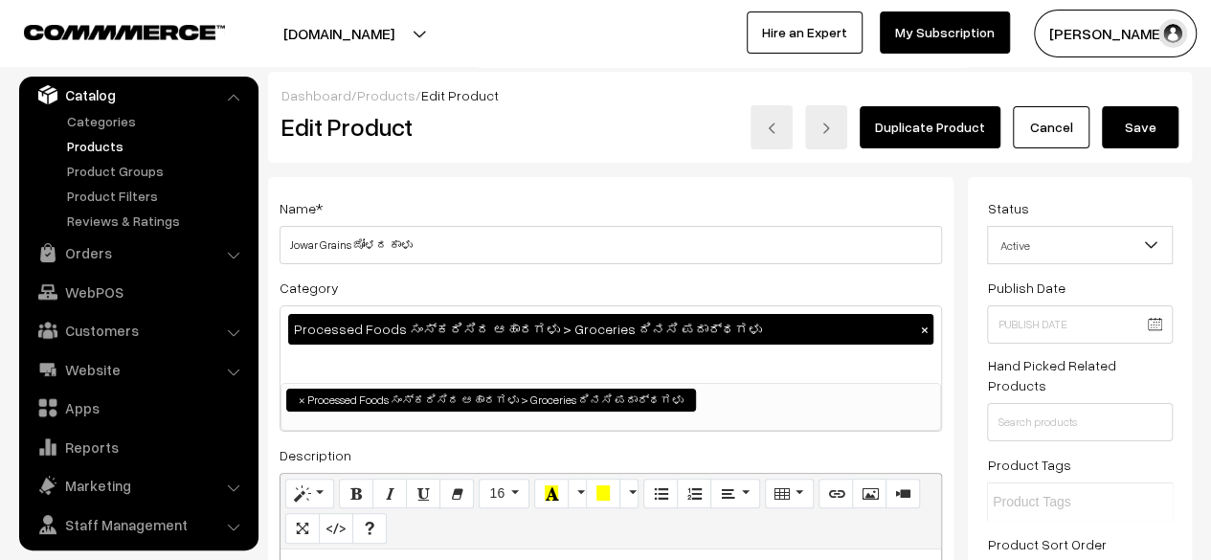
click at [1150, 132] on button "Save" at bounding box center [1140, 127] width 77 height 42
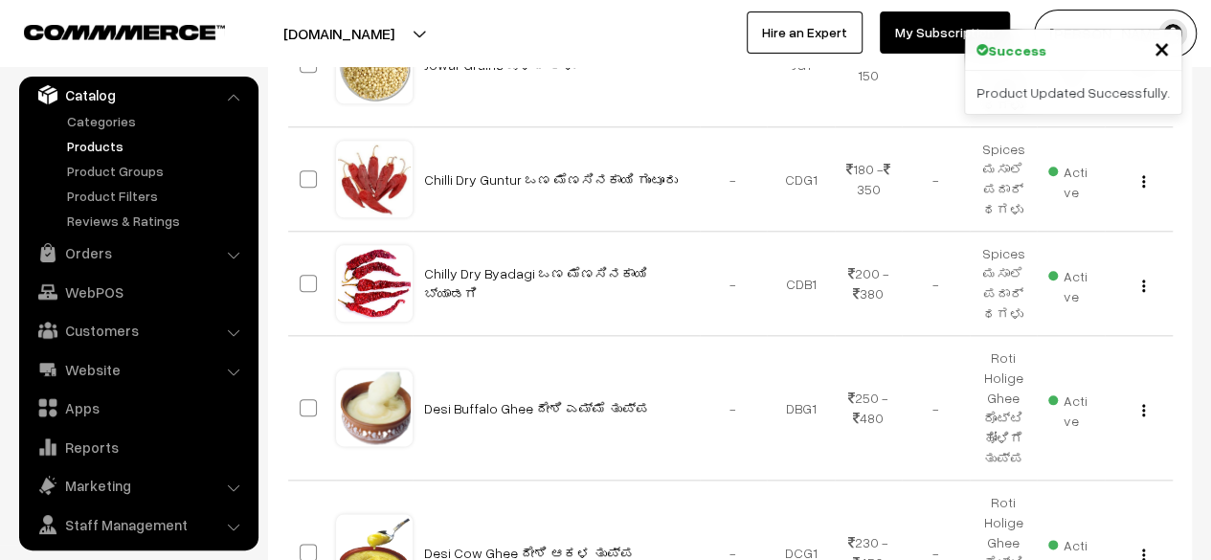
scroll to position [925, 0]
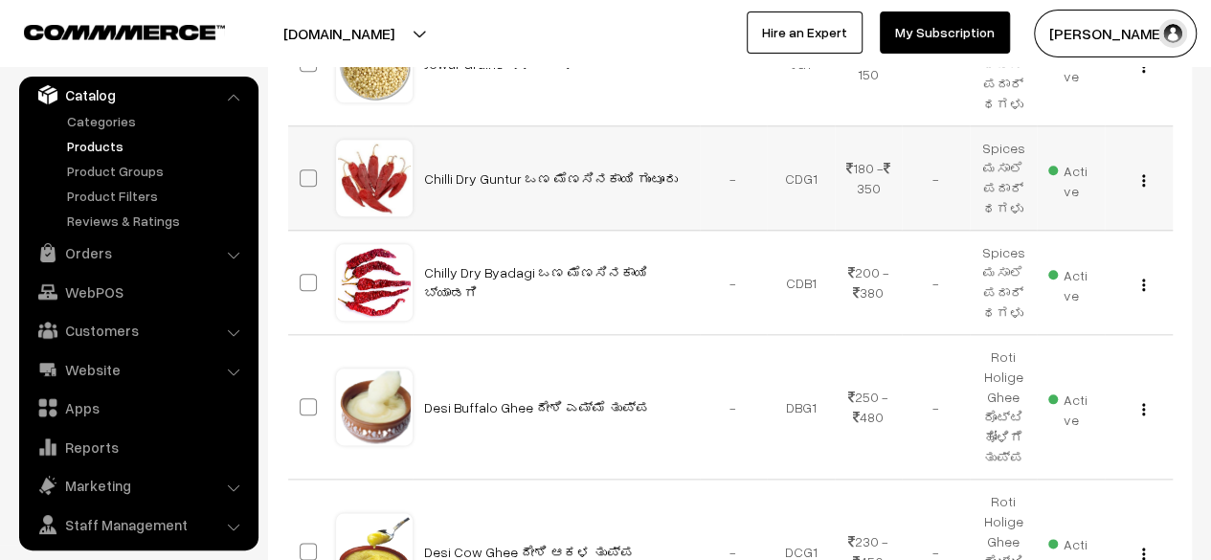
click at [1143, 175] on img "button" at bounding box center [1143, 180] width 3 height 12
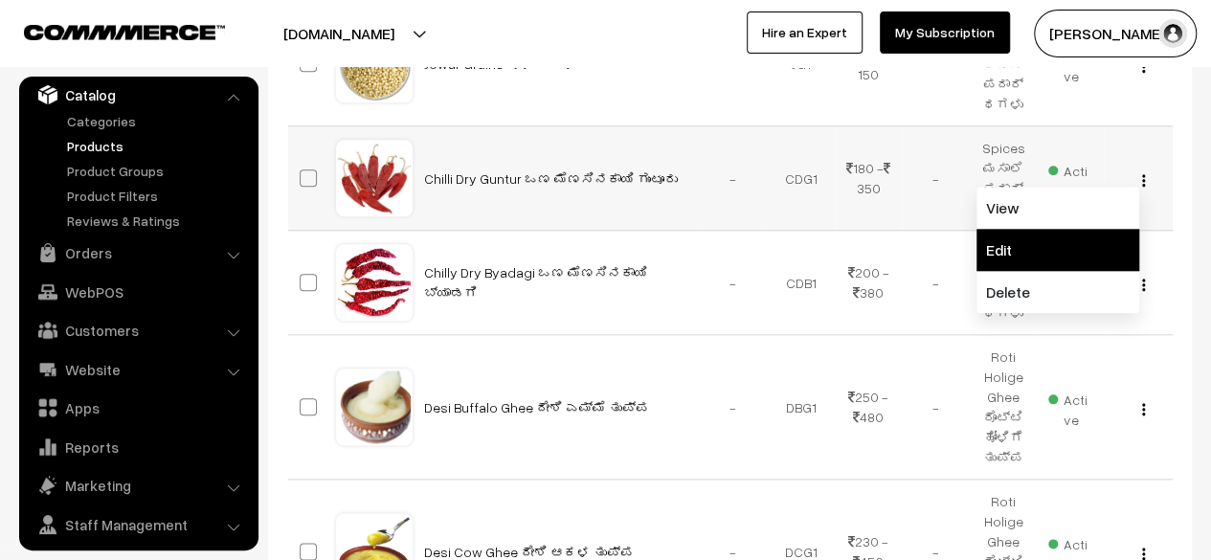
click at [1068, 233] on link "Edit" at bounding box center [1057, 250] width 163 height 42
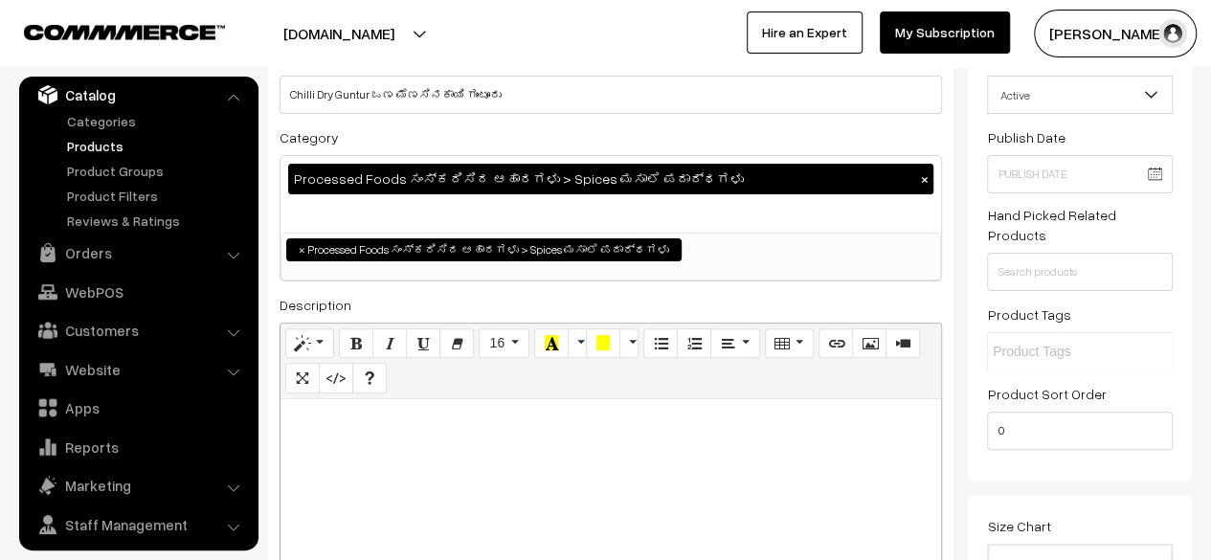
scroll to position [151, 0]
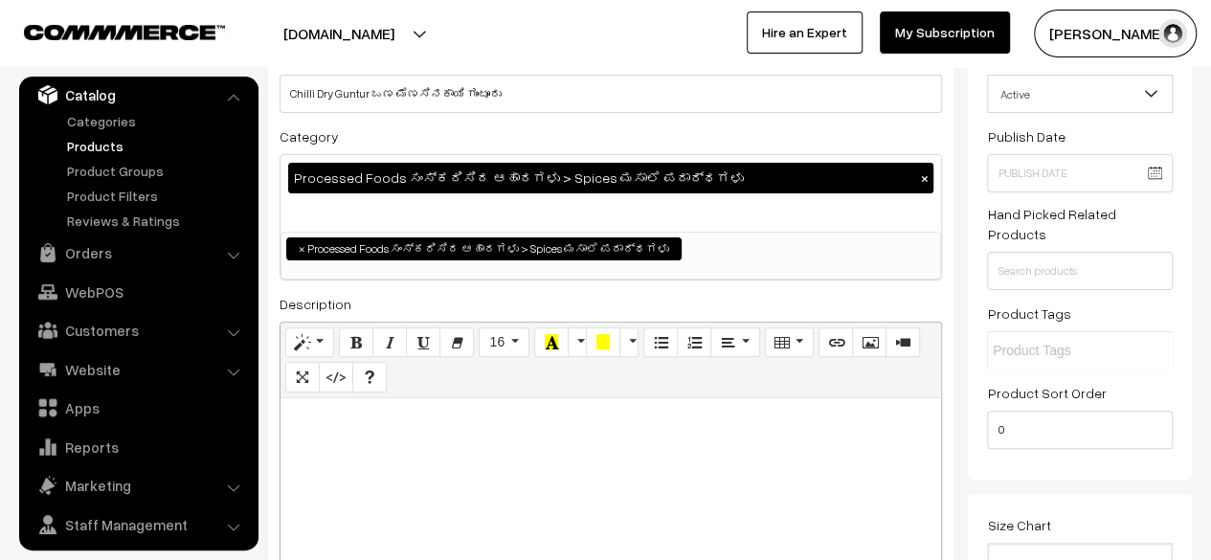
click at [461, 442] on div at bounding box center [610, 517] width 660 height 239
paste div
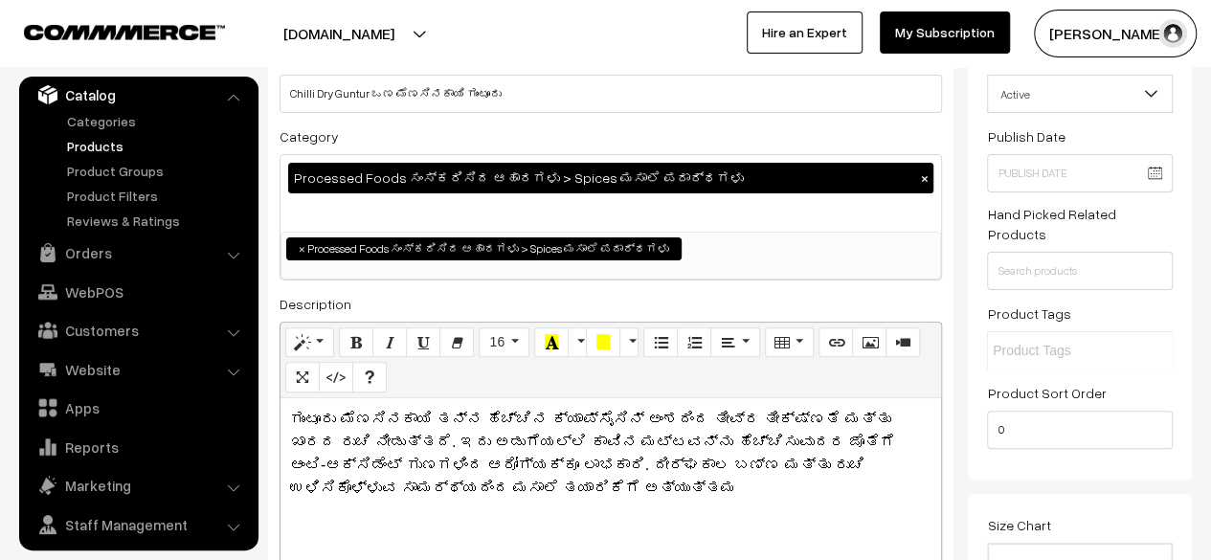
scroll to position [0, 0]
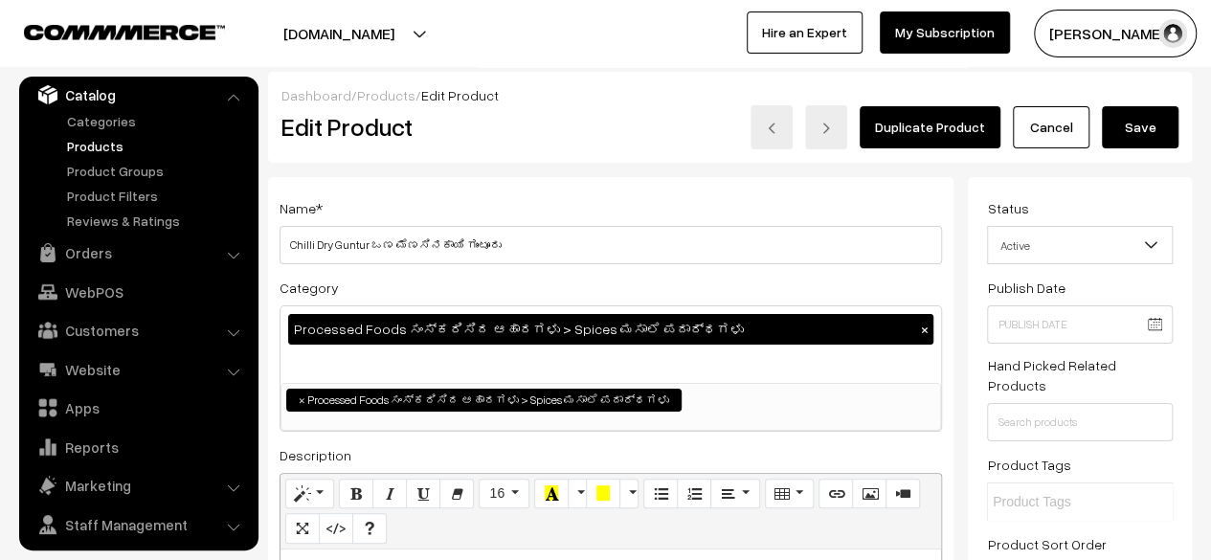
click at [1147, 123] on button "Save" at bounding box center [1140, 127] width 77 height 42
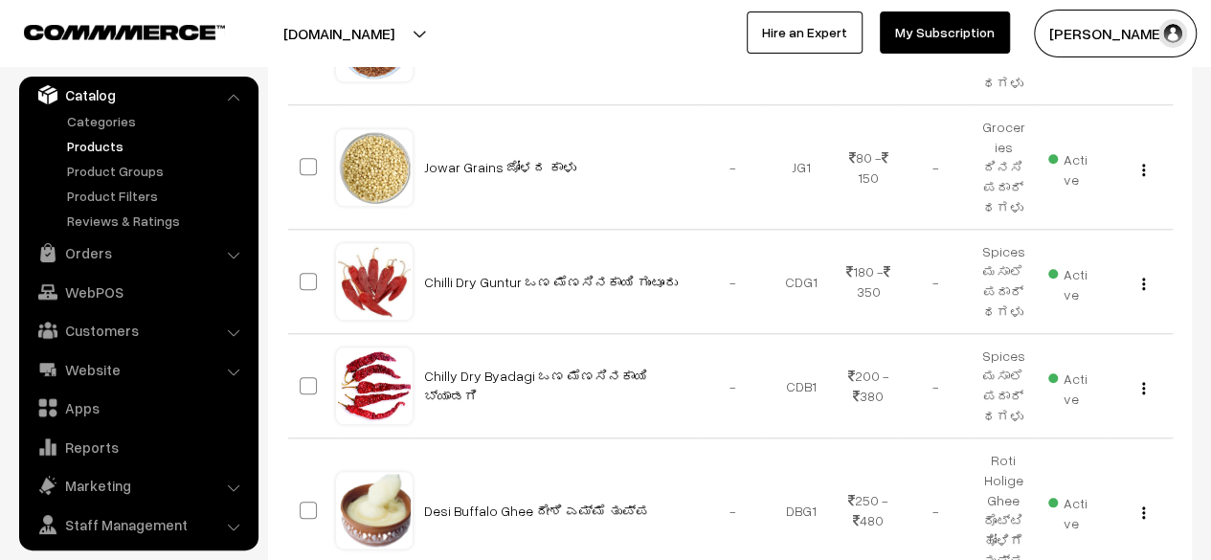
scroll to position [1008, 0]
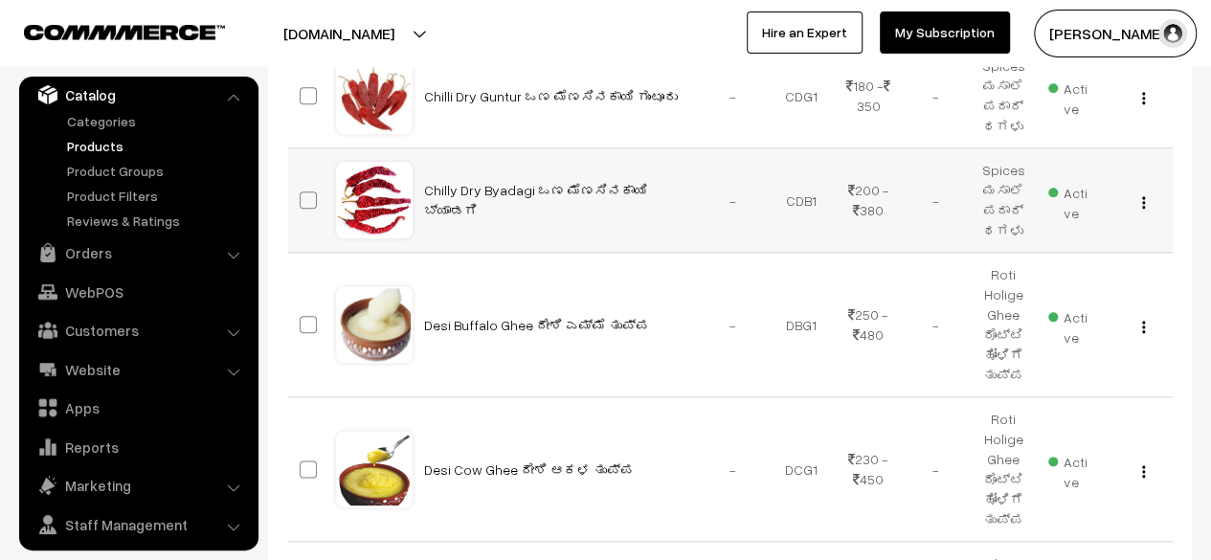
click at [1143, 198] on img "button" at bounding box center [1143, 202] width 3 height 12
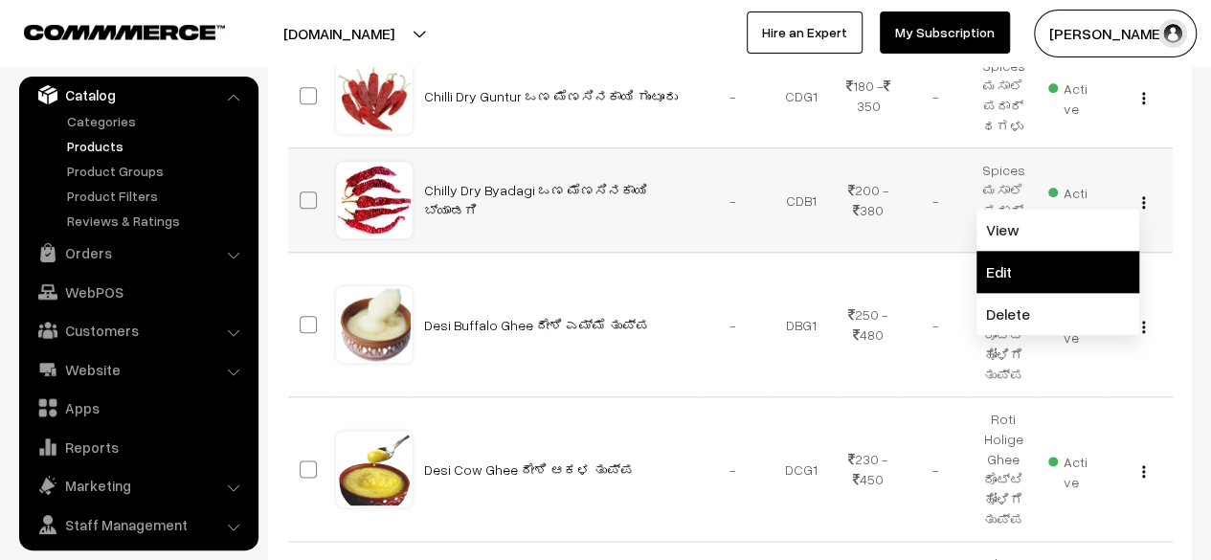
click at [1058, 257] on link "Edit" at bounding box center [1057, 272] width 163 height 42
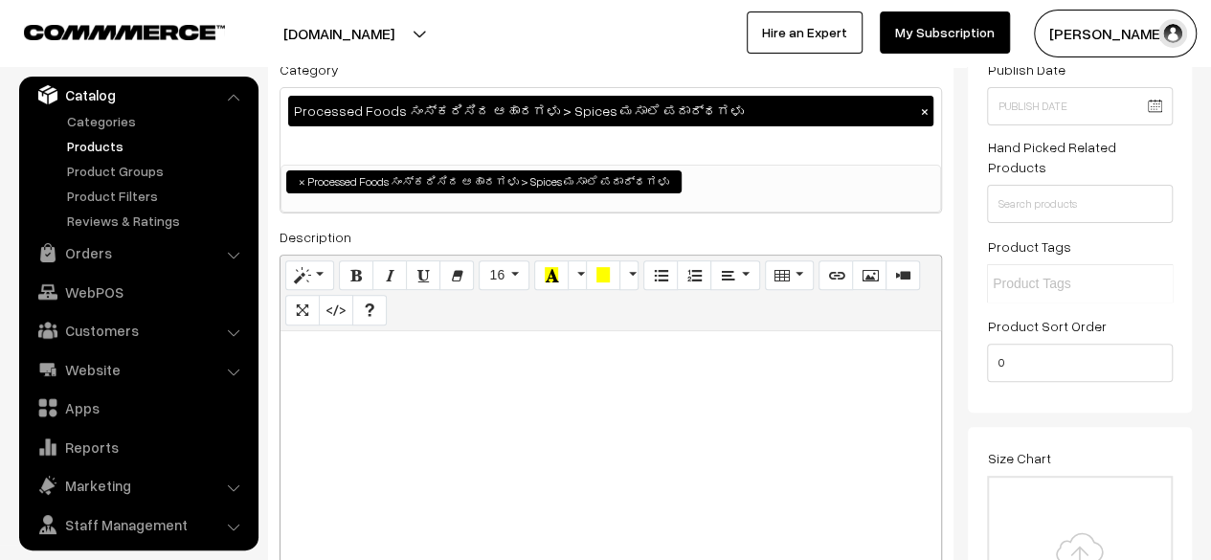
scroll to position [219, 0]
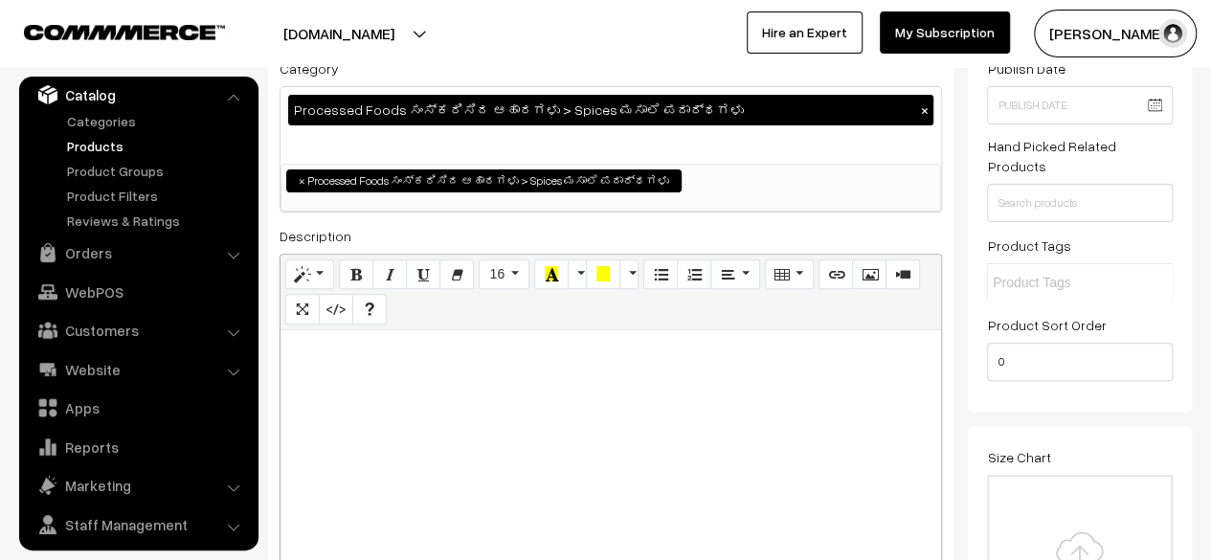
click at [376, 345] on p at bounding box center [610, 351] width 641 height 23
paste div
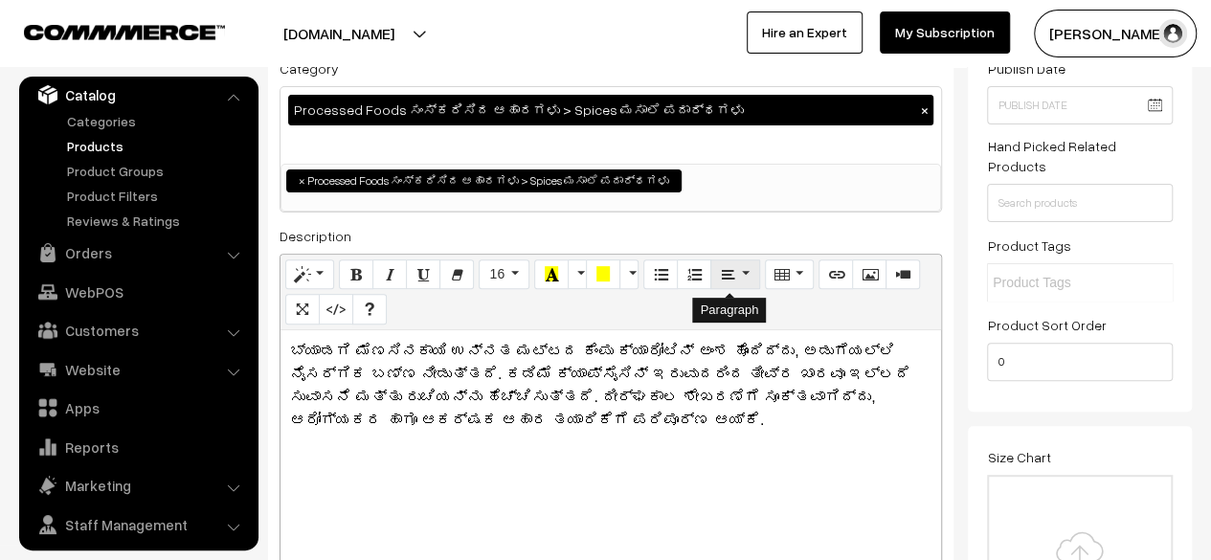
scroll to position [0, 0]
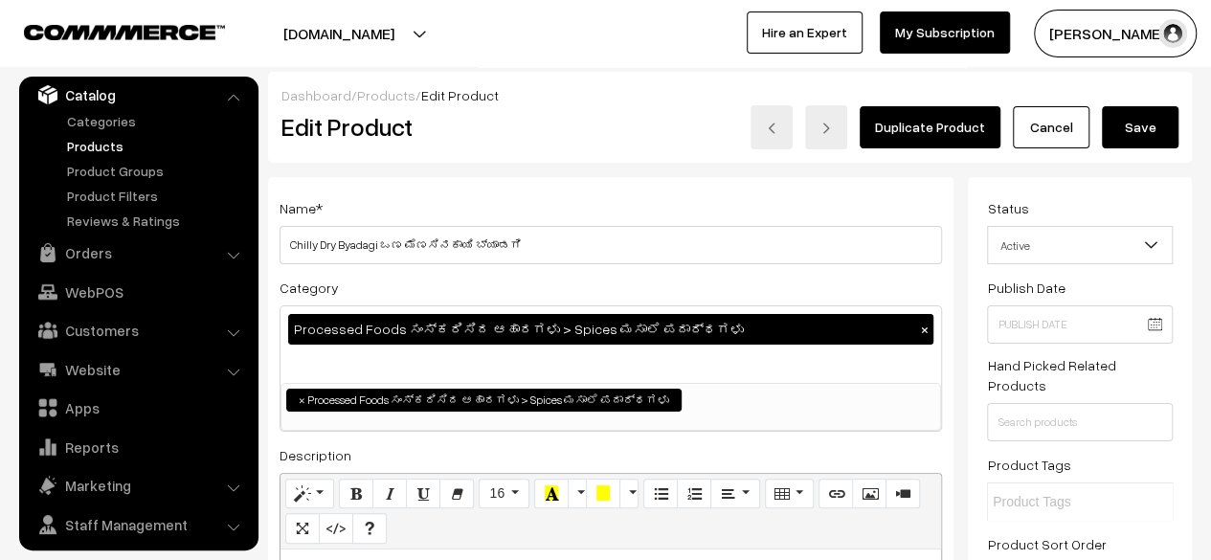
click at [1141, 133] on button "Save" at bounding box center [1140, 127] width 77 height 42
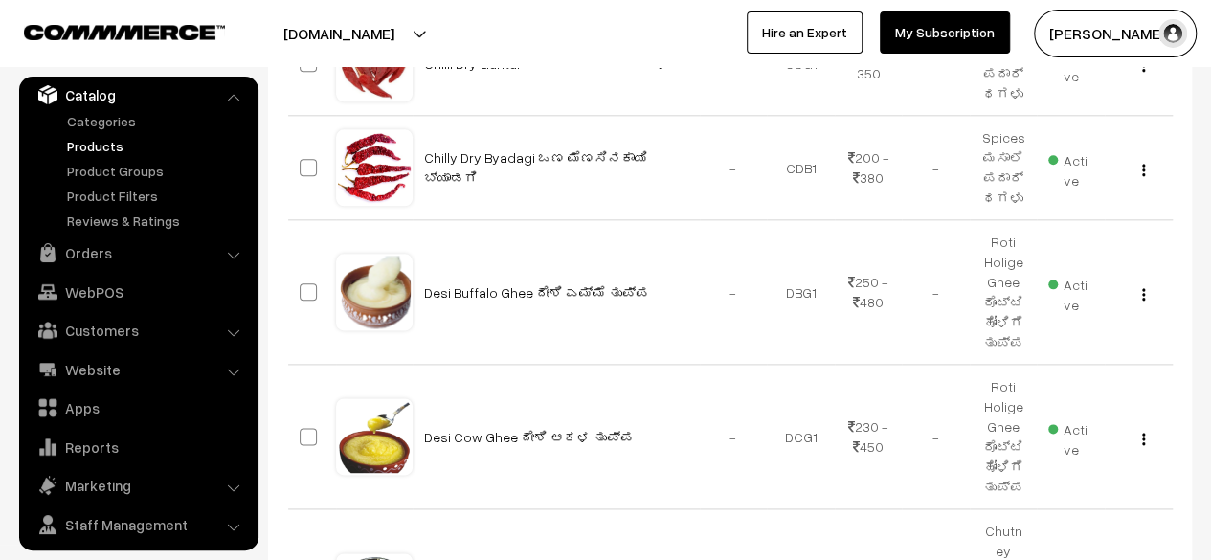
scroll to position [1113, 0]
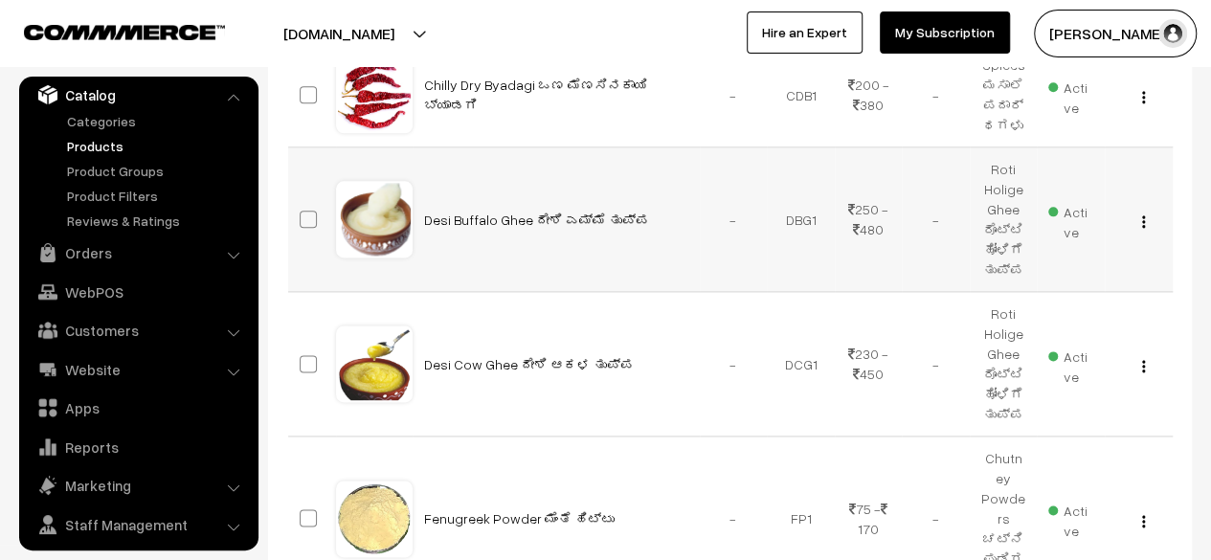
click at [1142, 215] on img "button" at bounding box center [1143, 221] width 3 height 12
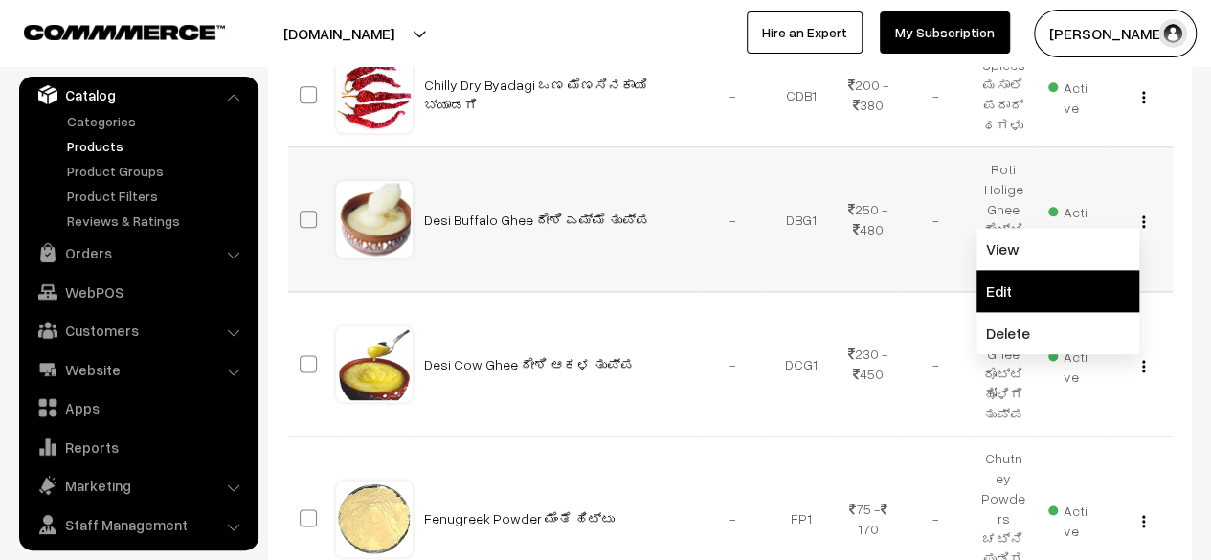
click at [1061, 286] on link "Edit" at bounding box center [1057, 291] width 163 height 42
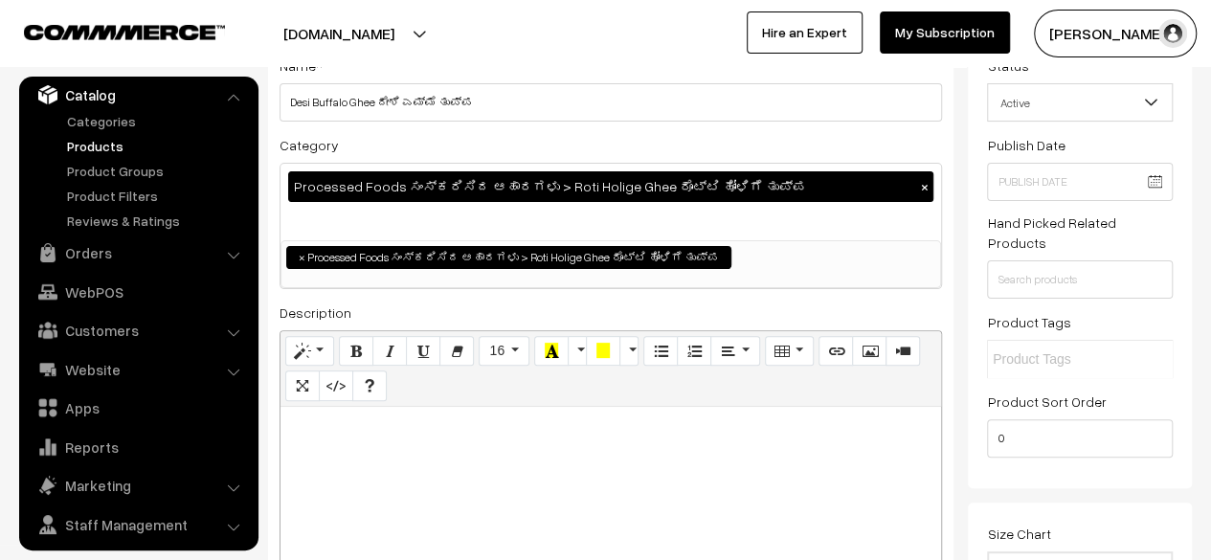
scroll to position [148, 0]
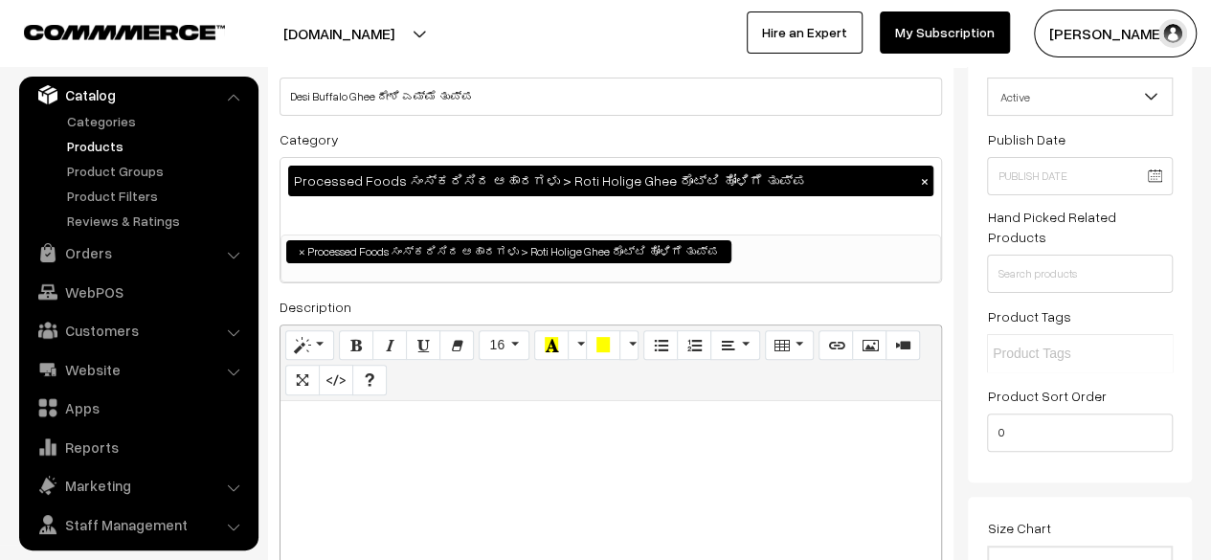
click at [466, 429] on p at bounding box center [610, 422] width 641 height 23
paste div
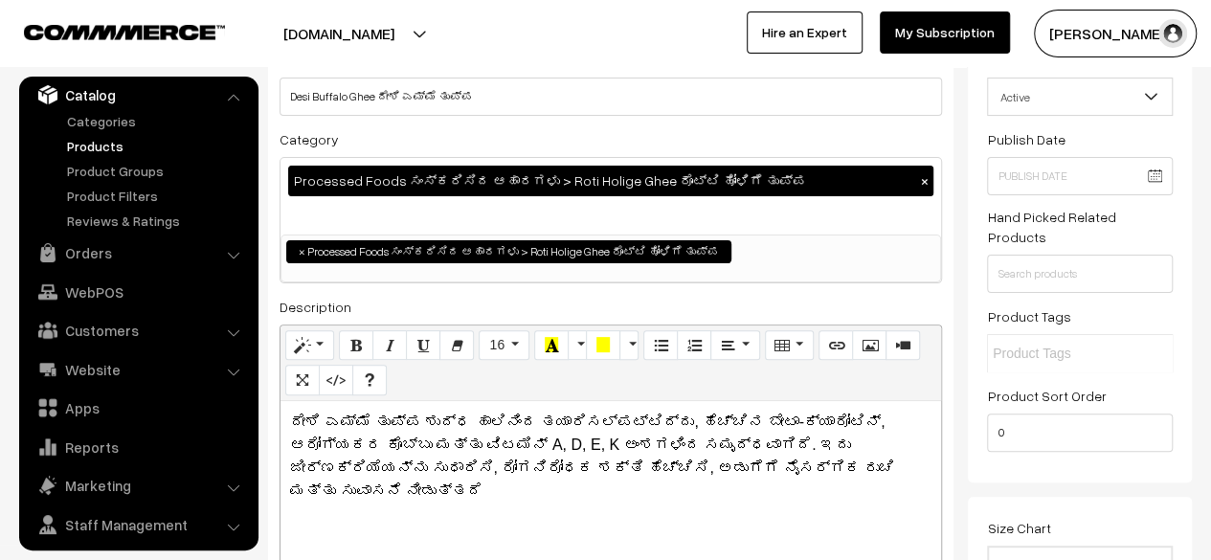
scroll to position [0, 0]
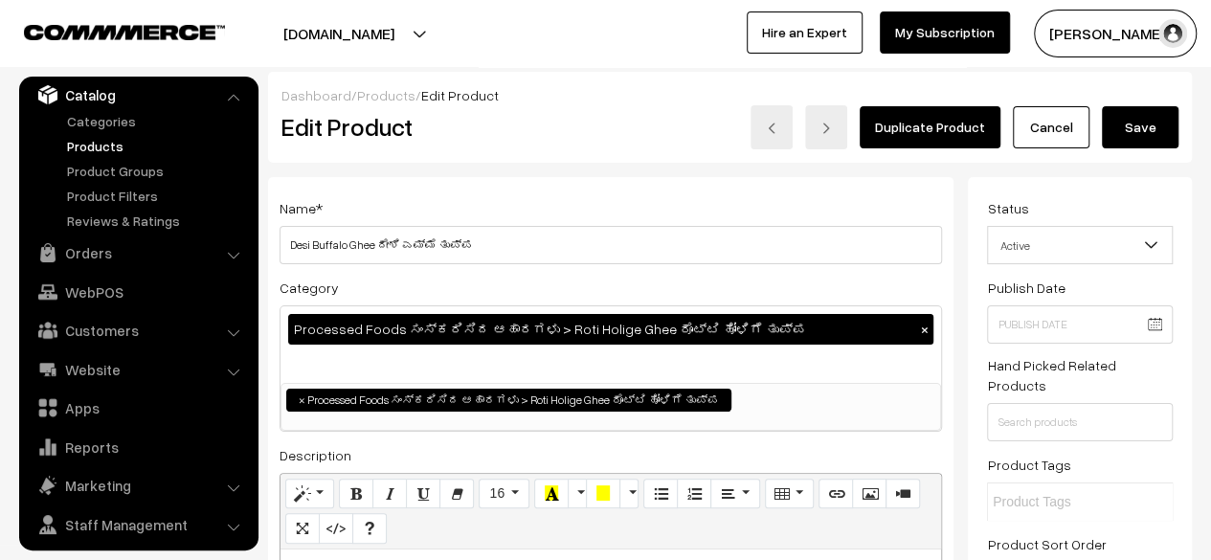
click at [1146, 129] on button "Save" at bounding box center [1140, 127] width 77 height 42
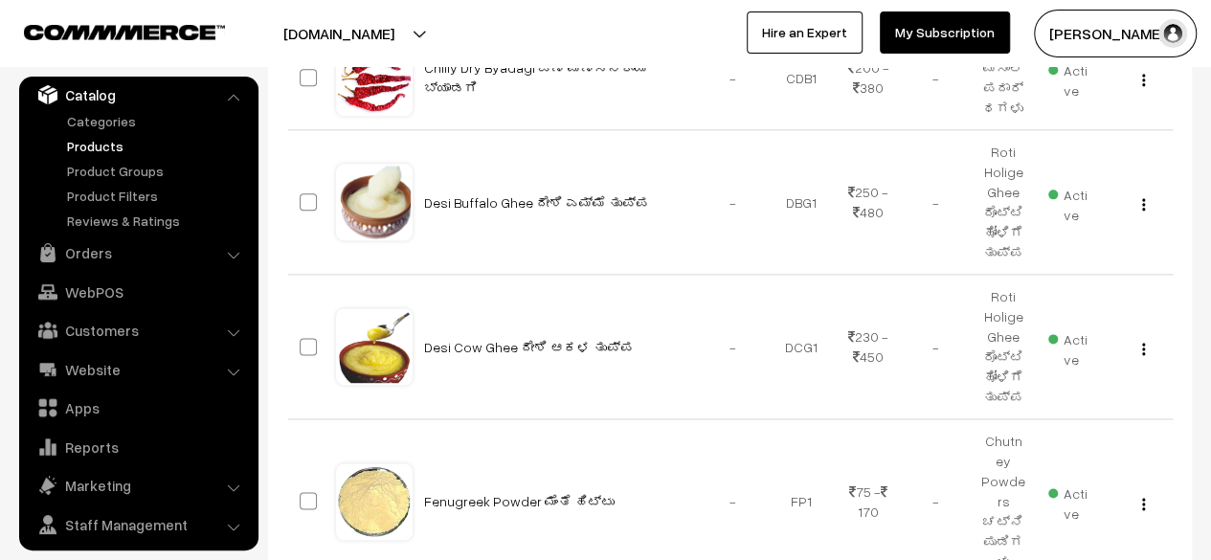
scroll to position [1131, 0]
click at [1143, 345] on img "button" at bounding box center [1143, 348] width 3 height 12
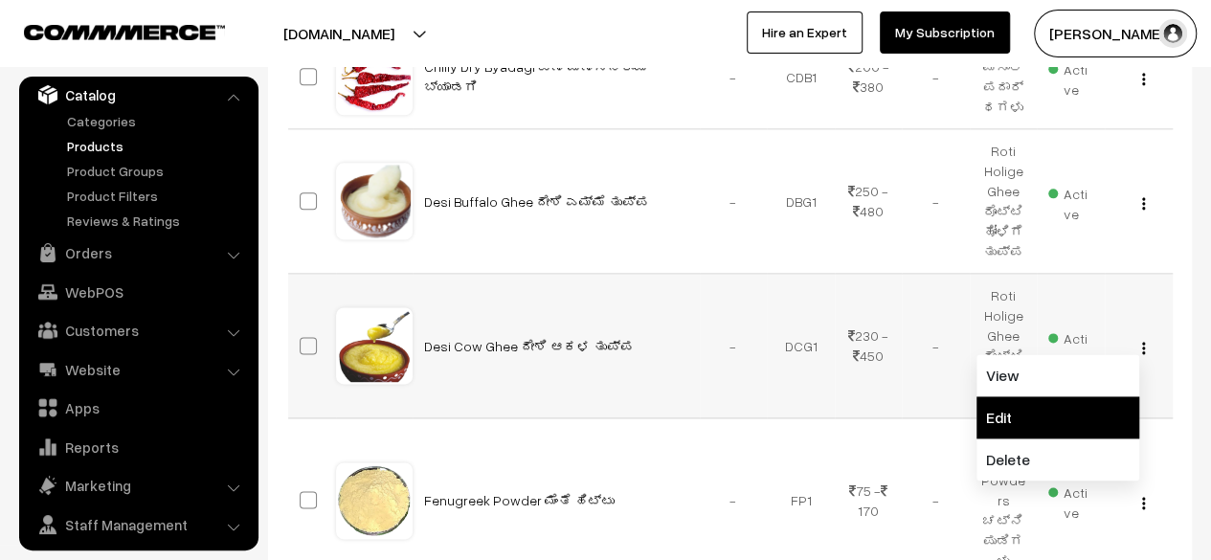
click at [1047, 414] on link "Edit" at bounding box center [1057, 417] width 163 height 42
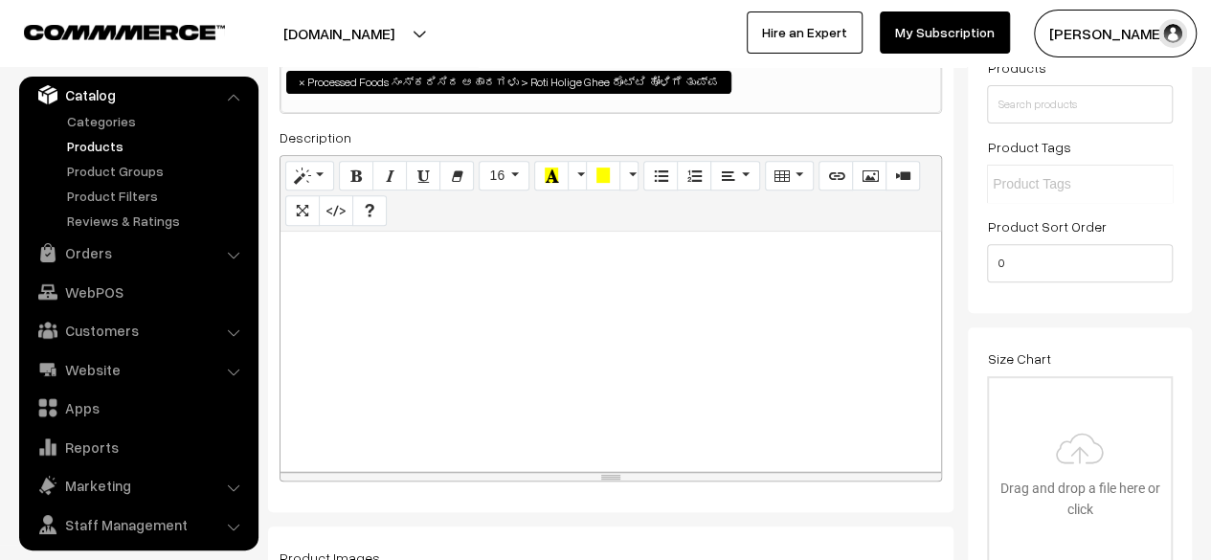
scroll to position [332, 0]
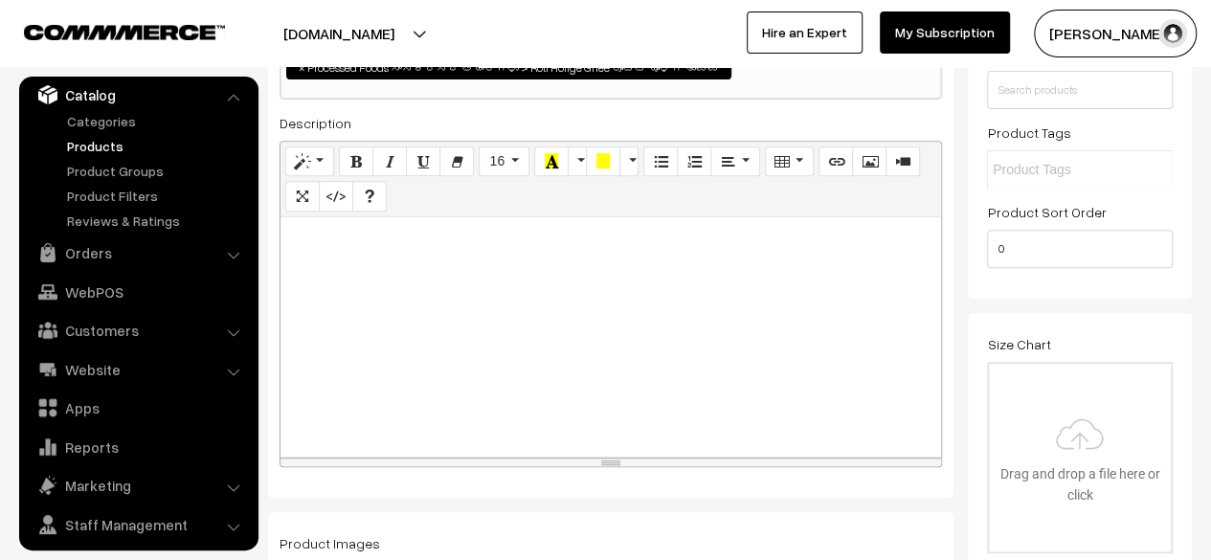
click at [431, 322] on div at bounding box center [610, 336] width 660 height 239
paste div
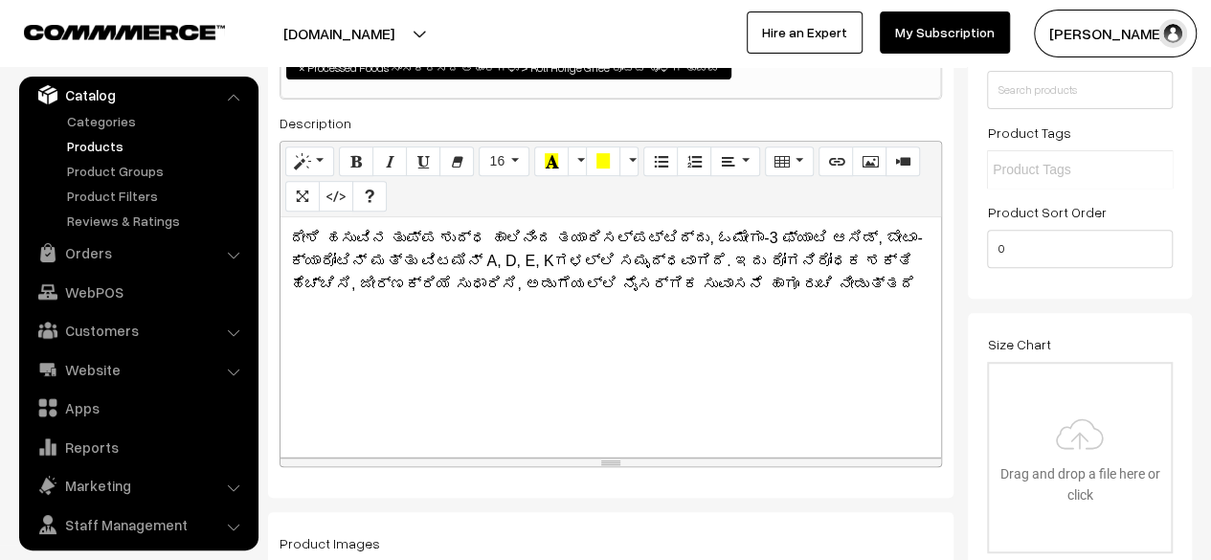
scroll to position [0, 0]
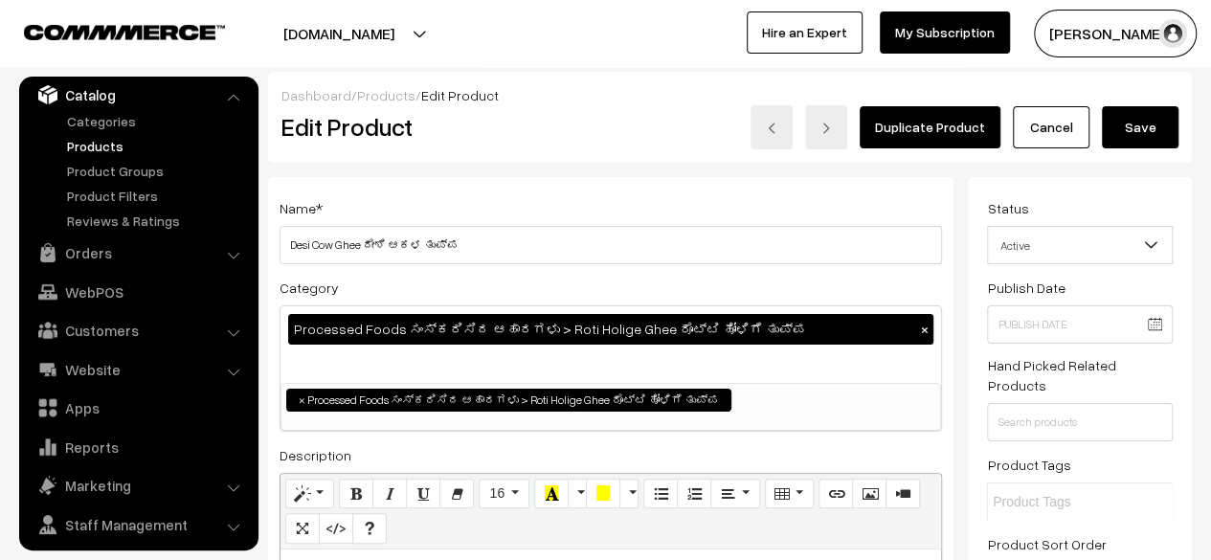
click at [1131, 127] on button "Save" at bounding box center [1140, 127] width 77 height 42
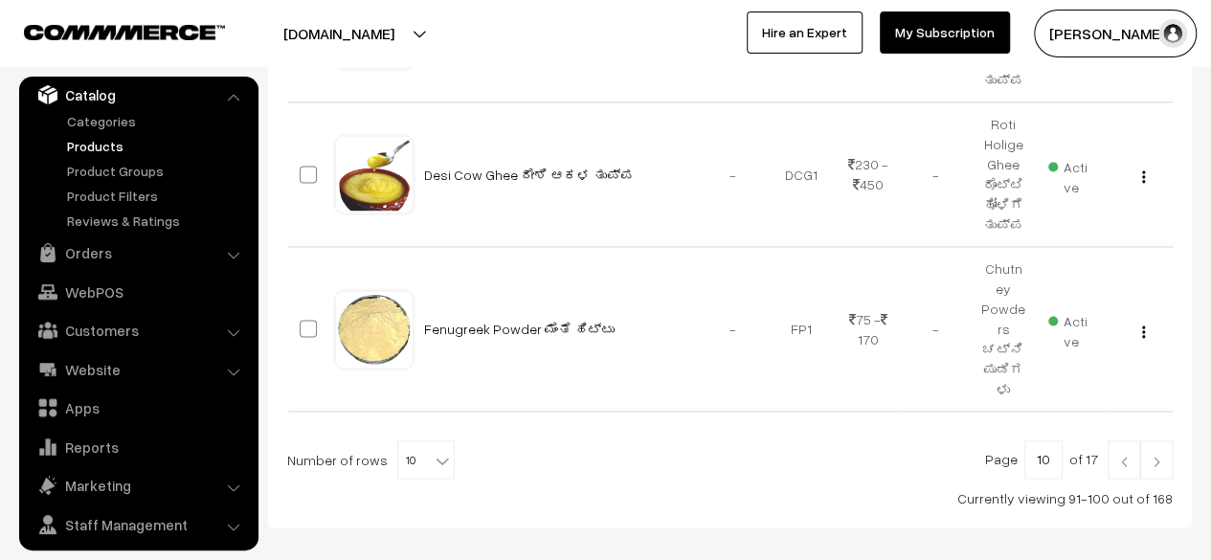
scroll to position [1282, 0]
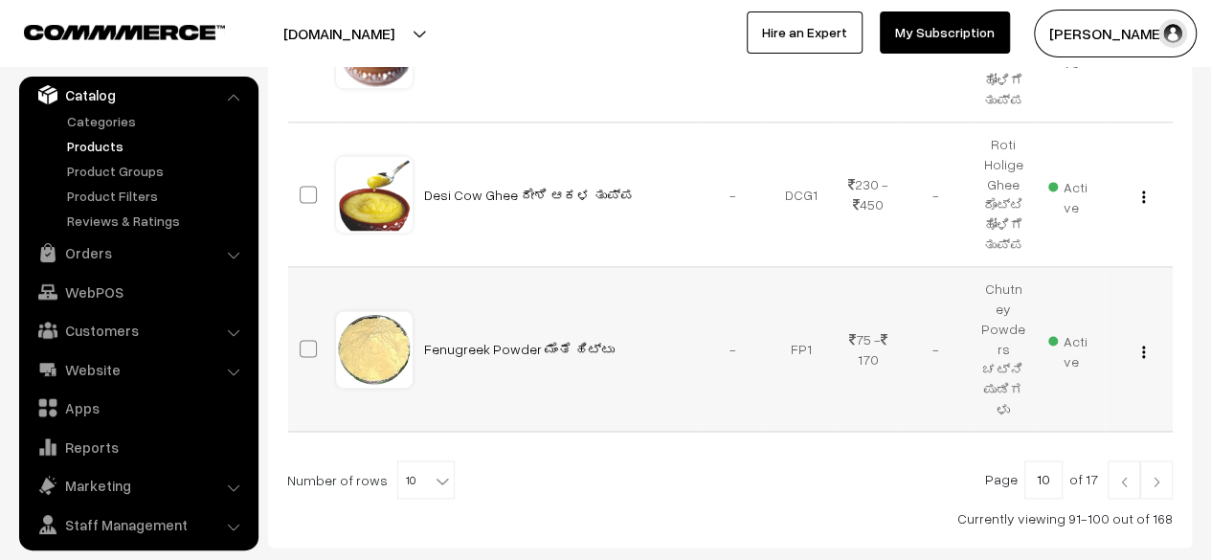
click at [1145, 339] on div "View Edit Delete" at bounding box center [1138, 349] width 45 height 20
click at [1145, 344] on button "button" at bounding box center [1143, 351] width 5 height 15
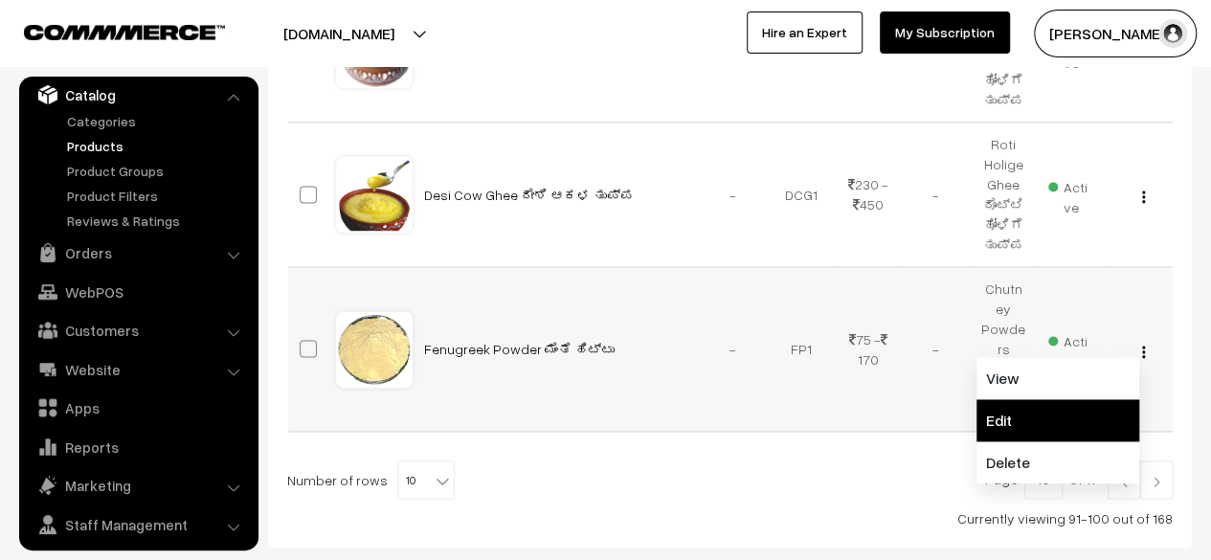
click at [1054, 399] on link "Edit" at bounding box center [1057, 420] width 163 height 42
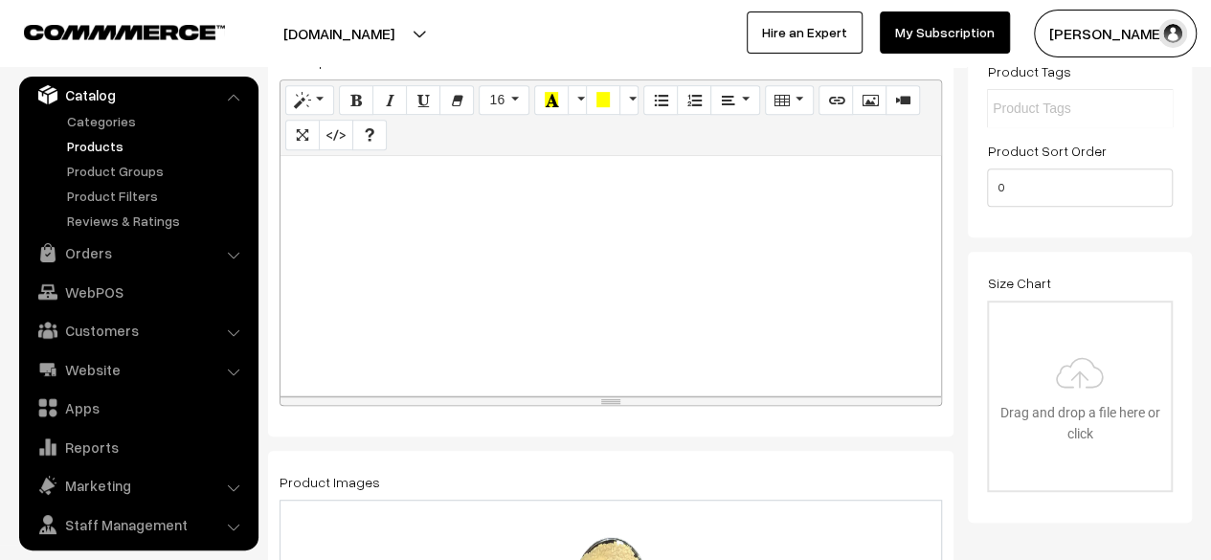
scroll to position [394, 0]
click at [680, 184] on p at bounding box center [610, 176] width 641 height 23
paste div
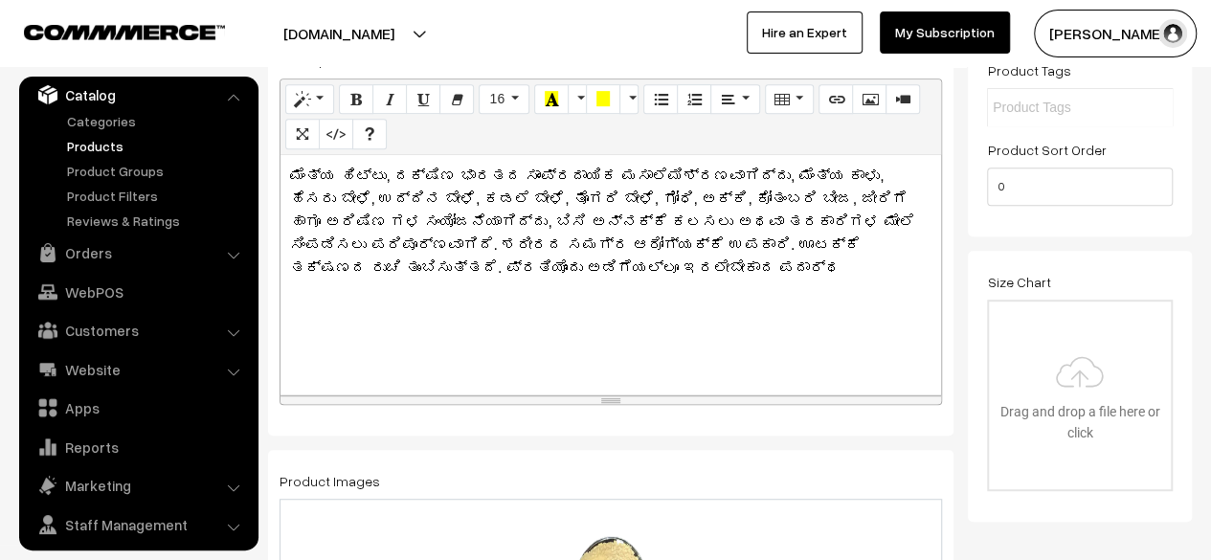
scroll to position [0, 0]
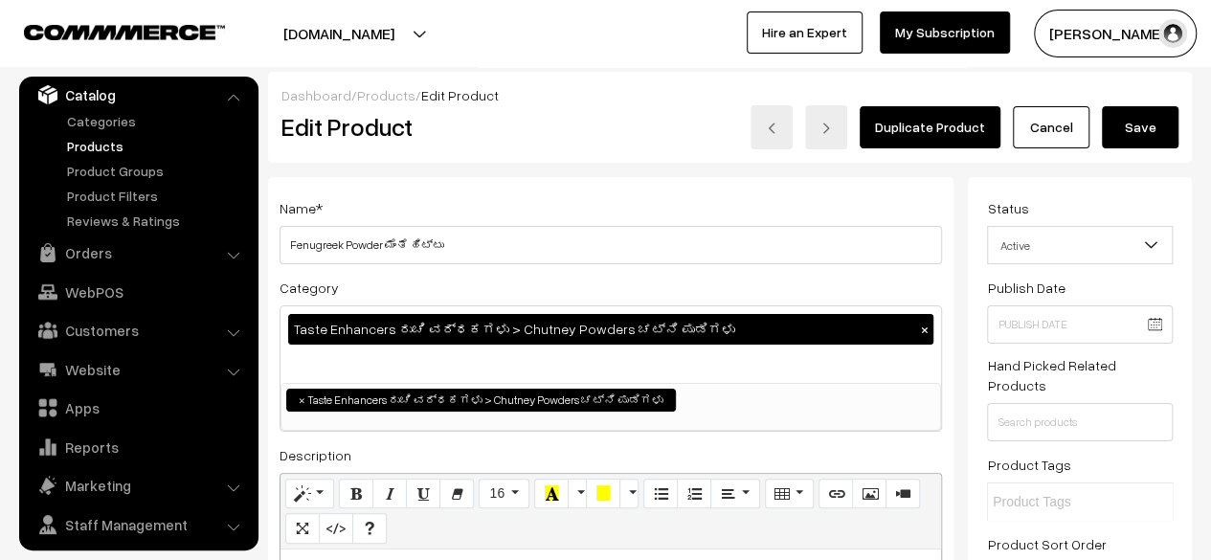
click at [1155, 123] on button "Save" at bounding box center [1140, 127] width 77 height 42
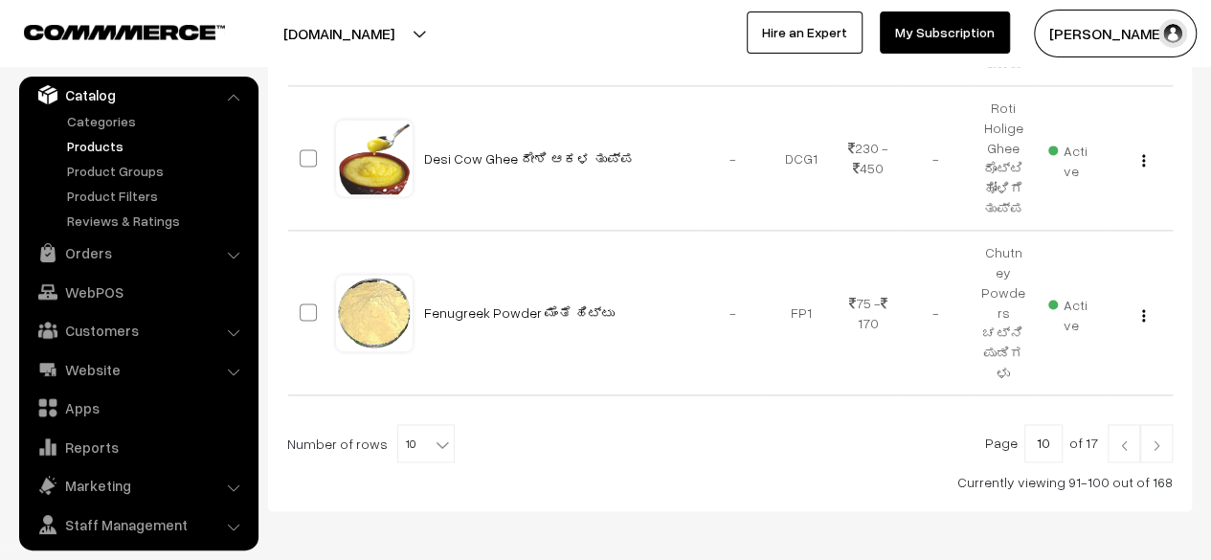
scroll to position [1320, 0]
click at [1162, 438] on img at bounding box center [1155, 443] width 17 height 11
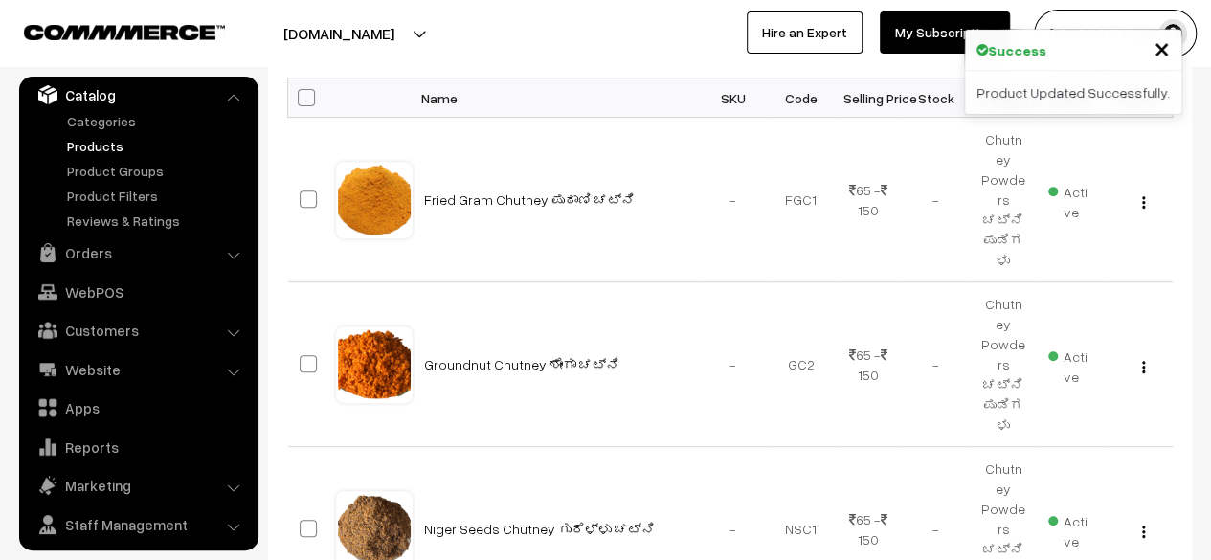
scroll to position [339, 0]
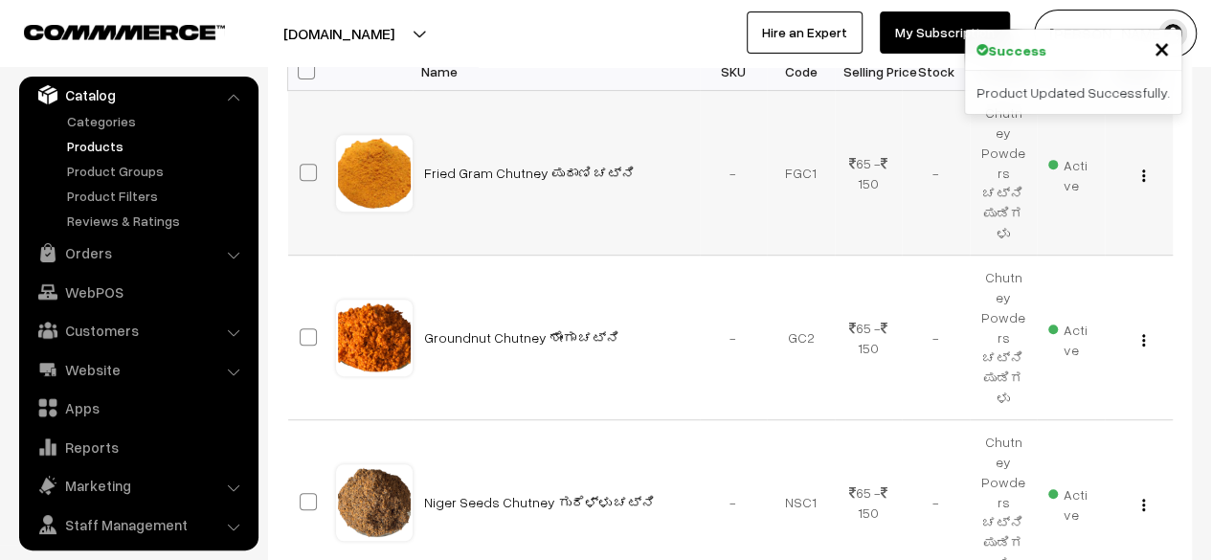
click at [1141, 167] on button "button" at bounding box center [1143, 174] width 5 height 15
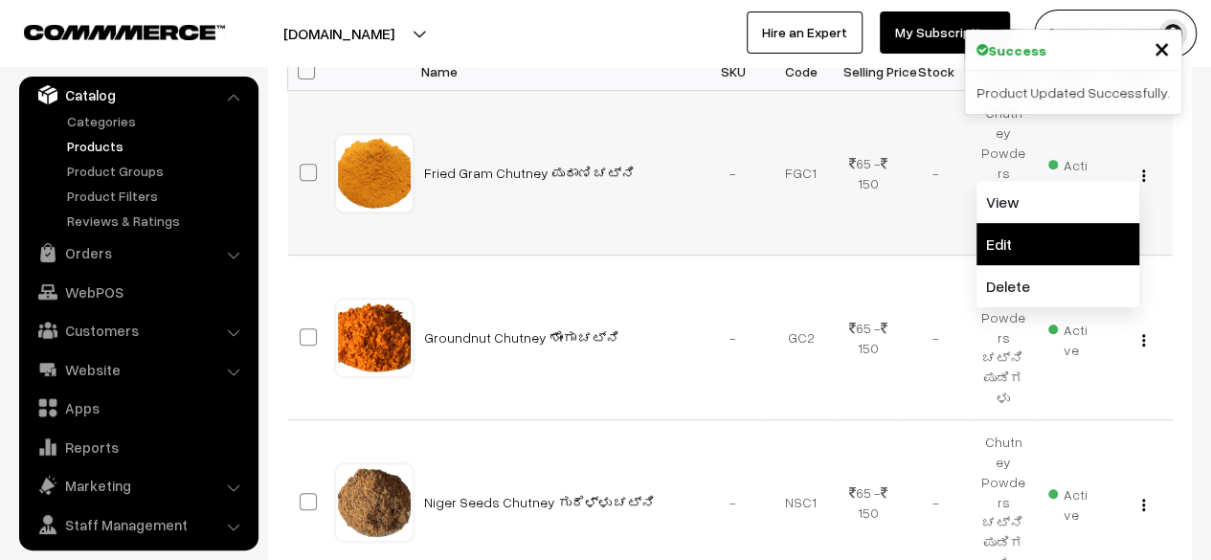
click at [1065, 223] on link "Edit" at bounding box center [1057, 244] width 163 height 42
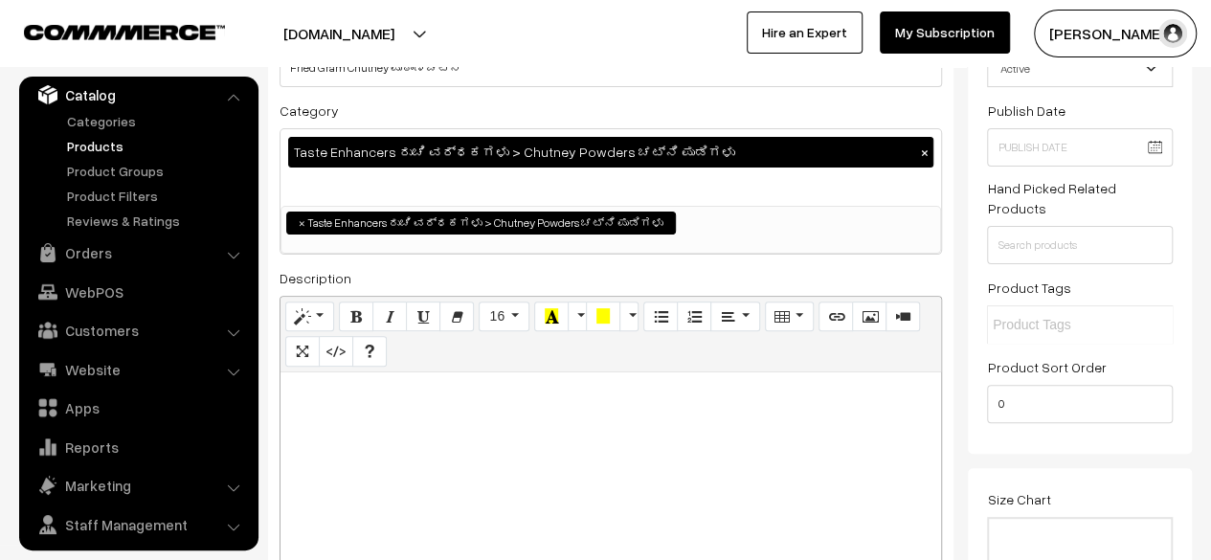
scroll to position [185, 0]
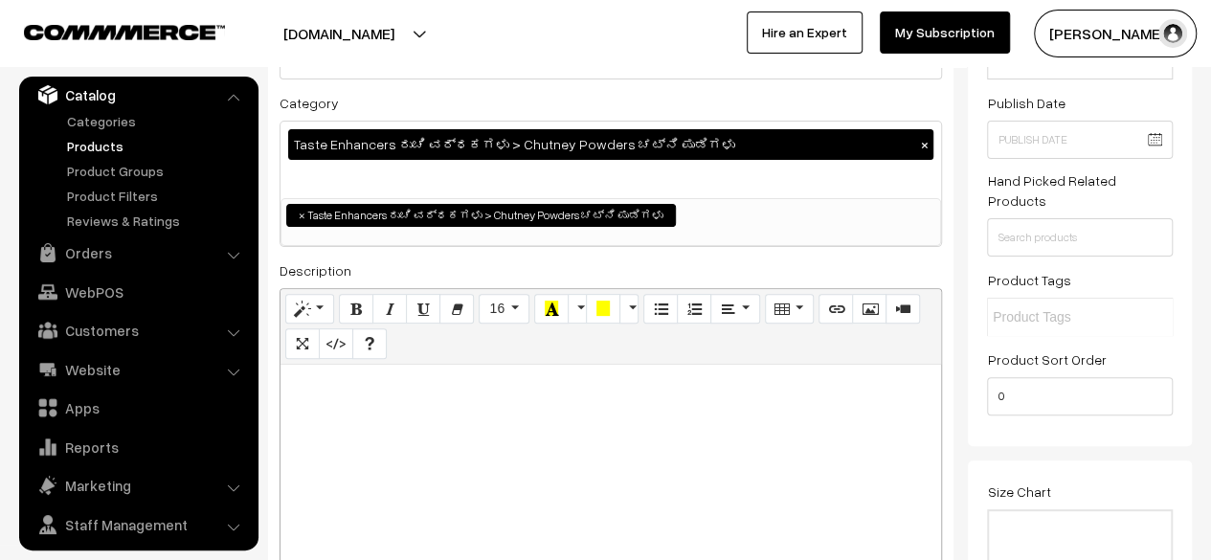
click at [482, 394] on p at bounding box center [610, 385] width 641 height 23
paste div
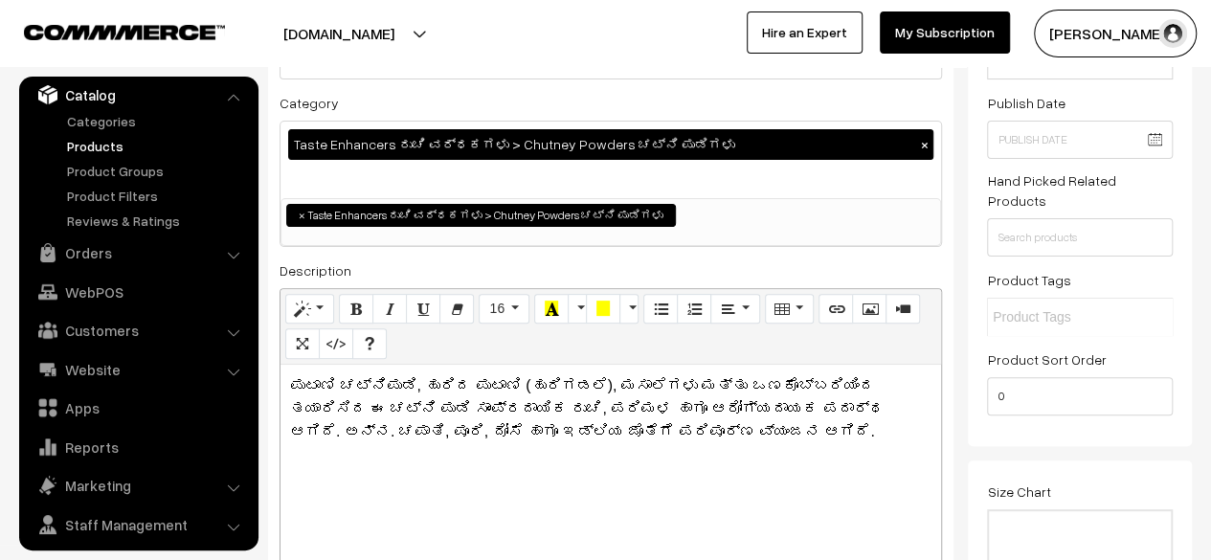
scroll to position [0, 0]
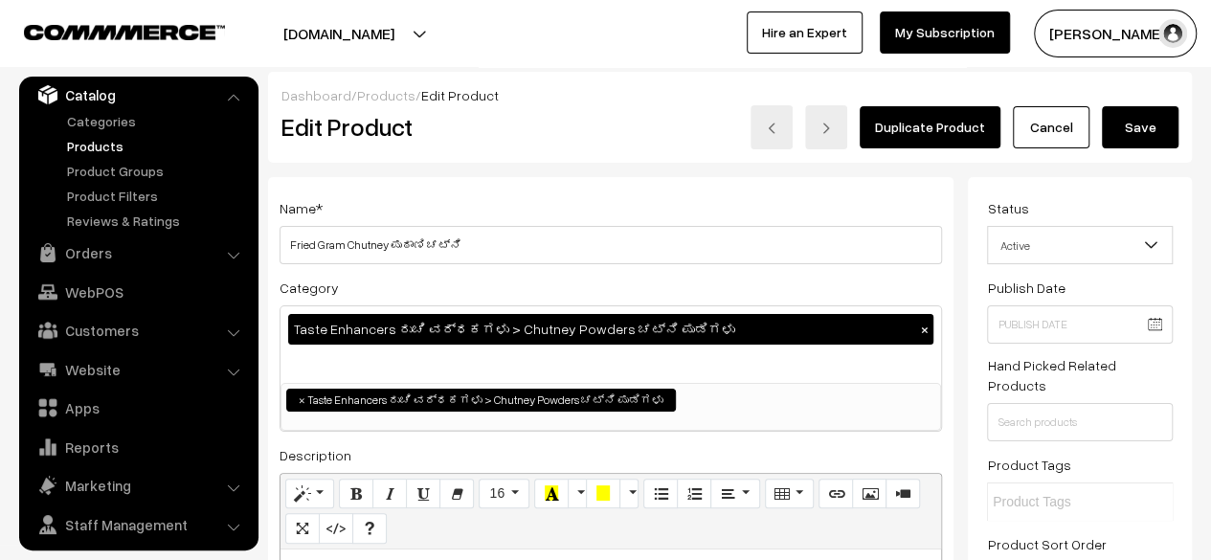
click at [1131, 128] on button "Save" at bounding box center [1140, 127] width 77 height 42
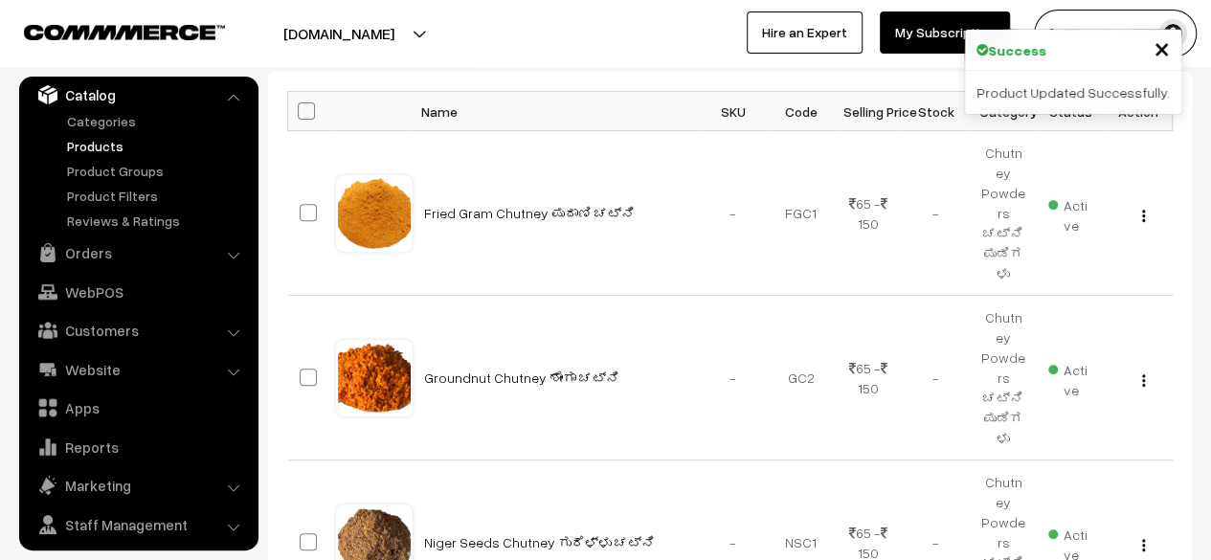
scroll to position [322, 0]
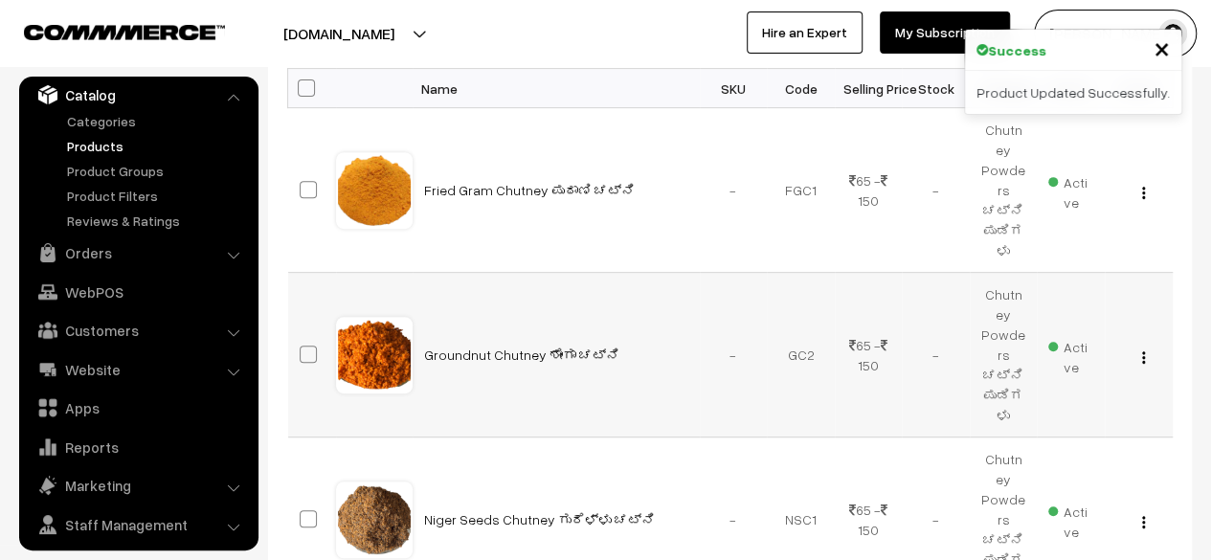
click at [1142, 351] on img "button" at bounding box center [1143, 357] width 3 height 12
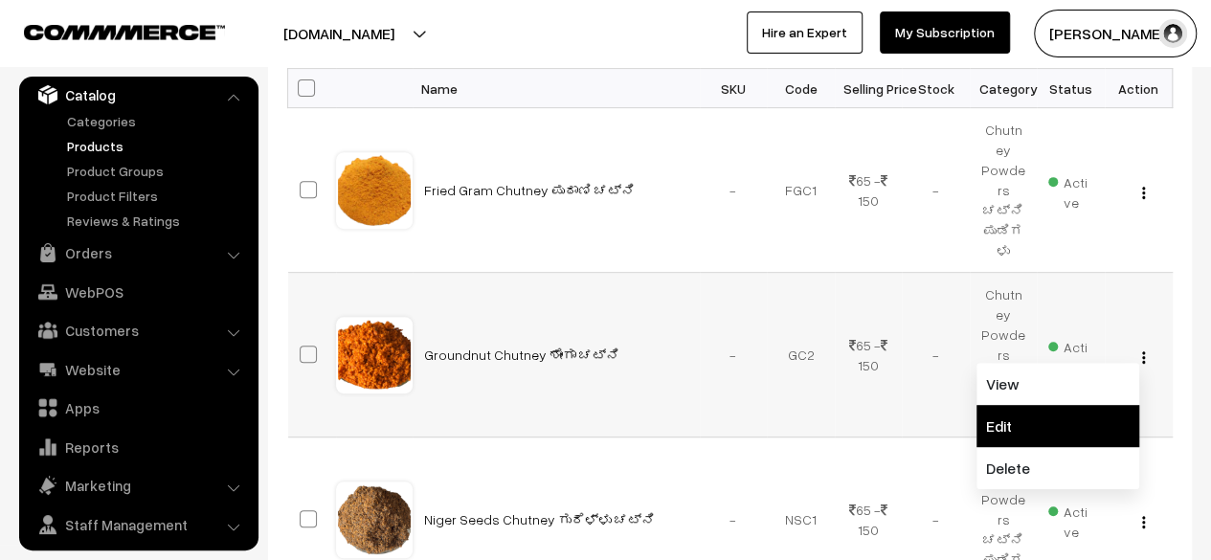
click at [1043, 405] on link "Edit" at bounding box center [1057, 426] width 163 height 42
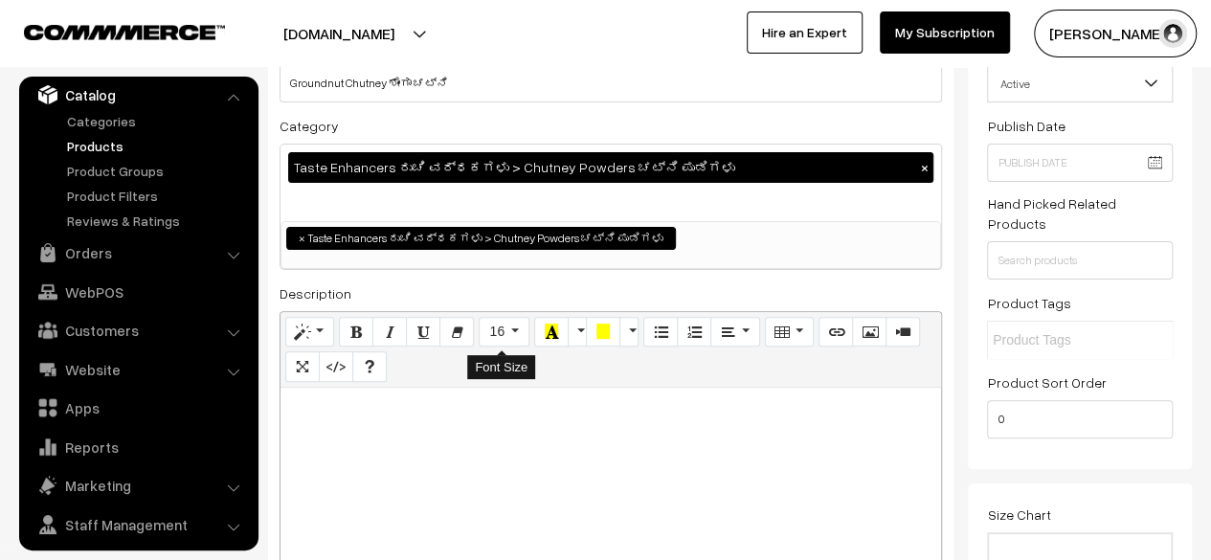
scroll to position [163, 0]
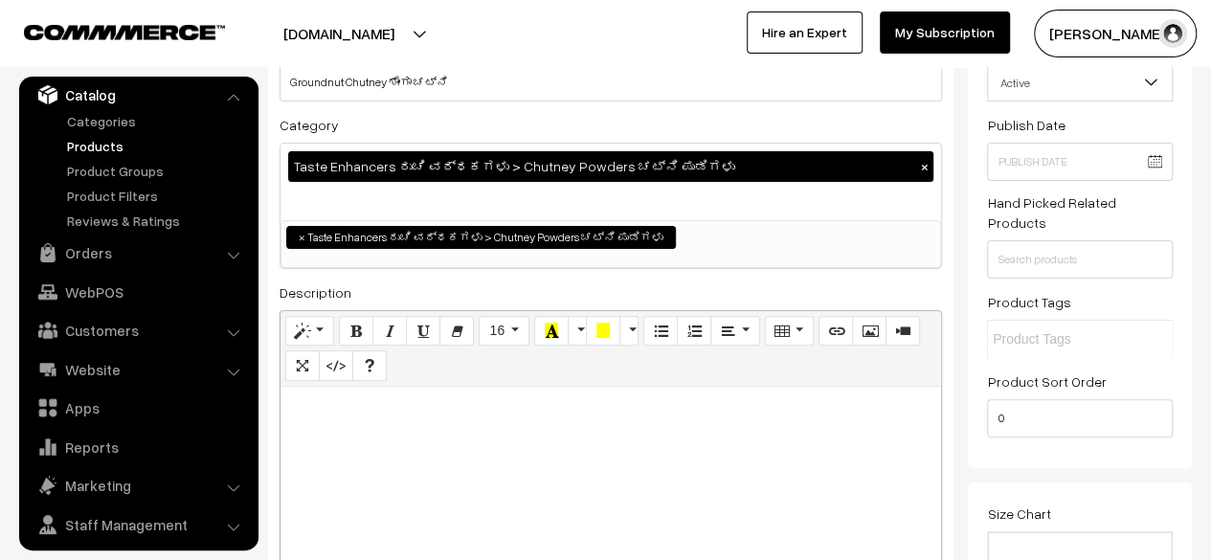
click at [473, 401] on p at bounding box center [610, 407] width 641 height 23
paste div
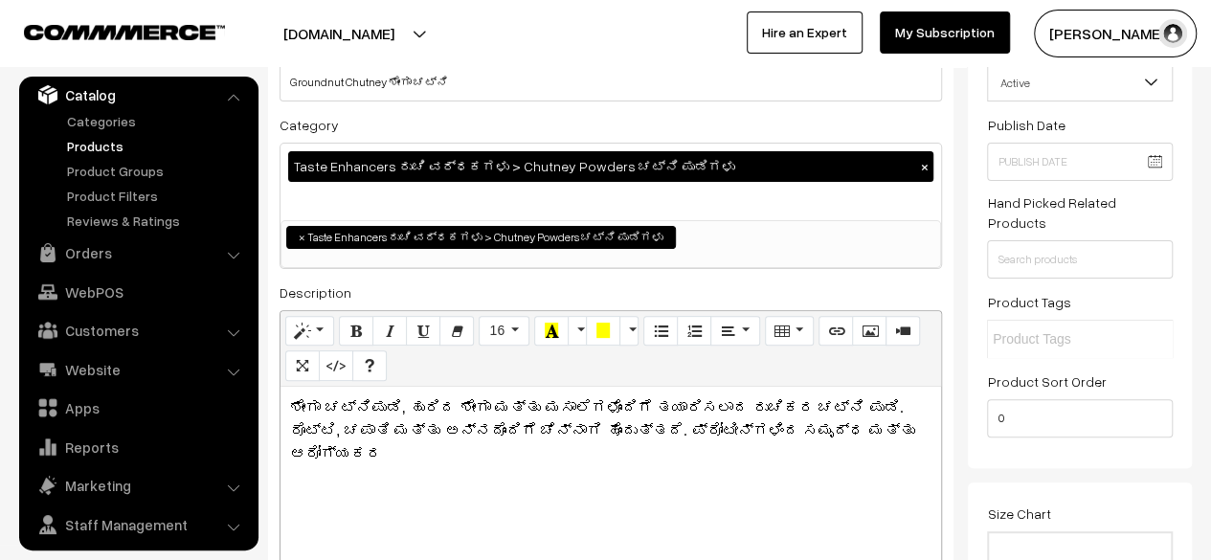
scroll to position [0, 0]
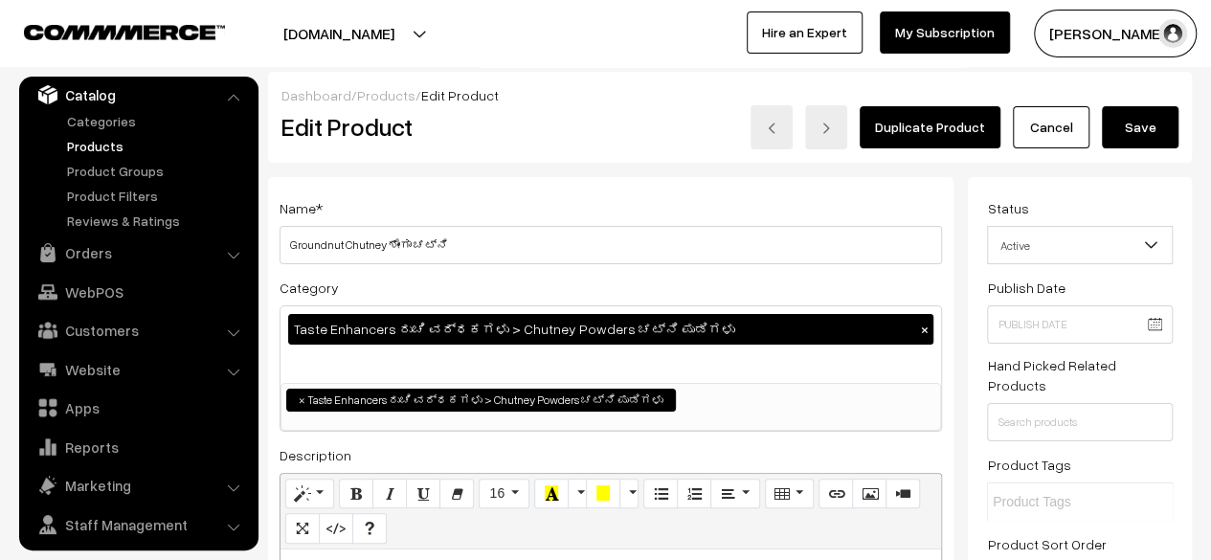
click at [1143, 127] on button "Save" at bounding box center [1140, 127] width 77 height 42
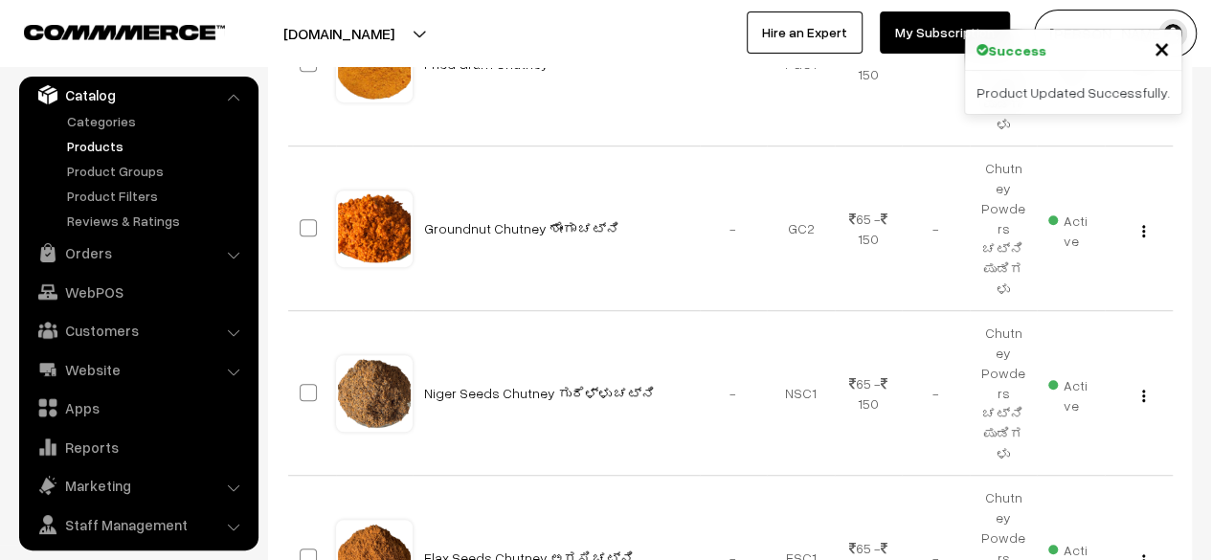
scroll to position [518, 0]
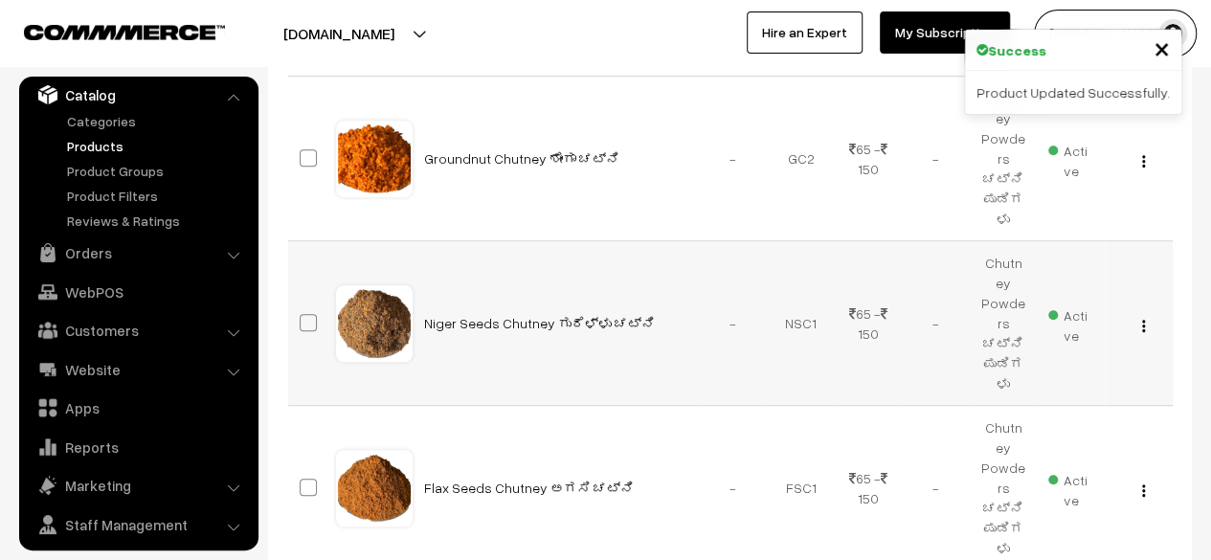
click at [1139, 313] on div "View Edit Delete" at bounding box center [1138, 323] width 45 height 20
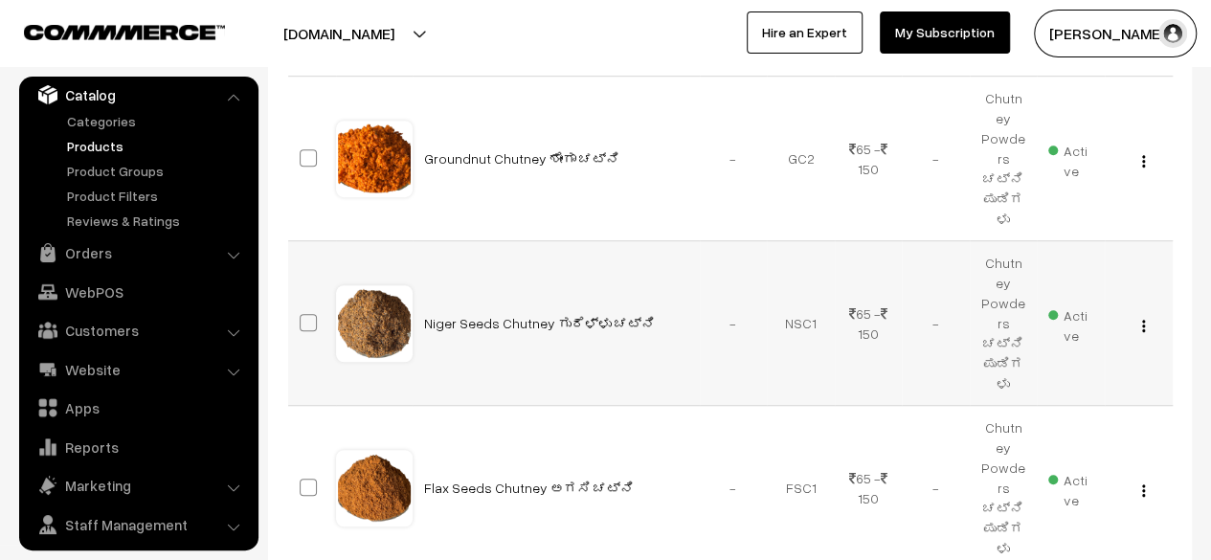
click at [1143, 320] on img "button" at bounding box center [1143, 326] width 3 height 12
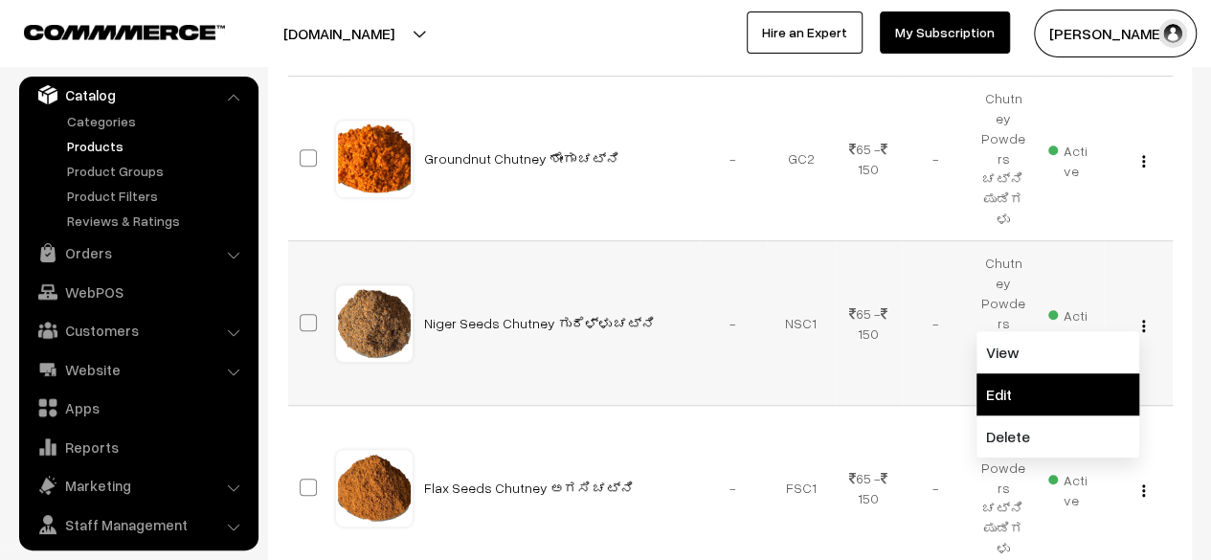
click at [1049, 373] on link "Edit" at bounding box center [1057, 394] width 163 height 42
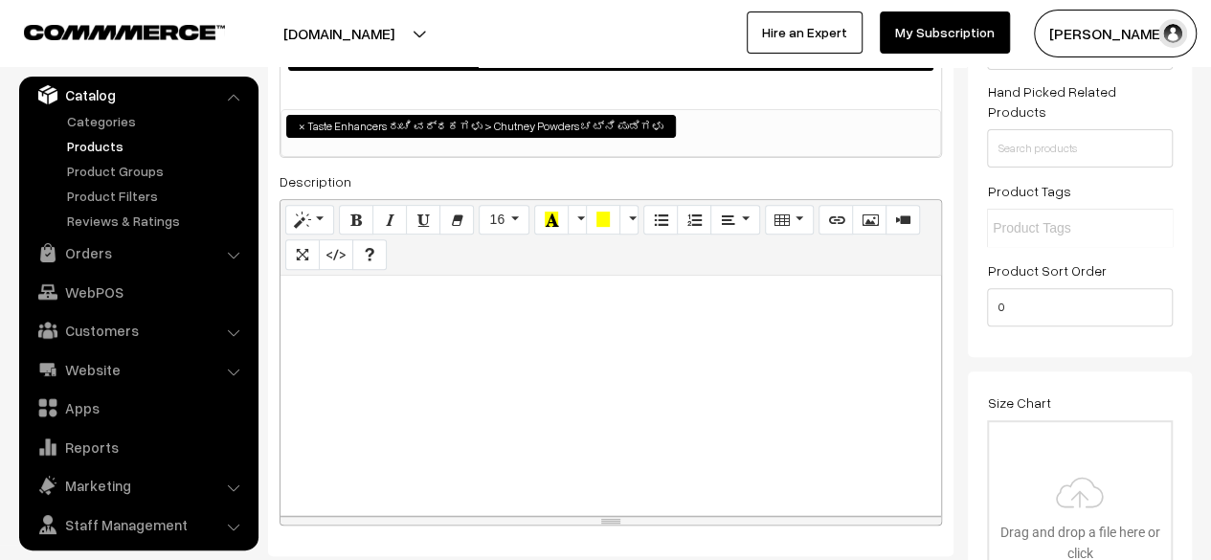
scroll to position [286, 0]
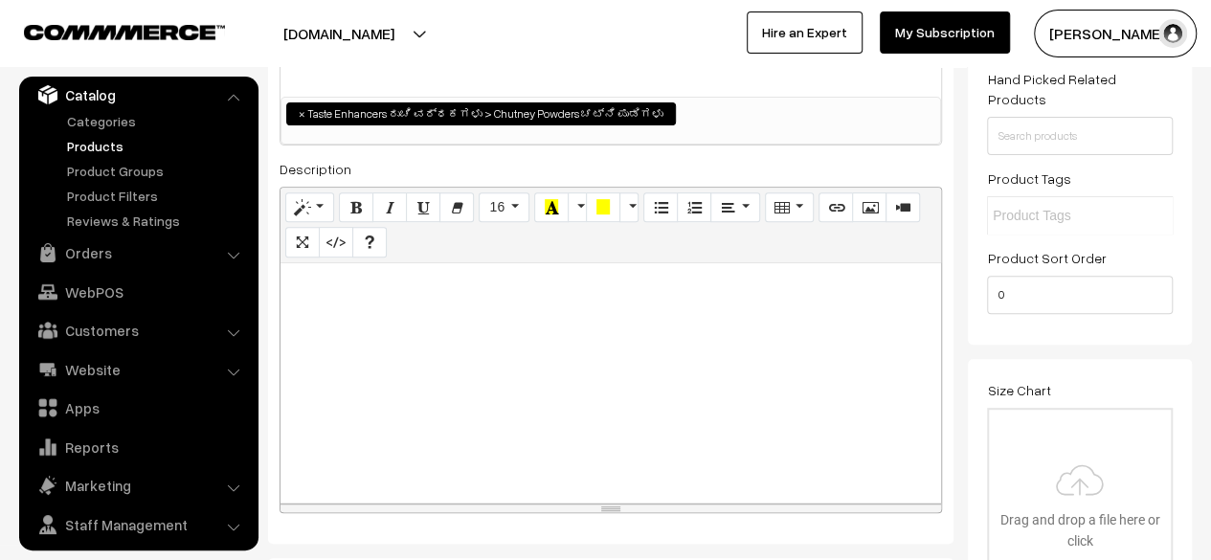
click at [683, 312] on div at bounding box center [610, 382] width 660 height 239
paste div
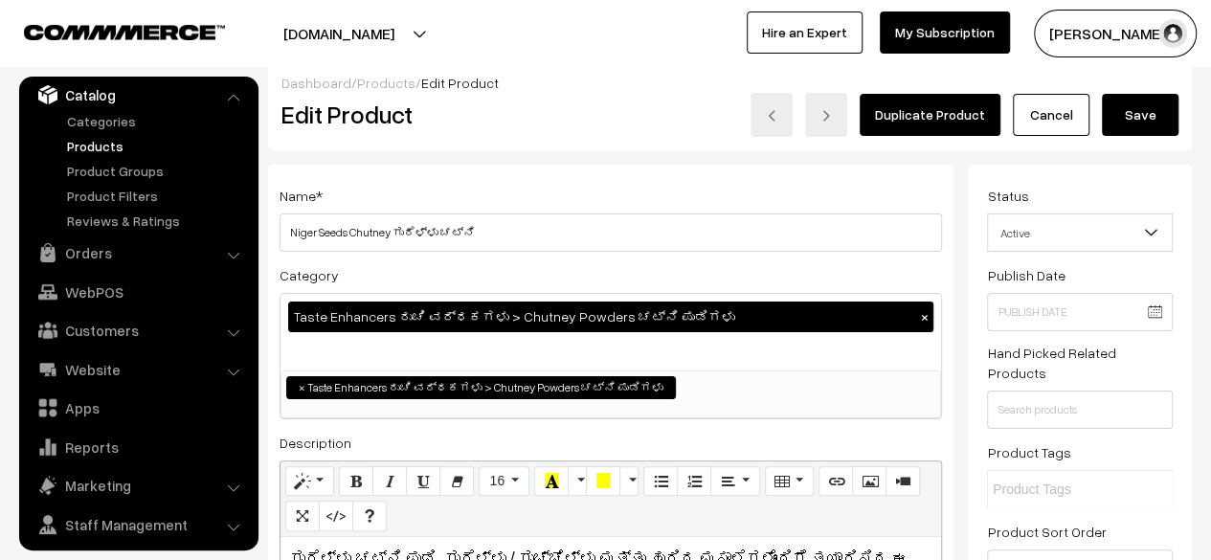
scroll to position [11, 0]
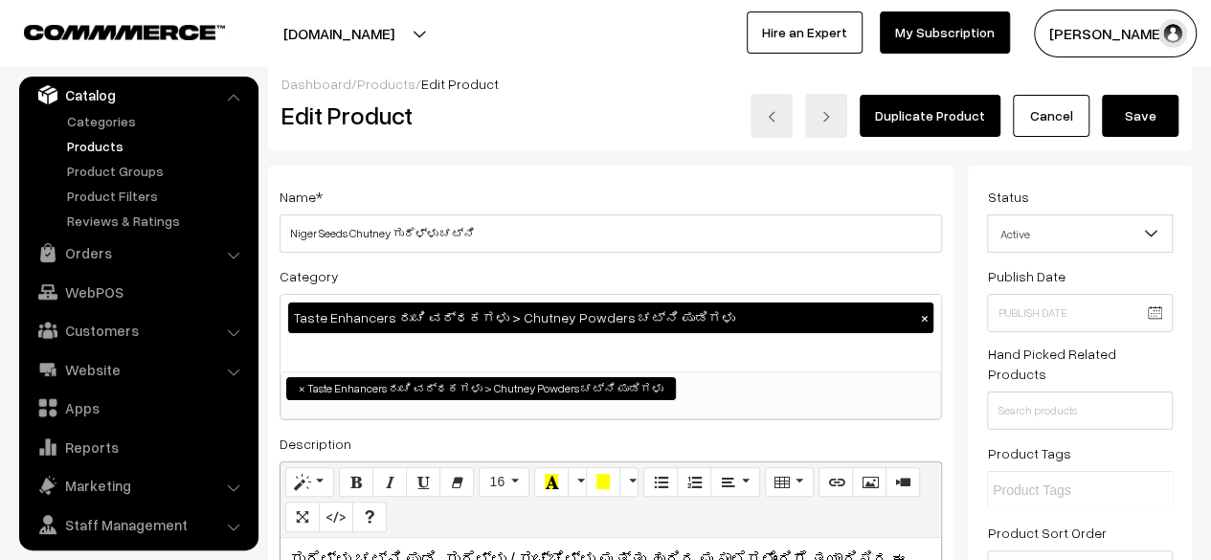
click at [1156, 111] on button "Save" at bounding box center [1140, 116] width 77 height 42
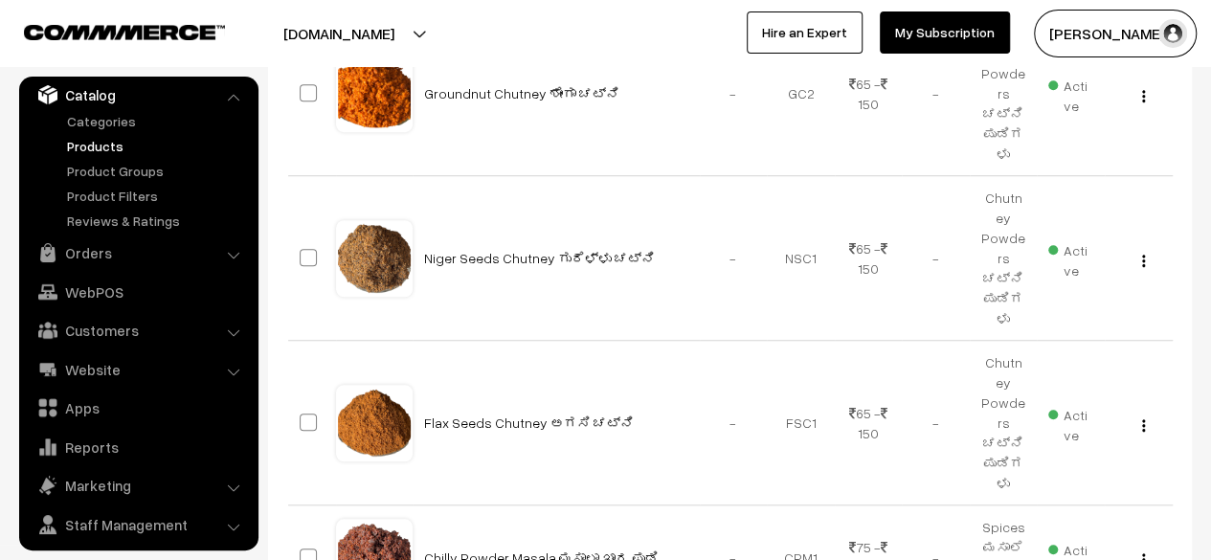
scroll to position [593, 0]
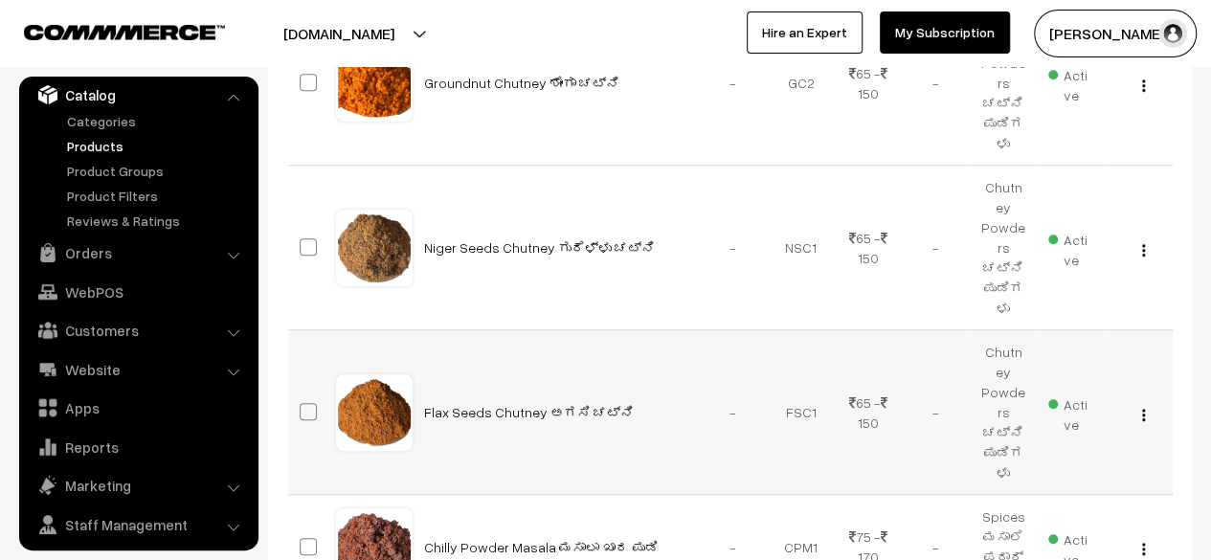
click at [1143, 409] on img "button" at bounding box center [1143, 415] width 3 height 12
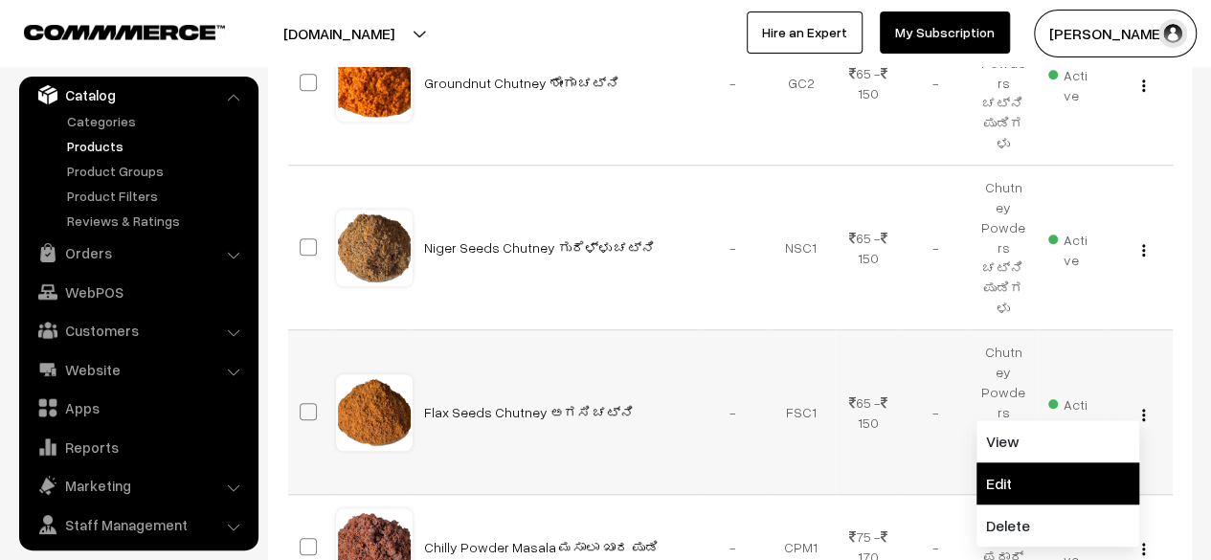
click at [1059, 462] on link "Edit" at bounding box center [1057, 483] width 163 height 42
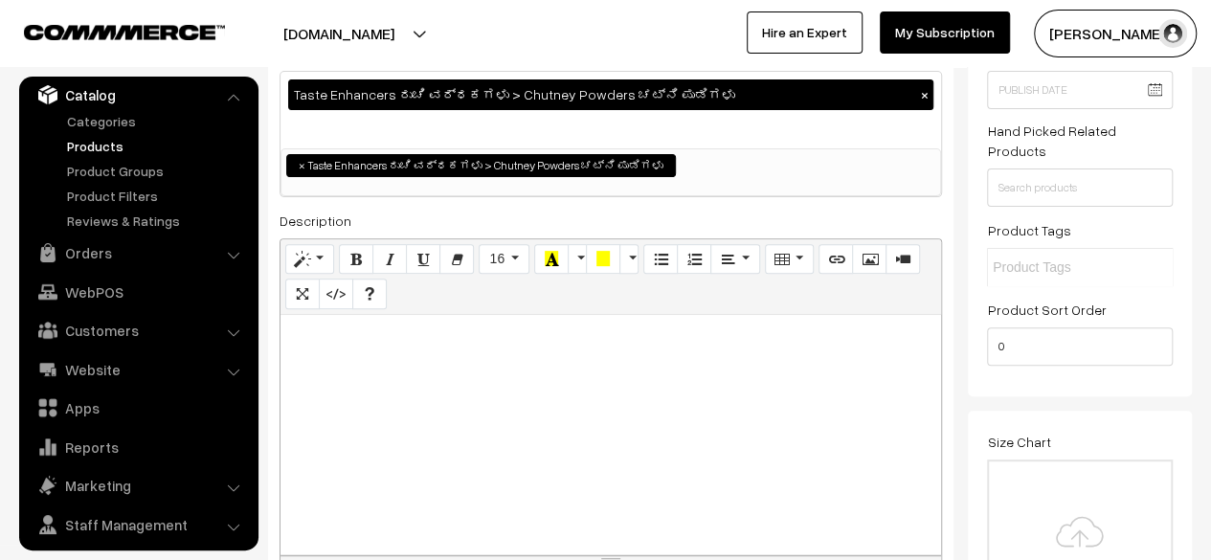
scroll to position [264, 0]
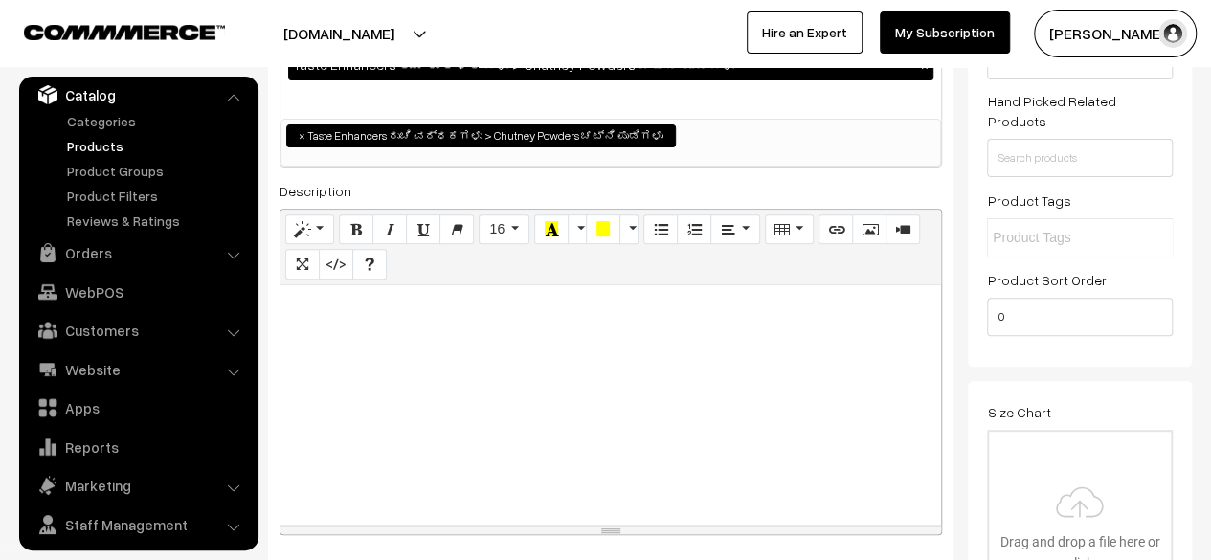
click at [456, 314] on p at bounding box center [610, 306] width 641 height 23
paste div
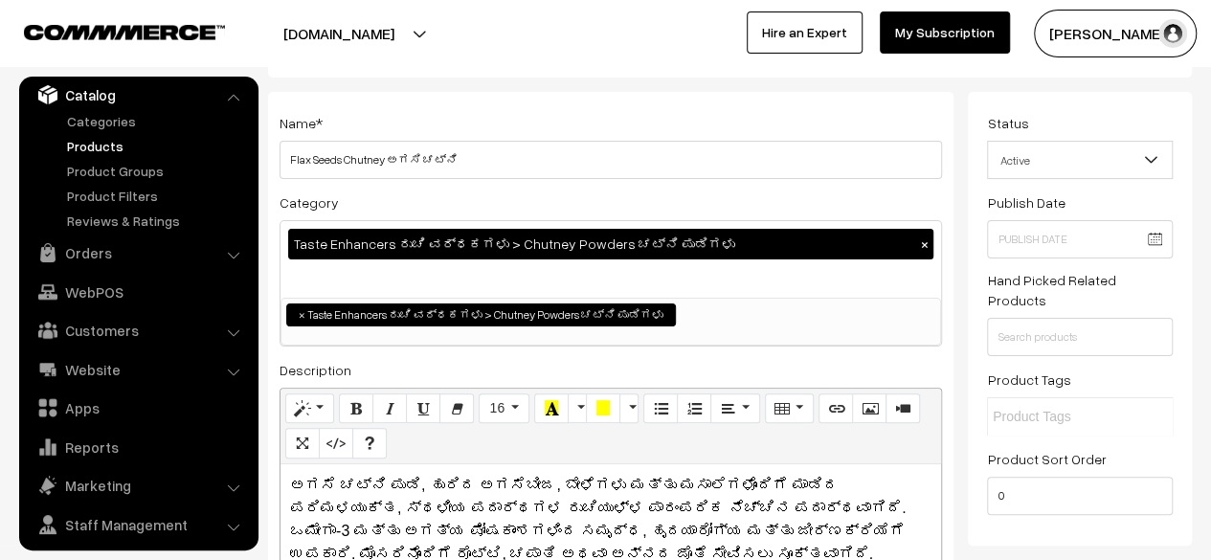
scroll to position [0, 0]
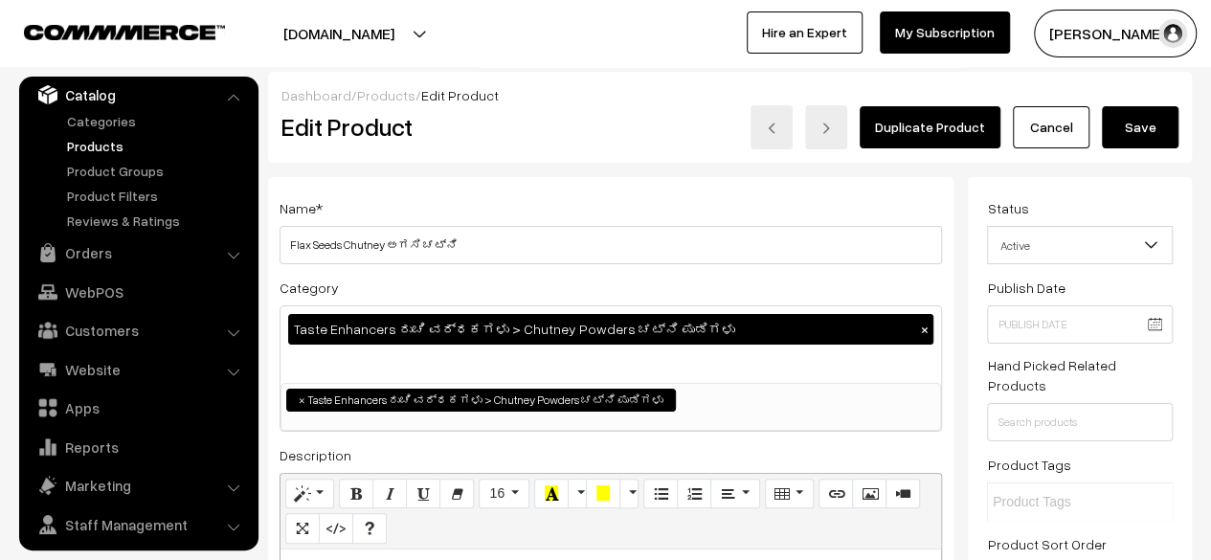
click at [1150, 131] on button "Save" at bounding box center [1140, 127] width 77 height 42
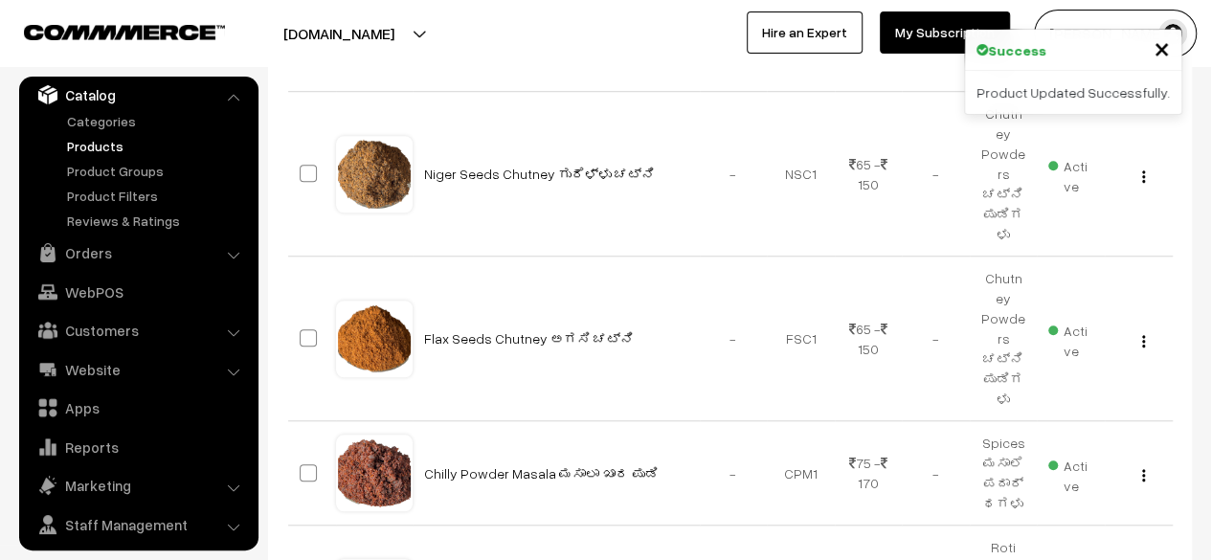
scroll to position [670, 0]
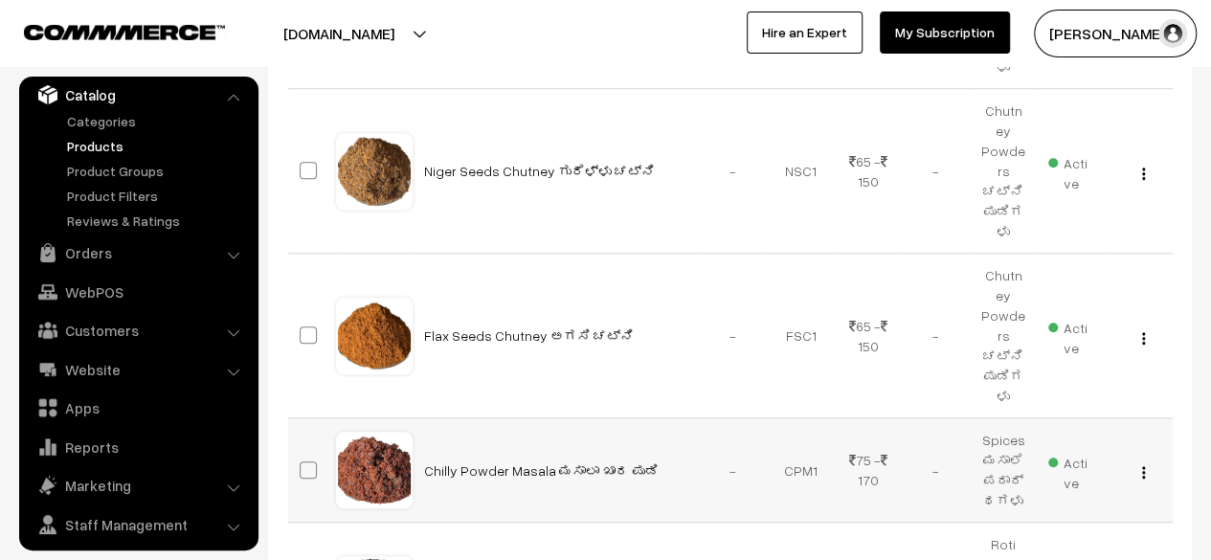
click at [1143, 466] on img "button" at bounding box center [1143, 472] width 3 height 12
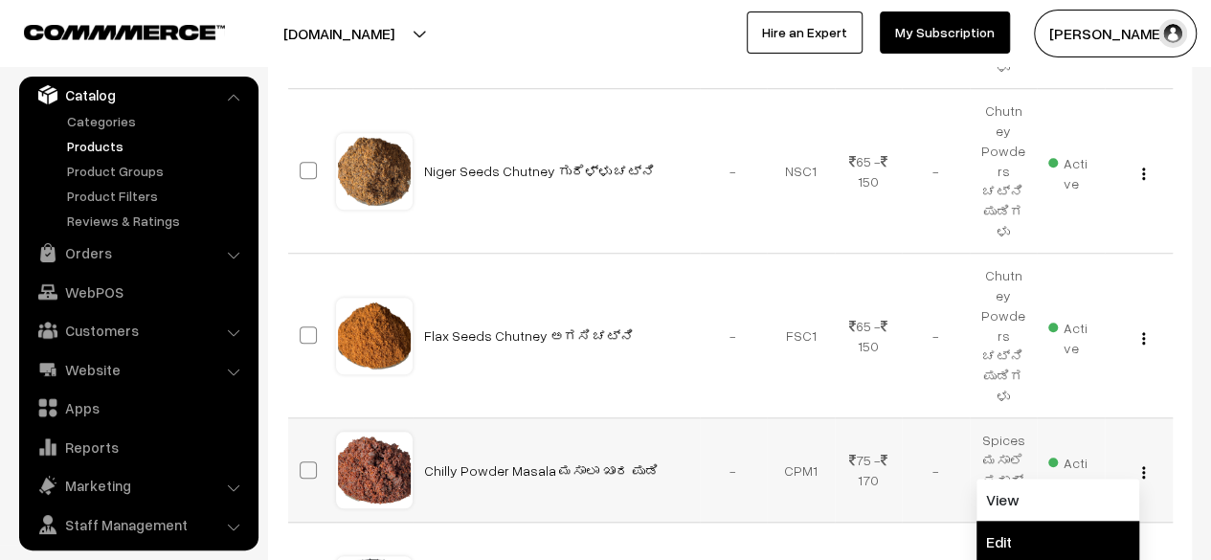
click at [1057, 521] on link "Edit" at bounding box center [1057, 542] width 163 height 42
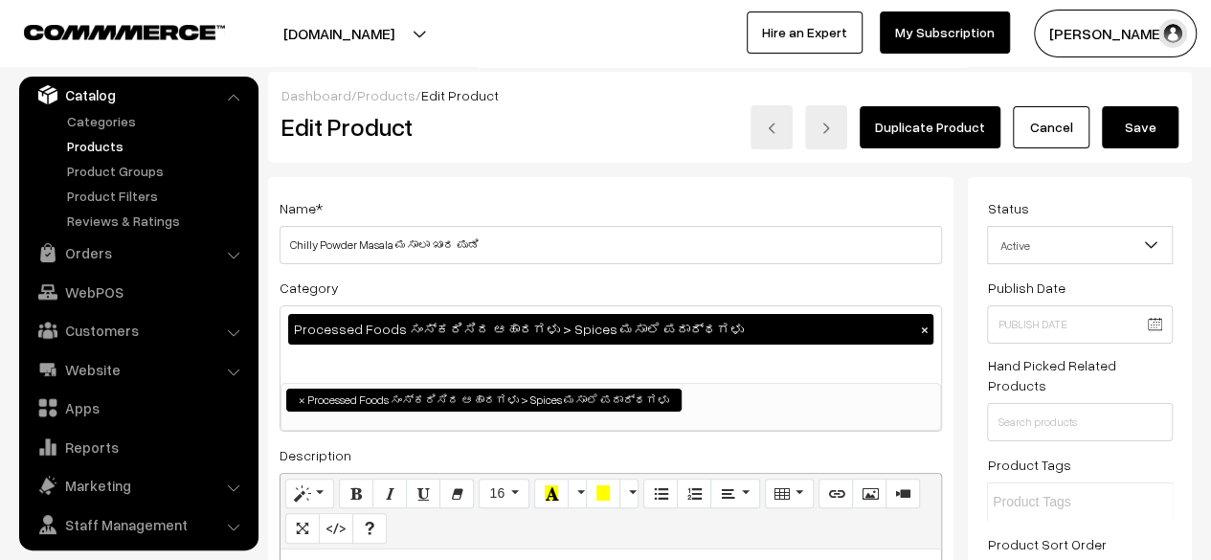
scroll to position [142, 0]
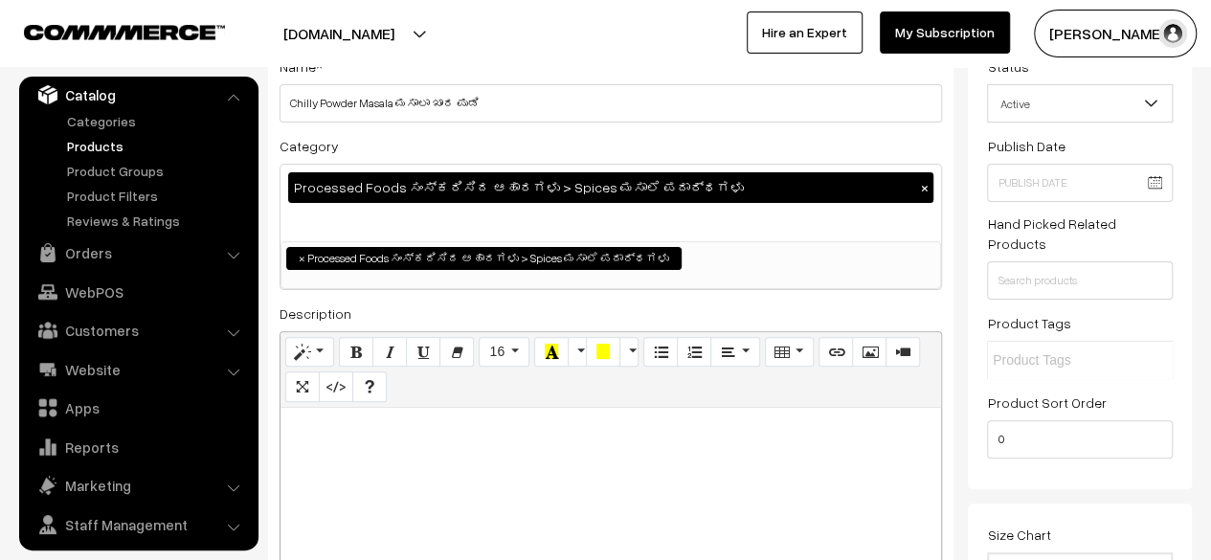
click at [431, 454] on div at bounding box center [610, 527] width 660 height 239
paste div
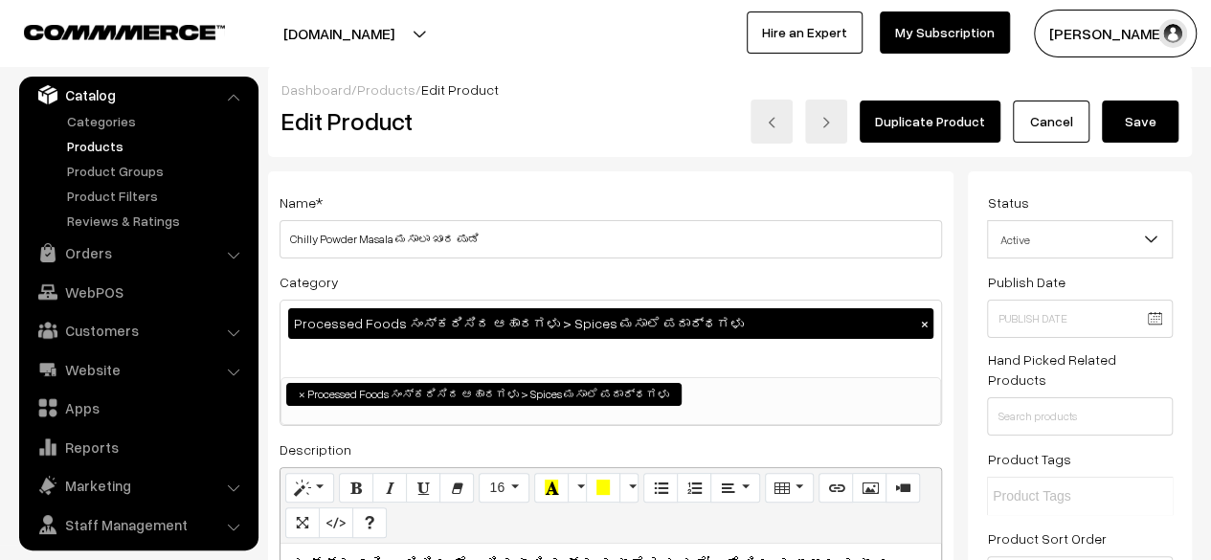
scroll to position [0, 0]
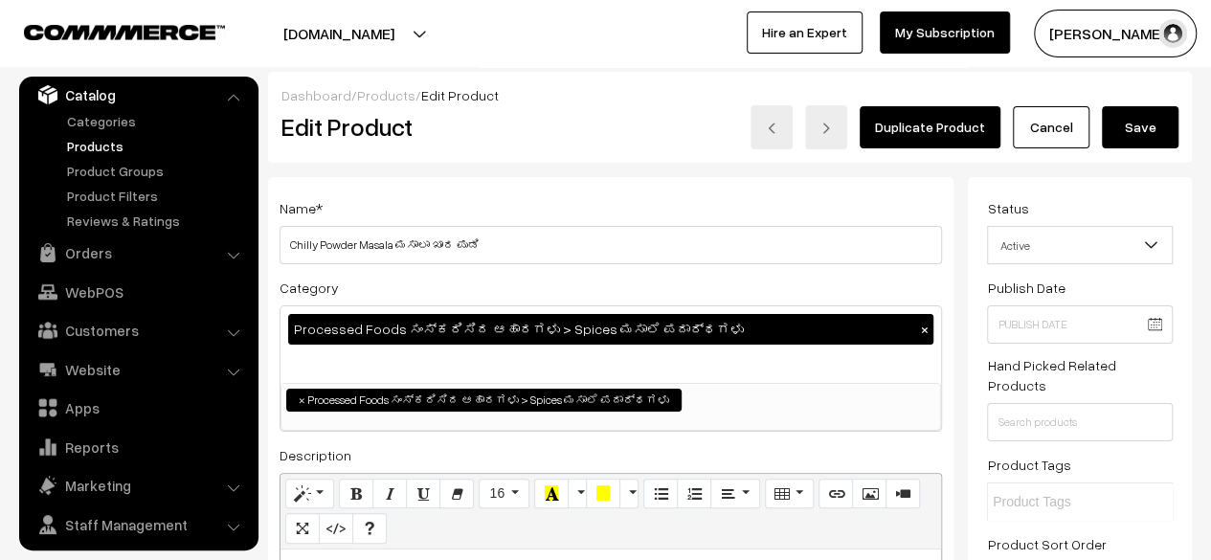
click at [1144, 132] on button "Save" at bounding box center [1140, 127] width 77 height 42
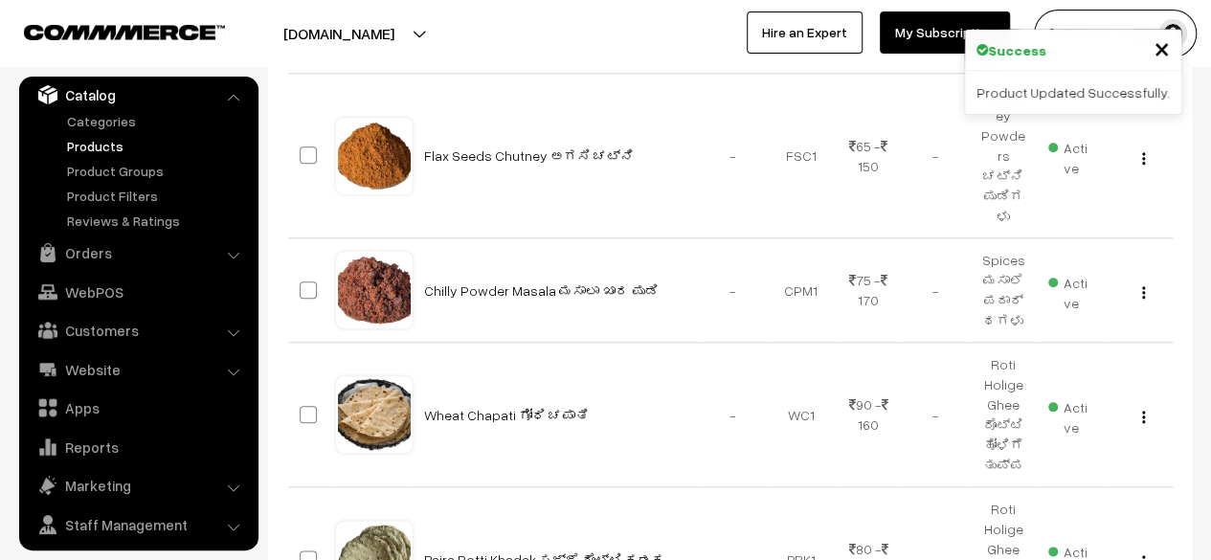
scroll to position [851, 0]
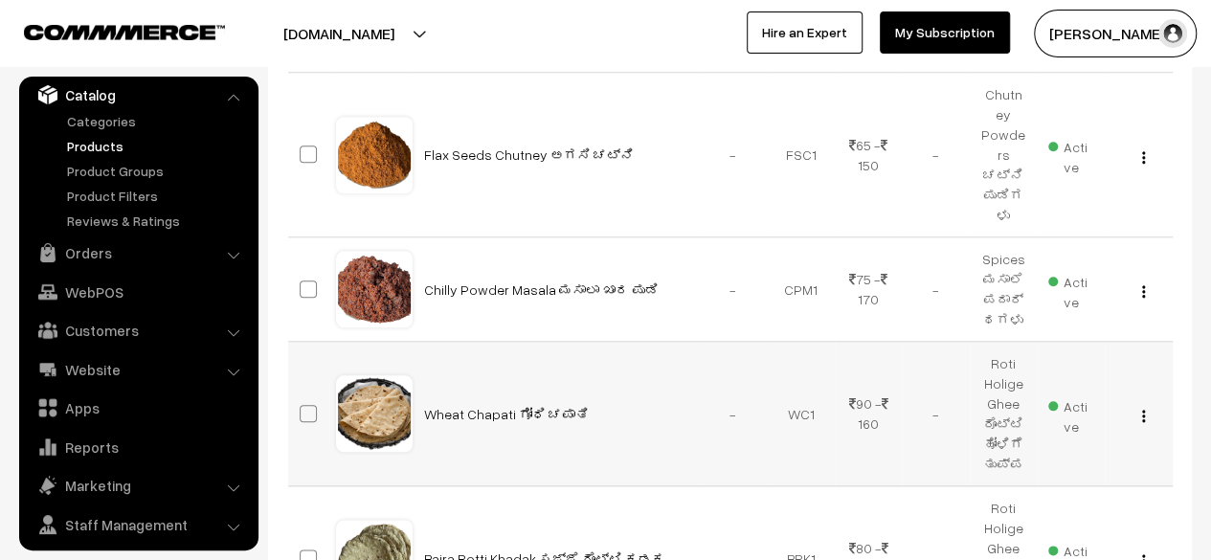
click at [1142, 410] on img "button" at bounding box center [1143, 416] width 3 height 12
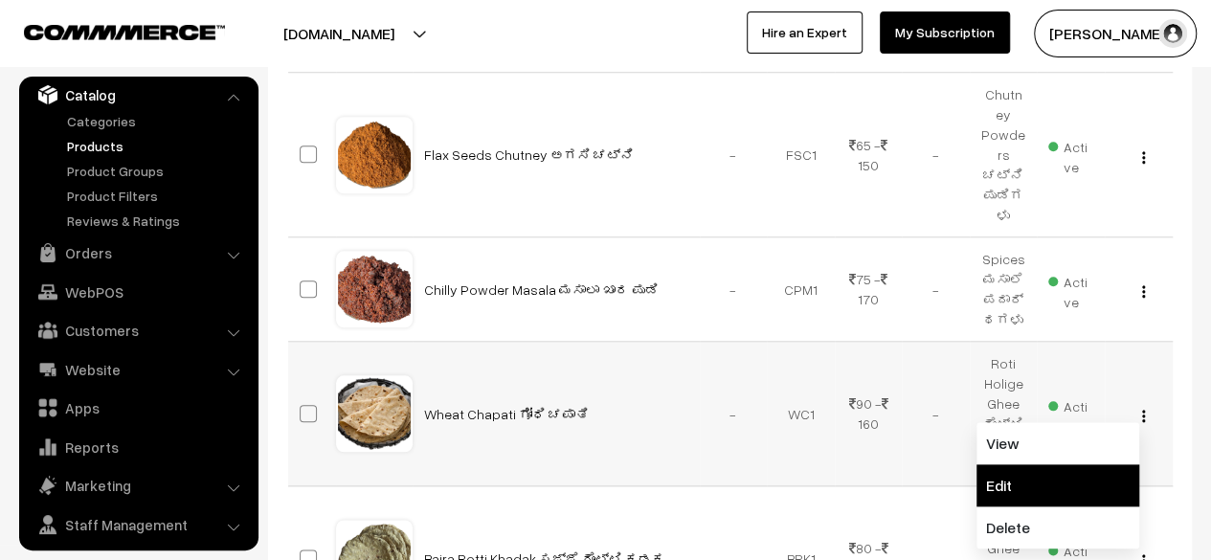
click at [1061, 464] on link "Edit" at bounding box center [1057, 485] width 163 height 42
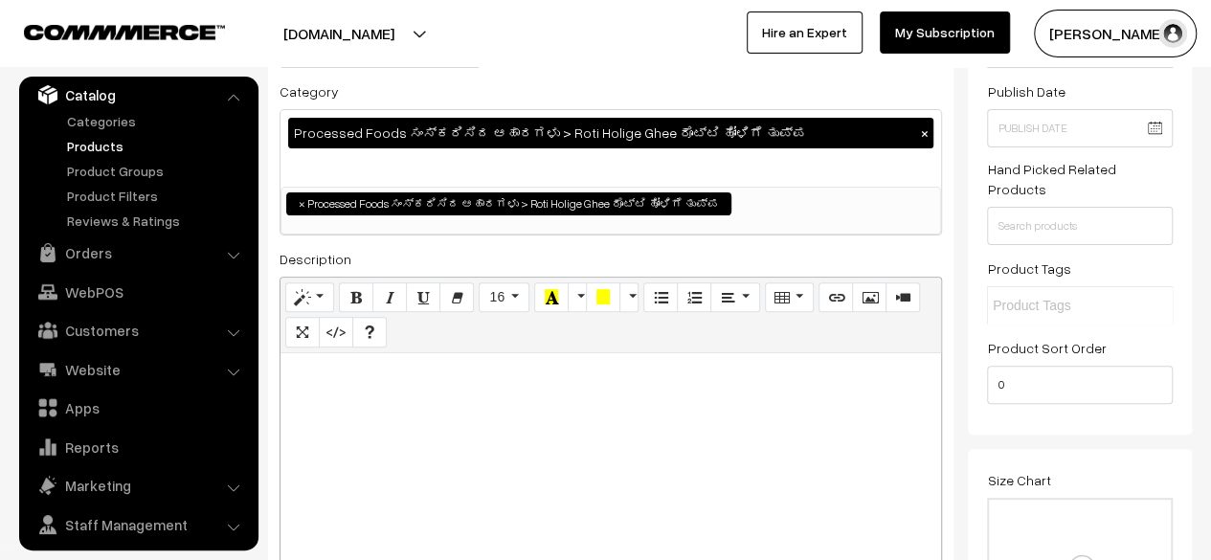
scroll to position [214, 0]
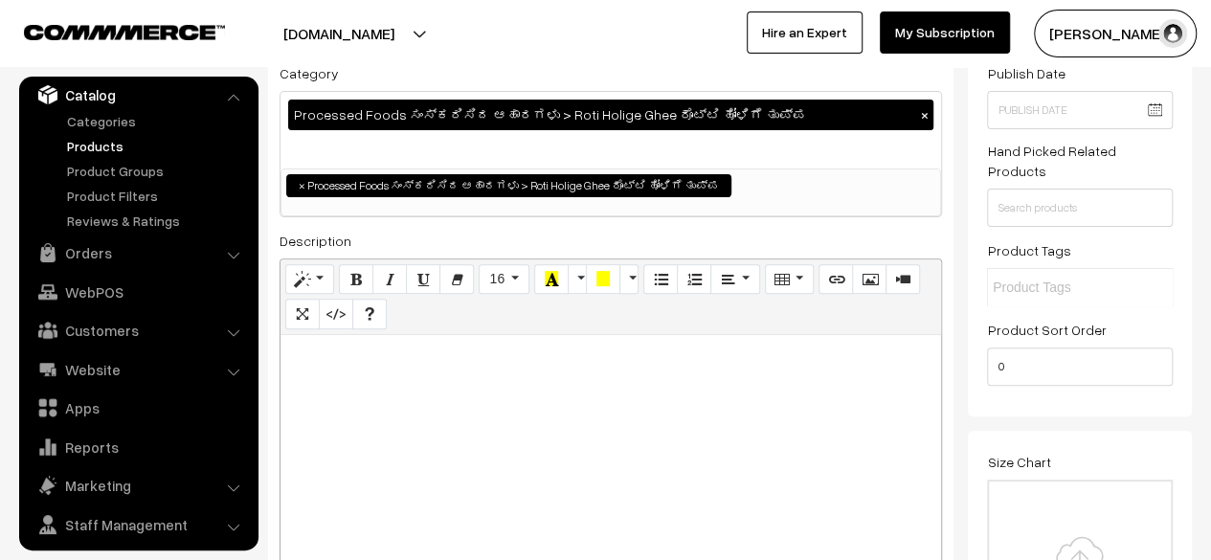
click at [589, 387] on div at bounding box center [610, 454] width 660 height 239
paste div
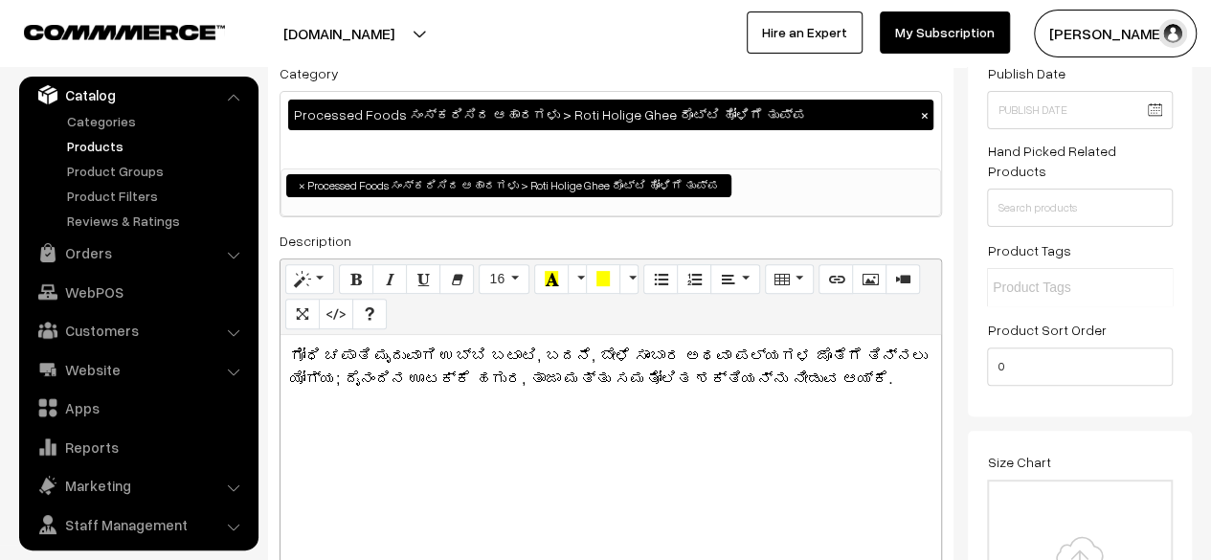
scroll to position [0, 0]
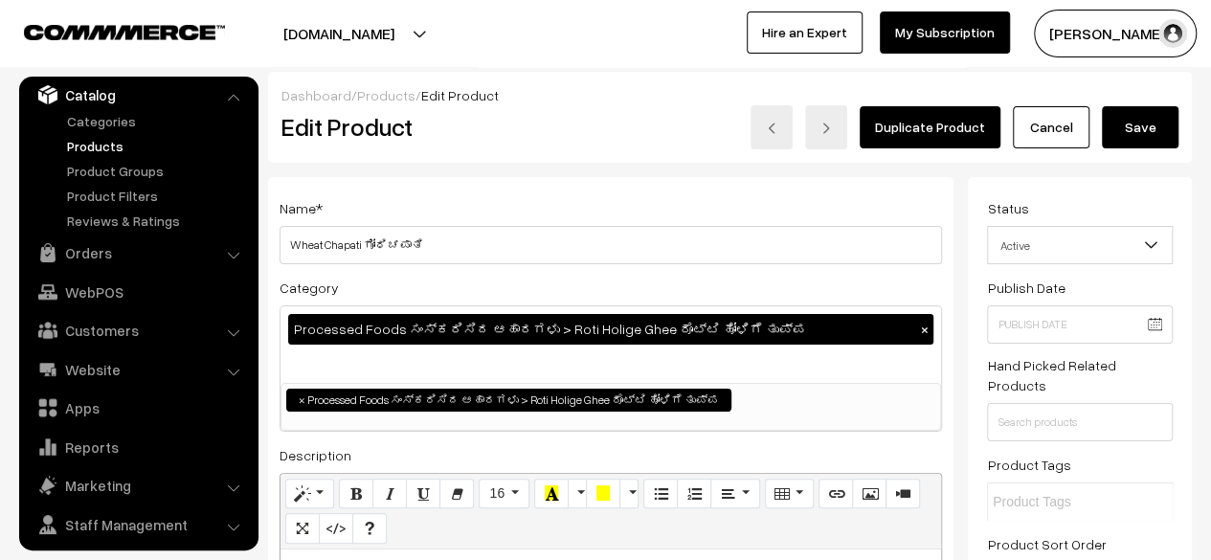
click at [1146, 129] on button "Save" at bounding box center [1140, 127] width 77 height 42
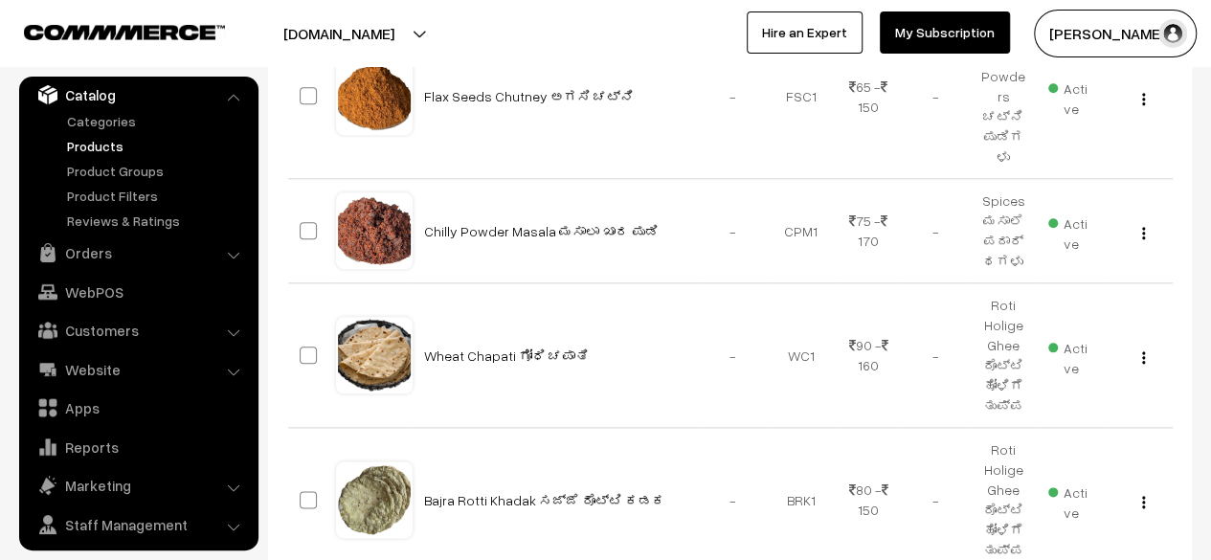
scroll to position [916, 0]
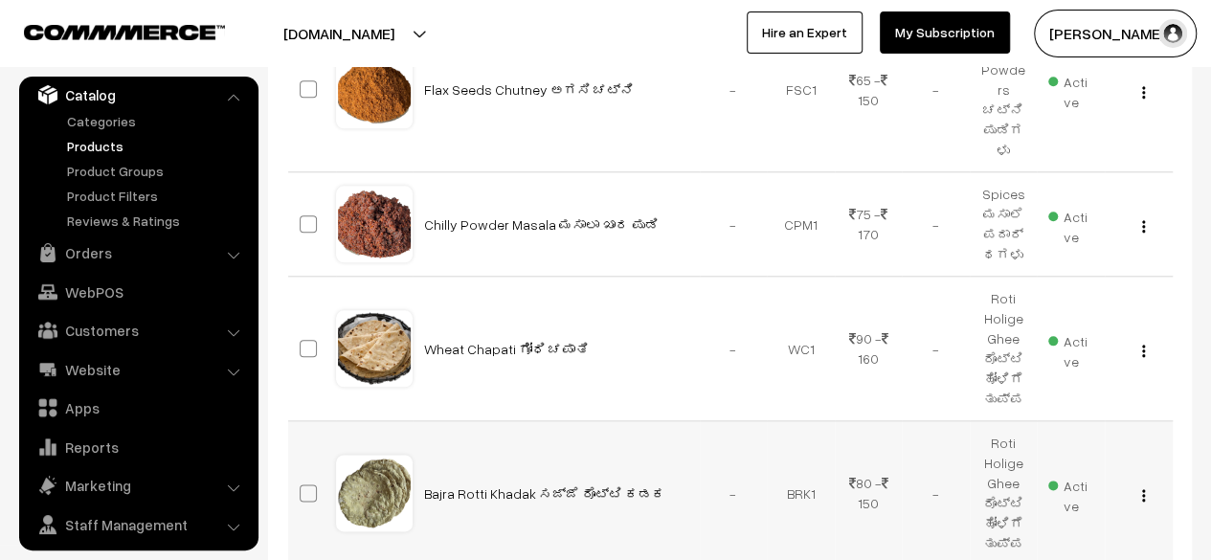
click at [1143, 489] on img "button" at bounding box center [1143, 495] width 3 height 12
click at [1052, 544] on link "Edit" at bounding box center [1057, 565] width 163 height 42
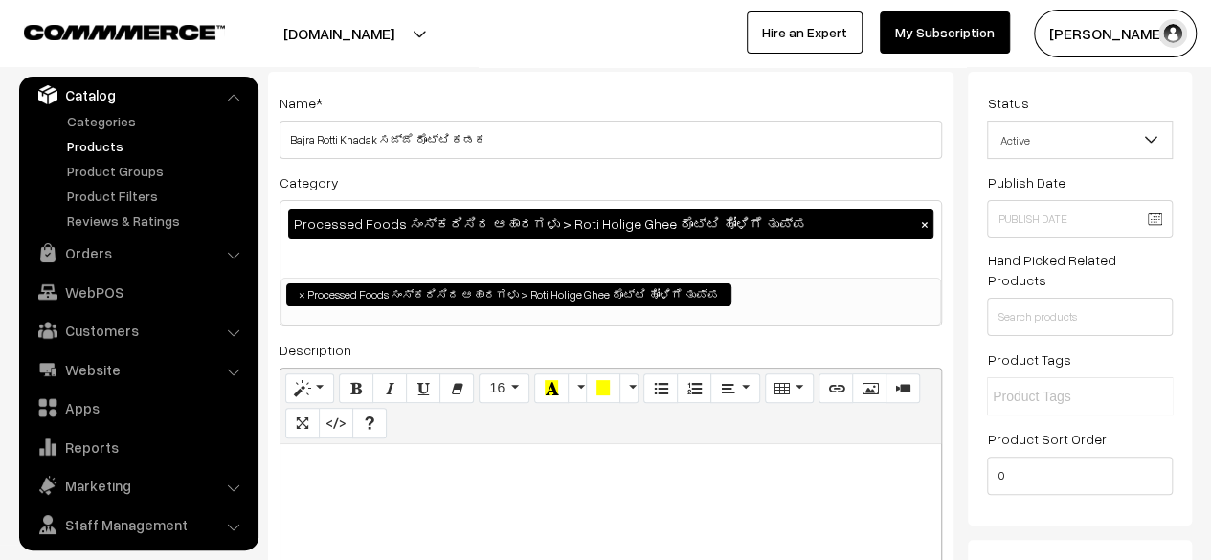
scroll to position [119, 0]
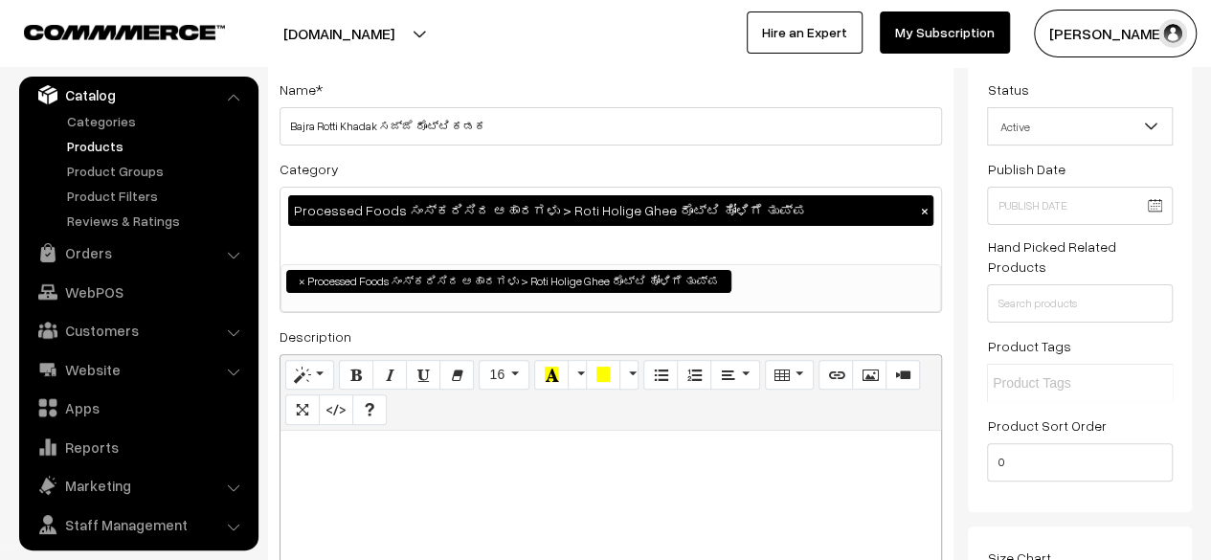
click at [446, 474] on div at bounding box center [610, 550] width 660 height 239
paste div
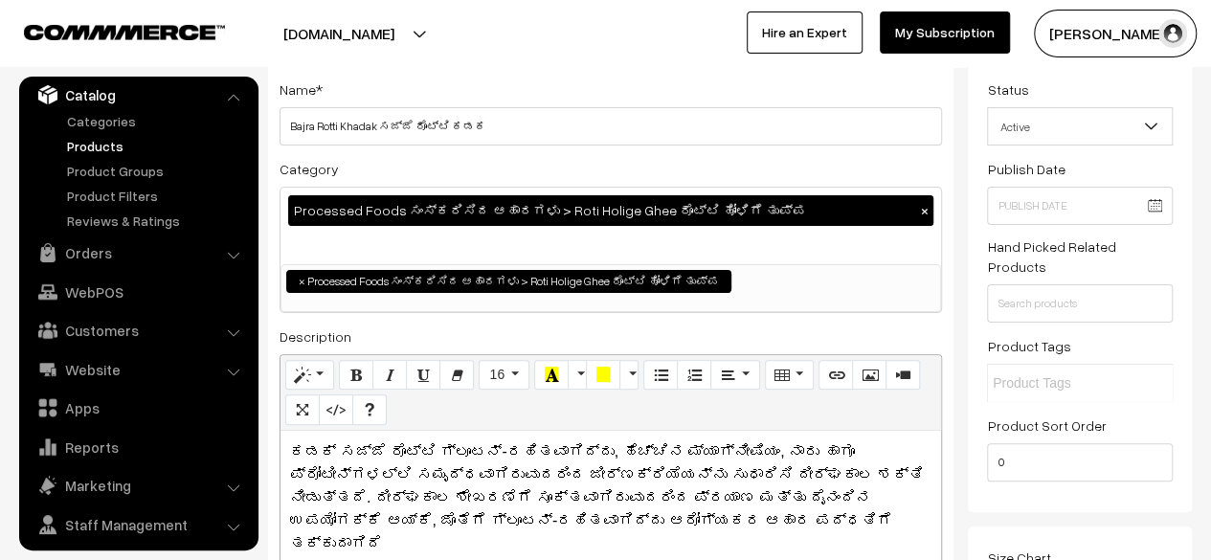
scroll to position [0, 0]
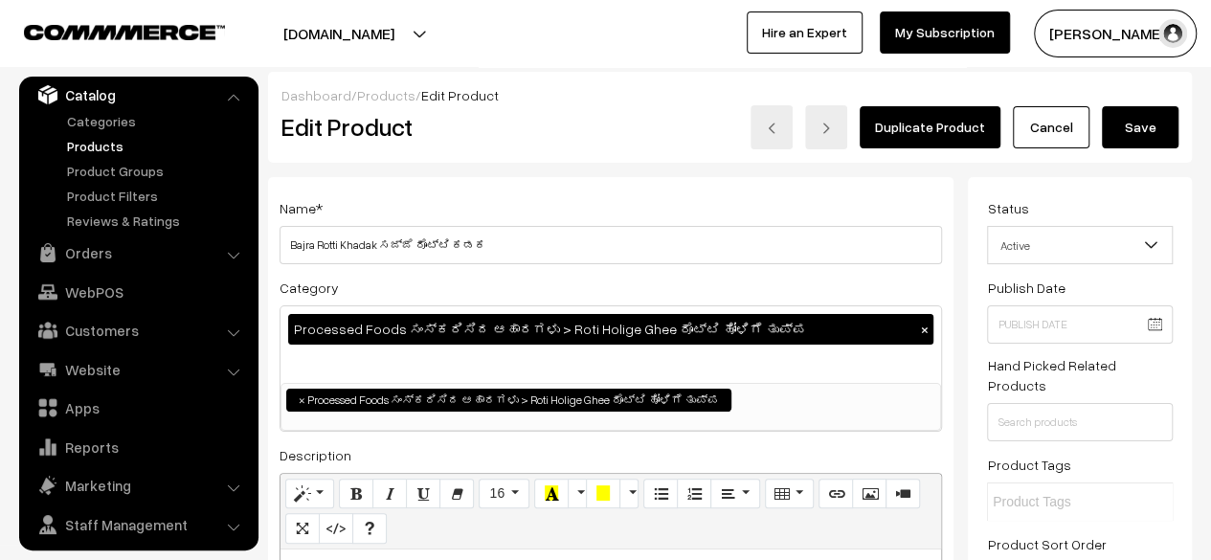
click at [1144, 130] on button "Save" at bounding box center [1140, 127] width 77 height 42
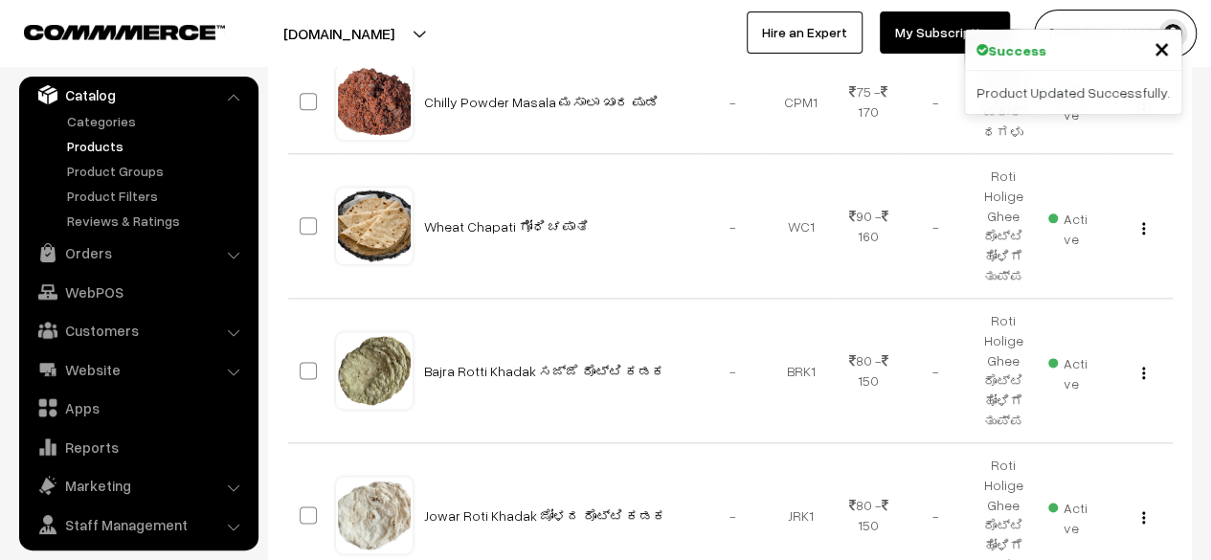
scroll to position [1041, 0]
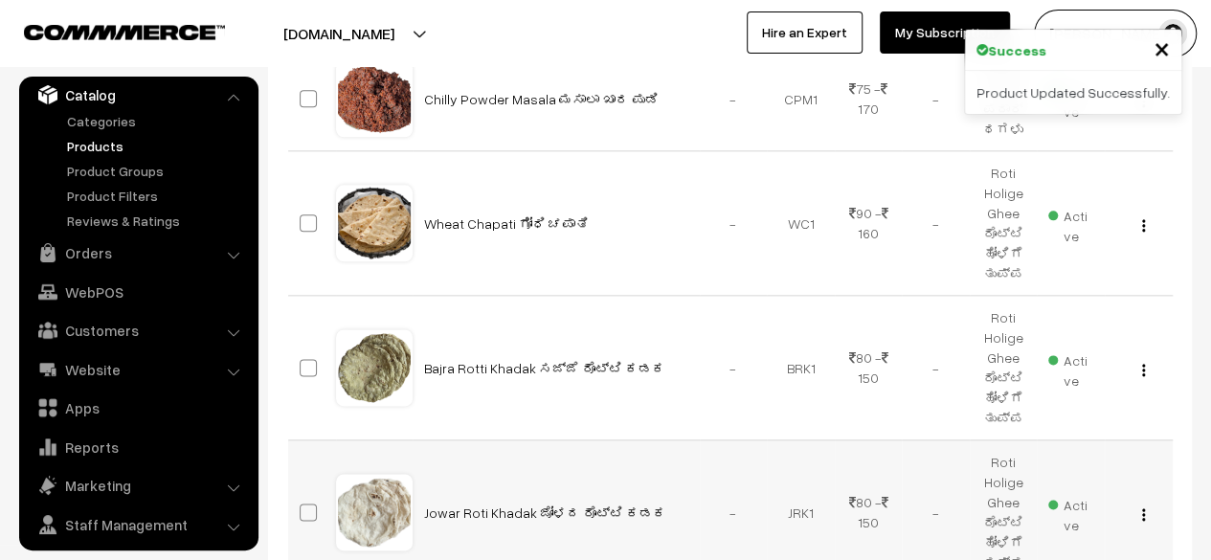
click at [1142, 508] on img "button" at bounding box center [1143, 514] width 3 height 12
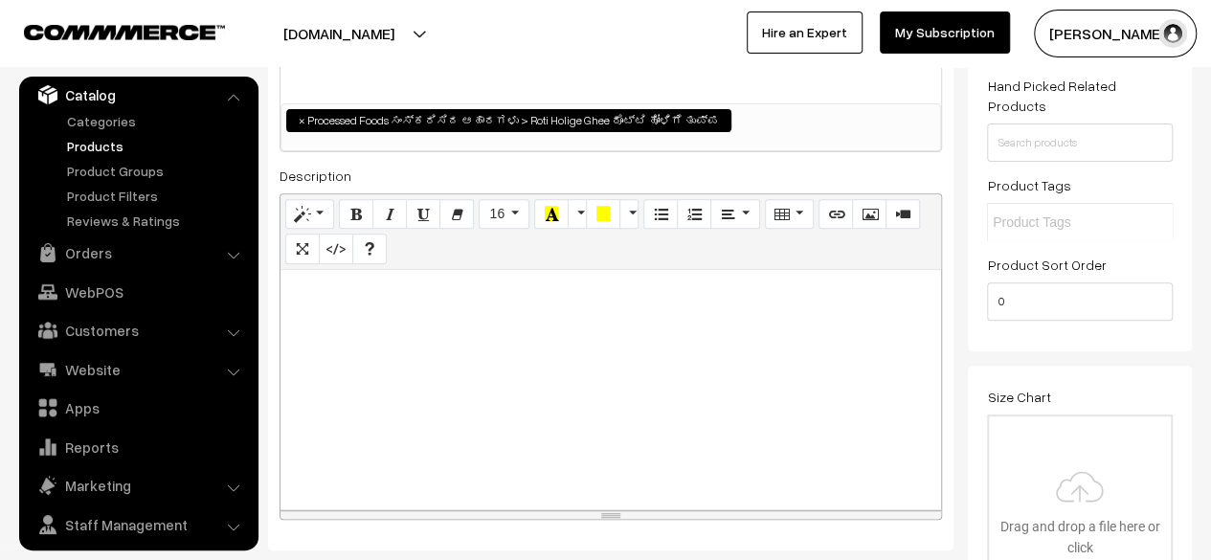
scroll to position [281, 0]
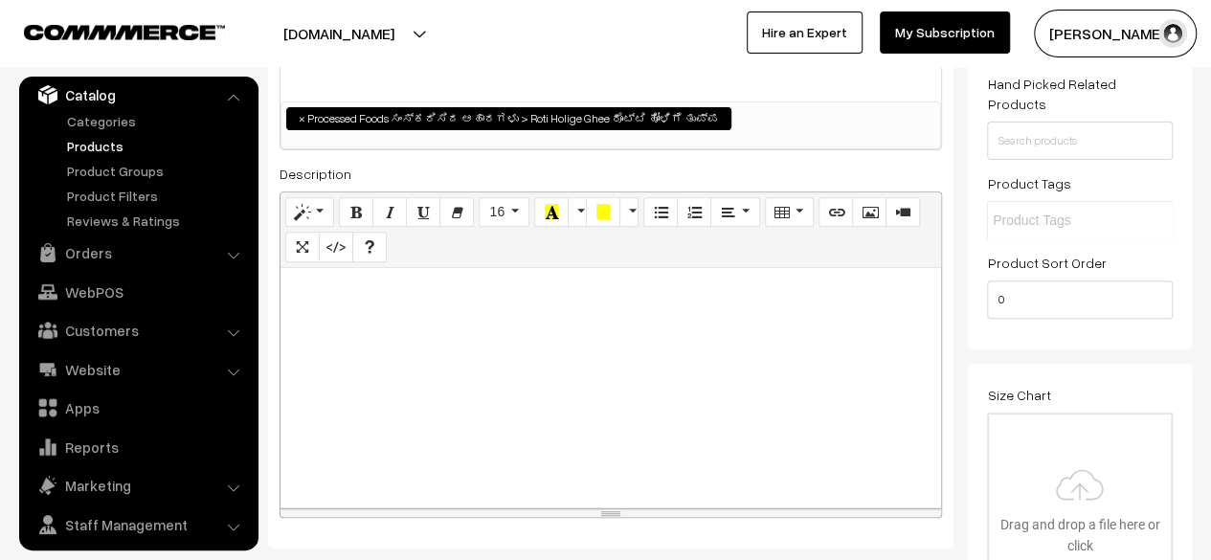
click at [580, 354] on div at bounding box center [610, 387] width 660 height 239
paste div
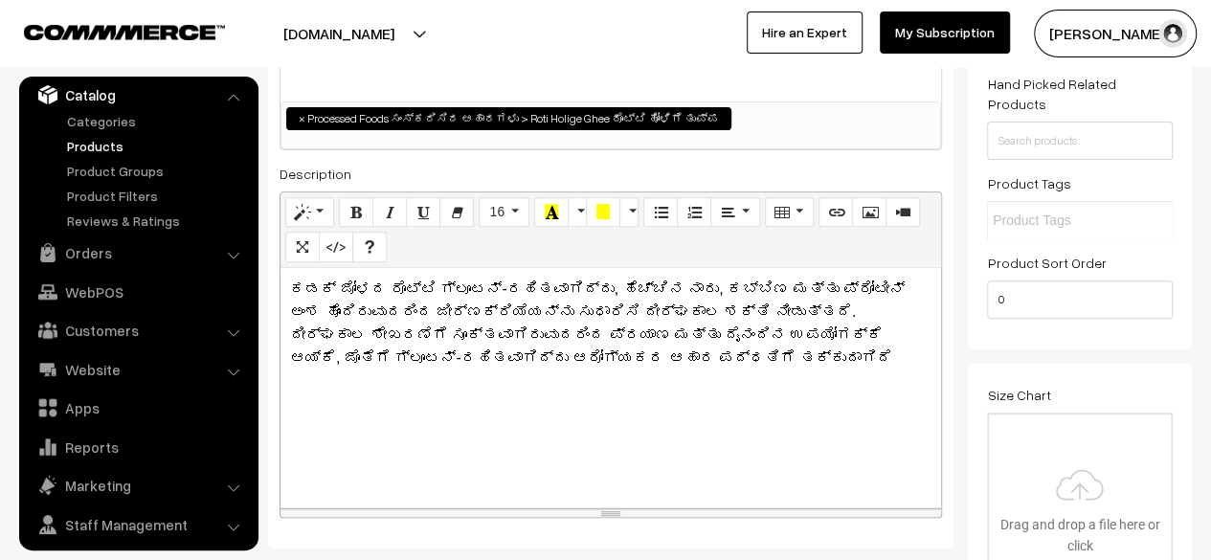
scroll to position [0, 0]
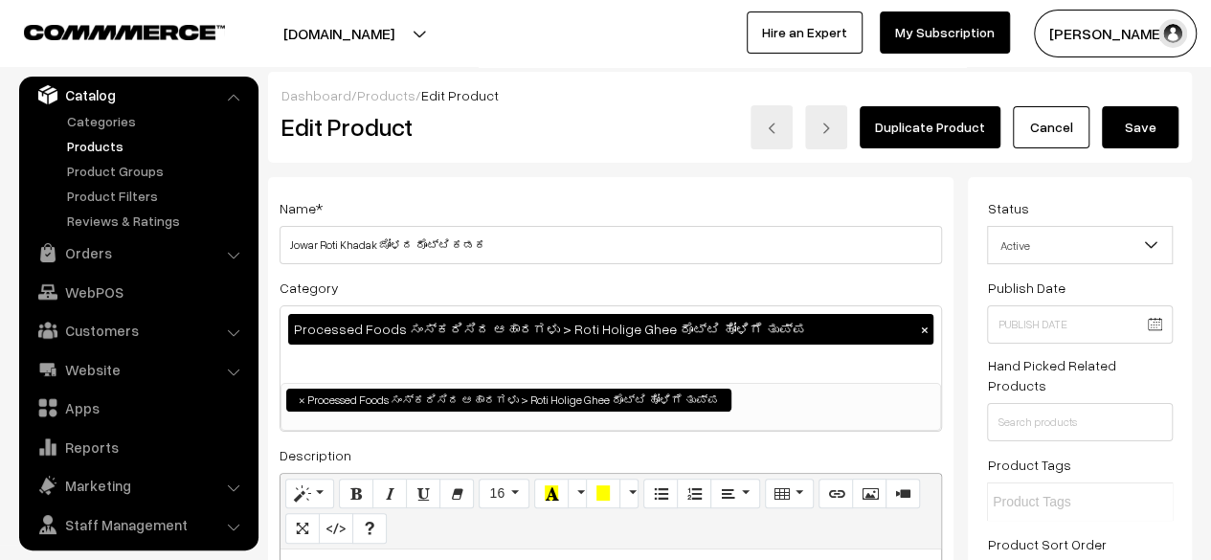
click at [1140, 123] on button "Save" at bounding box center [1140, 127] width 77 height 42
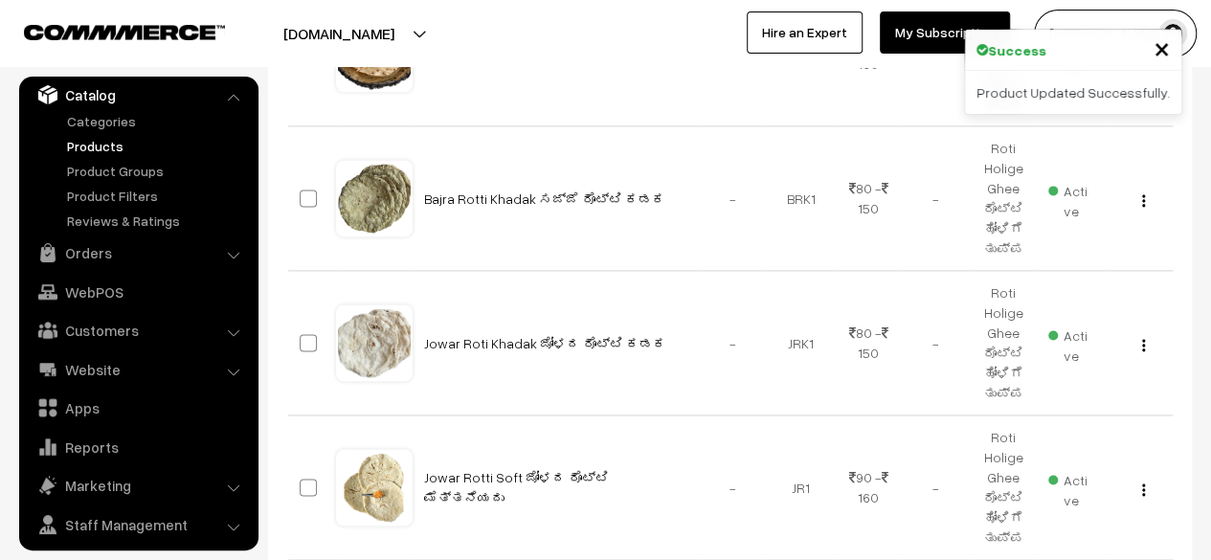
scroll to position [1216, 0]
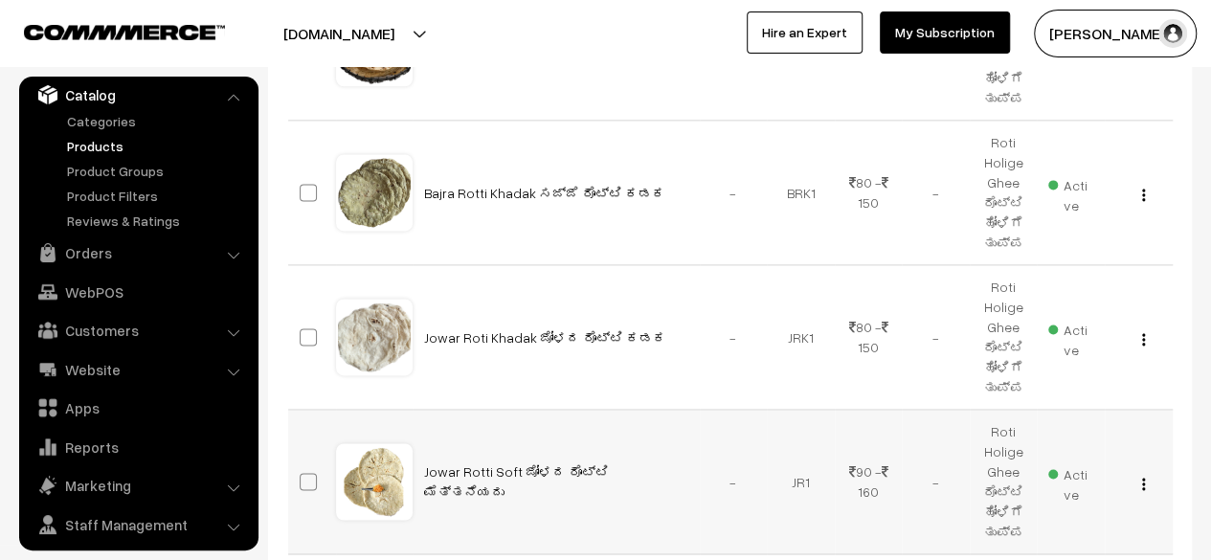
click at [1139, 472] on div "View Edit Delete" at bounding box center [1138, 482] width 45 height 20
click at [1143, 478] on img "button" at bounding box center [1143, 484] width 3 height 12
click at [1052, 532] on link "Edit" at bounding box center [1057, 553] width 163 height 42
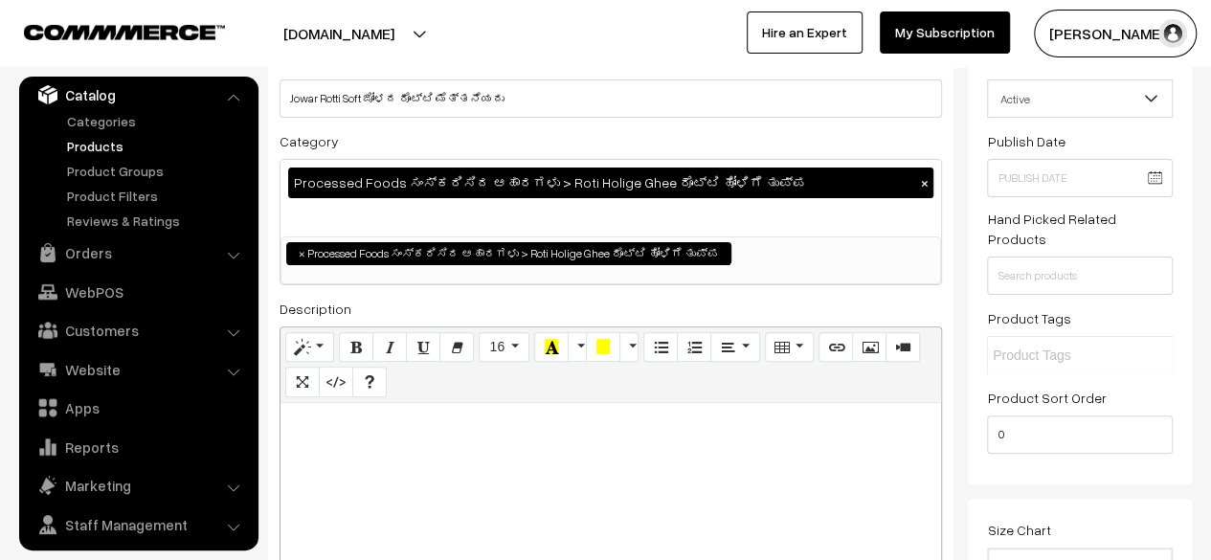
scroll to position [147, 0]
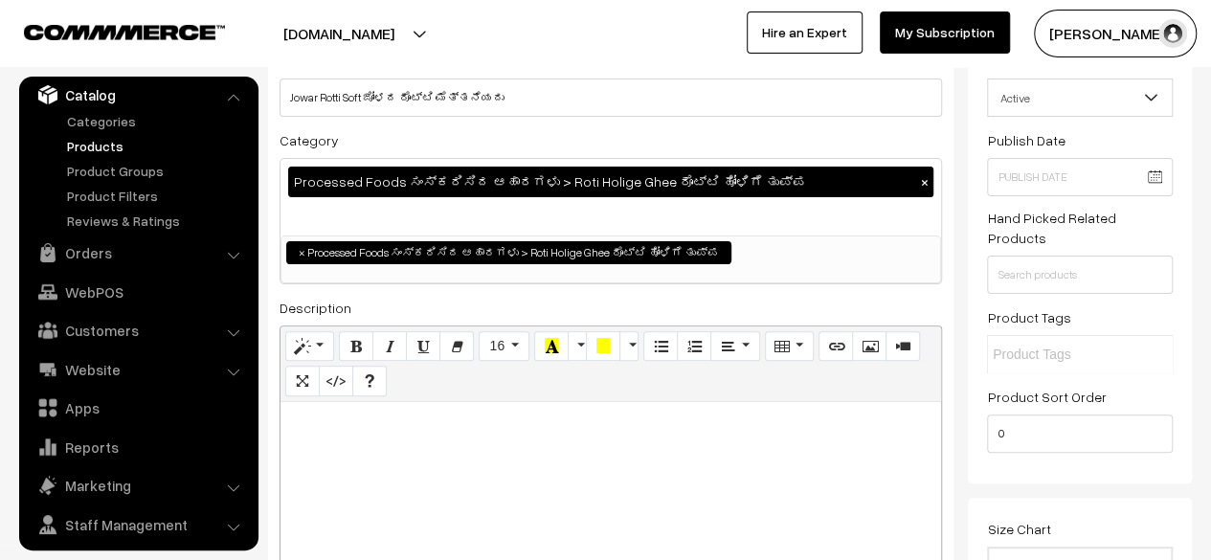
click at [466, 448] on div at bounding box center [610, 521] width 660 height 239
paste div
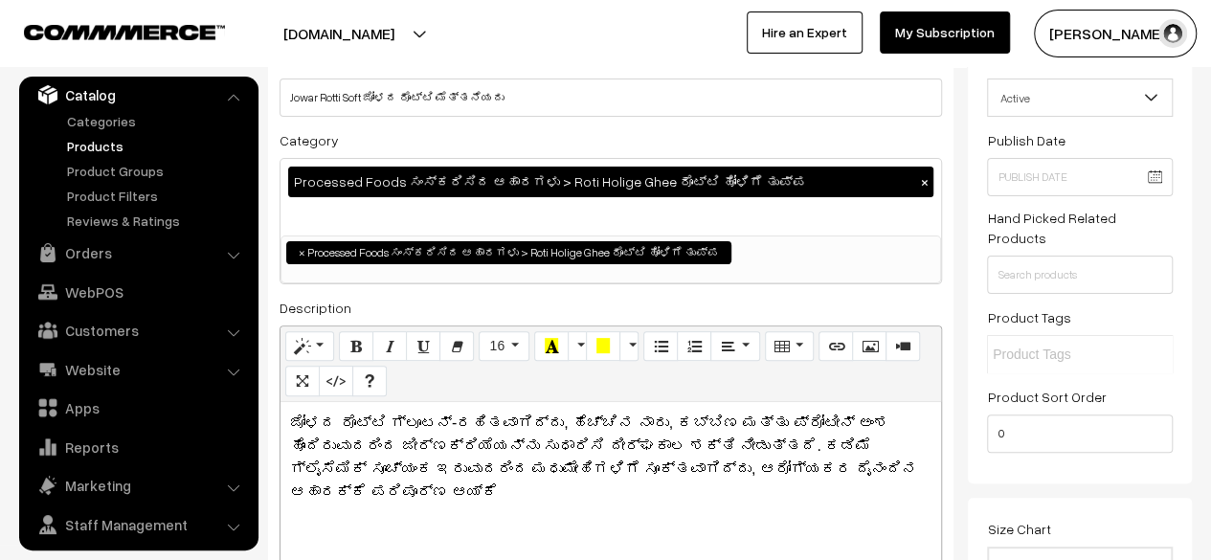
scroll to position [0, 0]
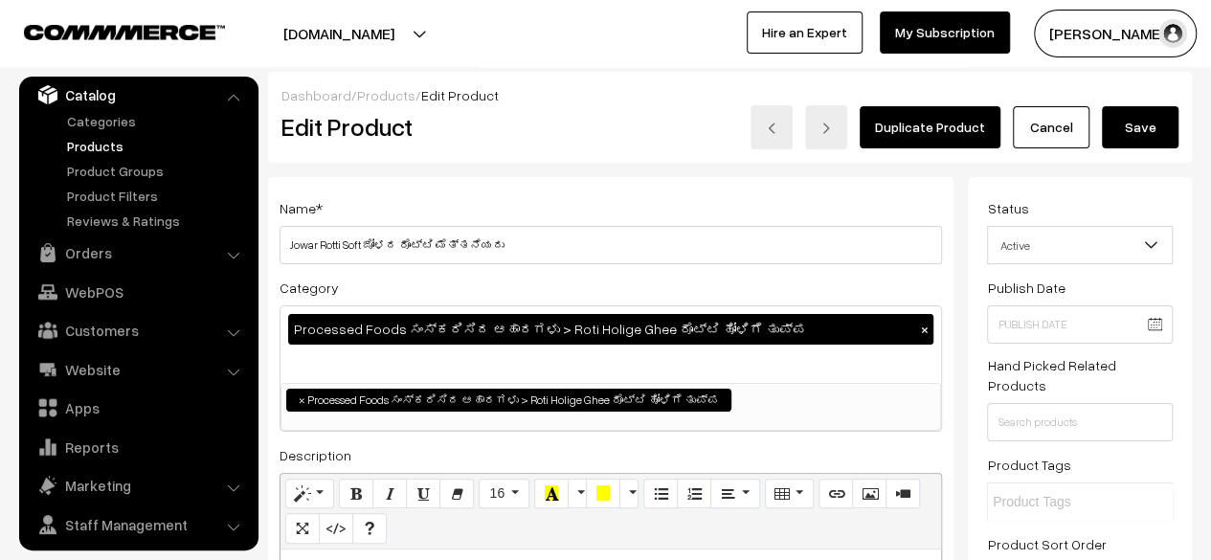
click at [1143, 125] on button "Save" at bounding box center [1140, 127] width 77 height 42
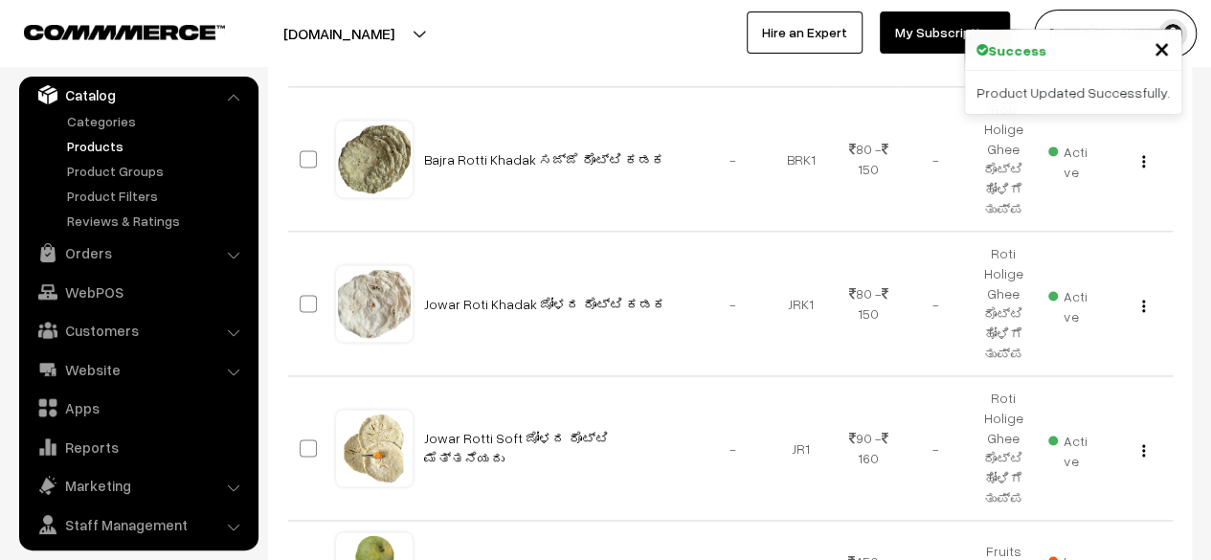
scroll to position [1251, 0]
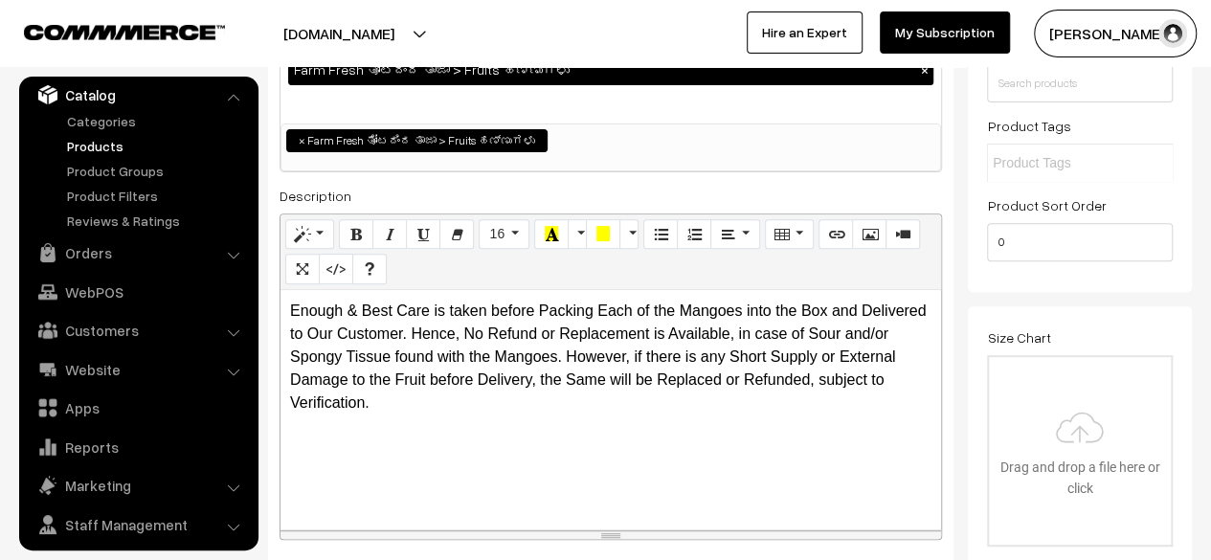
scroll to position [260, 0]
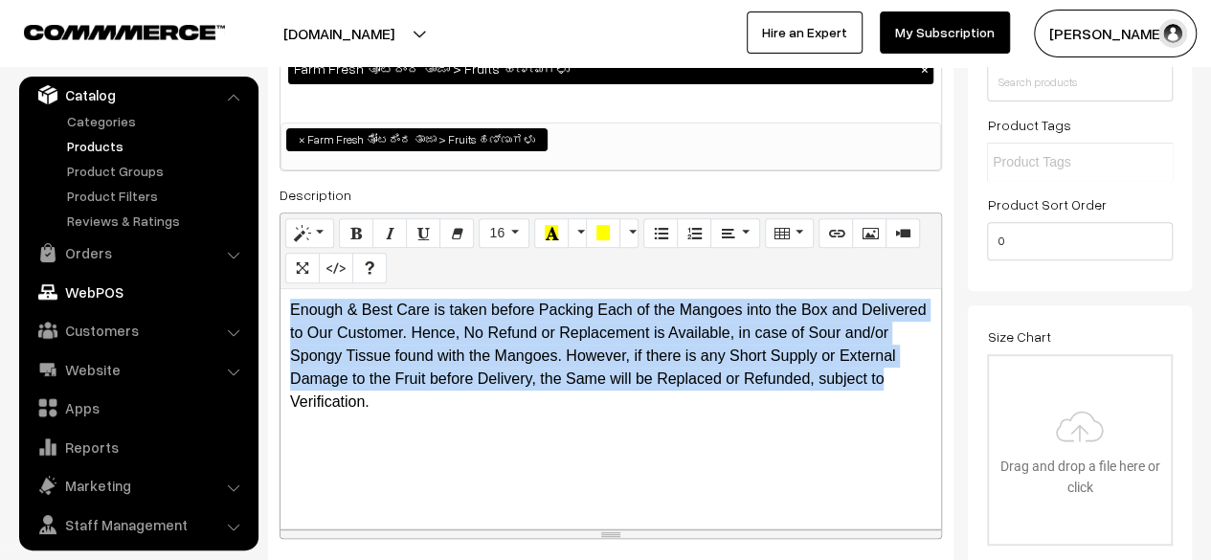
drag, startPoint x: 901, startPoint y: 380, endPoint x: 246, endPoint y: 297, distance: 660.8
drag, startPoint x: 448, startPoint y: 422, endPoint x: 234, endPoint y: 313, distance: 240.5
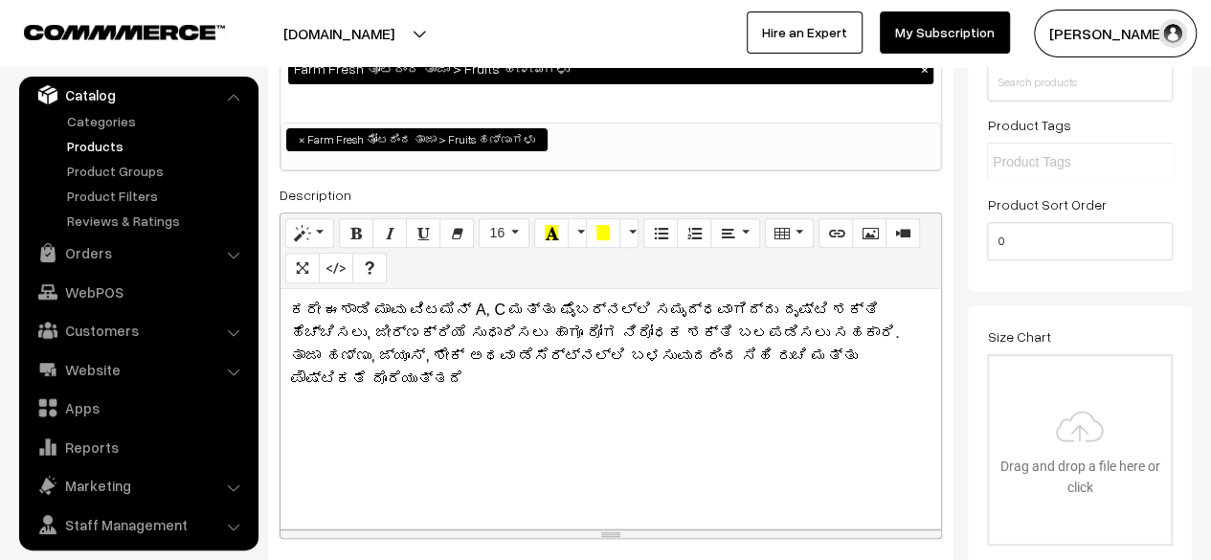
scroll to position [0, 0]
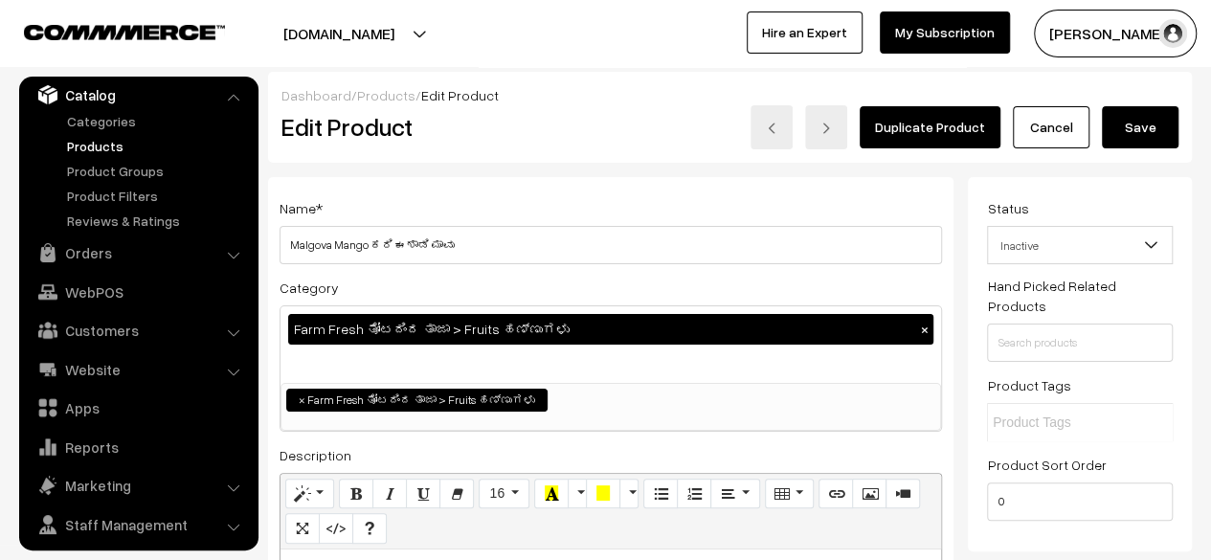
click at [1143, 125] on button "Save" at bounding box center [1140, 127] width 77 height 42
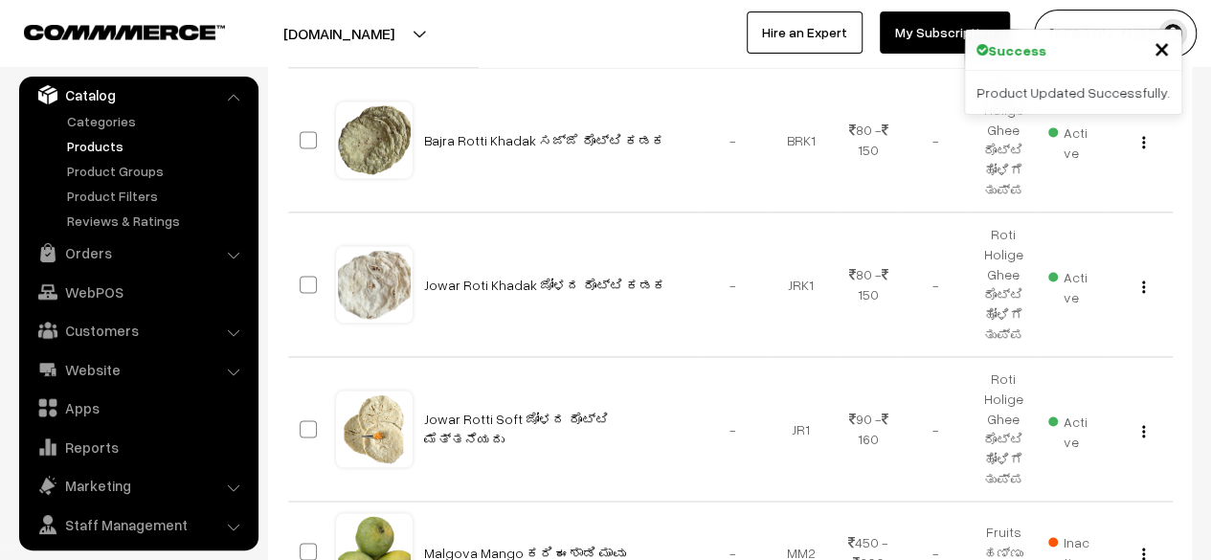
scroll to position [1386, 0]
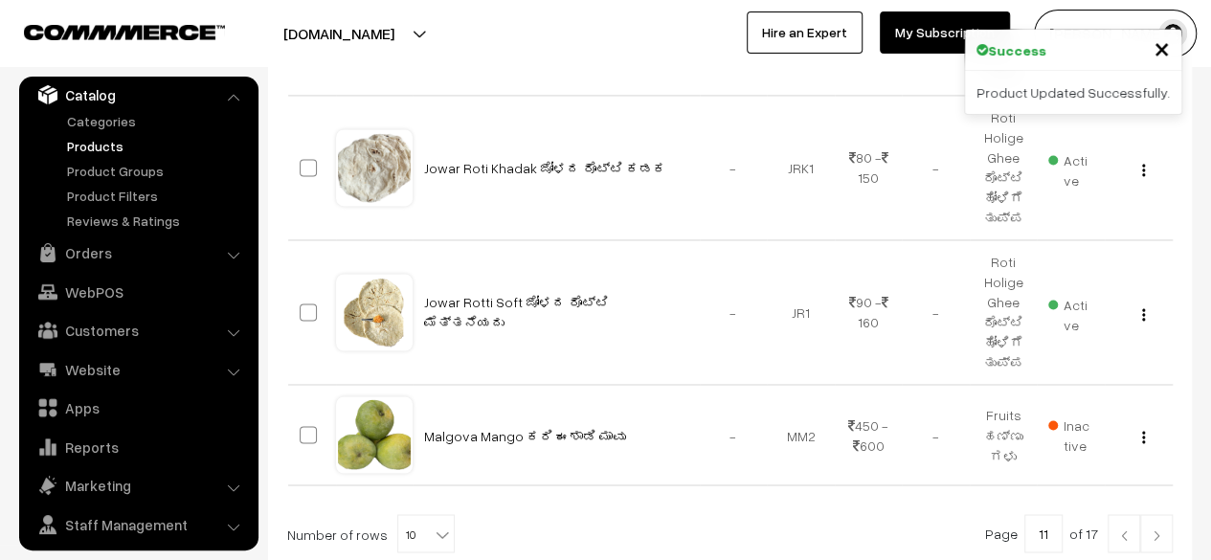
click at [1156, 529] on img at bounding box center [1155, 534] width 17 height 11
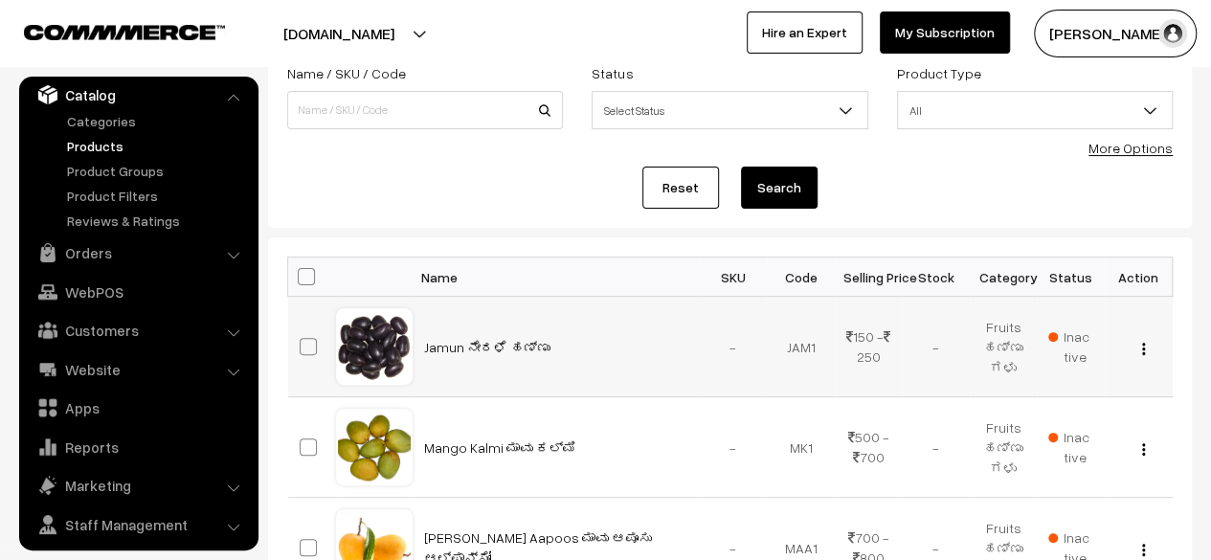
scroll to position [156, 0]
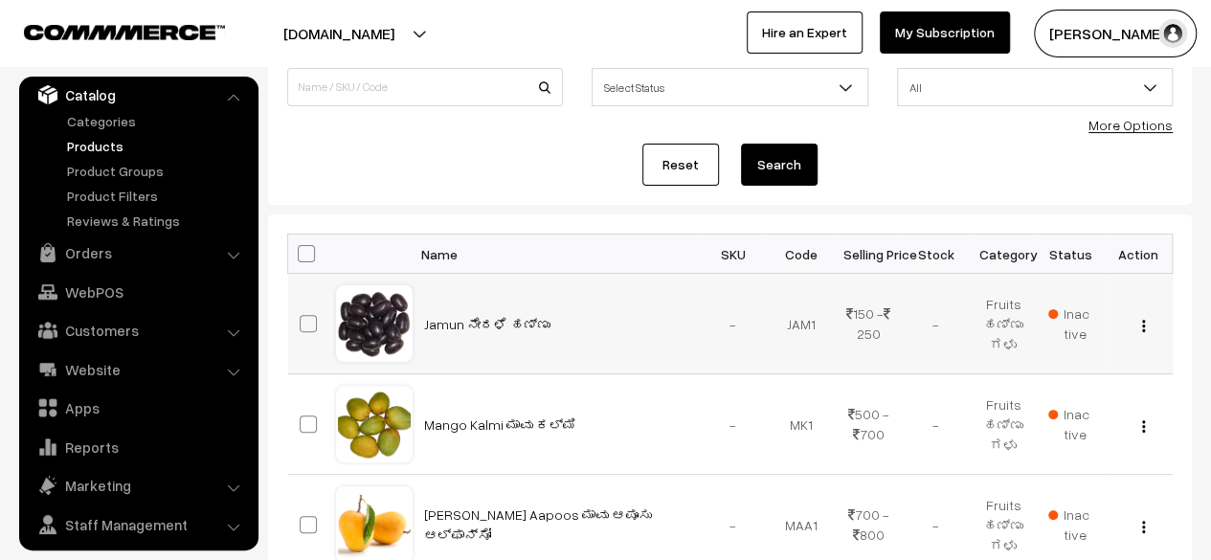
click at [1141, 325] on button "button" at bounding box center [1143, 325] width 5 height 15
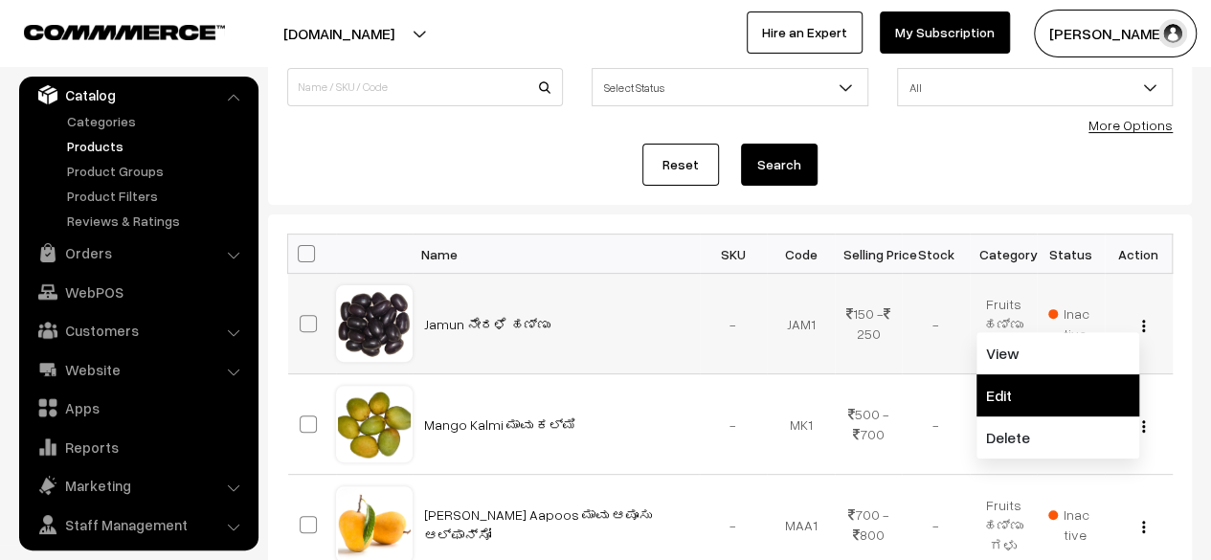
click at [1060, 383] on link "Edit" at bounding box center [1057, 395] width 163 height 42
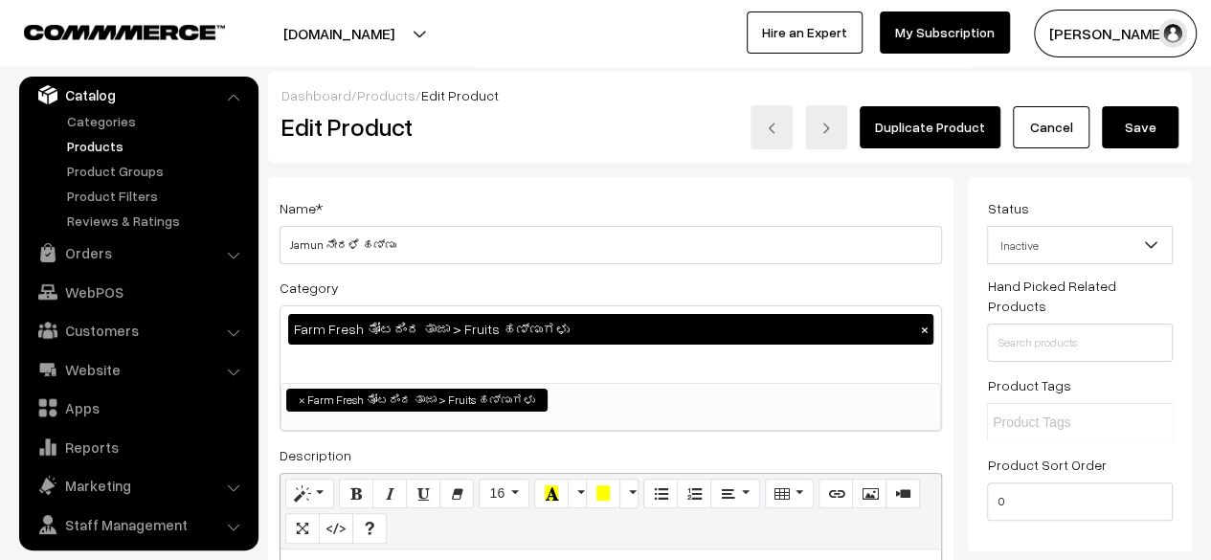
scroll to position [159, 0]
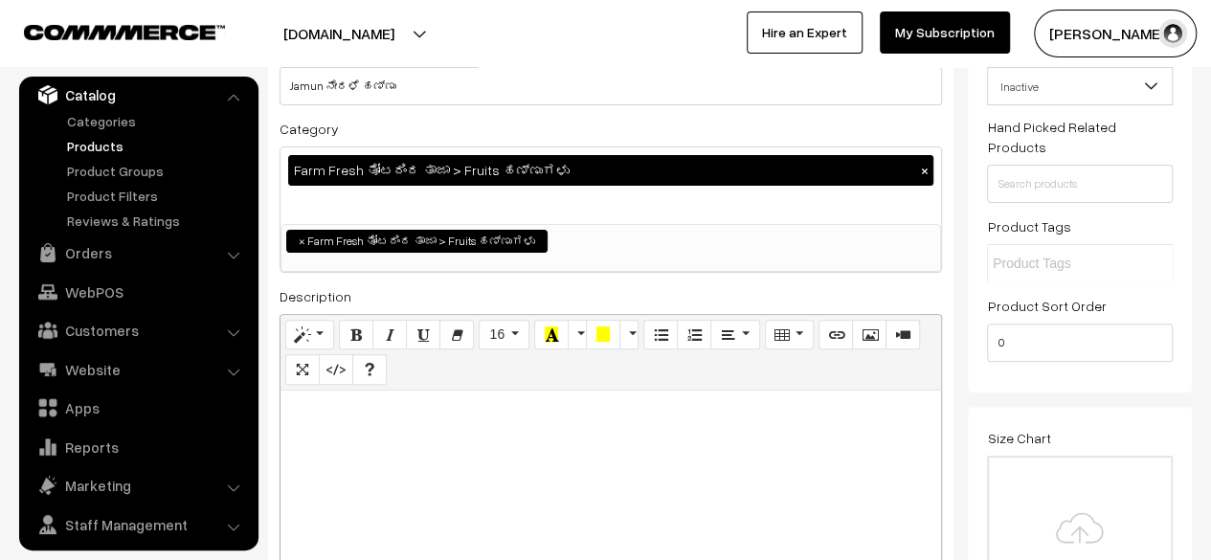
click at [504, 453] on div at bounding box center [610, 509] width 660 height 239
paste div
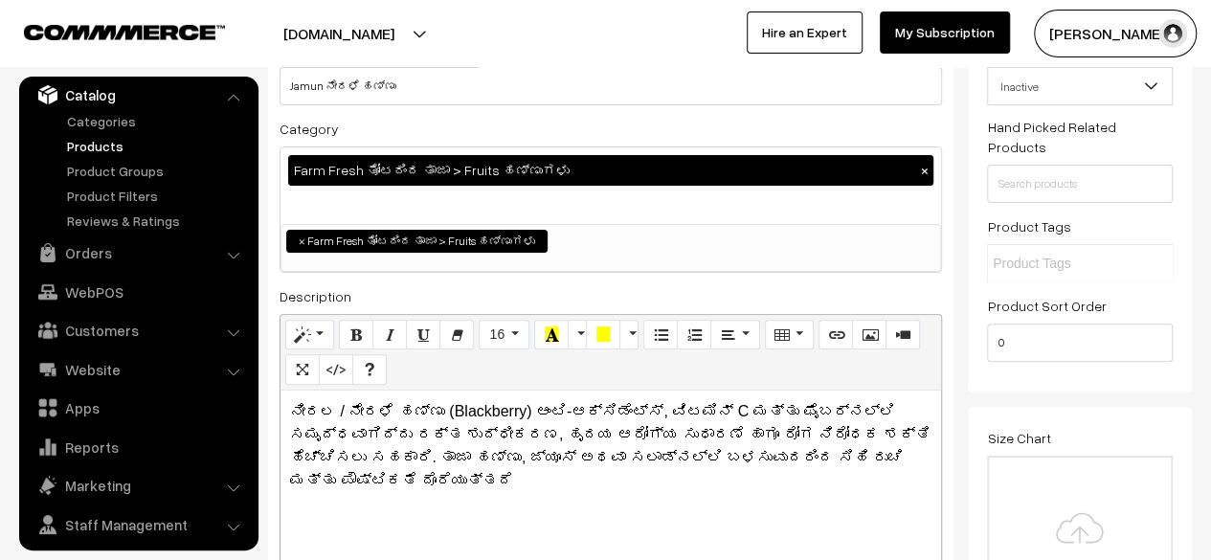
scroll to position [0, 0]
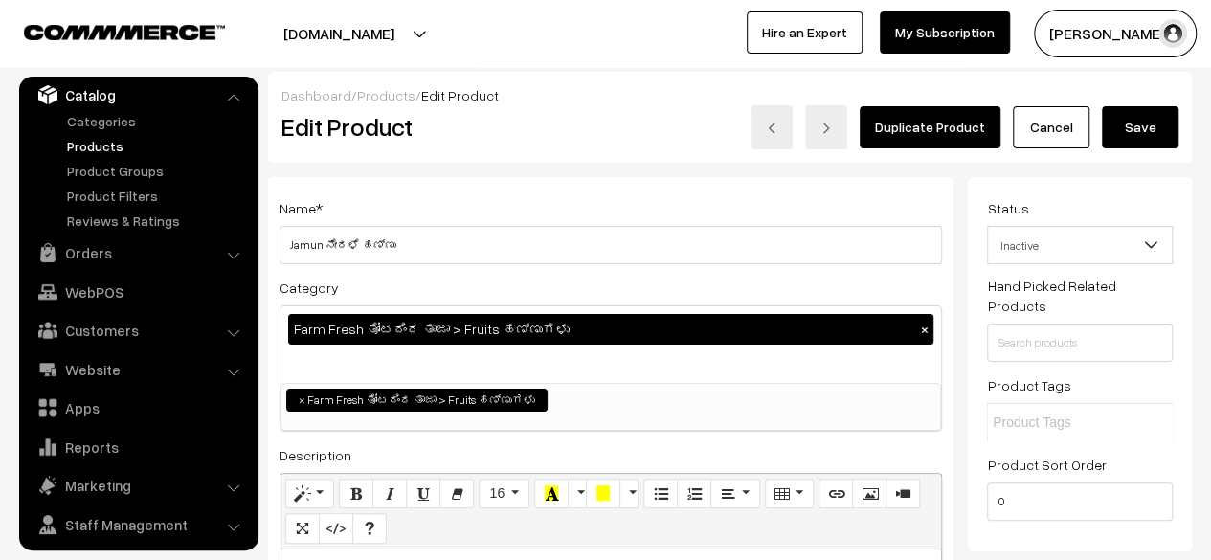
click at [1151, 128] on button "Save" at bounding box center [1140, 127] width 77 height 42
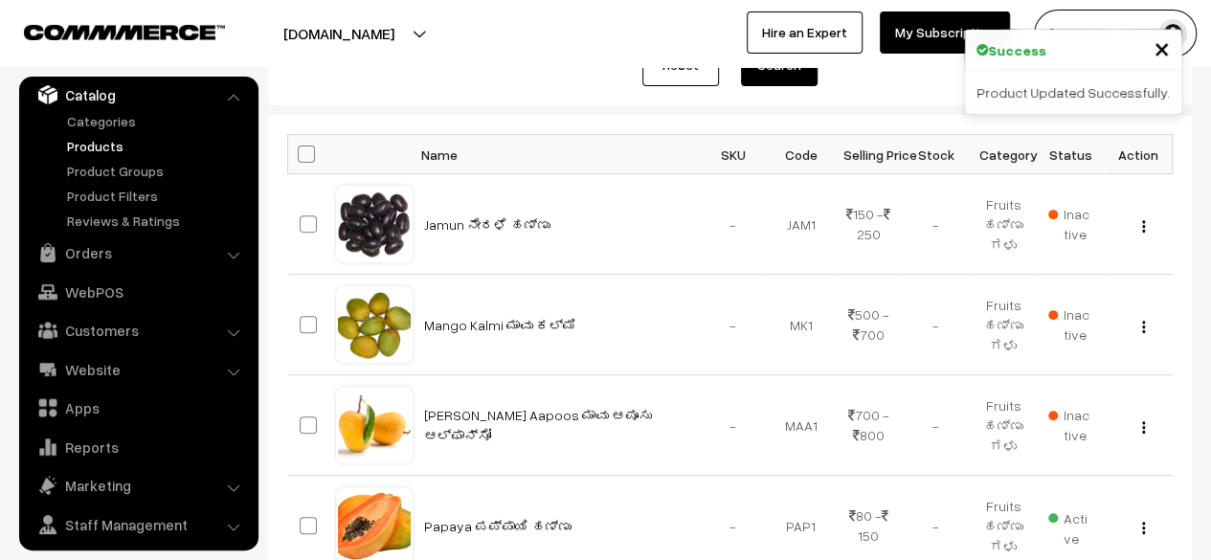
scroll to position [256, 0]
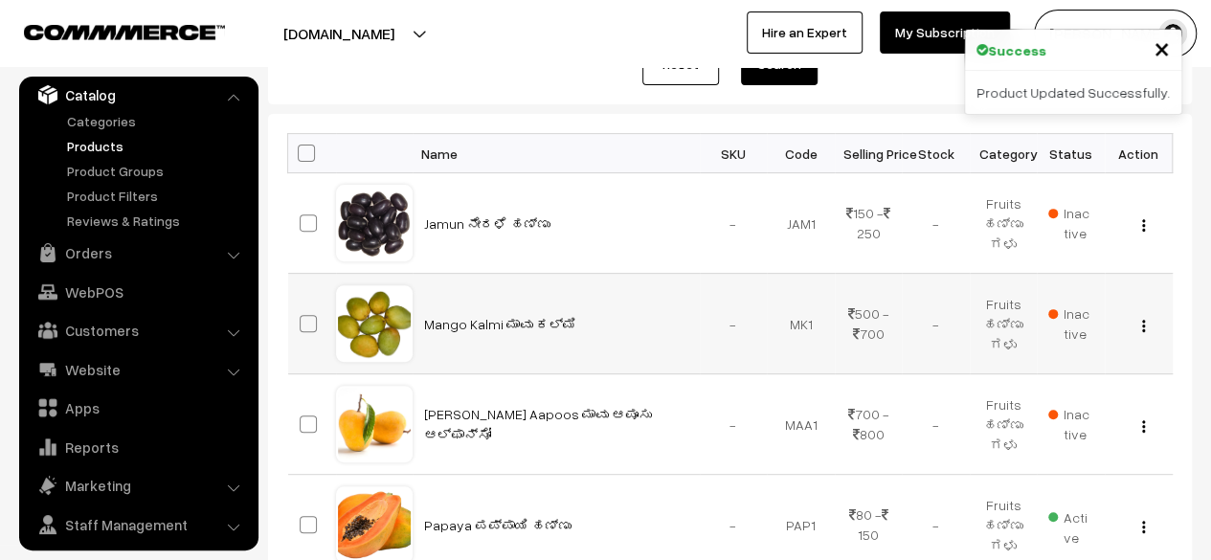
click at [1141, 326] on button "button" at bounding box center [1143, 325] width 5 height 15
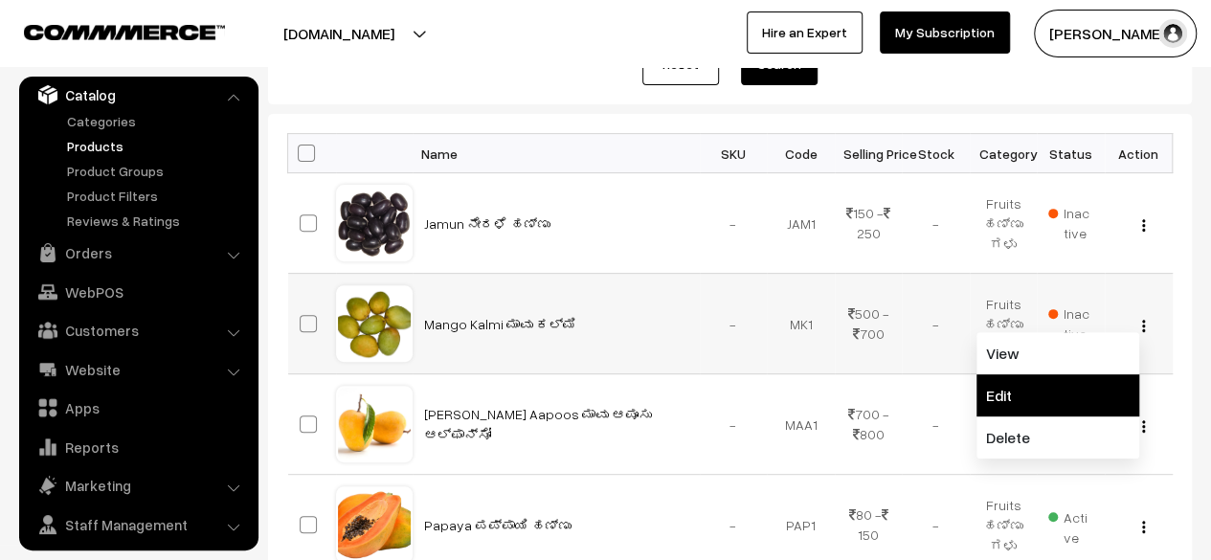
click at [1078, 389] on link "Edit" at bounding box center [1057, 395] width 163 height 42
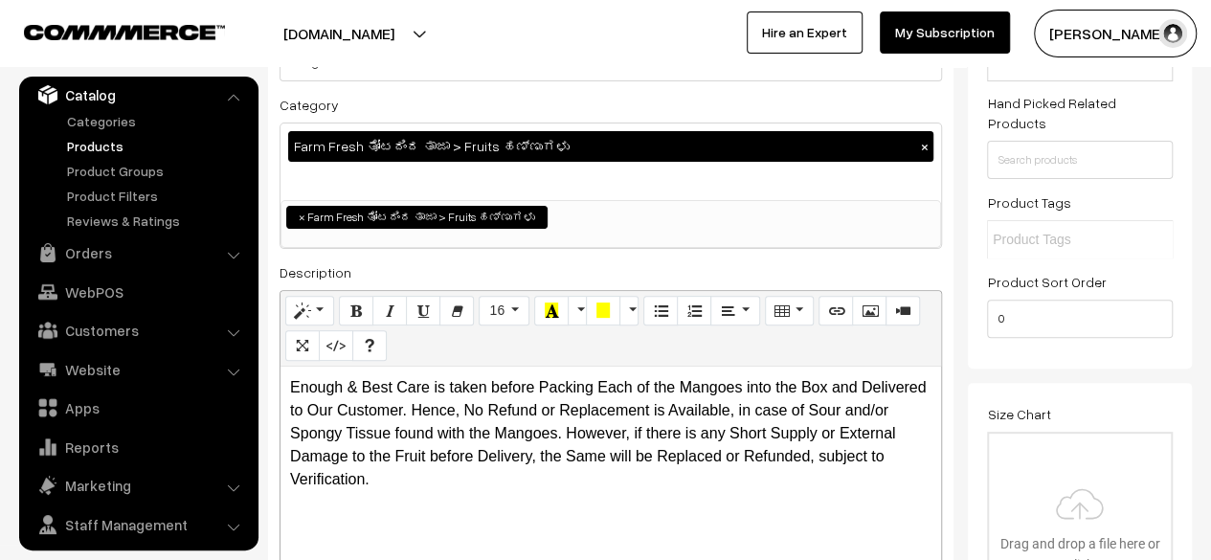
scroll to position [184, 0]
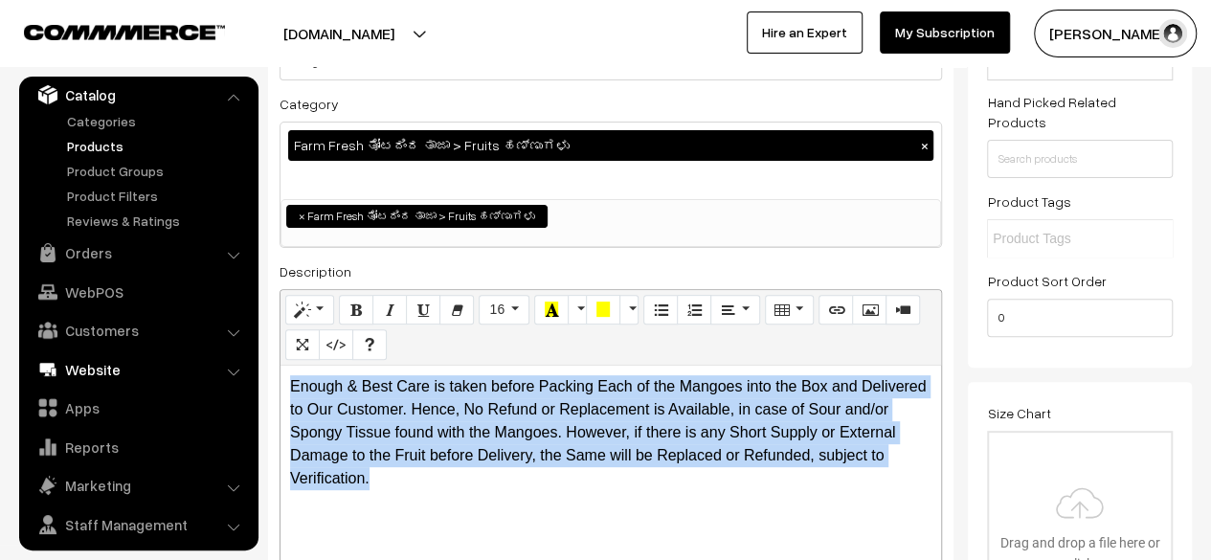
drag, startPoint x: 603, startPoint y: 493, endPoint x: 209, endPoint y: 374, distance: 411.8
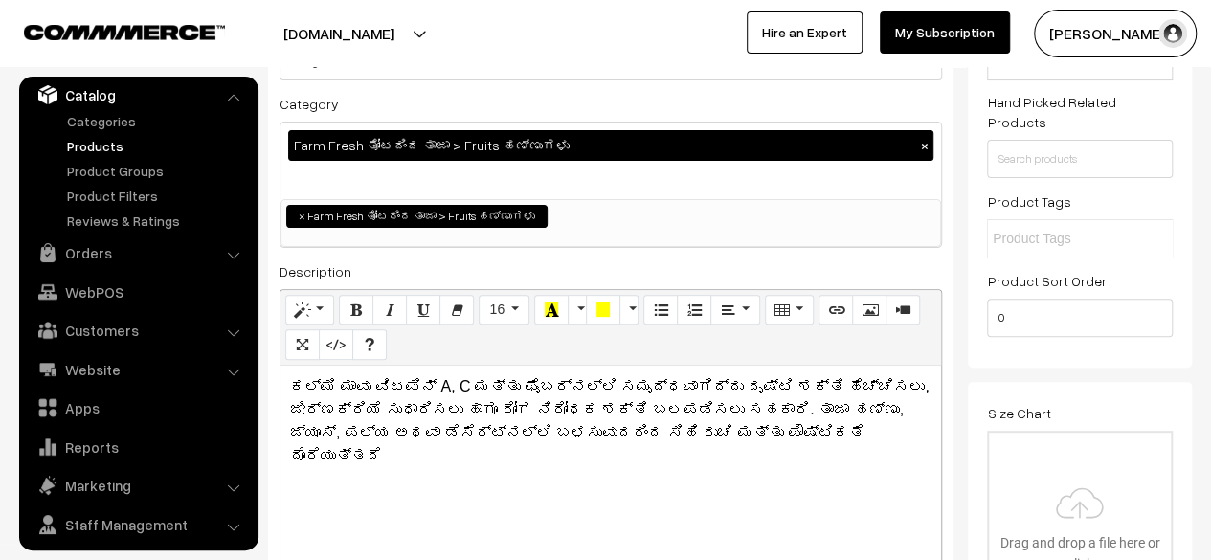
scroll to position [0, 0]
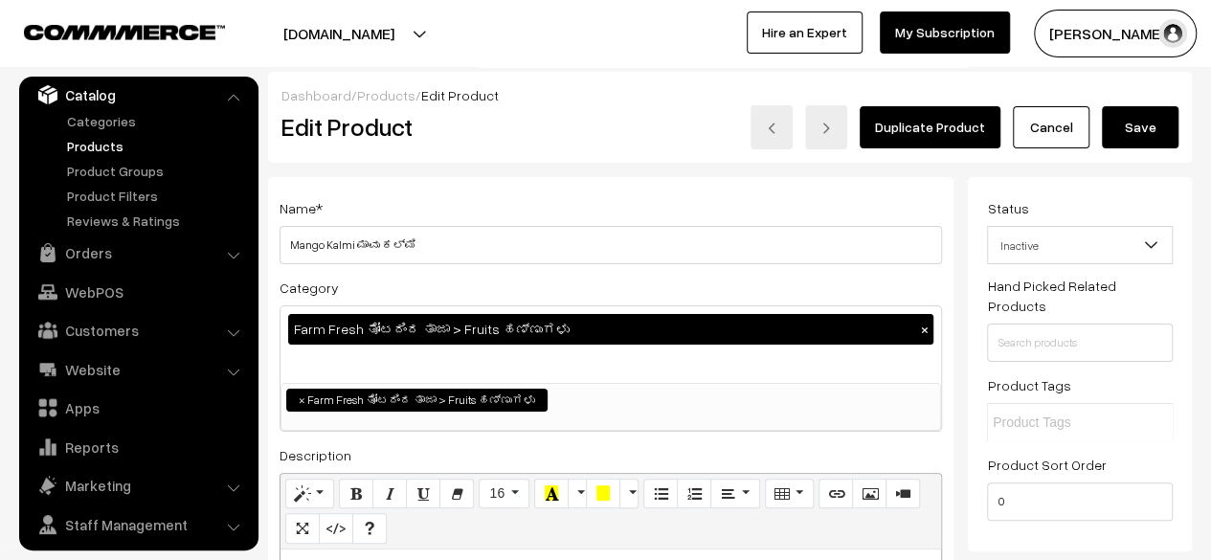
click at [1142, 125] on button "Save" at bounding box center [1140, 127] width 77 height 42
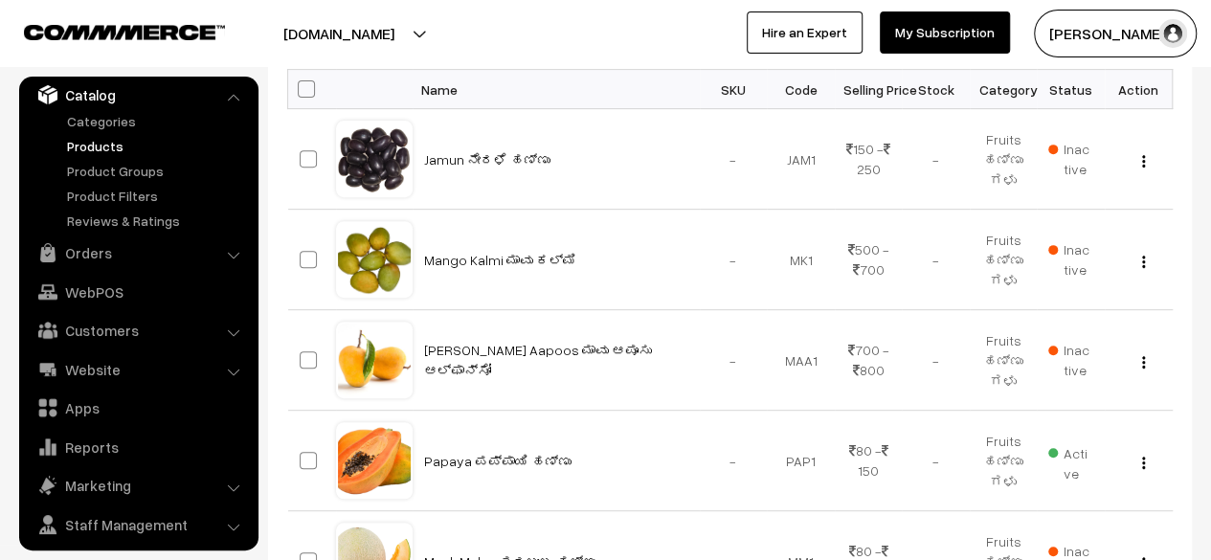
scroll to position [331, 0]
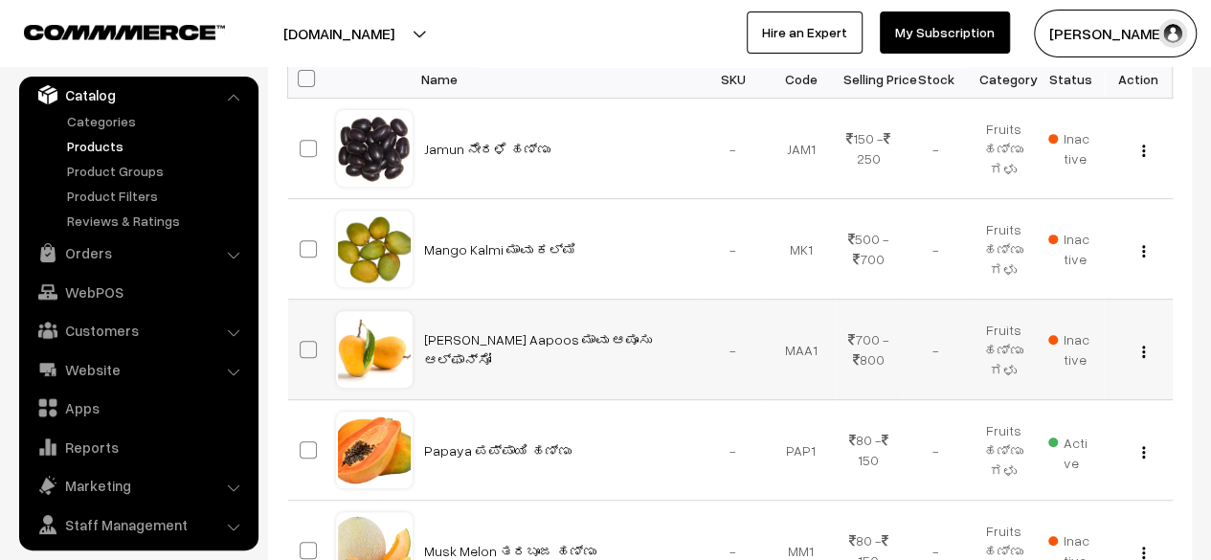
click at [1142, 349] on img "button" at bounding box center [1143, 351] width 3 height 12
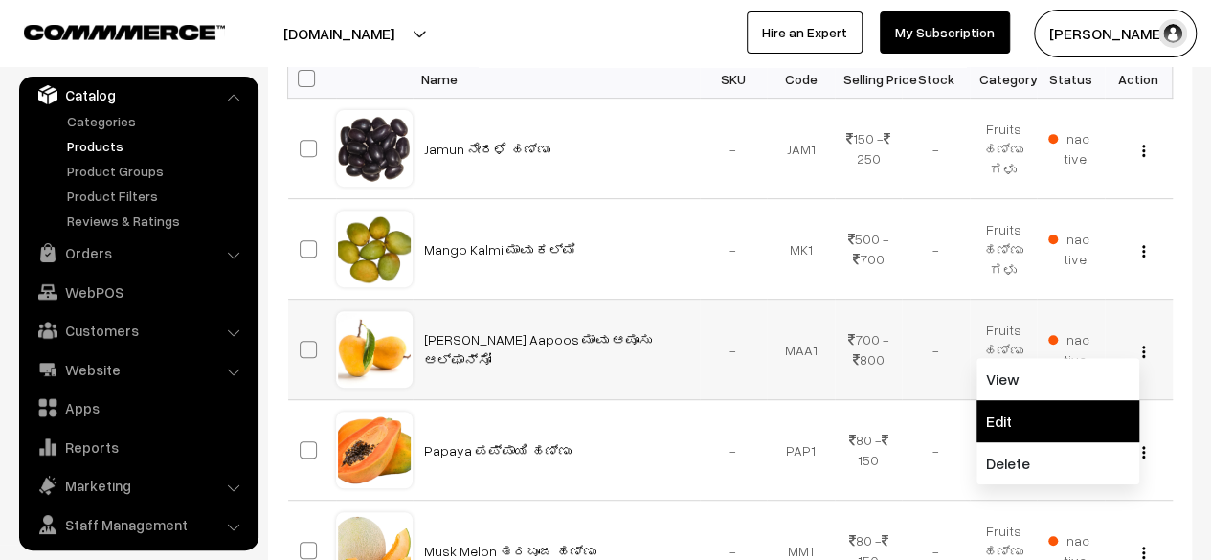
click at [1053, 421] on link "Edit" at bounding box center [1057, 421] width 163 height 42
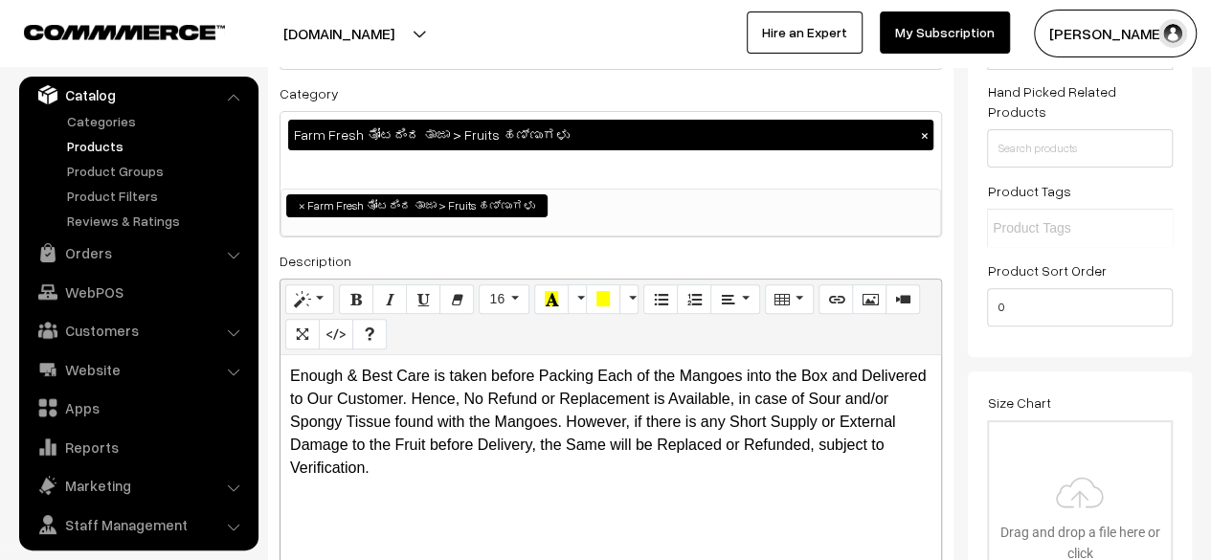
scroll to position [195, 0]
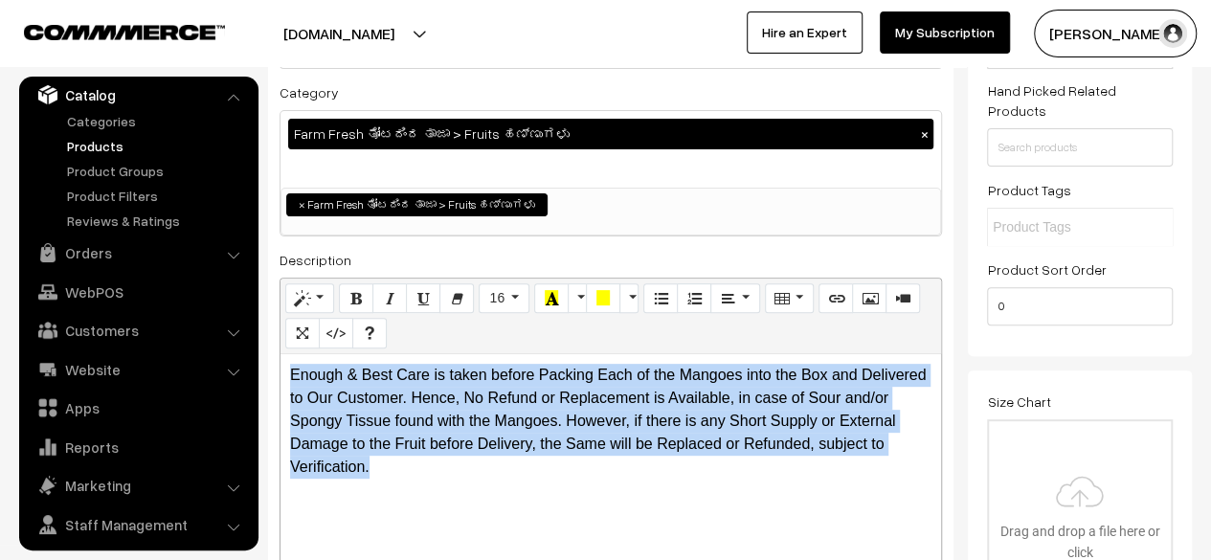
drag, startPoint x: 699, startPoint y: 487, endPoint x: 239, endPoint y: 349, distance: 479.6
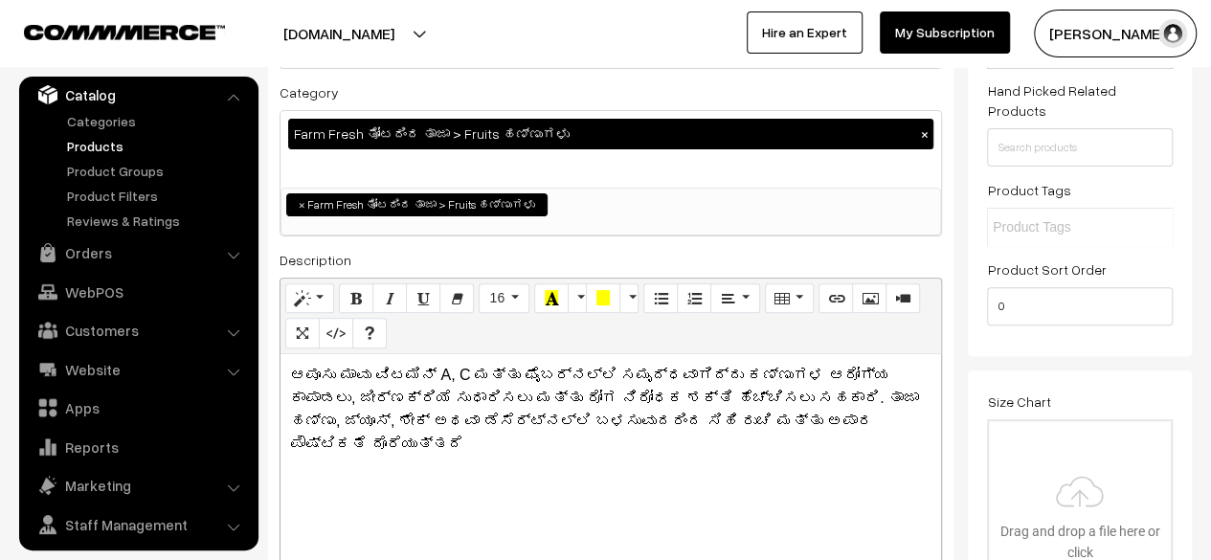
scroll to position [0, 0]
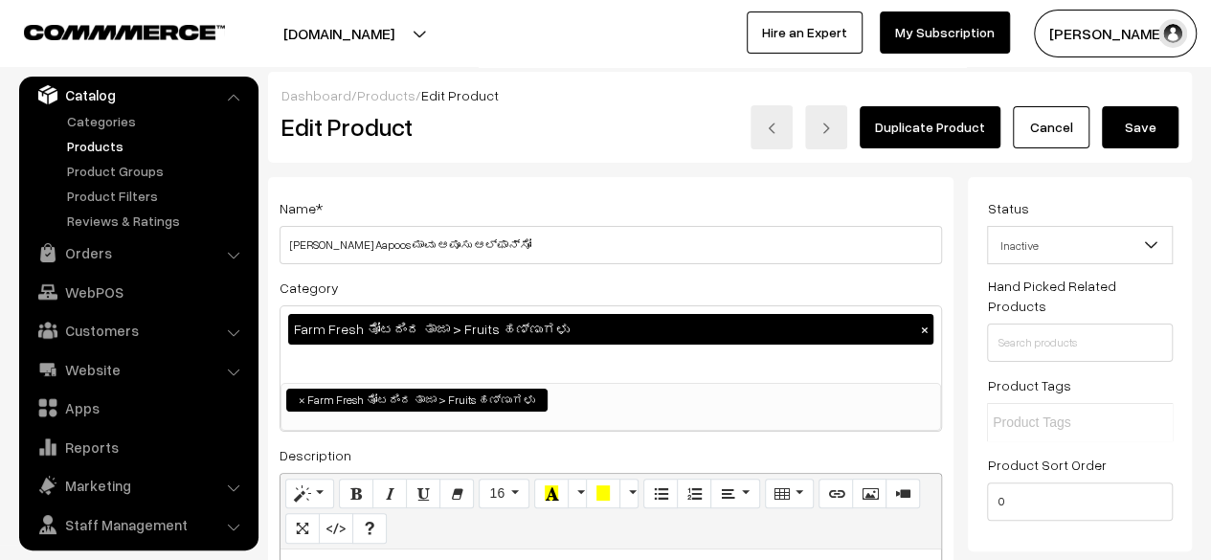
click at [1144, 129] on button "Save" at bounding box center [1140, 127] width 77 height 42
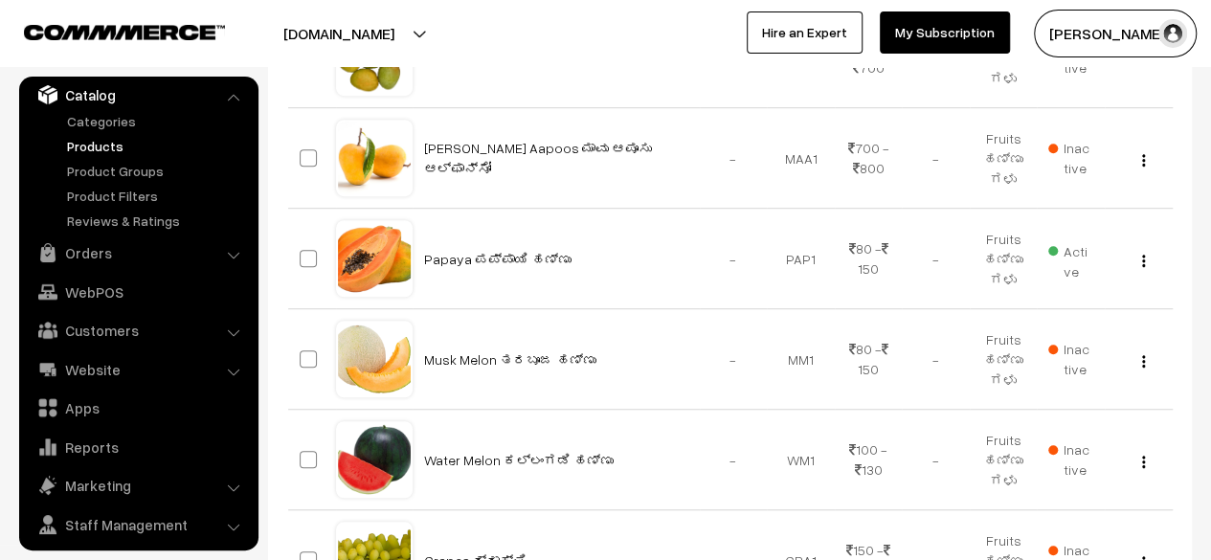
scroll to position [523, 0]
click at [1143, 257] on img "button" at bounding box center [1143, 260] width 3 height 12
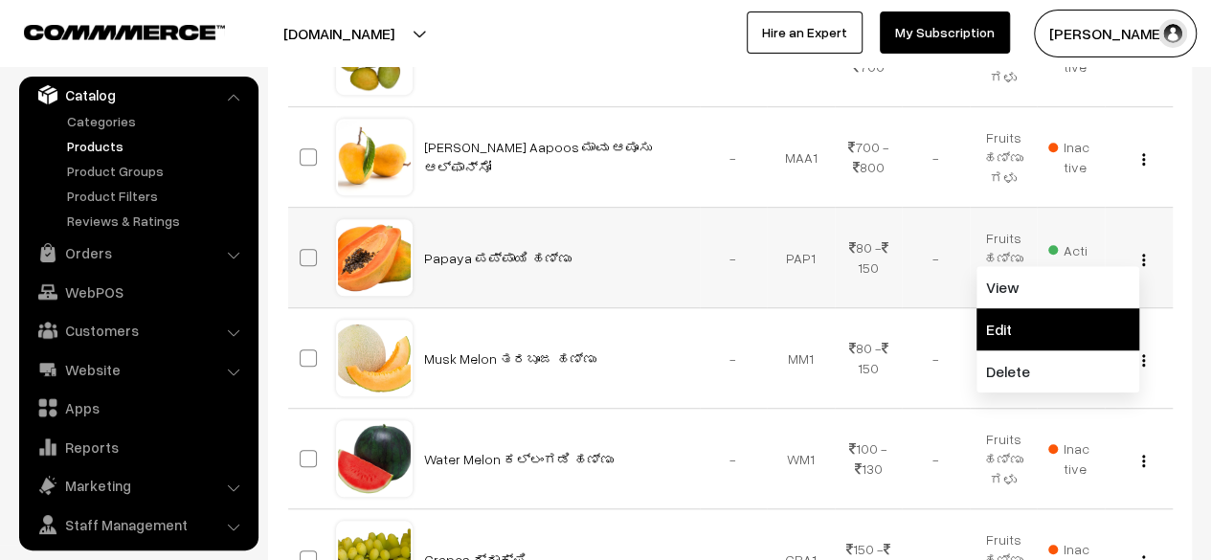
click at [1068, 324] on link "Edit" at bounding box center [1057, 329] width 163 height 42
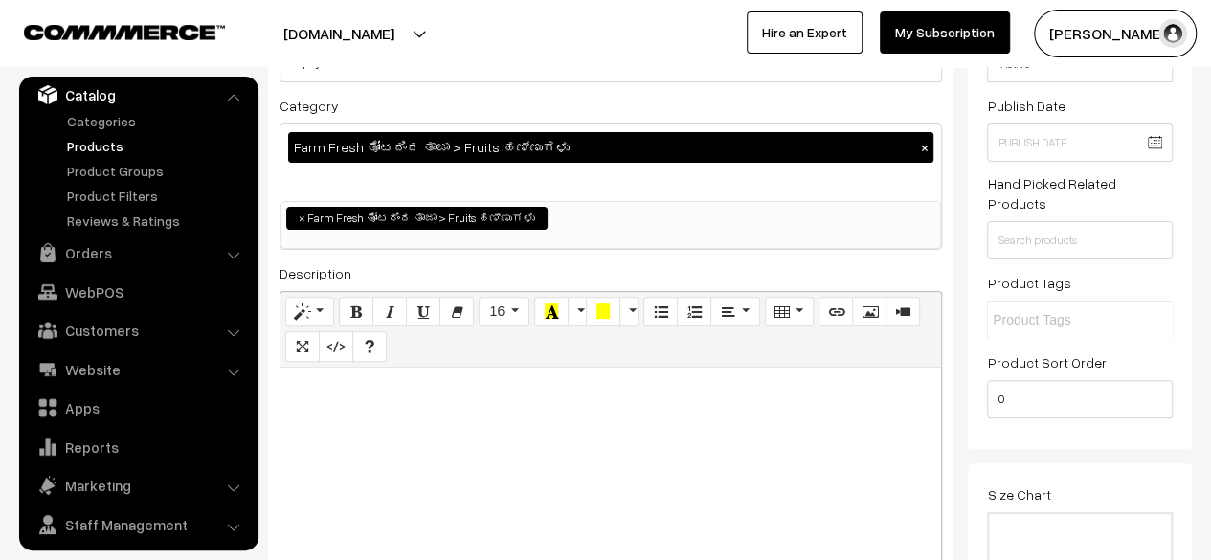
scroll to position [183, 0]
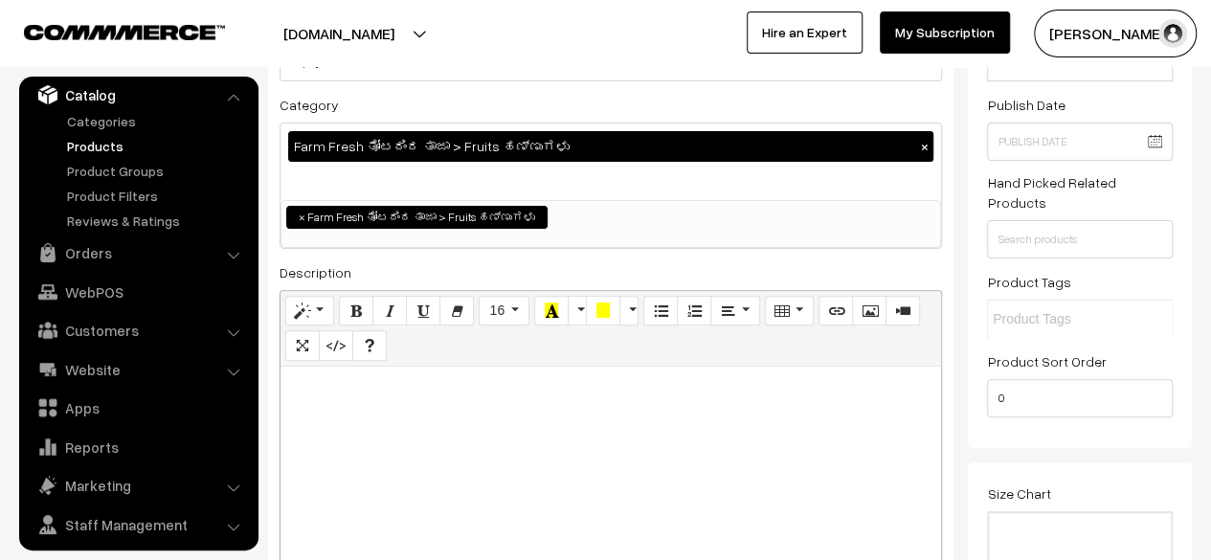
click at [466, 409] on div at bounding box center [610, 486] width 660 height 239
paste div
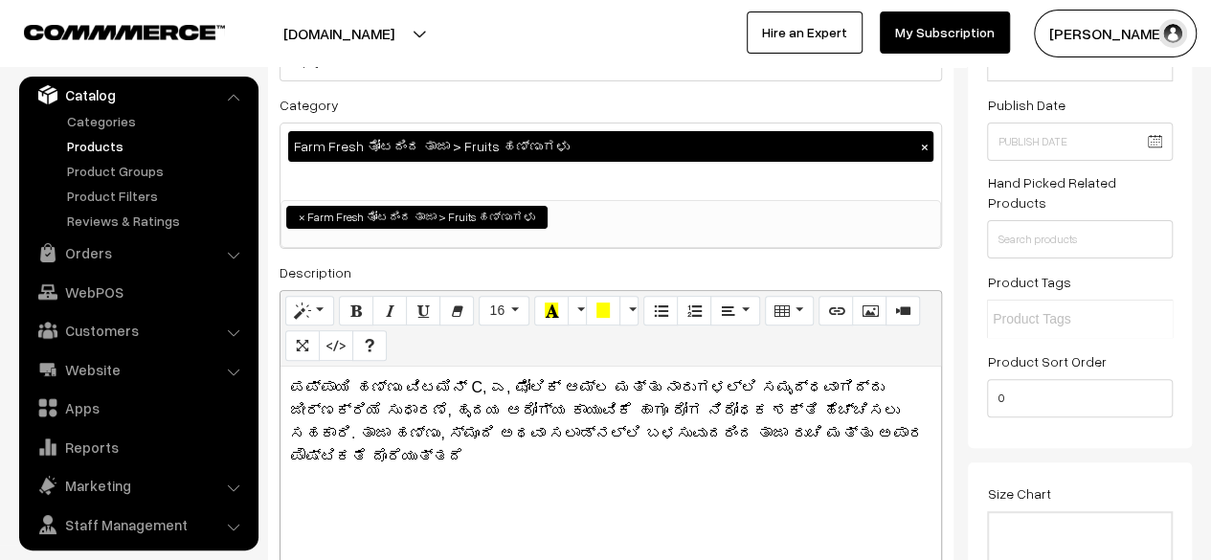
scroll to position [0, 0]
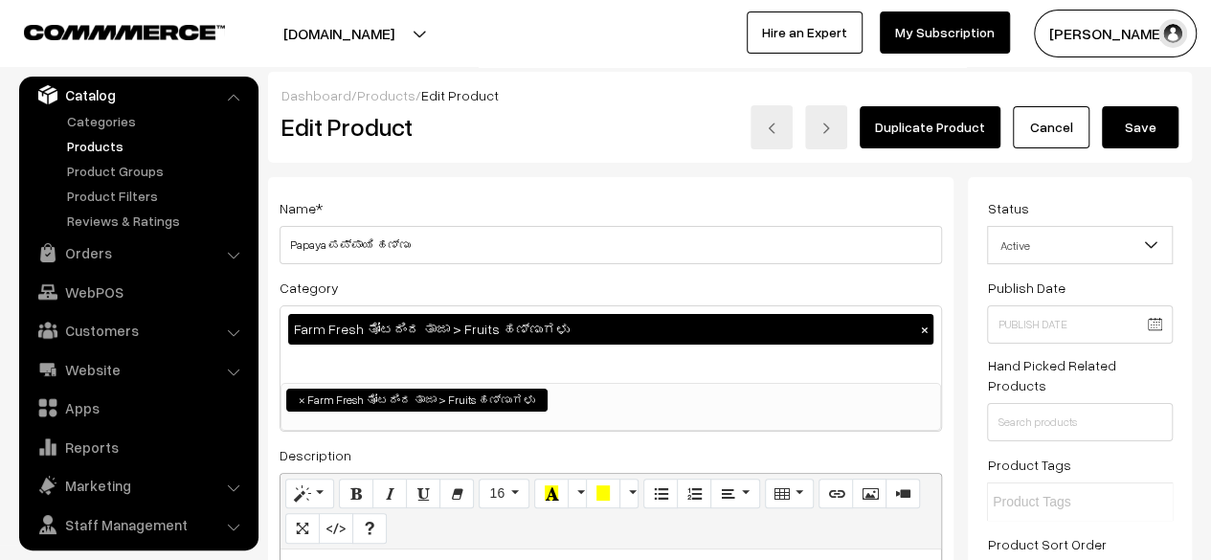
click at [1141, 125] on button "Save" at bounding box center [1140, 127] width 77 height 42
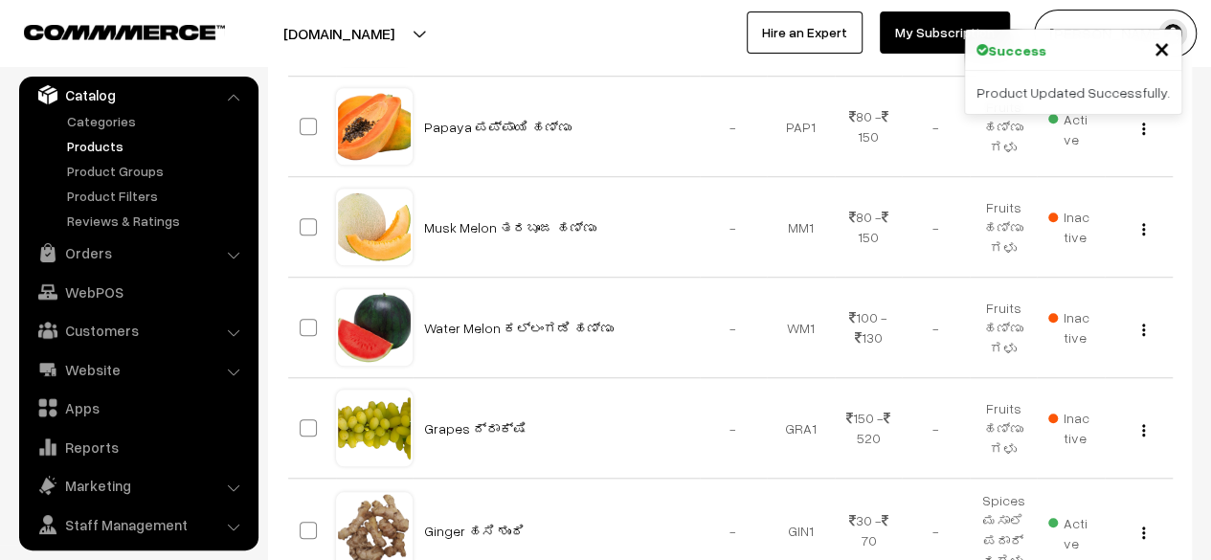
scroll to position [684, 0]
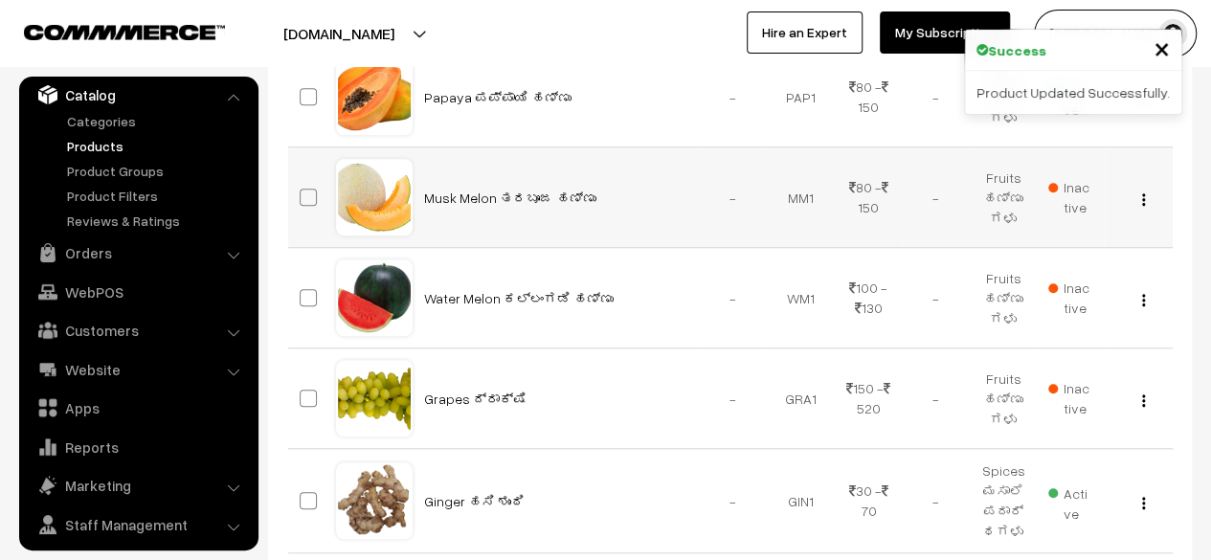
click at [1144, 200] on img "button" at bounding box center [1143, 199] width 3 height 12
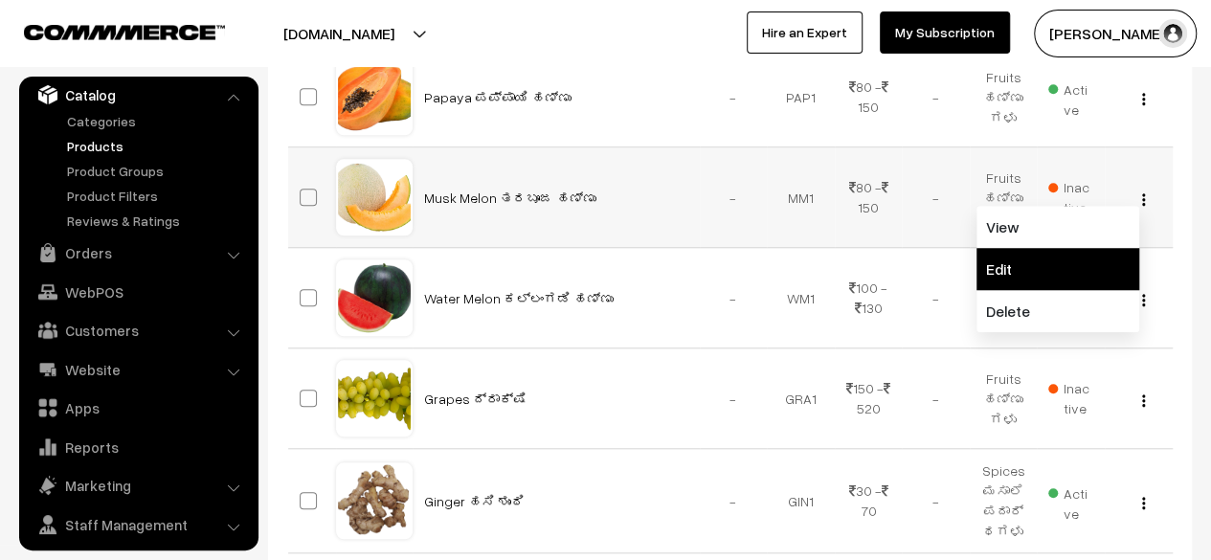
click at [1057, 278] on link "Edit" at bounding box center [1057, 269] width 163 height 42
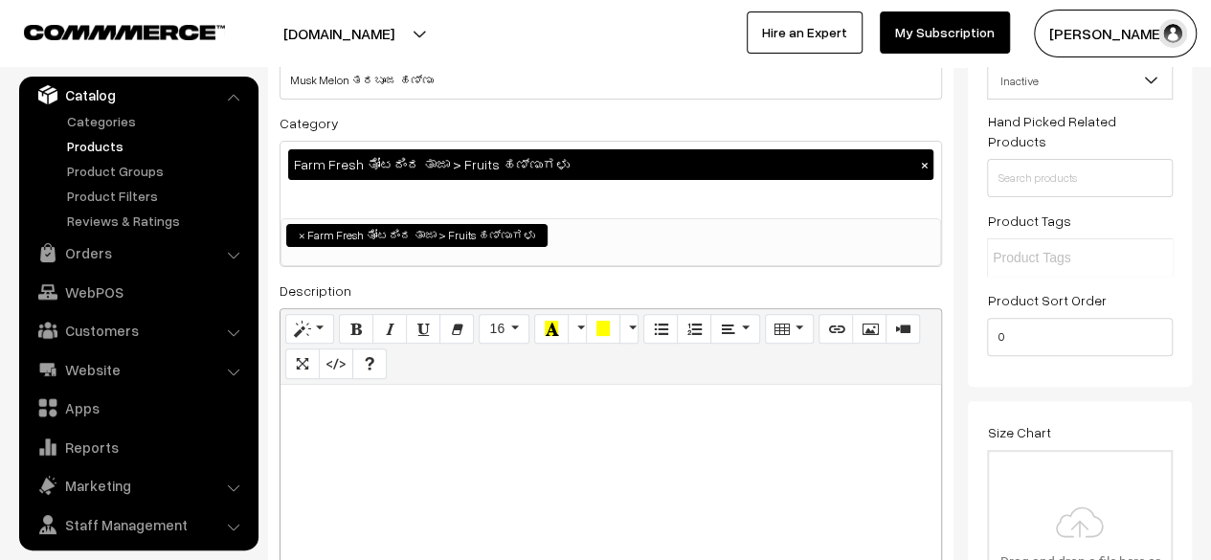
scroll to position [166, 0]
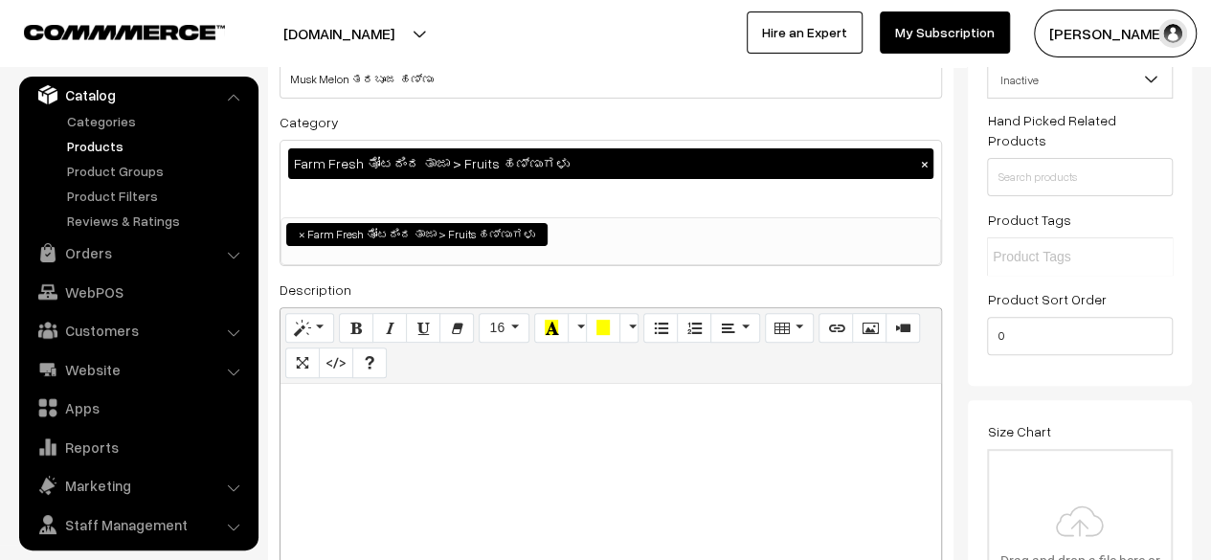
click at [475, 422] on div at bounding box center [610, 503] width 660 height 239
paste div
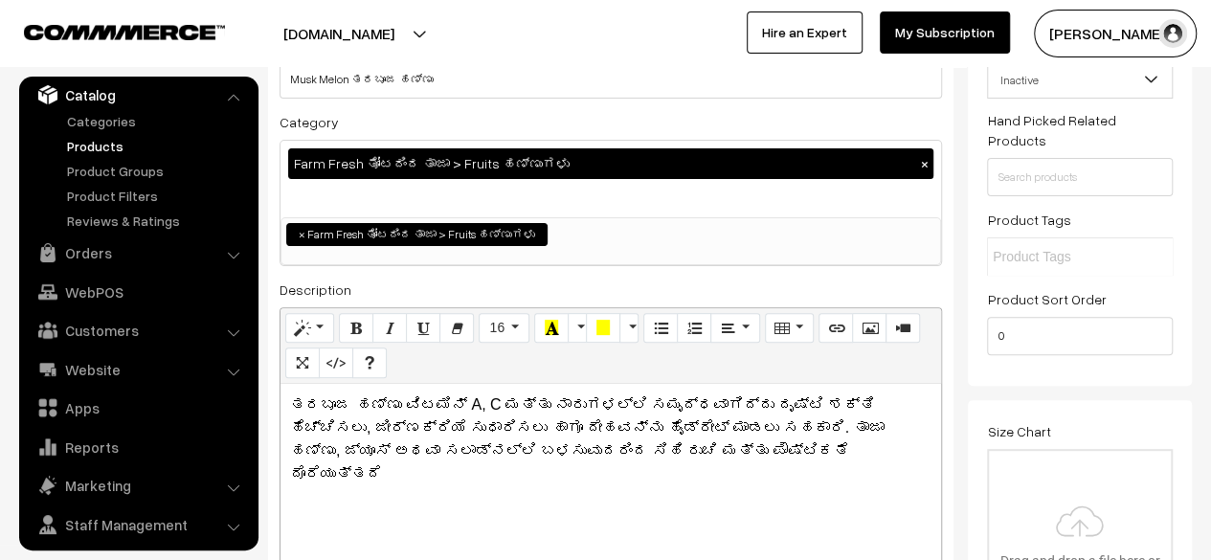
scroll to position [0, 0]
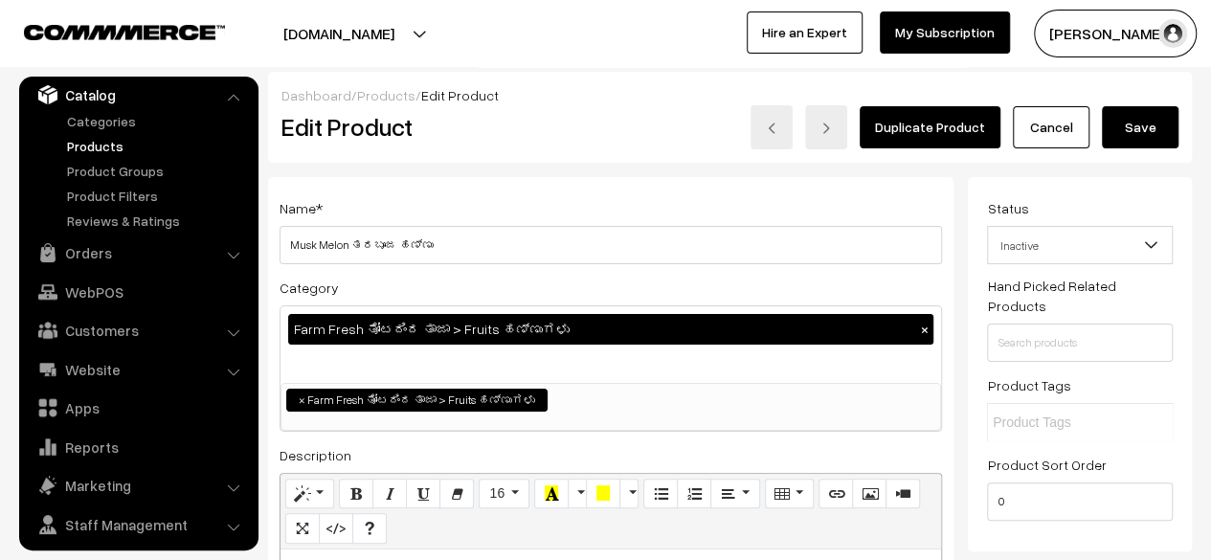
click at [1137, 127] on button "Save" at bounding box center [1140, 127] width 77 height 42
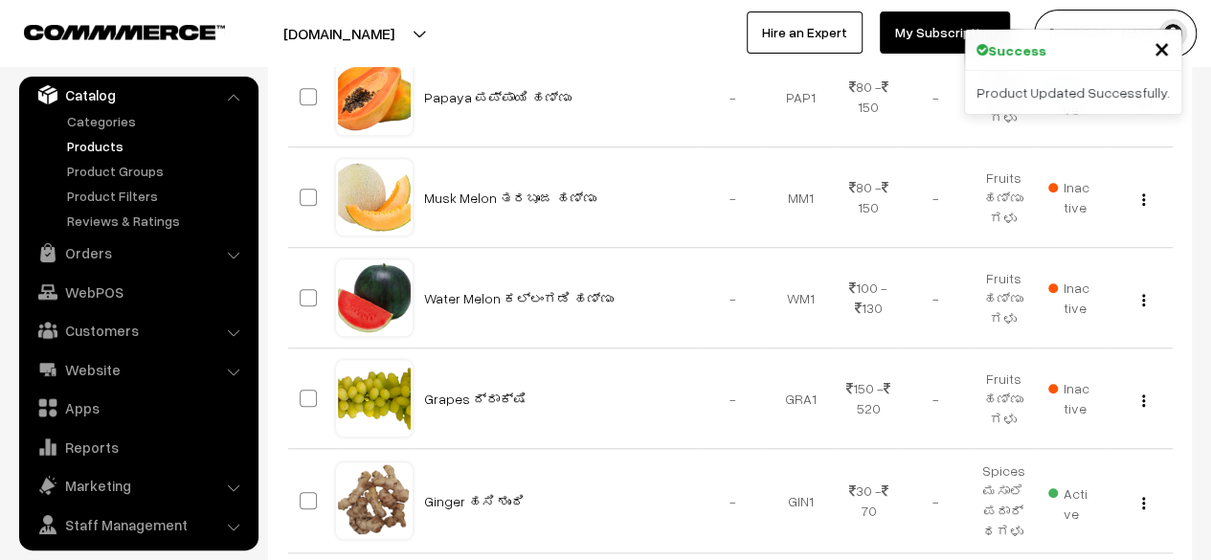
scroll to position [685, 0]
click at [1145, 296] on button "button" at bounding box center [1143, 298] width 5 height 15
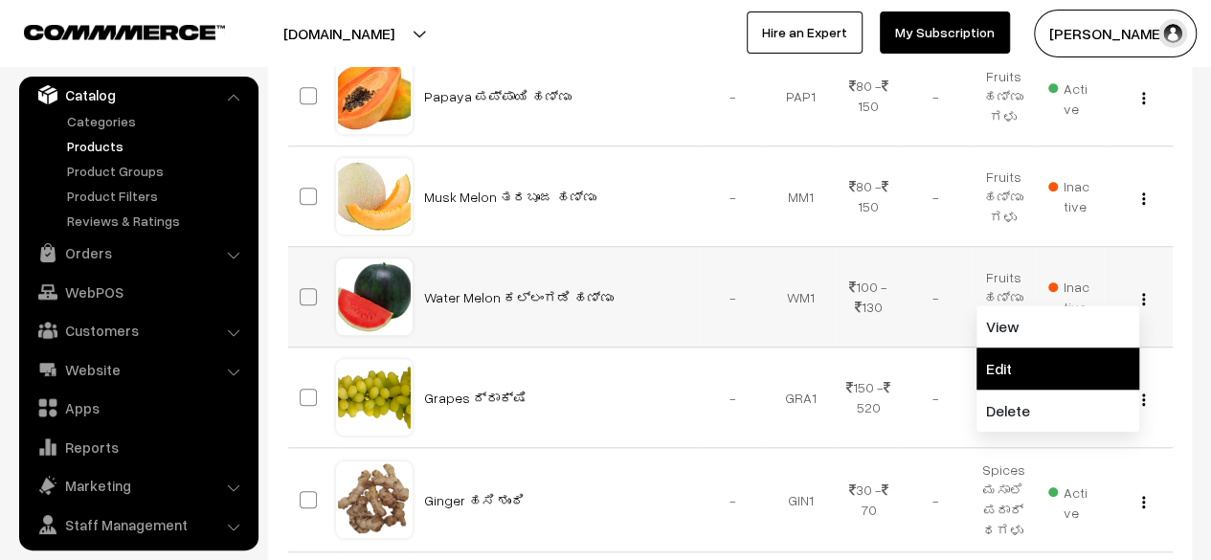
click at [1082, 359] on link "Edit" at bounding box center [1057, 368] width 163 height 42
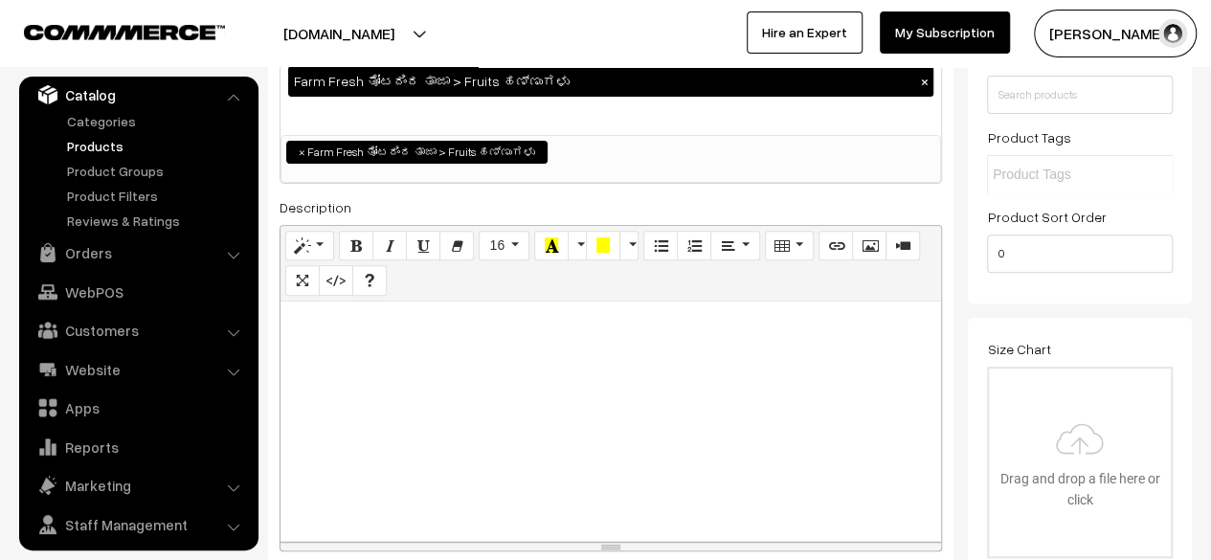
scroll to position [249, 0]
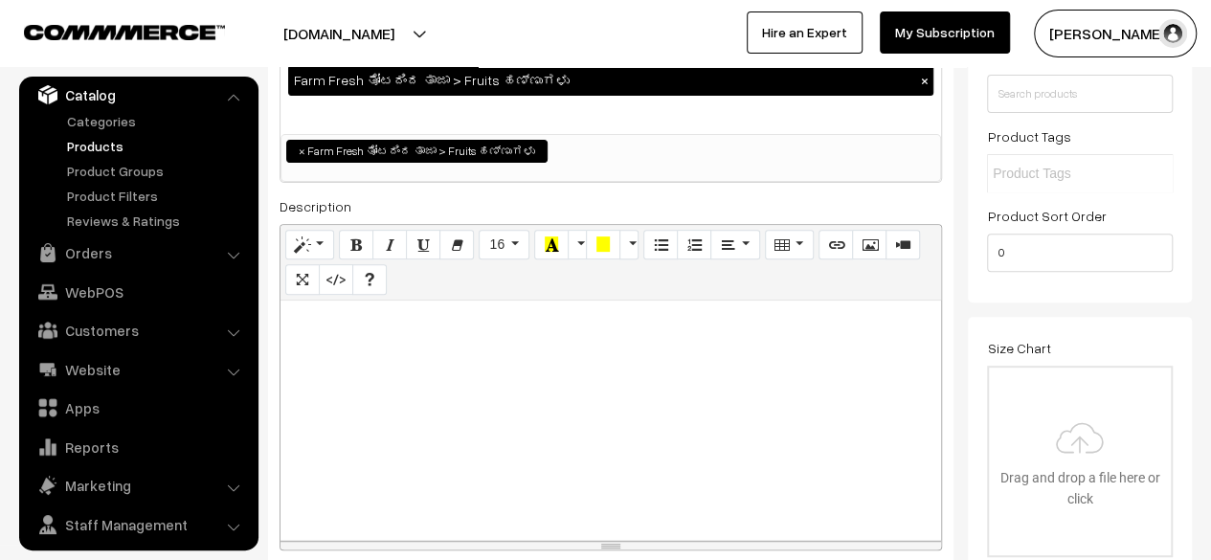
click at [427, 324] on p at bounding box center [610, 321] width 641 height 23
paste div
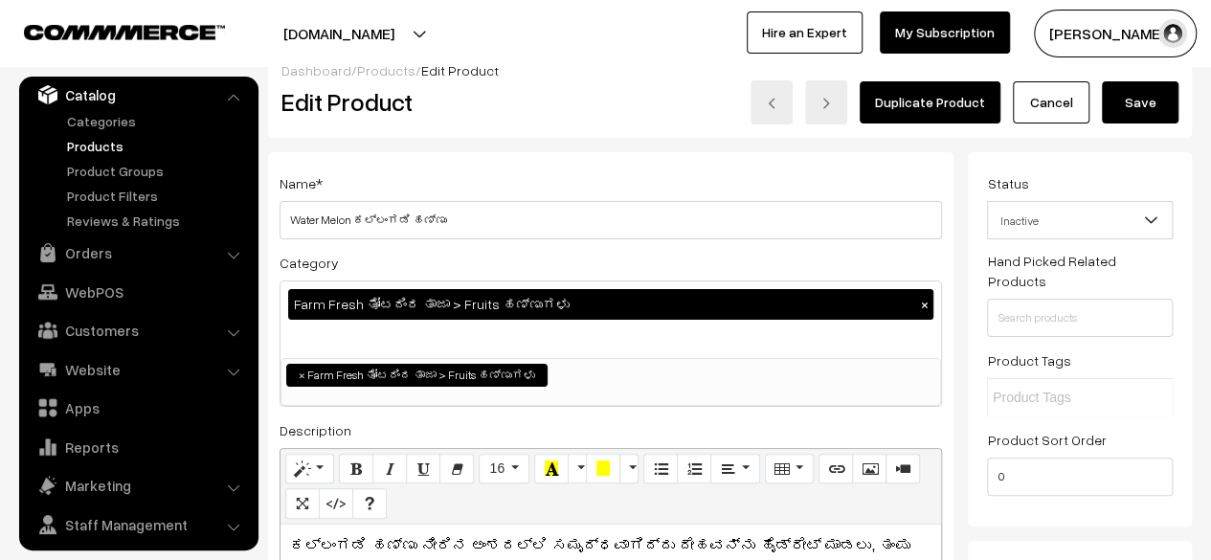
scroll to position [0, 0]
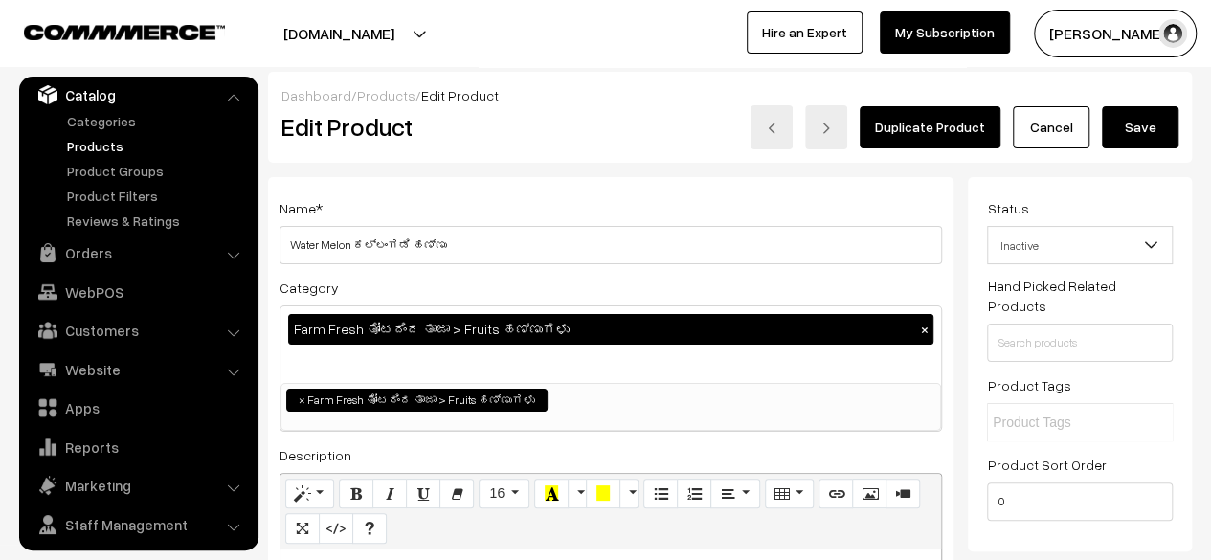
click at [1143, 132] on button "Save" at bounding box center [1140, 127] width 77 height 42
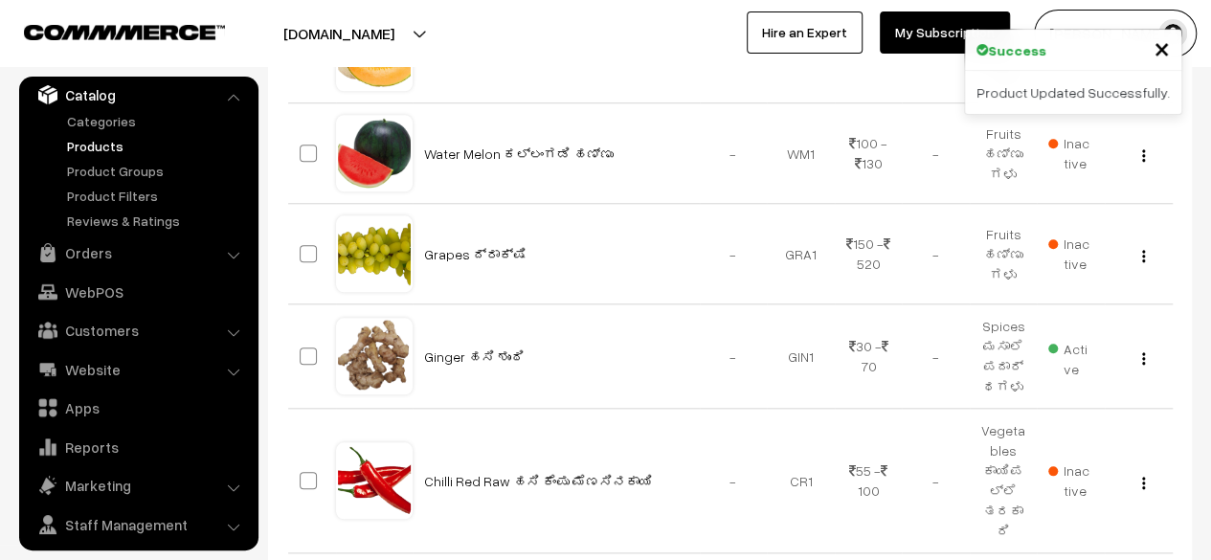
scroll to position [866, 0]
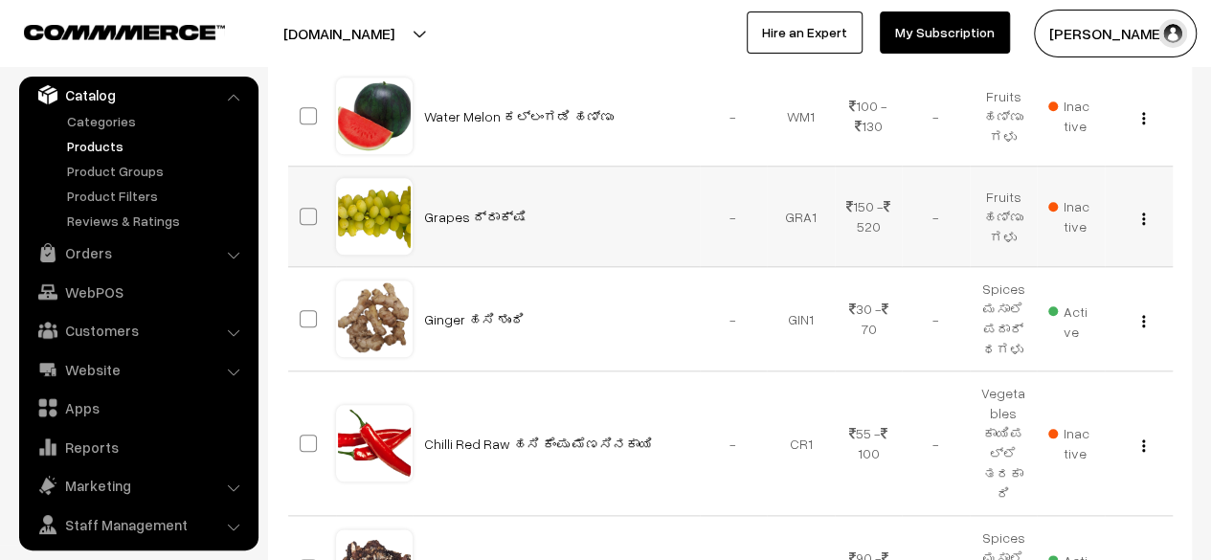
click at [1143, 213] on img "button" at bounding box center [1143, 218] width 3 height 12
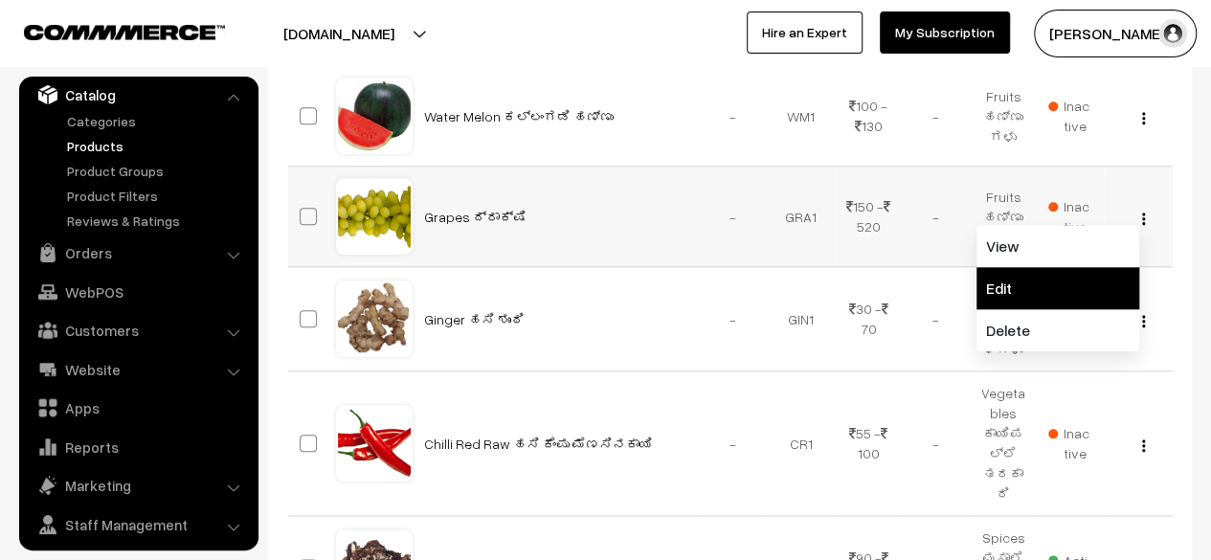
click at [1053, 289] on link "Edit" at bounding box center [1057, 288] width 163 height 42
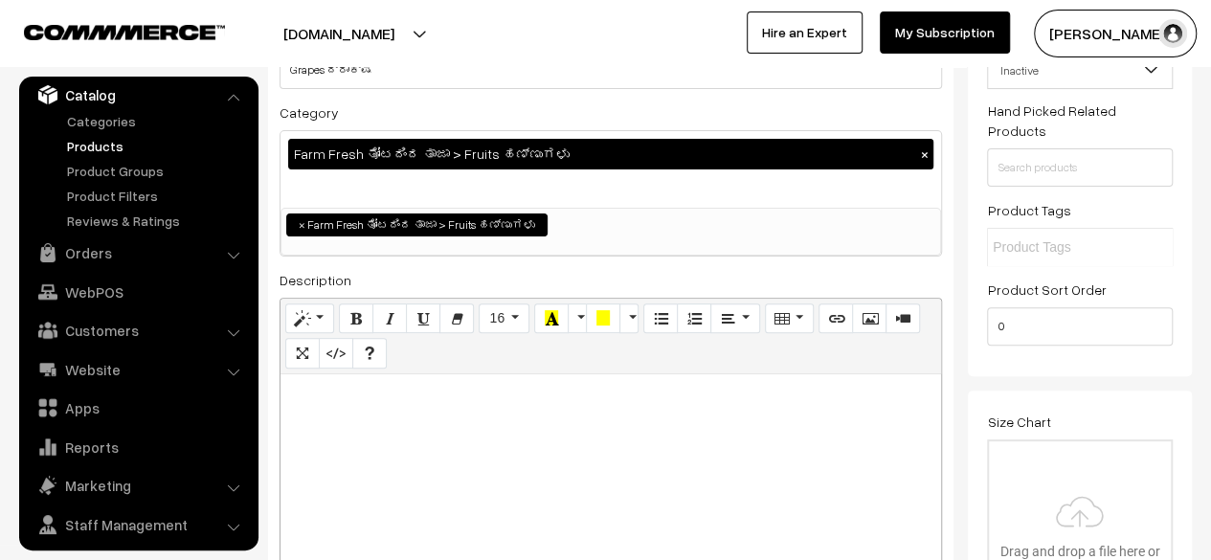
scroll to position [182, 0]
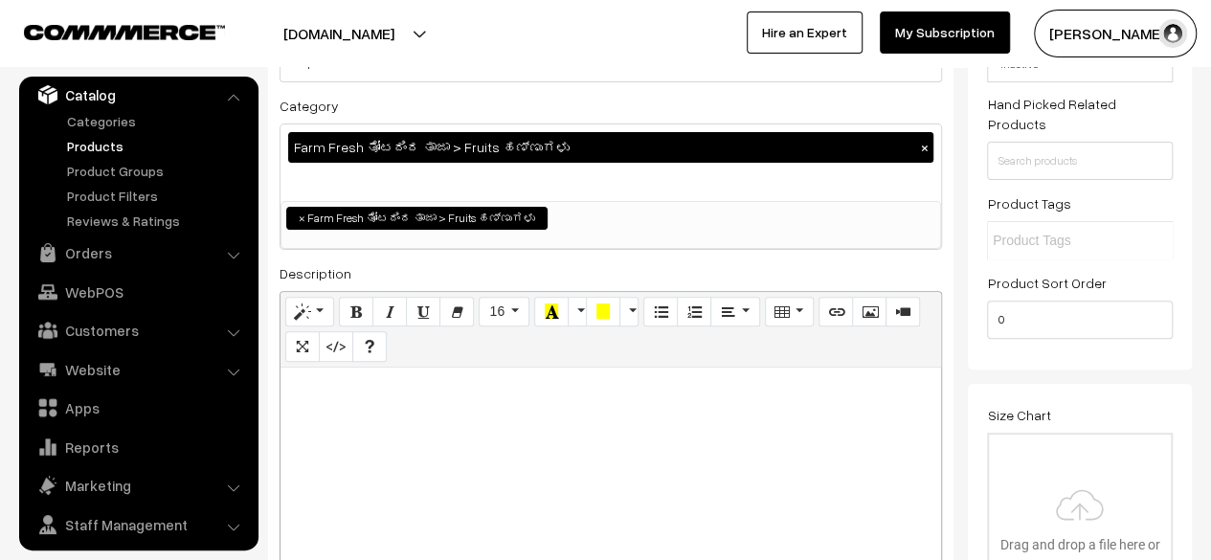
click at [419, 420] on div at bounding box center [610, 486] width 660 height 239
paste div
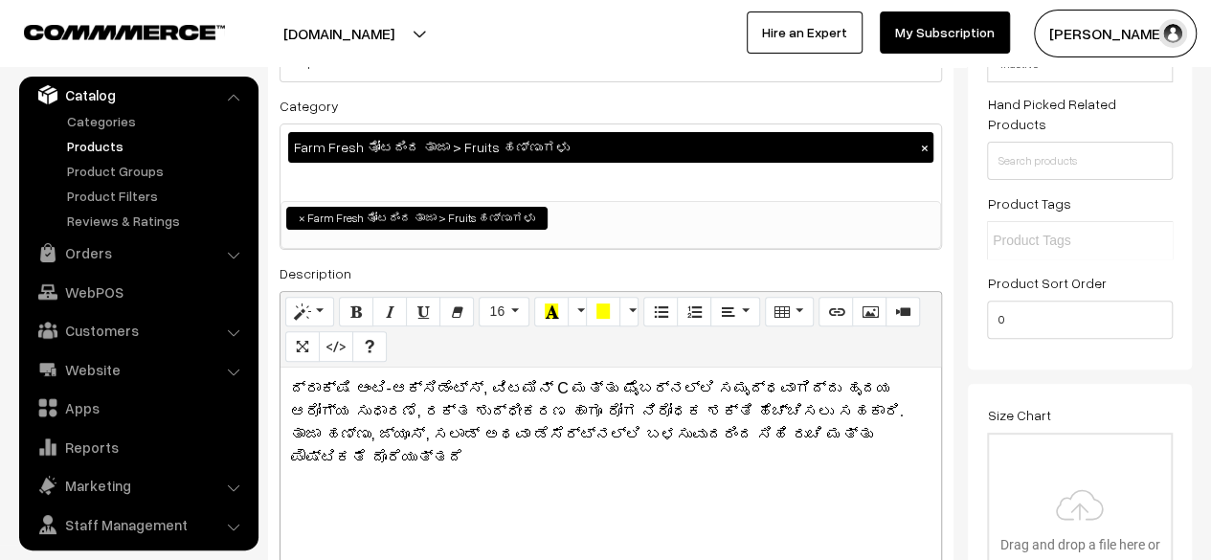
scroll to position [0, 0]
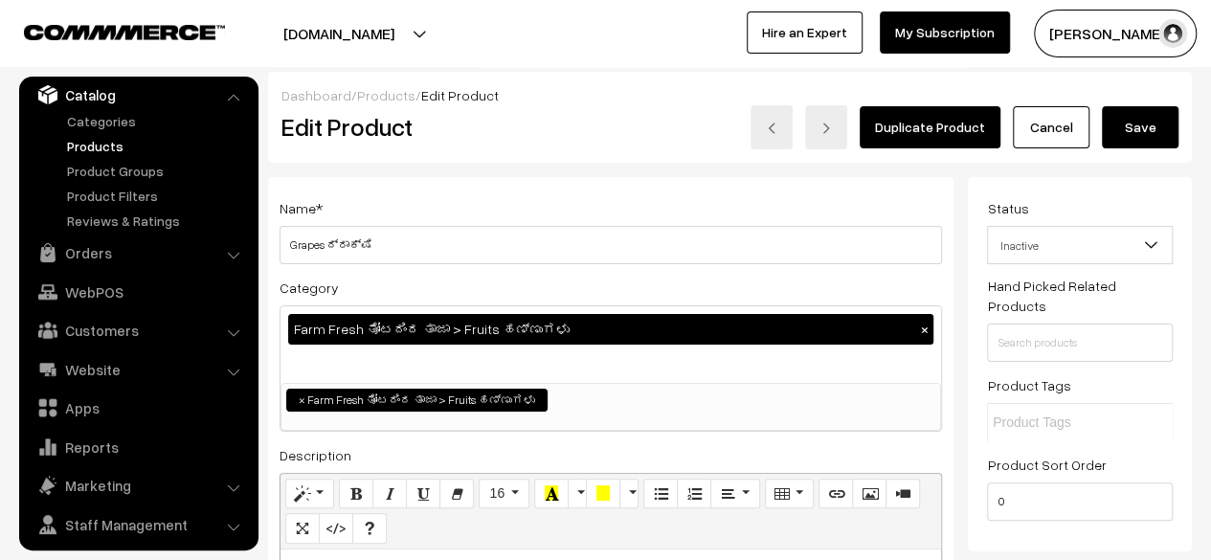
click at [1141, 125] on button "Save" at bounding box center [1140, 127] width 77 height 42
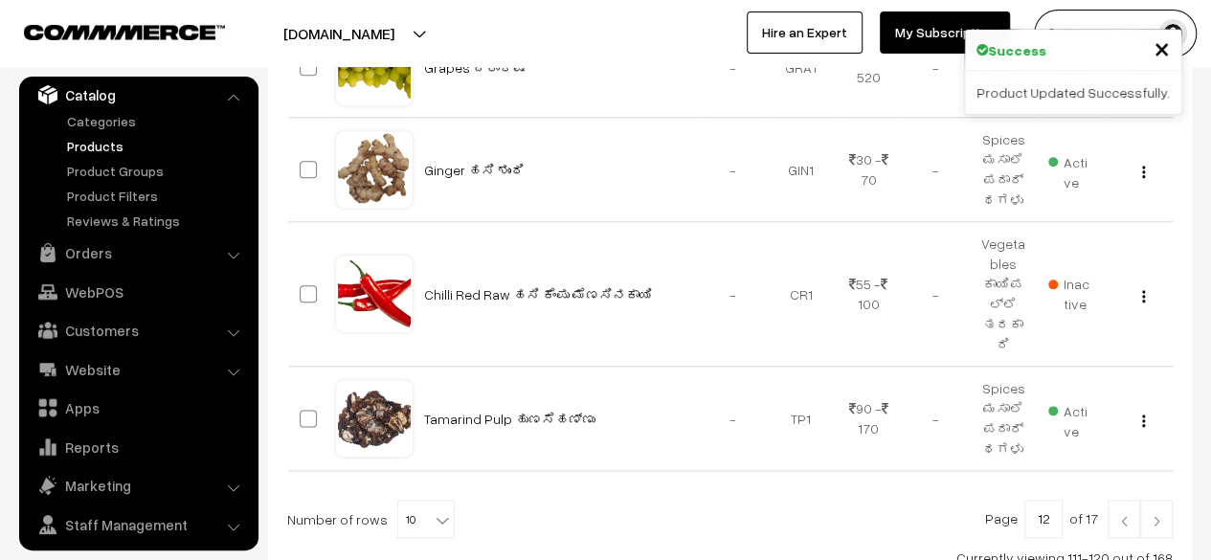
scroll to position [1024, 0]
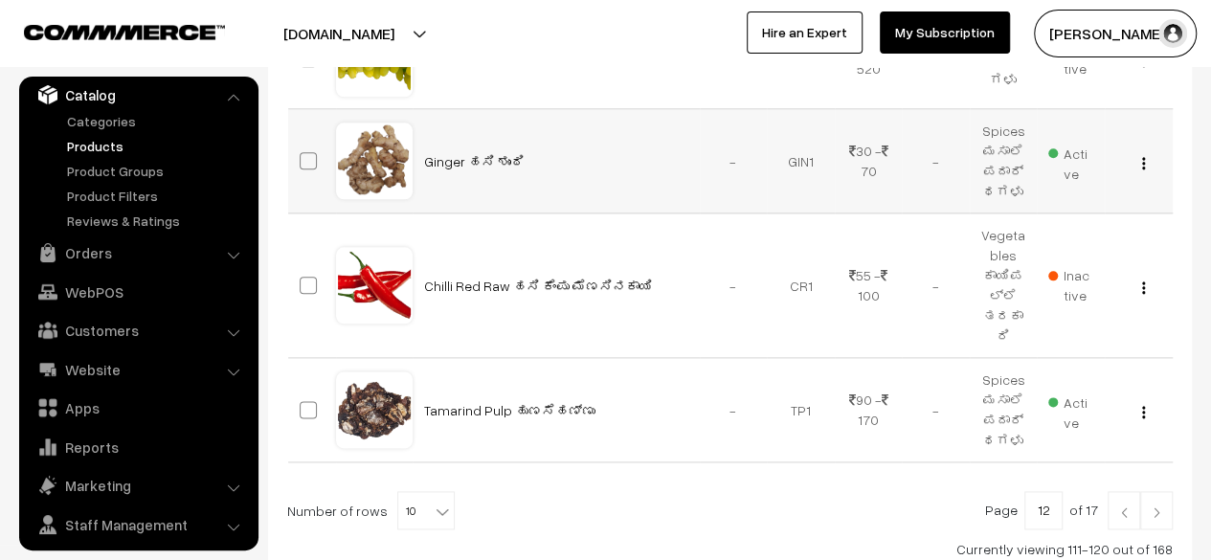
click at [1142, 158] on img "button" at bounding box center [1143, 163] width 3 height 12
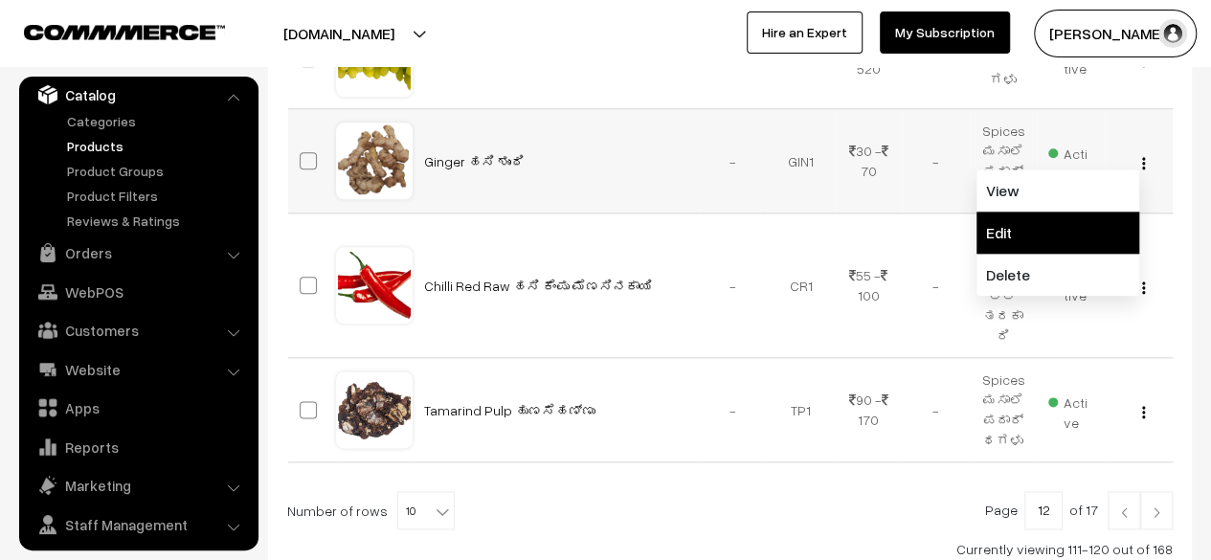
click at [1060, 223] on link "Edit" at bounding box center [1057, 232] width 163 height 42
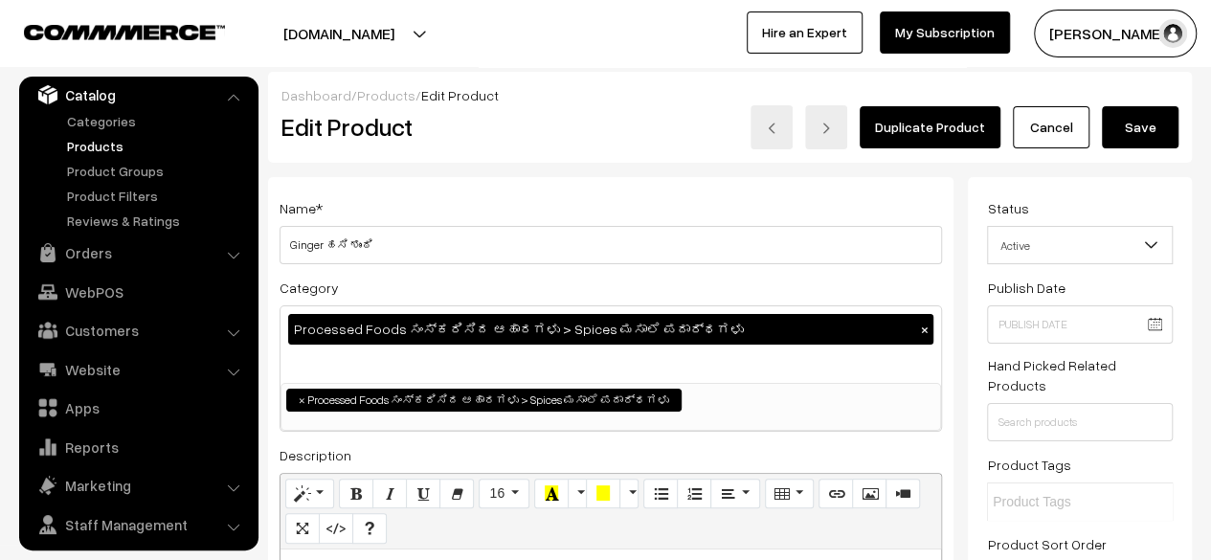
scroll to position [194, 0]
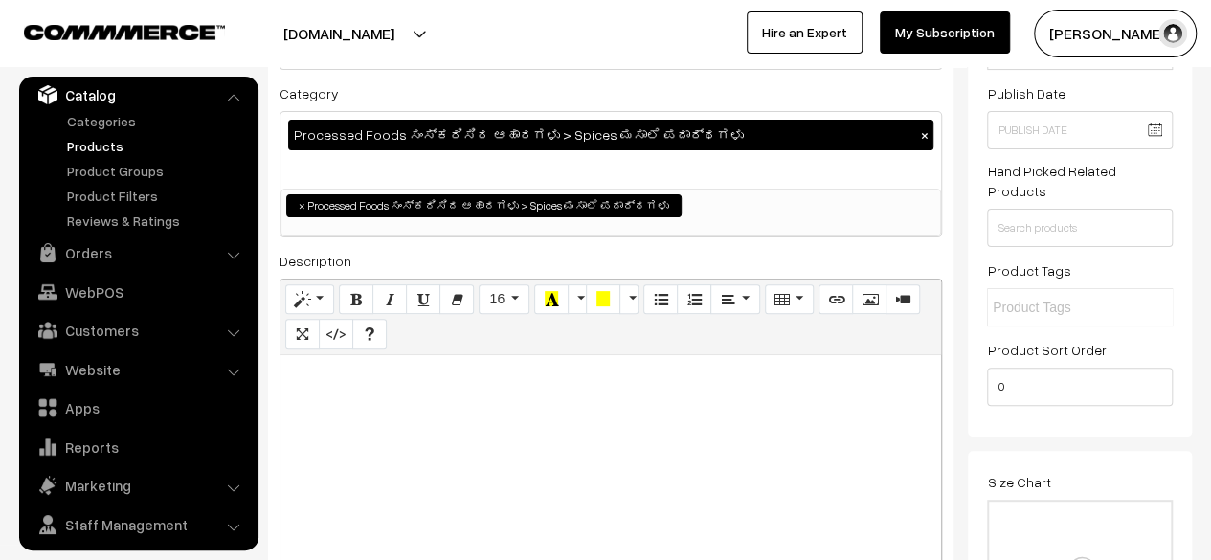
click at [442, 378] on p at bounding box center [610, 376] width 641 height 23
paste div
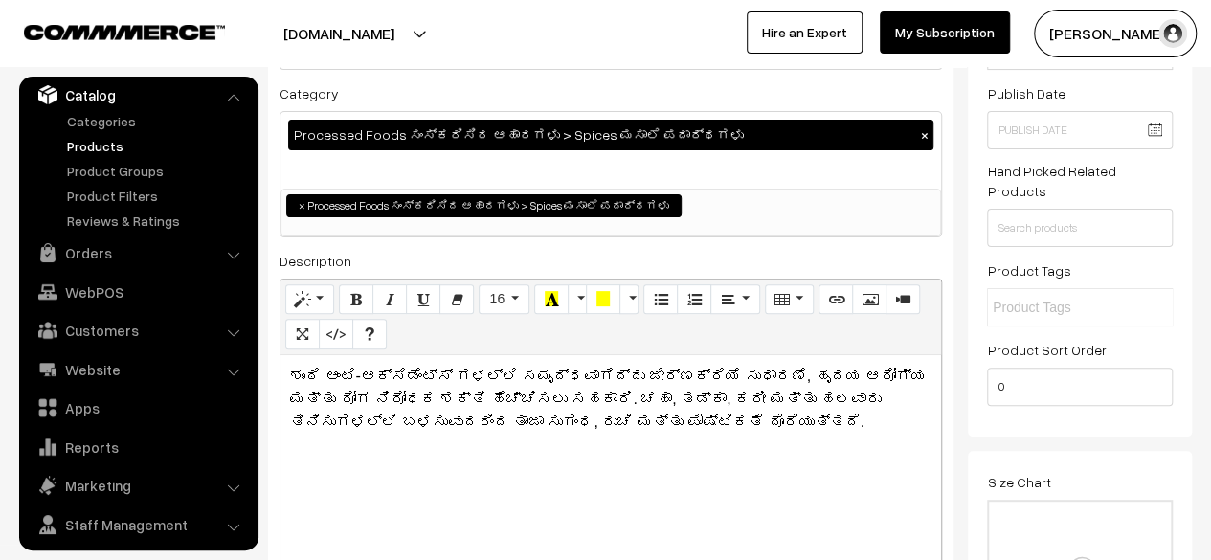
scroll to position [0, 0]
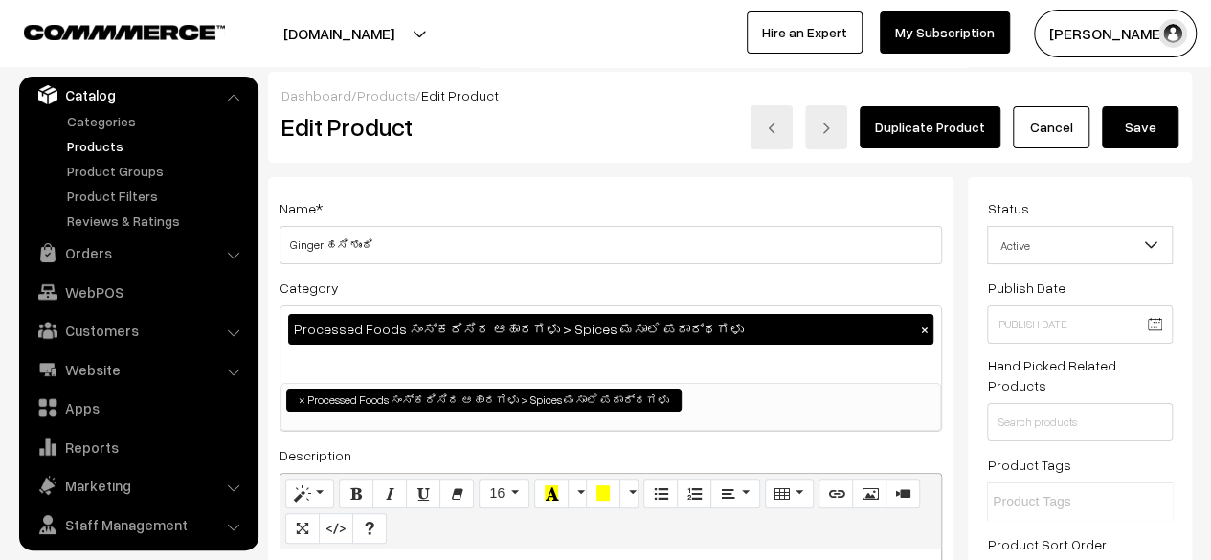
click at [1147, 121] on button "Save" at bounding box center [1140, 127] width 77 height 42
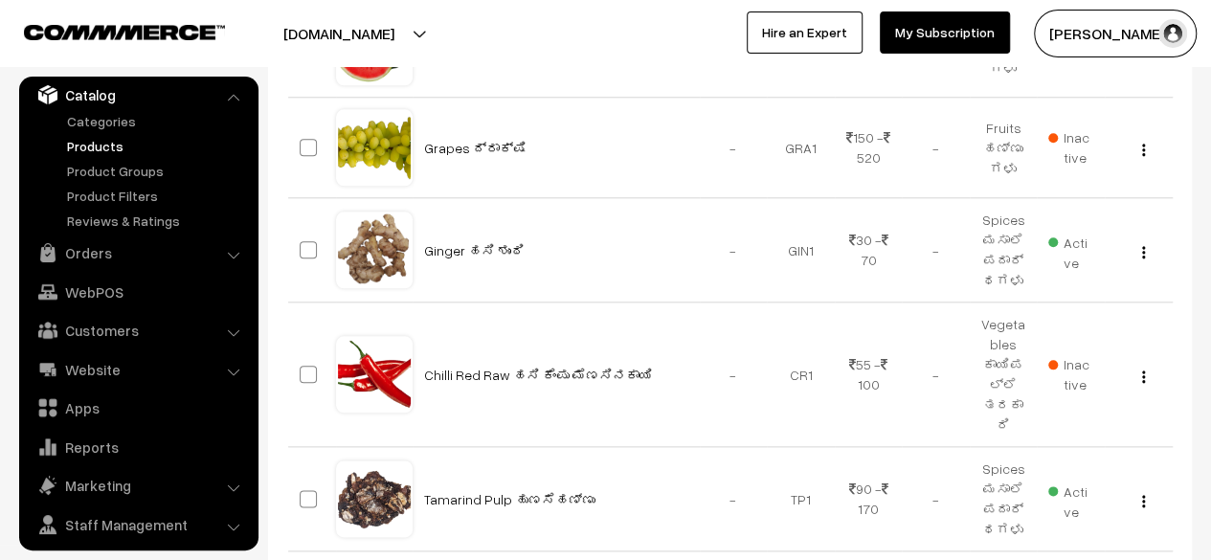
scroll to position [977, 0]
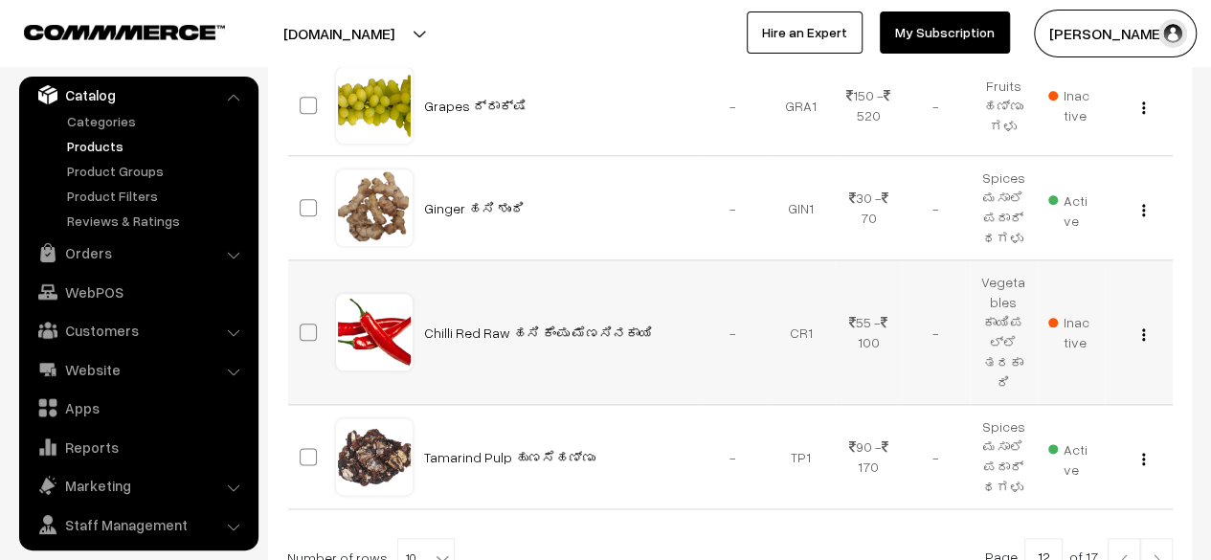
click at [1143, 328] on img "button" at bounding box center [1143, 334] width 3 height 12
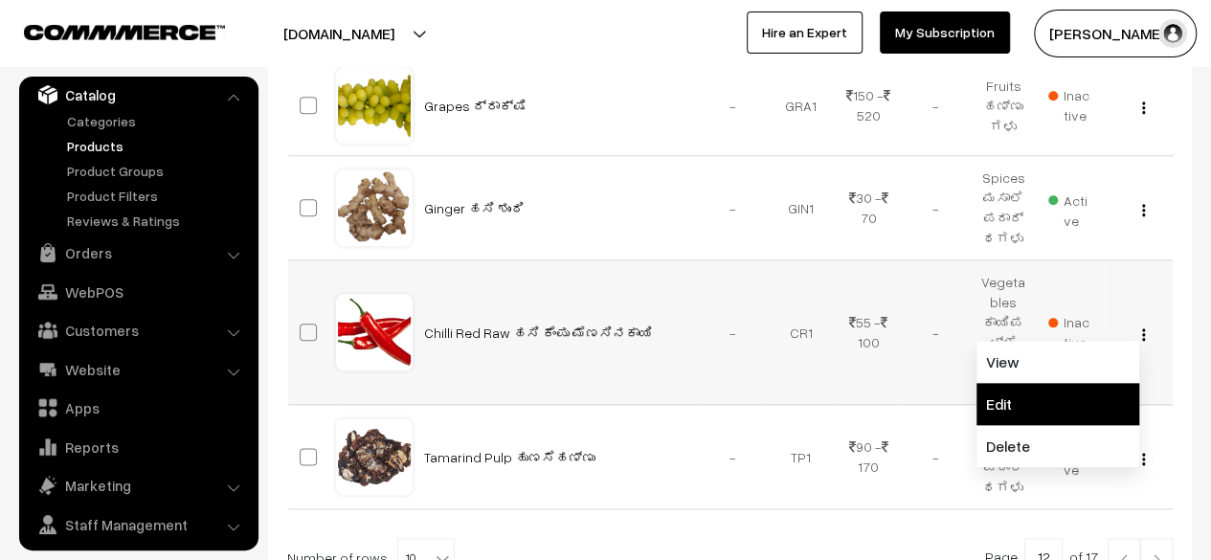
click at [1047, 389] on link "Edit" at bounding box center [1057, 404] width 163 height 42
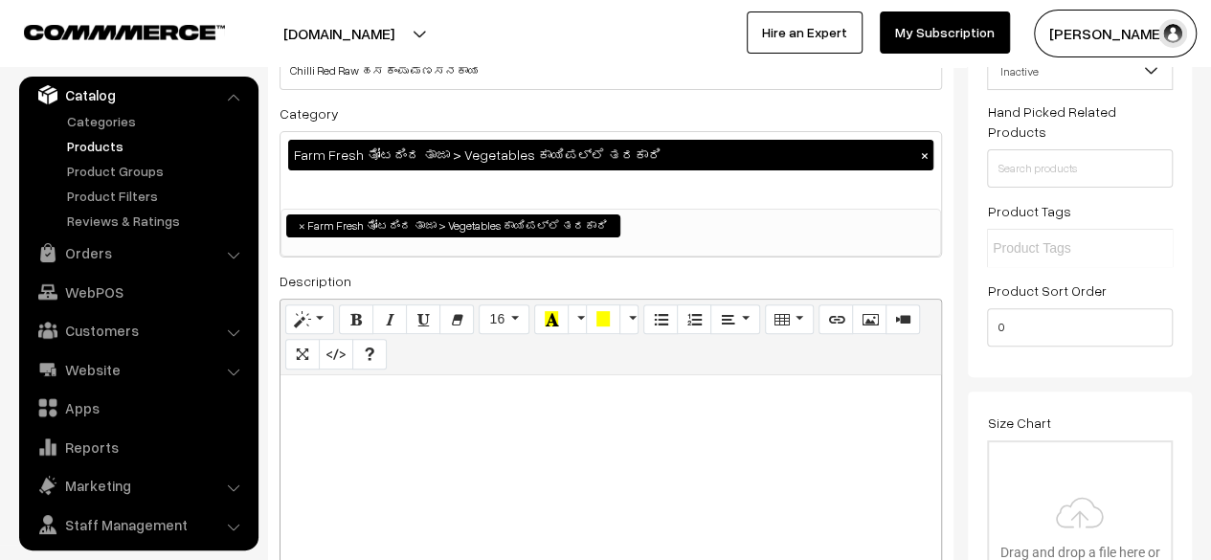
scroll to position [177, 0]
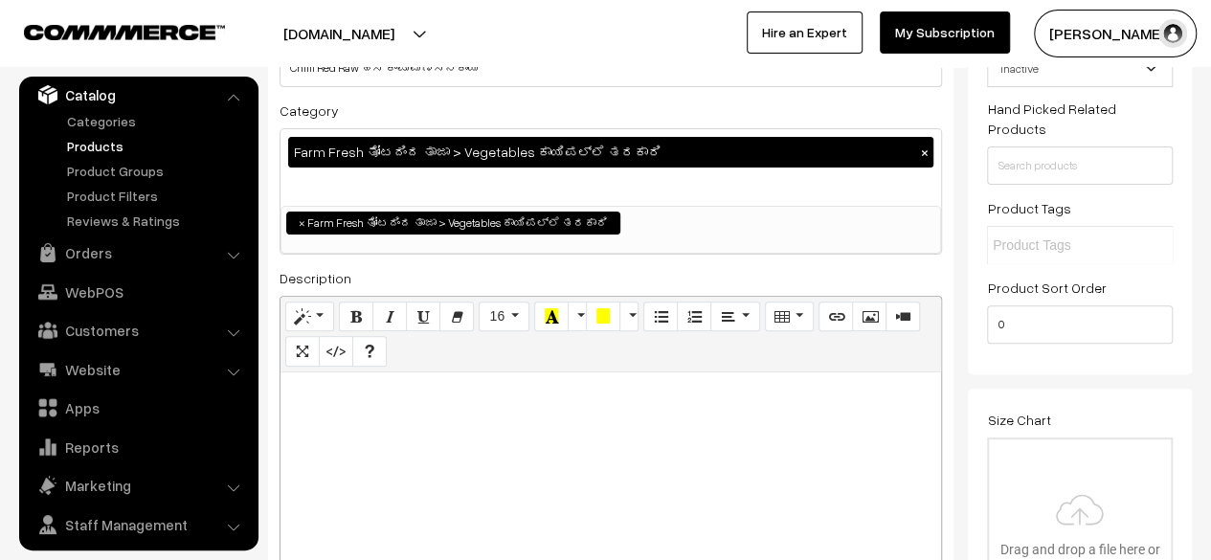
click at [846, 397] on p at bounding box center [610, 393] width 641 height 23
paste div
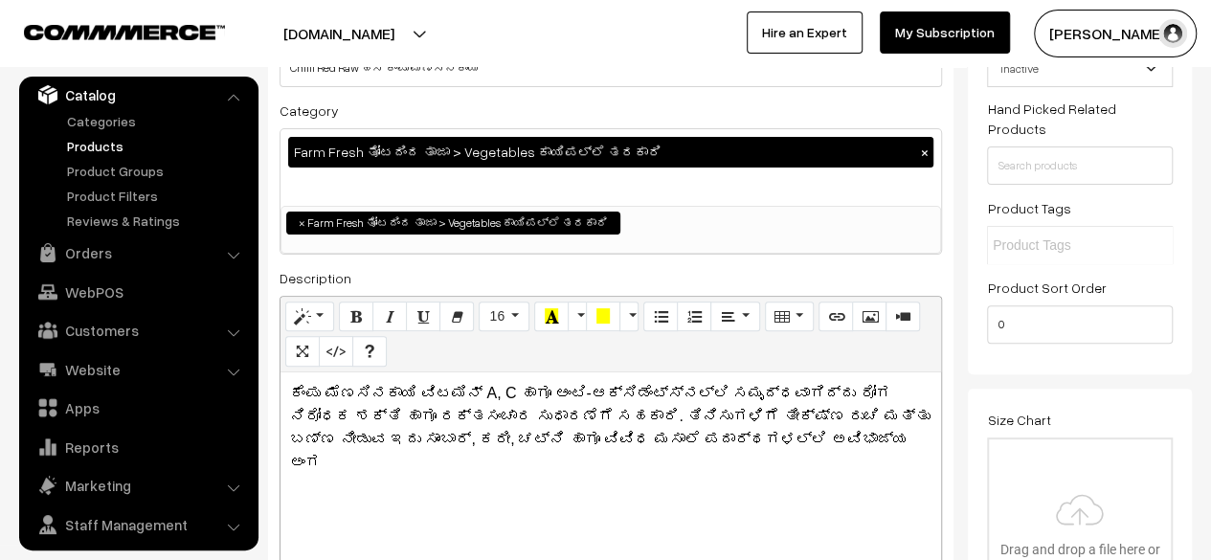
scroll to position [0, 0]
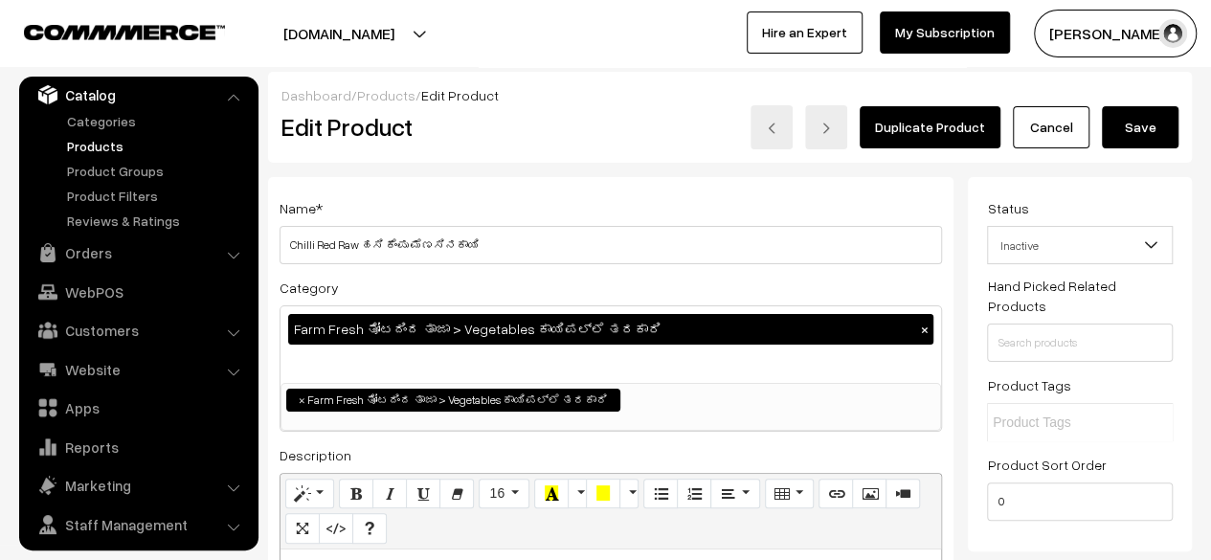
click at [1146, 137] on button "Save" at bounding box center [1140, 127] width 77 height 42
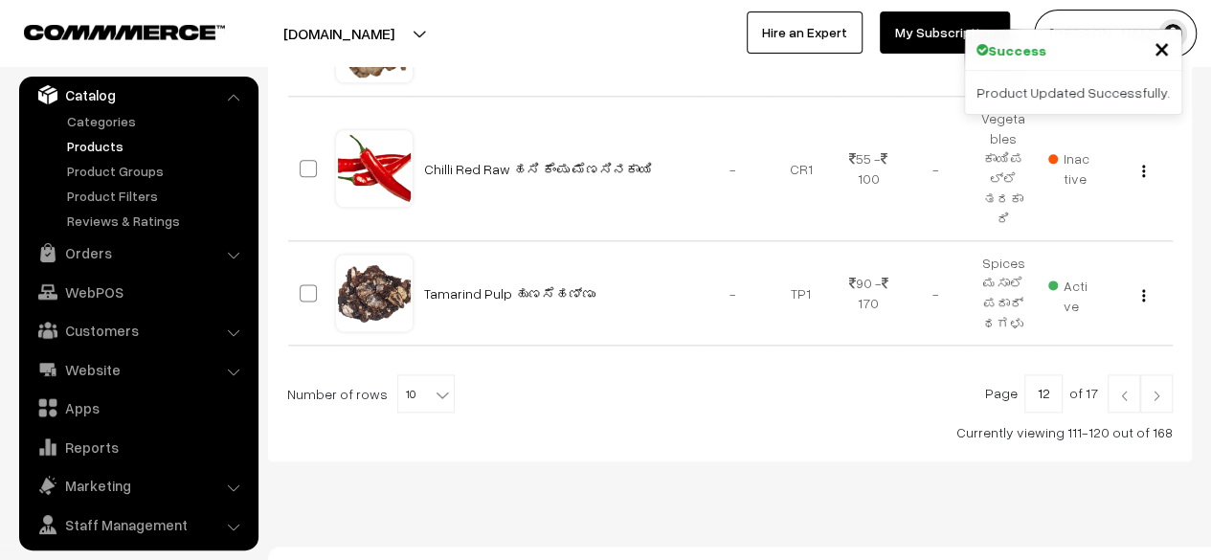
scroll to position [1142, 0]
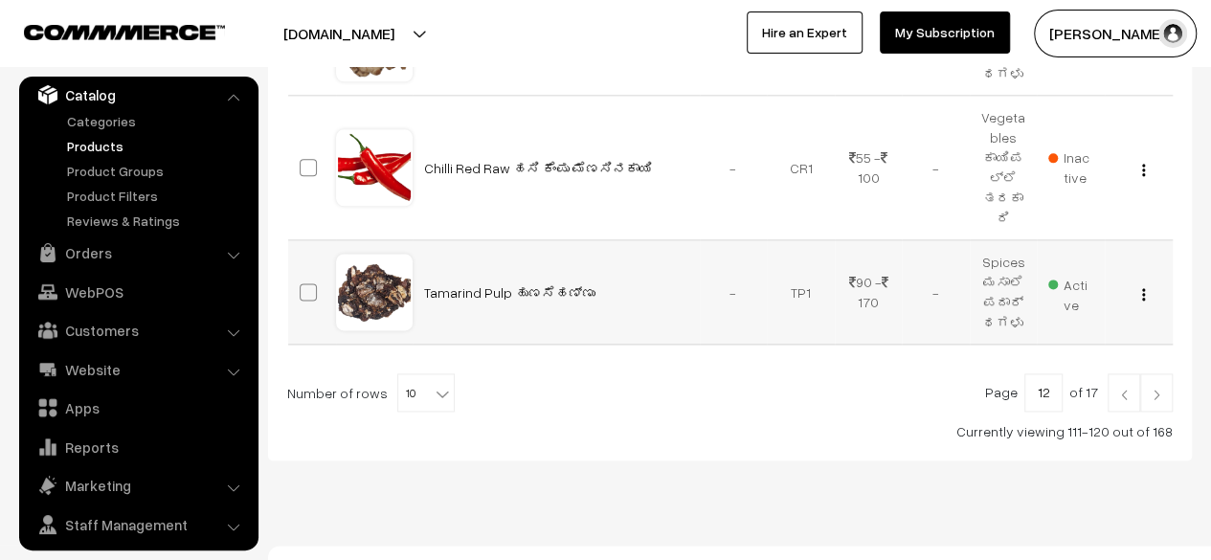
click at [1142, 288] on img "button" at bounding box center [1143, 294] width 3 height 12
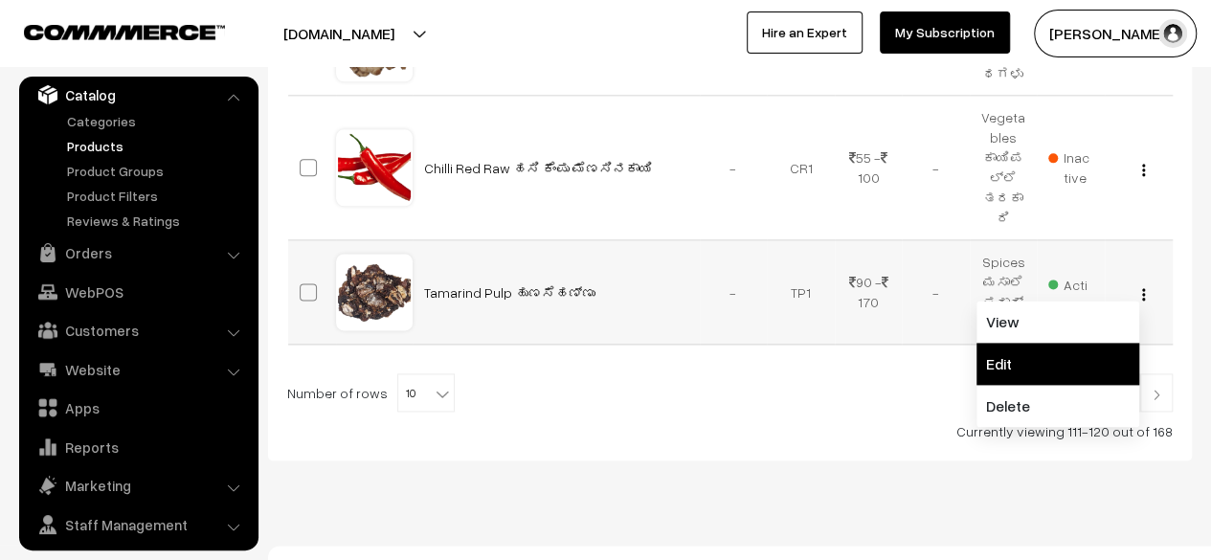
click at [1076, 343] on link "Edit" at bounding box center [1057, 364] width 163 height 42
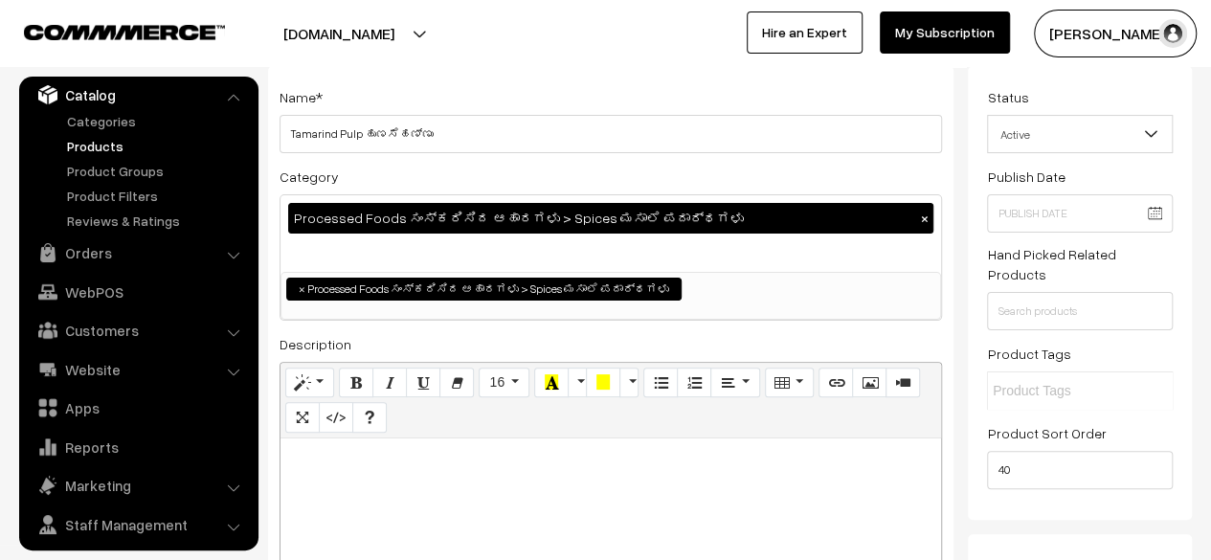
scroll to position [133, 0]
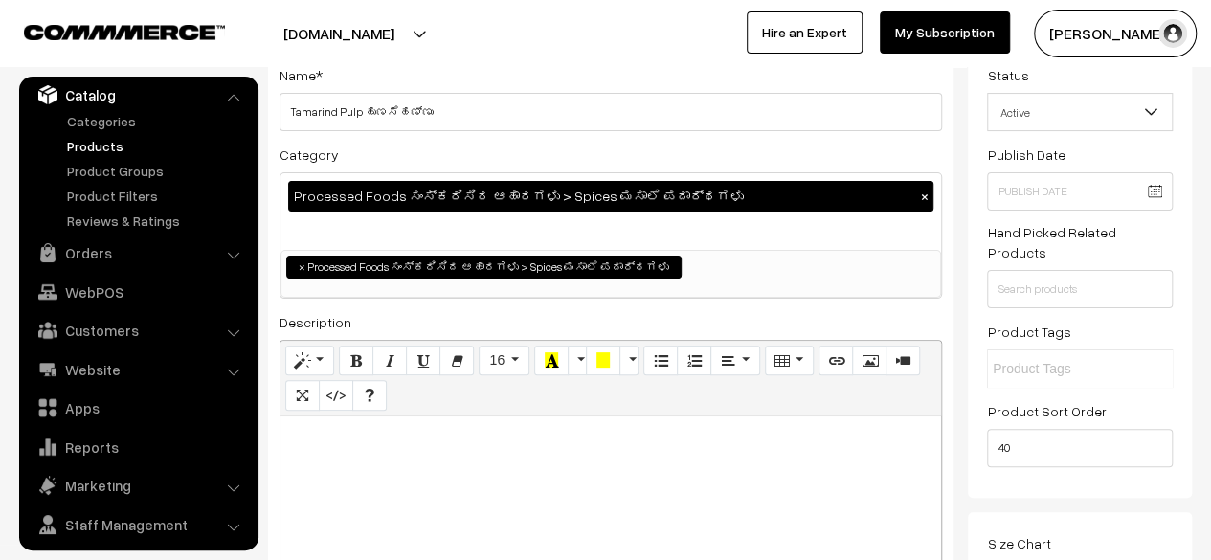
click at [528, 422] on div at bounding box center [610, 535] width 660 height 239
paste div
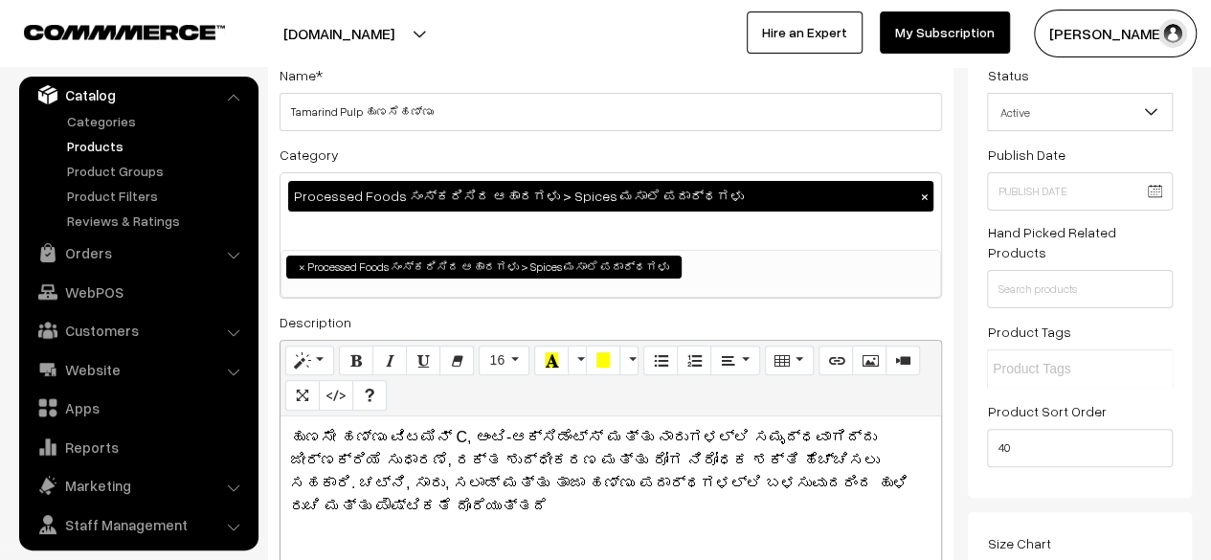
scroll to position [0, 0]
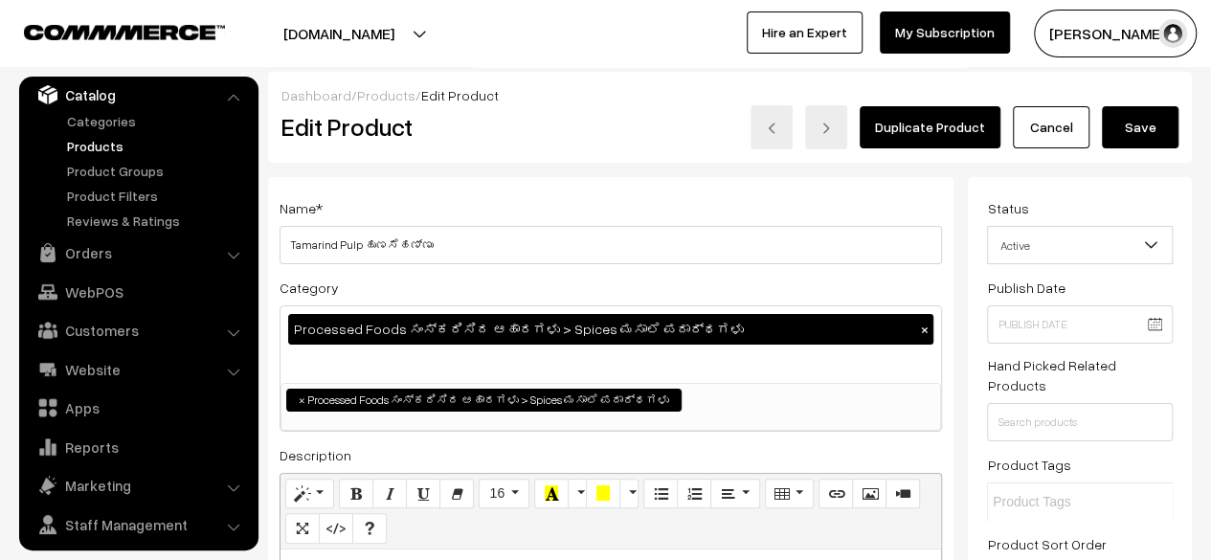
click at [1141, 133] on button "Save" at bounding box center [1140, 127] width 77 height 42
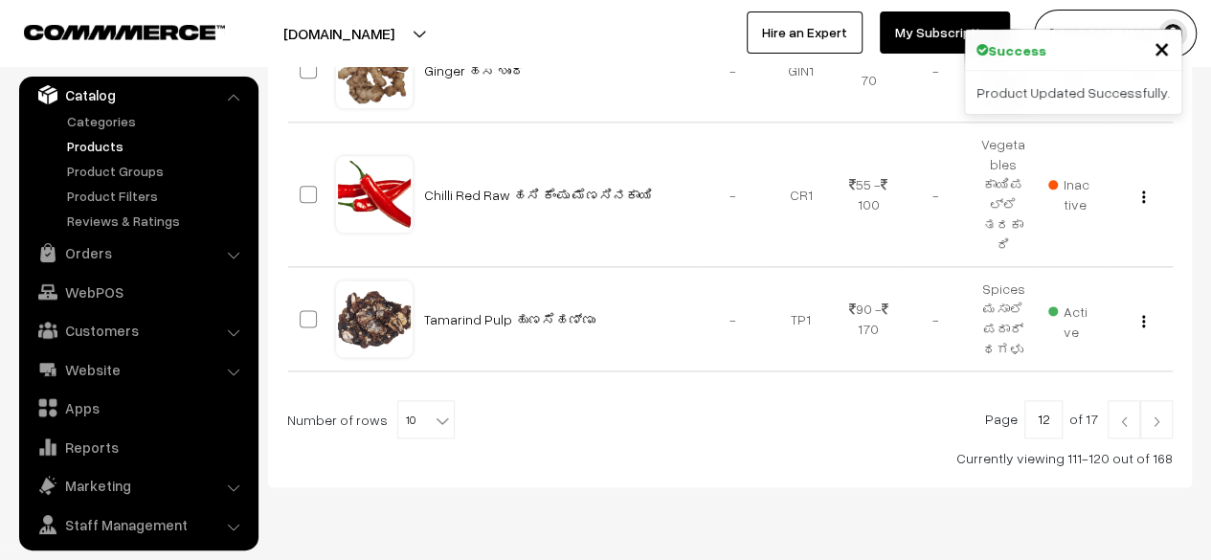
scroll to position [1142, 0]
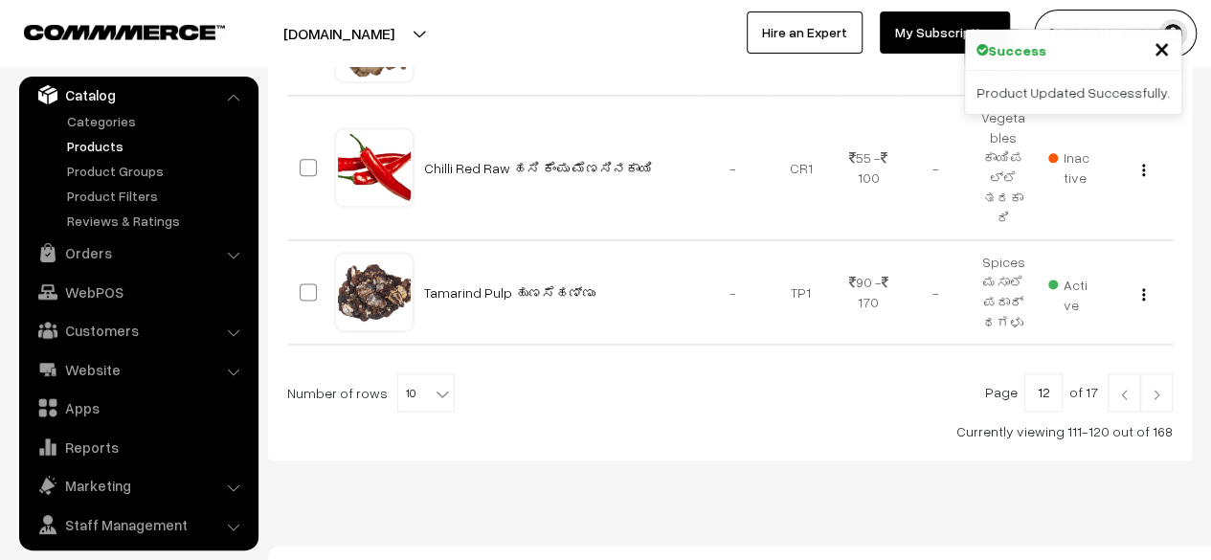
click at [1156, 389] on img at bounding box center [1155, 394] width 17 height 11
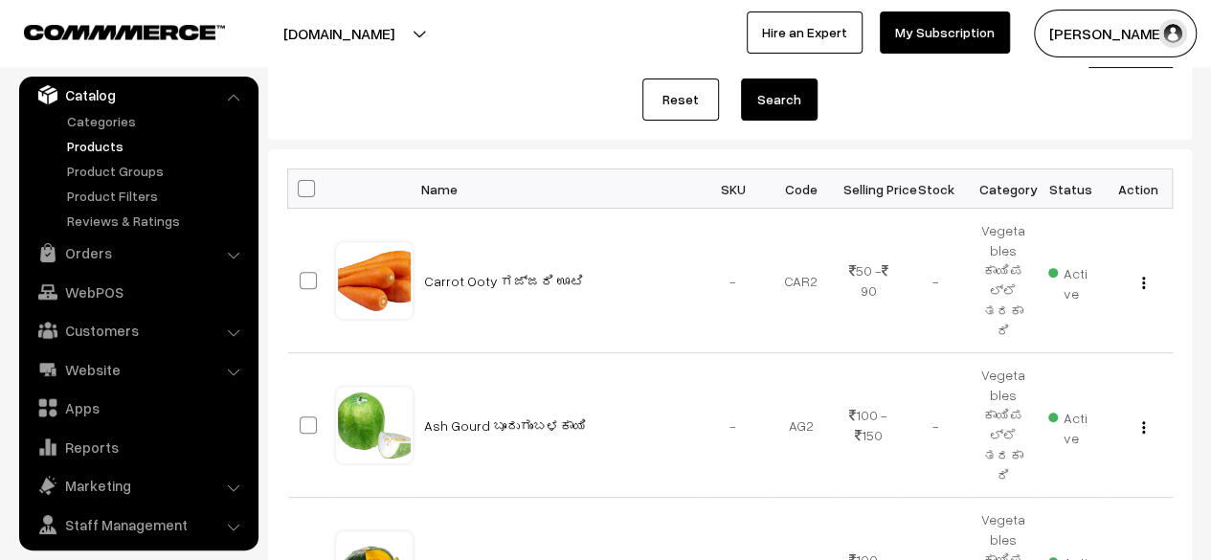
scroll to position [229, 0]
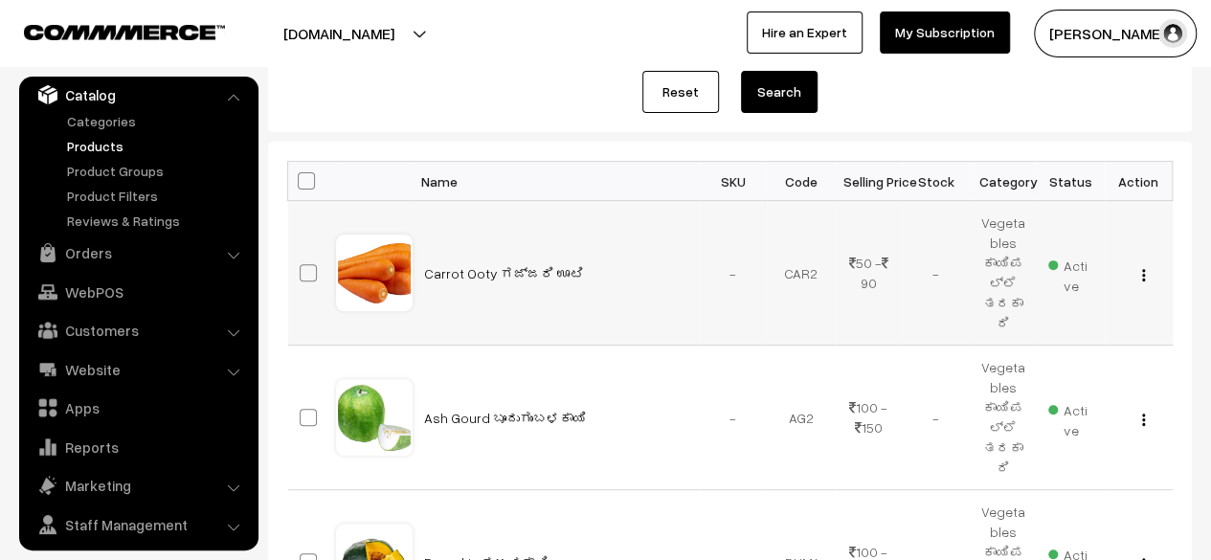
click at [1143, 269] on img "button" at bounding box center [1143, 275] width 3 height 12
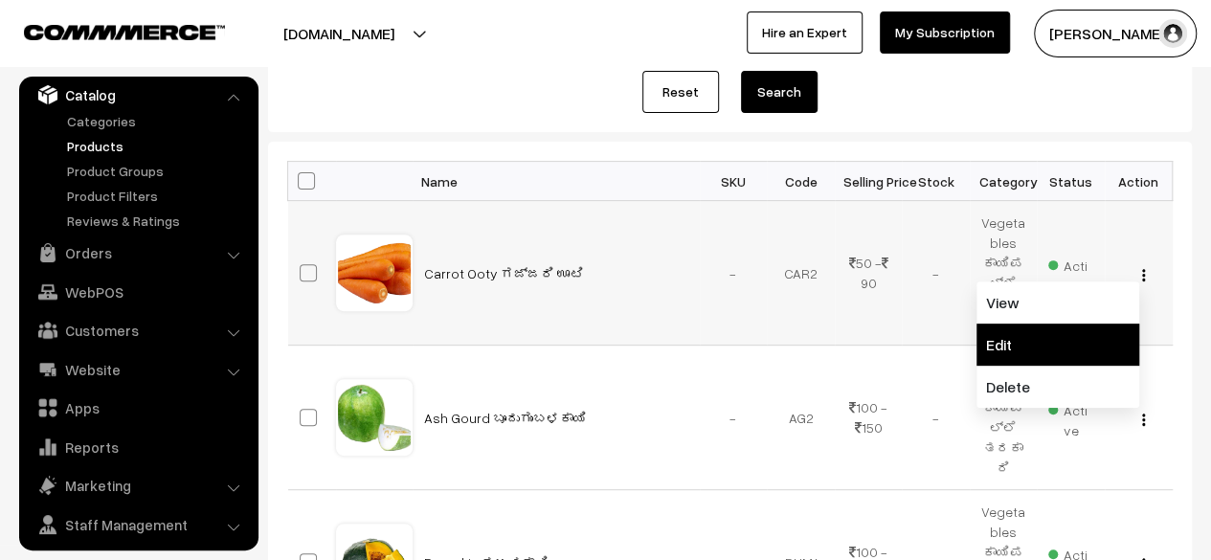
click at [1052, 331] on link "Edit" at bounding box center [1057, 344] width 163 height 42
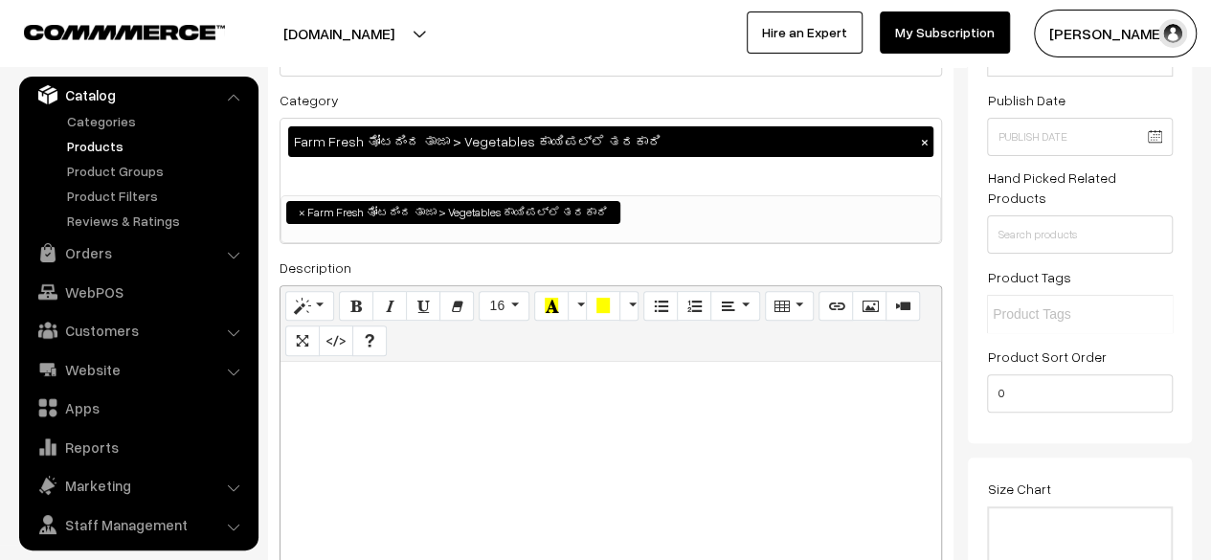
scroll to position [193, 0]
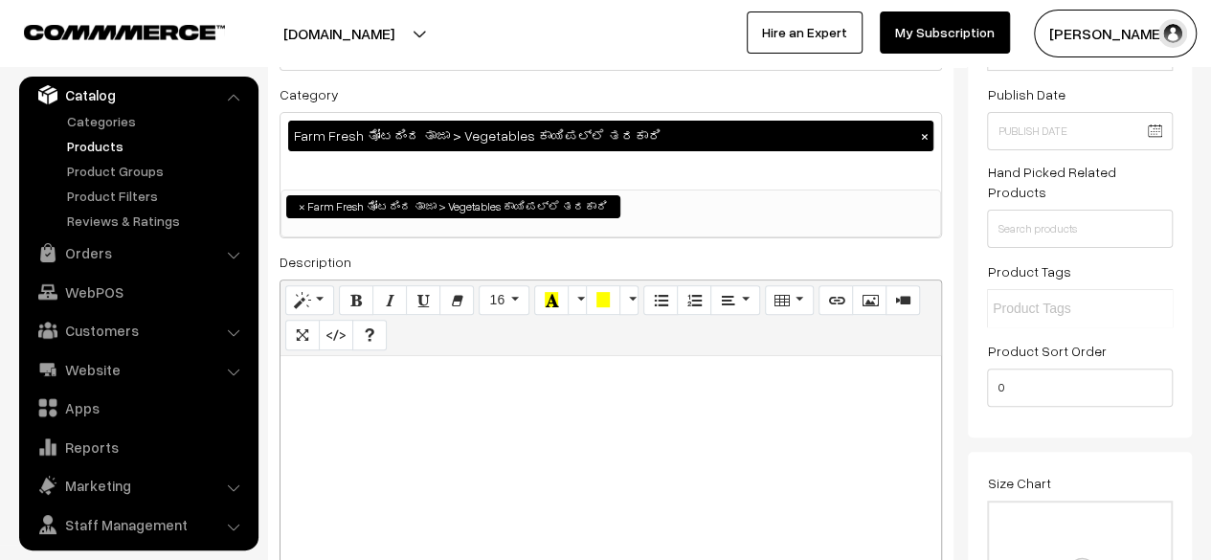
click at [456, 407] on div at bounding box center [610, 475] width 660 height 239
paste div
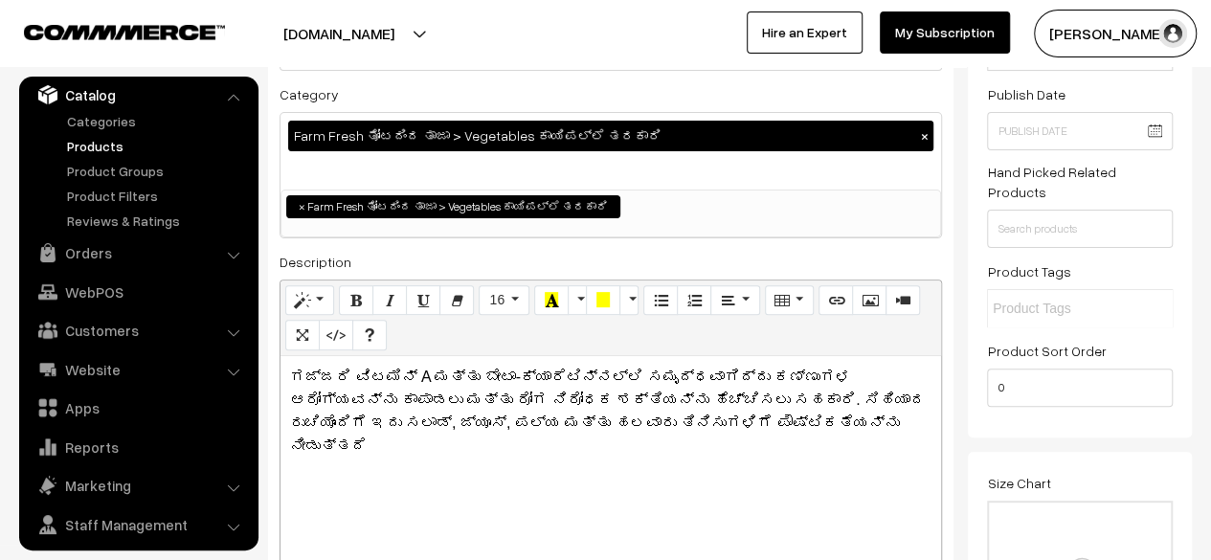
scroll to position [0, 0]
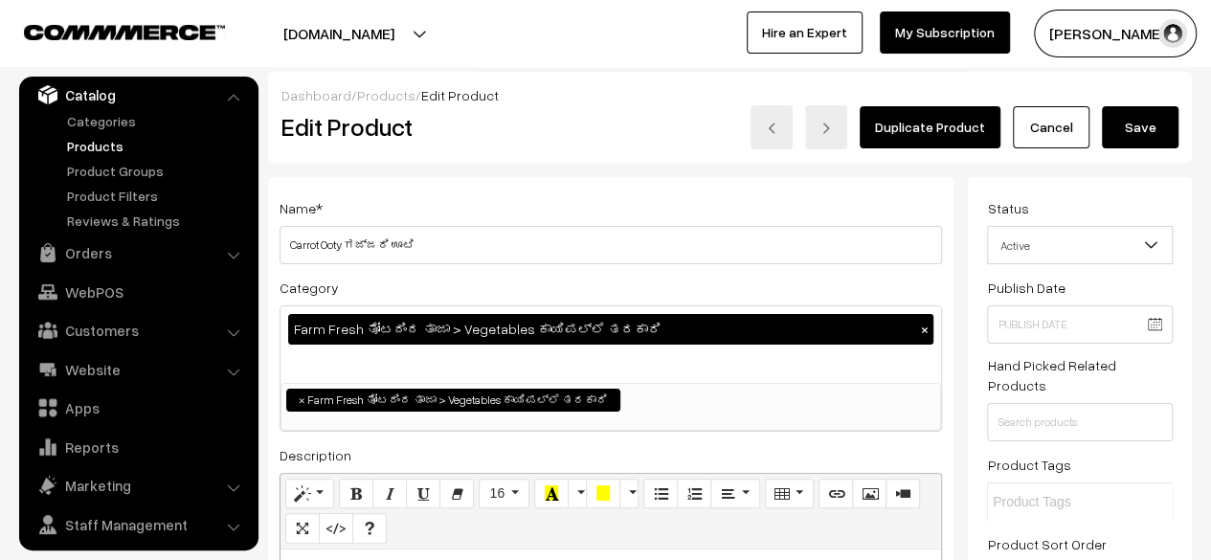
click at [1147, 130] on button "Save" at bounding box center [1140, 127] width 77 height 42
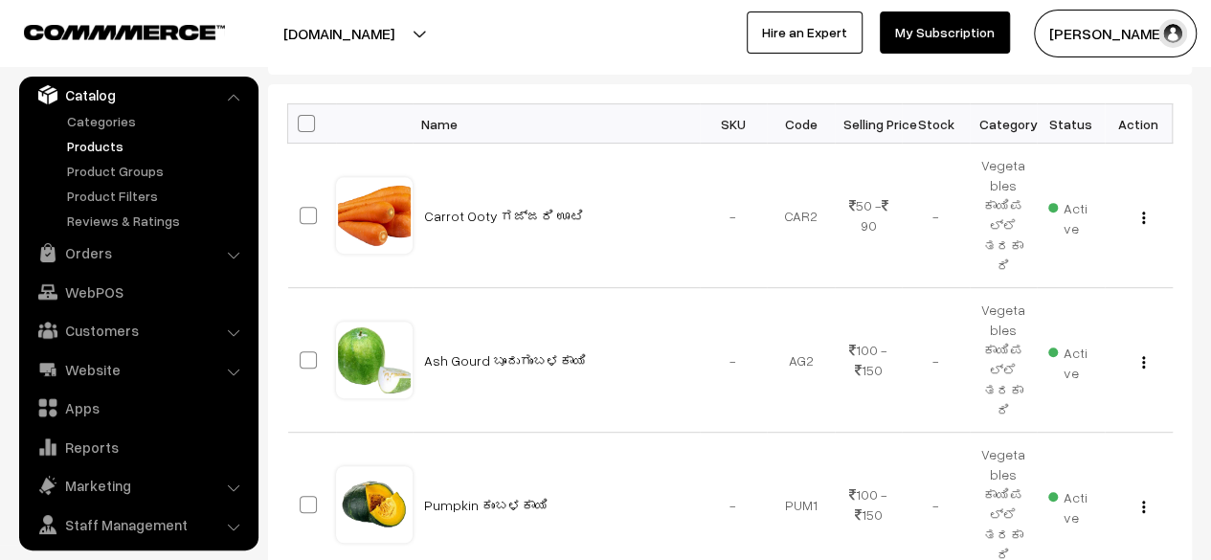
scroll to position [292, 0]
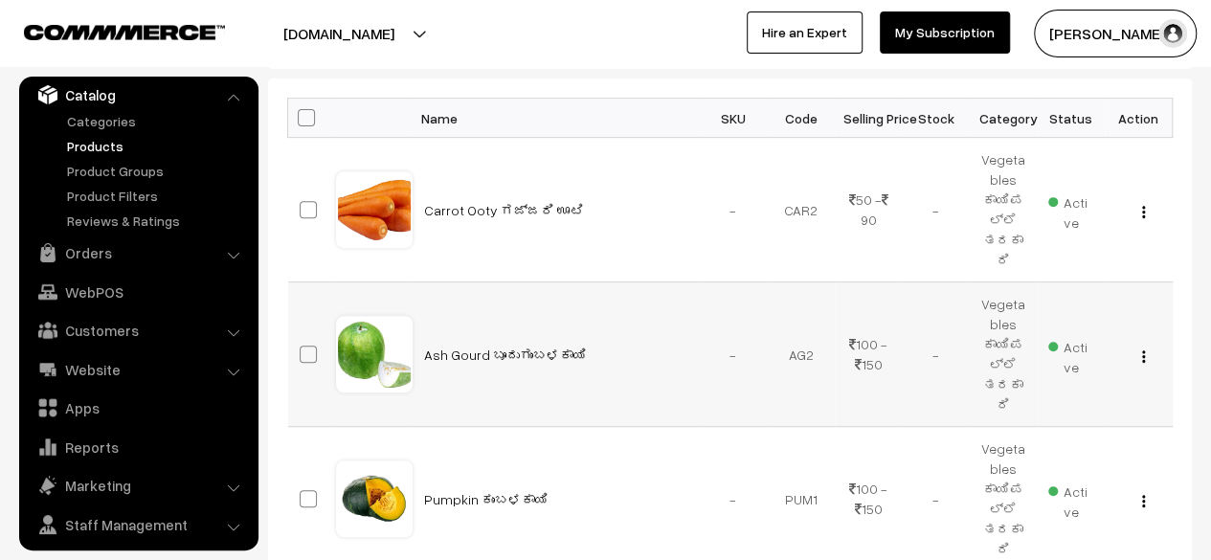
click at [1143, 350] on img "button" at bounding box center [1143, 356] width 3 height 12
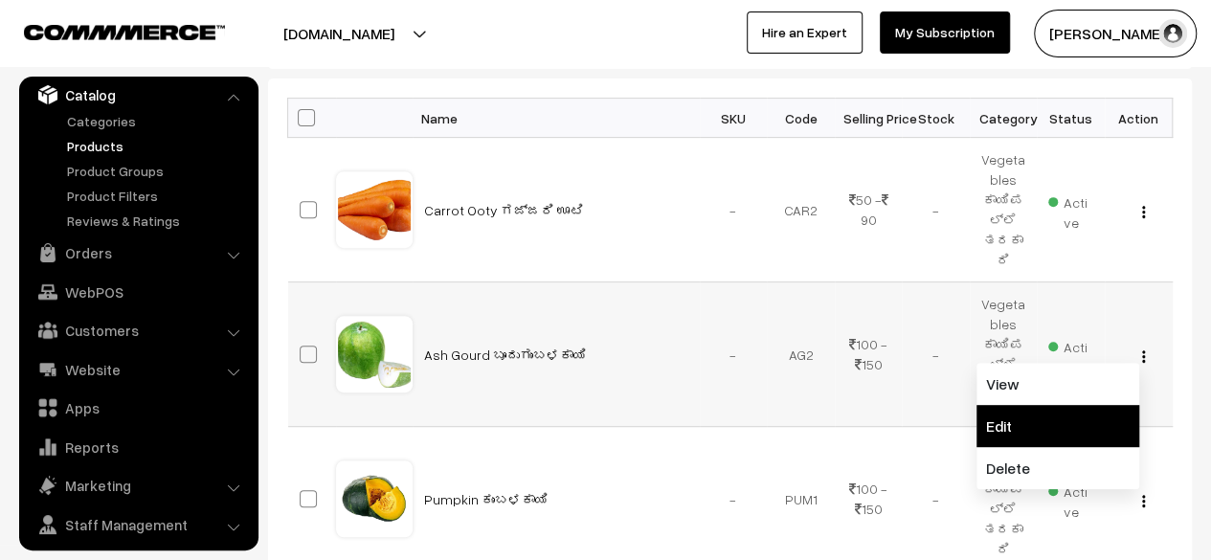
click at [998, 405] on link "Edit" at bounding box center [1057, 426] width 163 height 42
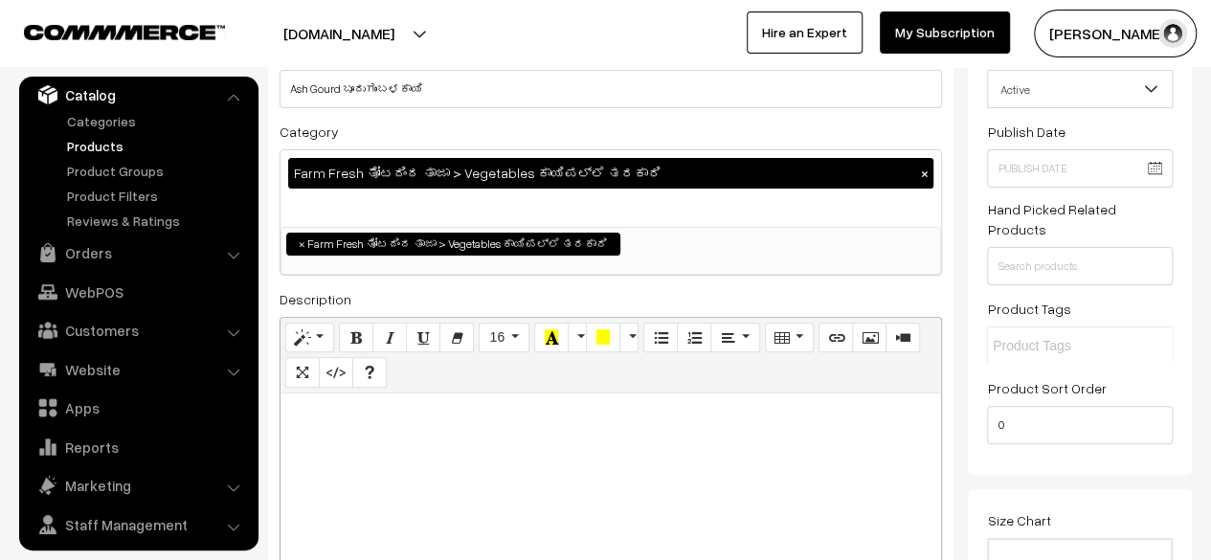
scroll to position [157, 0]
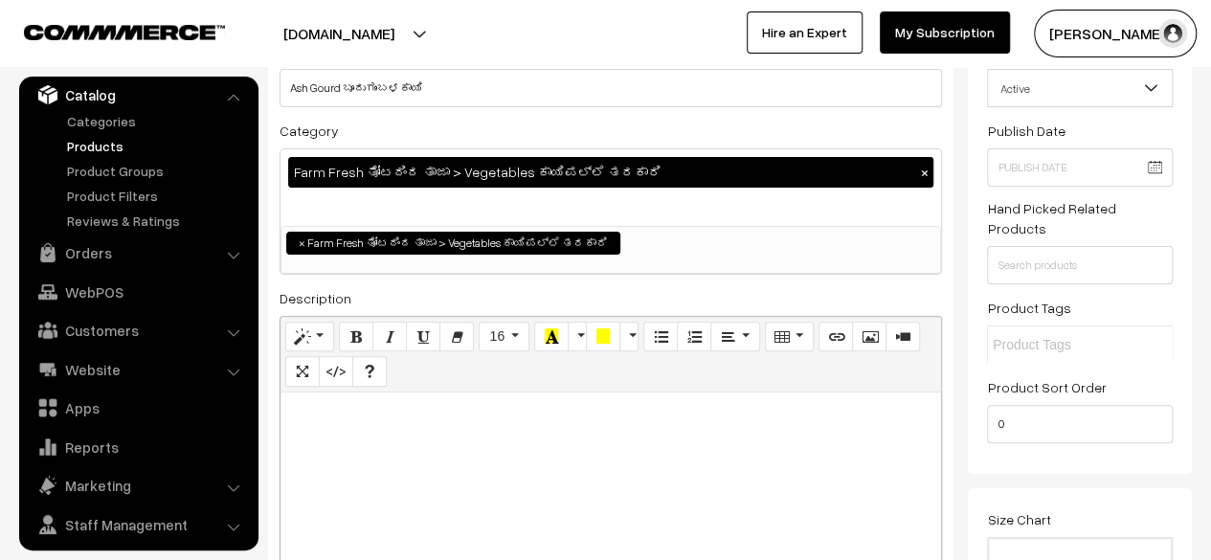
click at [652, 441] on div at bounding box center [610, 511] width 660 height 239
paste div
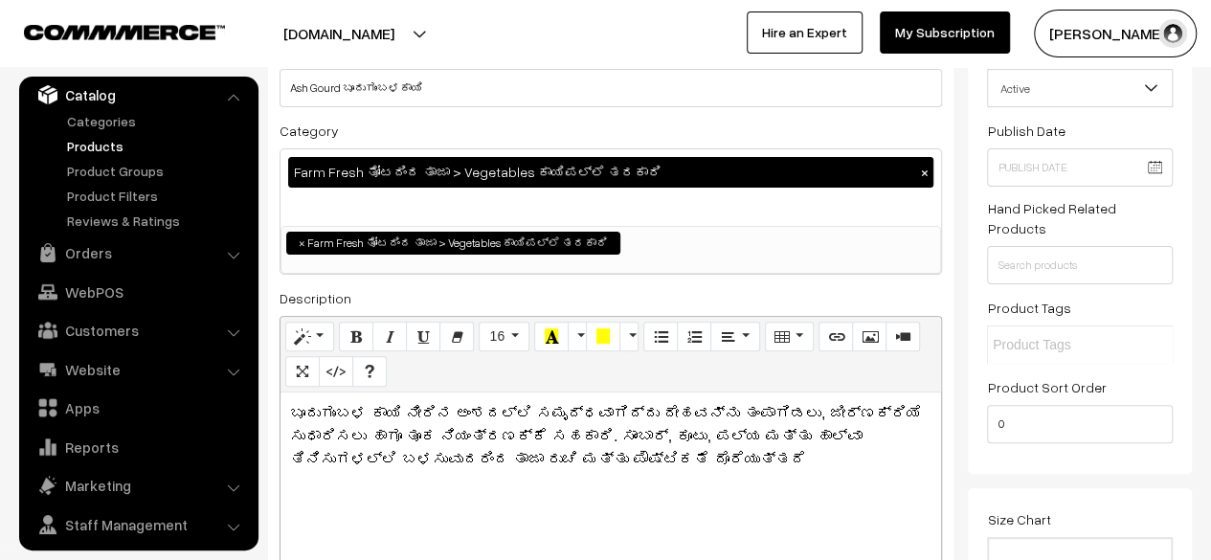
scroll to position [0, 0]
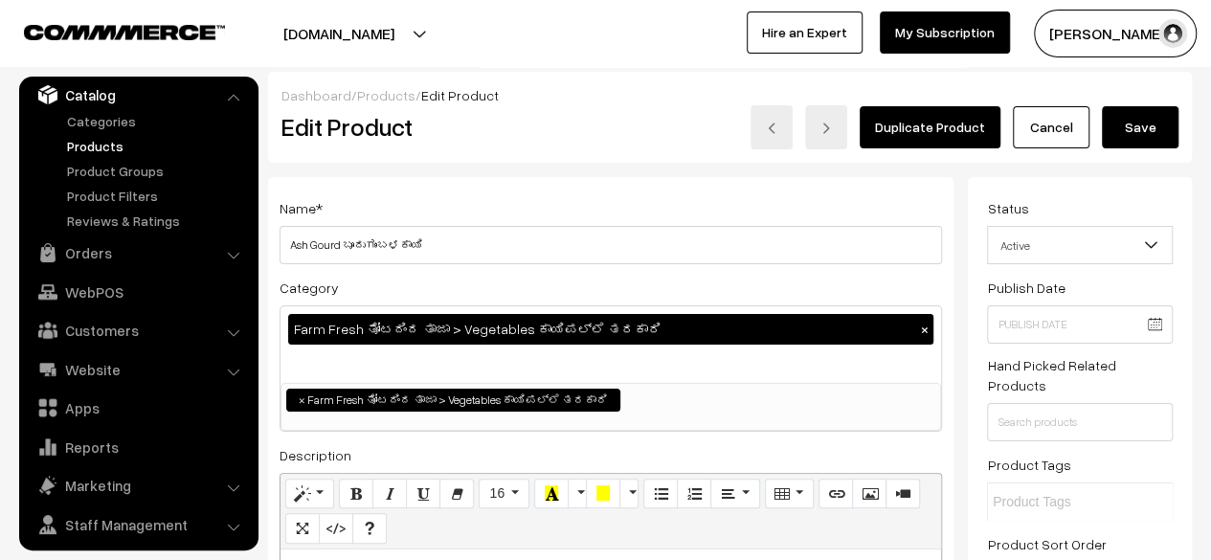
click at [1128, 112] on button "Save" at bounding box center [1140, 127] width 77 height 42
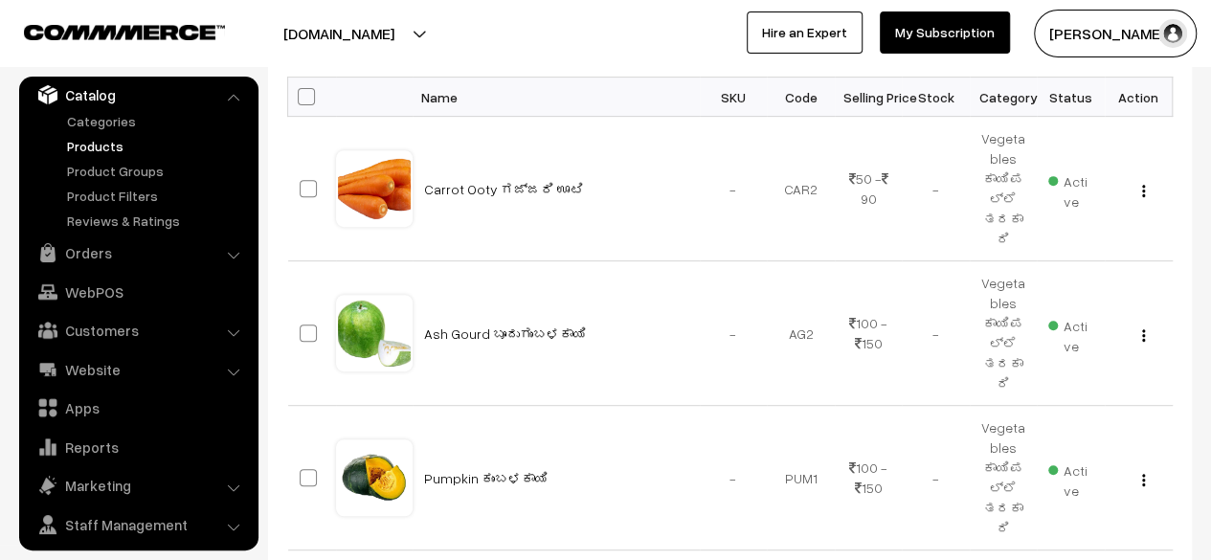
scroll to position [314, 0]
click at [1142, 473] on img "button" at bounding box center [1143, 479] width 3 height 12
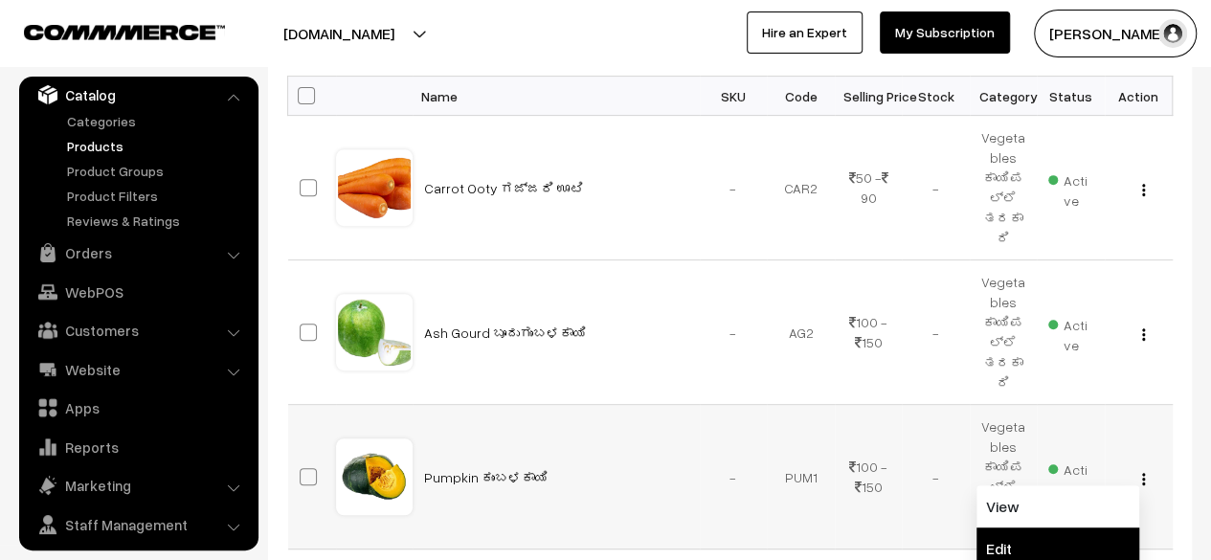
click at [1044, 527] on link "Edit" at bounding box center [1057, 548] width 163 height 42
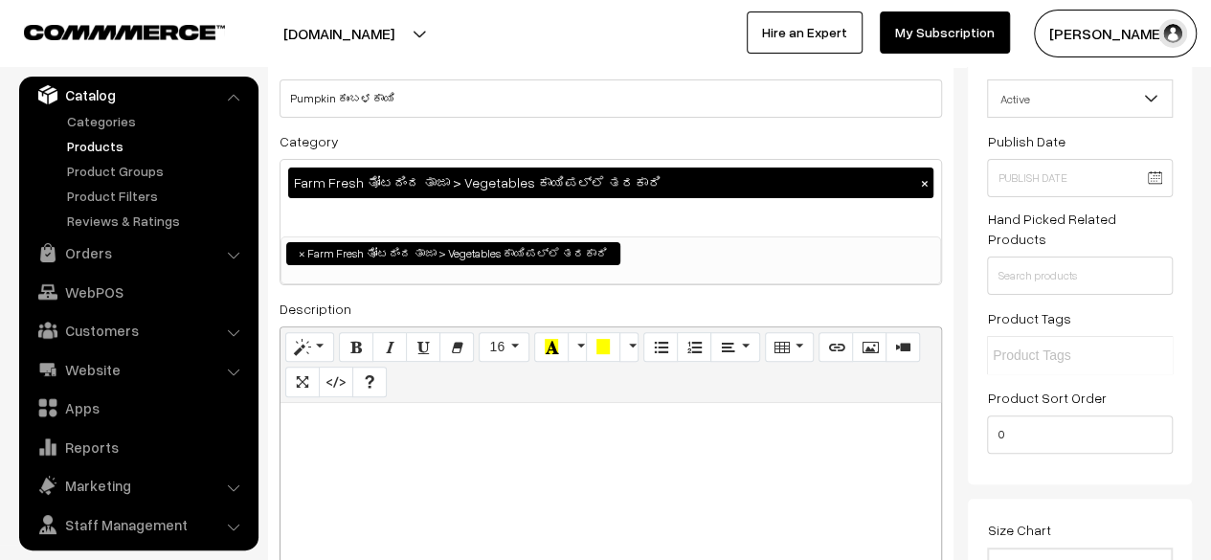
scroll to position [147, 0]
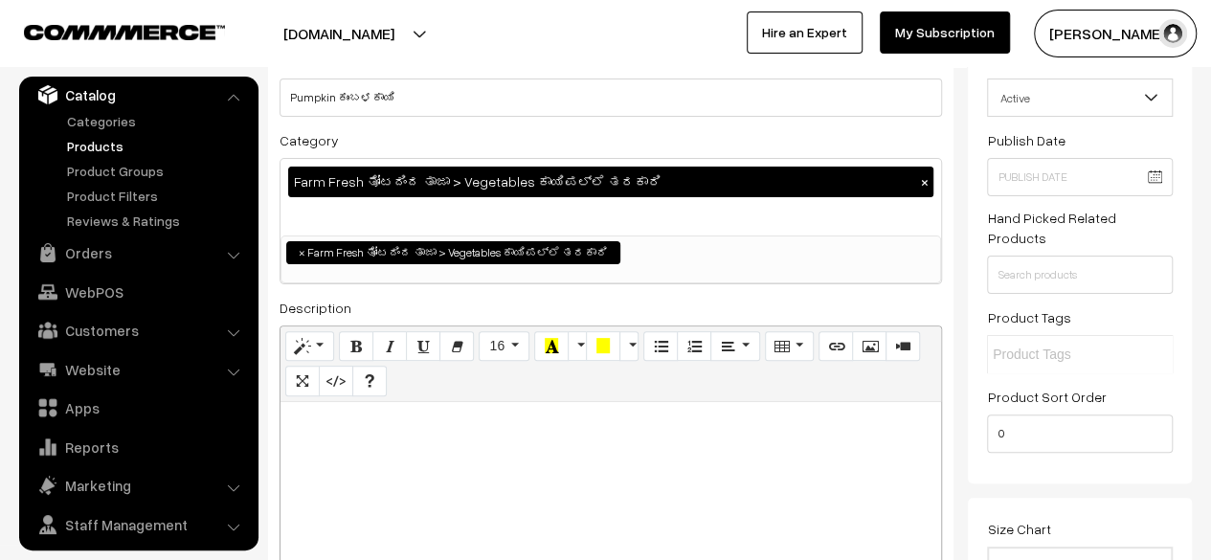
click at [615, 423] on p at bounding box center [610, 423] width 641 height 23
paste div
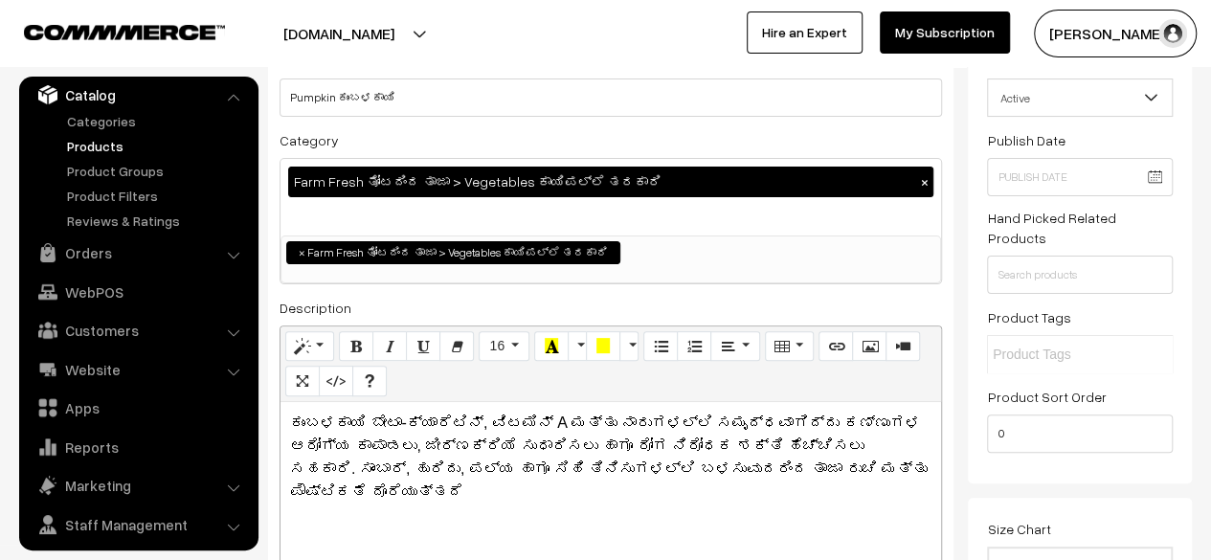
scroll to position [0, 0]
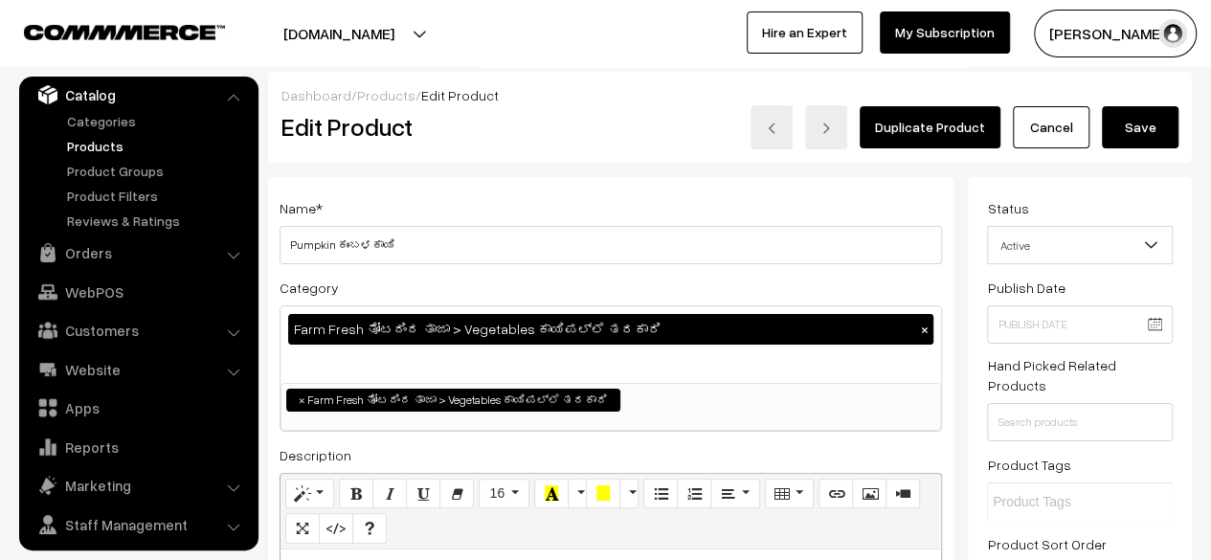
click at [1141, 130] on button "Save" at bounding box center [1140, 127] width 77 height 42
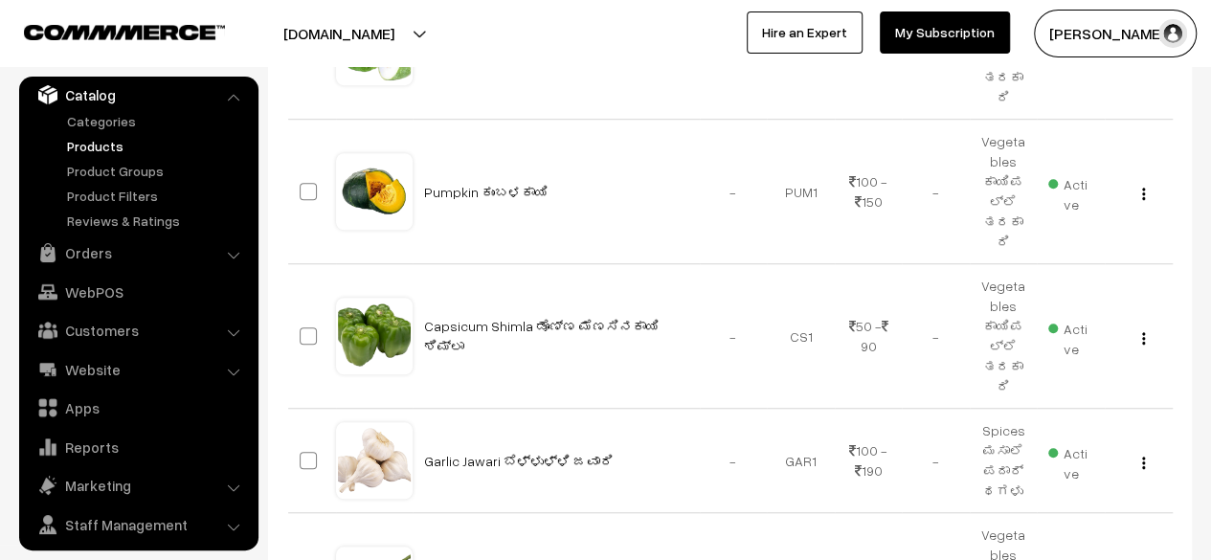
scroll to position [612, 0]
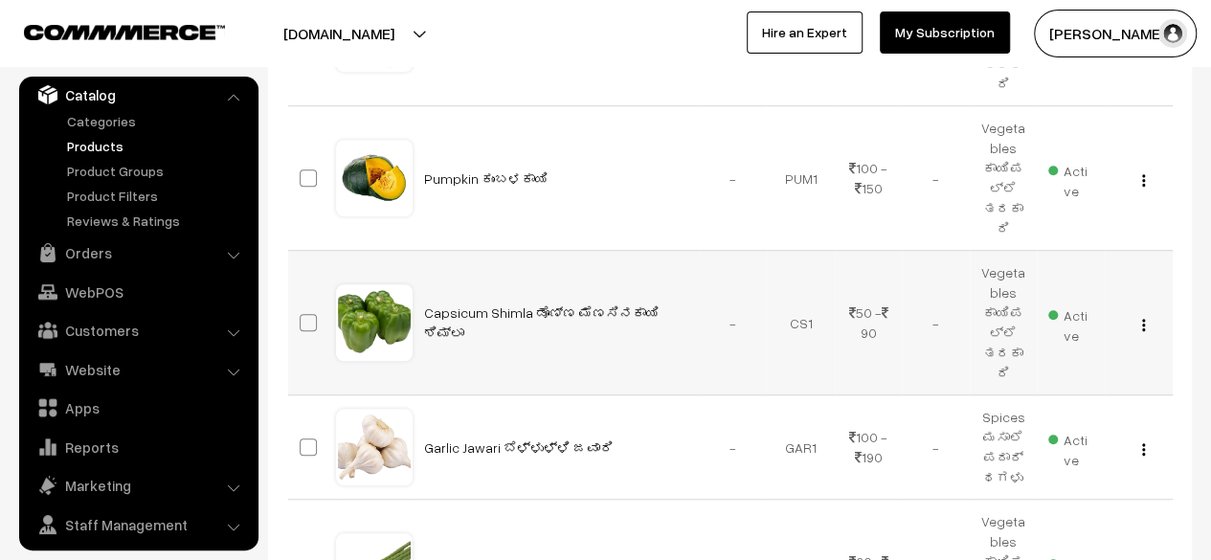
click at [1143, 319] on img "button" at bounding box center [1143, 325] width 3 height 12
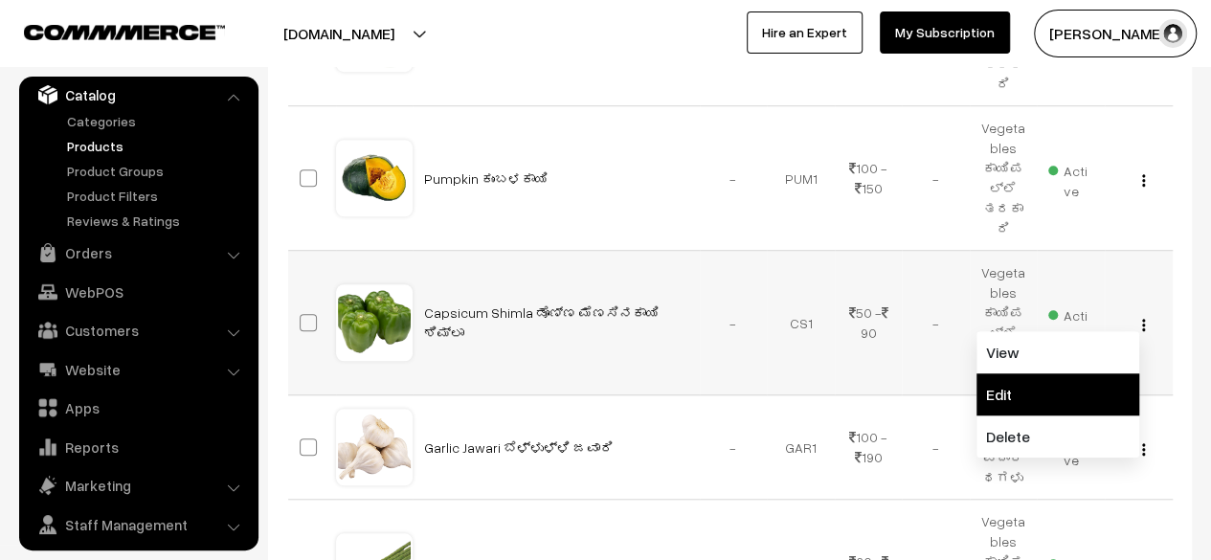
click at [1066, 373] on link "Edit" at bounding box center [1057, 394] width 163 height 42
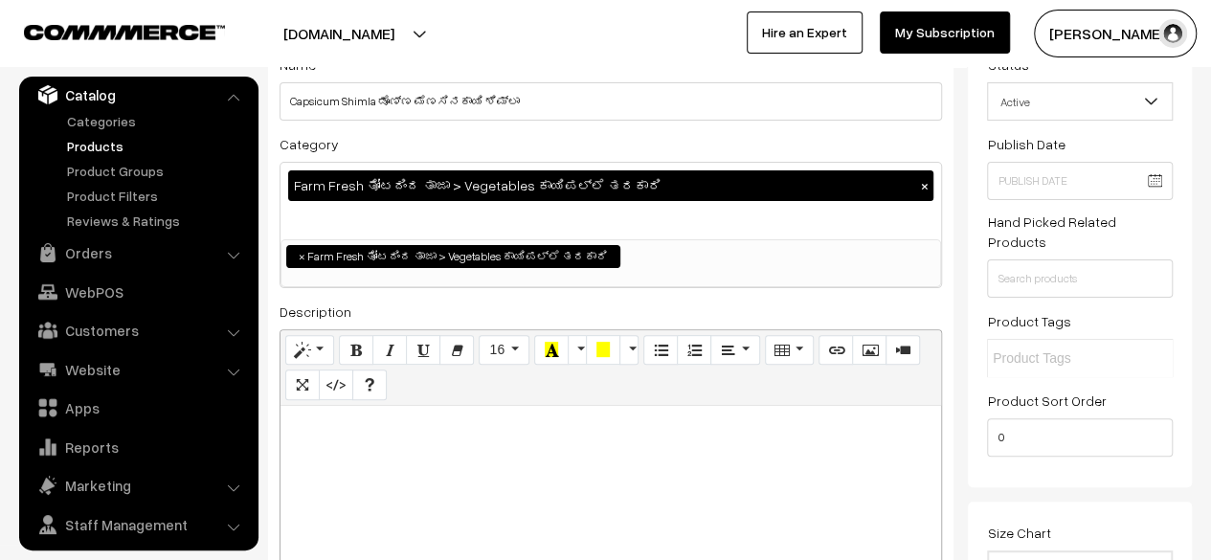
scroll to position [145, 0]
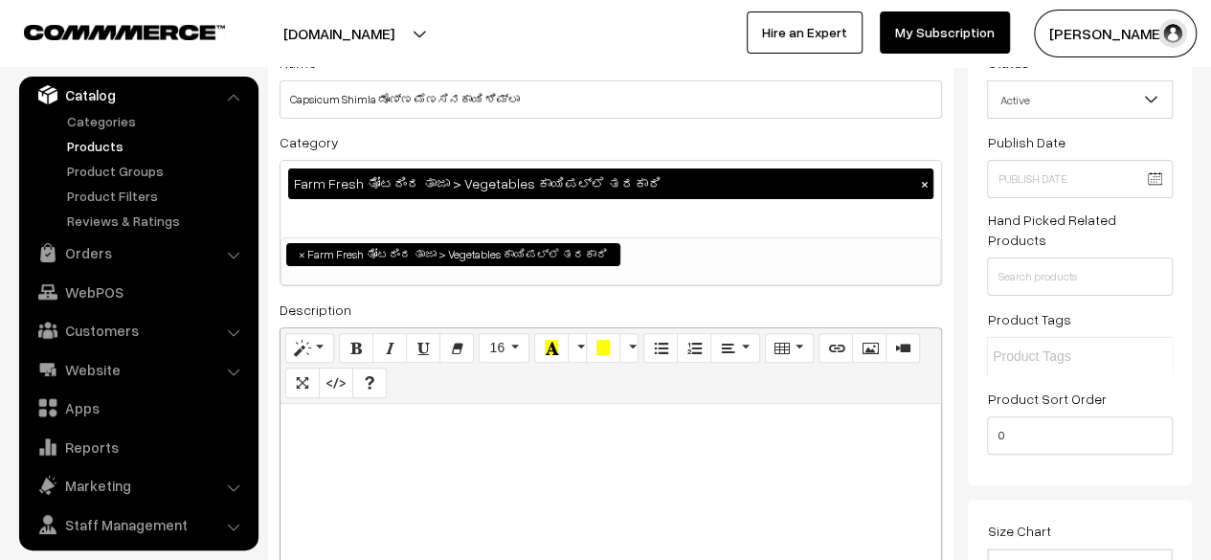
click at [498, 439] on div at bounding box center [610, 523] width 660 height 239
paste div
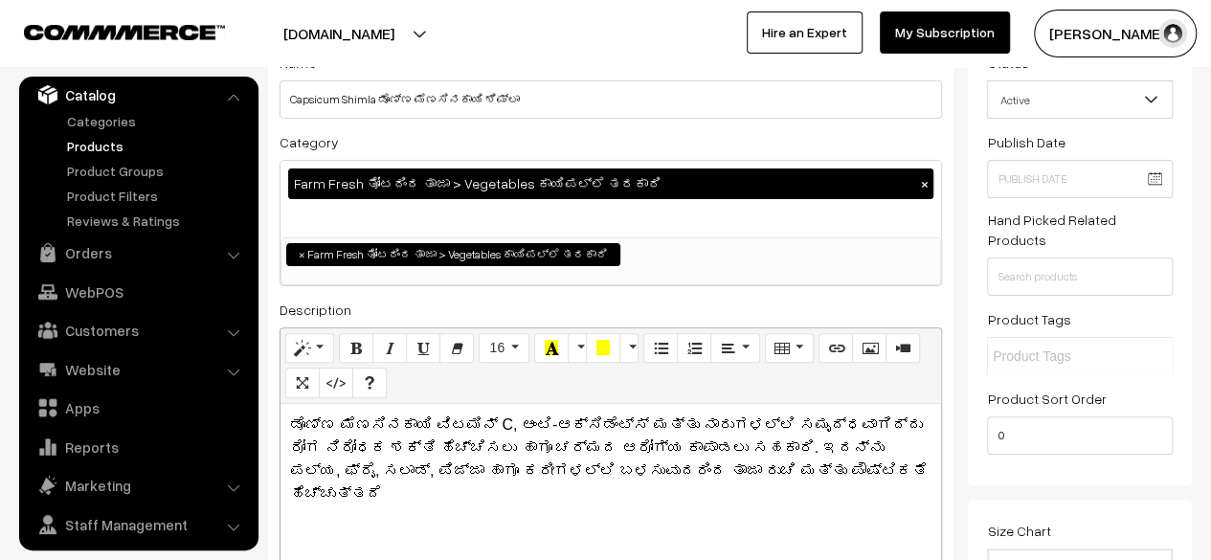
scroll to position [0, 0]
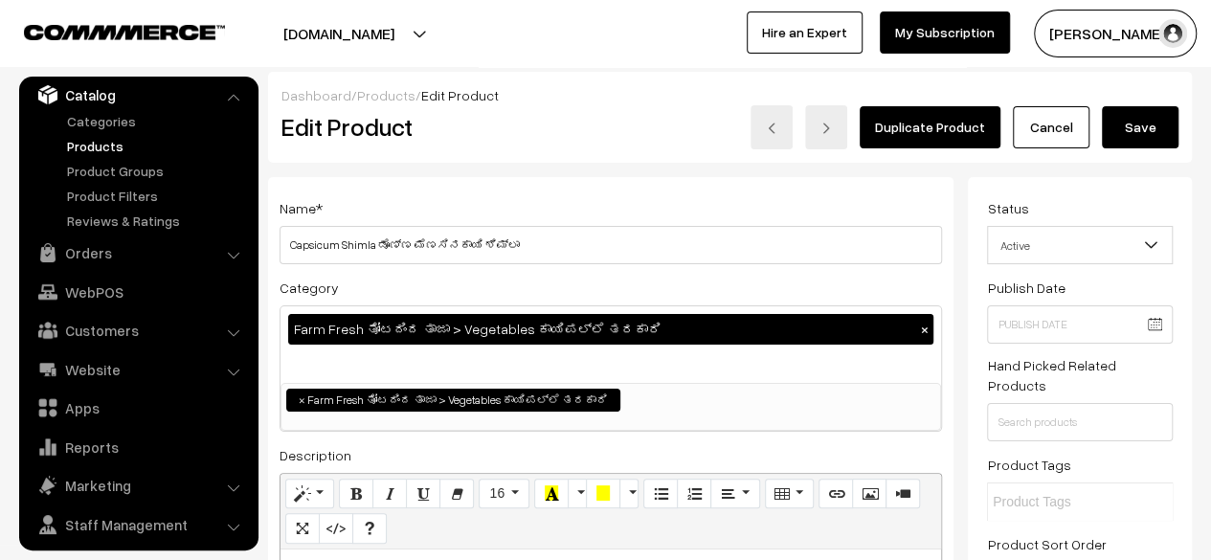
click at [1136, 141] on button "Save" at bounding box center [1140, 127] width 77 height 42
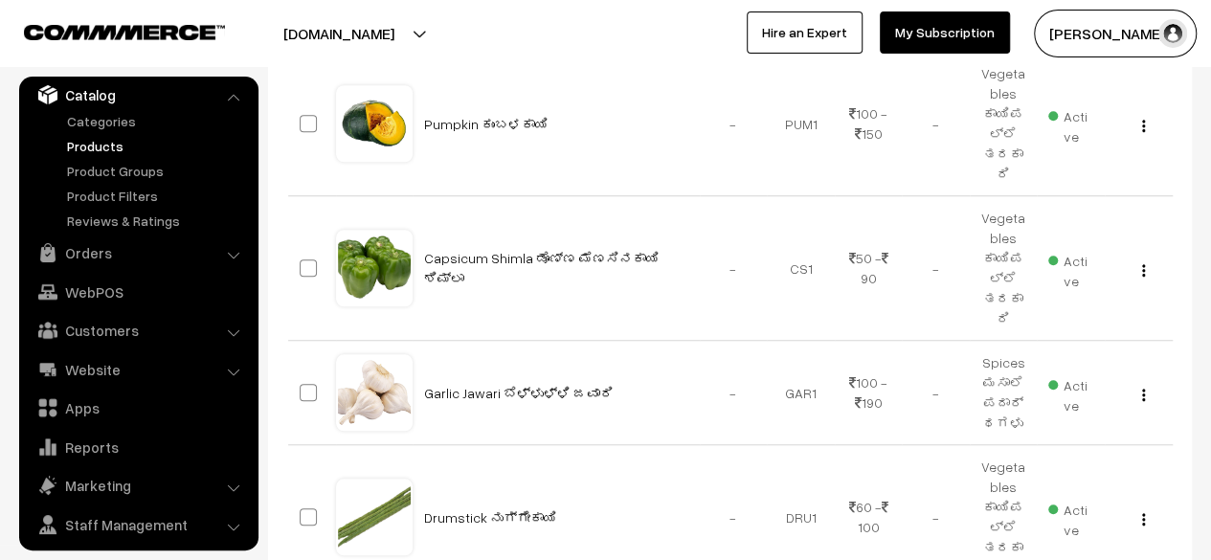
scroll to position [784, 0]
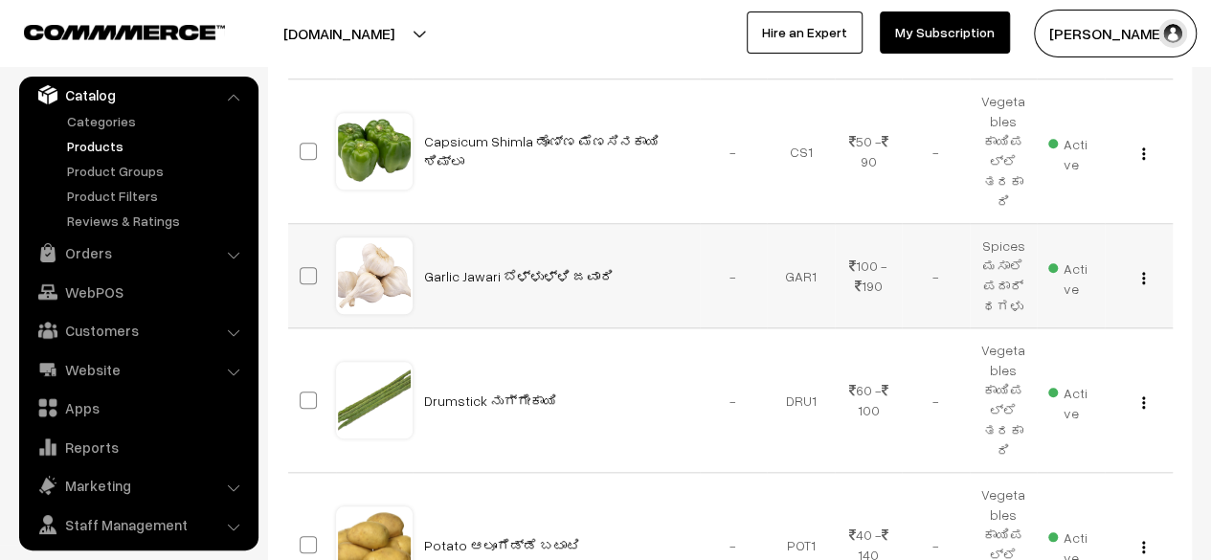
click at [1143, 272] on img "button" at bounding box center [1143, 278] width 3 height 12
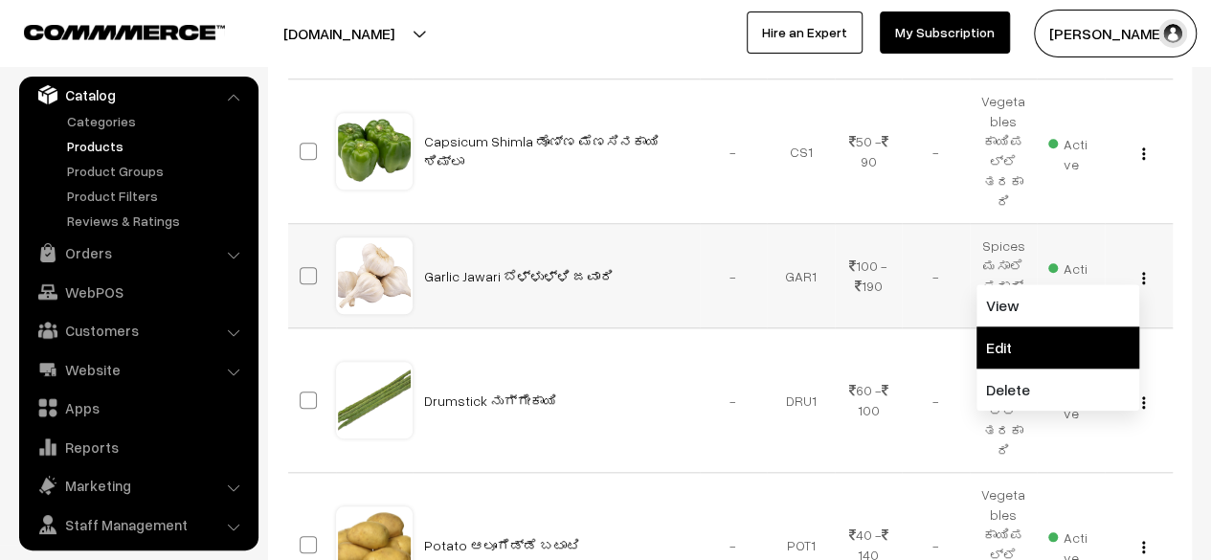
click at [1089, 326] on link "Edit" at bounding box center [1057, 347] width 163 height 42
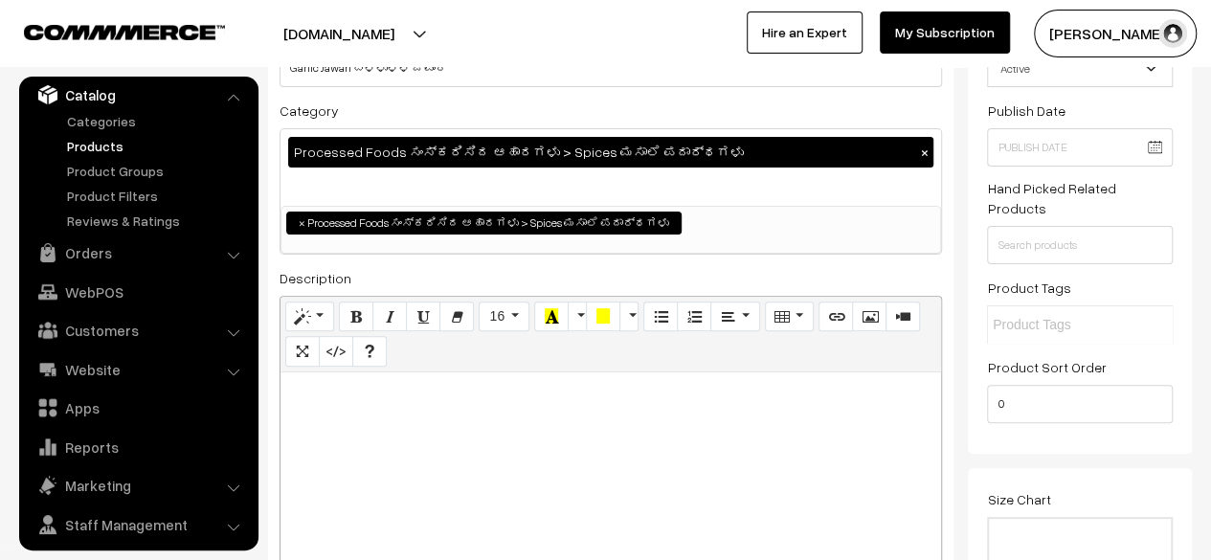
scroll to position [189, 0]
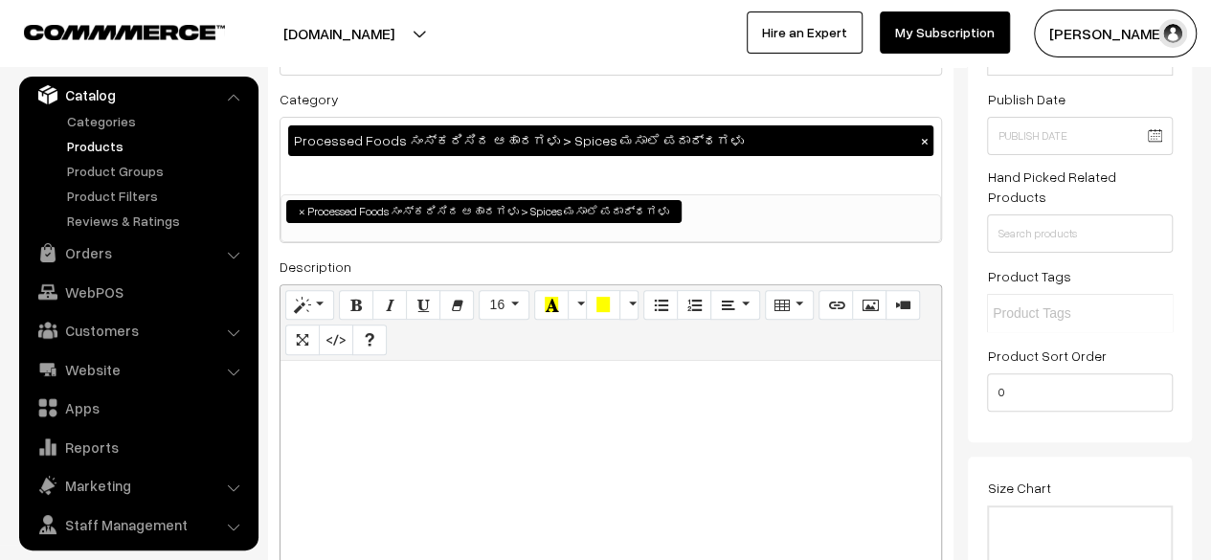
click at [438, 383] on p at bounding box center [610, 381] width 641 height 23
paste div
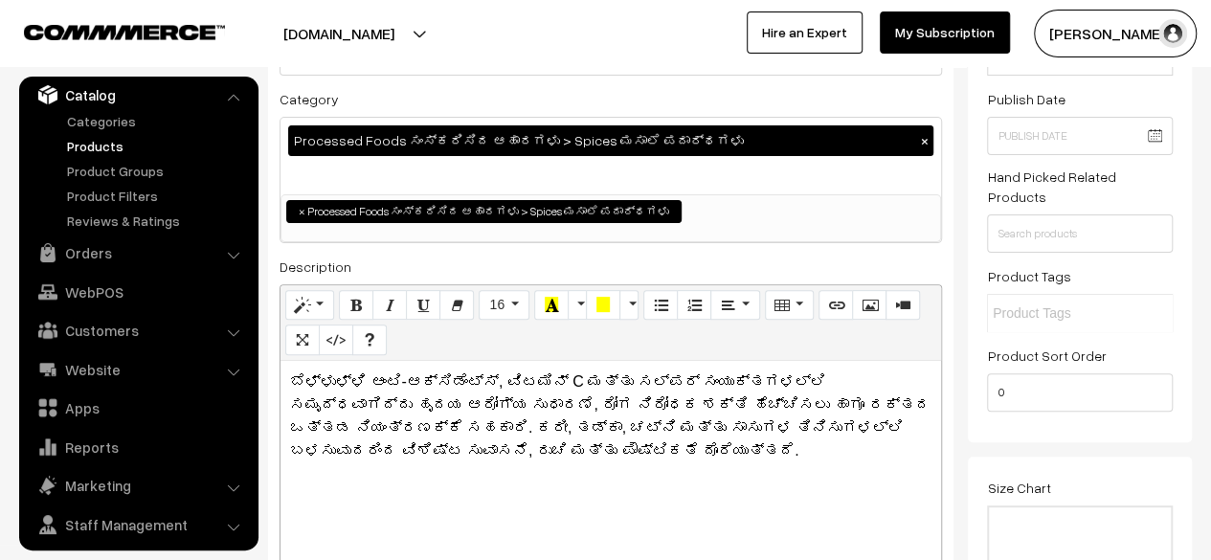
scroll to position [0, 0]
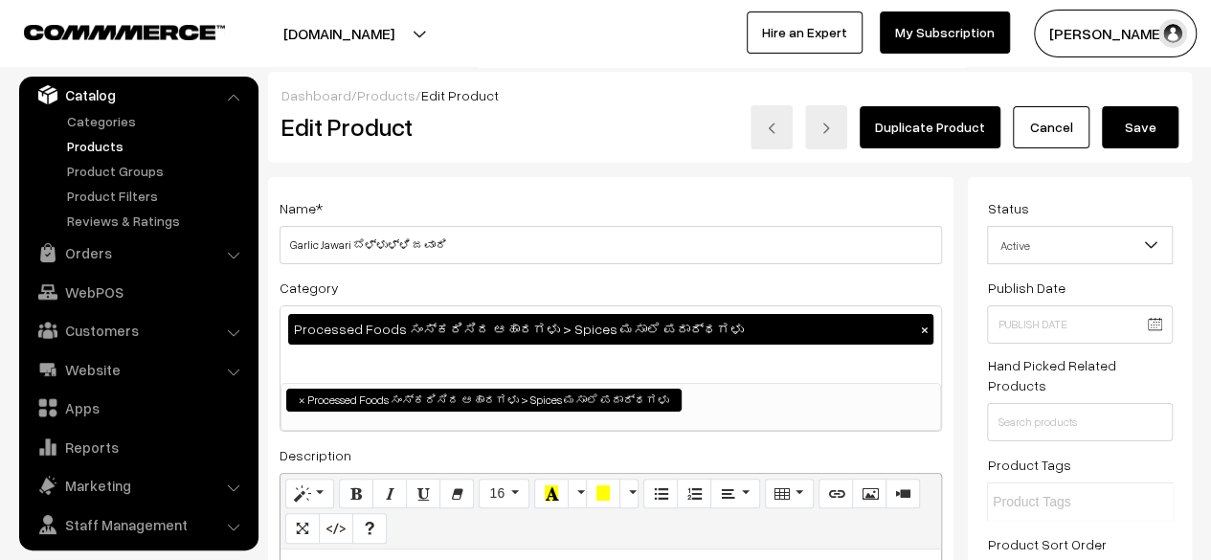
click at [1146, 122] on button "Save" at bounding box center [1140, 127] width 77 height 42
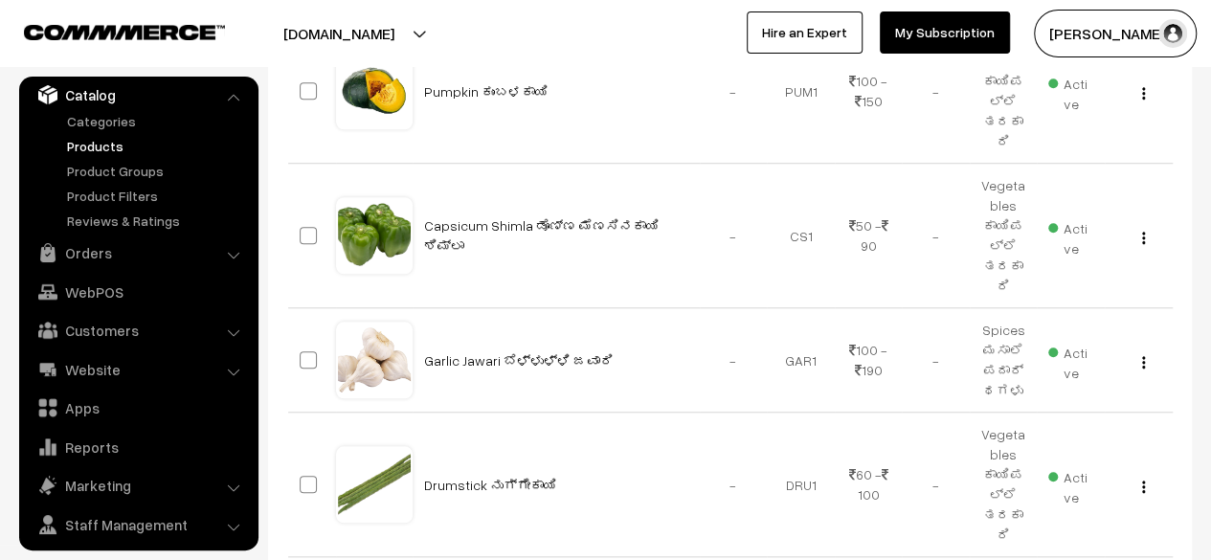
scroll to position [797, 0]
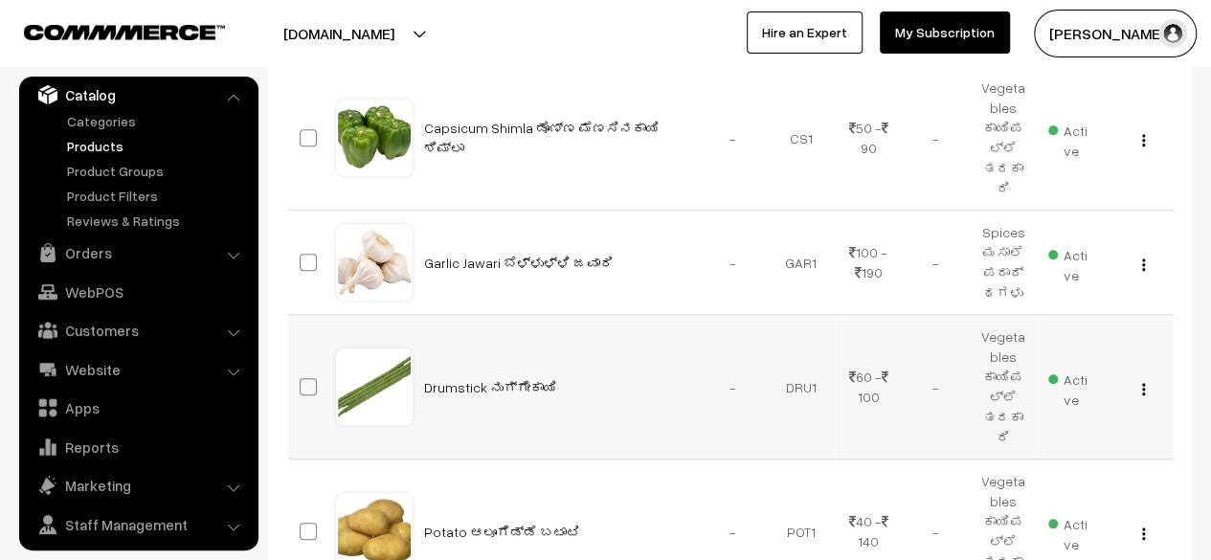
click at [1145, 381] on button "button" at bounding box center [1143, 388] width 5 height 15
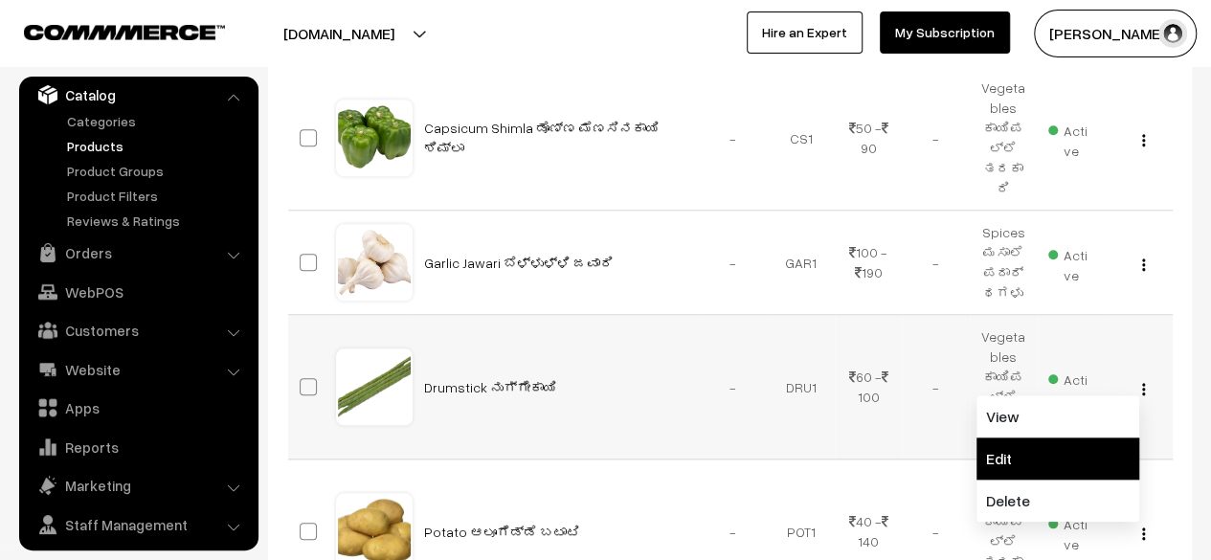
click at [1079, 437] on link "Edit" at bounding box center [1057, 458] width 163 height 42
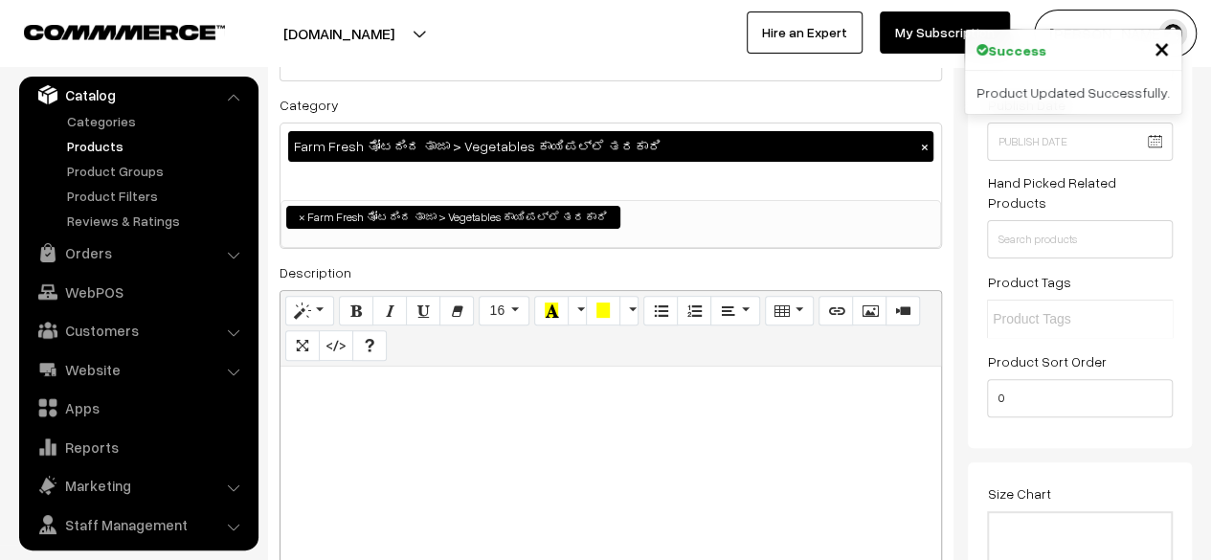
scroll to position [184, 0]
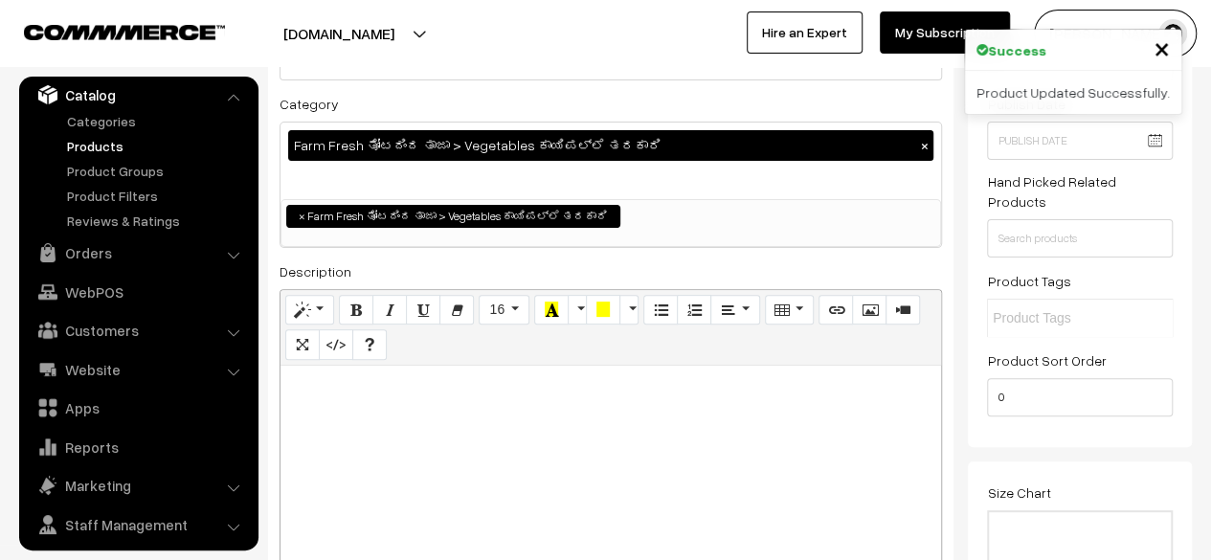
click at [442, 395] on p at bounding box center [610, 386] width 641 height 23
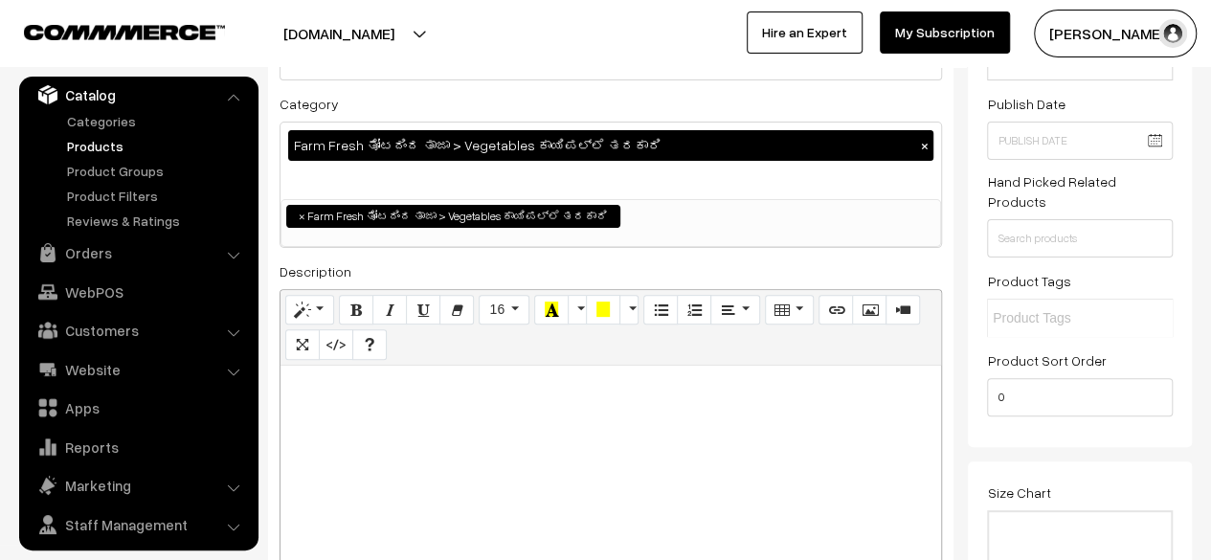
paste div
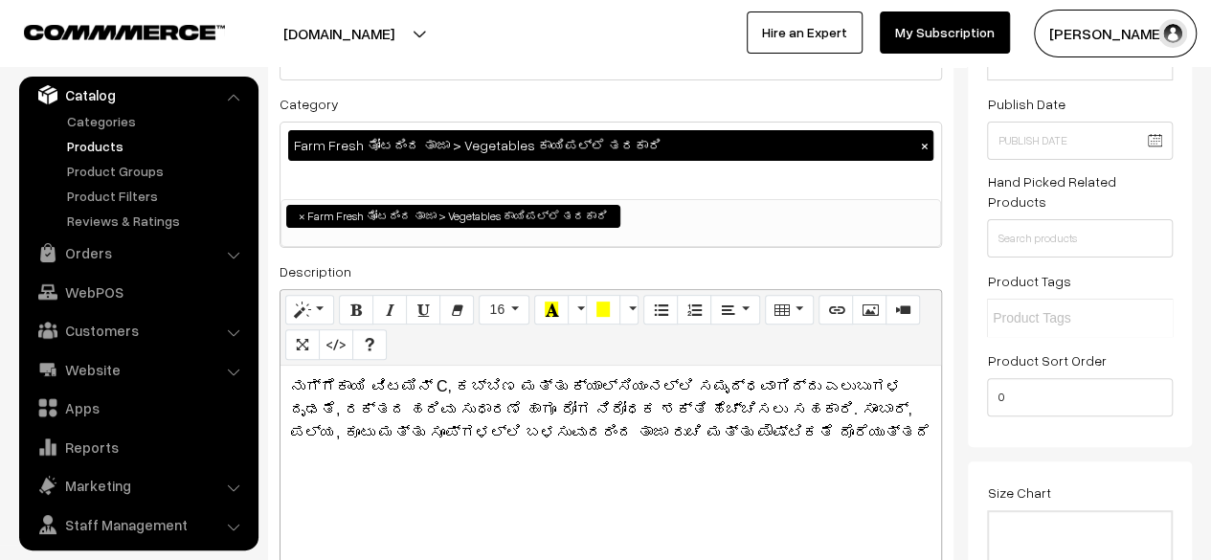
scroll to position [0, 0]
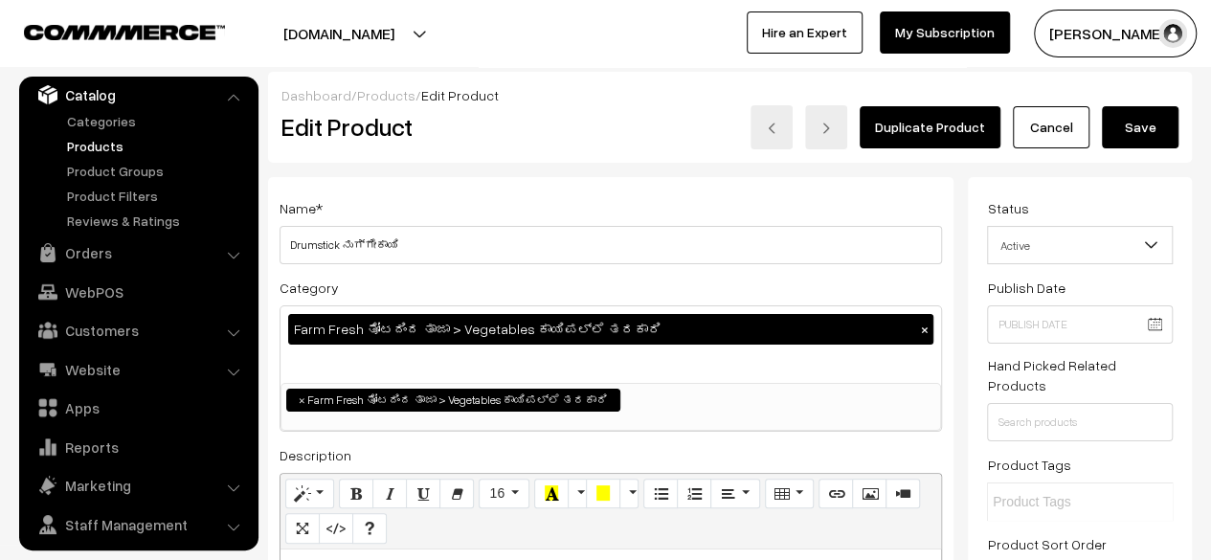
click at [1143, 137] on button "Save" at bounding box center [1140, 127] width 77 height 42
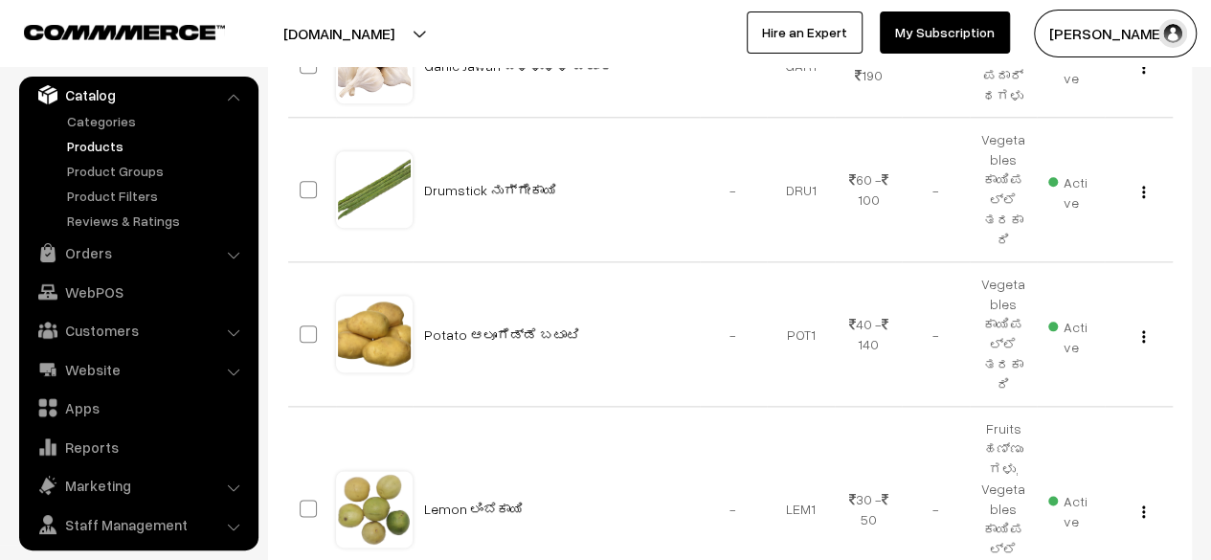
scroll to position [993, 0]
click at [1142, 331] on img "button" at bounding box center [1143, 337] width 3 height 12
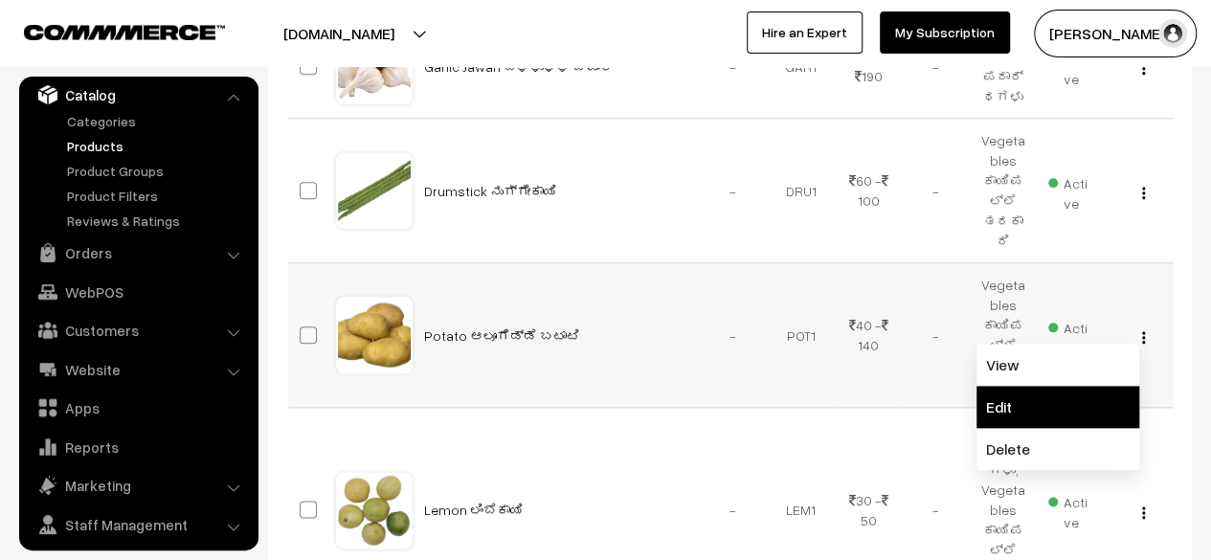
click at [1066, 386] on link "Edit" at bounding box center [1057, 407] width 163 height 42
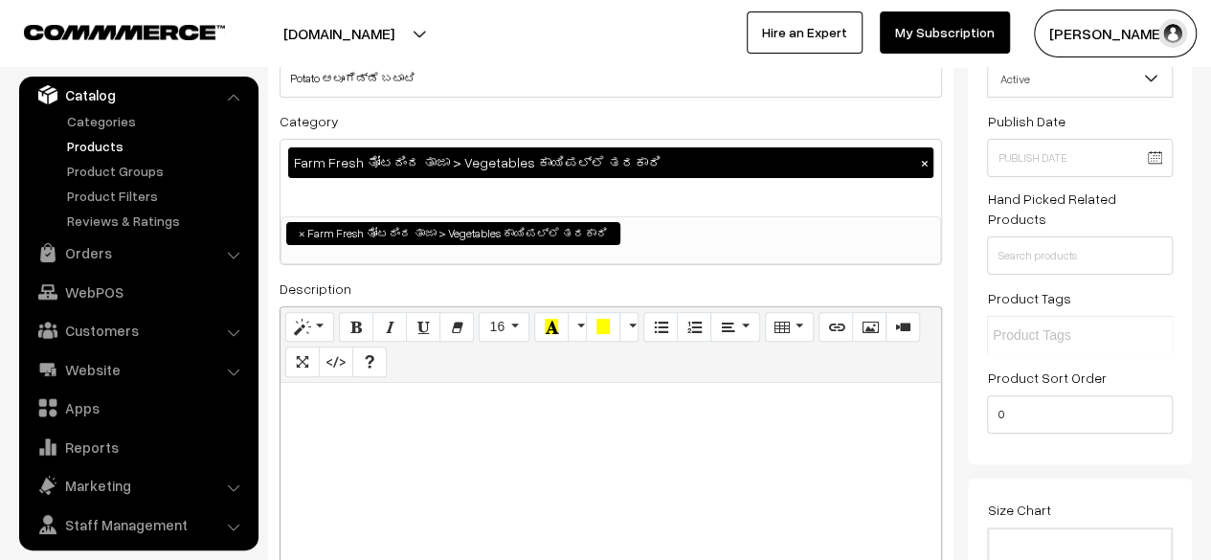
scroll to position [174, 0]
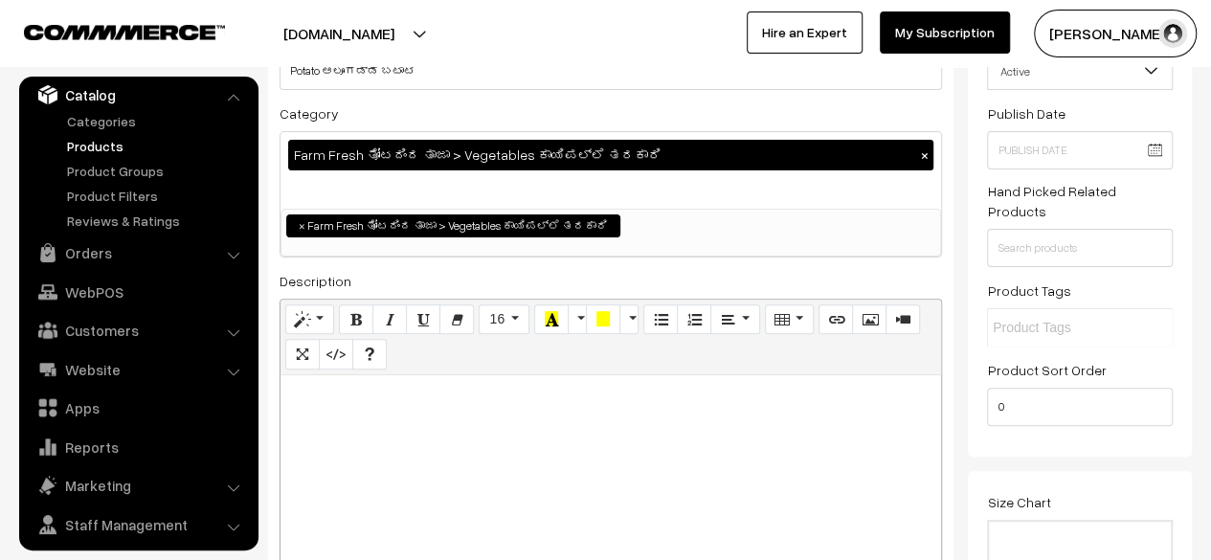
click at [486, 435] on div at bounding box center [610, 494] width 660 height 239
paste div
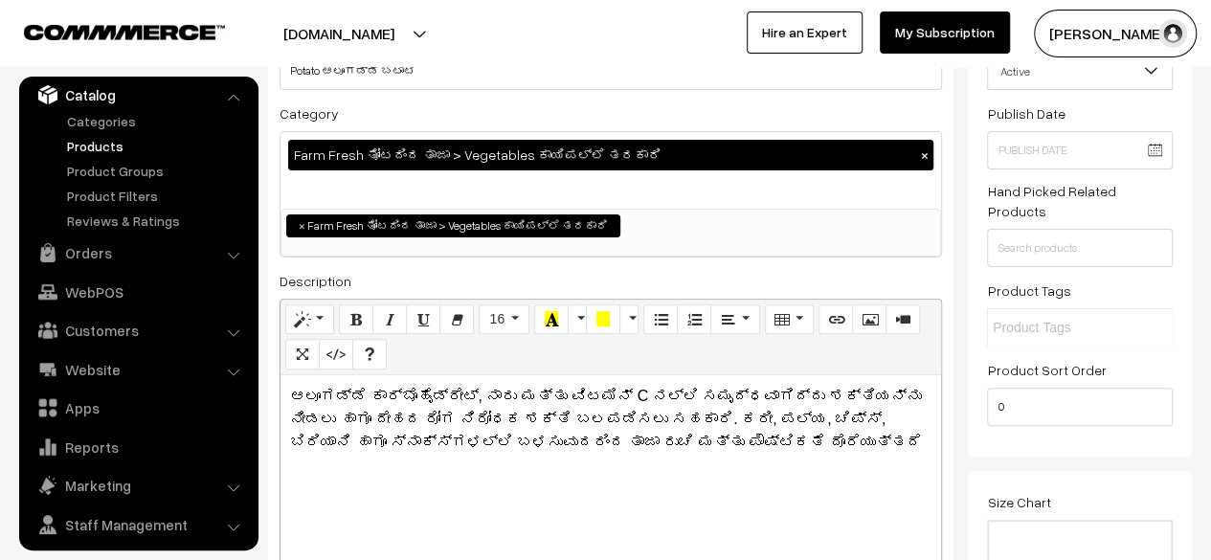
scroll to position [0, 0]
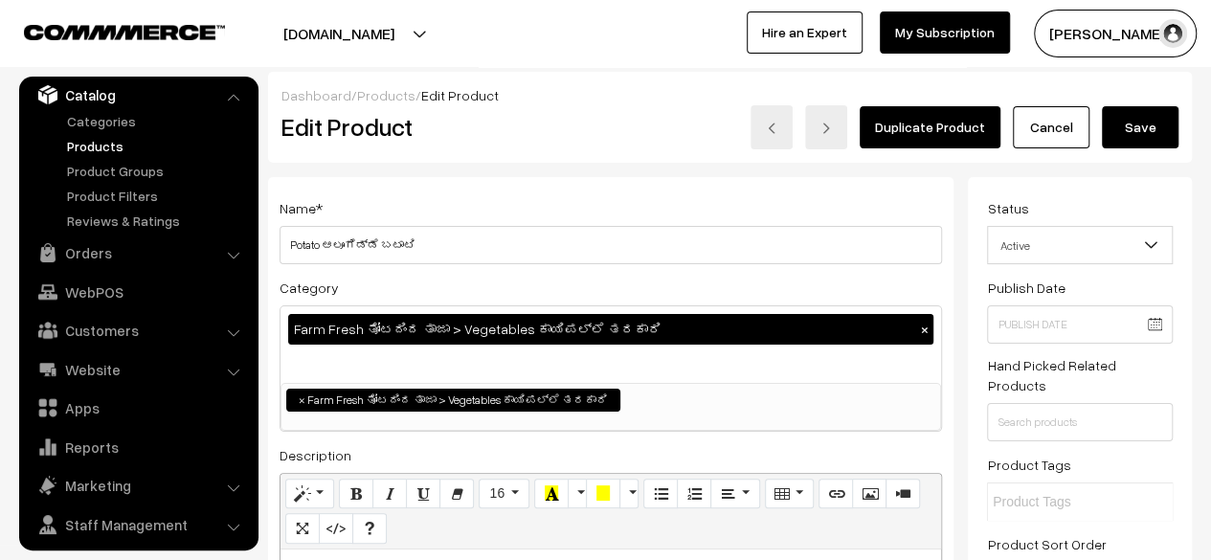
click at [1143, 135] on button "Save" at bounding box center [1140, 127] width 77 height 42
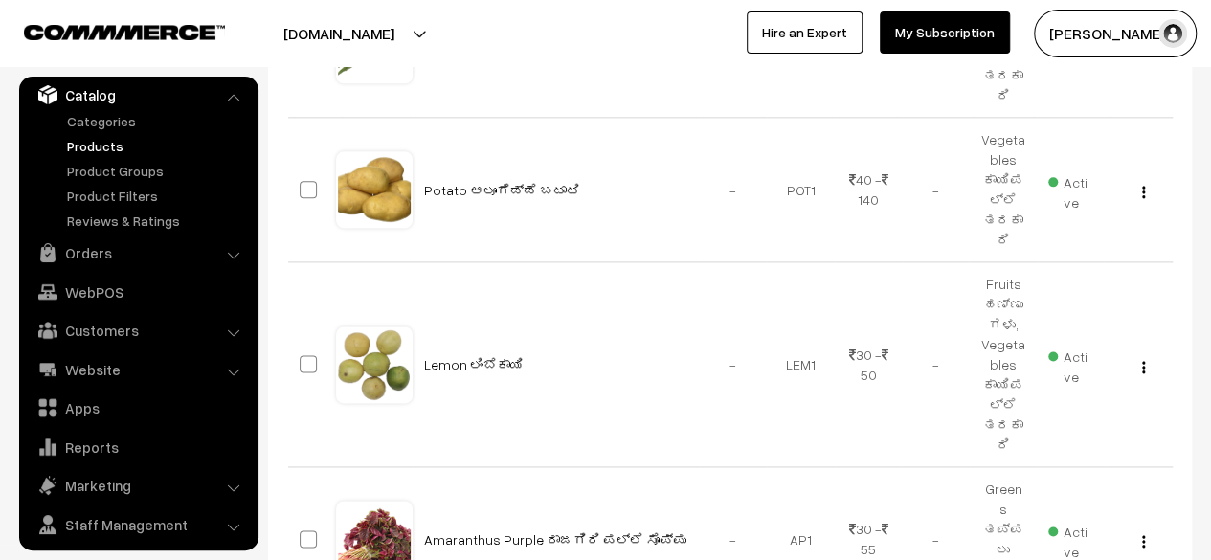
scroll to position [1140, 0]
click at [1142, 360] on img "button" at bounding box center [1143, 366] width 3 height 12
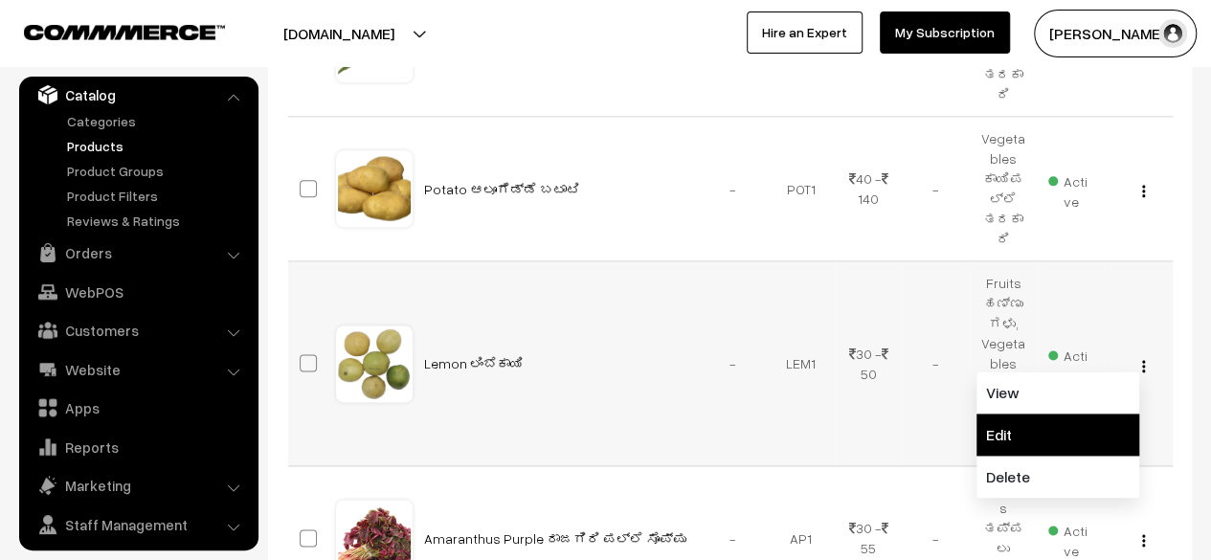
click at [1046, 413] on link "Edit" at bounding box center [1057, 434] width 163 height 42
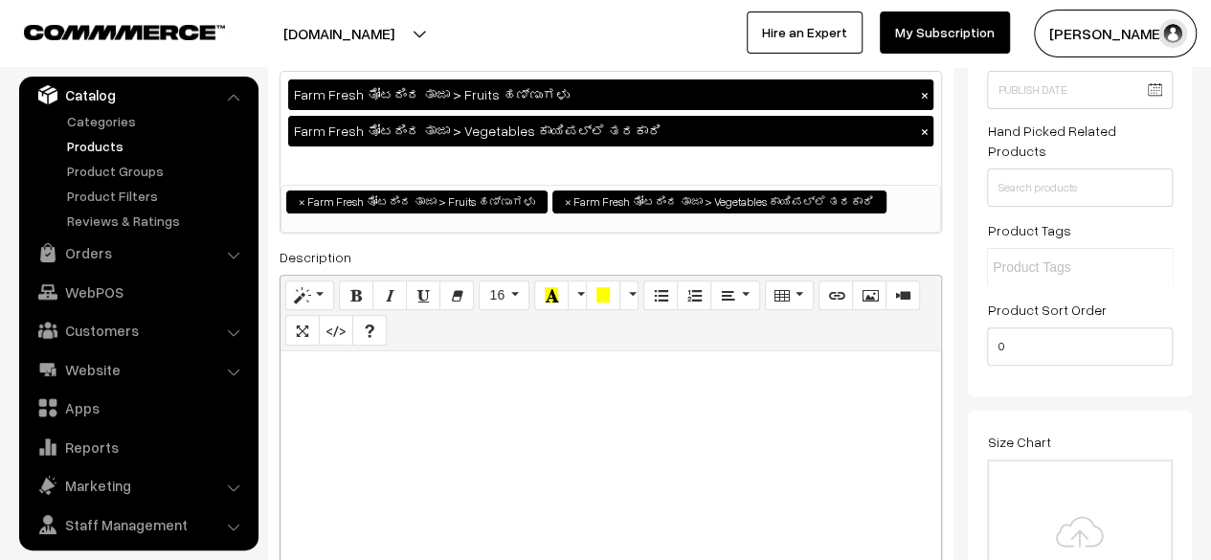
scroll to position [256, 0]
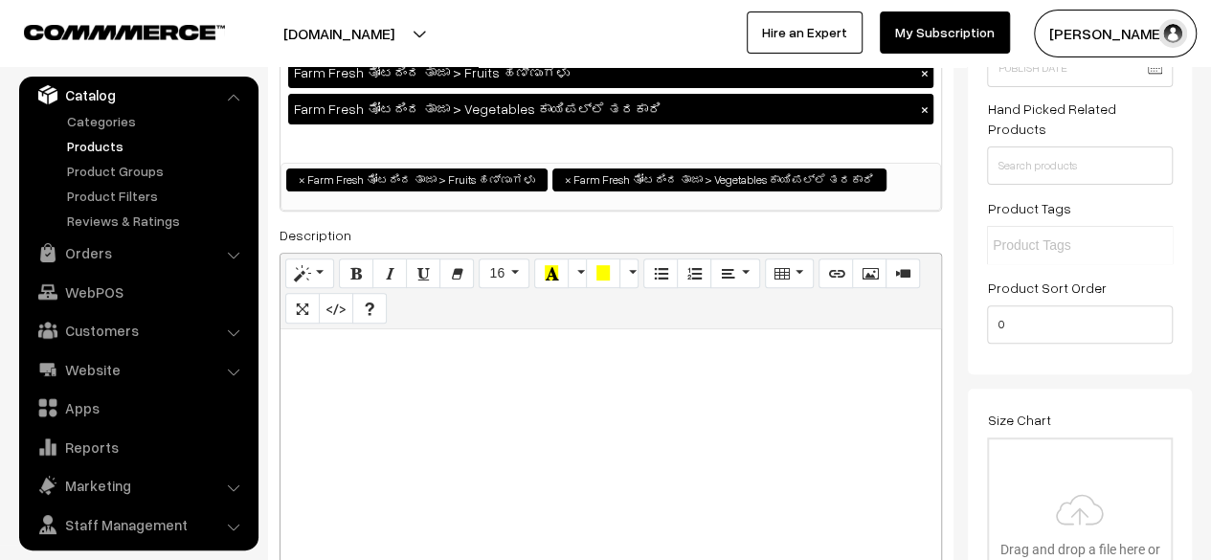
click at [514, 350] on p at bounding box center [610, 350] width 641 height 23
paste div
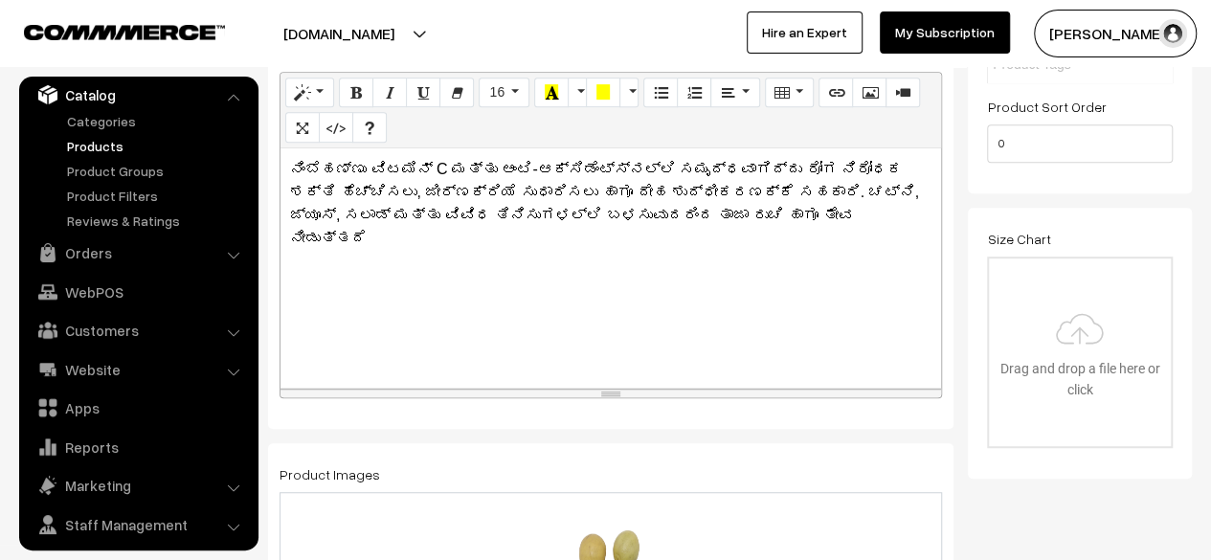
scroll to position [0, 0]
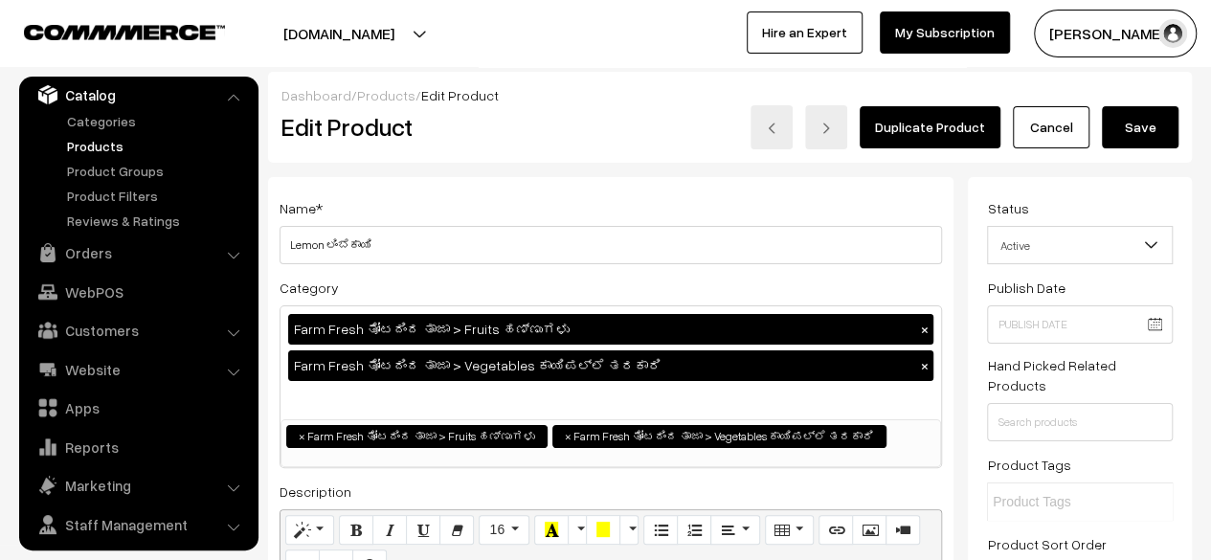
click at [1140, 122] on button "Save" at bounding box center [1140, 127] width 77 height 42
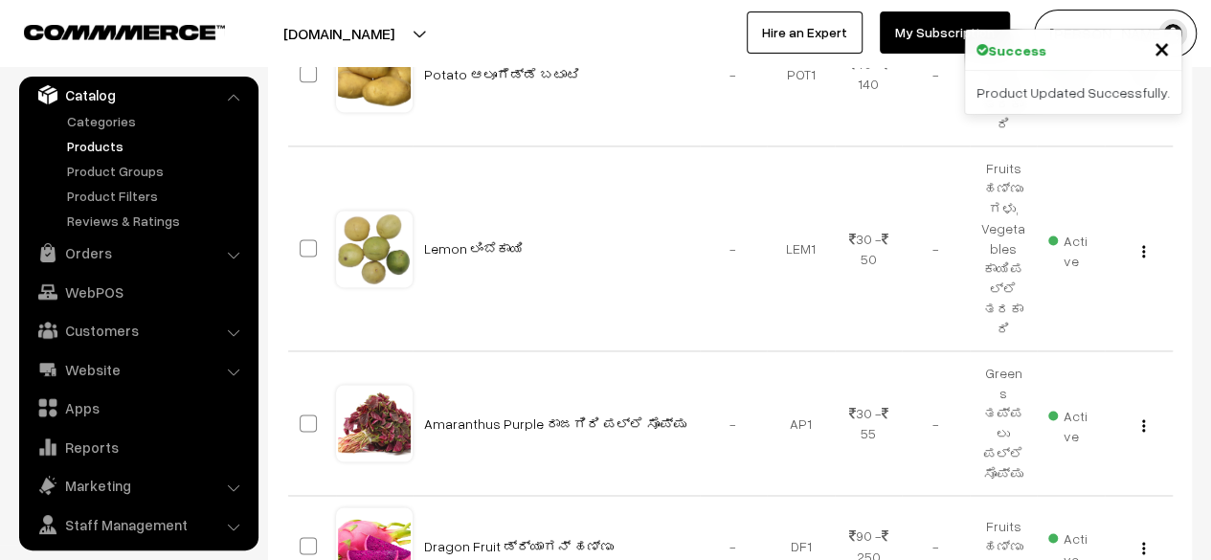
scroll to position [1256, 0]
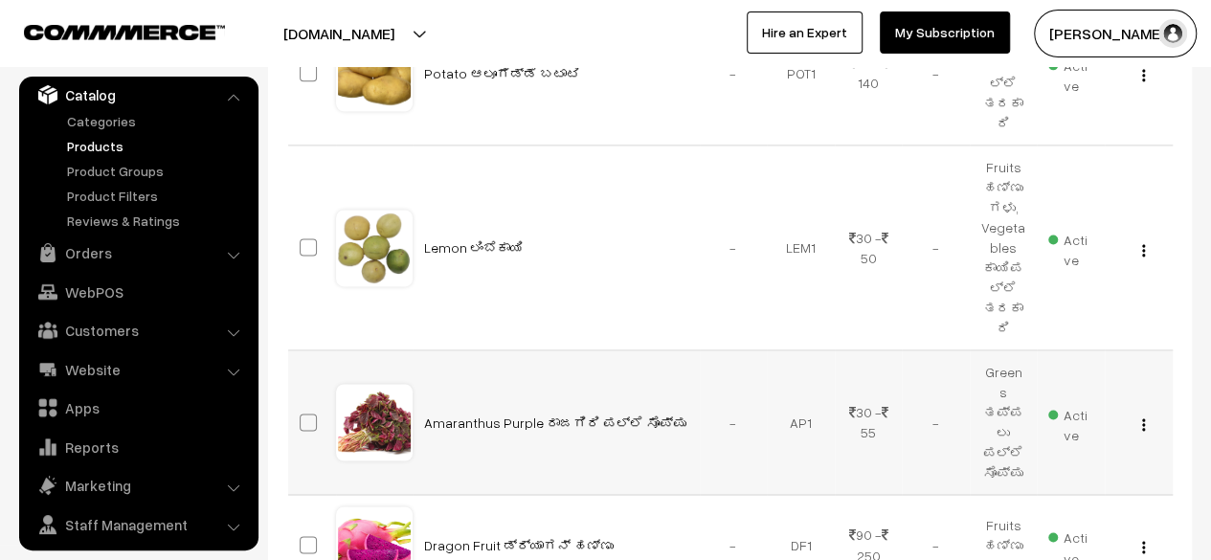
click at [1142, 418] on img "button" at bounding box center [1143, 424] width 3 height 12
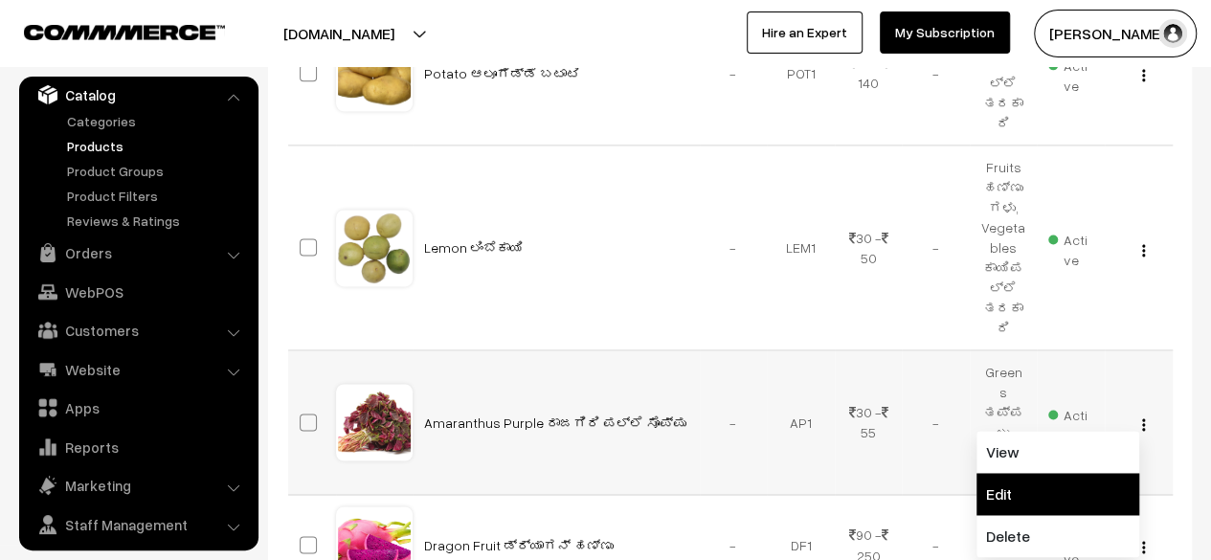
click at [1051, 473] on link "Edit" at bounding box center [1057, 494] width 163 height 42
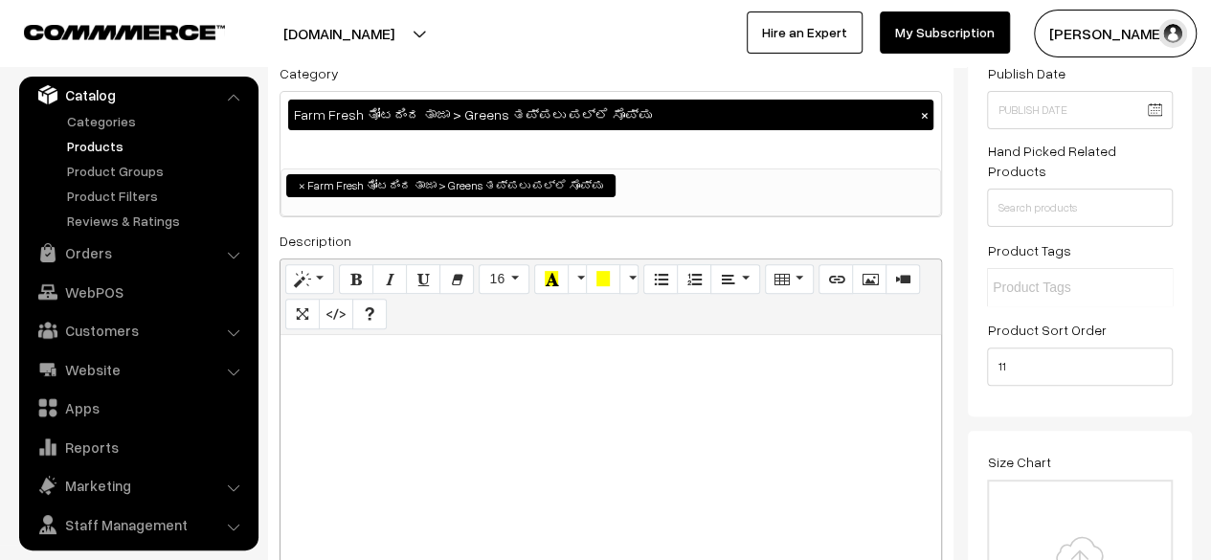
scroll to position [216, 0]
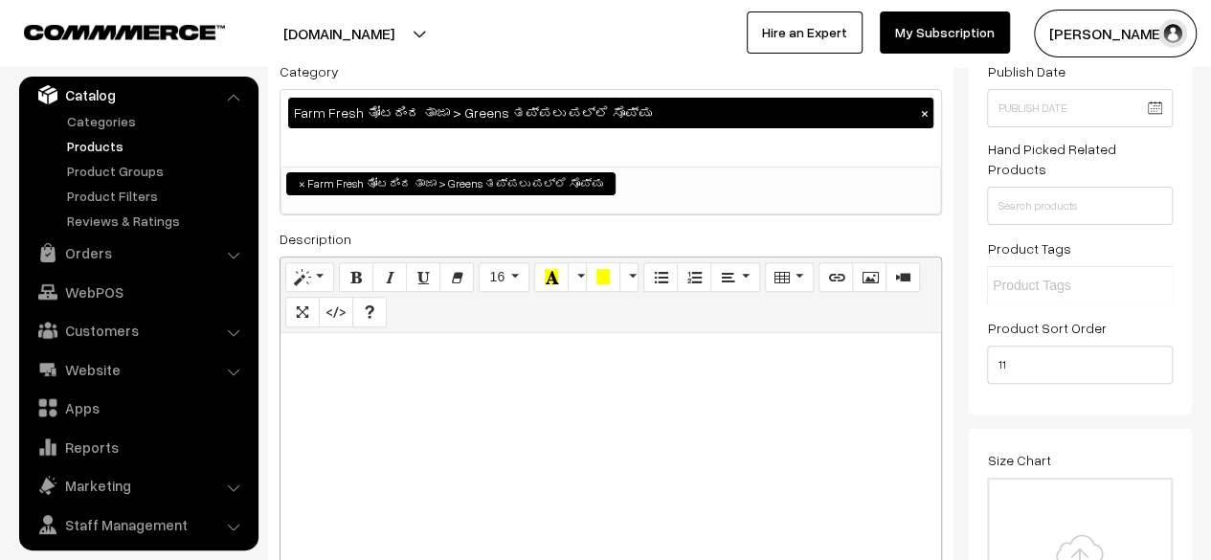
click at [494, 365] on p at bounding box center [610, 354] width 641 height 23
paste div
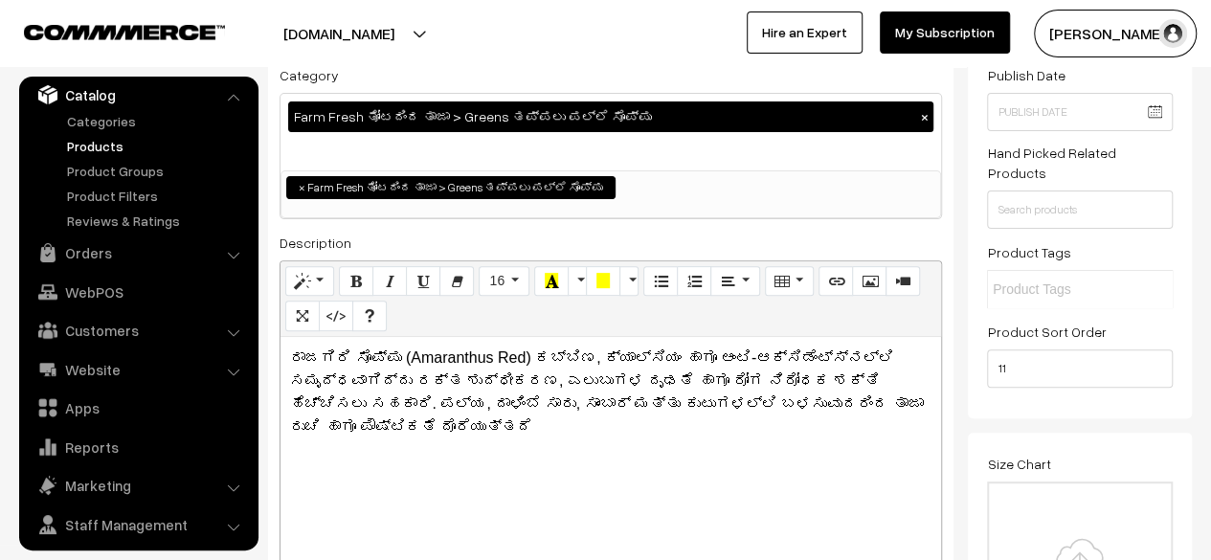
scroll to position [215, 0]
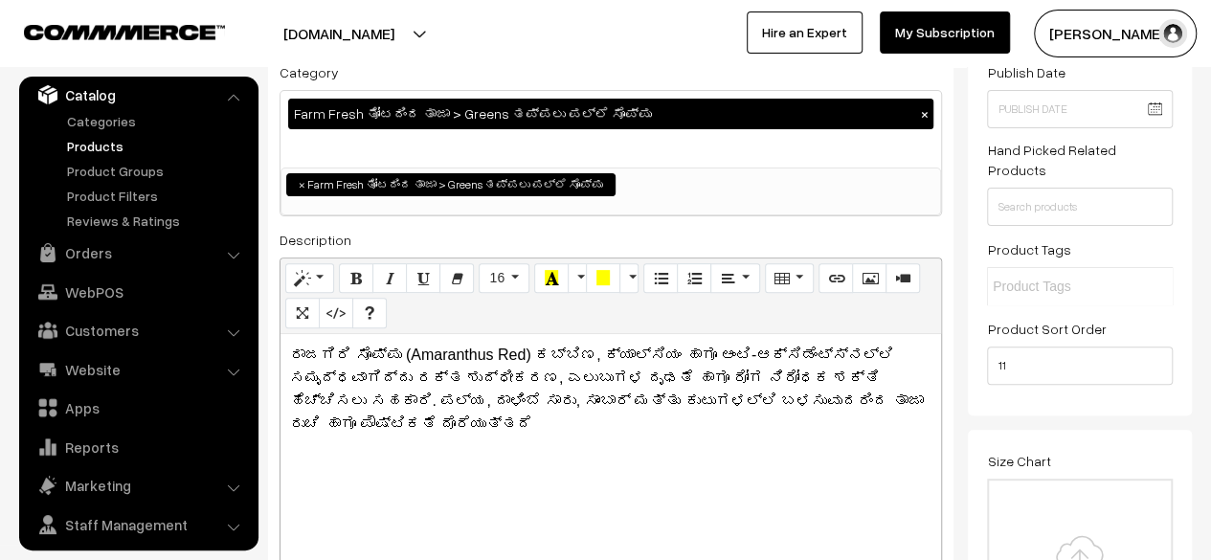
click at [500, 351] on p "ರಾಜಗಿರಿ ಸೊಪ್ಪು (Amaranthus Red) ಕಬ್ಬಿಣ, ಕ್ಯಾಲ್ಸಿಯಂ ಹಾಗೂ ಆಂಟಿ-ಆಕ್ಸಿಡೆಂಟ್ಸ್‌ನಲ್ಲಿ…" at bounding box center [610, 390] width 641 height 92
copy p "Red"
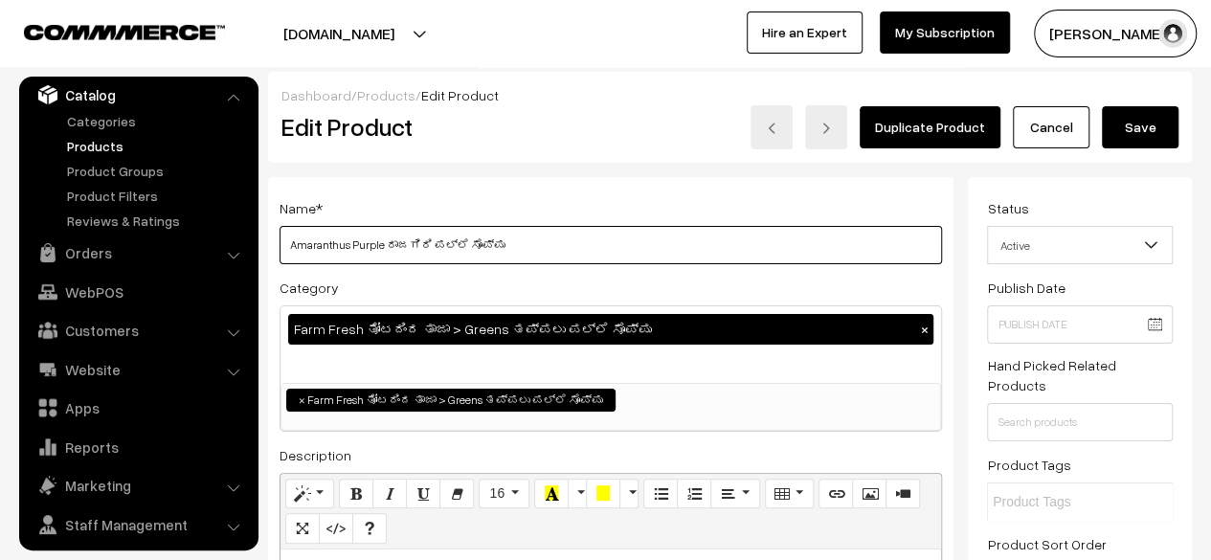
click at [381, 244] on input "Amaranthus Purple ರಾಜಗಿರಿ ಪಲ್ಲೆ ಸೊಪ್ಪು" at bounding box center [610, 245] width 662 height 38
paste input "Red"
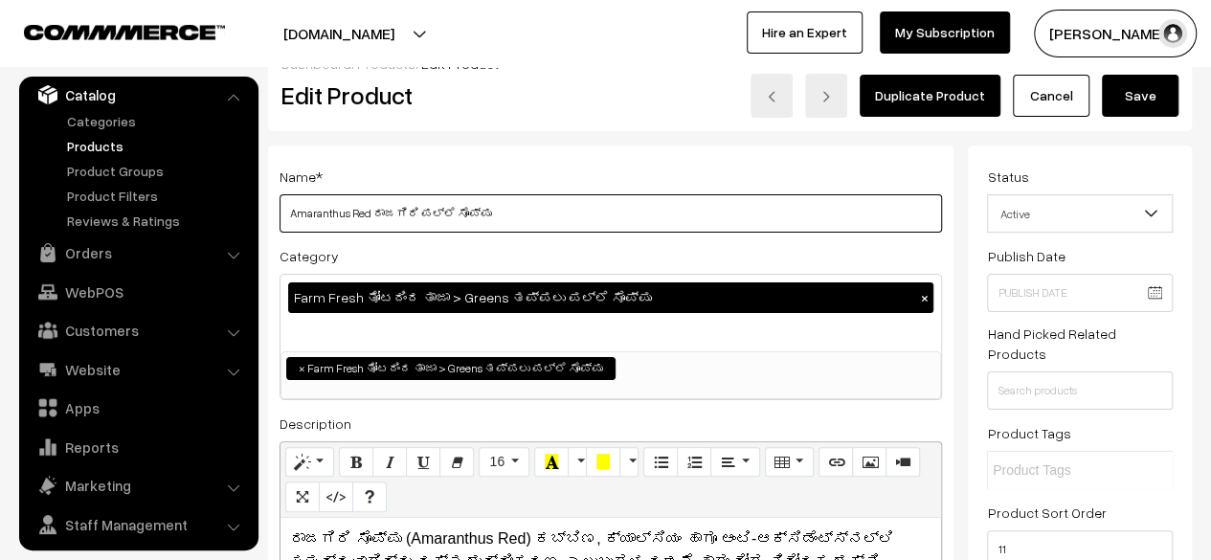
scroll to position [16, 0]
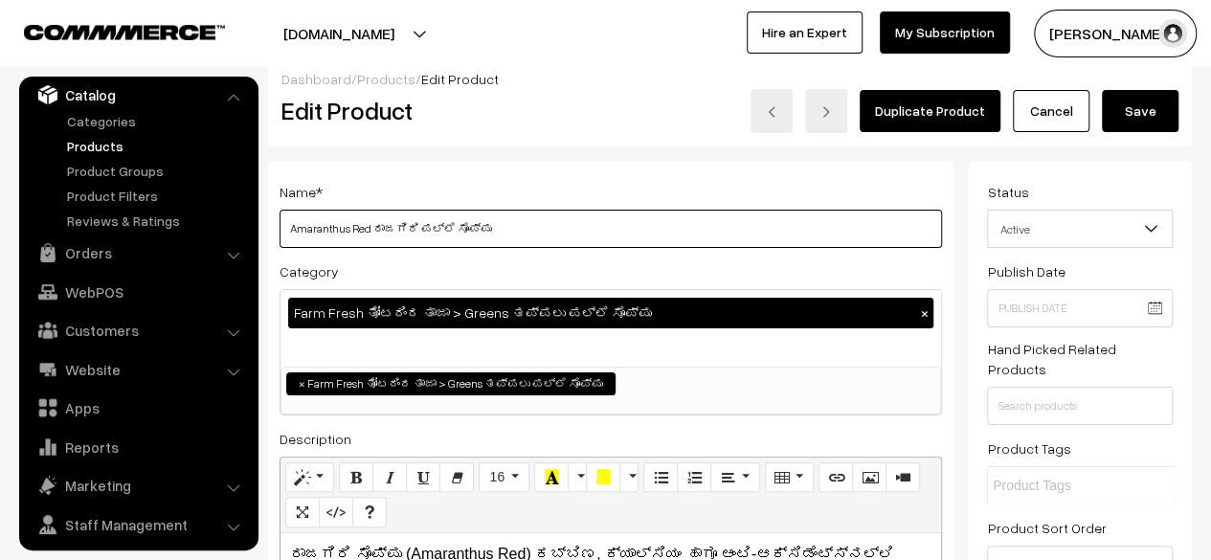
type input "Amaranthus Red ರಾಜಗಿರಿ ಪಲ್ಲೆ ಸೊಪ್ಪು"
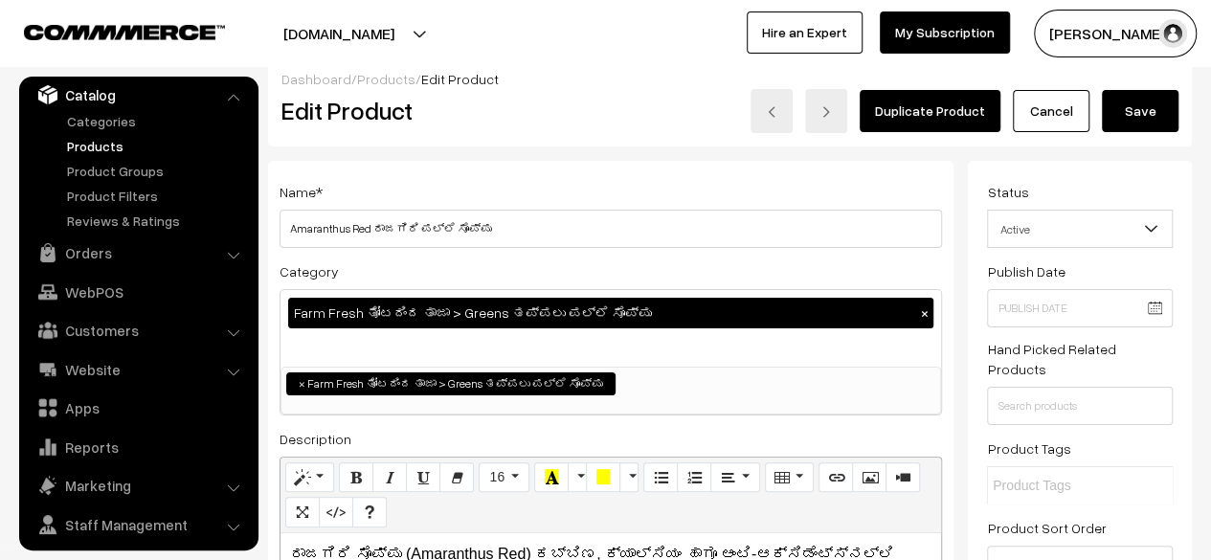
click at [1139, 112] on button "Save" at bounding box center [1140, 111] width 77 height 42
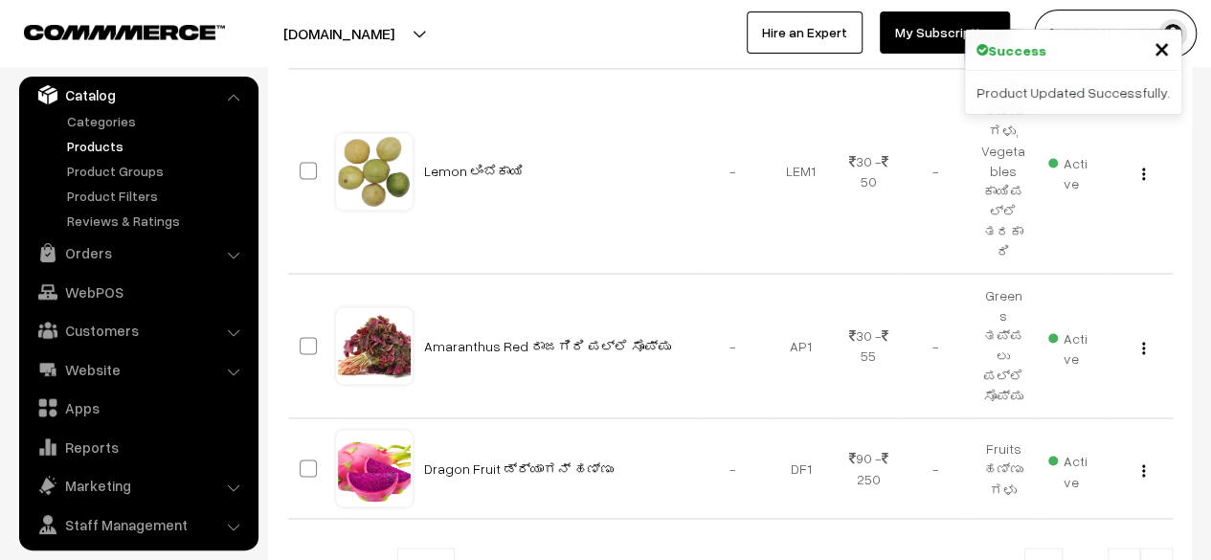
scroll to position [1333, 0]
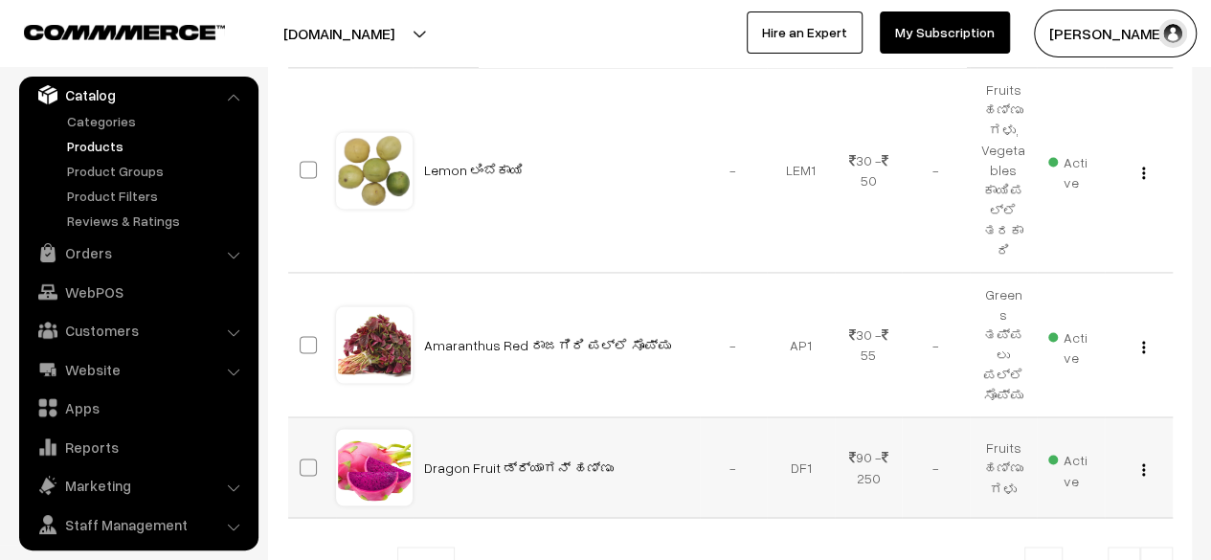
click at [1144, 463] on img "button" at bounding box center [1143, 469] width 3 height 12
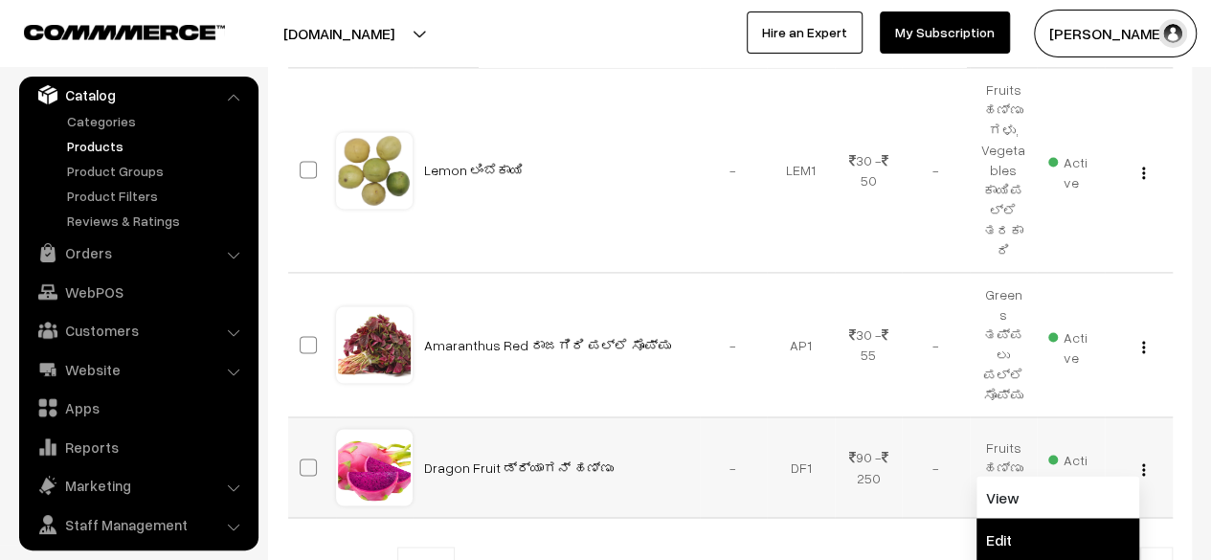
click at [1046, 518] on link "Edit" at bounding box center [1057, 539] width 163 height 42
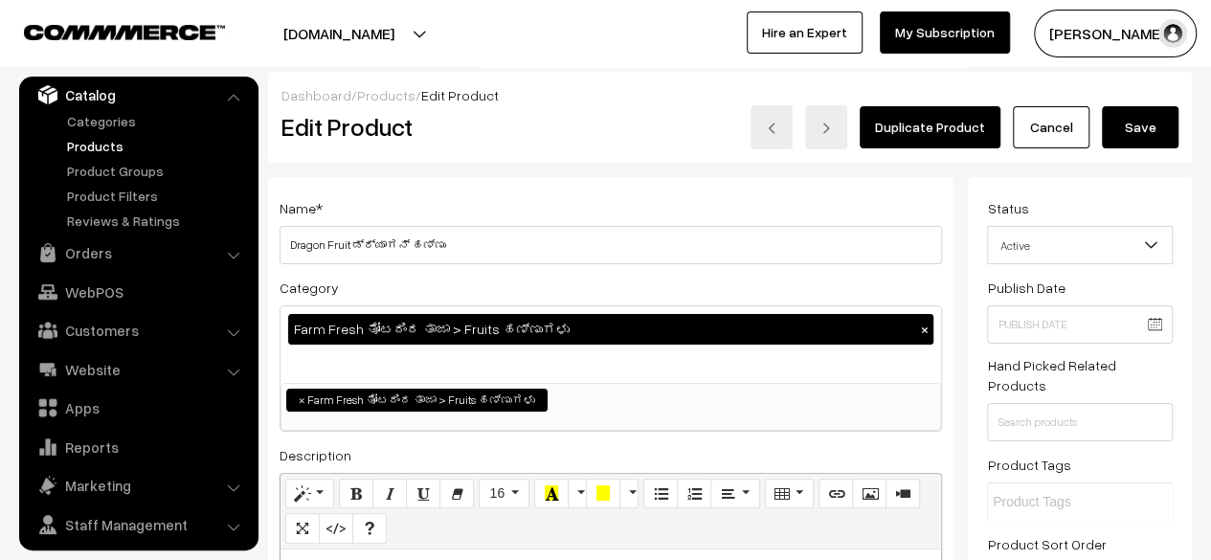
scroll to position [246, 0]
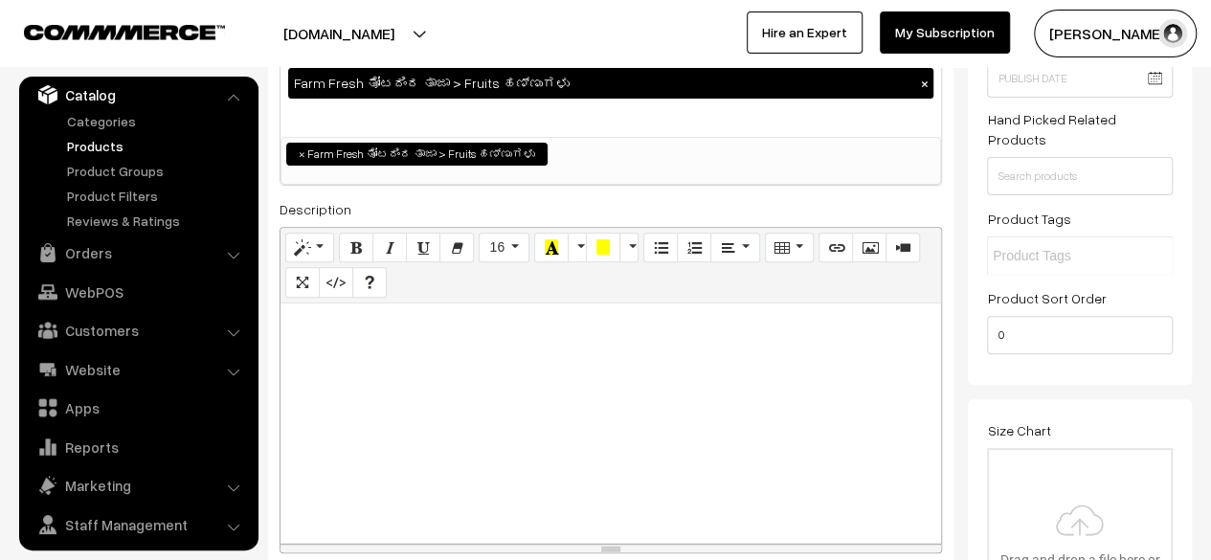
click at [456, 375] on div at bounding box center [610, 422] width 660 height 239
paste div
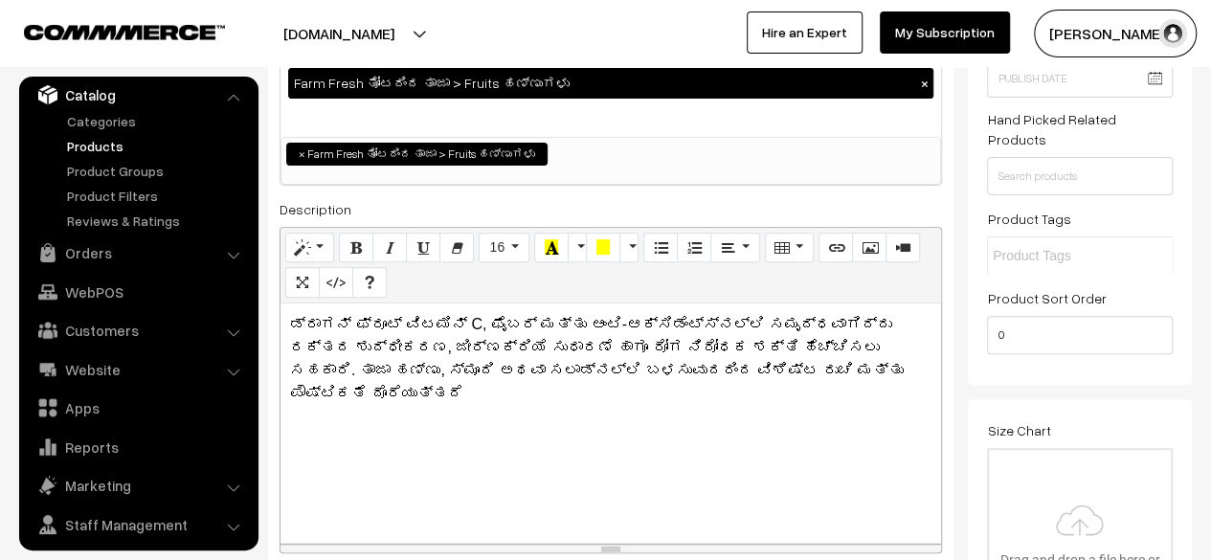
scroll to position [0, 0]
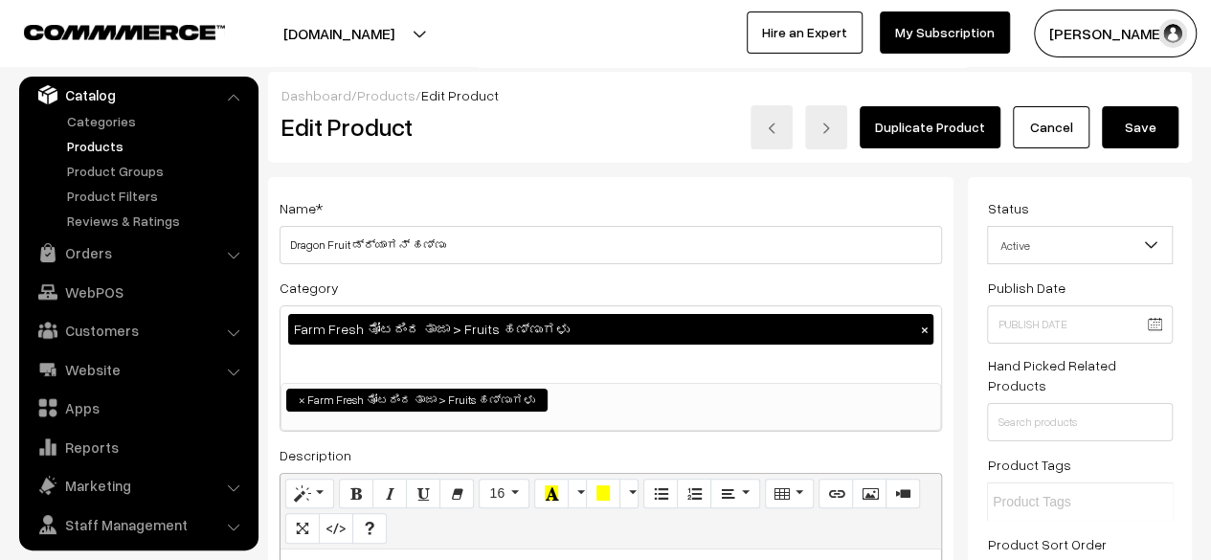
click at [1137, 138] on button "Save" at bounding box center [1140, 127] width 77 height 42
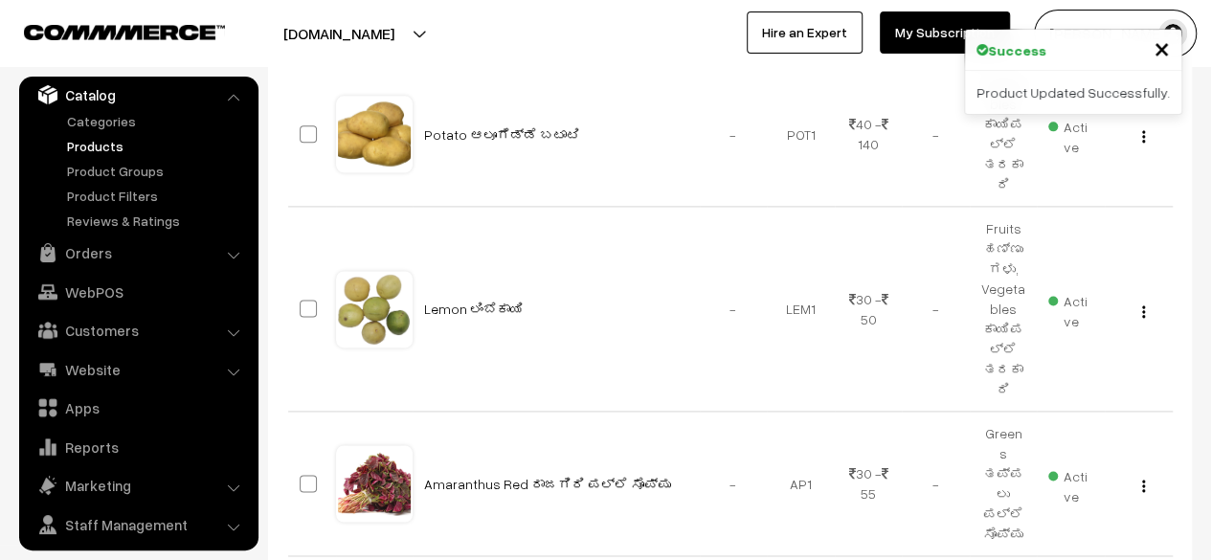
scroll to position [1284, 0]
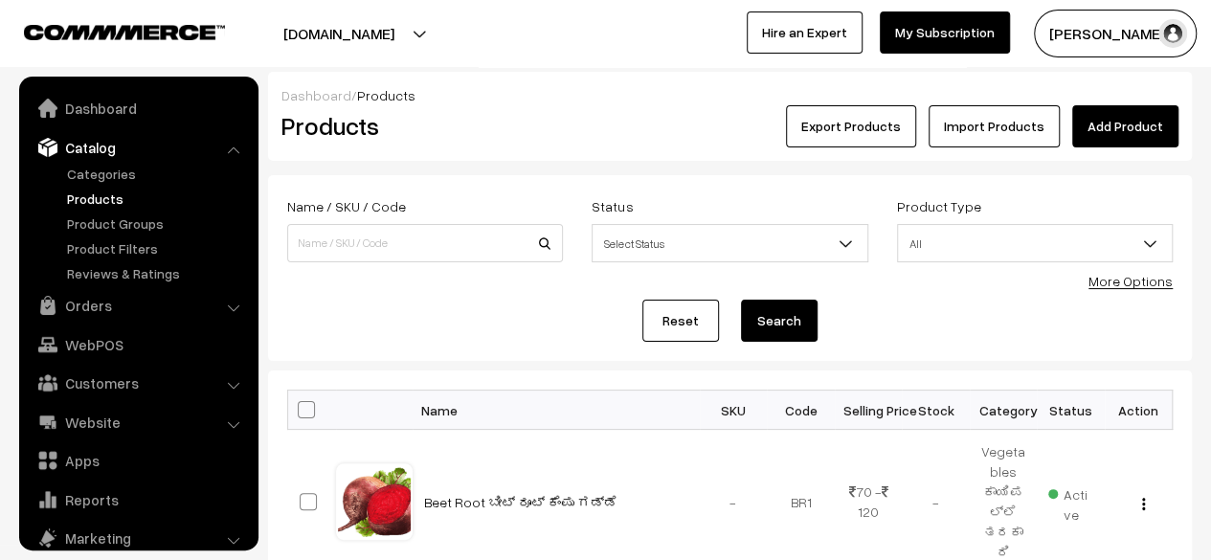
scroll to position [53, 0]
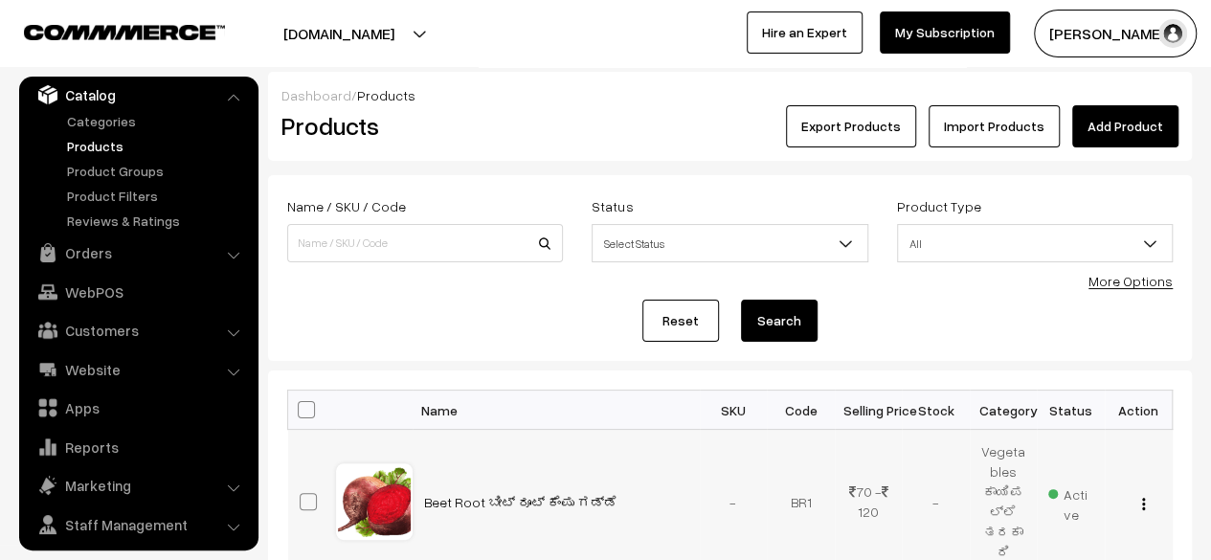
click at [1143, 498] on img "button" at bounding box center [1143, 504] width 3 height 12
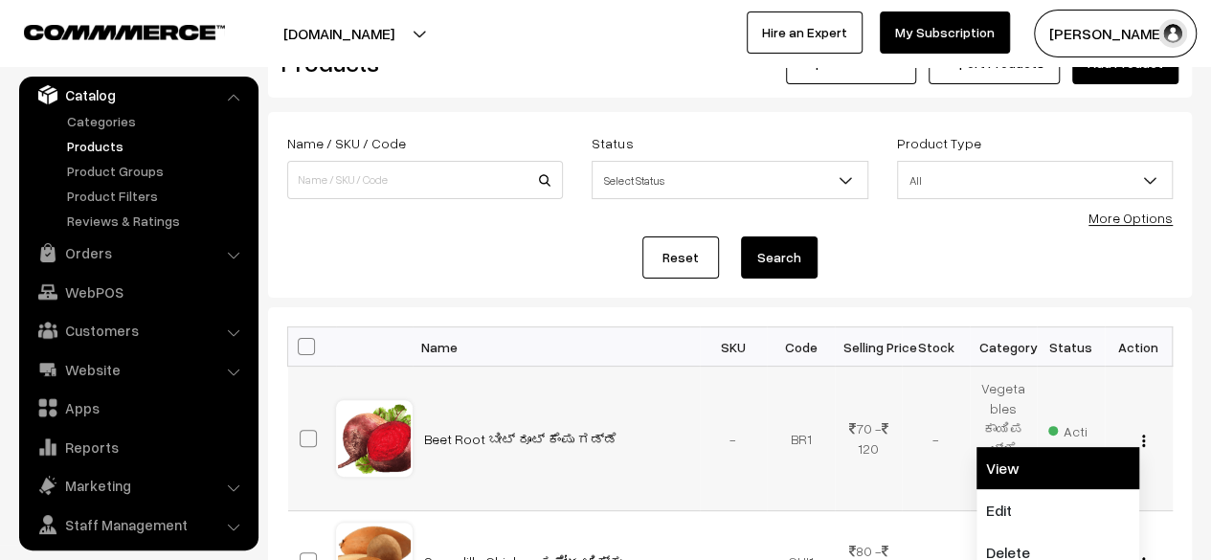
scroll to position [71, 0]
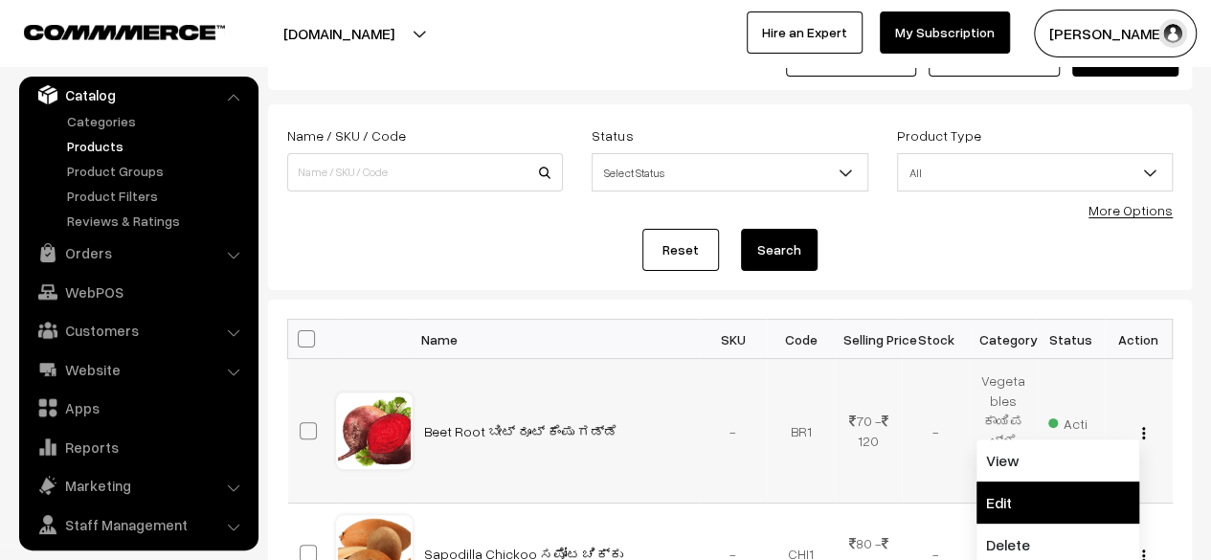
click at [1076, 495] on link "Edit" at bounding box center [1057, 502] width 163 height 42
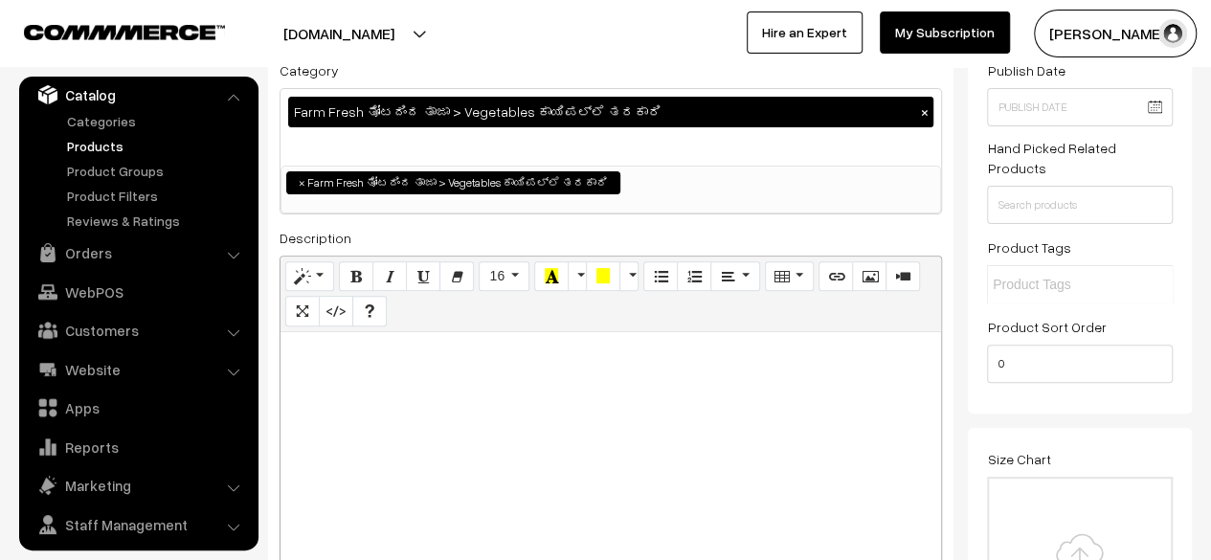
scroll to position [222, 0]
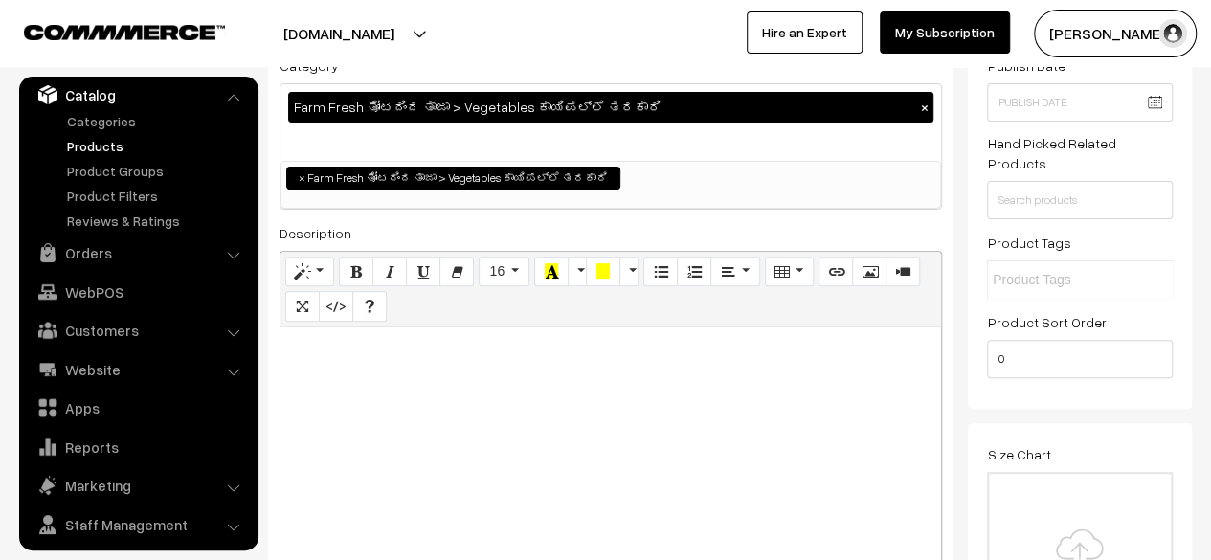
click at [434, 349] on p at bounding box center [610, 348] width 641 height 23
paste div
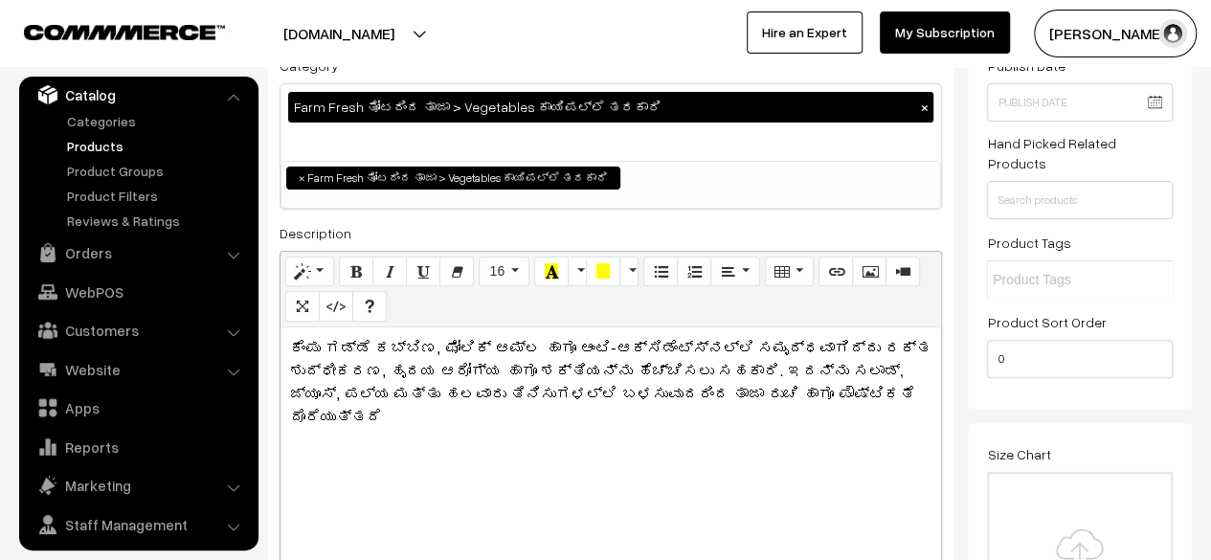
scroll to position [0, 0]
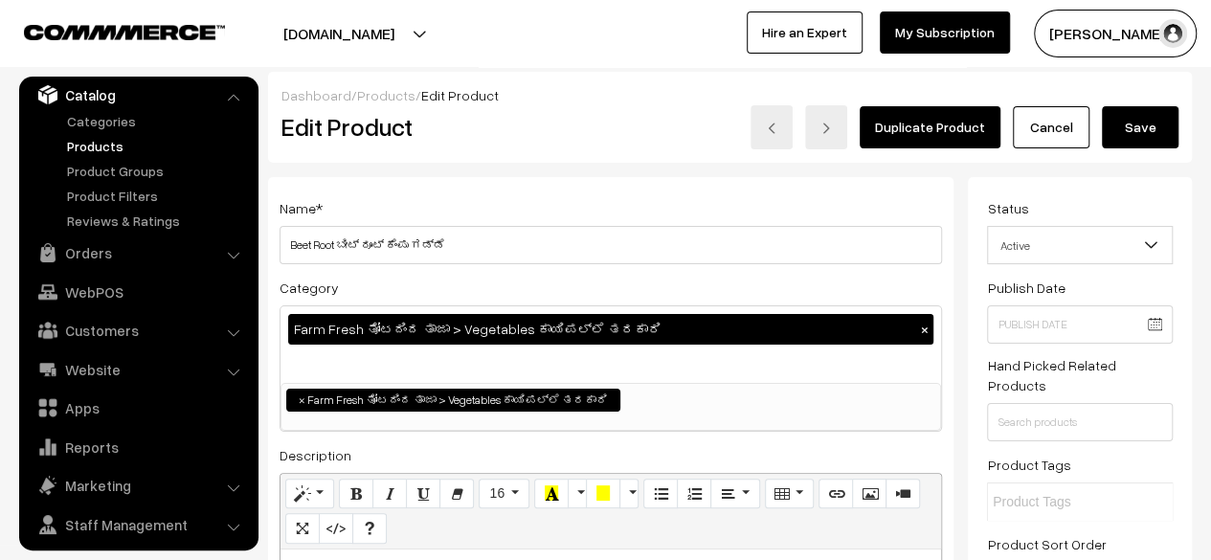
click at [1135, 125] on button "Save" at bounding box center [1140, 127] width 77 height 42
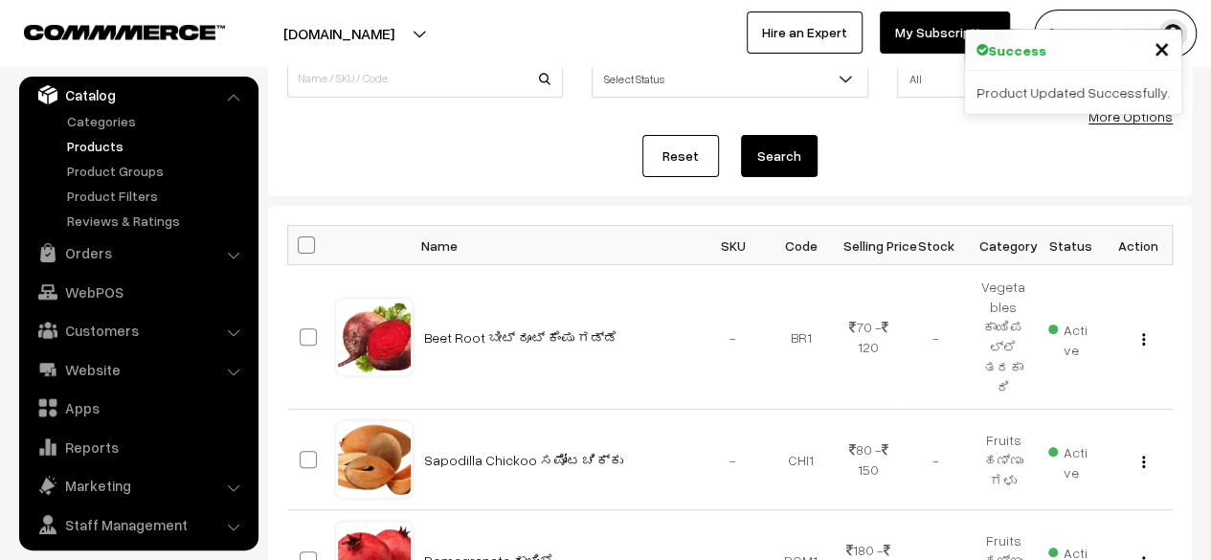
scroll to position [293, 0]
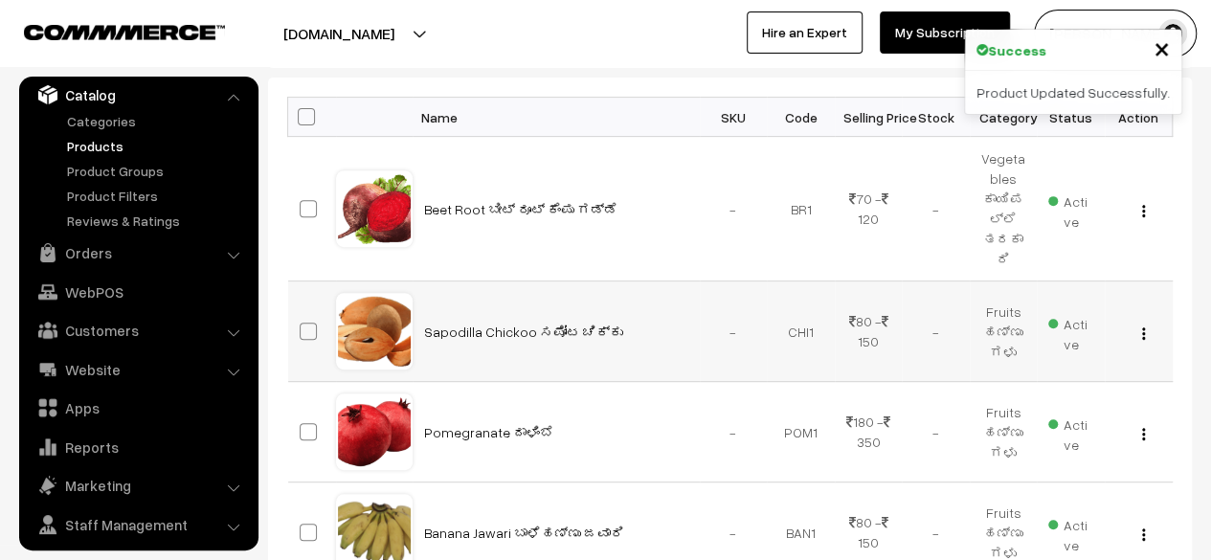
click at [1145, 325] on button "button" at bounding box center [1143, 332] width 5 height 15
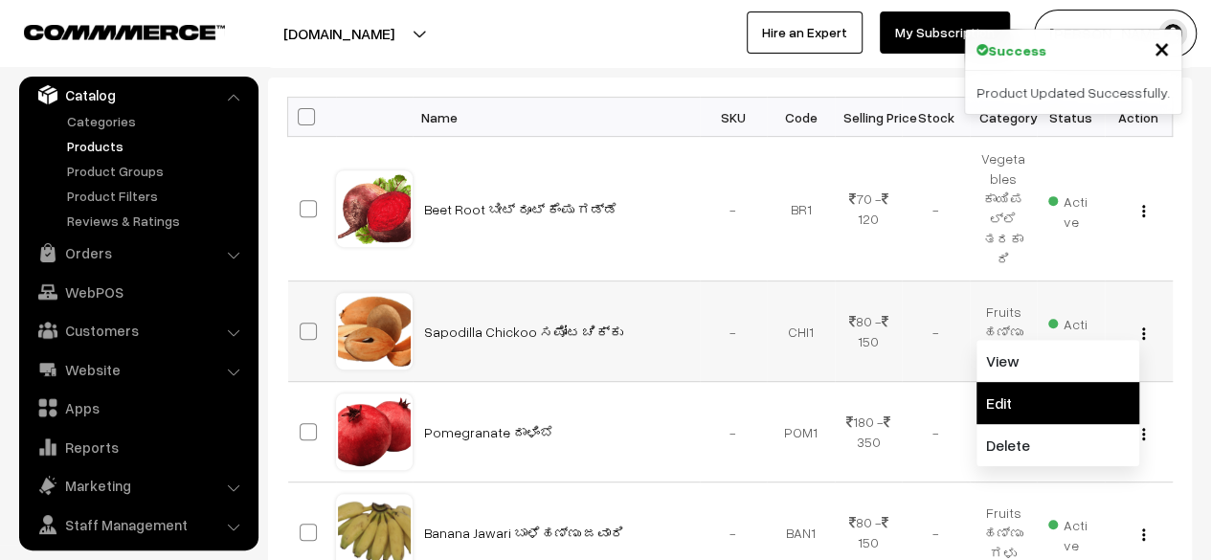
click at [1049, 382] on link "Edit" at bounding box center [1057, 403] width 163 height 42
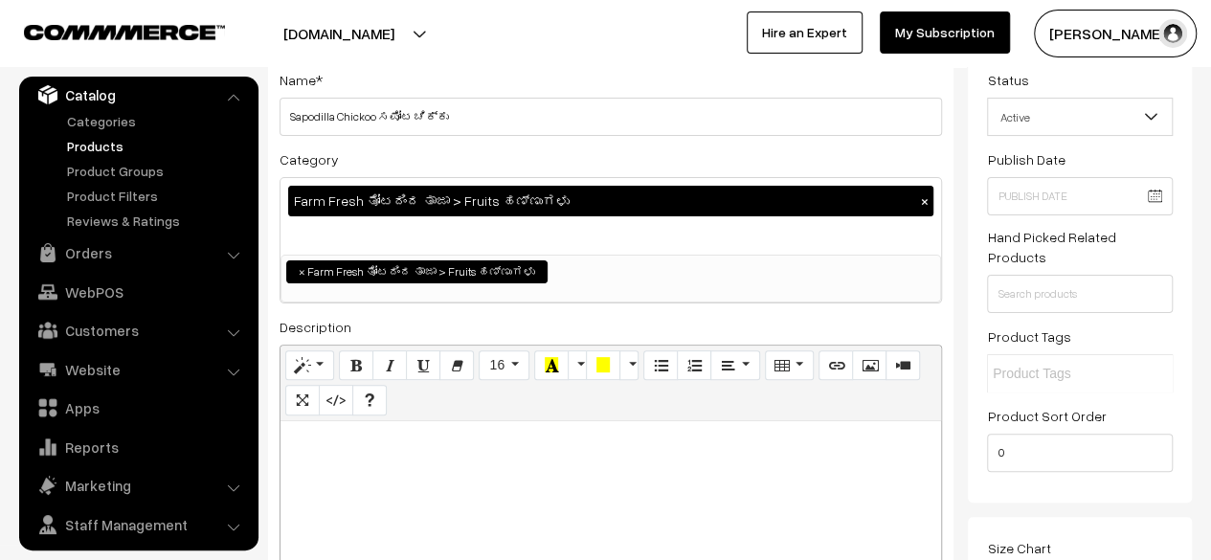
scroll to position [129, 0]
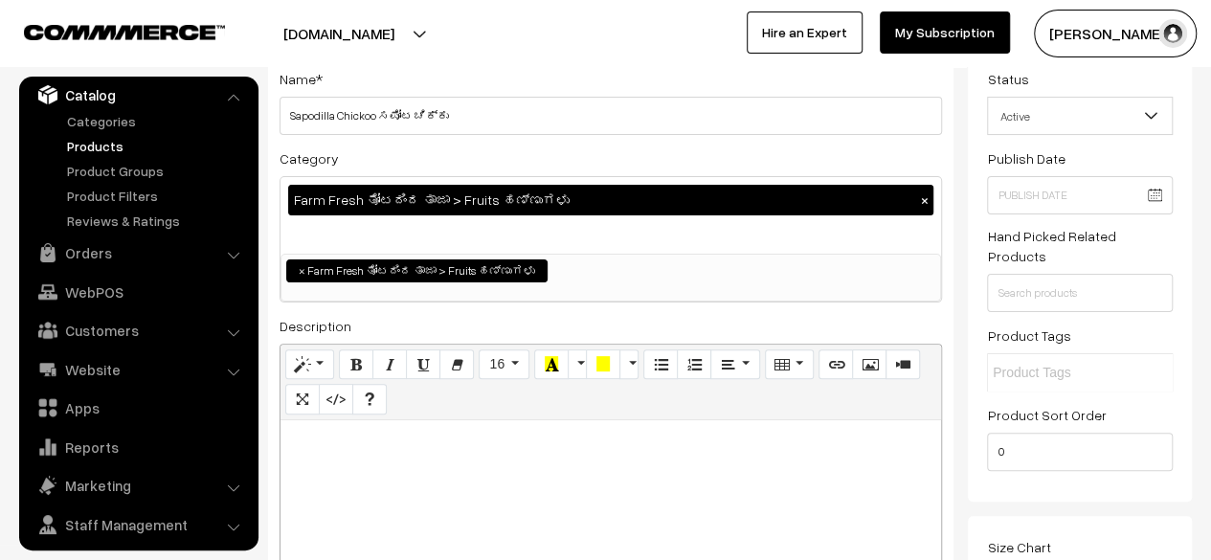
click at [507, 430] on p at bounding box center [610, 441] width 641 height 23
paste div
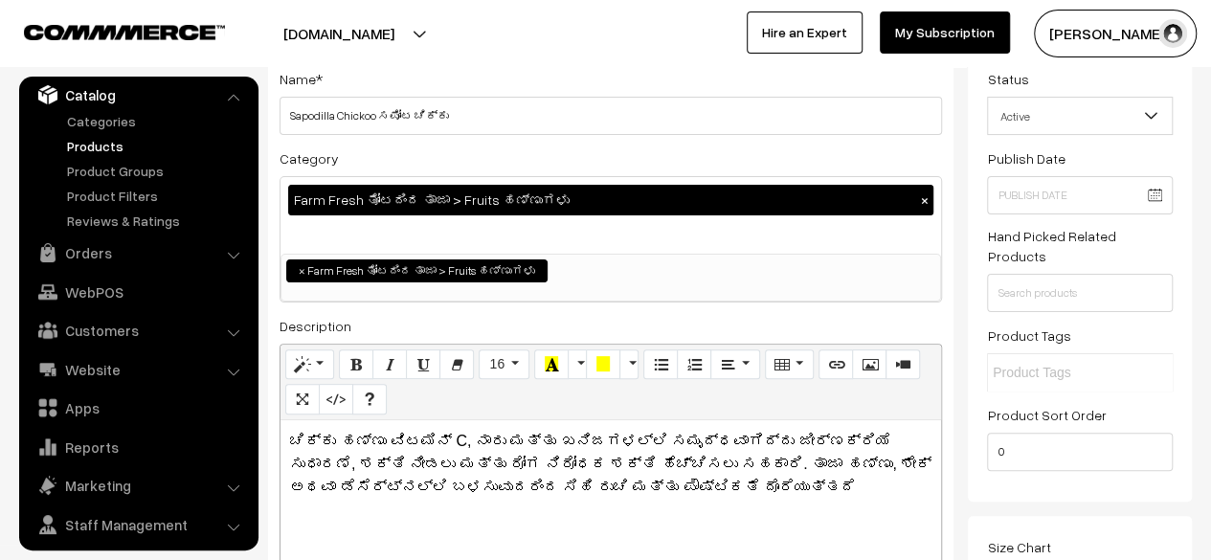
scroll to position [0, 0]
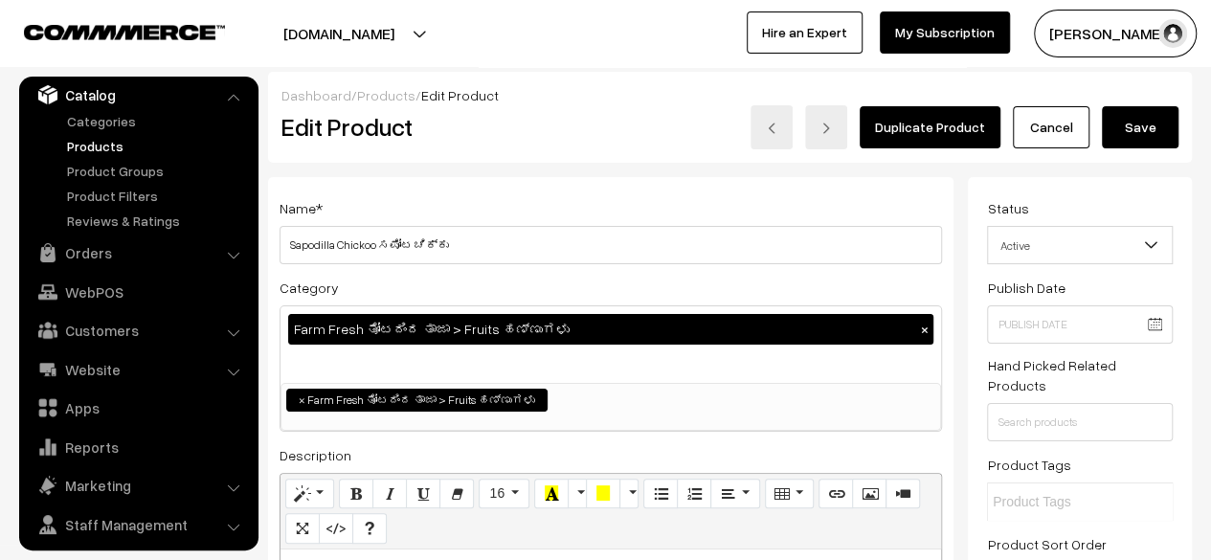
click at [1138, 132] on button "Save" at bounding box center [1140, 127] width 77 height 42
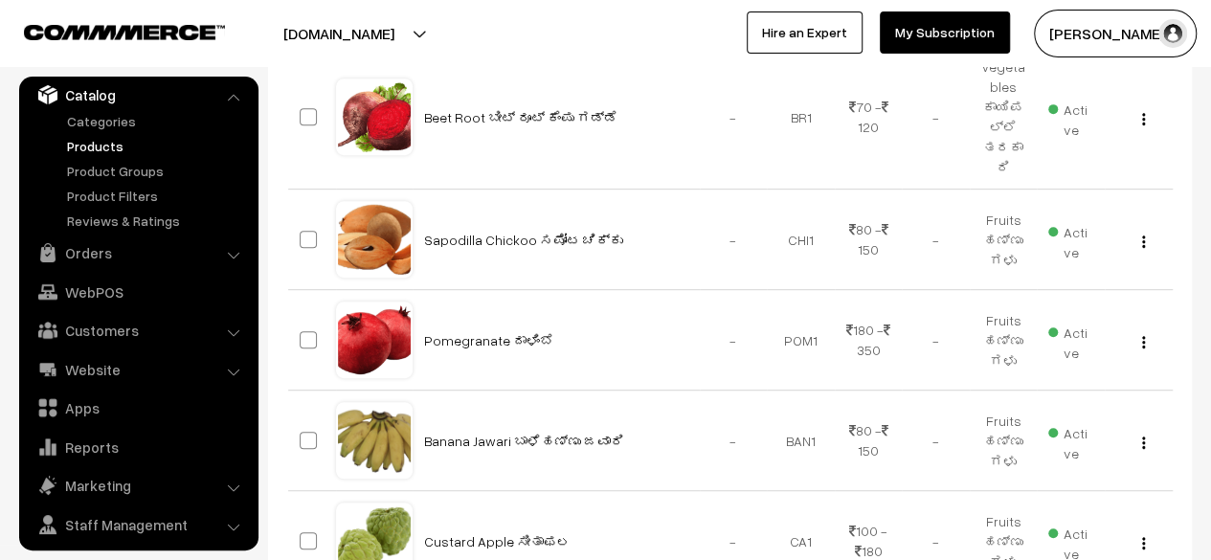
scroll to position [386, 0]
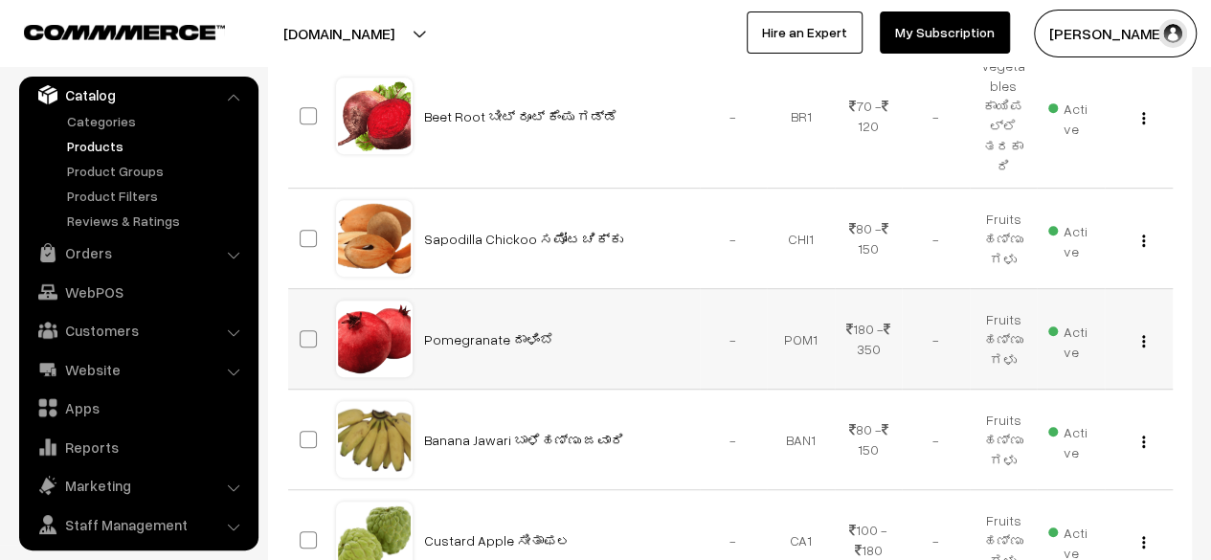
click at [1143, 335] on img "button" at bounding box center [1143, 341] width 3 height 12
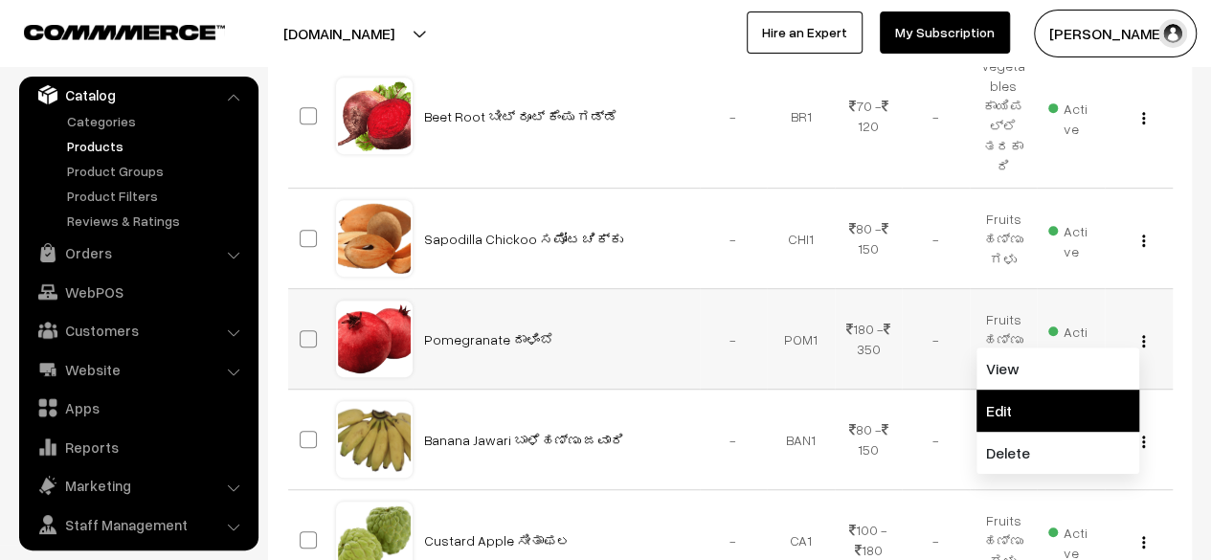
click at [1045, 389] on link "Edit" at bounding box center [1057, 410] width 163 height 42
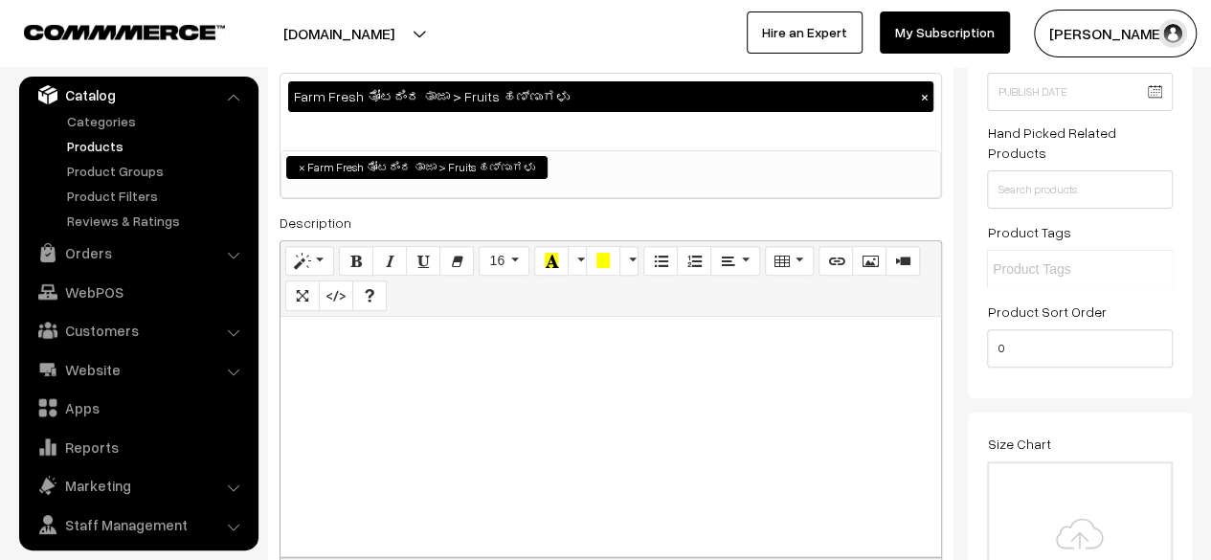
scroll to position [235, 0]
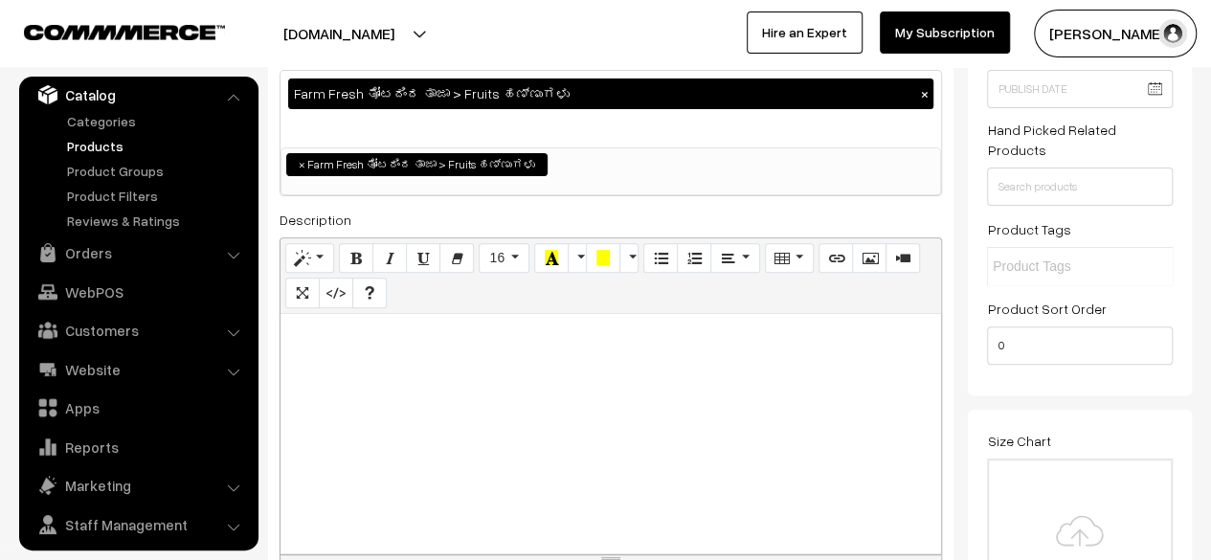
click at [727, 389] on div at bounding box center [610, 433] width 660 height 239
paste div
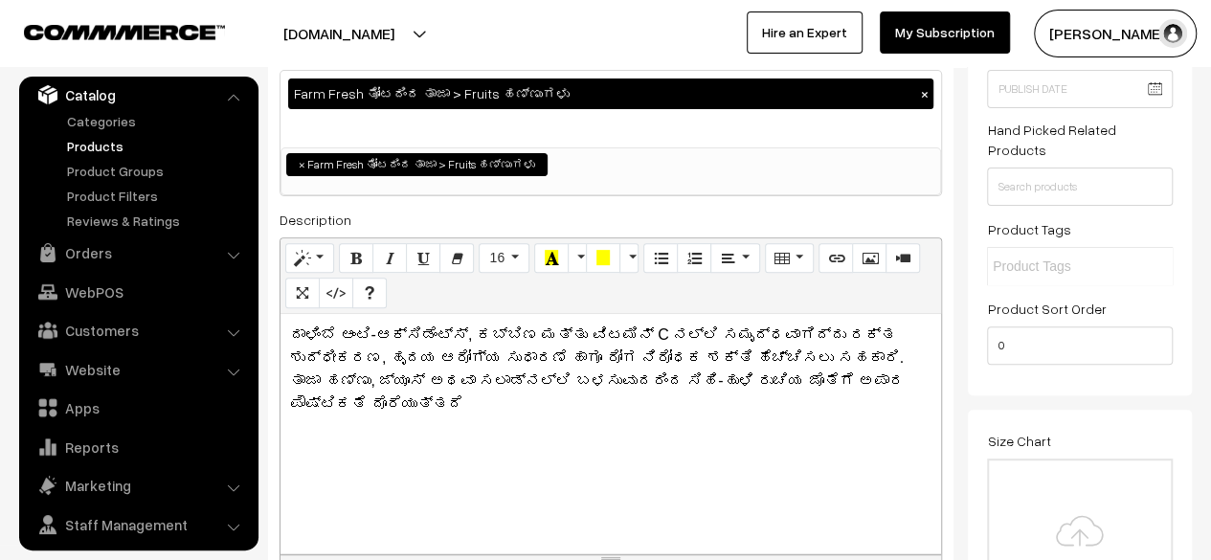
scroll to position [0, 0]
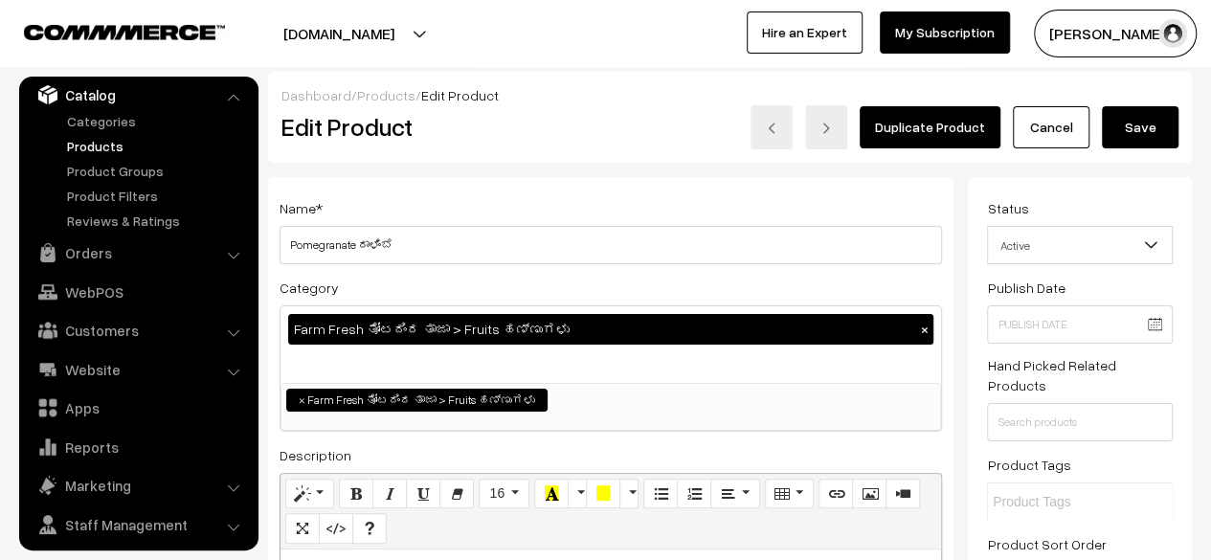
click at [1148, 125] on button "Save" at bounding box center [1140, 127] width 77 height 42
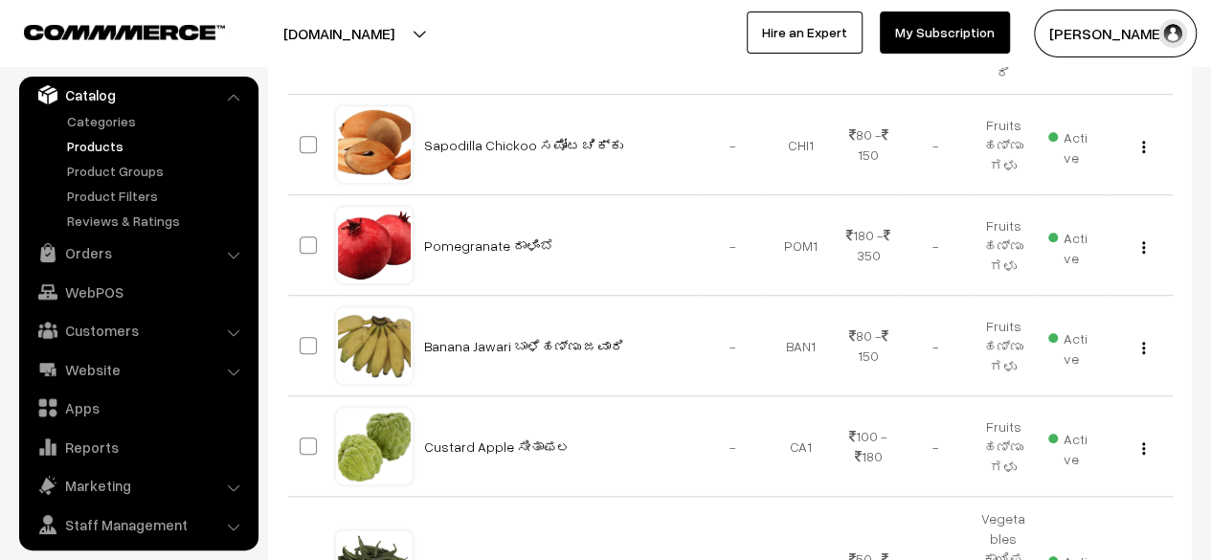
scroll to position [486, 0]
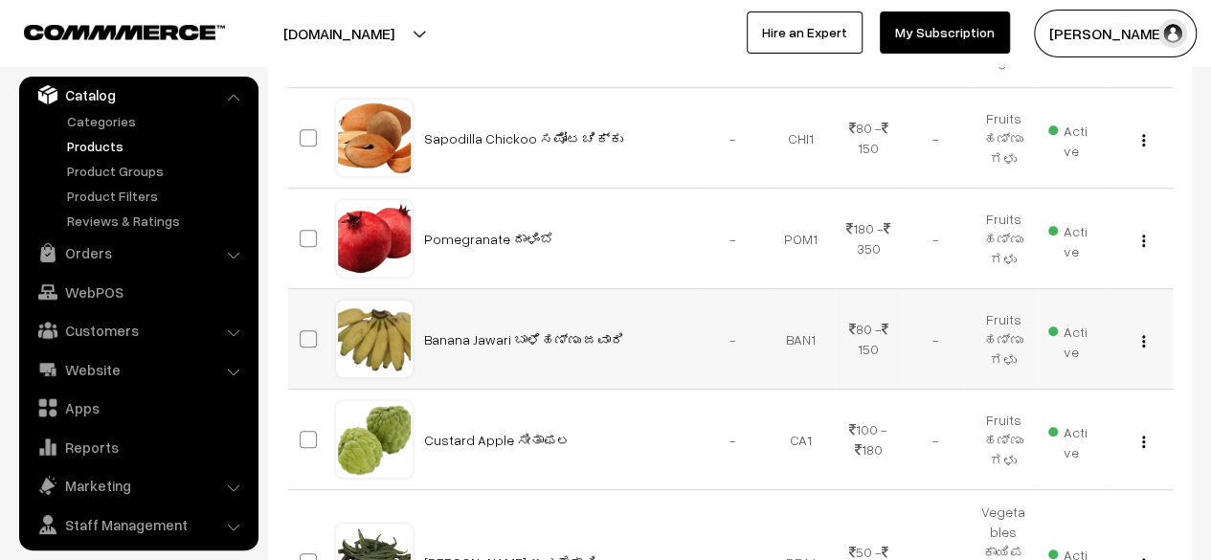
click at [1143, 335] on img "button" at bounding box center [1143, 341] width 3 height 12
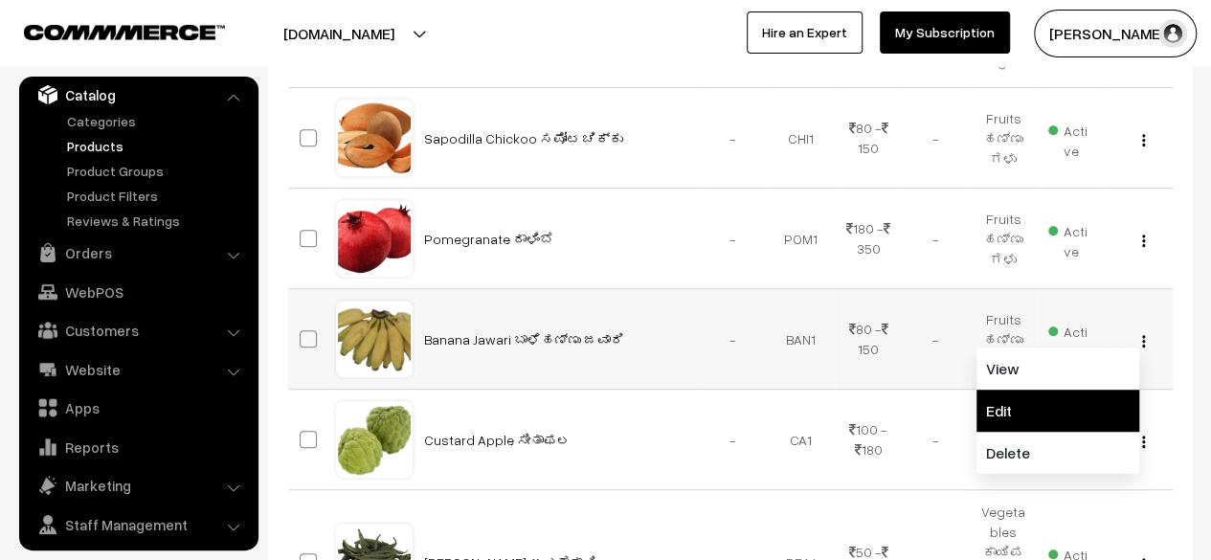
click at [1031, 389] on link "Edit" at bounding box center [1057, 410] width 163 height 42
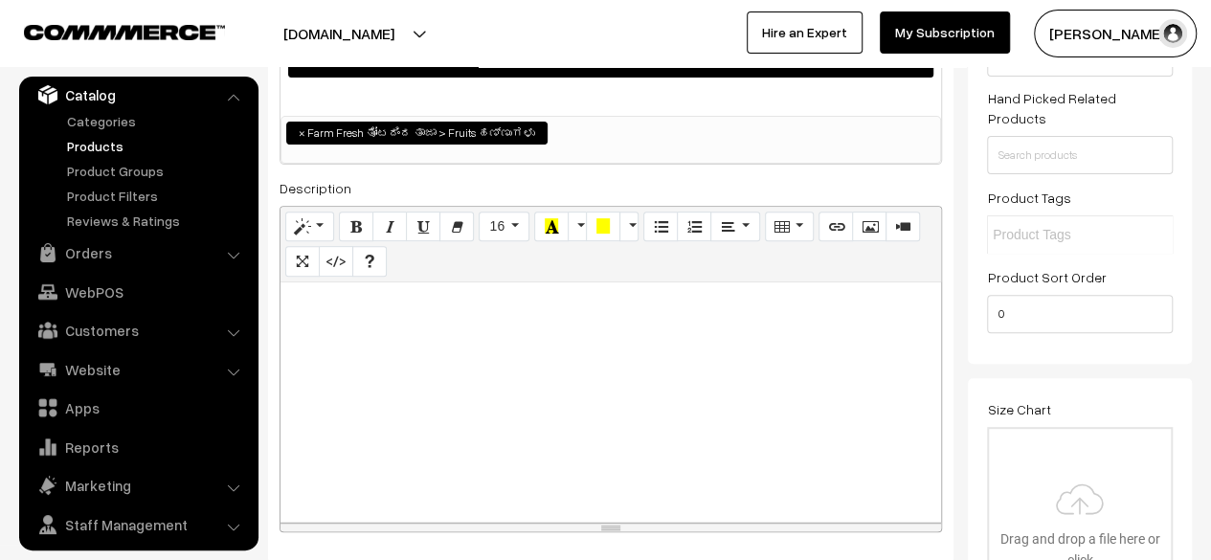
scroll to position [273, 0]
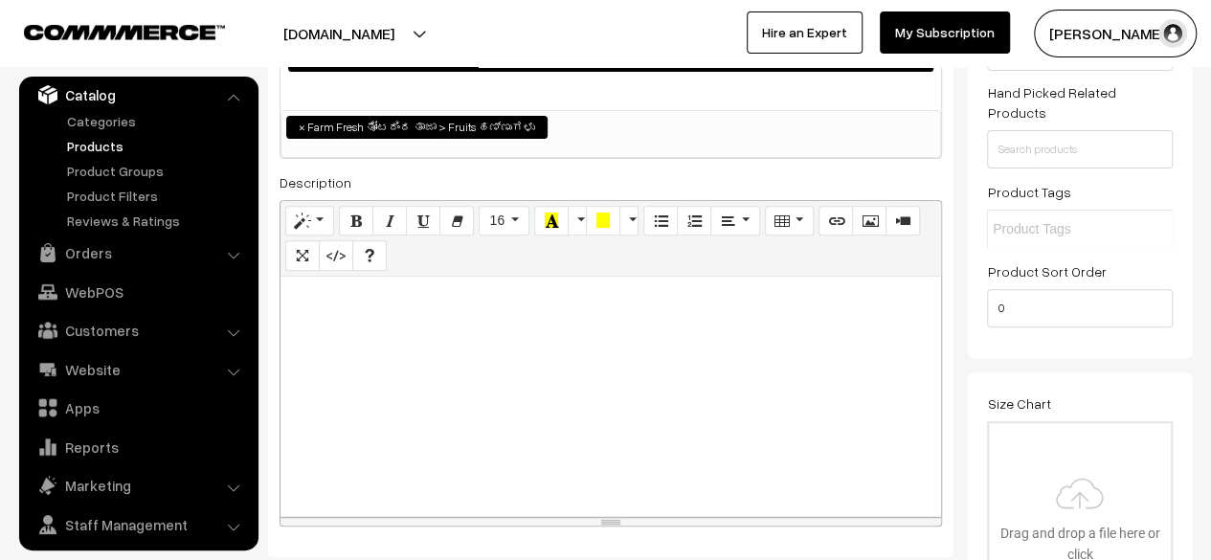
click at [574, 315] on div at bounding box center [610, 396] width 660 height 239
paste div
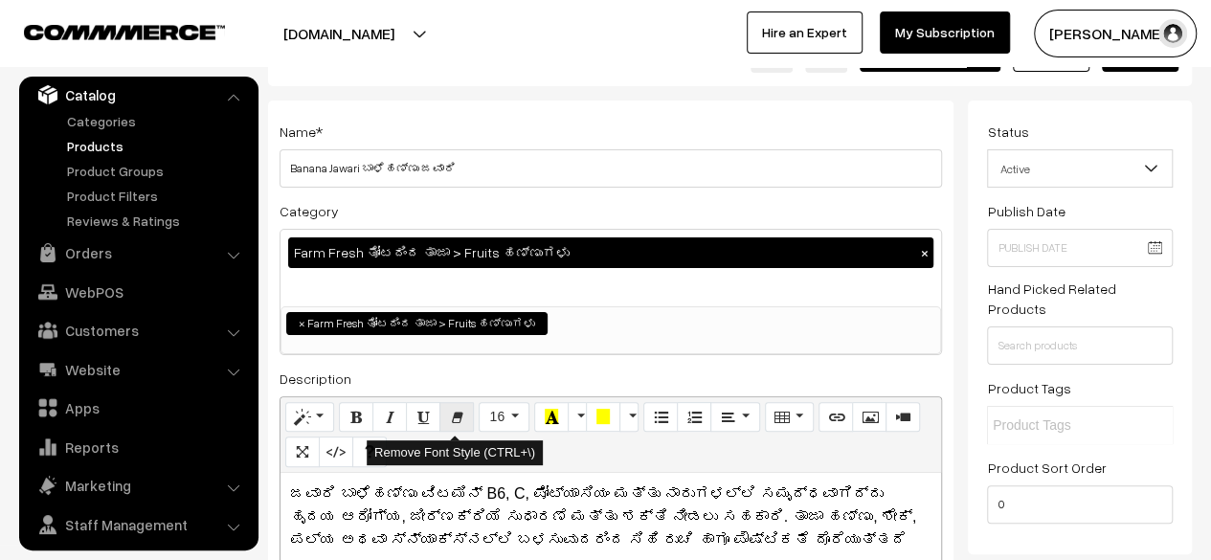
scroll to position [70, 0]
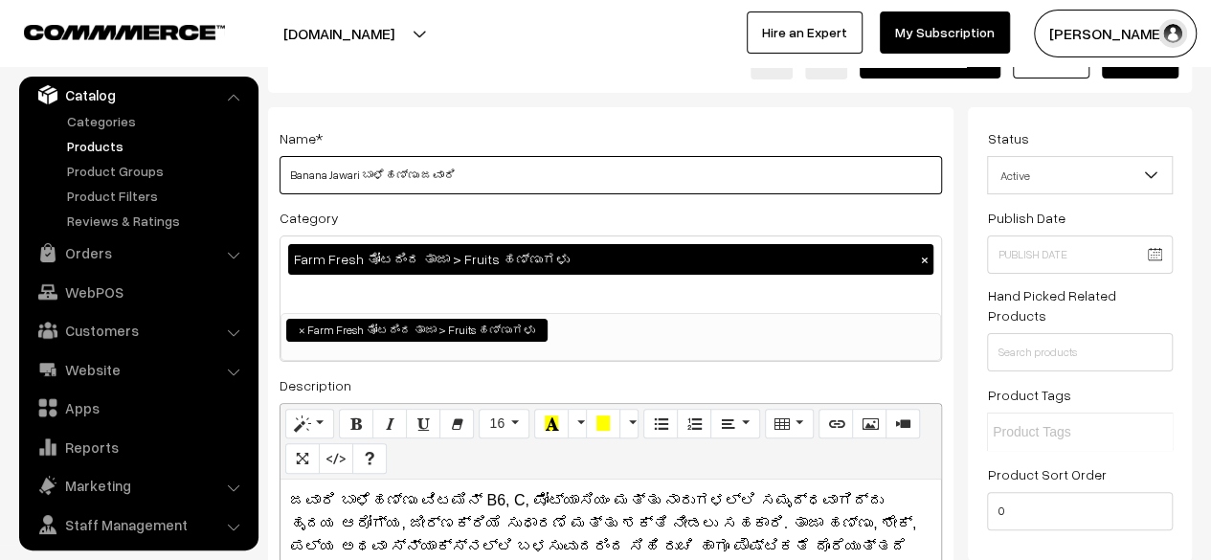
drag, startPoint x: 291, startPoint y: 169, endPoint x: 358, endPoint y: 169, distance: 67.0
click at [358, 169] on input "Banana Jawari ಬಾಳೆಹಣ್ಣು ಜವಾರಿ" at bounding box center [610, 175] width 662 height 38
paste input "Rajapuri"
click at [498, 182] on input "Banana Rajapuri Jawari ಬಾಳೆಹಣ್ಣು ಜವಾರಿ" at bounding box center [610, 175] width 662 height 38
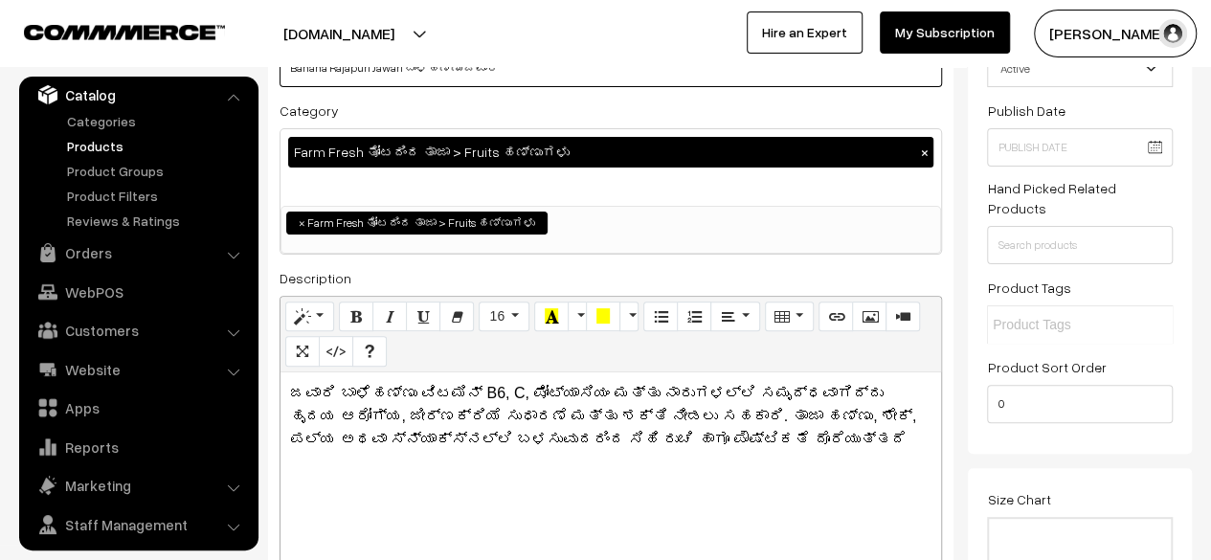
scroll to position [0, 0]
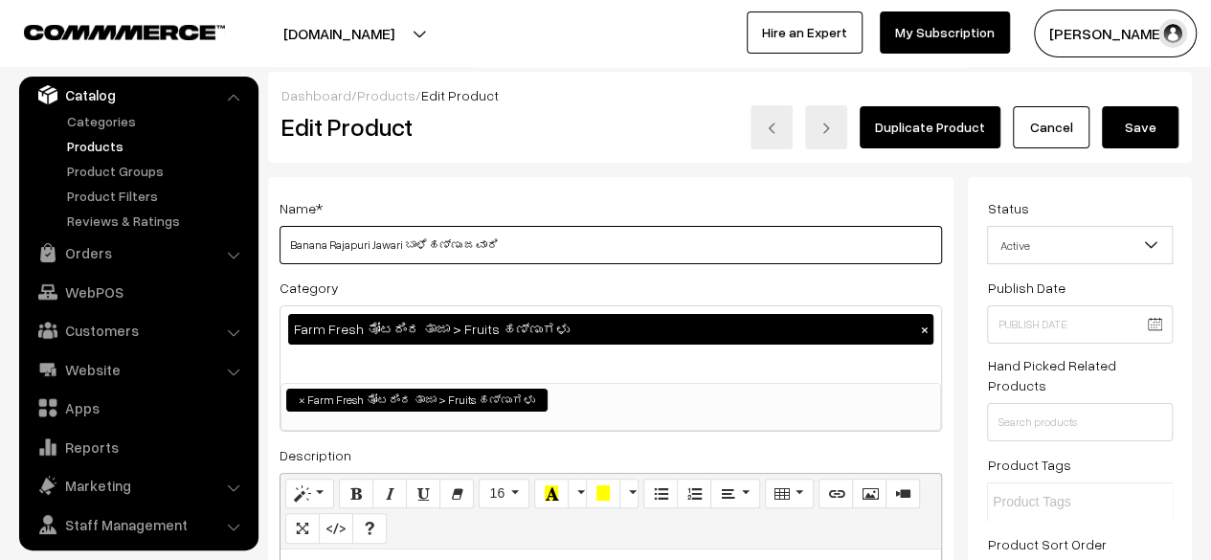
click at [443, 243] on input "Banana Rajapuri Jawari ಬಾಳೆಹಣ್ಣು ಜವಾರಿ" at bounding box center [610, 245] width 662 height 38
click at [485, 249] on input "Banana Rajapuri Jawari ಬಾಳೆಹಣ್ಣು ಜವಾರಿ" at bounding box center [610, 245] width 662 height 38
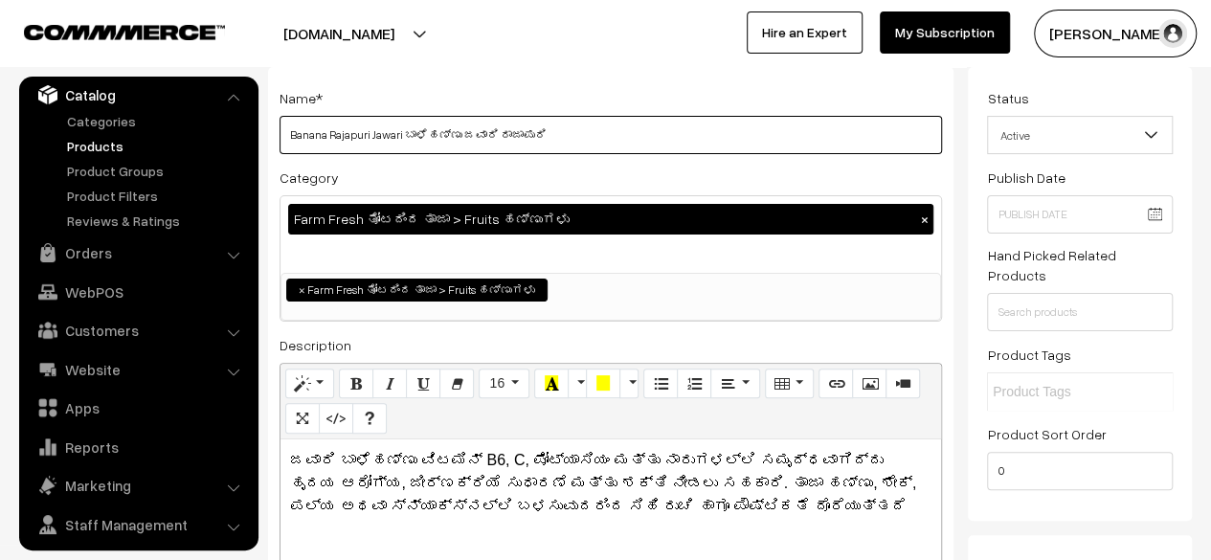
scroll to position [111, 0]
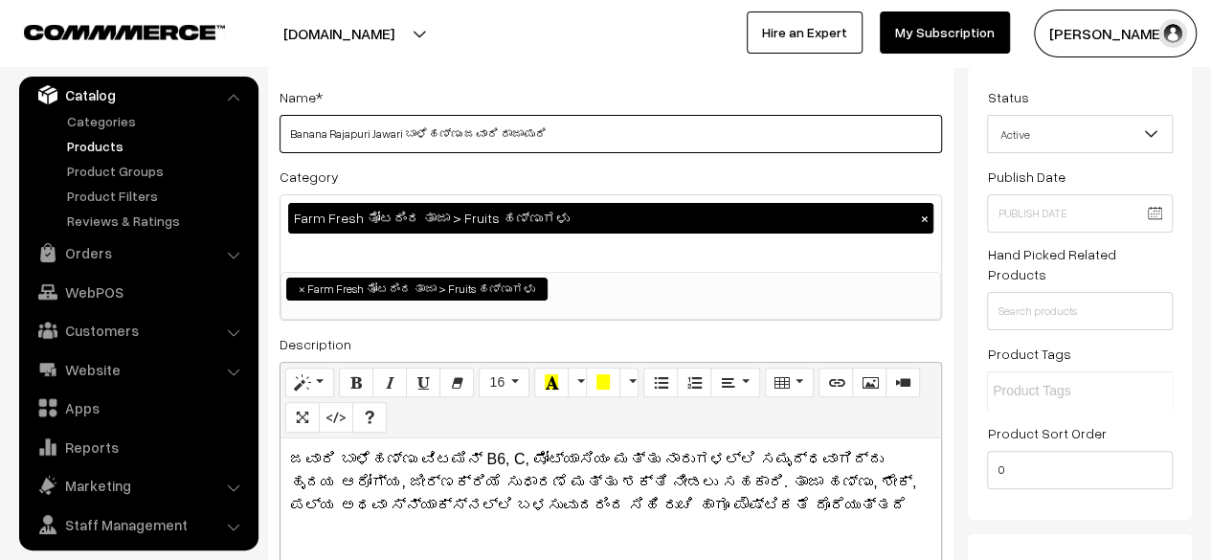
type input "Banana Rajapuri Jawari ಬಾಳೆಹಣ್ಣು ಜವಾರಿ ರಾಜಾಪುರಿ"
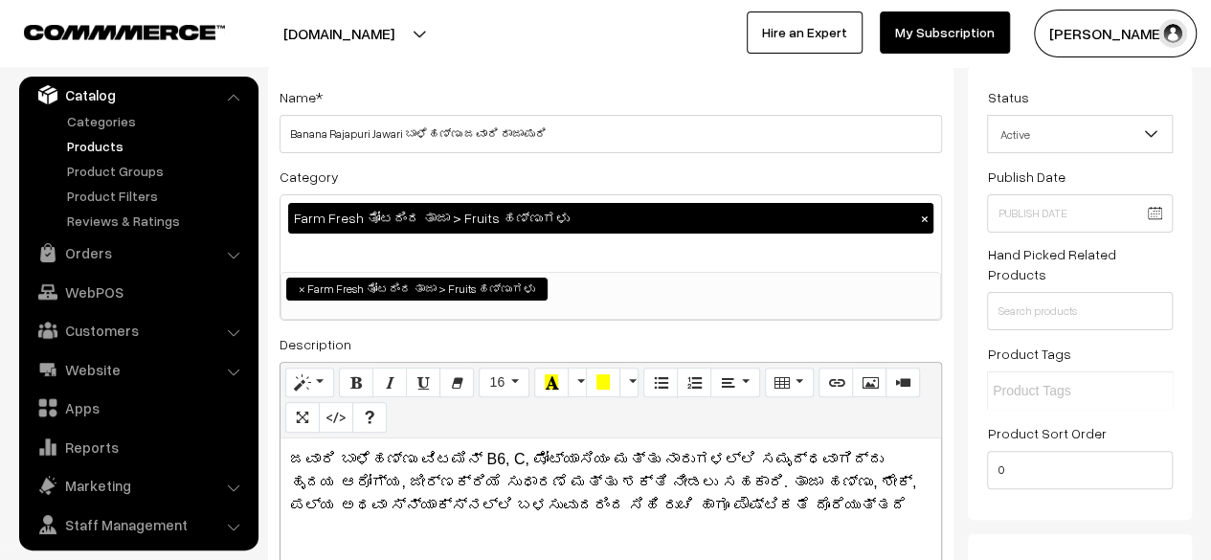
click at [290, 458] on p "ಜವಾರಿ ಬಾಳೆಹಣ್ಣು ವಿಟಮಿನ್ B6, C, ಪೋಟ್ಯಾಸಿಯಂ ಮತ್ತು ನಾರುಗಳಲ್ಲಿ ಸಮೃದ್ಧವಾಗಿದ್ದು ಹೃದಯ …" at bounding box center [610, 482] width 641 height 69
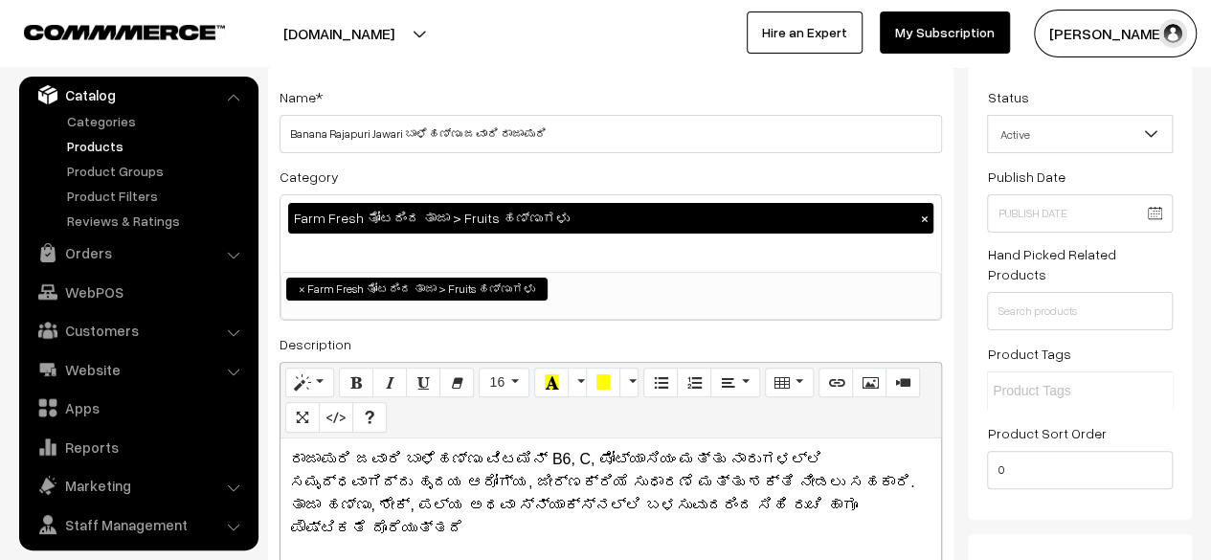
scroll to position [0, 0]
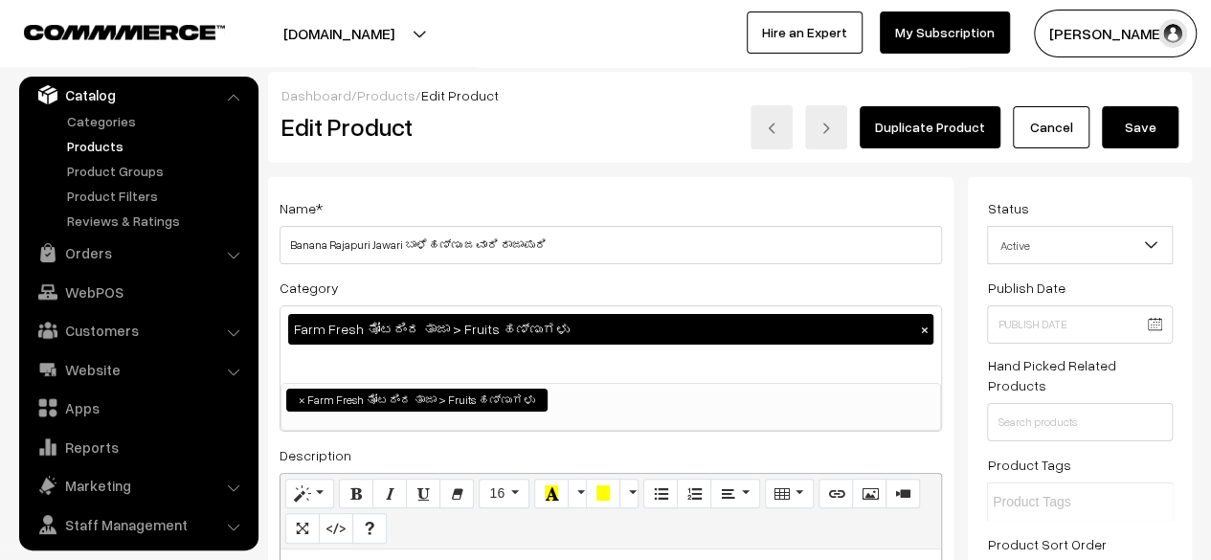
click at [1133, 138] on button "Save" at bounding box center [1140, 127] width 77 height 42
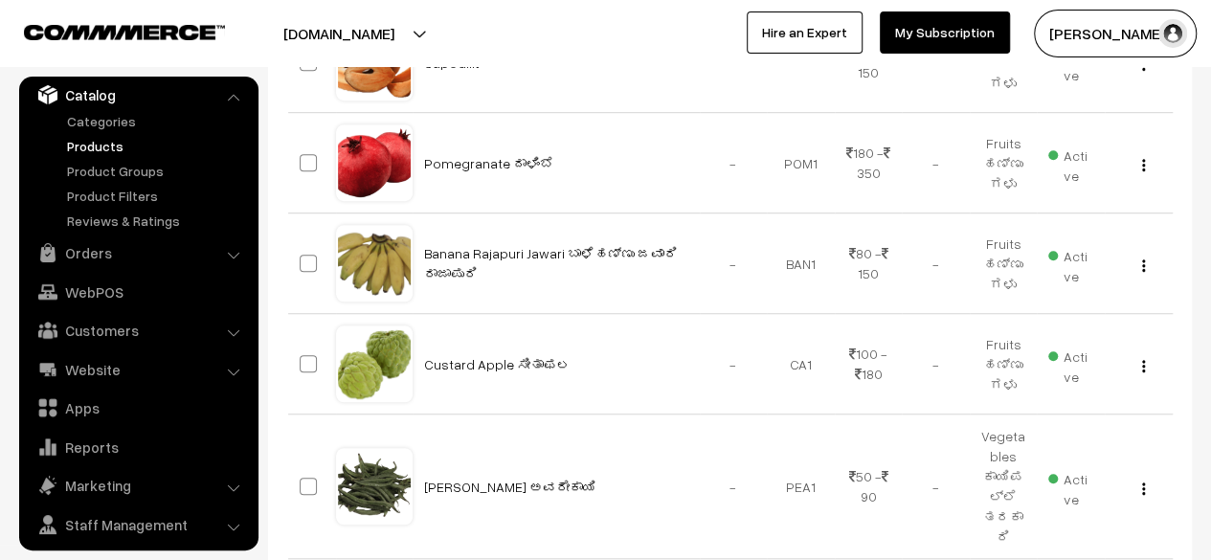
scroll to position [616, 0]
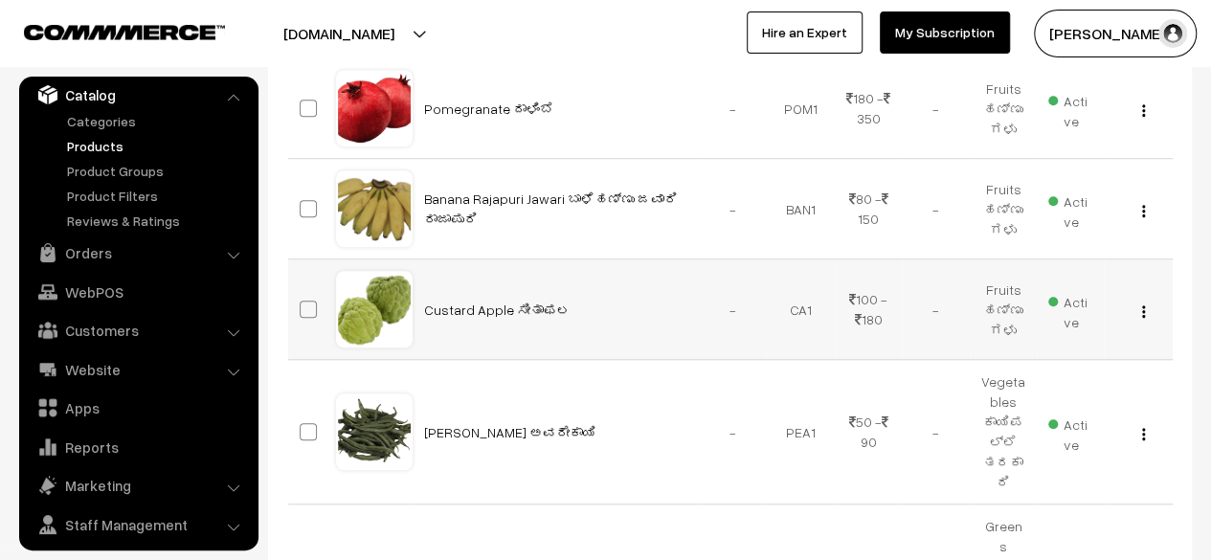
click at [1142, 305] on img "button" at bounding box center [1143, 311] width 3 height 12
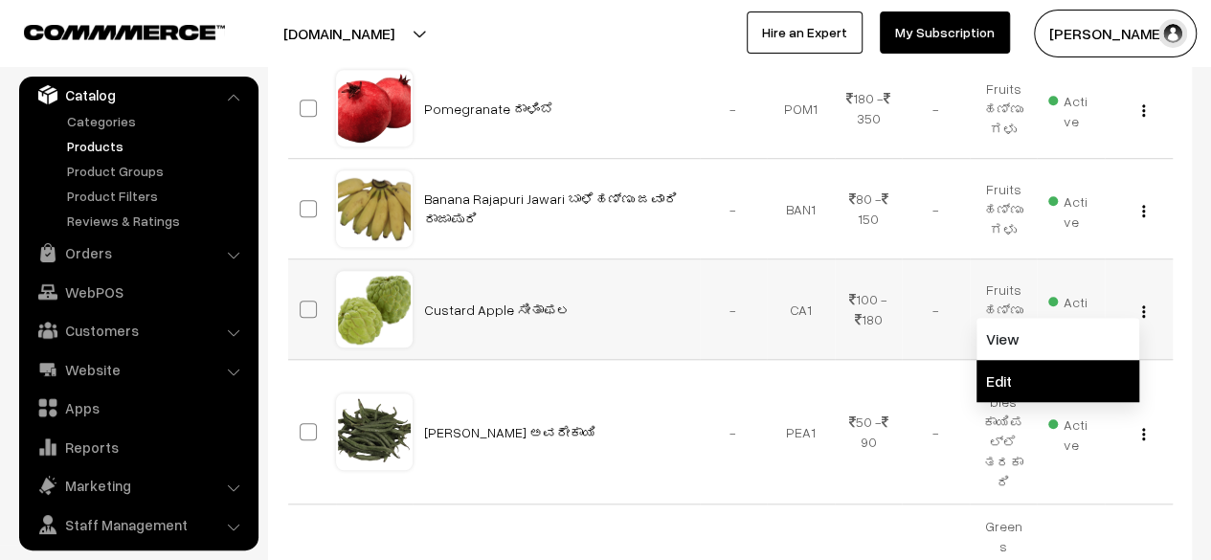
click at [1043, 360] on link "Edit" at bounding box center [1057, 381] width 163 height 42
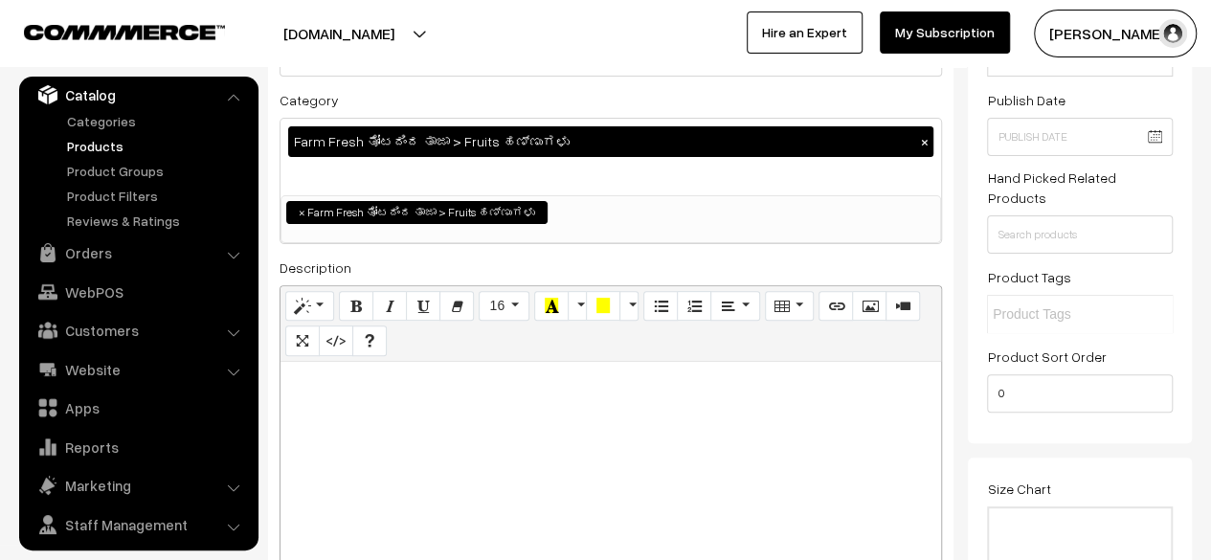
scroll to position [189, 0]
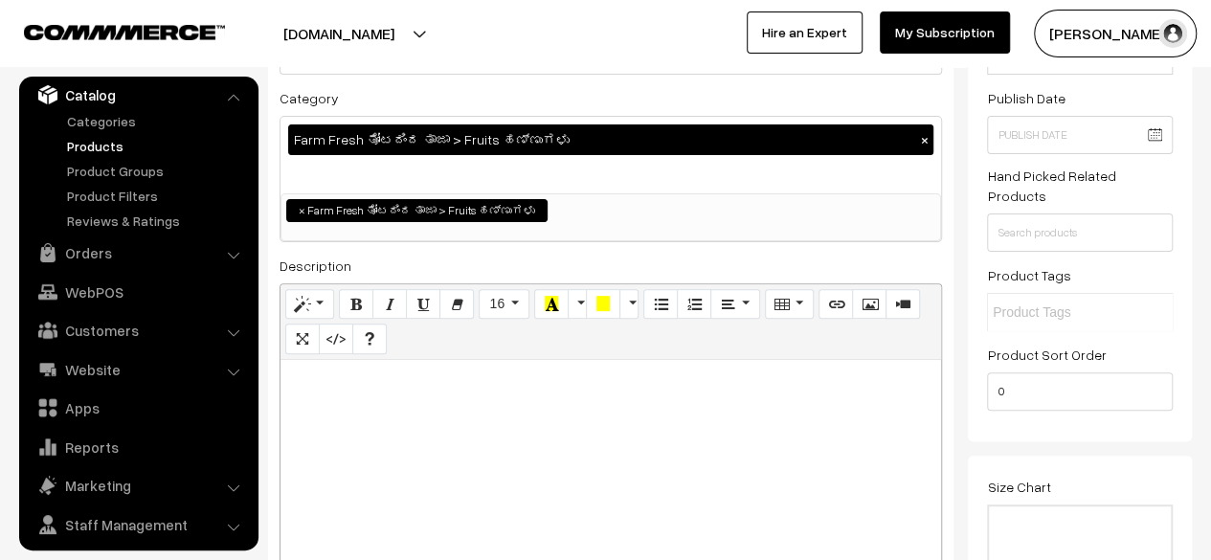
click at [729, 384] on p at bounding box center [610, 380] width 641 height 23
paste div
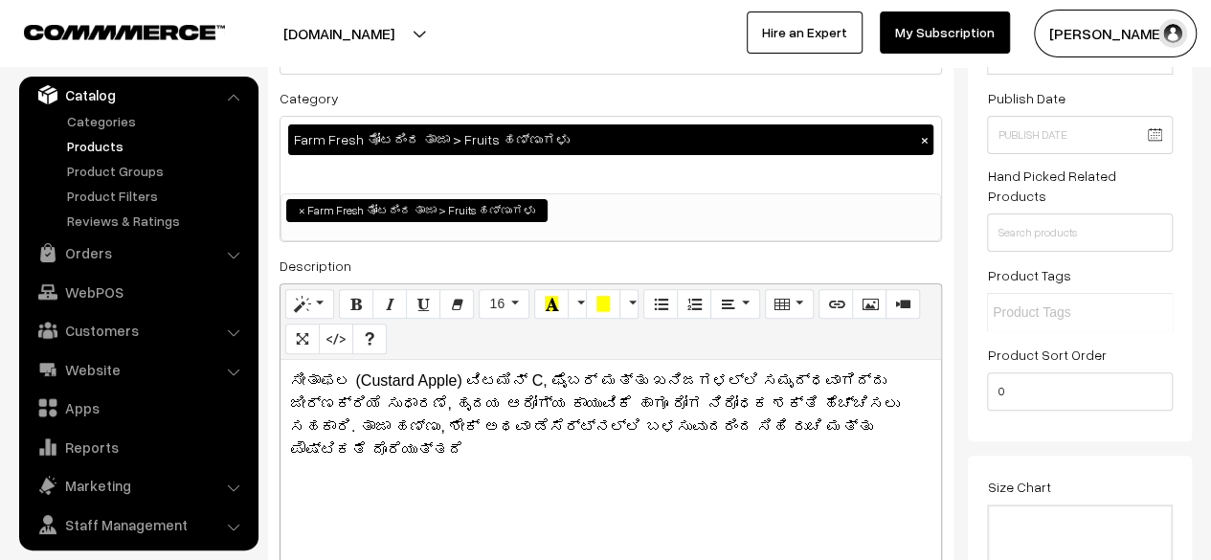
scroll to position [0, 0]
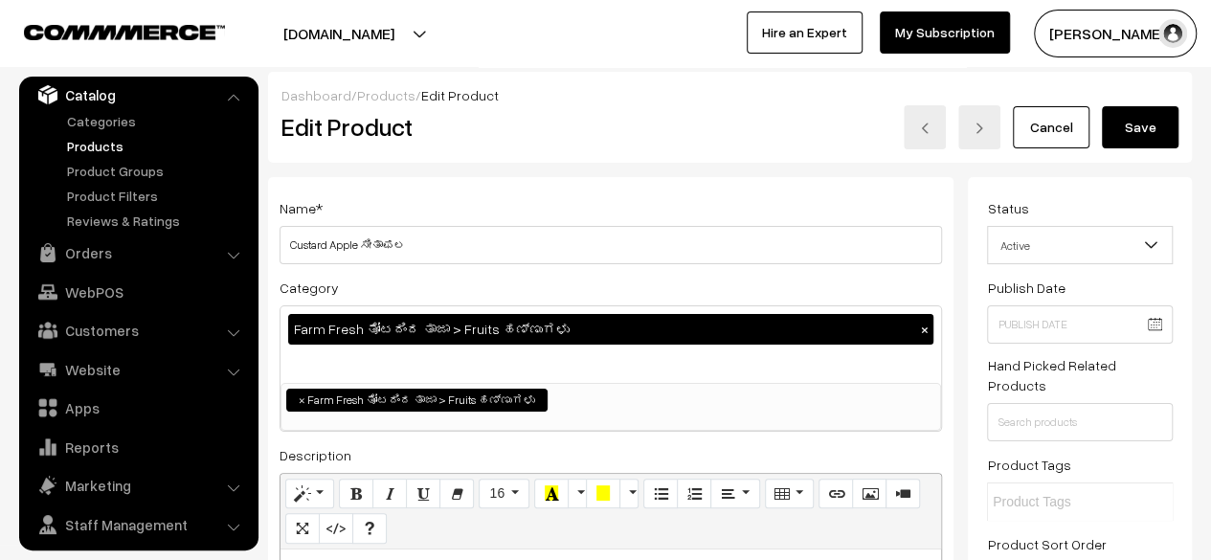
click at [1137, 122] on button "Save" at bounding box center [1140, 127] width 77 height 42
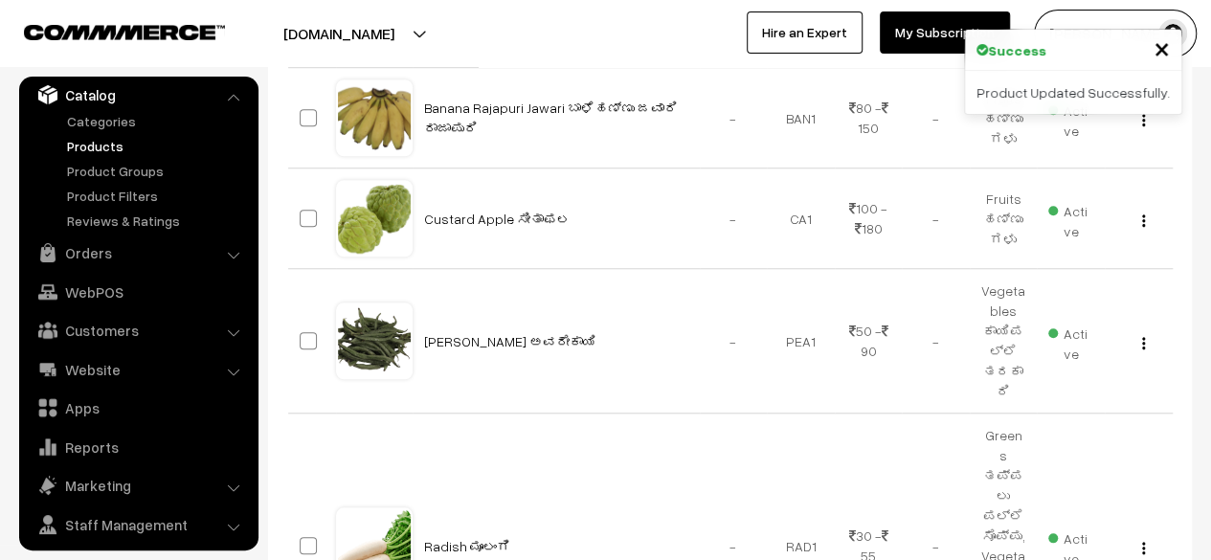
scroll to position [719, 0]
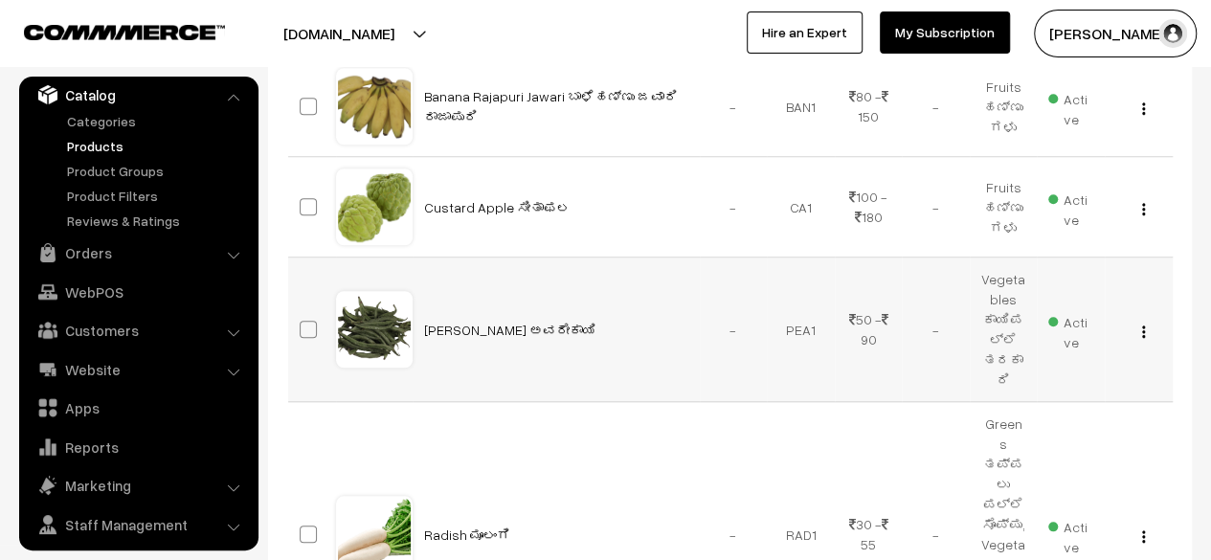
click at [1143, 325] on img "button" at bounding box center [1143, 331] width 3 height 12
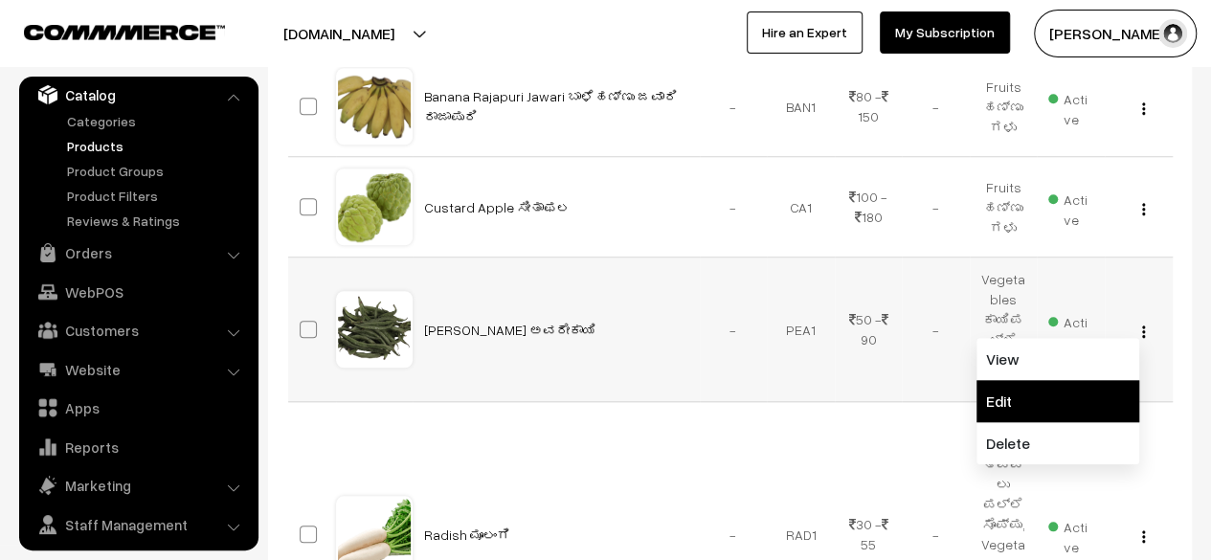
click at [1055, 380] on link "Edit" at bounding box center [1057, 401] width 163 height 42
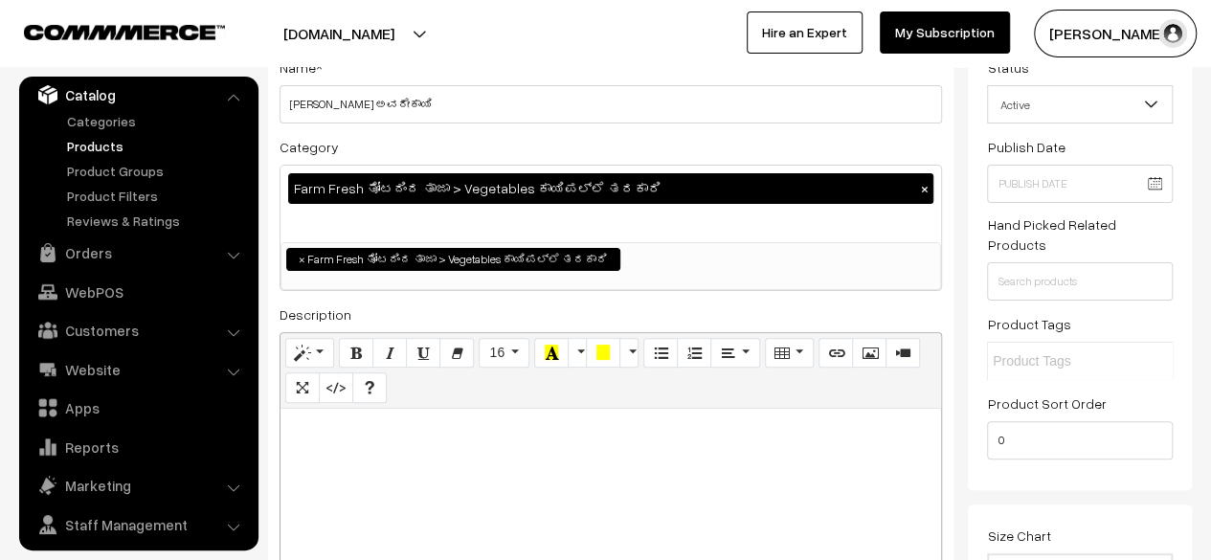
scroll to position [142, 0]
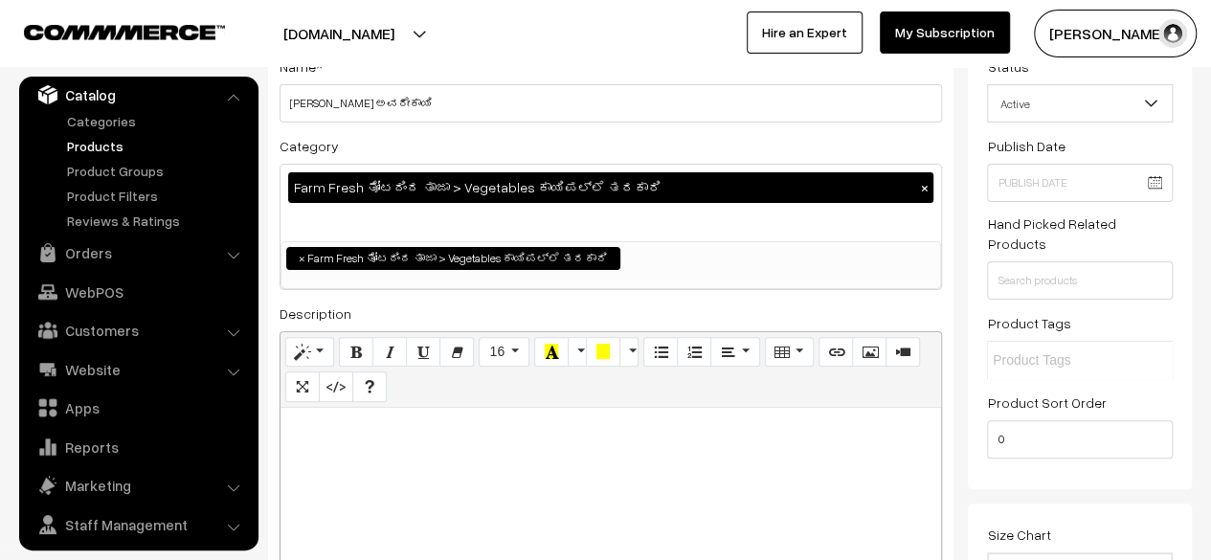
click at [593, 427] on p at bounding box center [610, 428] width 641 height 23
paste div
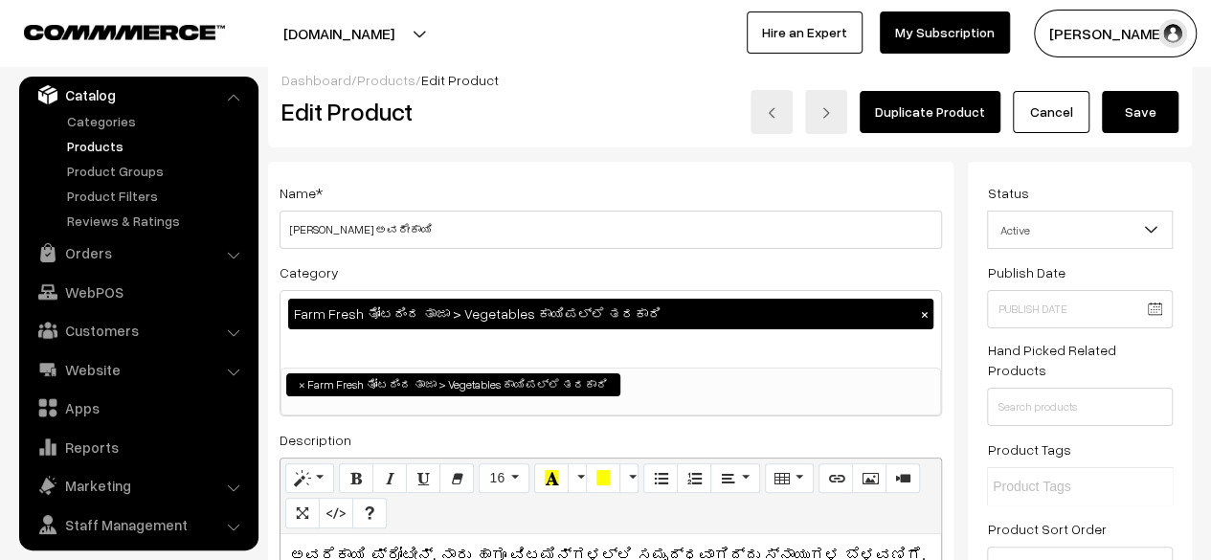
scroll to position [14, 0]
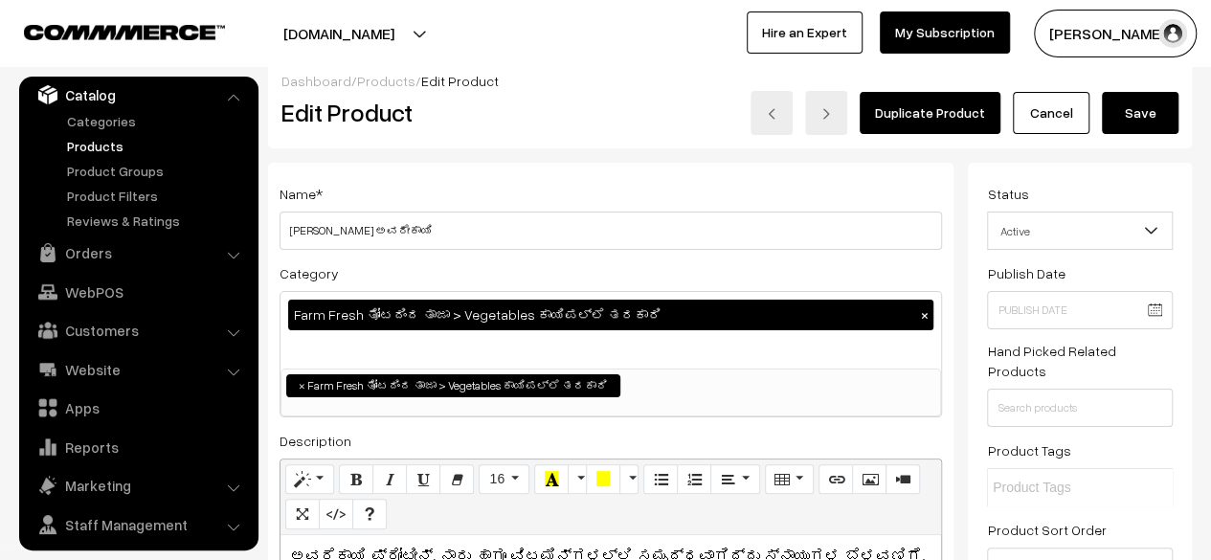
click at [1147, 112] on button "Save" at bounding box center [1140, 113] width 77 height 42
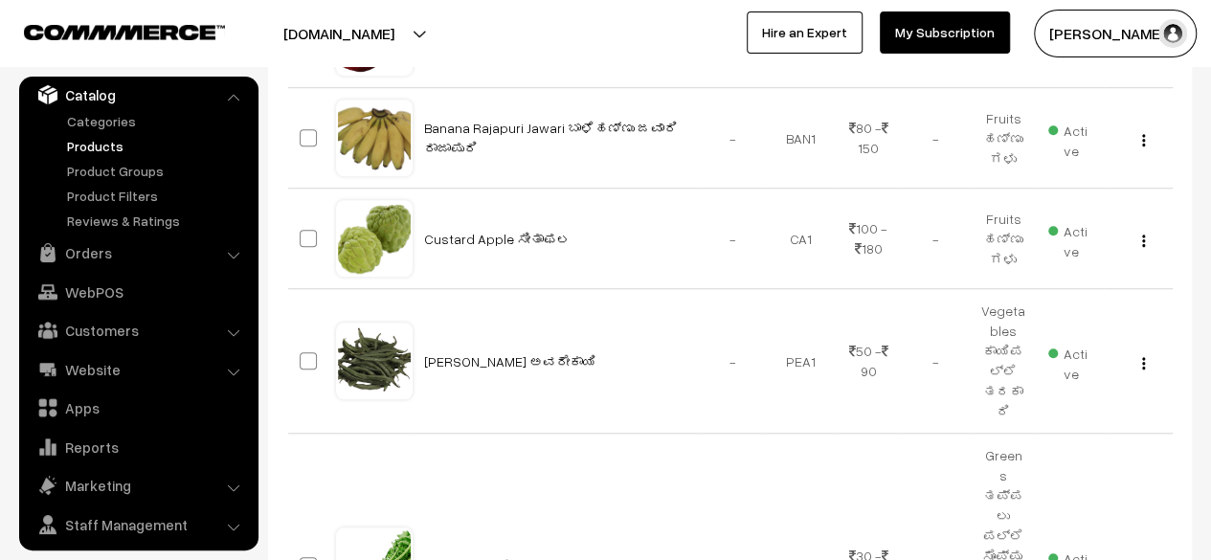
scroll to position [701, 0]
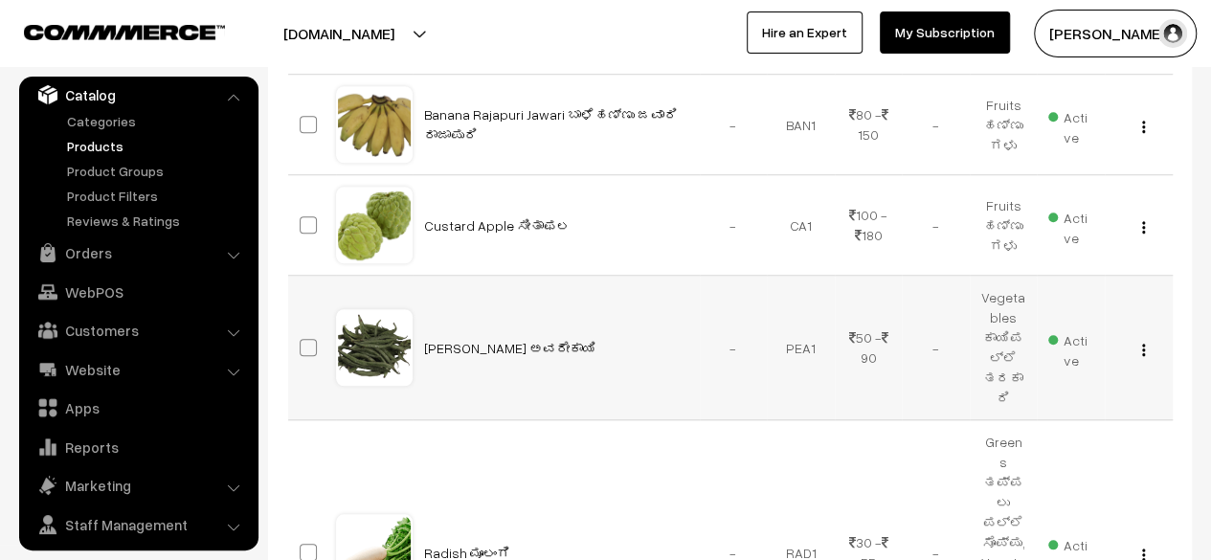
click at [1143, 344] on img "button" at bounding box center [1143, 350] width 3 height 12
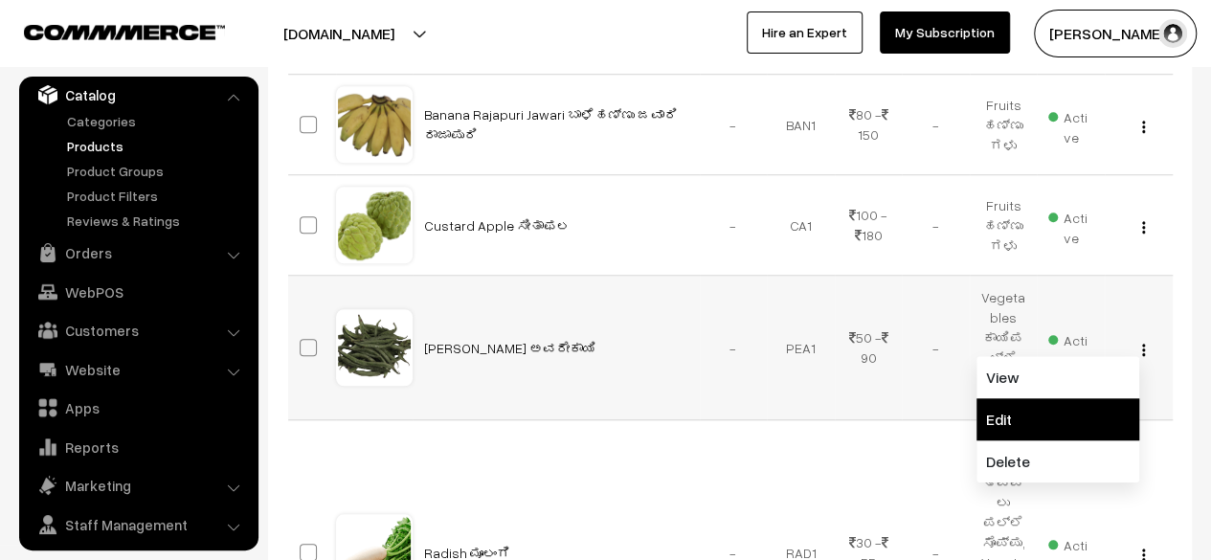
click at [1035, 398] on link "Edit" at bounding box center [1057, 419] width 163 height 42
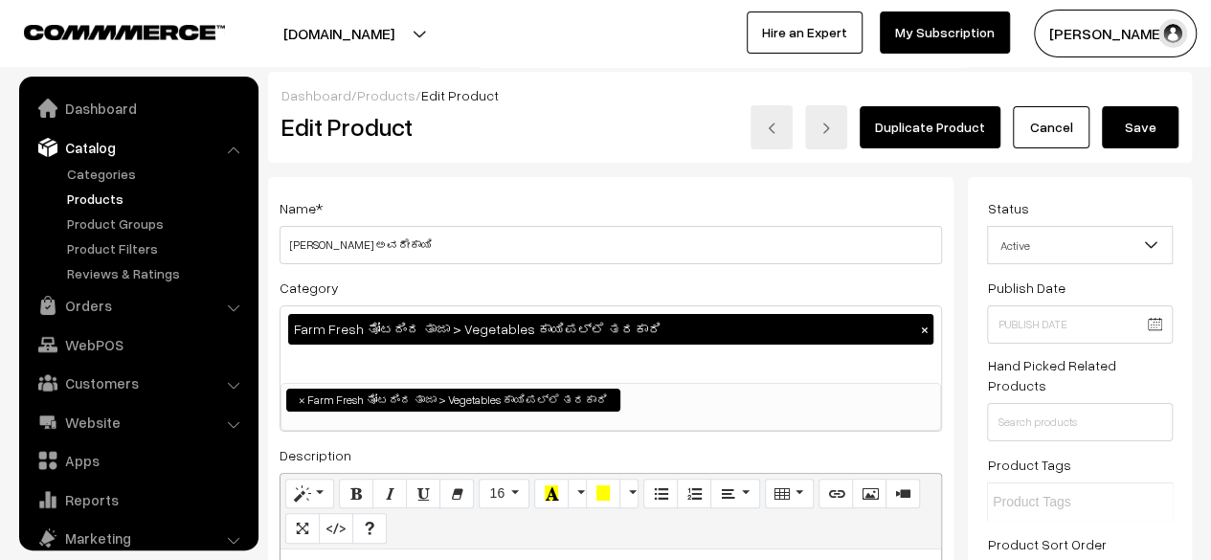
scroll to position [53, 0]
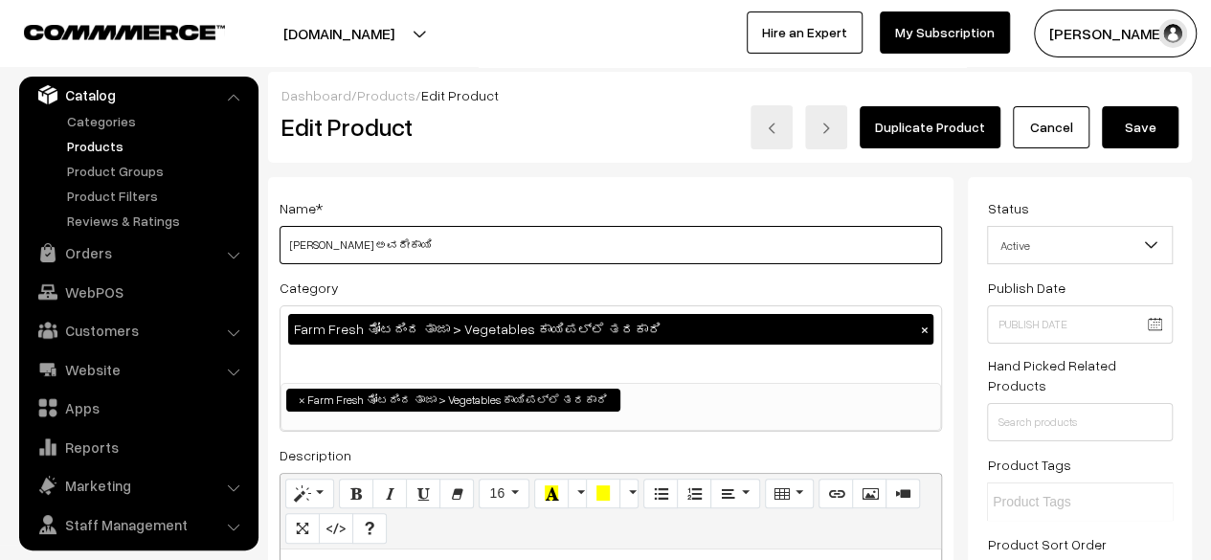
click at [349, 243] on input "Green Beans ಅವರೇಕಾಯಿ" at bounding box center [610, 245] width 662 height 38
paste input "Peas"
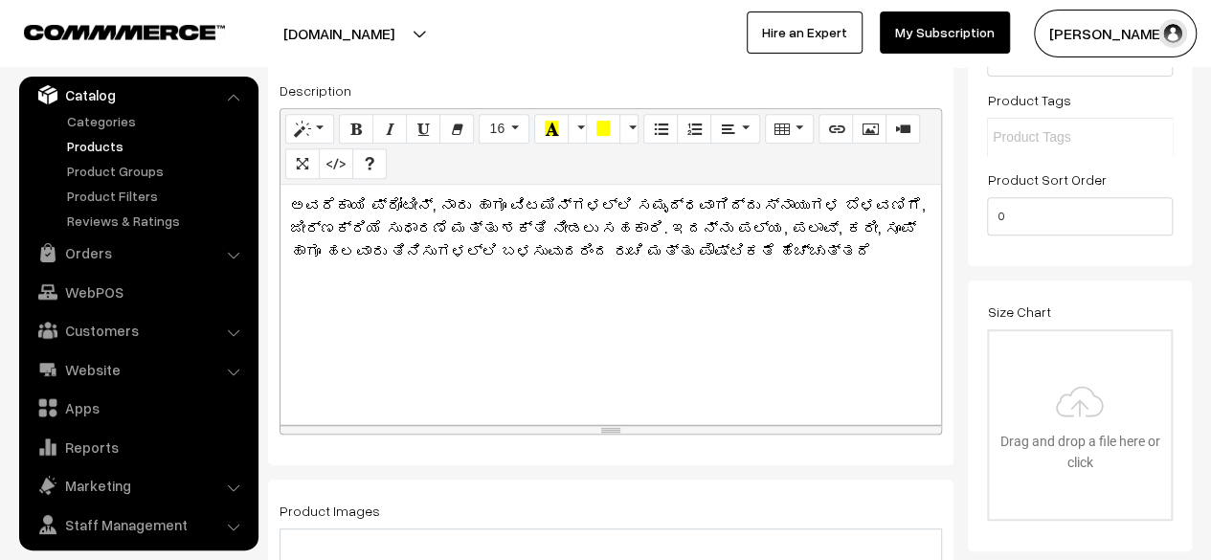
scroll to position [0, 0]
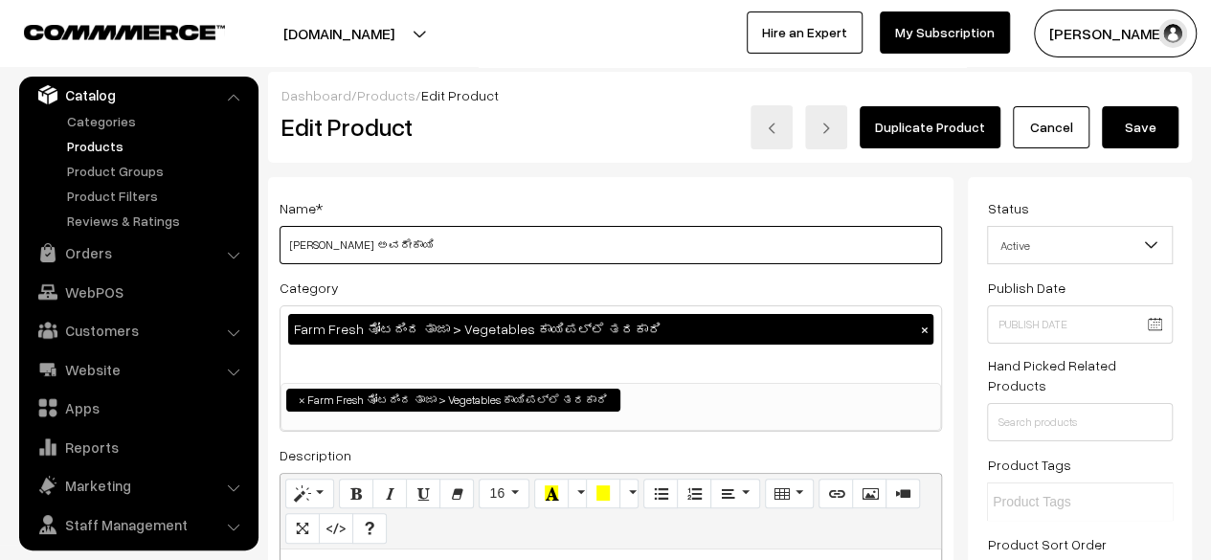
type input "Peas ಅವರೇಕಾಯಿ"
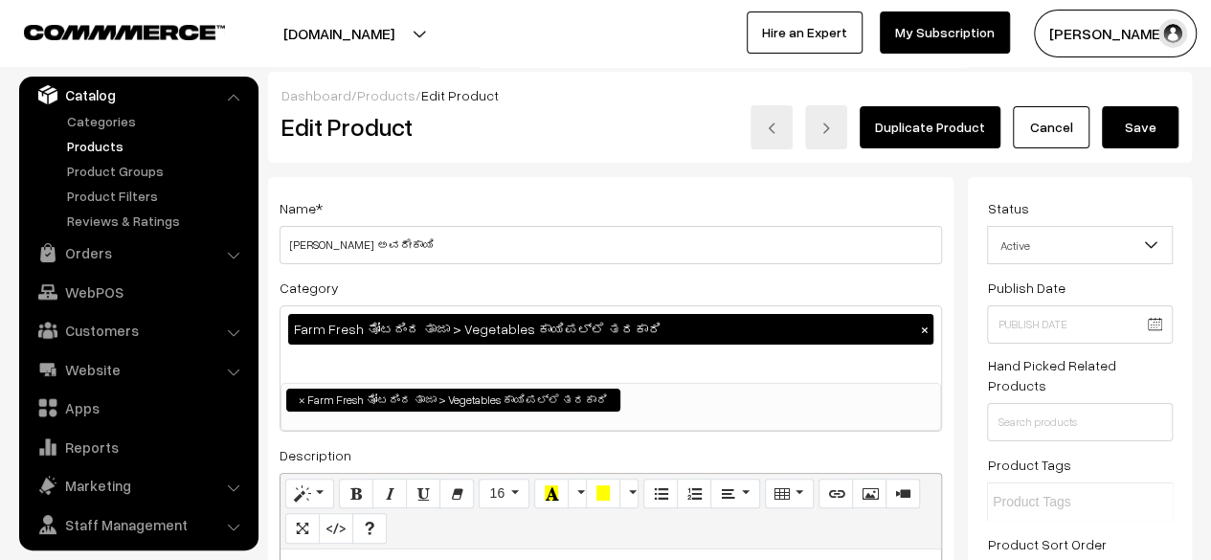
click at [1152, 128] on button "Save" at bounding box center [1140, 127] width 77 height 42
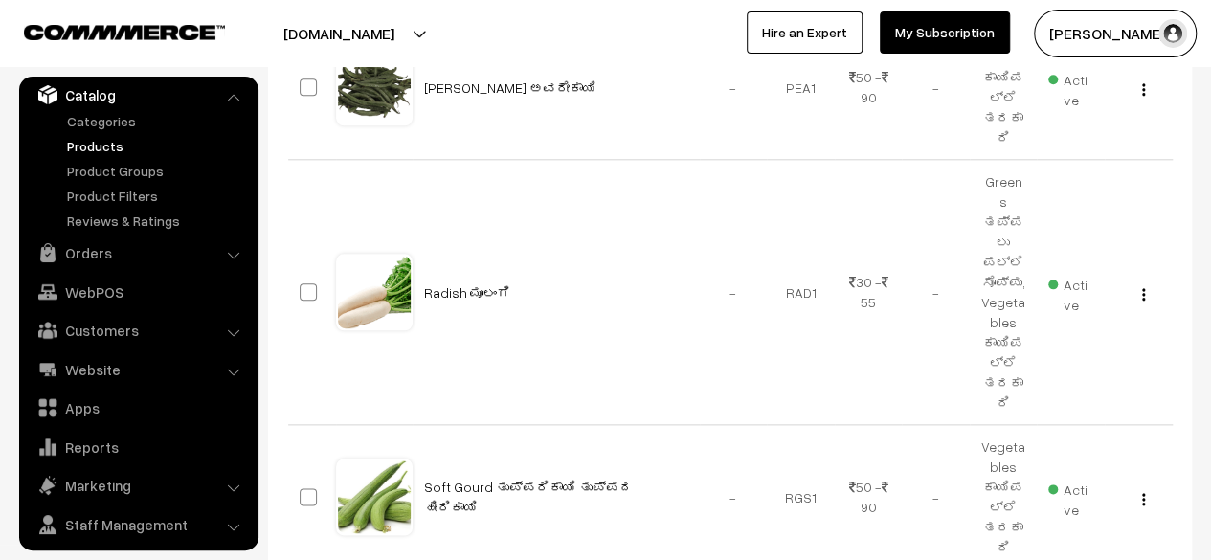
scroll to position [974, 0]
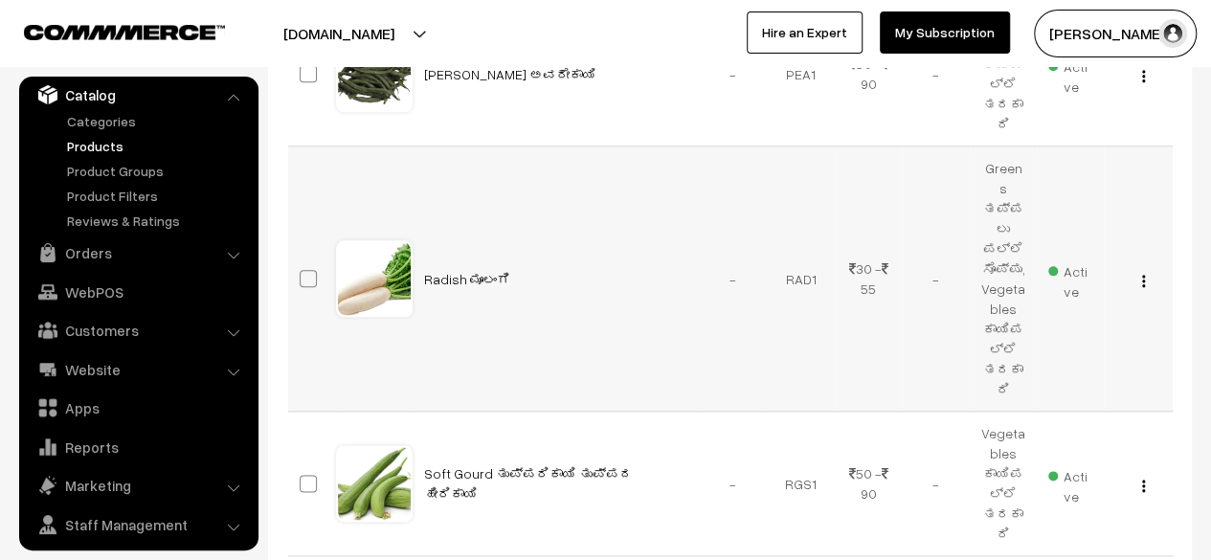
click at [1143, 275] on img "button" at bounding box center [1143, 281] width 3 height 12
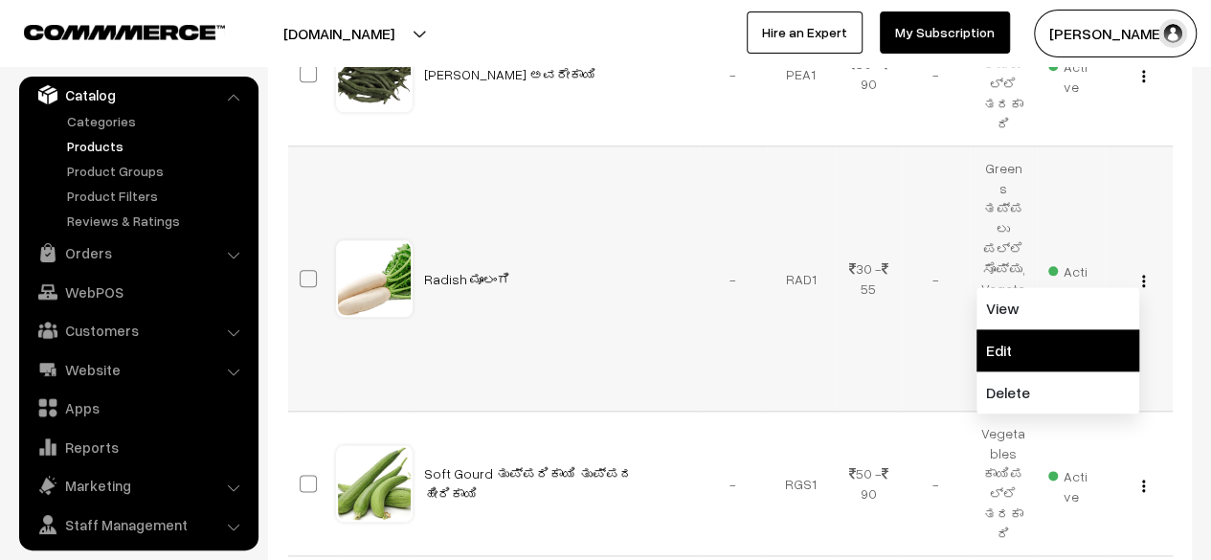
click at [1057, 329] on link "Edit" at bounding box center [1057, 350] width 163 height 42
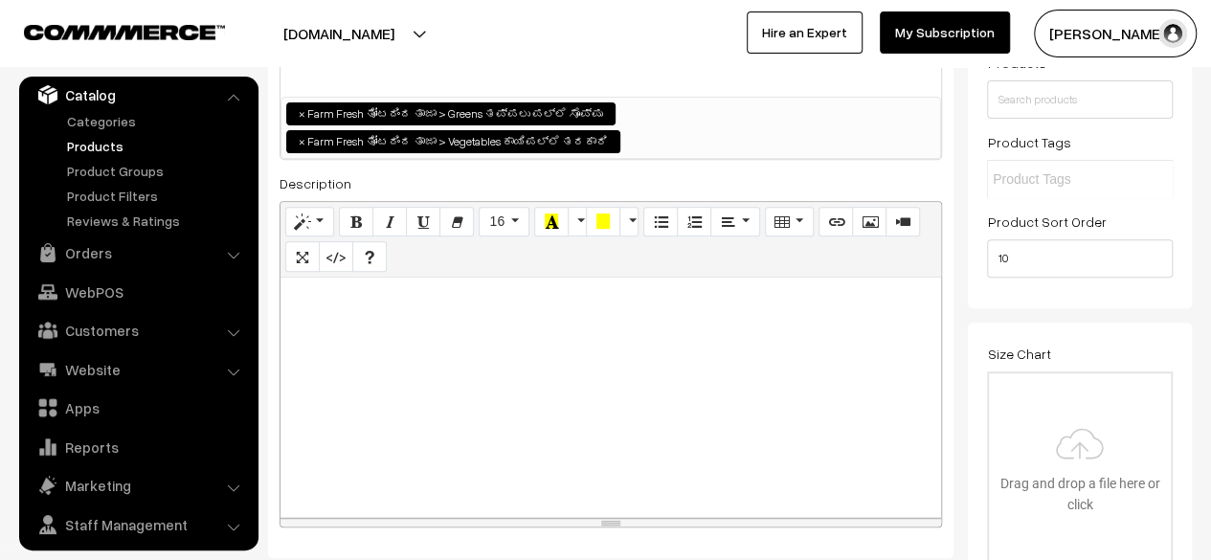
scroll to position [323, 0]
click at [566, 310] on div at bounding box center [610, 396] width 660 height 239
paste div
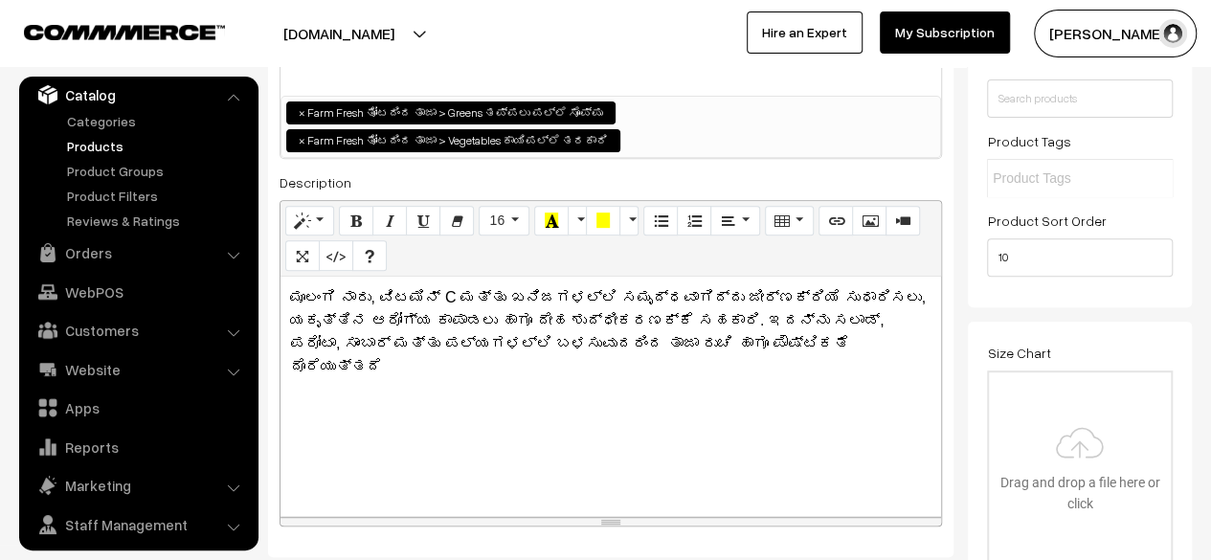
scroll to position [0, 0]
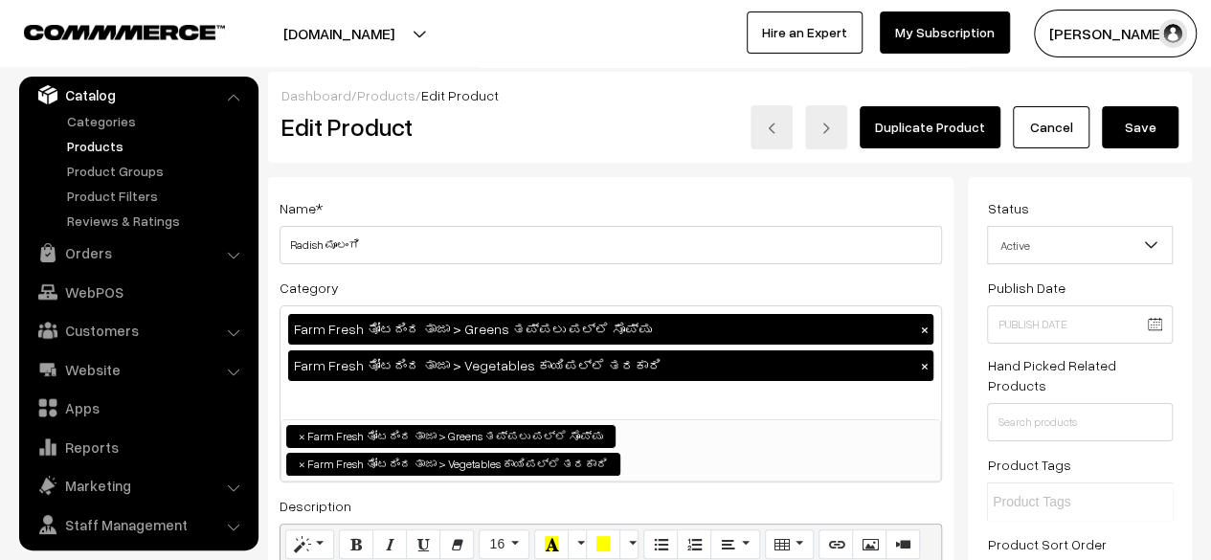
click at [1145, 128] on button "Save" at bounding box center [1140, 127] width 77 height 42
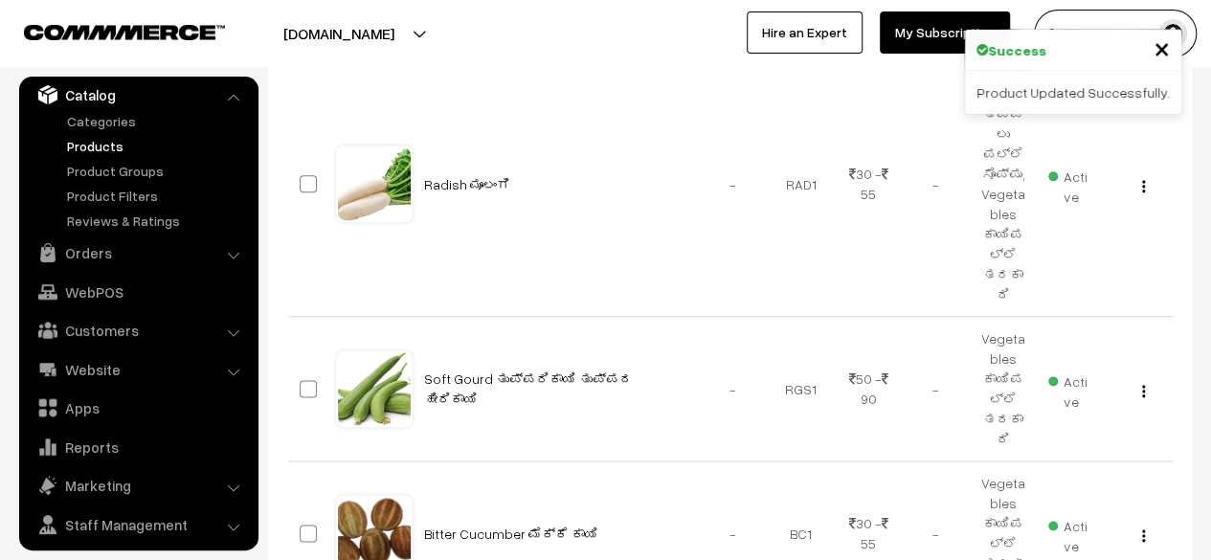
scroll to position [1070, 0]
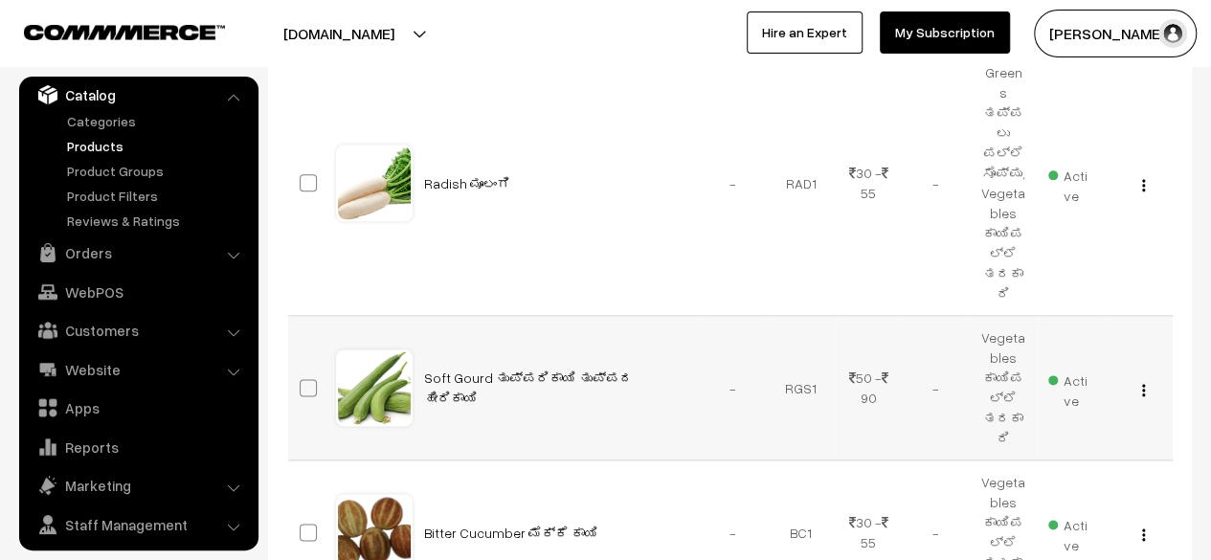
click at [1142, 384] on img "button" at bounding box center [1143, 390] width 3 height 12
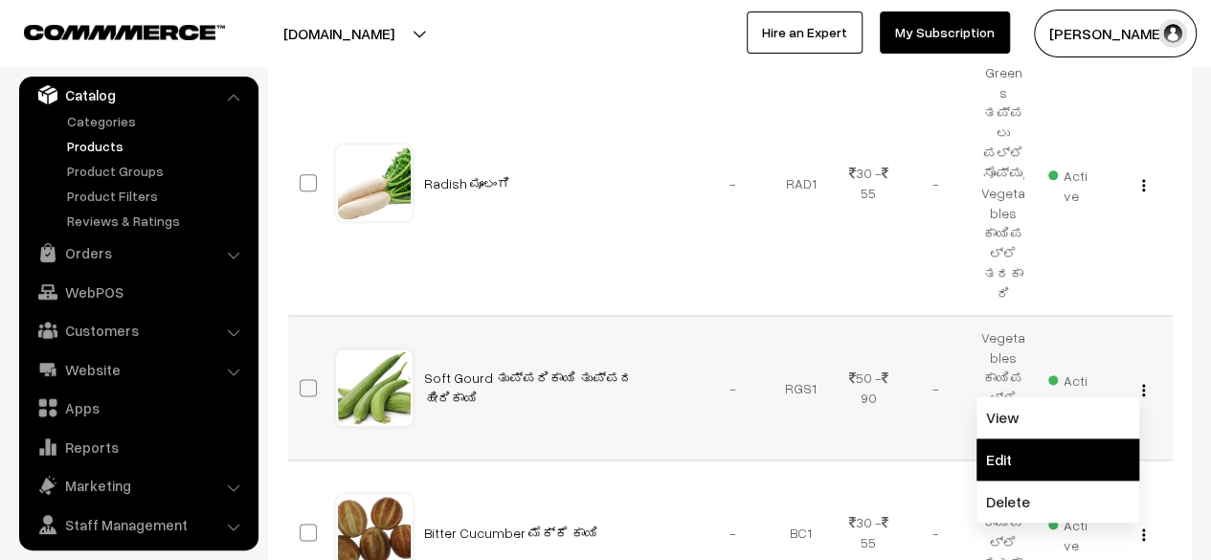
click at [1028, 438] on link "Edit" at bounding box center [1057, 459] width 163 height 42
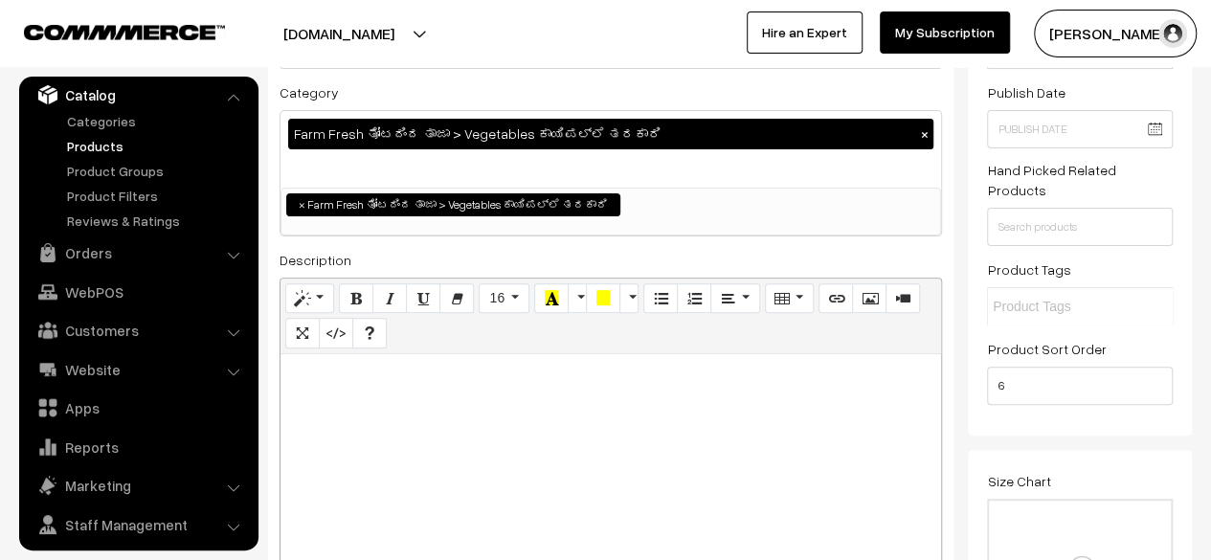
scroll to position [201, 0]
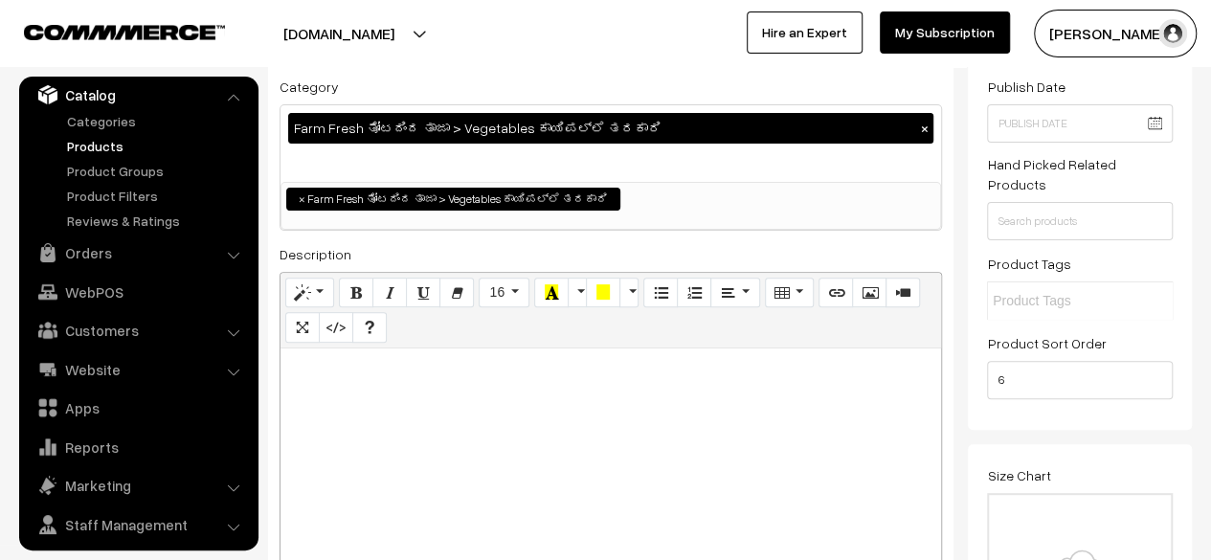
click at [769, 378] on p at bounding box center [610, 369] width 641 height 23
paste div
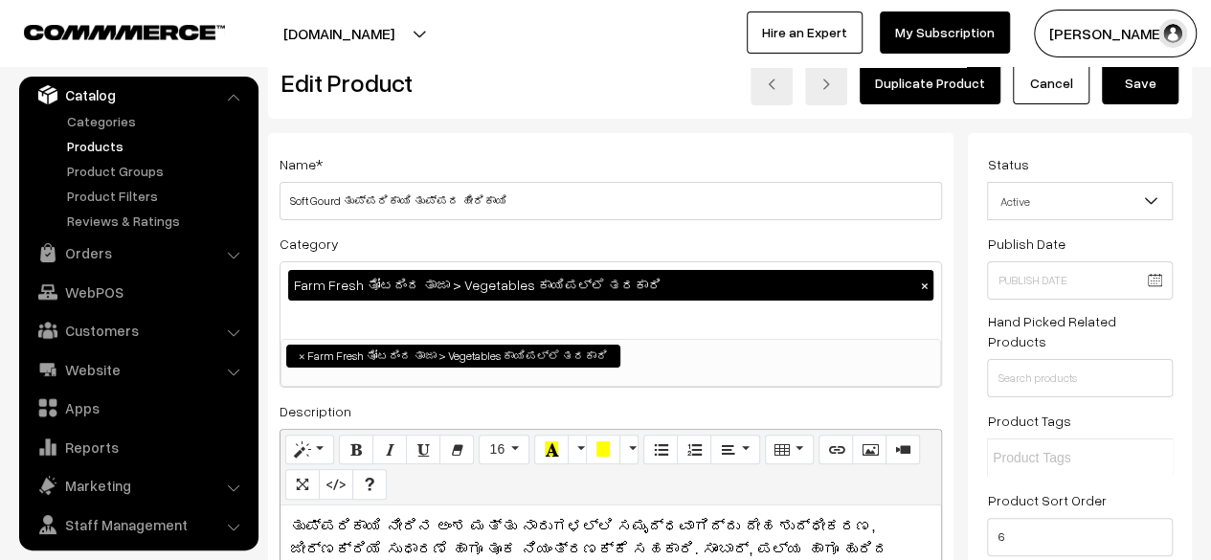
scroll to position [37, 0]
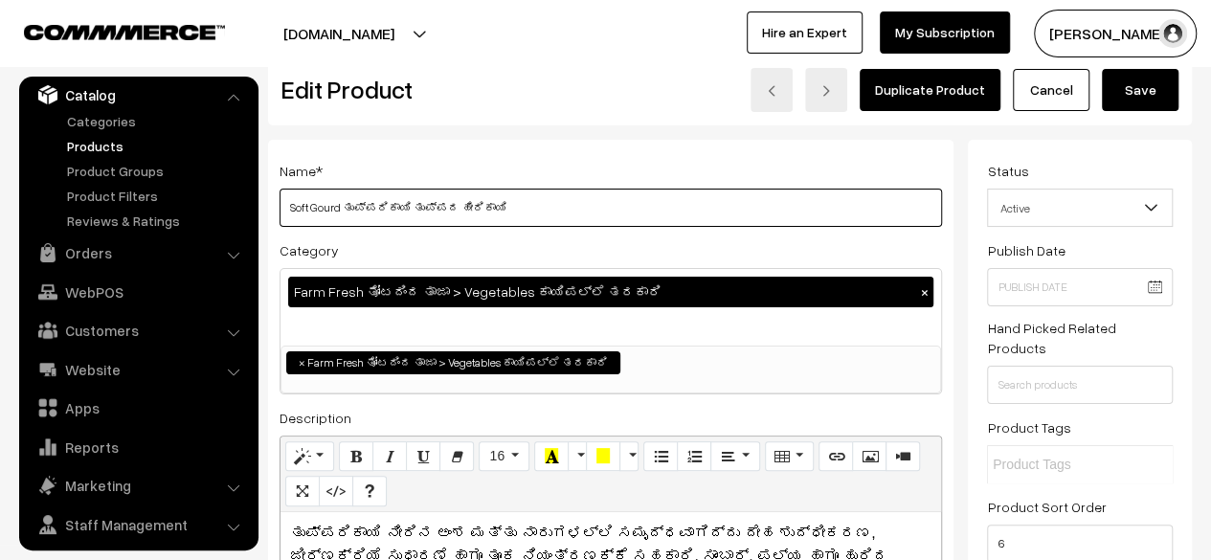
click at [308, 205] on input "Soft Gourd ತುಪ್ಪರಿಕಾಯಿ ತುಪ್ಪದ ಹೀರಿಕಾಯಿ" at bounding box center [610, 208] width 662 height 38
paste input "Sponge"
type input "Sponge Gourd ತುಪ್ಪರಿಕಾಯಿ ತುಪ್ಪದ ಹೀರಿಕಾಯಿ"
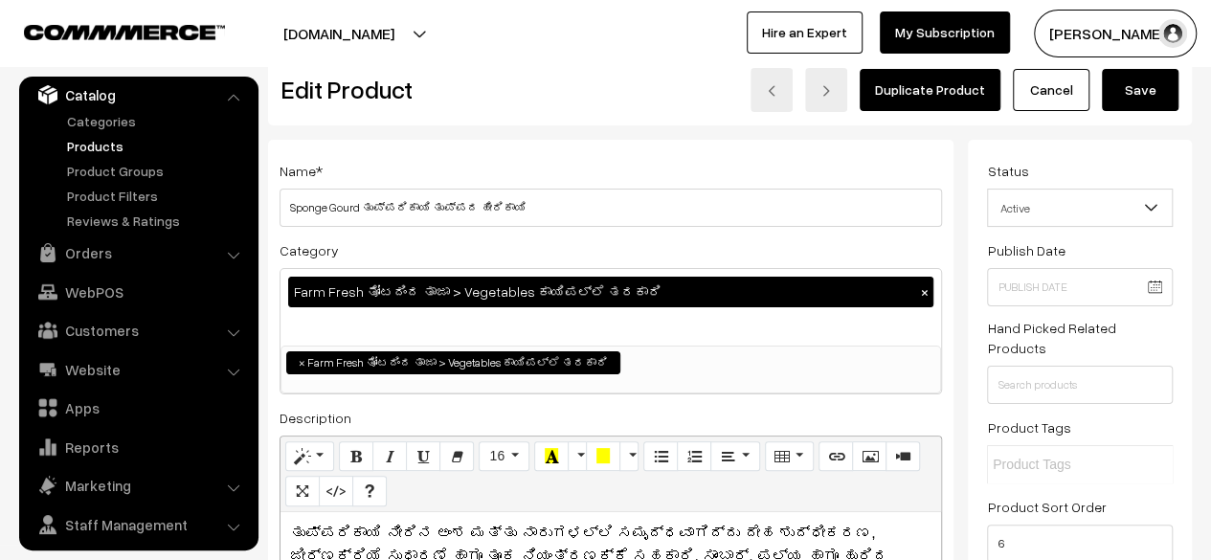
click at [1136, 99] on button "Save" at bounding box center [1140, 90] width 77 height 42
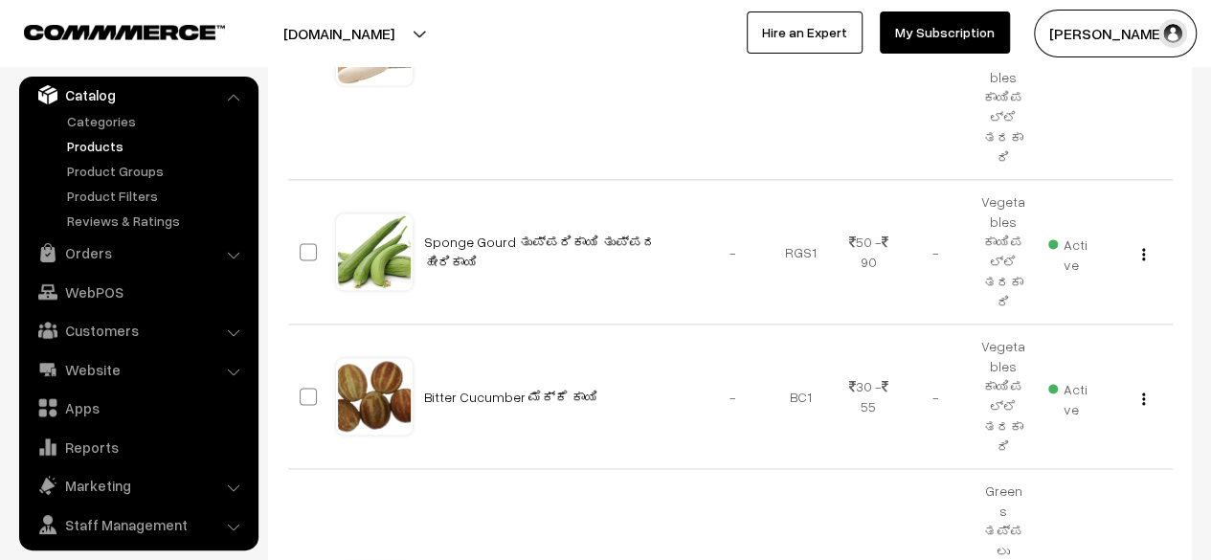
scroll to position [1223, 0]
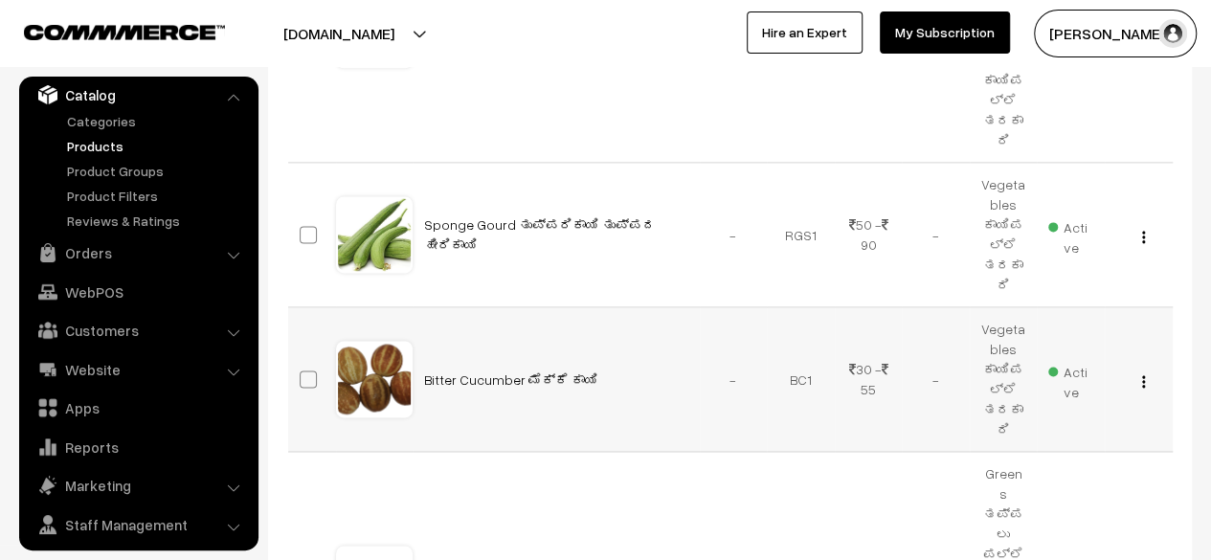
click at [1142, 375] on img "button" at bounding box center [1143, 381] width 3 height 12
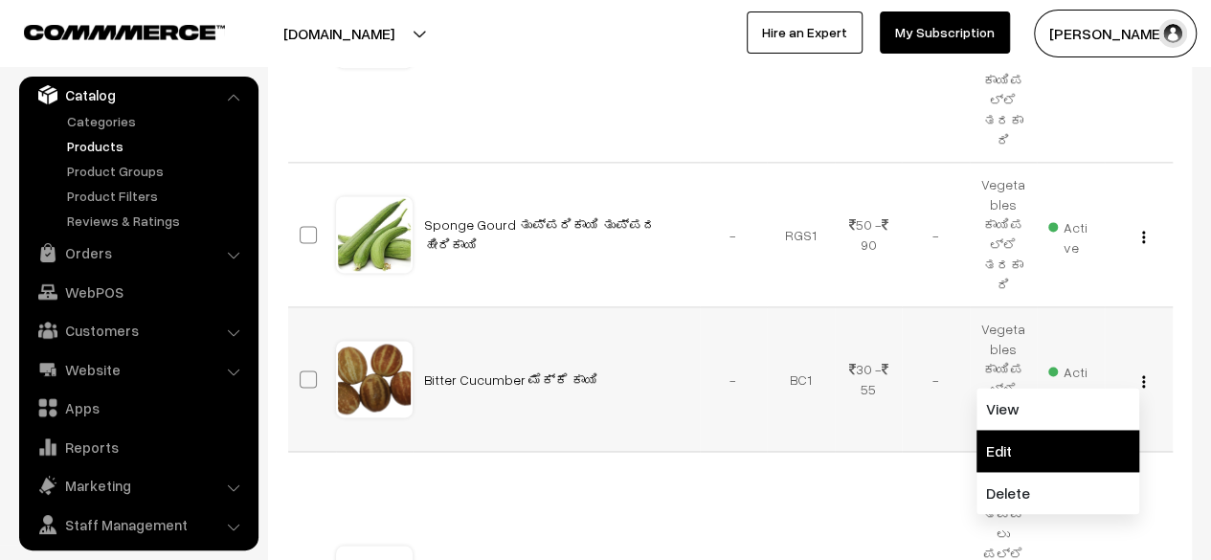
click at [1060, 430] on link "Edit" at bounding box center [1057, 451] width 163 height 42
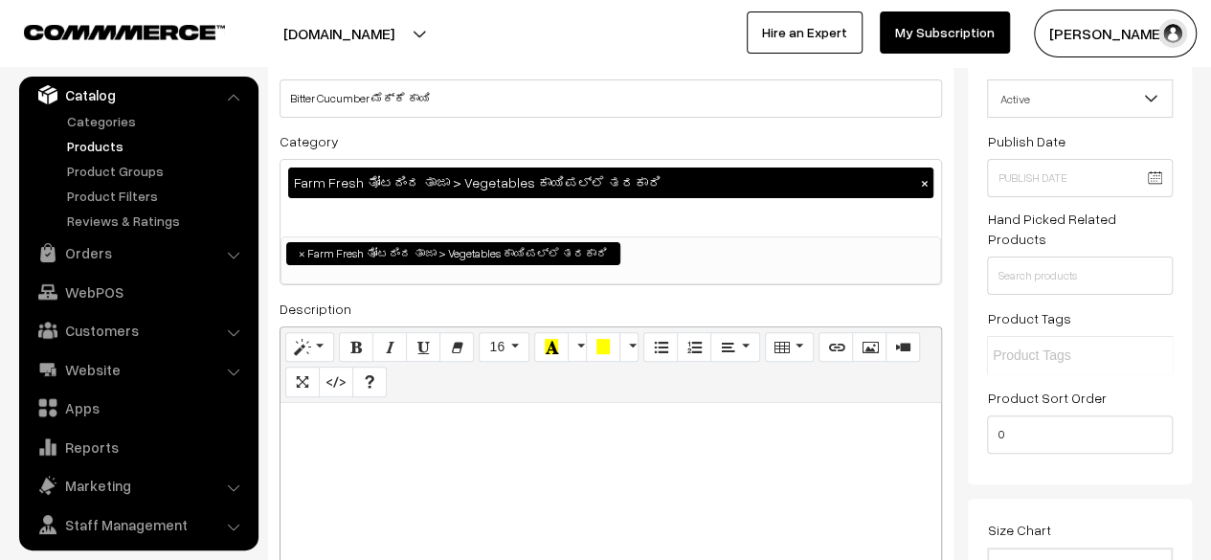
scroll to position [167, 0]
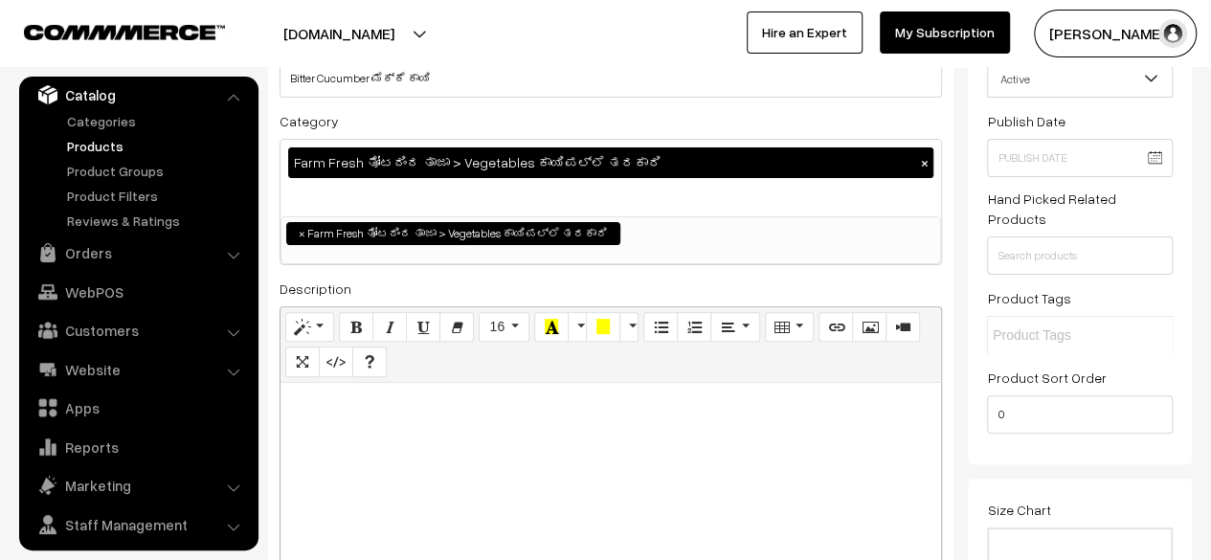
click at [580, 411] on p at bounding box center [610, 403] width 641 height 23
paste div
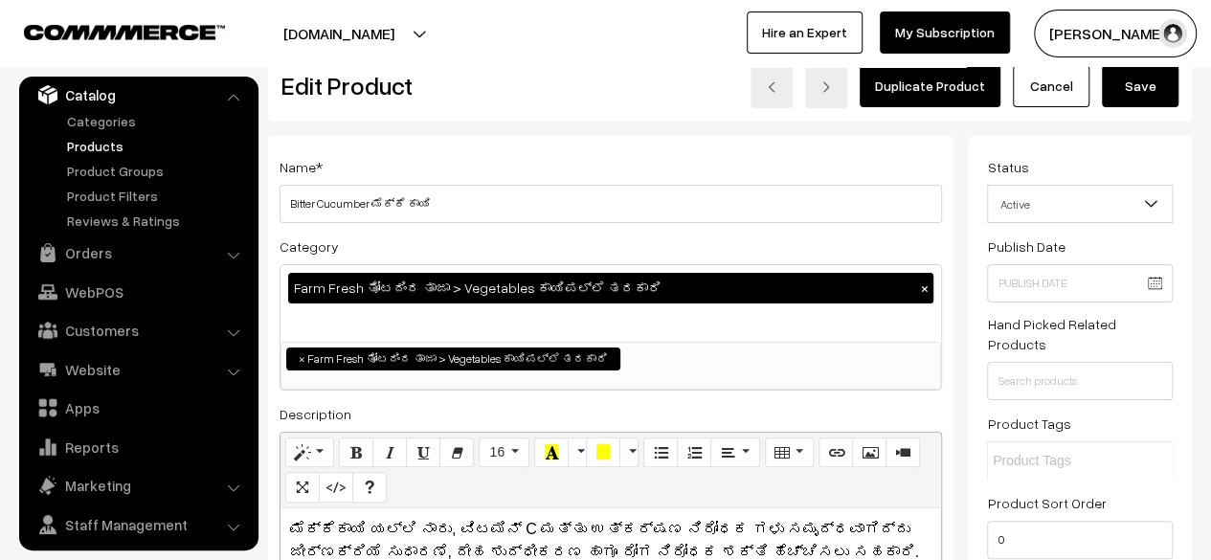
scroll to position [0, 0]
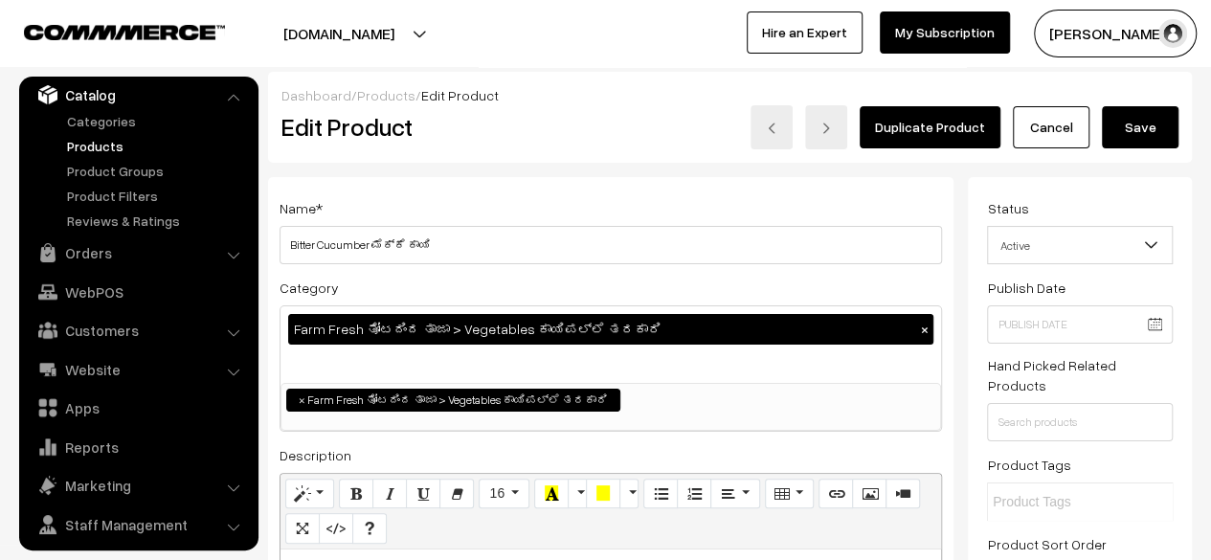
click at [1145, 133] on button "Save" at bounding box center [1140, 127] width 77 height 42
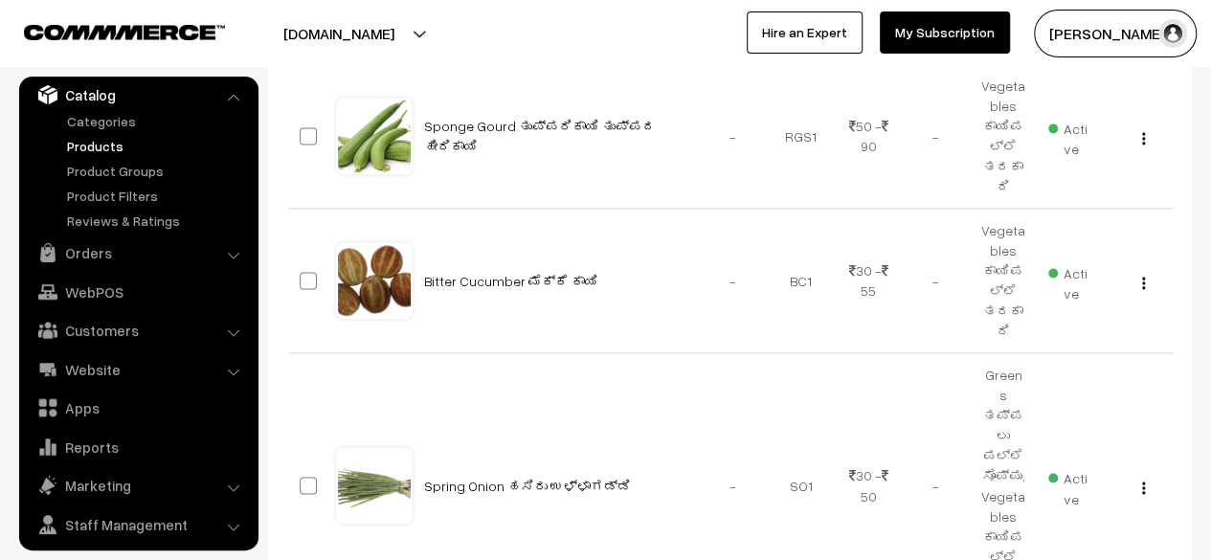
scroll to position [1326, 0]
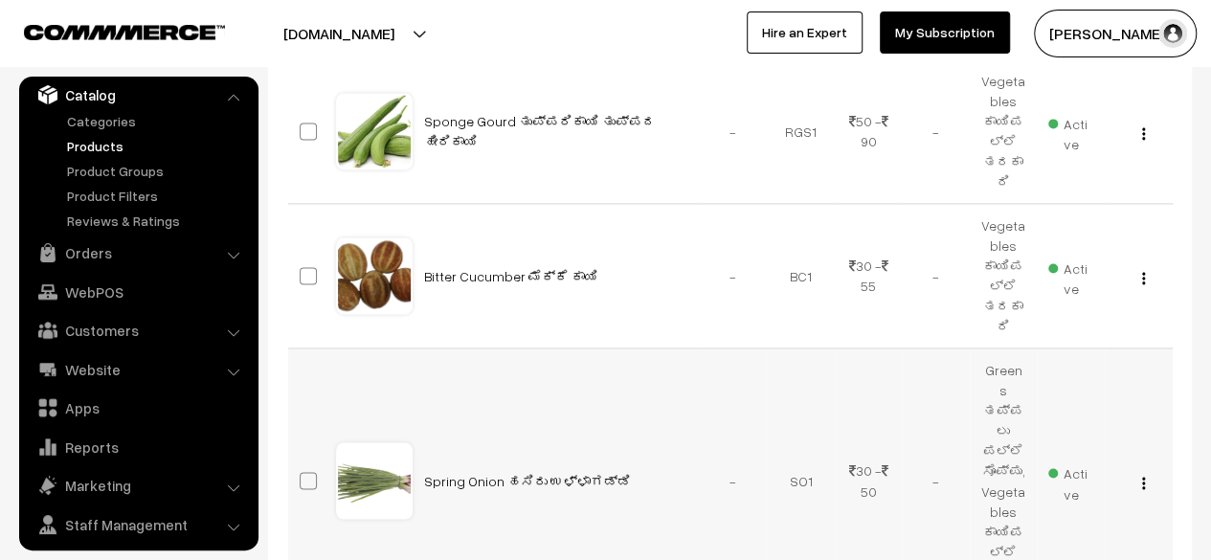
click at [1145, 475] on button "button" at bounding box center [1143, 482] width 5 height 15
click at [1042, 531] on link "Edit" at bounding box center [1057, 552] width 163 height 42
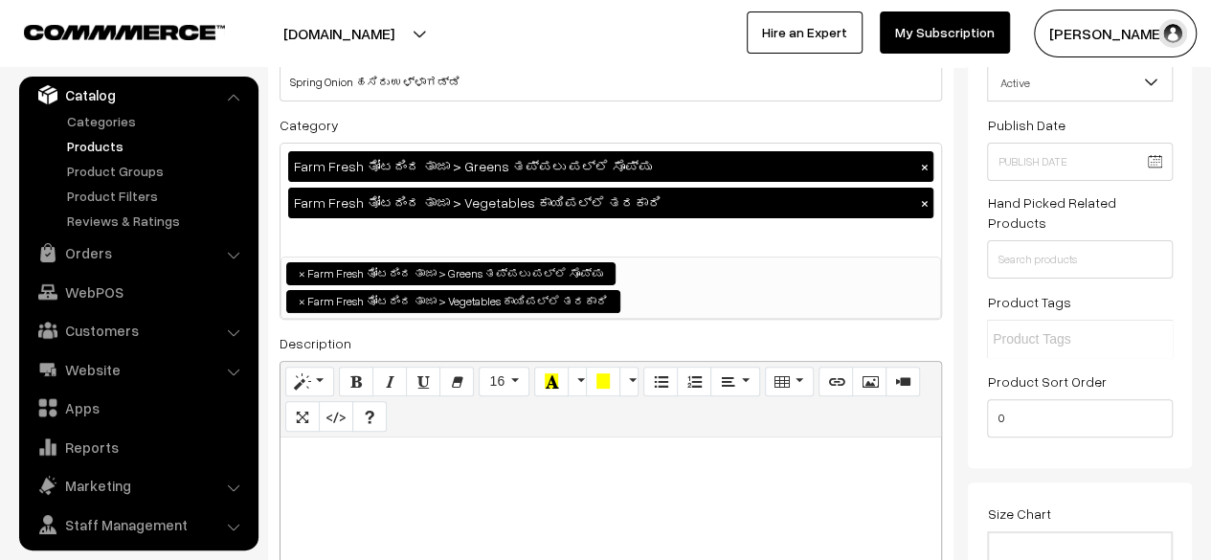
scroll to position [179, 0]
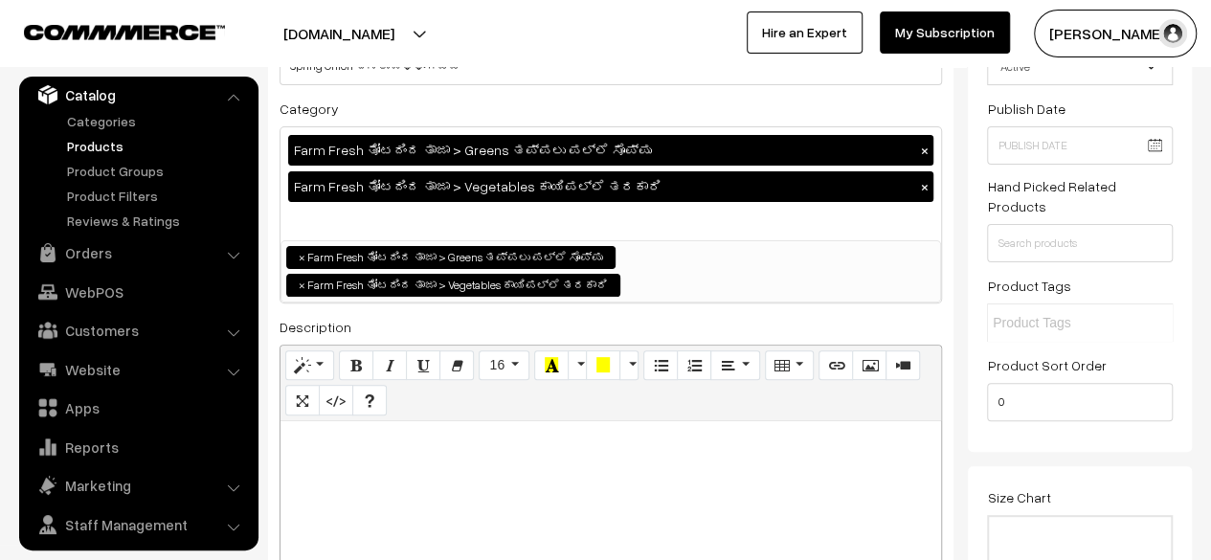
click at [488, 431] on p at bounding box center [610, 442] width 641 height 23
paste div
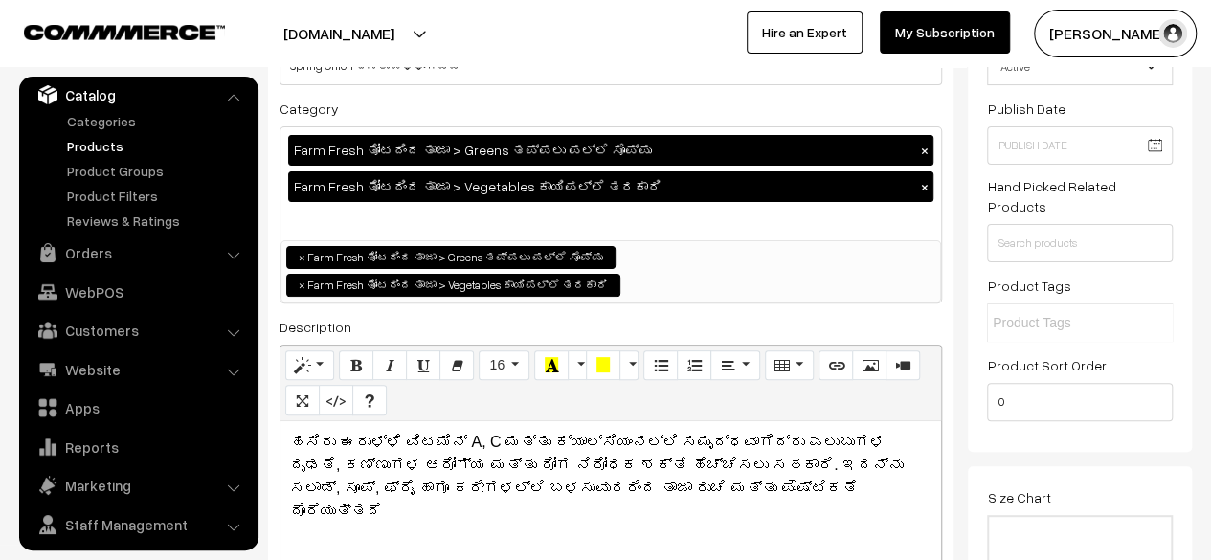
click at [323, 431] on p "ಹಸಿರು ಈರುಳ್ಳಿ ವಿಟಮಿನ್ A, C ಮತ್ತು ಕ್ಯಾಲ್ಸಿಯಂನಲ್ಲಿ ಸಮೃದ್ಧವಾಗಿದ್ದು ಎಲುಬುಗಳ ದೃಢತೆ, …" at bounding box center [610, 477] width 641 height 92
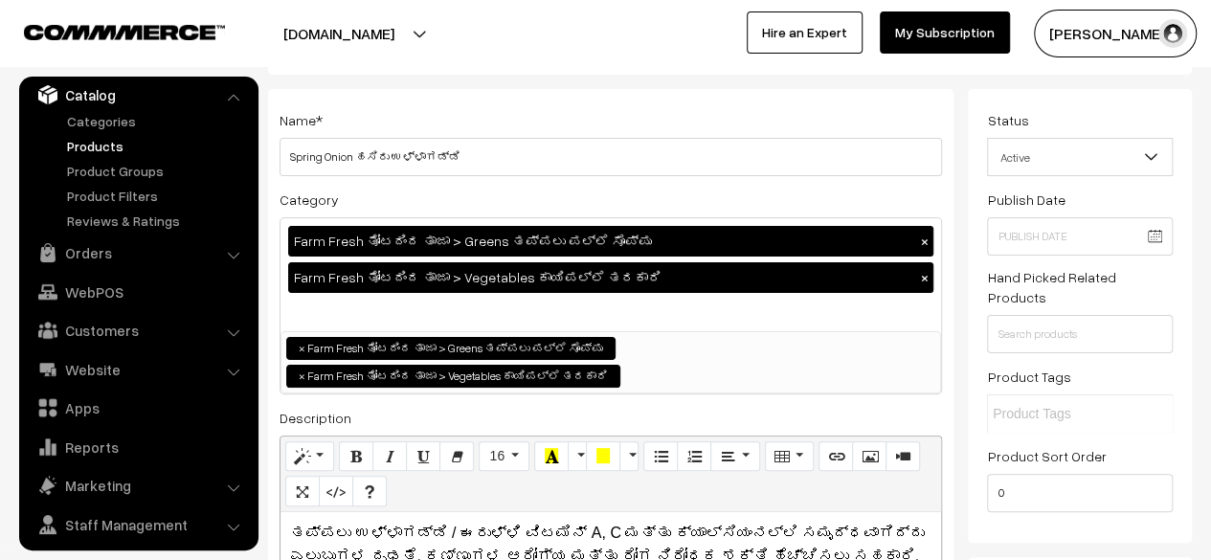
scroll to position [89, 0]
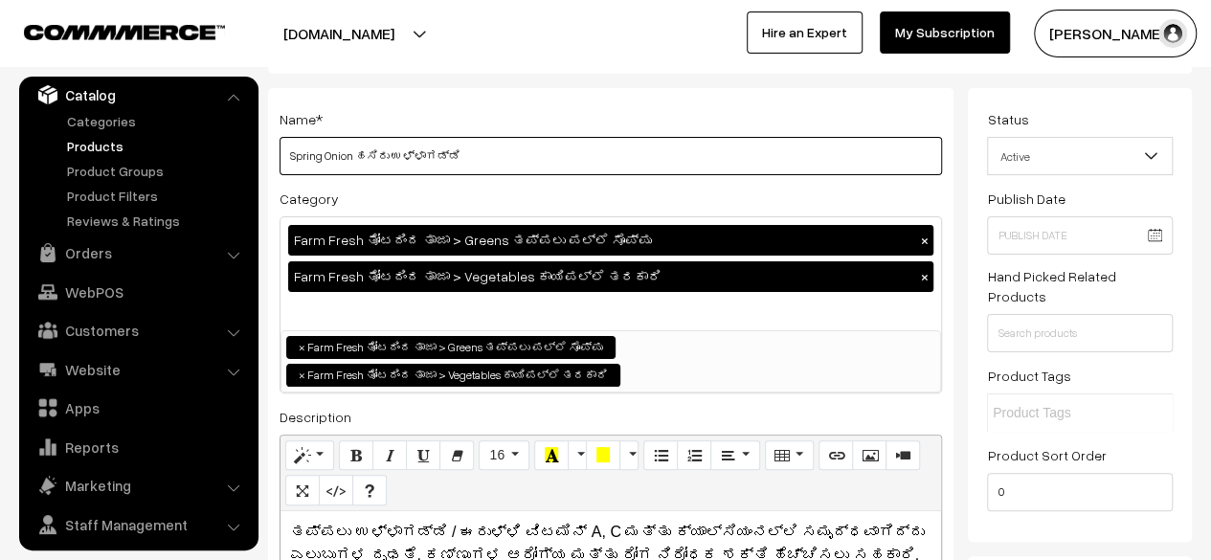
click at [379, 158] on input "Spring Onion ಹಸಿರು ಉಳ್ಳಾಗಡ್ಡಿ" at bounding box center [610, 156] width 662 height 38
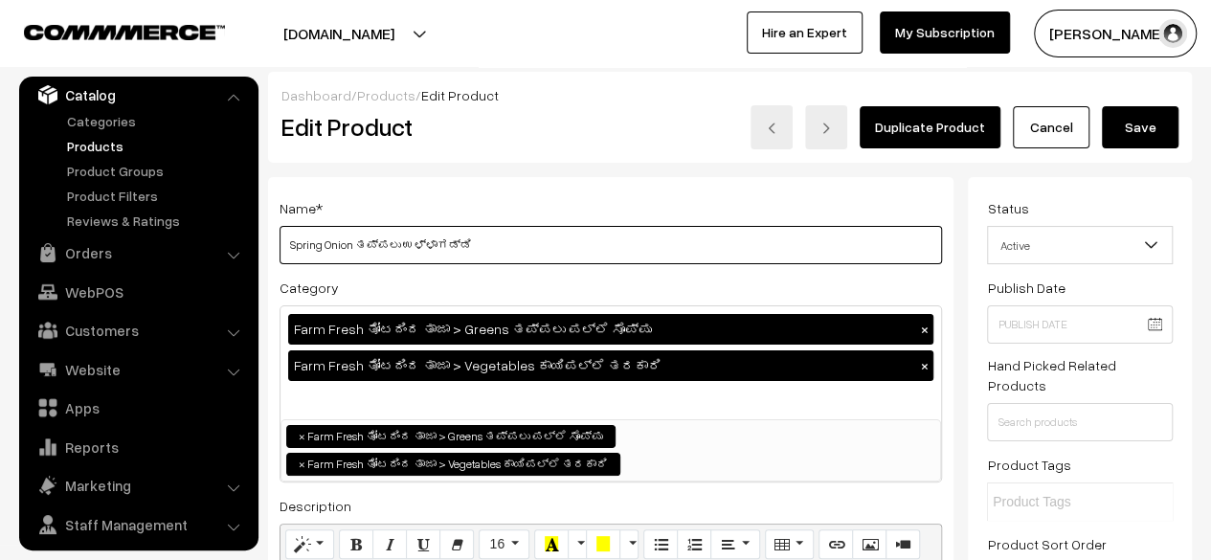
type input "Spring Onion ತಪ್ಪಲು ಉಳ್ಳಾಗಡ್ಡಿ"
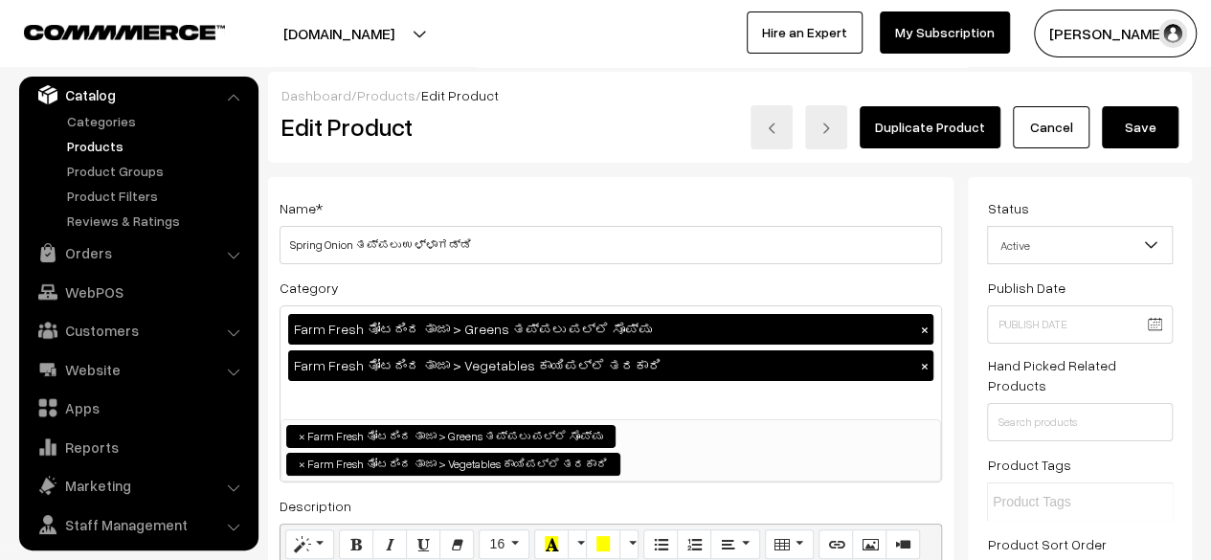
click at [1122, 130] on button "Save" at bounding box center [1140, 127] width 77 height 42
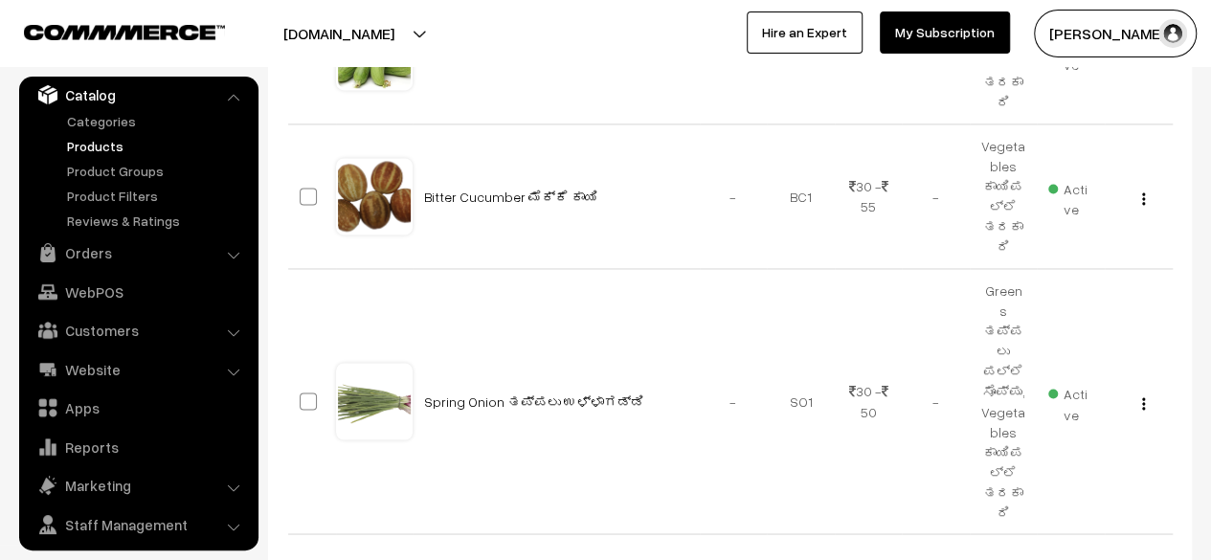
scroll to position [1407, 0]
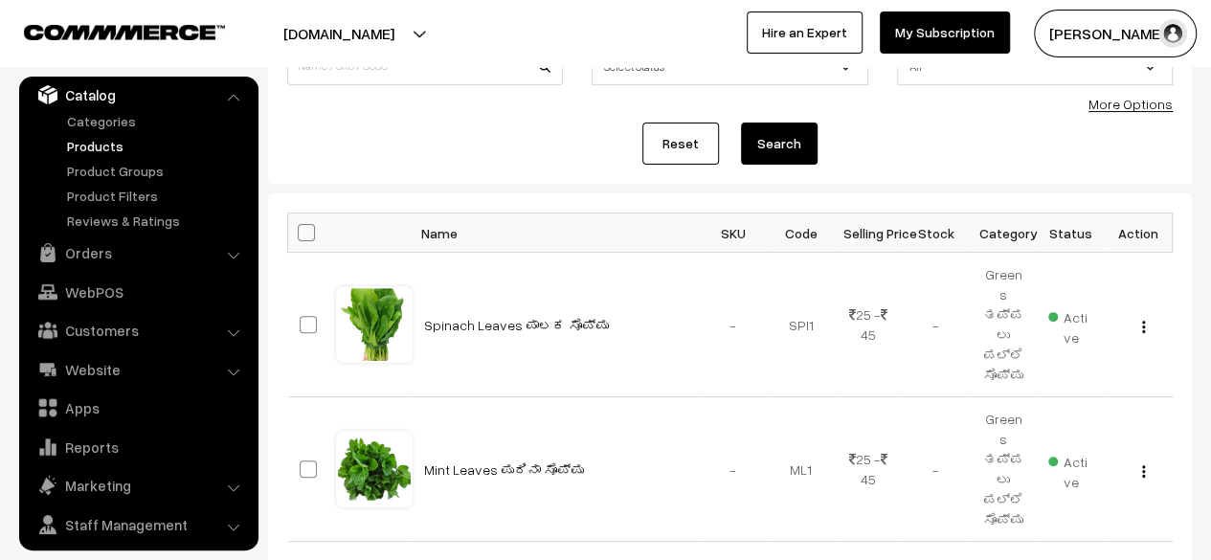
scroll to position [180, 0]
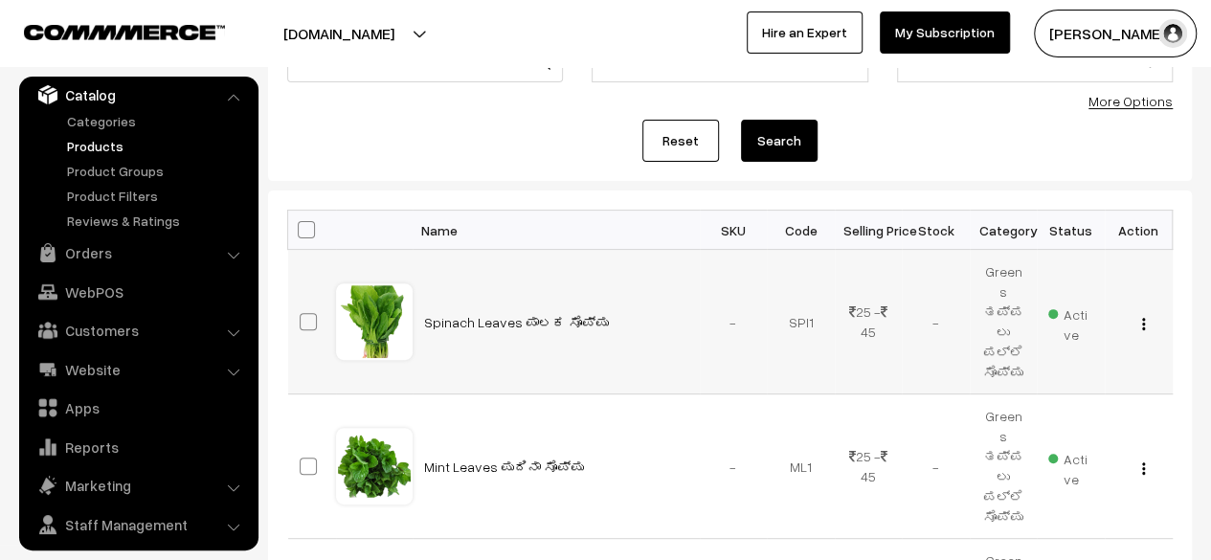
click at [1142, 318] on img "button" at bounding box center [1143, 324] width 3 height 12
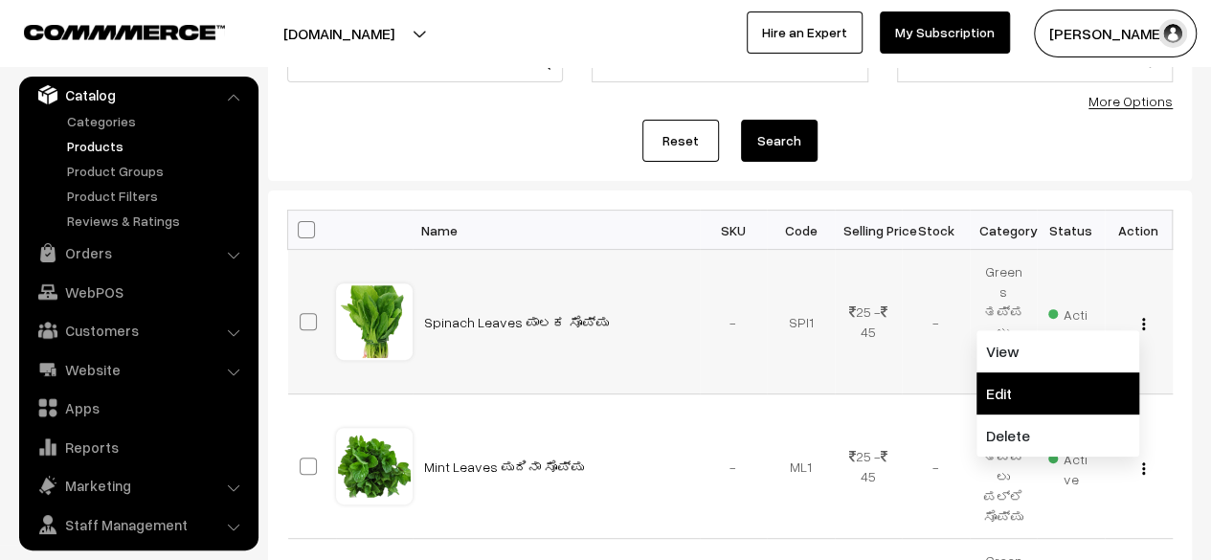
click at [1049, 372] on link "Edit" at bounding box center [1057, 393] width 163 height 42
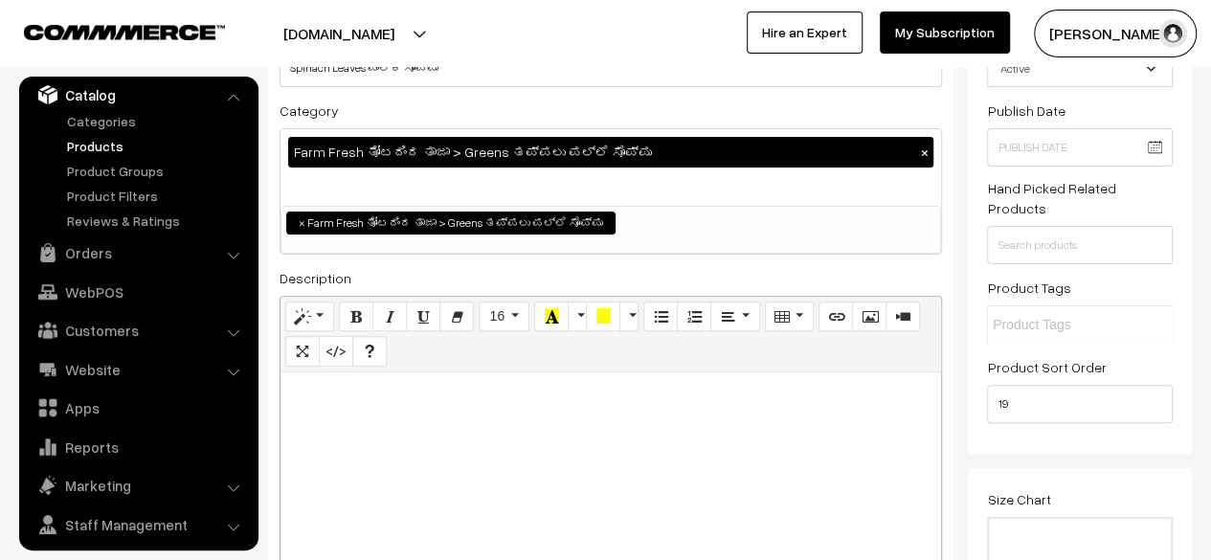
scroll to position [178, 0]
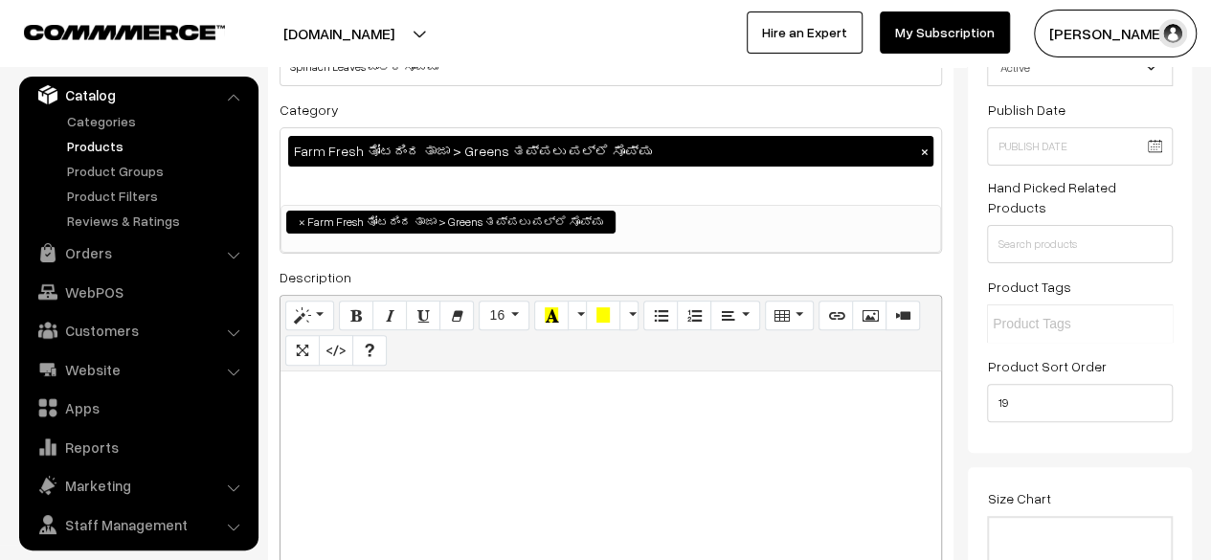
click at [433, 426] on div at bounding box center [610, 490] width 660 height 239
paste div
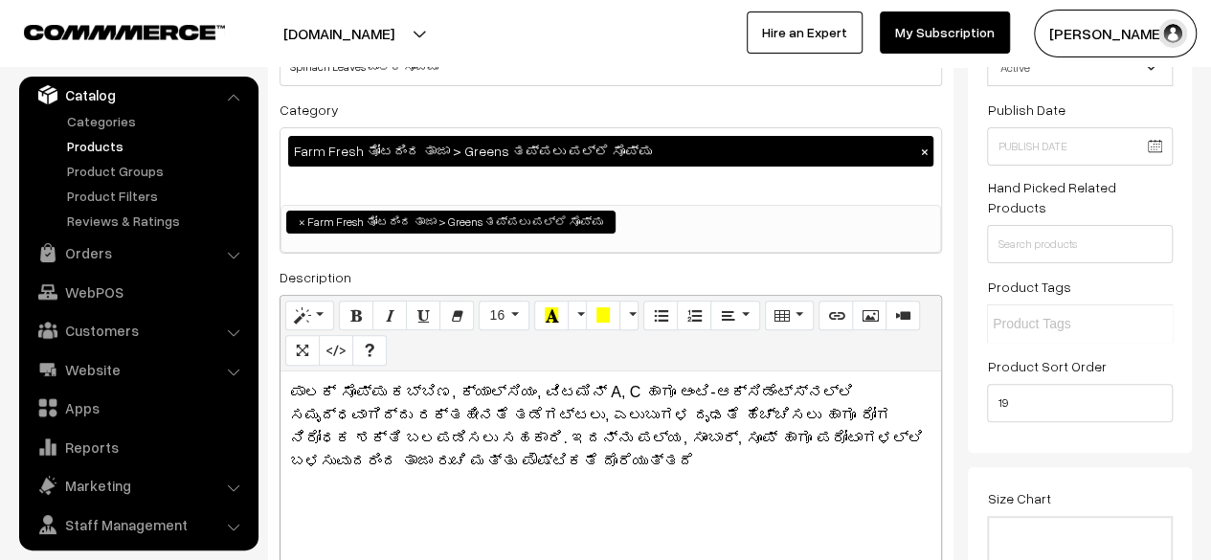
scroll to position [0, 0]
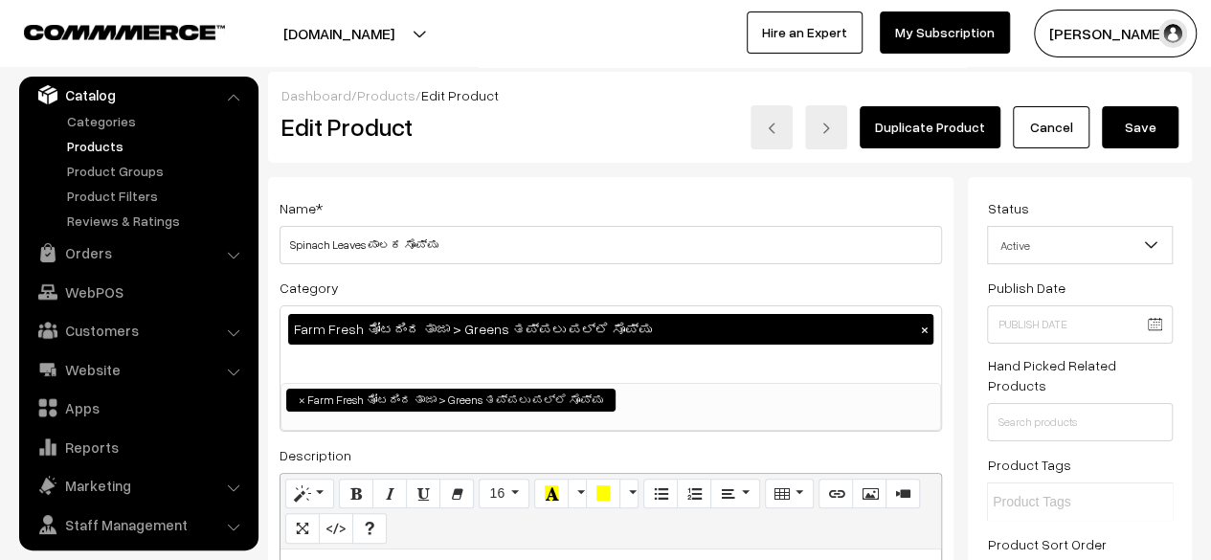
click at [1137, 131] on button "Save" at bounding box center [1140, 127] width 77 height 42
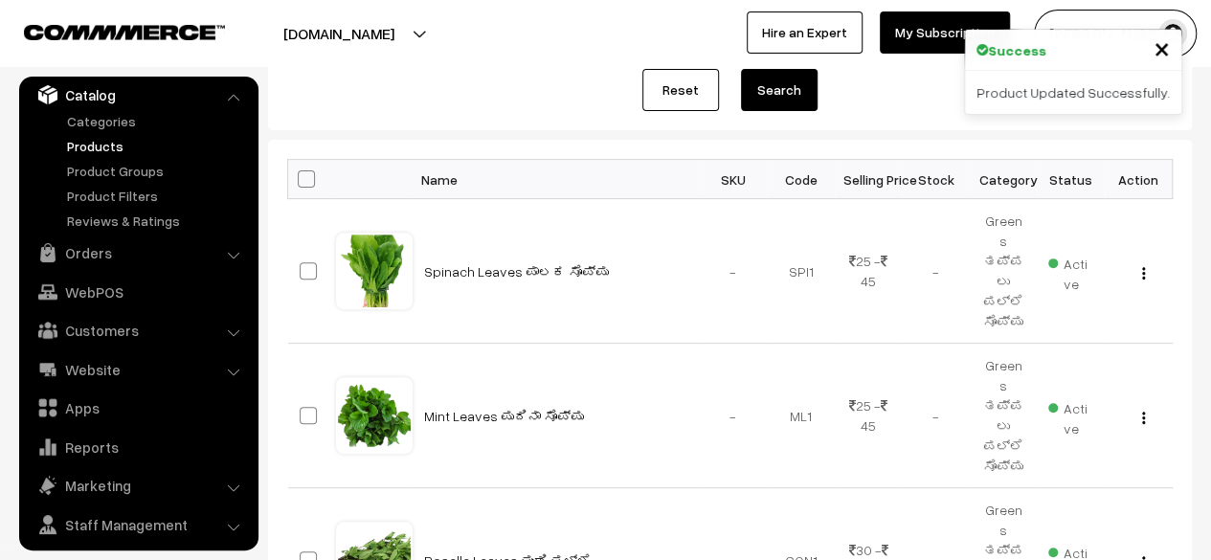
scroll to position [257, 0]
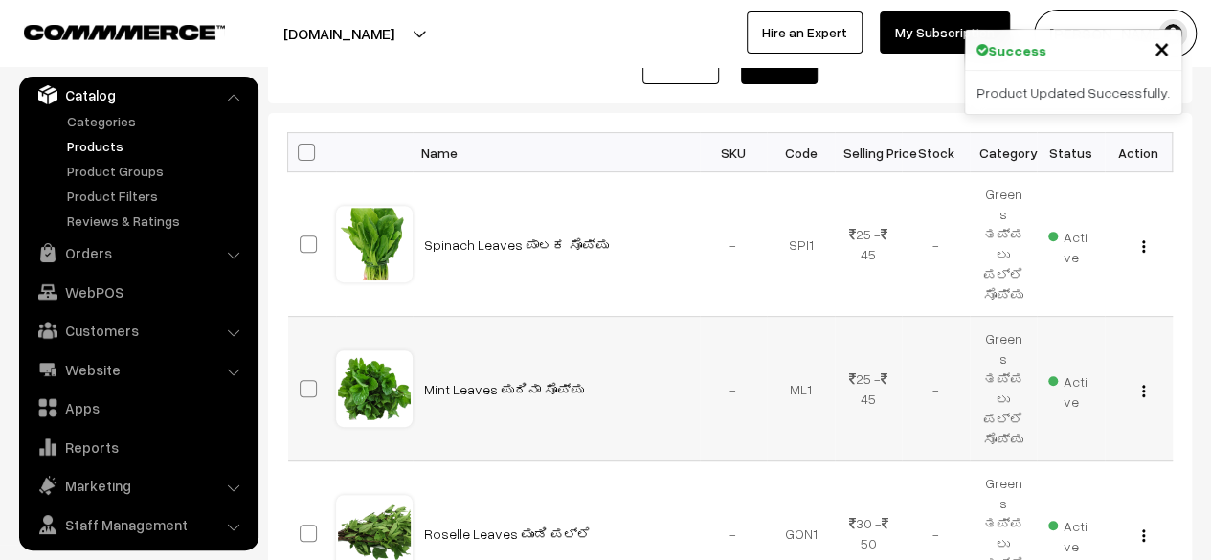
click at [1143, 385] on img "button" at bounding box center [1143, 391] width 3 height 12
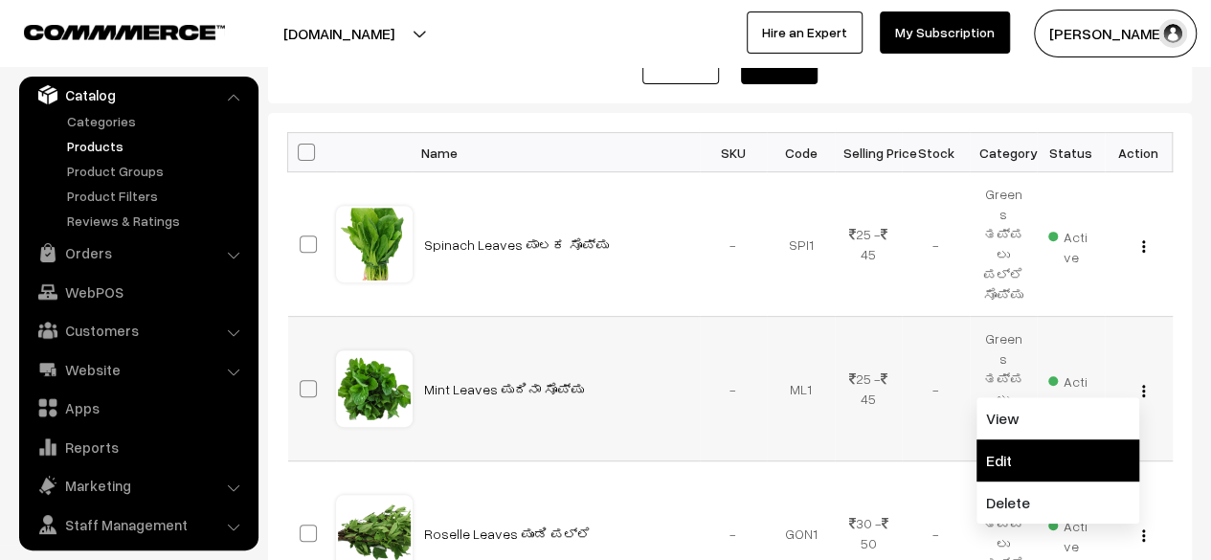
click at [1055, 439] on link "Edit" at bounding box center [1057, 460] width 163 height 42
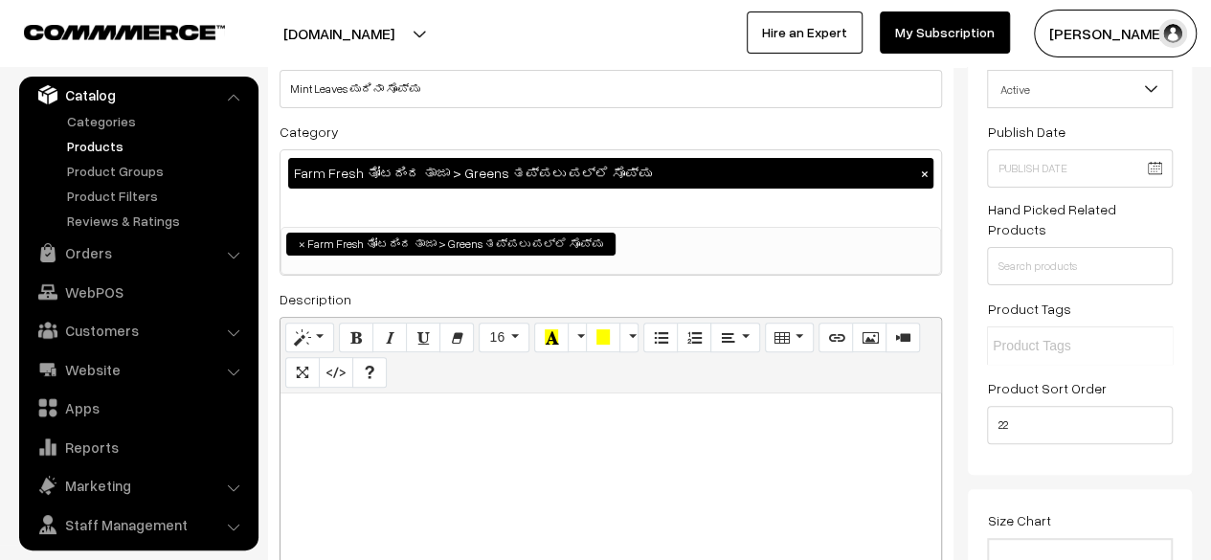
scroll to position [157, 0]
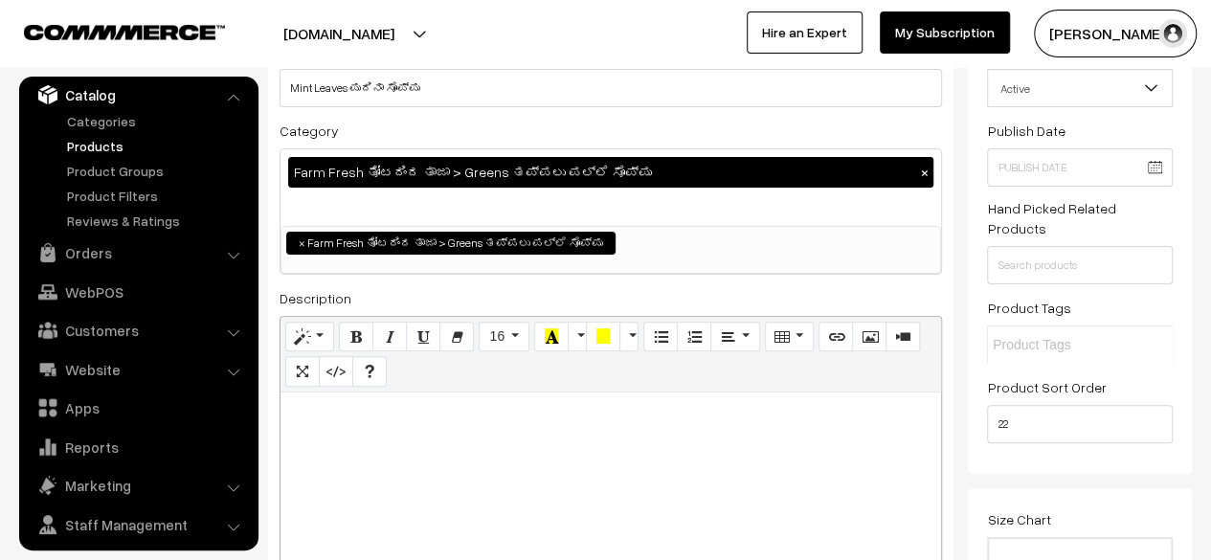
click at [396, 414] on p at bounding box center [610, 413] width 641 height 23
paste div
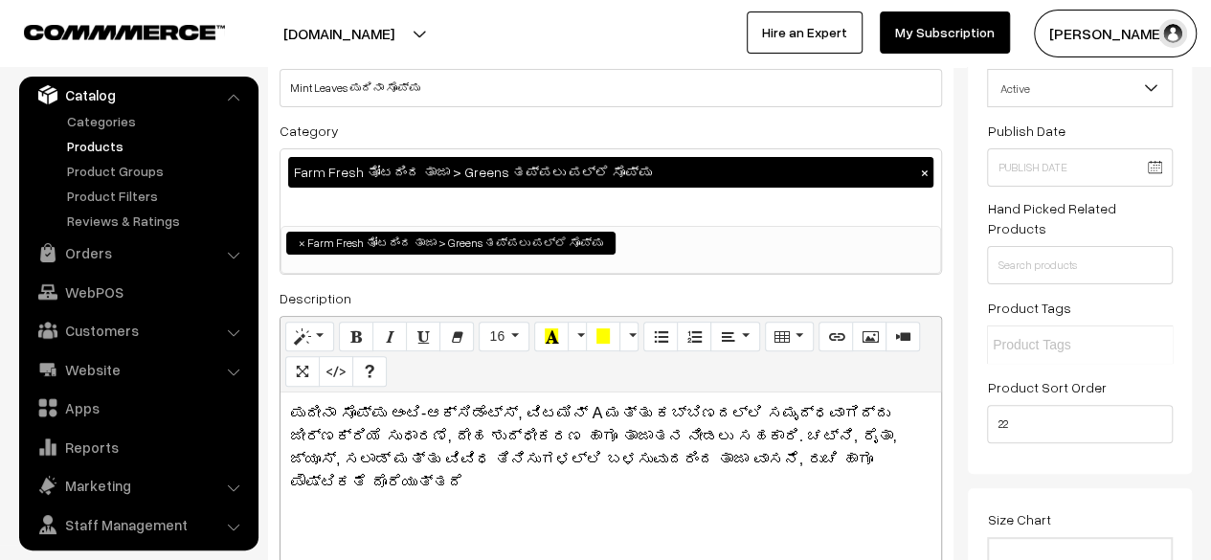
scroll to position [0, 0]
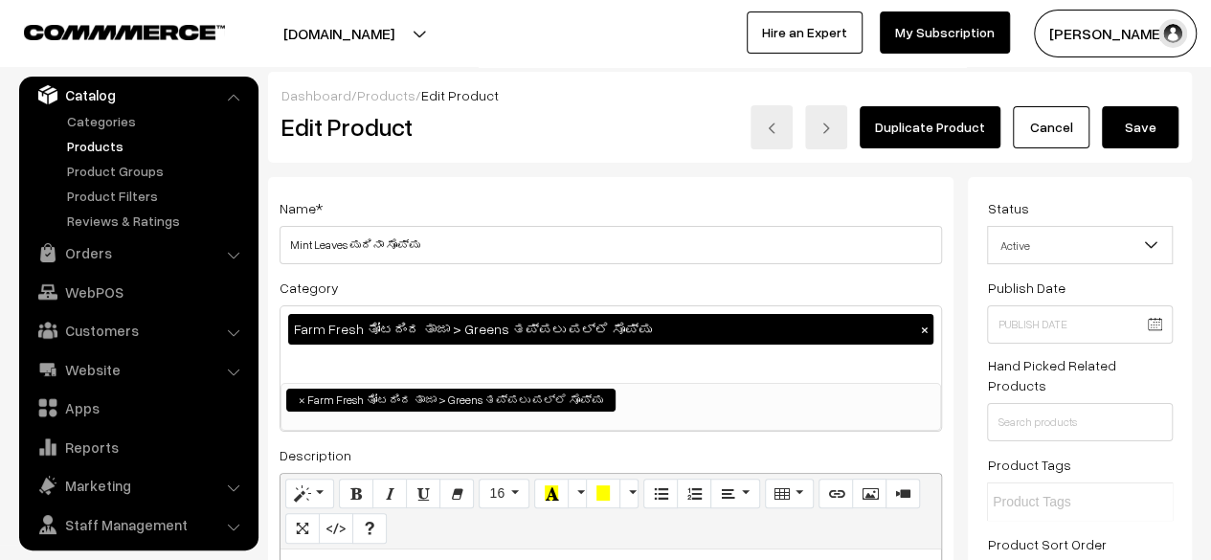
click at [1146, 127] on button "Save" at bounding box center [1140, 127] width 77 height 42
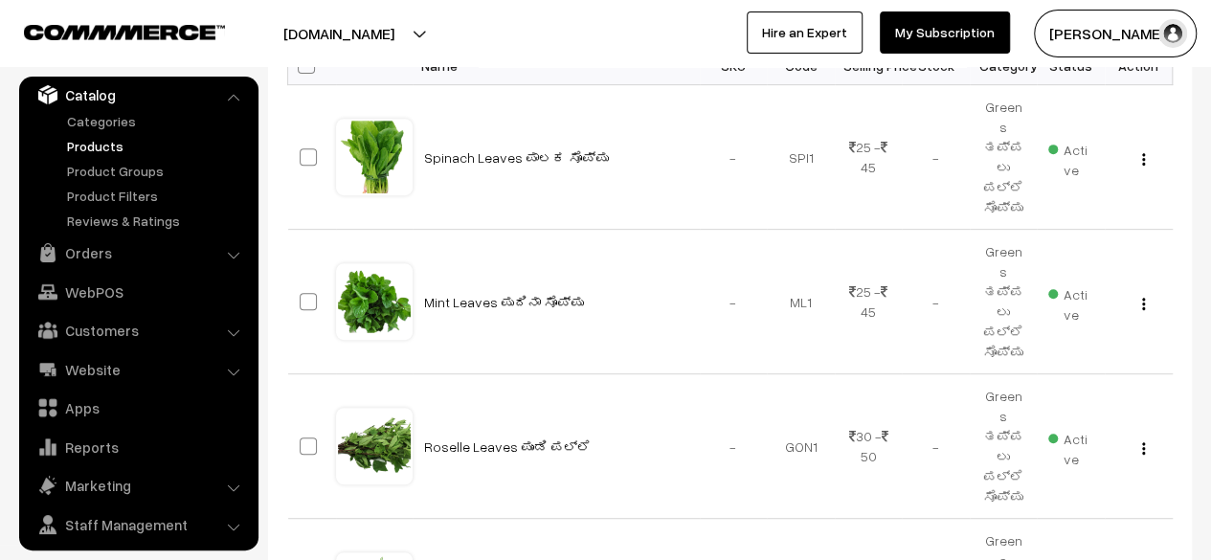
scroll to position [357, 0]
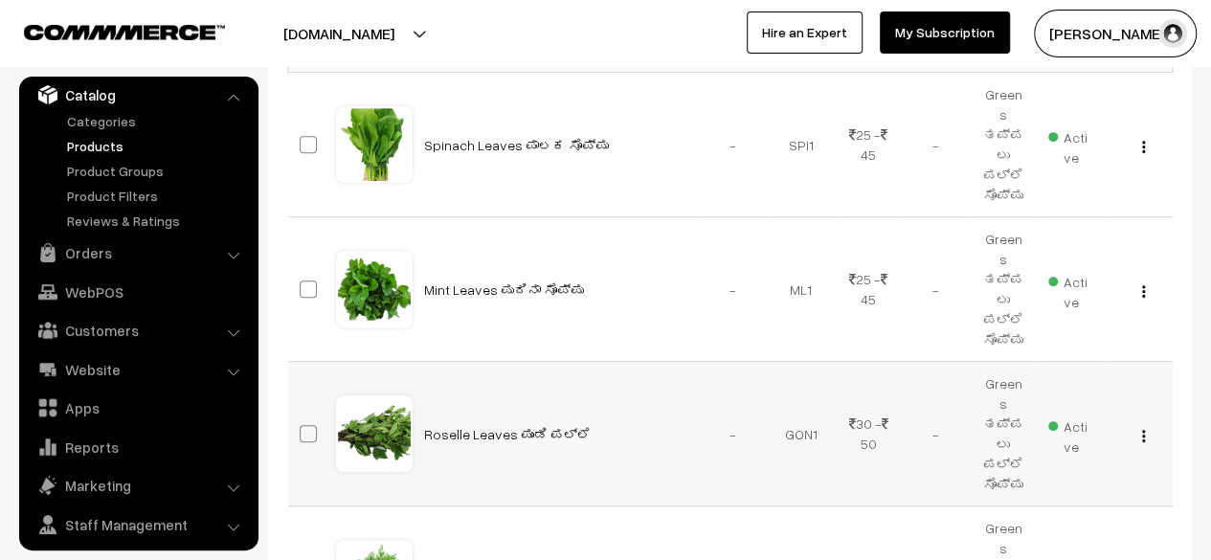
click at [1144, 430] on img "button" at bounding box center [1143, 436] width 3 height 12
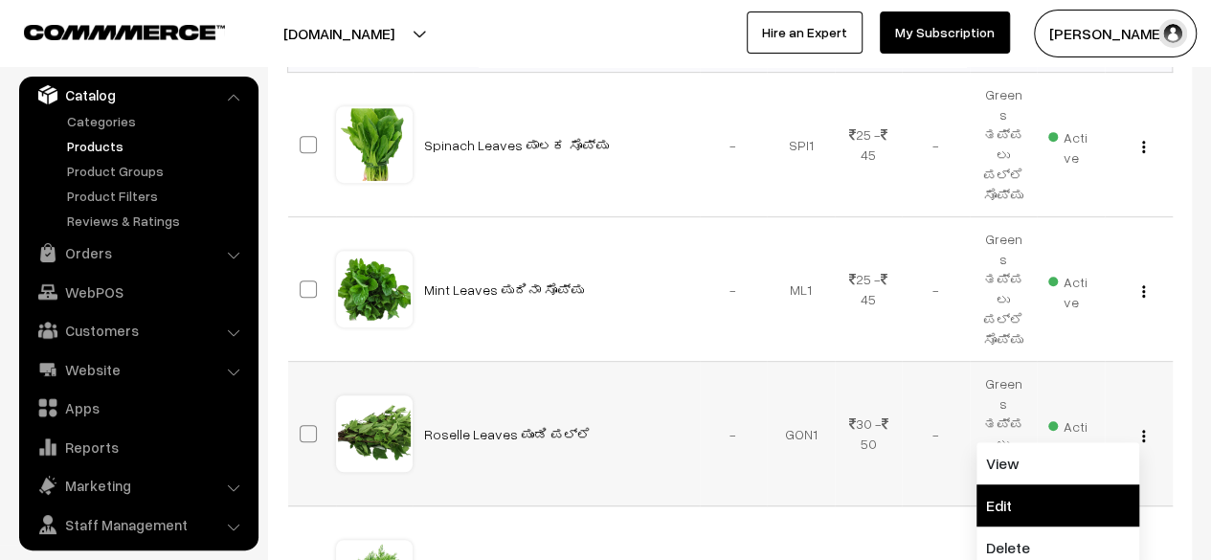
click at [1072, 484] on link "Edit" at bounding box center [1057, 505] width 163 height 42
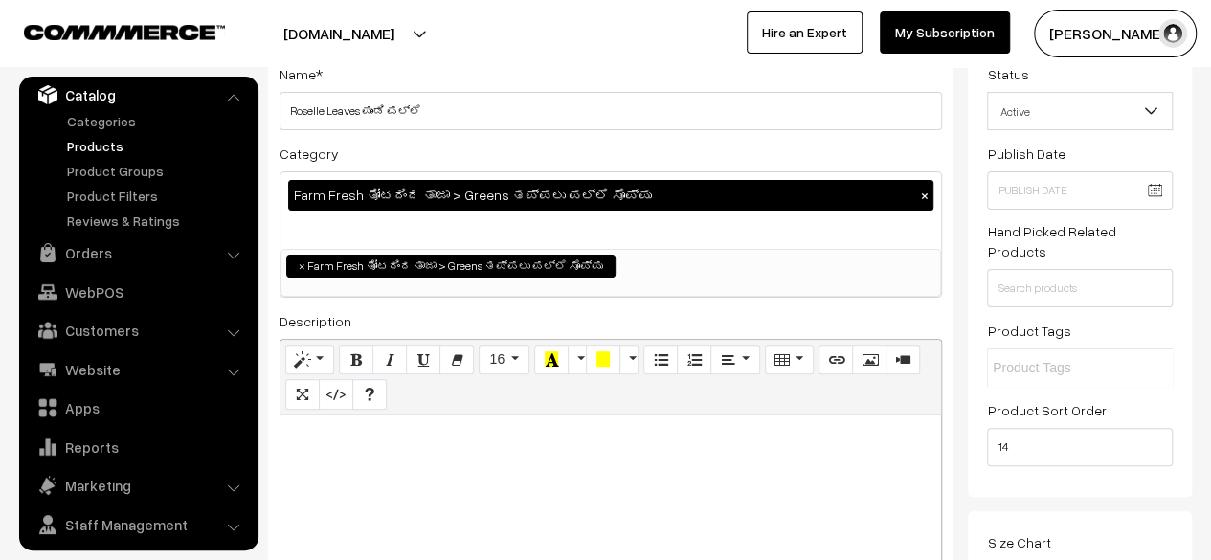
scroll to position [143, 0]
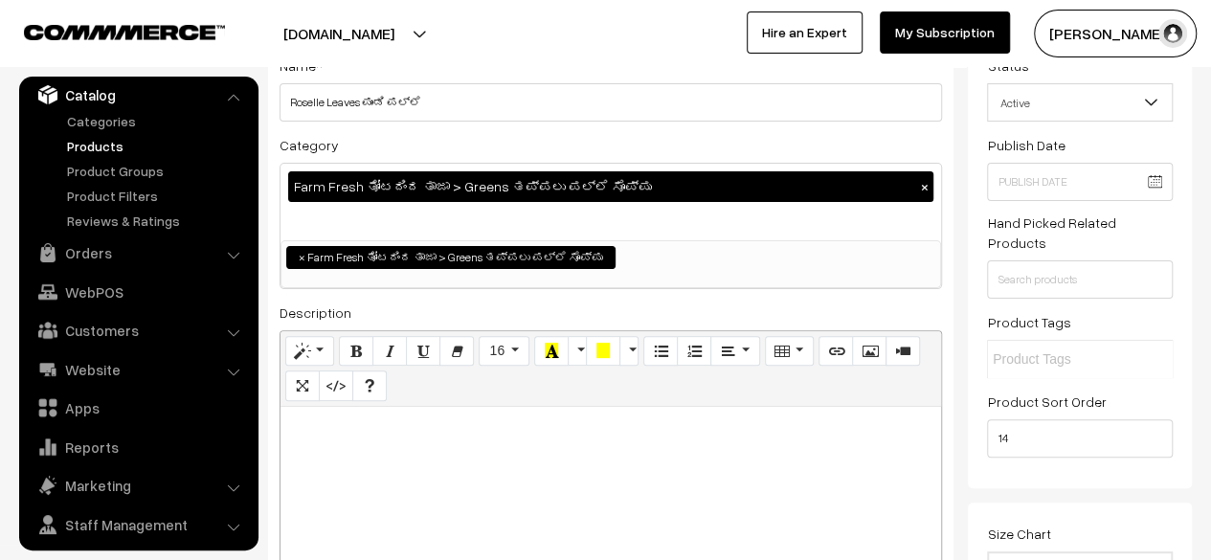
click at [418, 423] on p at bounding box center [610, 427] width 641 height 23
paste div
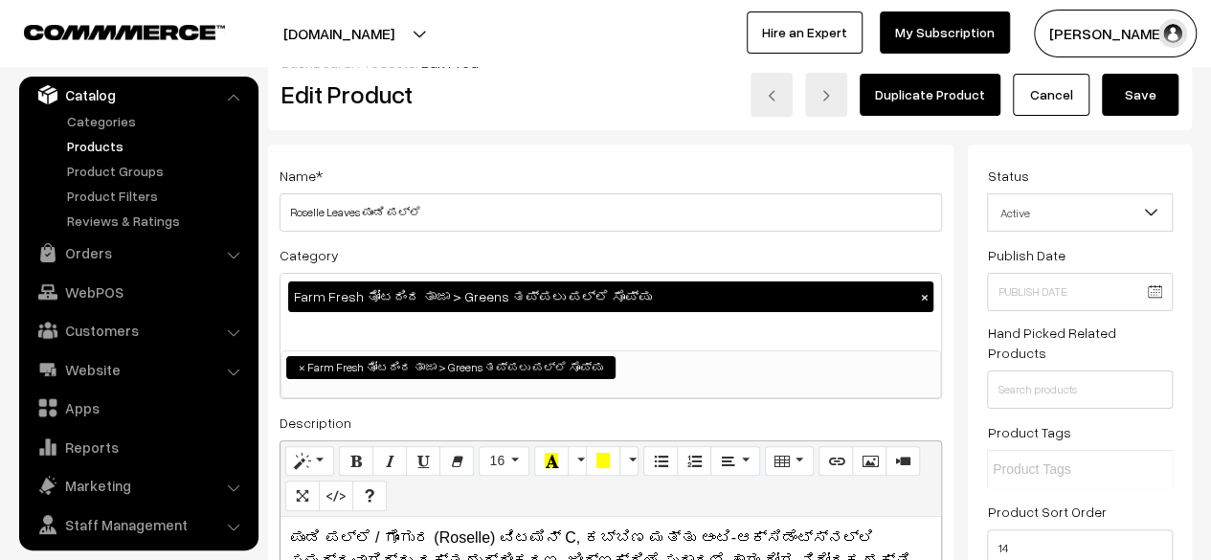
scroll to position [0, 0]
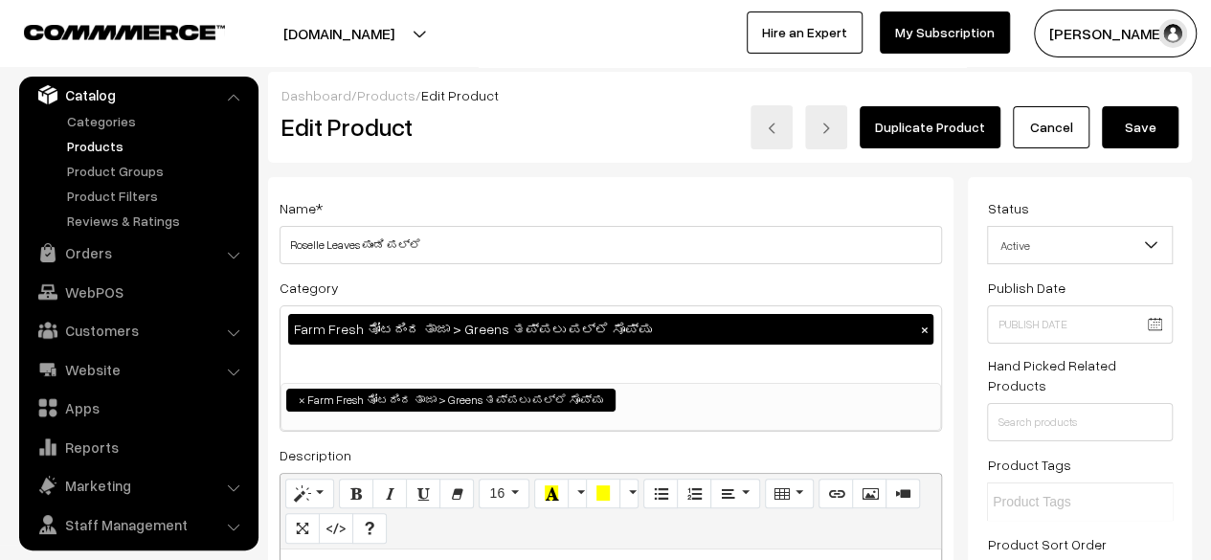
click at [1139, 133] on button "Save" at bounding box center [1140, 127] width 77 height 42
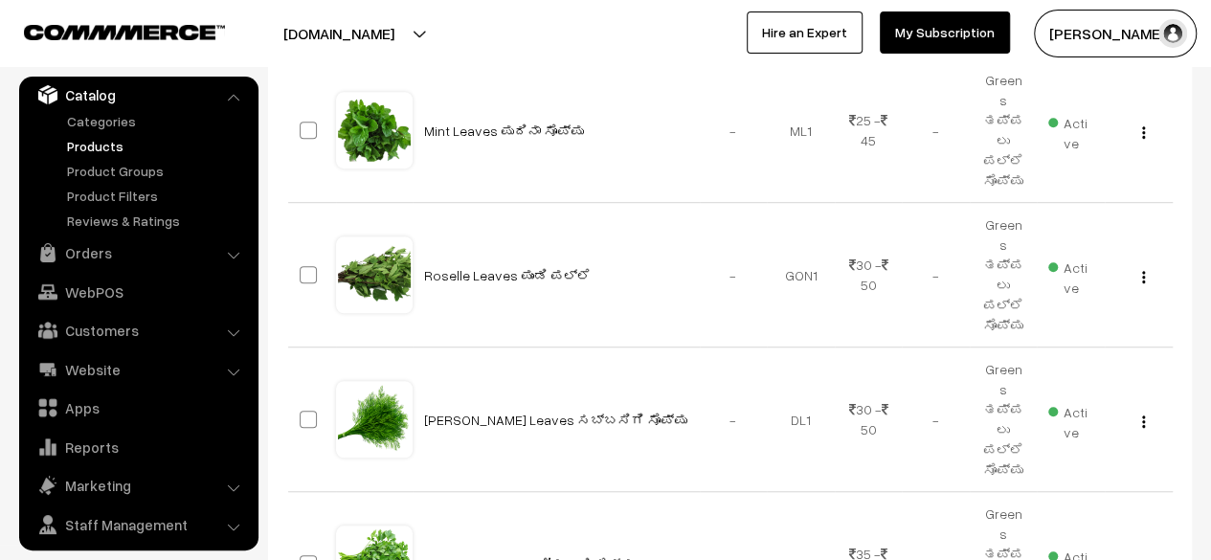
scroll to position [515, 0]
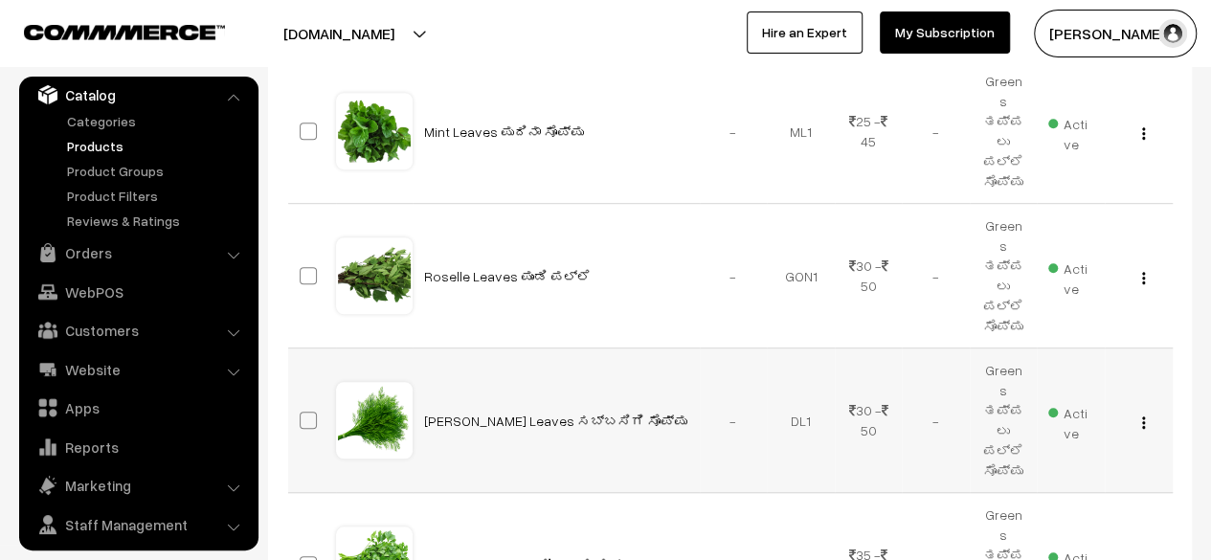
click at [1144, 416] on img "button" at bounding box center [1143, 422] width 3 height 12
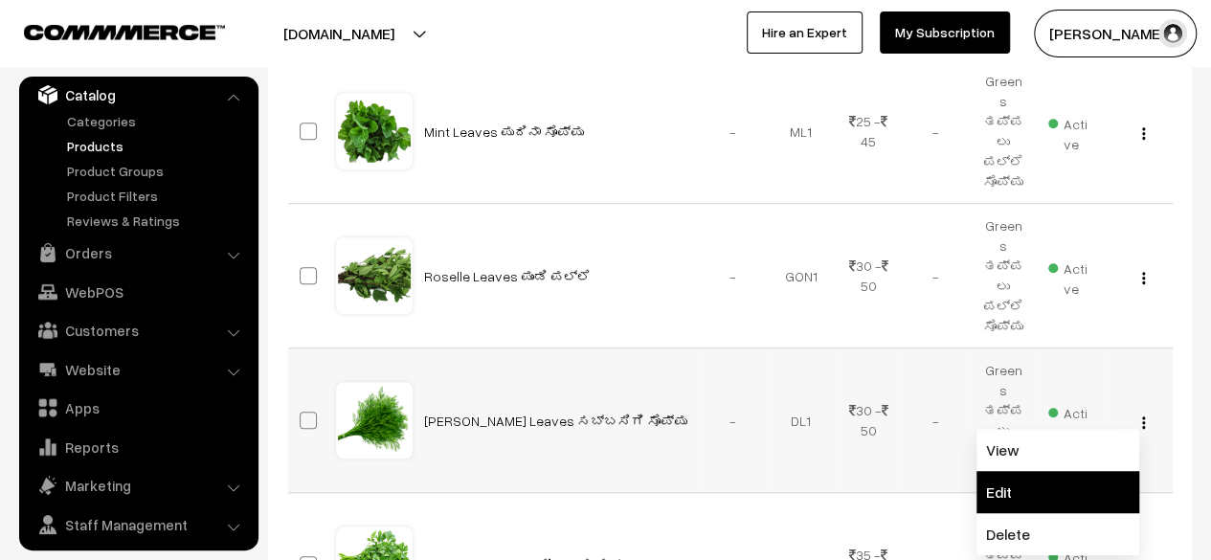
click at [1053, 471] on link "Edit" at bounding box center [1057, 492] width 163 height 42
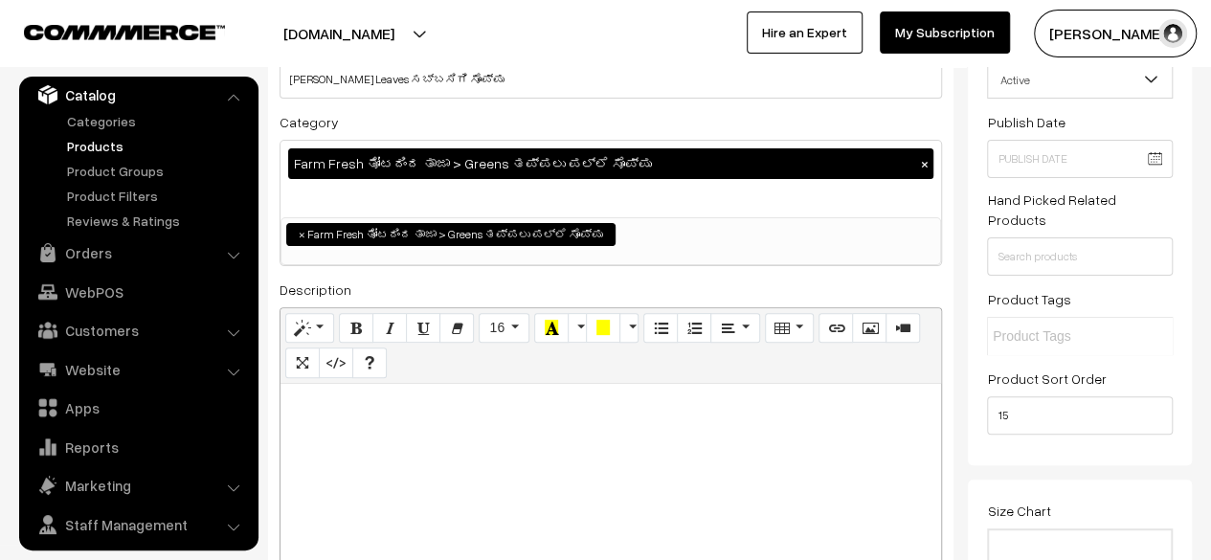
scroll to position [172, 0]
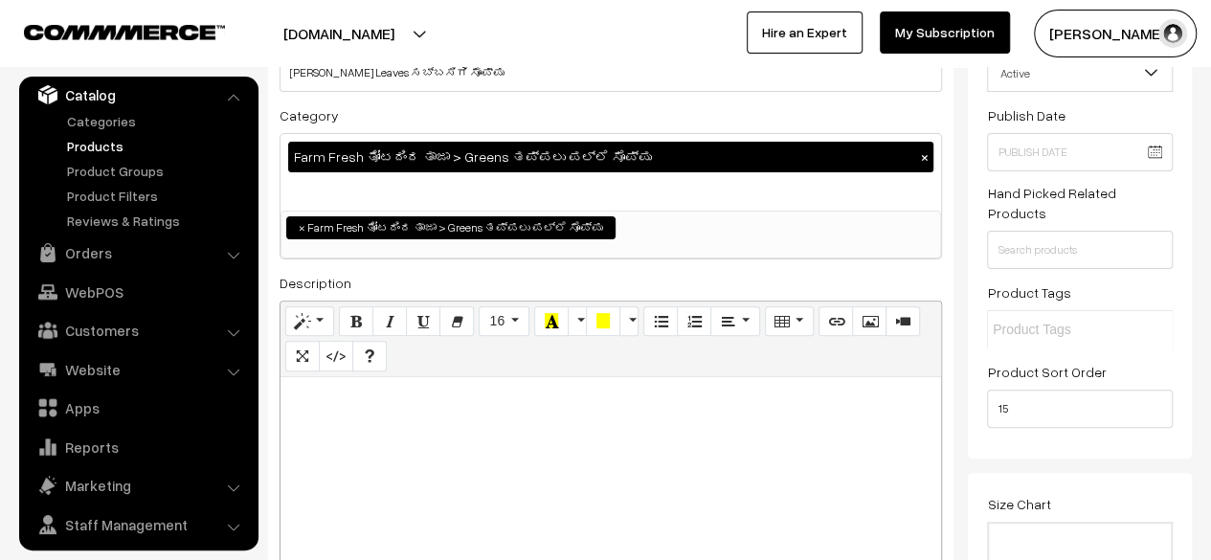
click at [535, 404] on p at bounding box center [610, 398] width 641 height 23
paste div
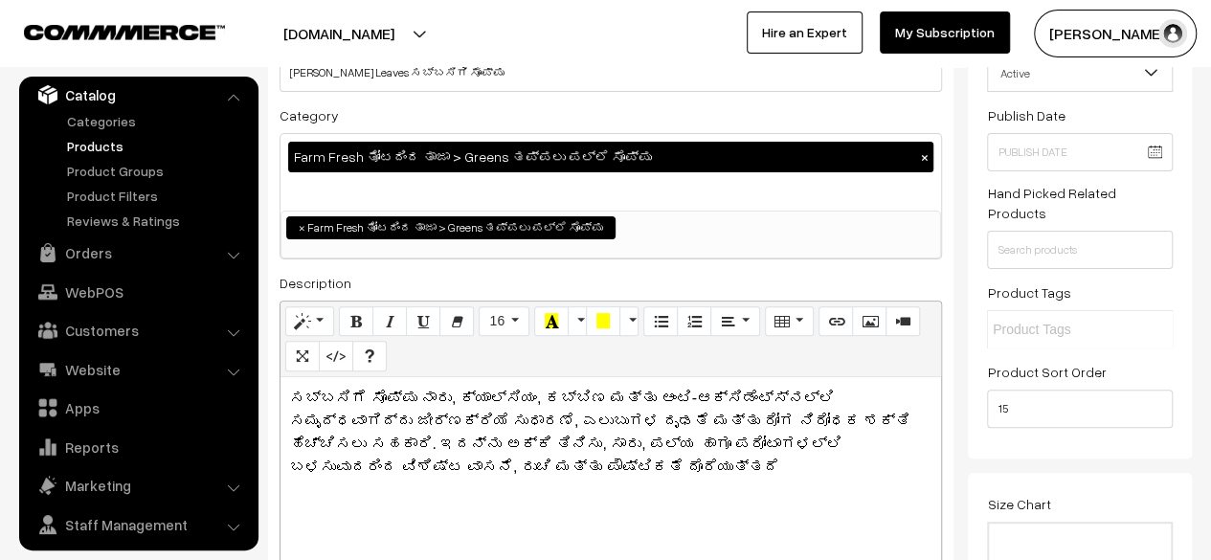
scroll to position [0, 0]
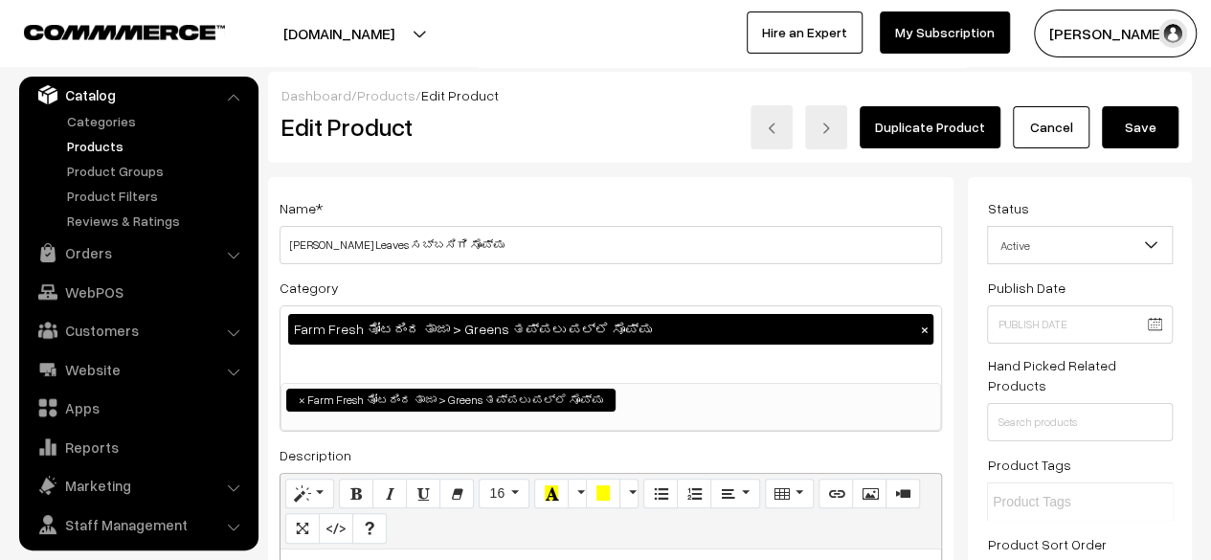
click at [1160, 123] on button "Save" at bounding box center [1140, 127] width 77 height 42
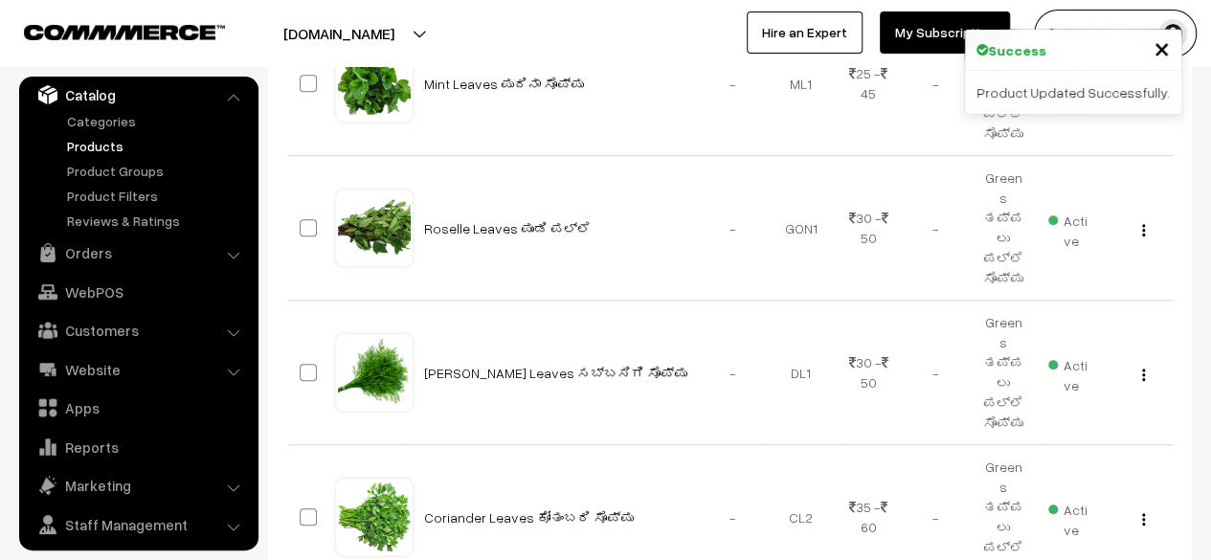
scroll to position [586, 0]
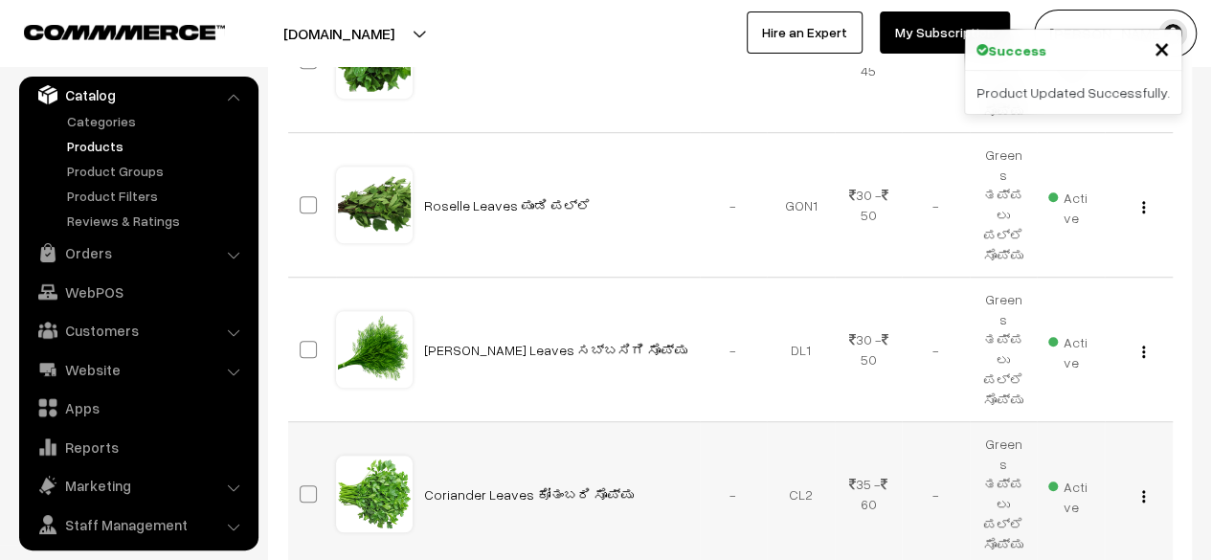
click at [1142, 490] on img "button" at bounding box center [1143, 496] width 3 height 12
click at [1070, 545] on link "Edit" at bounding box center [1057, 566] width 163 height 42
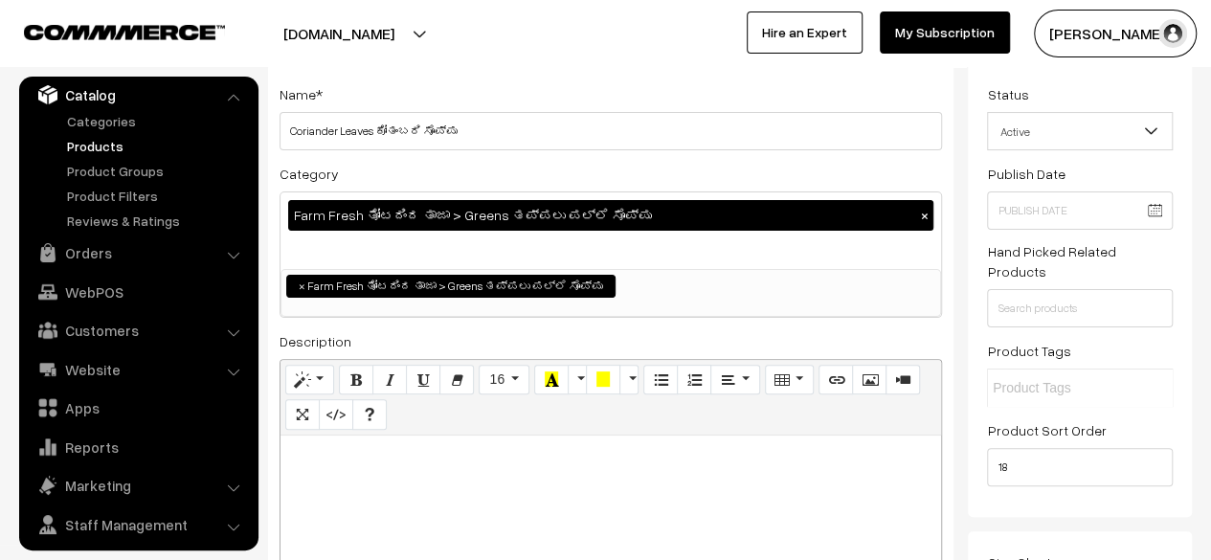
scroll to position [193, 0]
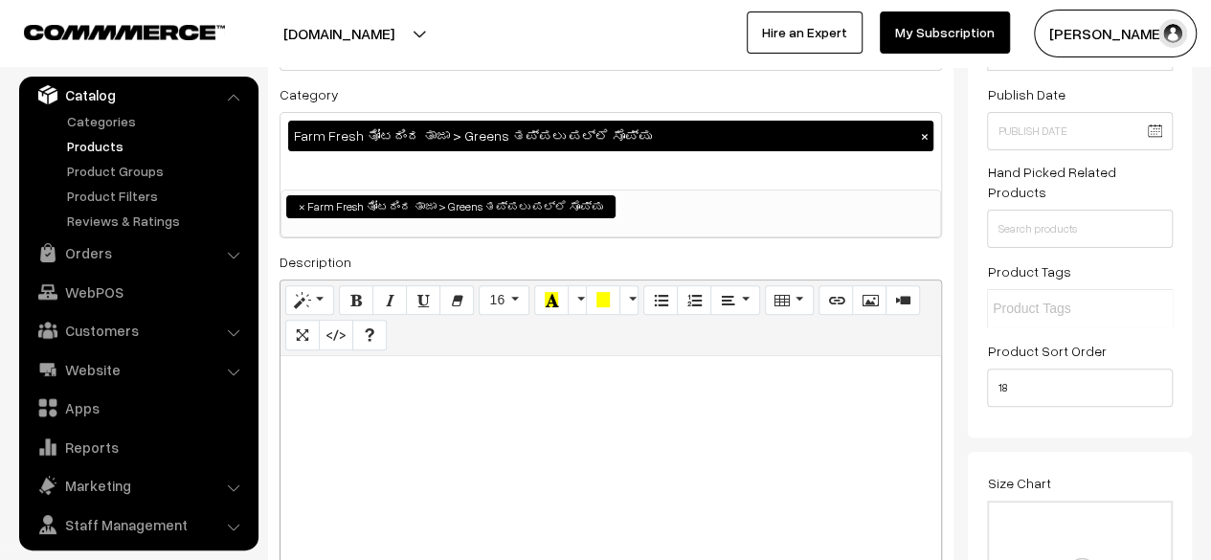
click at [494, 408] on div at bounding box center [610, 475] width 660 height 239
paste div
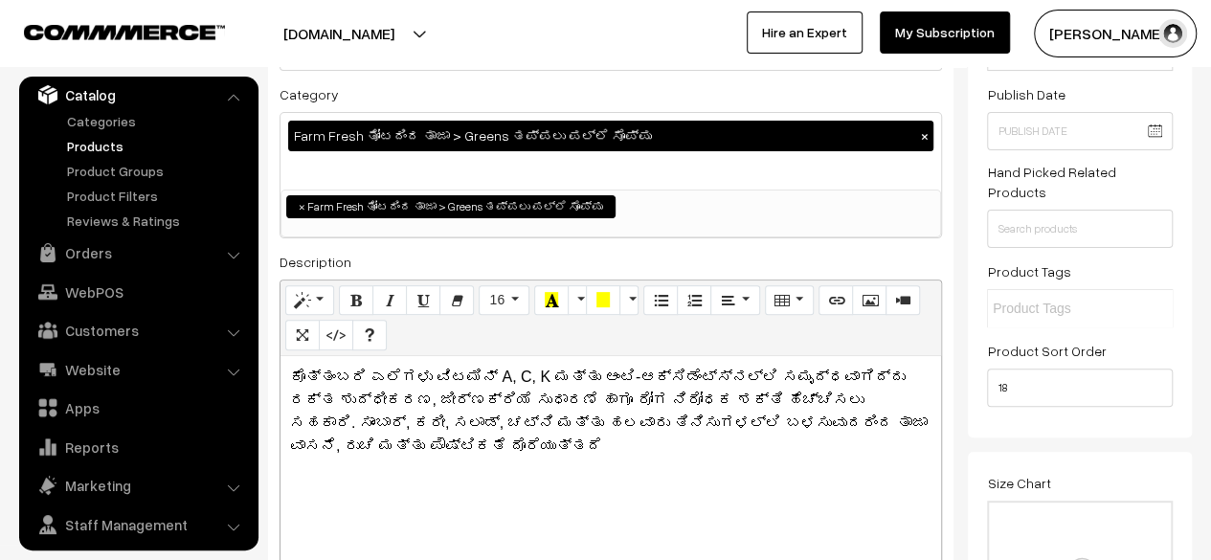
scroll to position [0, 0]
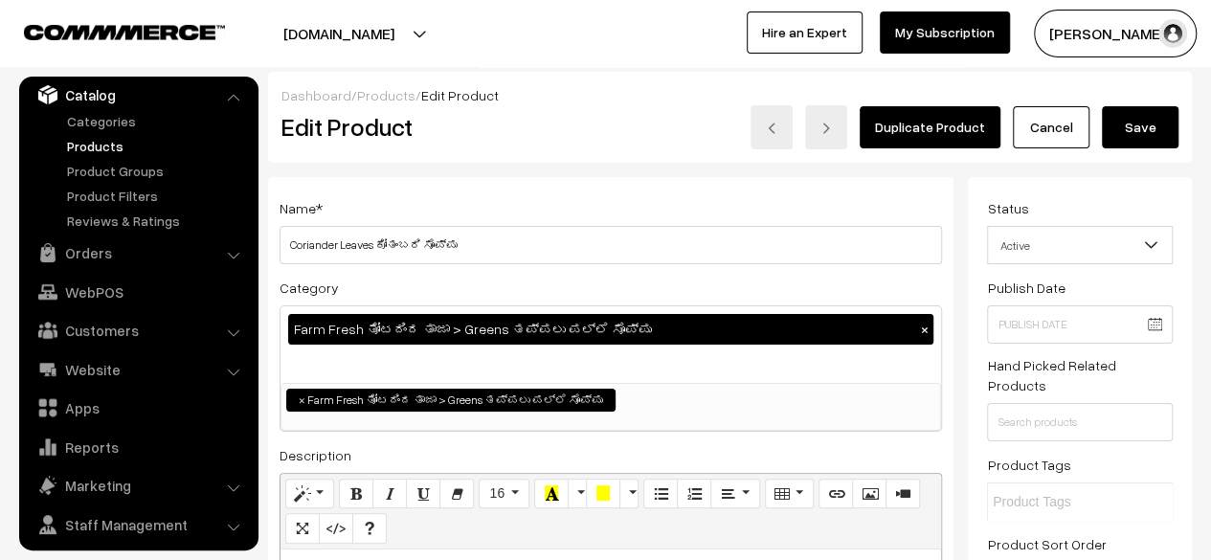
click at [1143, 123] on button "Save" at bounding box center [1140, 127] width 77 height 42
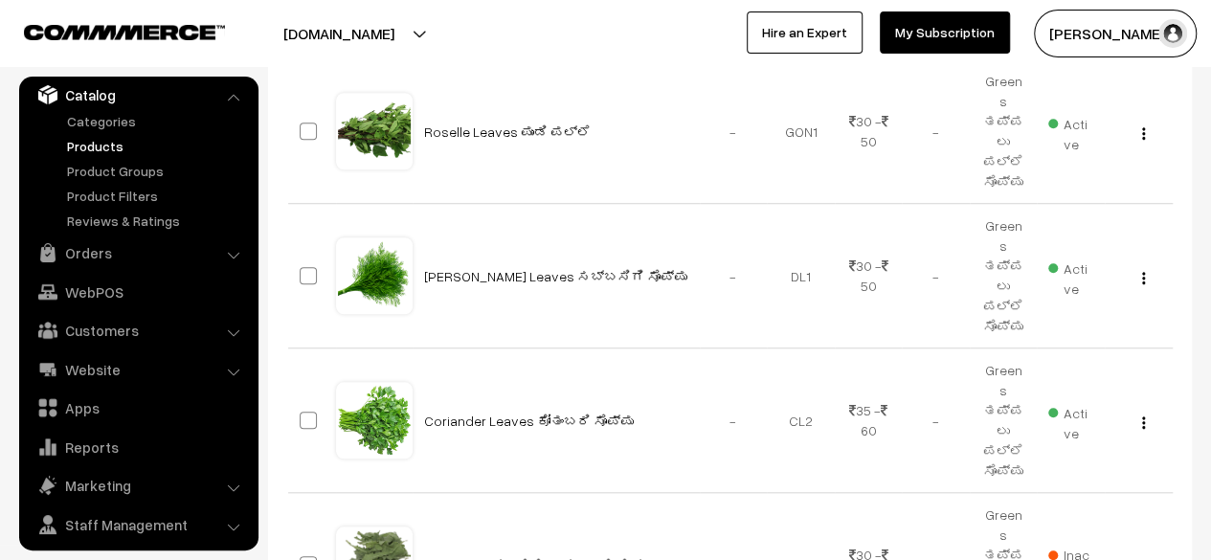
scroll to position [736, 0]
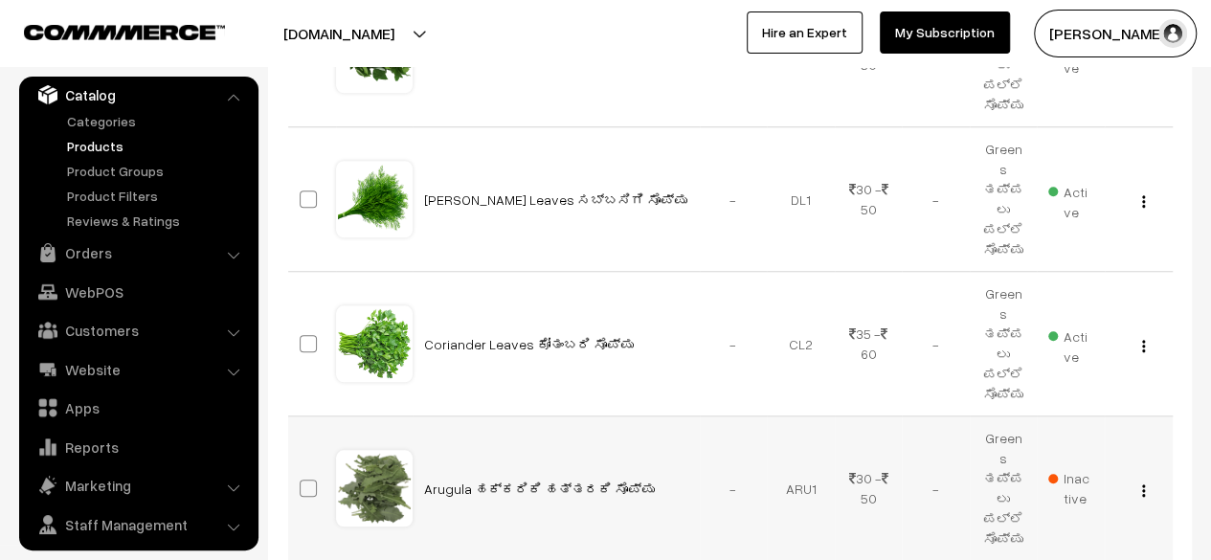
click at [1143, 484] on img "button" at bounding box center [1143, 490] width 3 height 12
click at [1047, 539] on link "Edit" at bounding box center [1057, 560] width 163 height 42
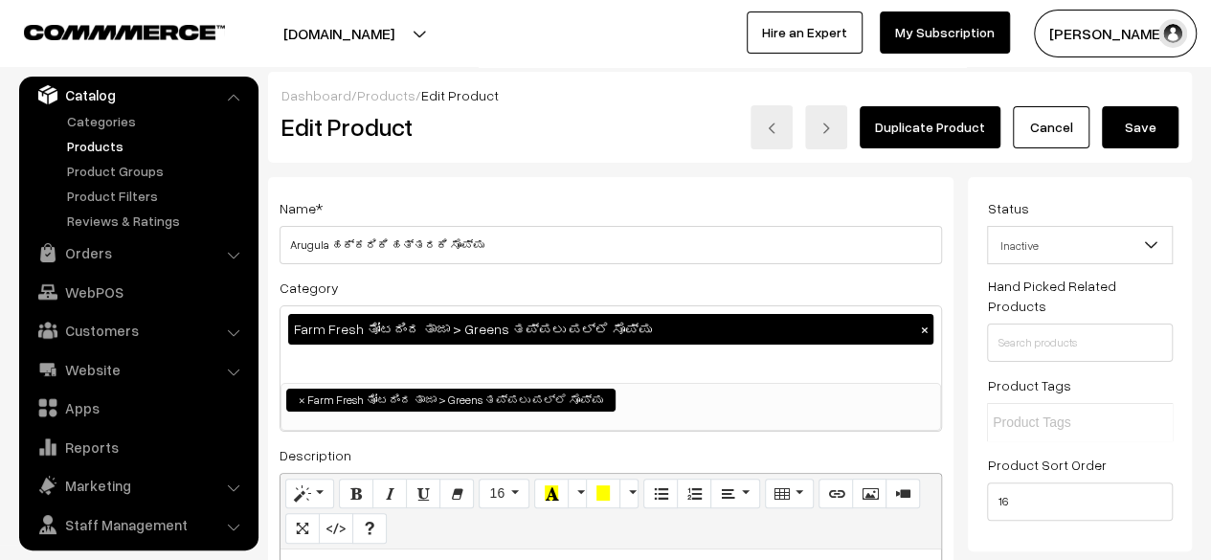
scroll to position [165, 0]
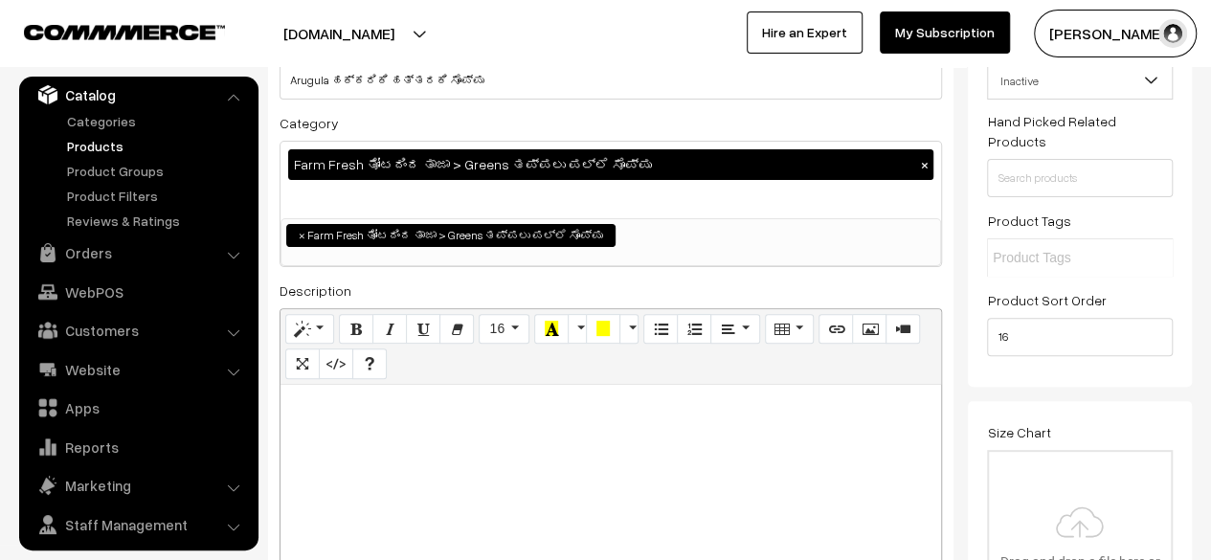
click at [423, 401] on p at bounding box center [610, 405] width 641 height 23
paste div
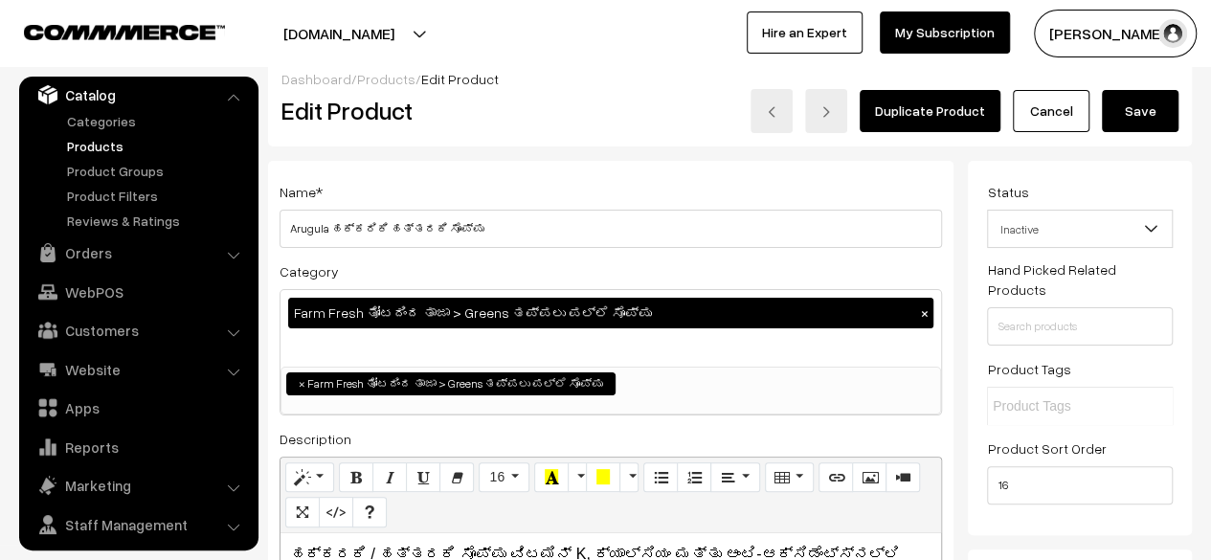
scroll to position [0, 0]
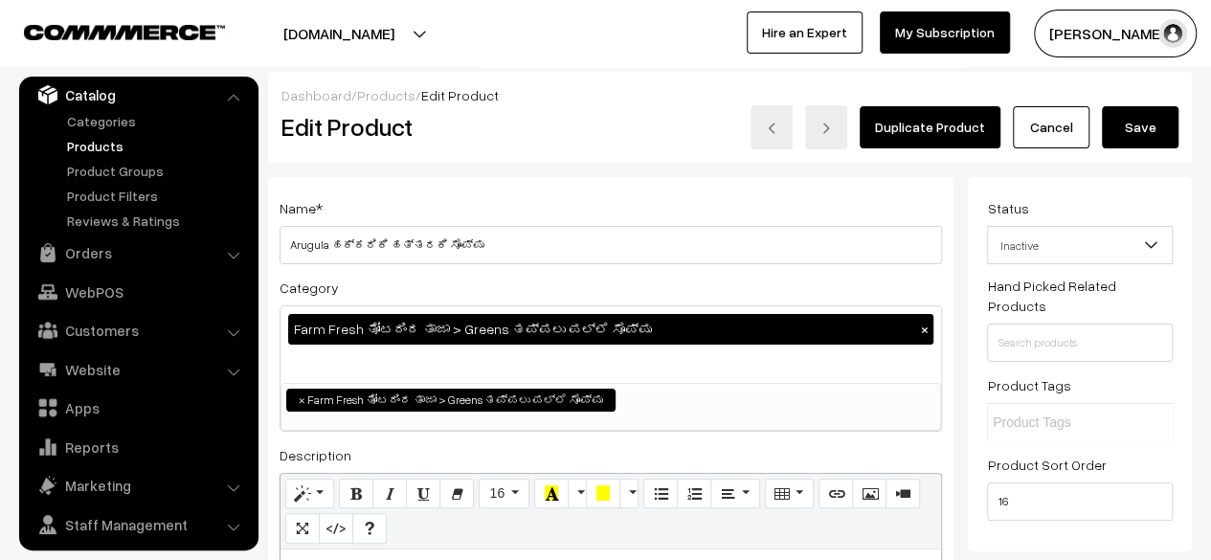
click at [1135, 125] on button "Save" at bounding box center [1140, 127] width 77 height 42
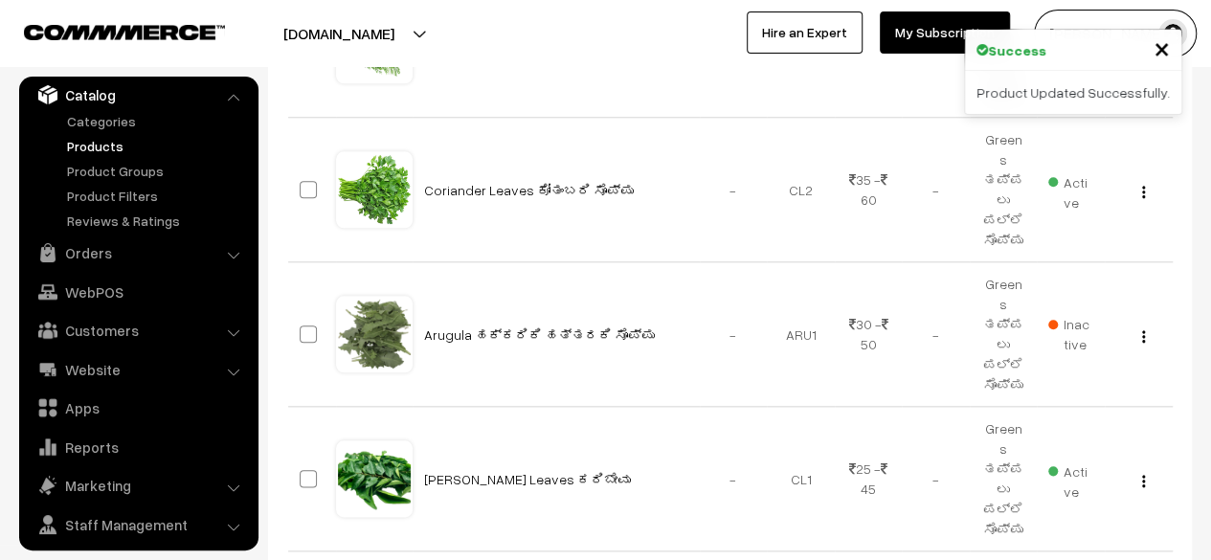
scroll to position [902, 0]
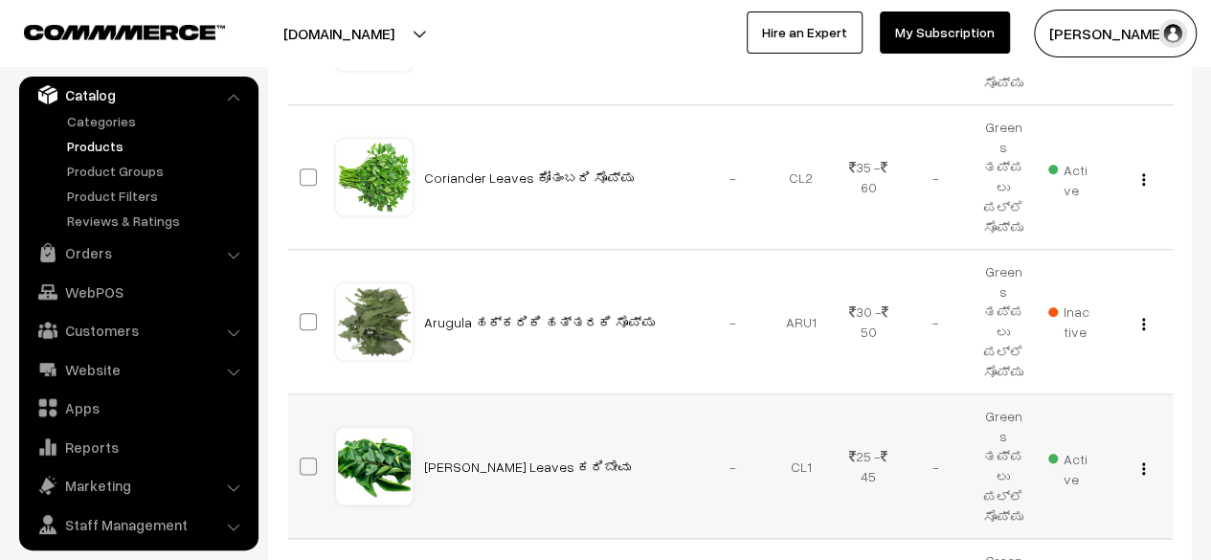
click at [1144, 462] on img "button" at bounding box center [1143, 468] width 3 height 12
click at [1084, 517] on link "Edit" at bounding box center [1057, 538] width 163 height 42
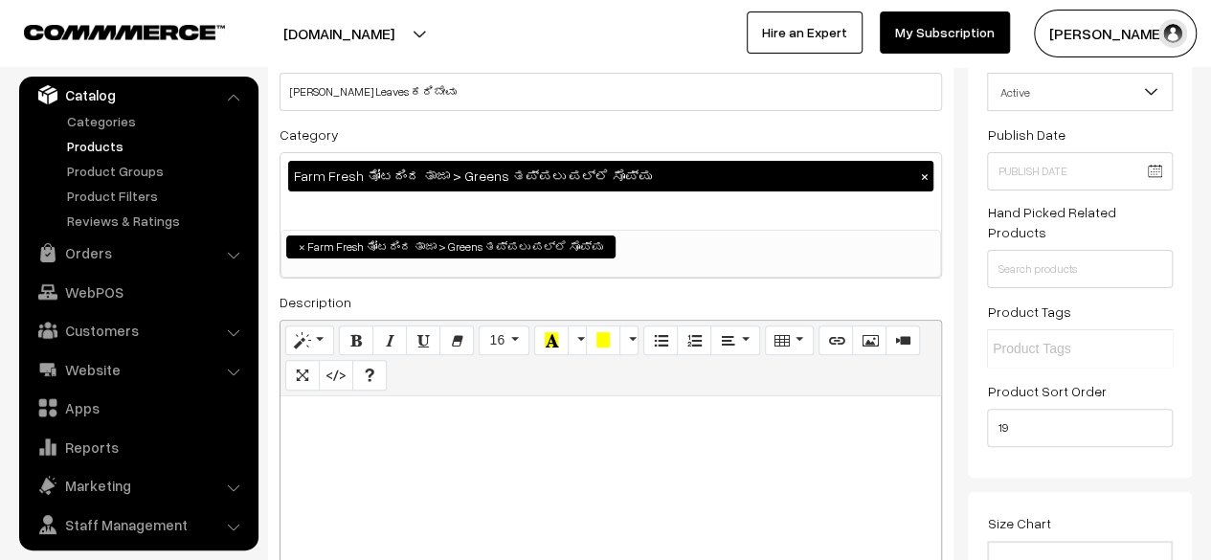
scroll to position [158, 0]
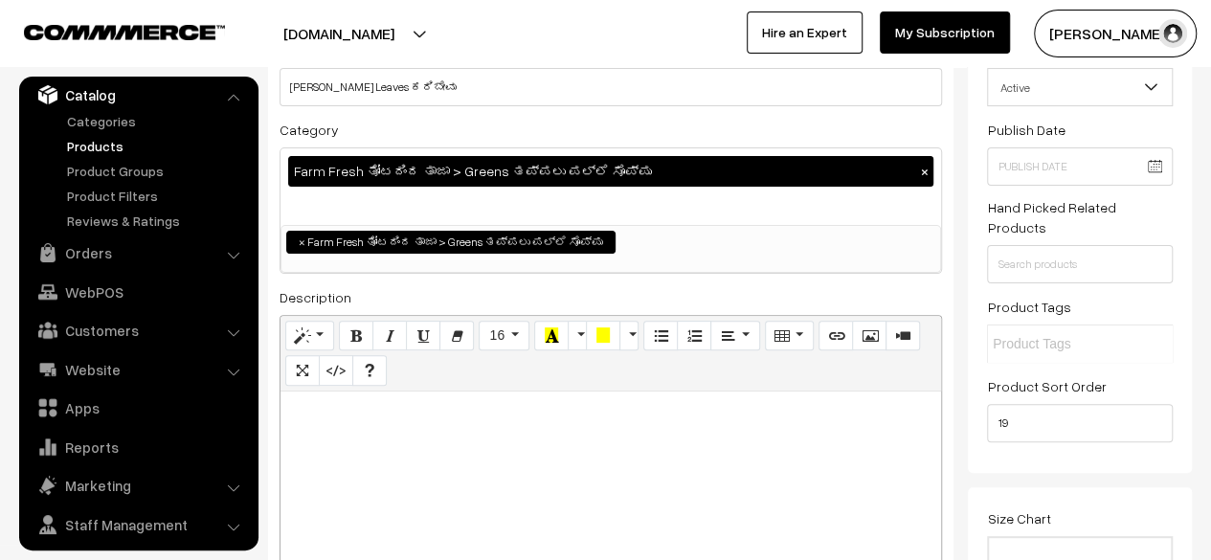
click at [618, 424] on div at bounding box center [610, 510] width 660 height 239
paste div
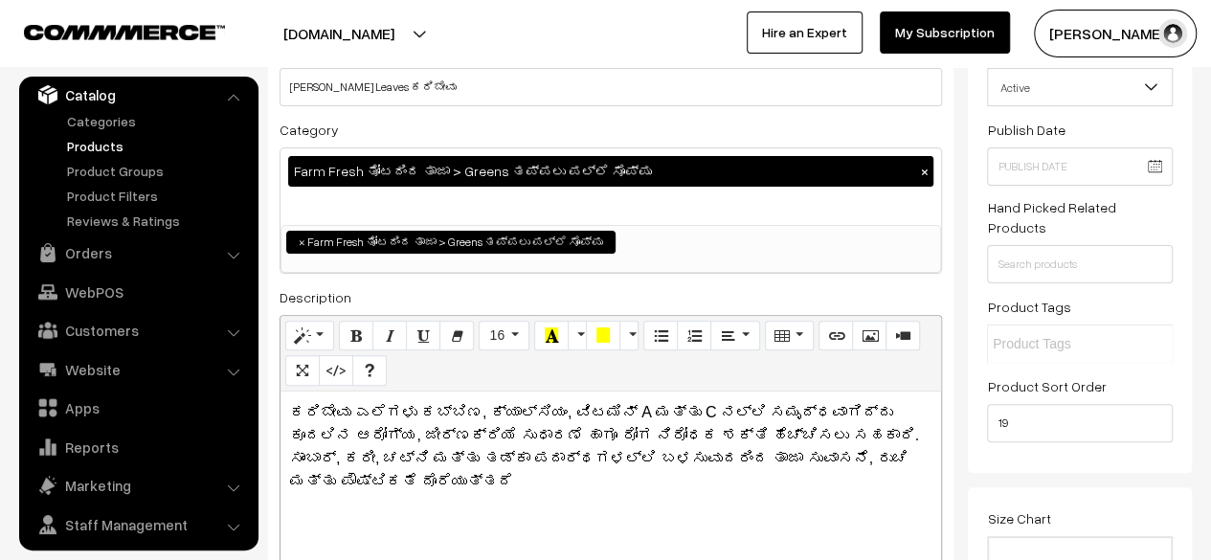
scroll to position [0, 0]
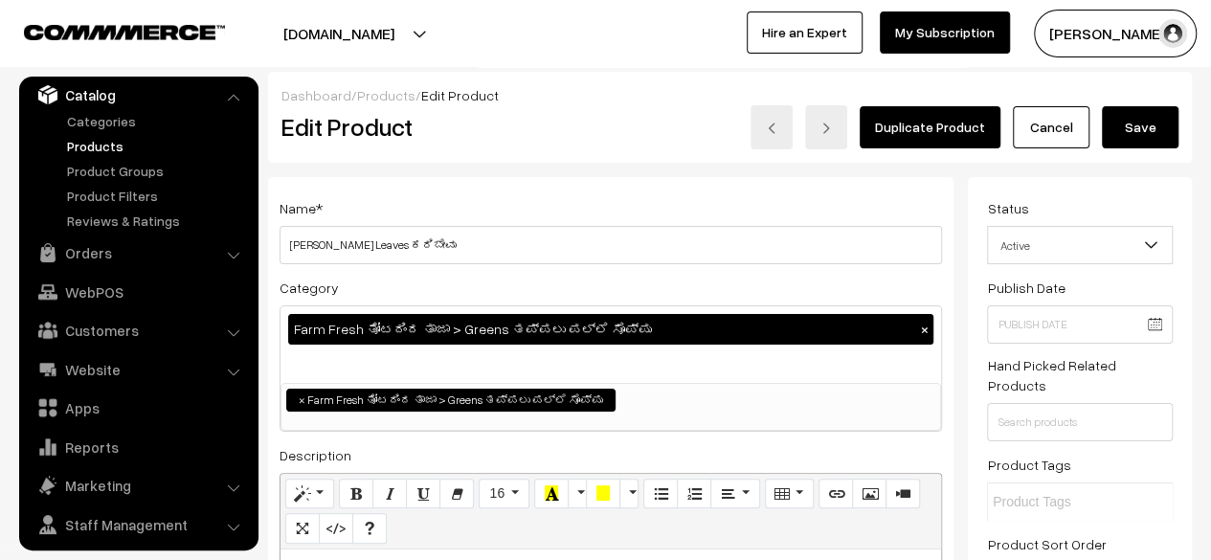
click at [1144, 119] on button "Save" at bounding box center [1140, 127] width 77 height 42
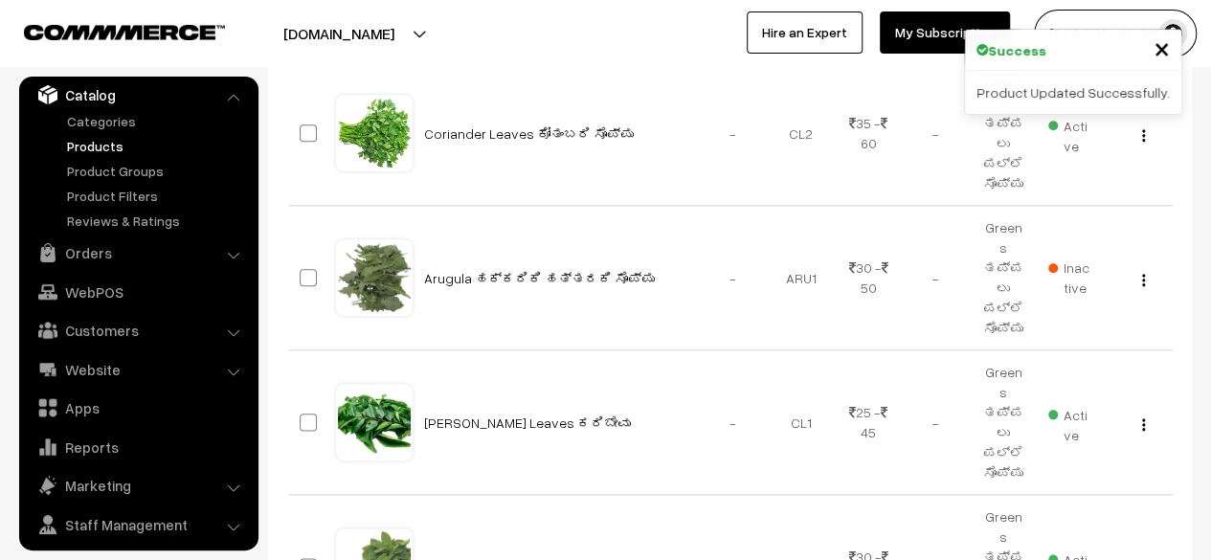
scroll to position [947, 0]
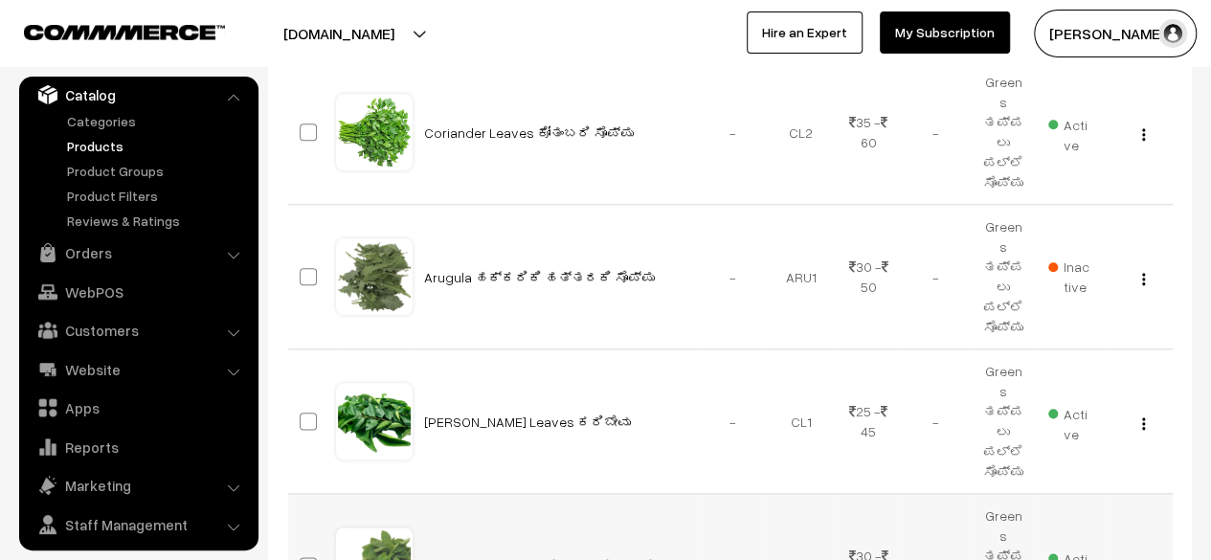
click at [1142, 559] on img "button" at bounding box center [1143, 568] width 3 height 12
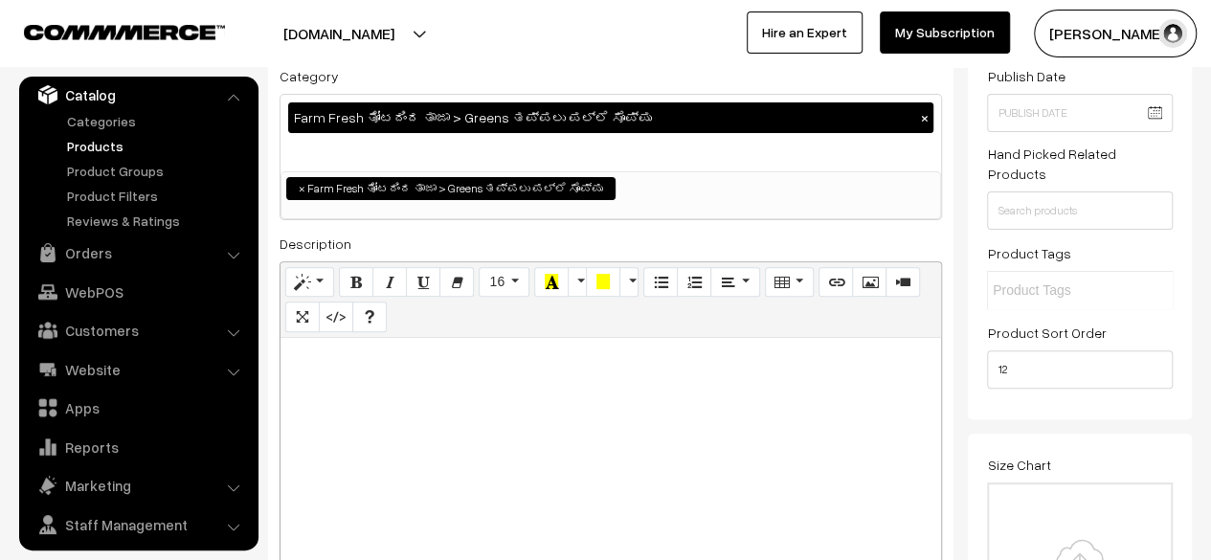
scroll to position [212, 0]
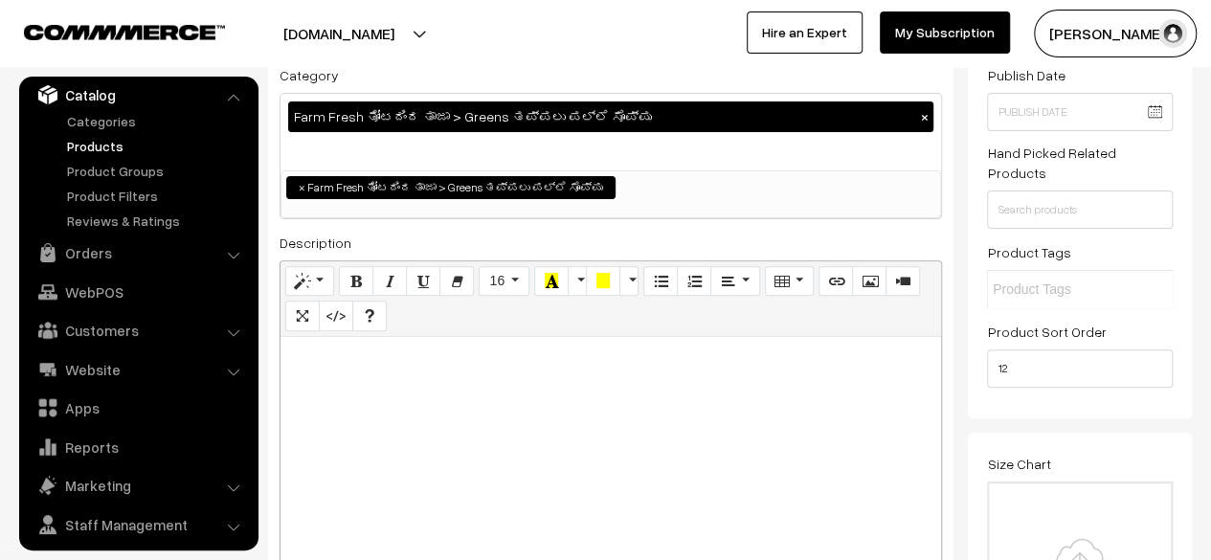
click at [520, 401] on div at bounding box center [610, 456] width 660 height 239
paste div
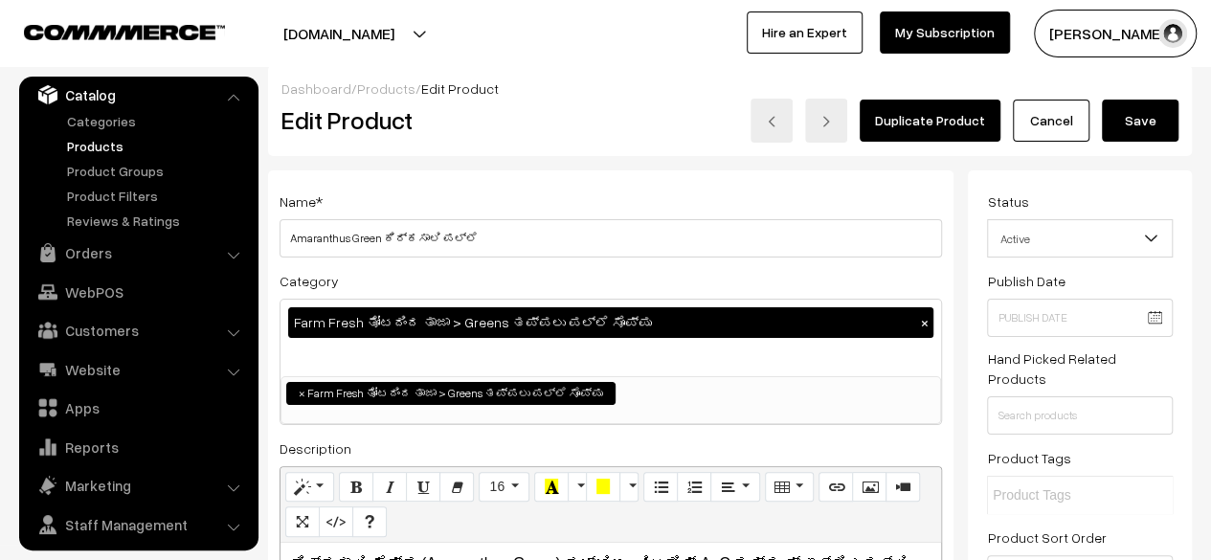
scroll to position [0, 0]
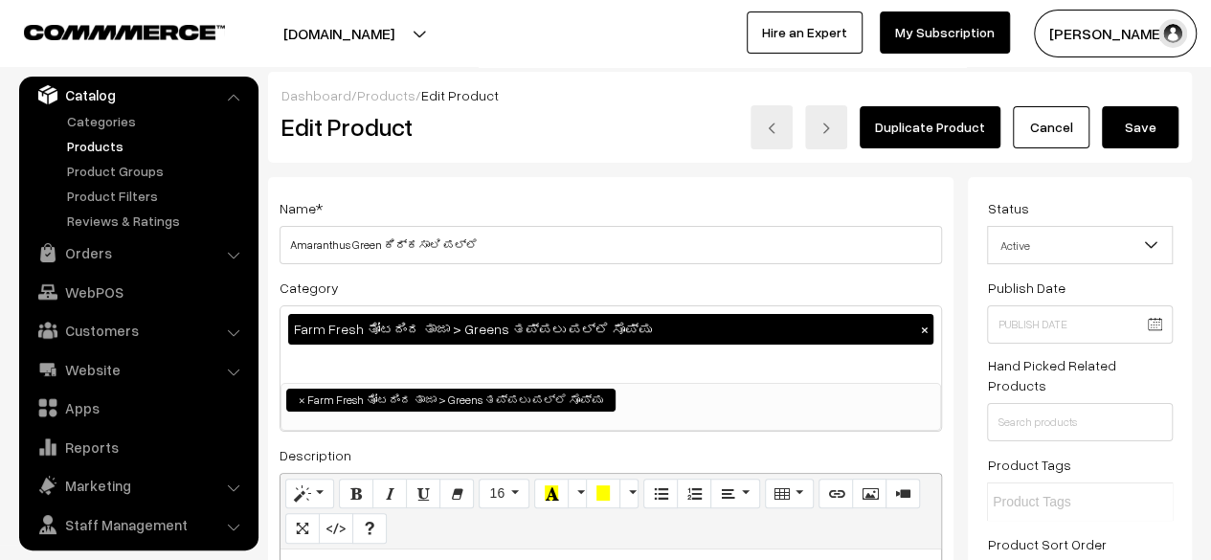
click at [1139, 134] on button "Save" at bounding box center [1140, 127] width 77 height 42
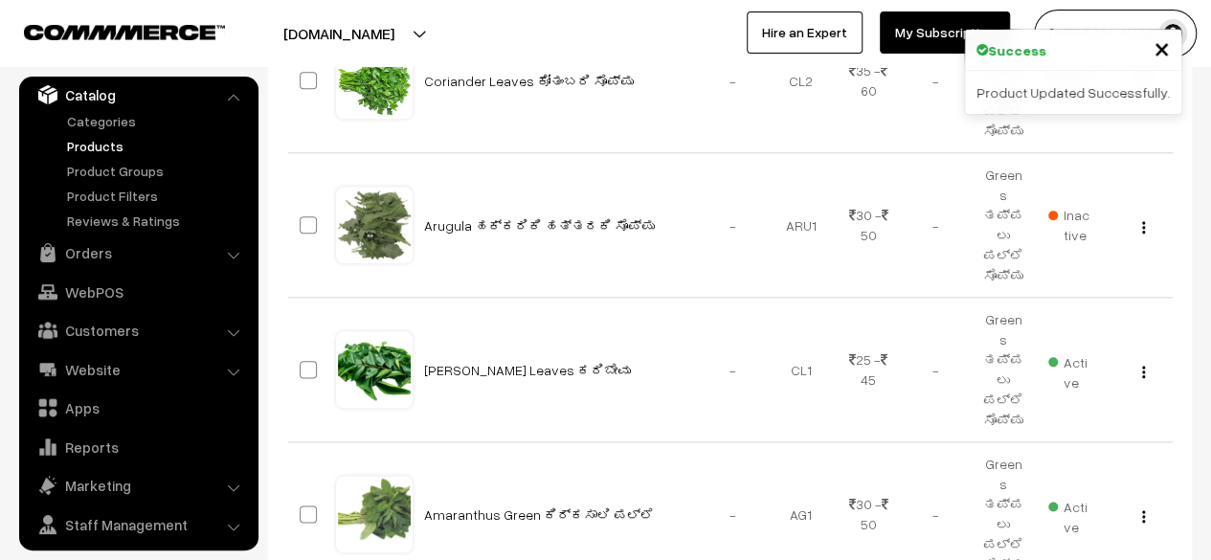
scroll to position [1002, 0]
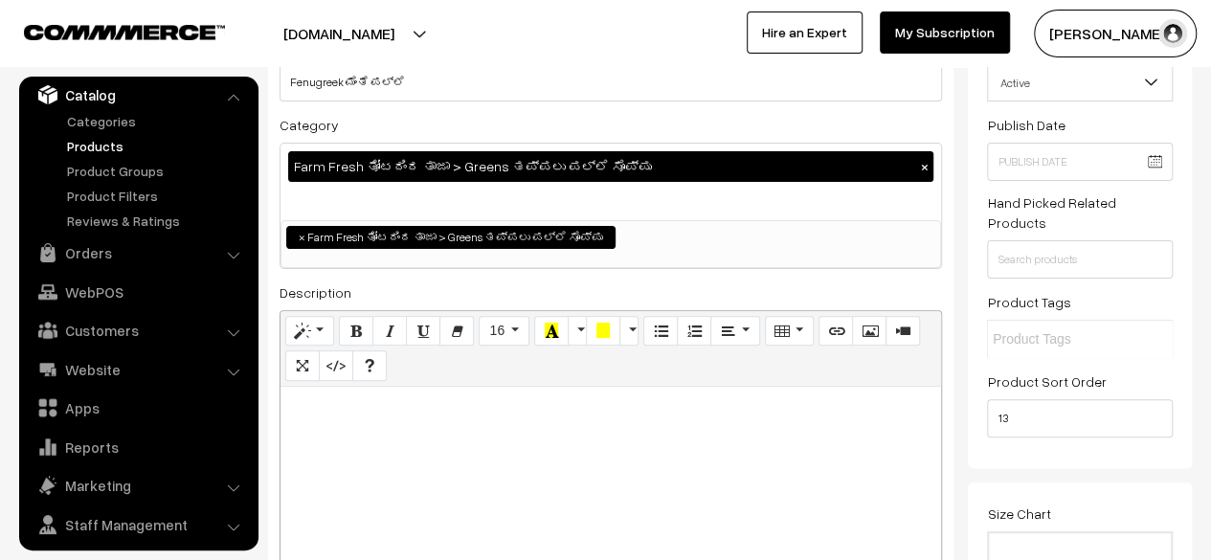
scroll to position [174, 0]
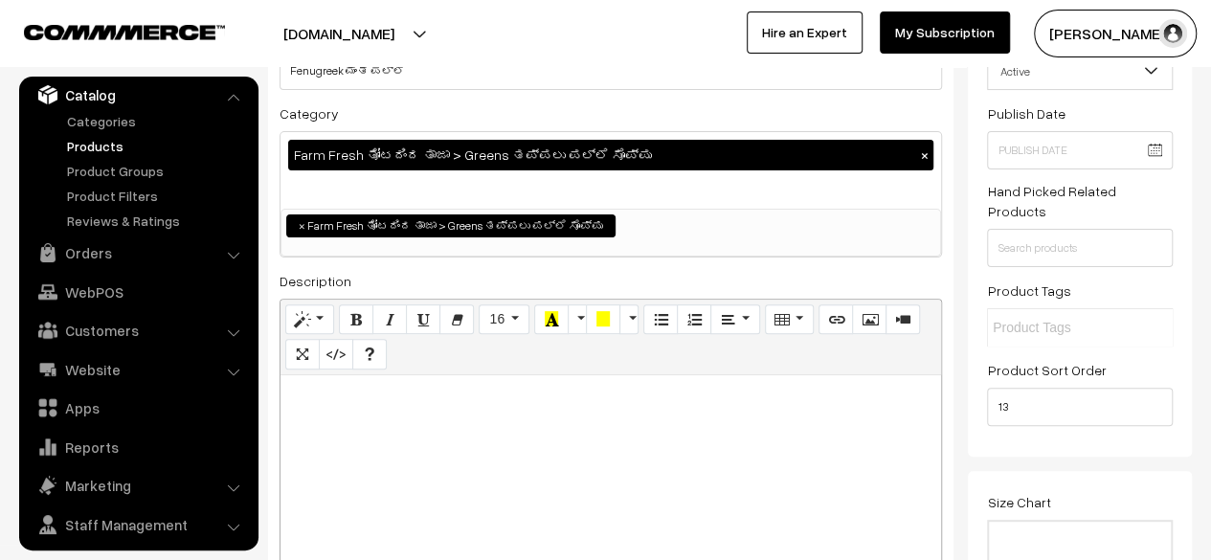
click at [432, 420] on div at bounding box center [610, 494] width 660 height 239
paste div
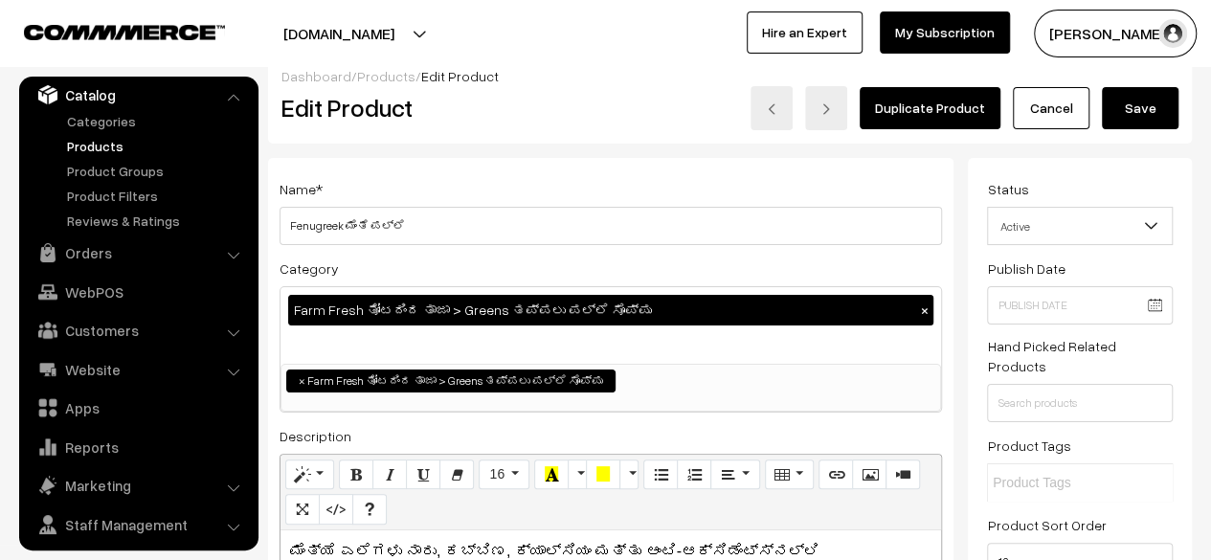
scroll to position [0, 0]
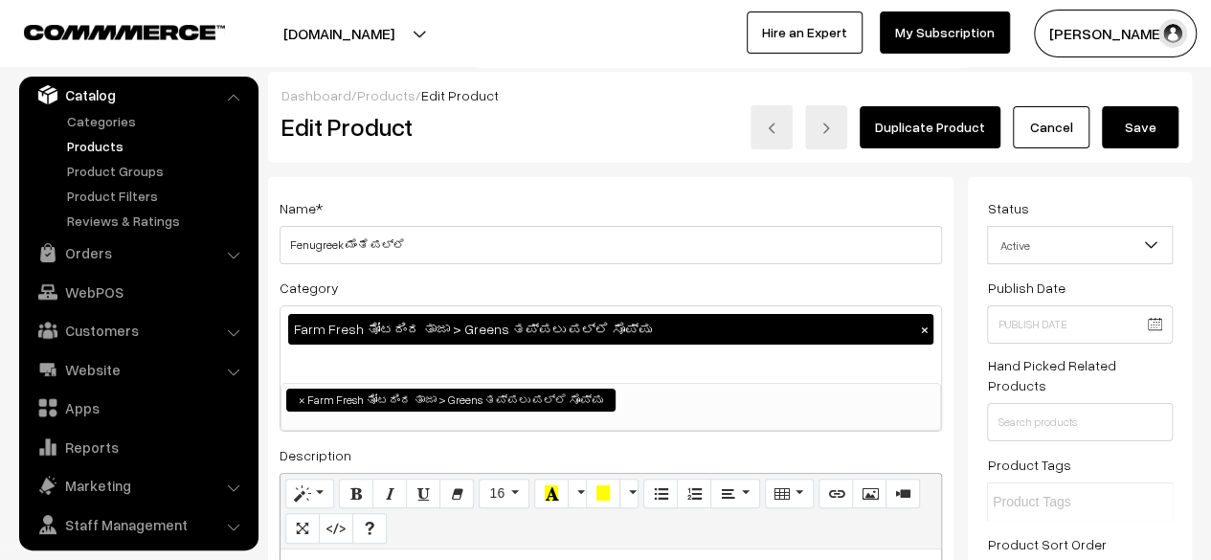
click at [1138, 129] on button "Save" at bounding box center [1140, 127] width 77 height 42
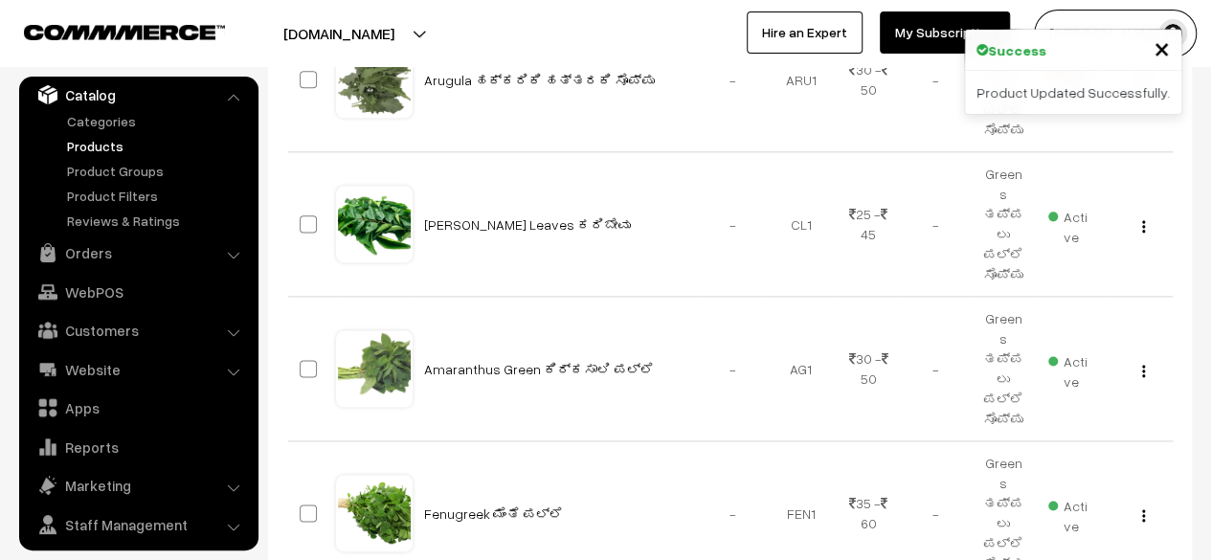
scroll to position [1147, 0]
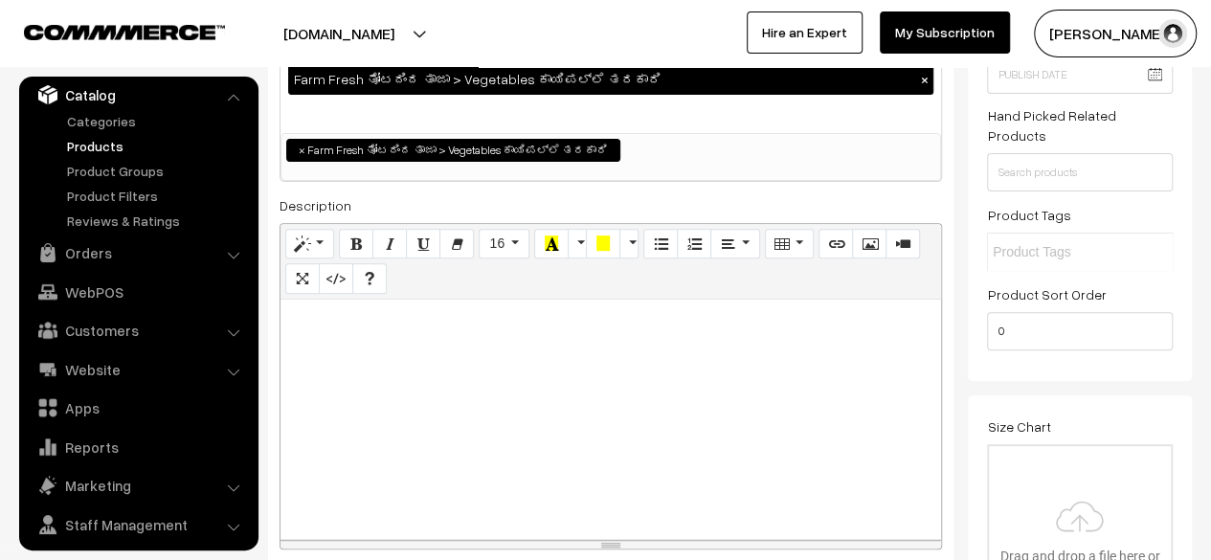
scroll to position [251, 0]
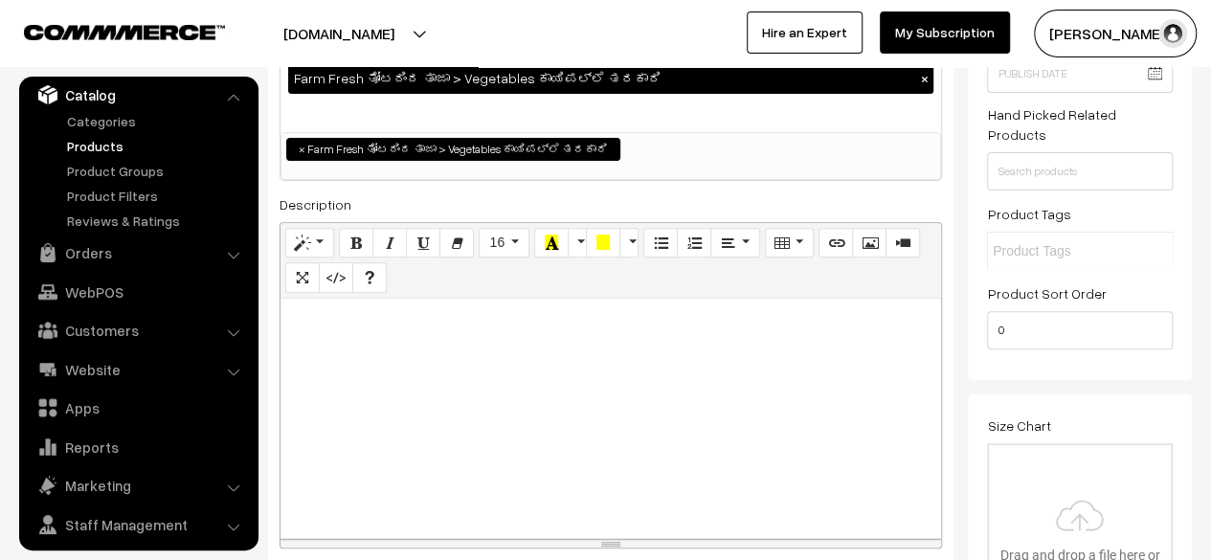
click at [575, 320] on p at bounding box center [610, 319] width 641 height 23
paste div
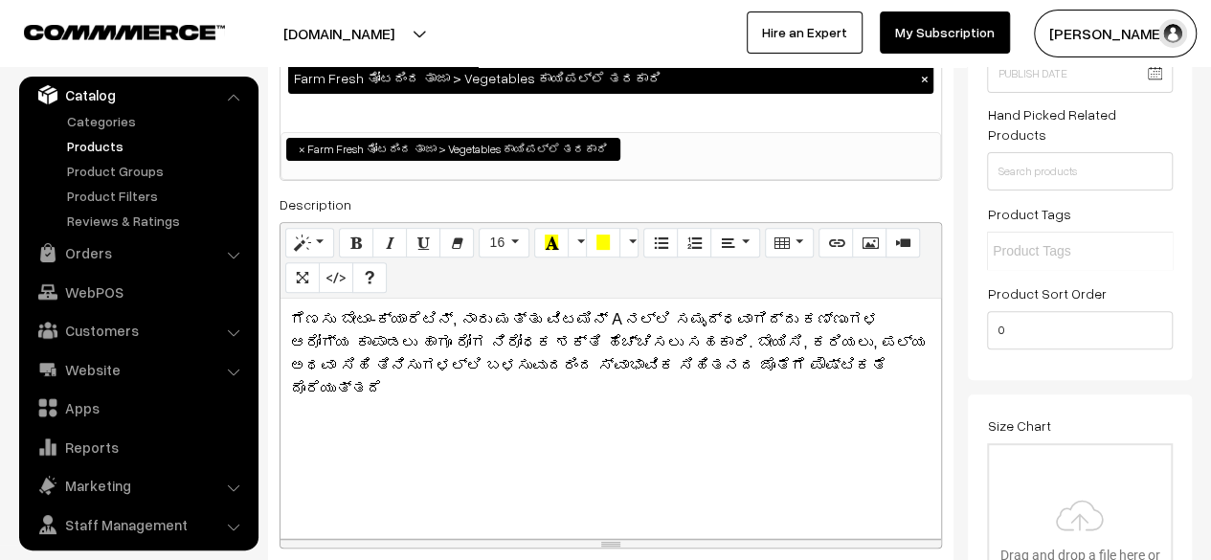
click at [390, 304] on div "ಗೆಣಸು ಬೇಟಾ-ಕ್ಯಾರೆಟಿನ್, ನಾರು ಮತ್ತು ವಿಟಮಿನ್ A ನಲ್ಲಿ ಸಮೃದ್ಧವಾಗಿದ್ದು ಕಣ್ಣುಗಳ ಆರೋಗ್ಯ…" at bounding box center [610, 418] width 660 height 239
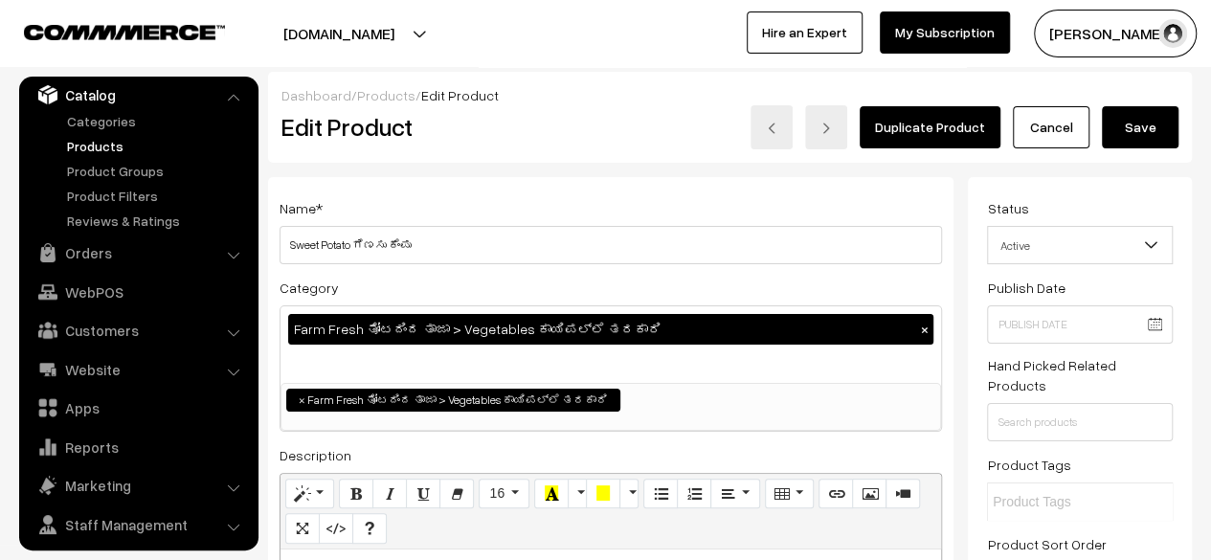
click at [1135, 131] on button "Save" at bounding box center [1140, 127] width 77 height 42
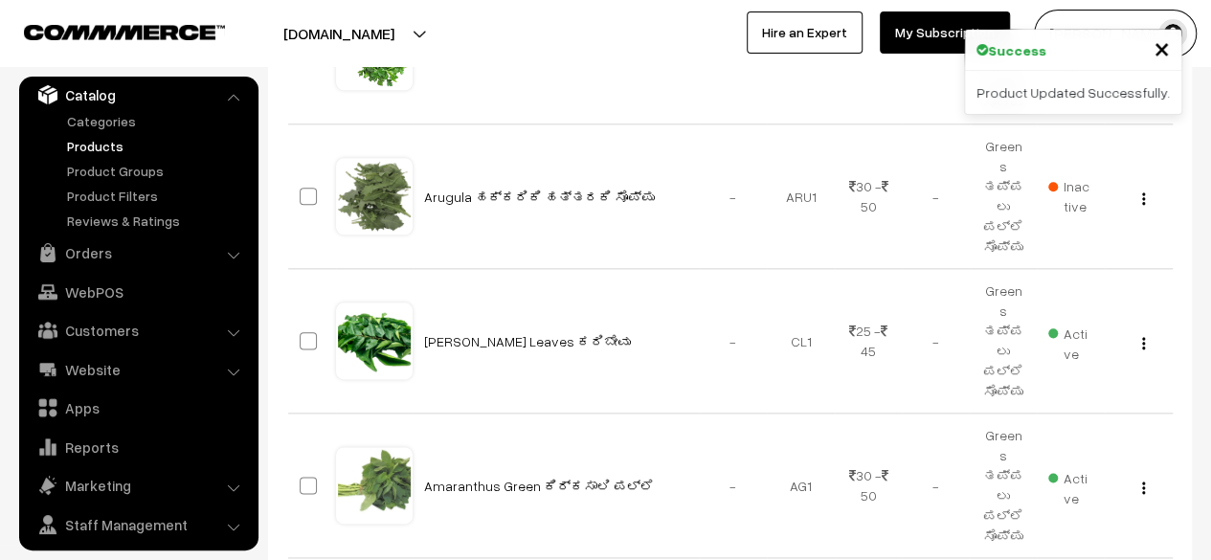
scroll to position [1168, 0]
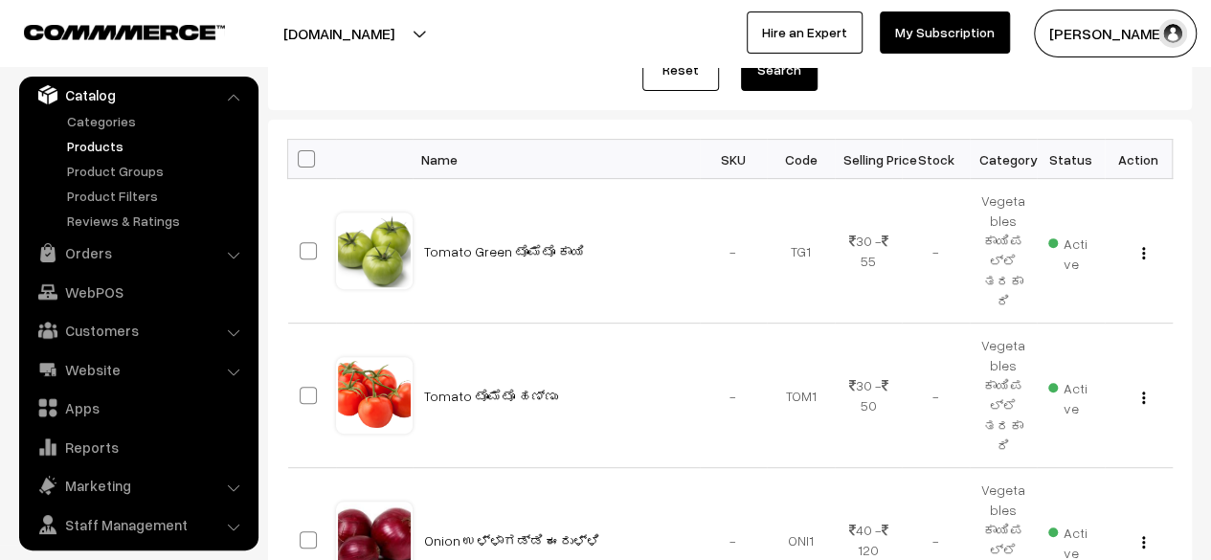
scroll to position [260, 0]
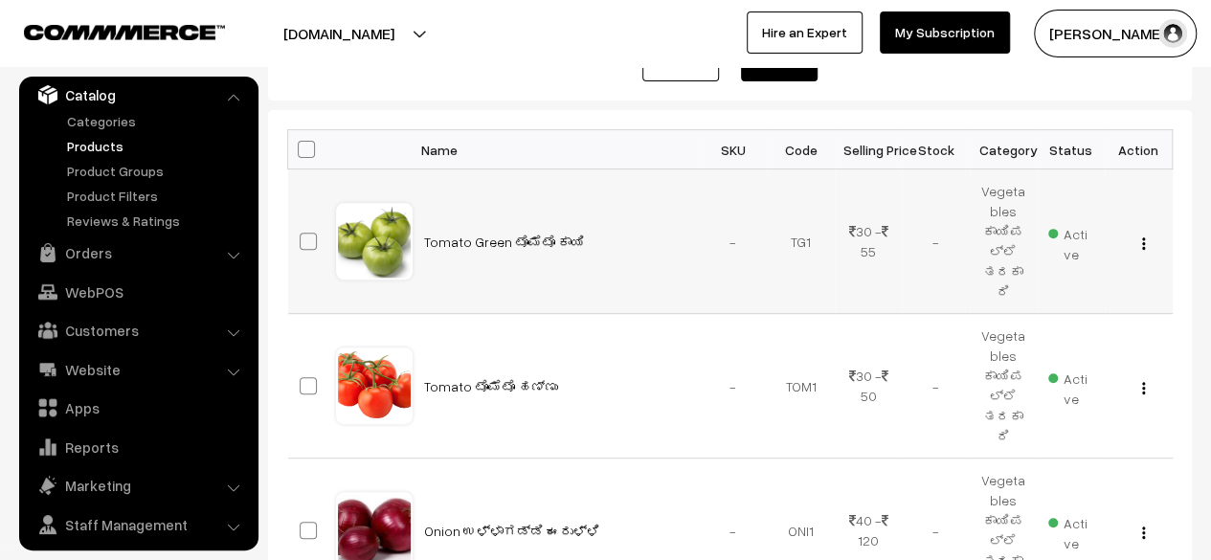
click at [1142, 237] on img "button" at bounding box center [1143, 243] width 3 height 12
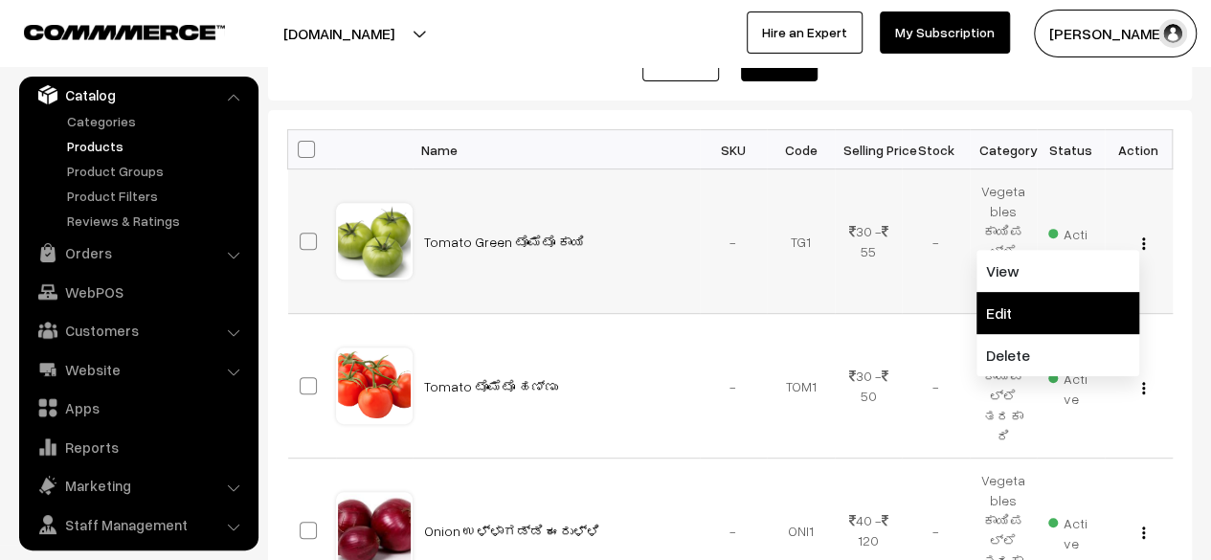
click at [1051, 292] on link "Edit" at bounding box center [1057, 313] width 163 height 42
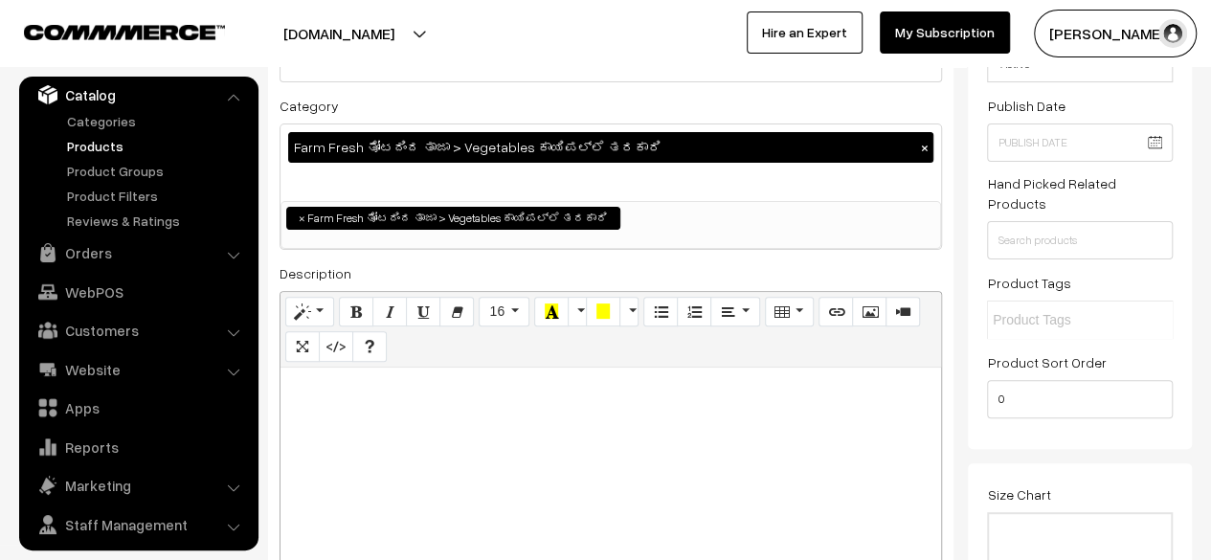
scroll to position [184, 0]
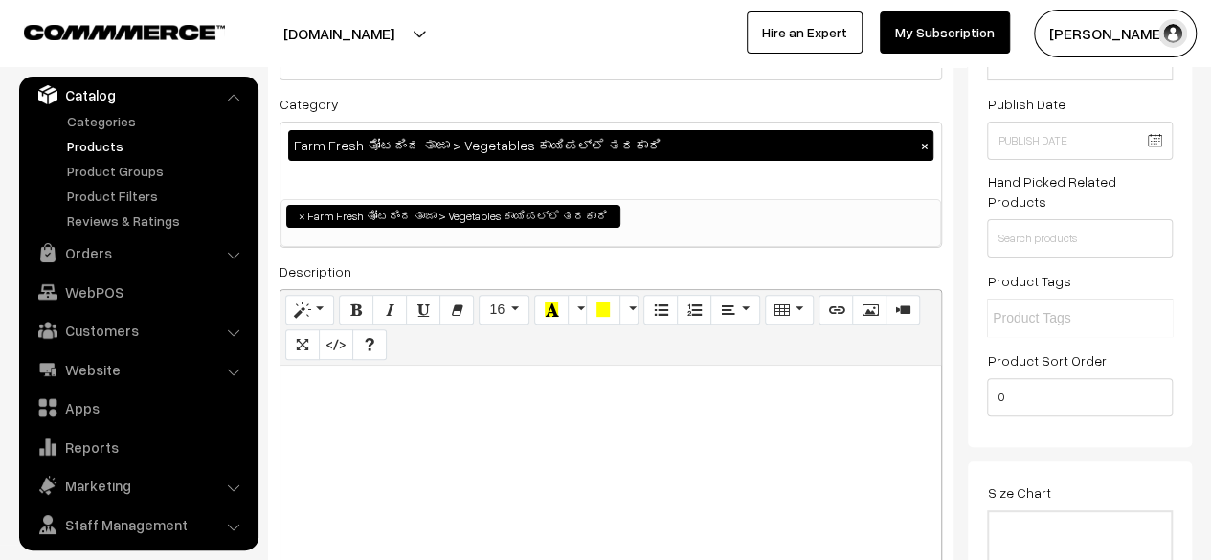
click at [470, 397] on p at bounding box center [610, 386] width 641 height 23
paste div
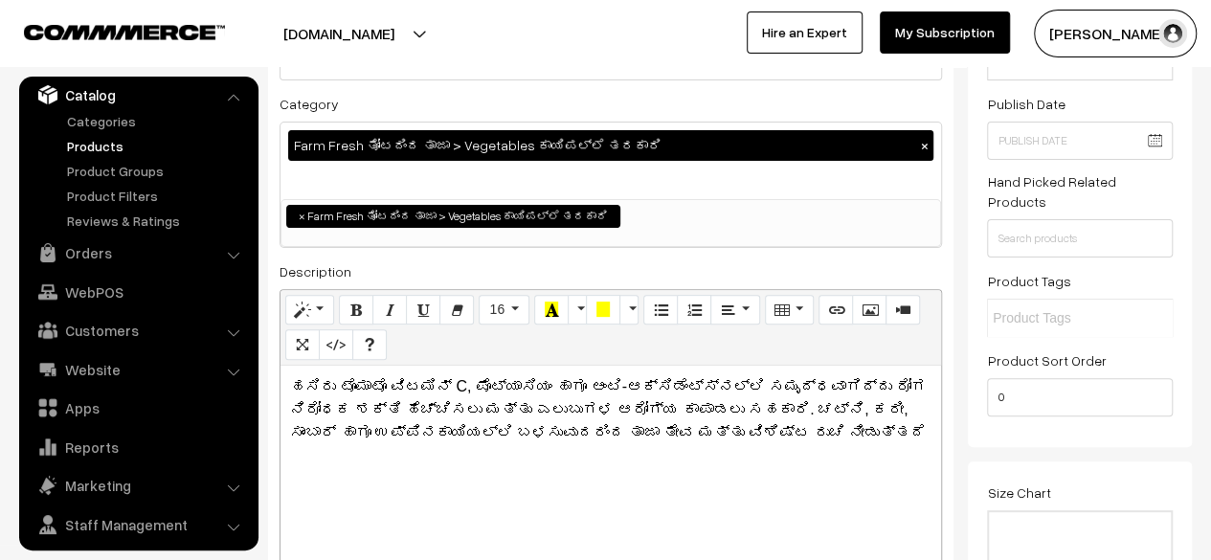
scroll to position [0, 0]
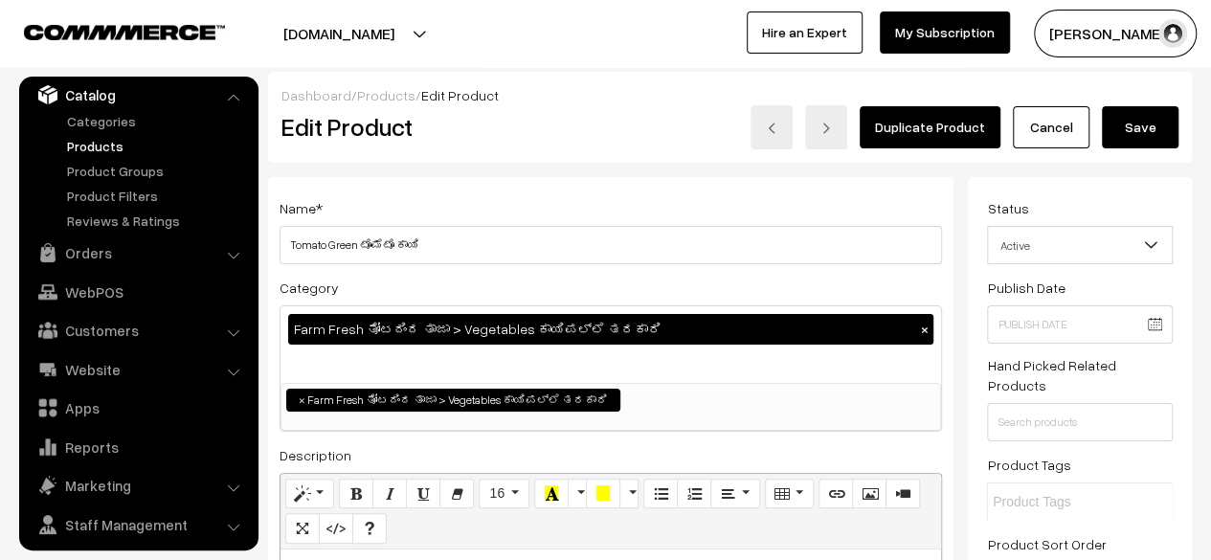
click at [1153, 122] on button "Save" at bounding box center [1140, 127] width 77 height 42
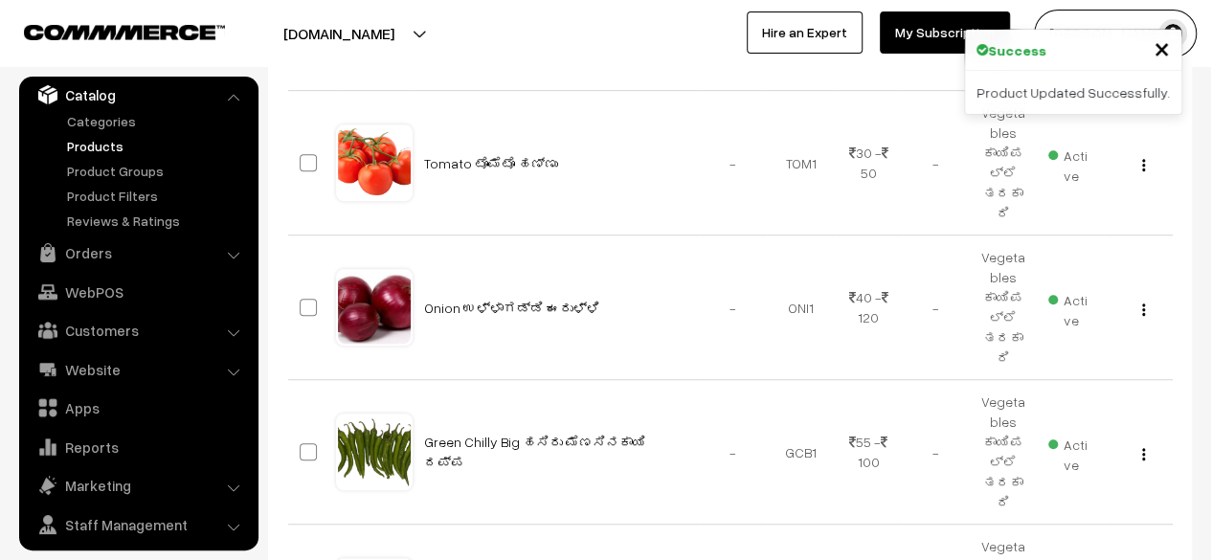
scroll to position [484, 0]
click at [1142, 158] on img "button" at bounding box center [1143, 164] width 3 height 12
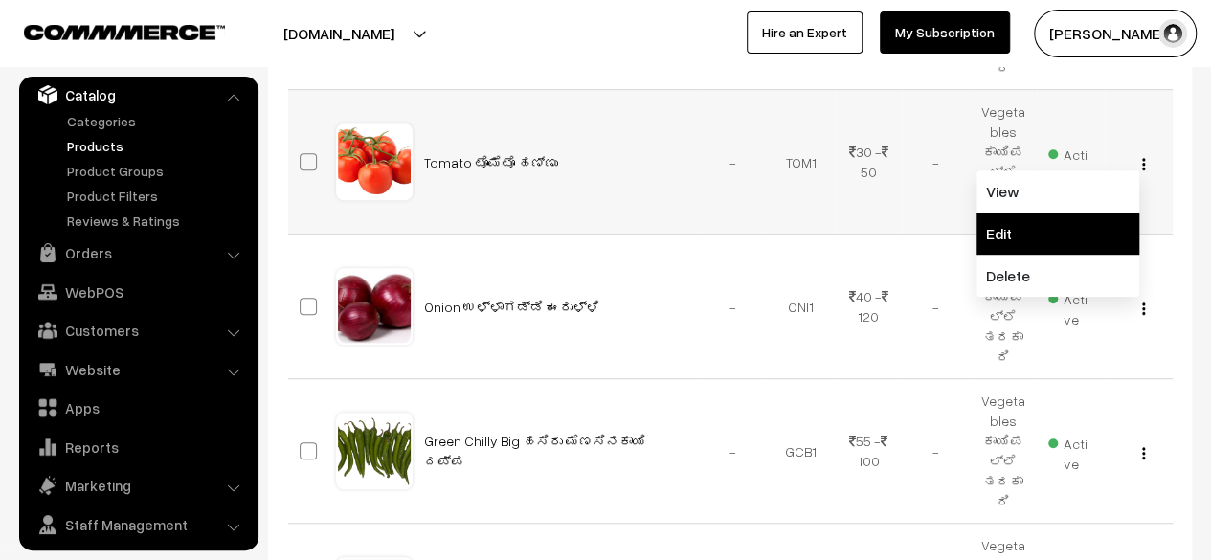
click at [1045, 218] on link "Edit" at bounding box center [1057, 233] width 163 height 42
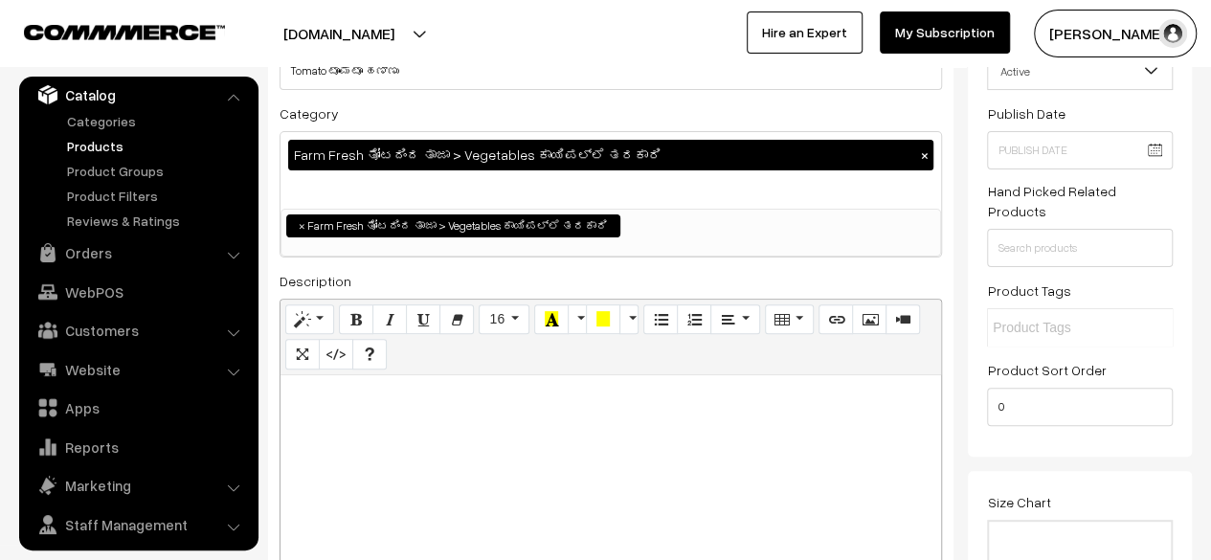
scroll to position [175, 0]
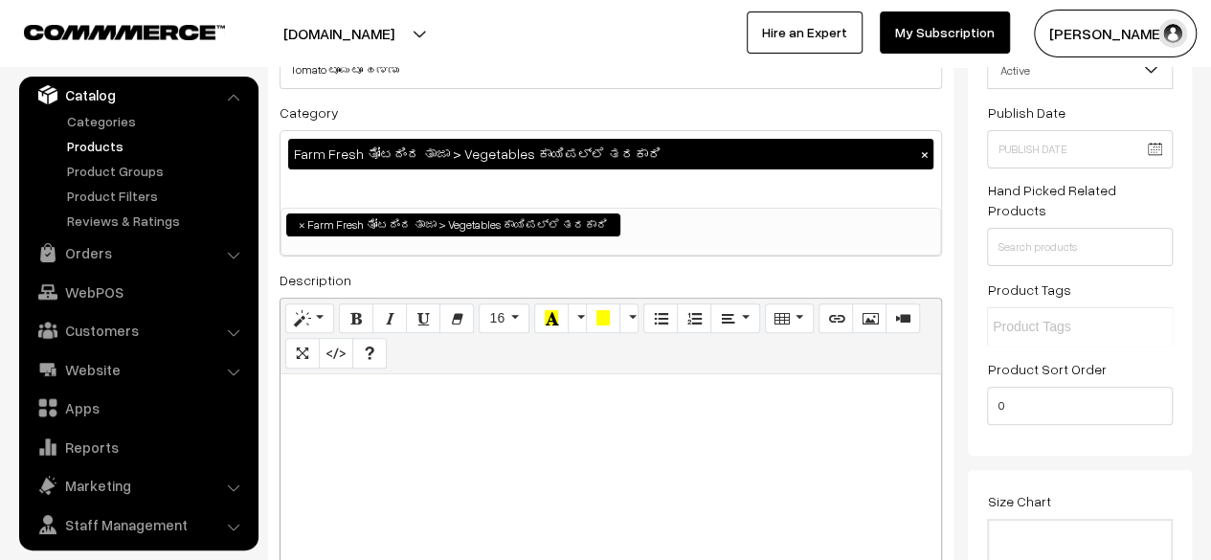
click at [435, 386] on p at bounding box center [610, 395] width 641 height 23
paste div
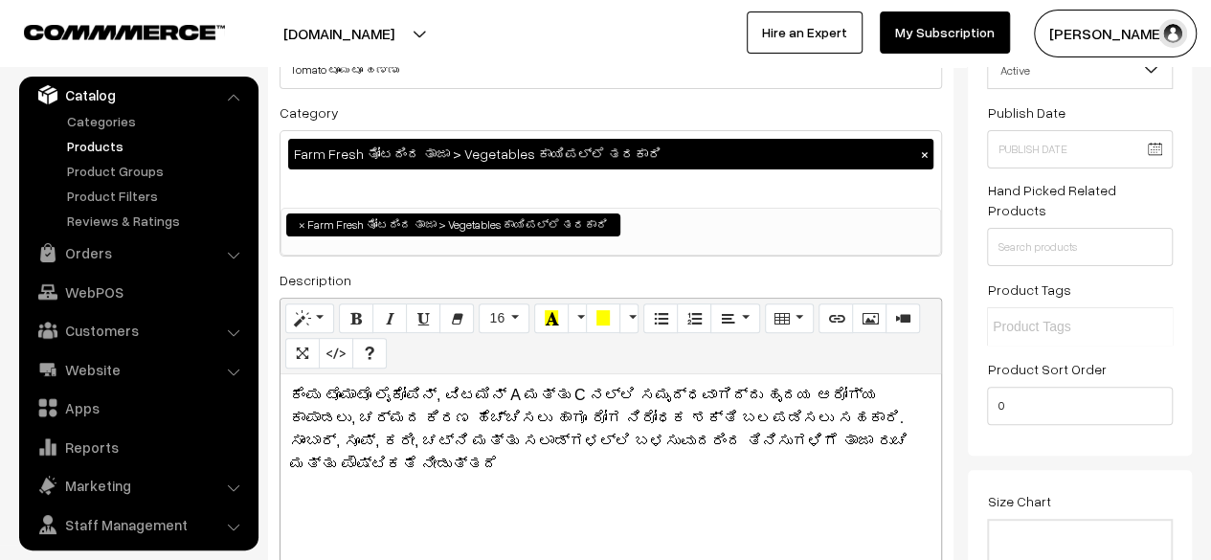
scroll to position [0, 0]
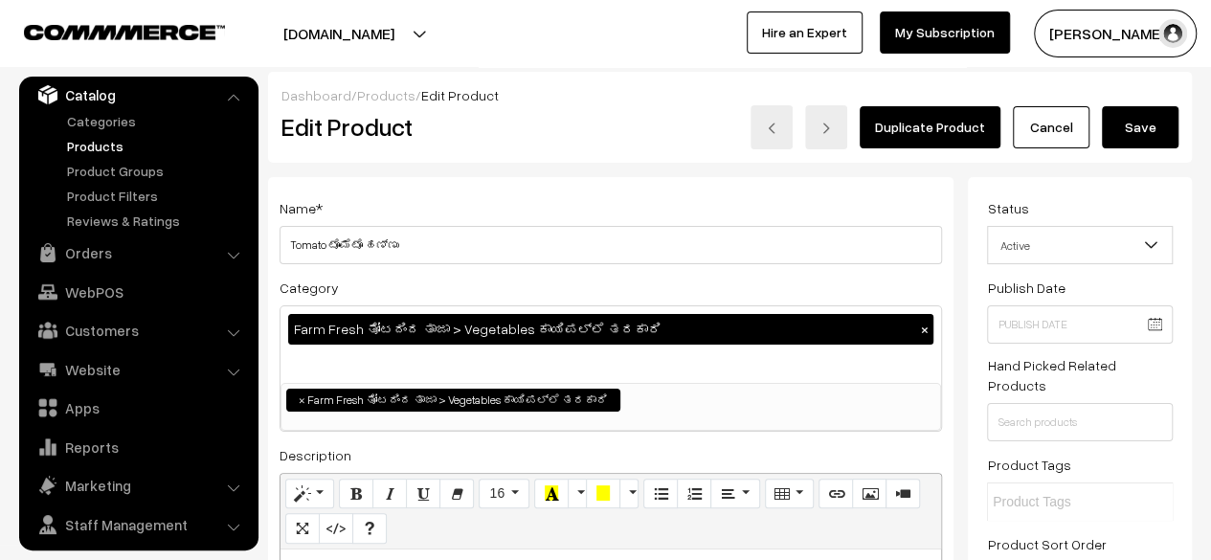
click at [1149, 124] on button "Save" at bounding box center [1140, 127] width 77 height 42
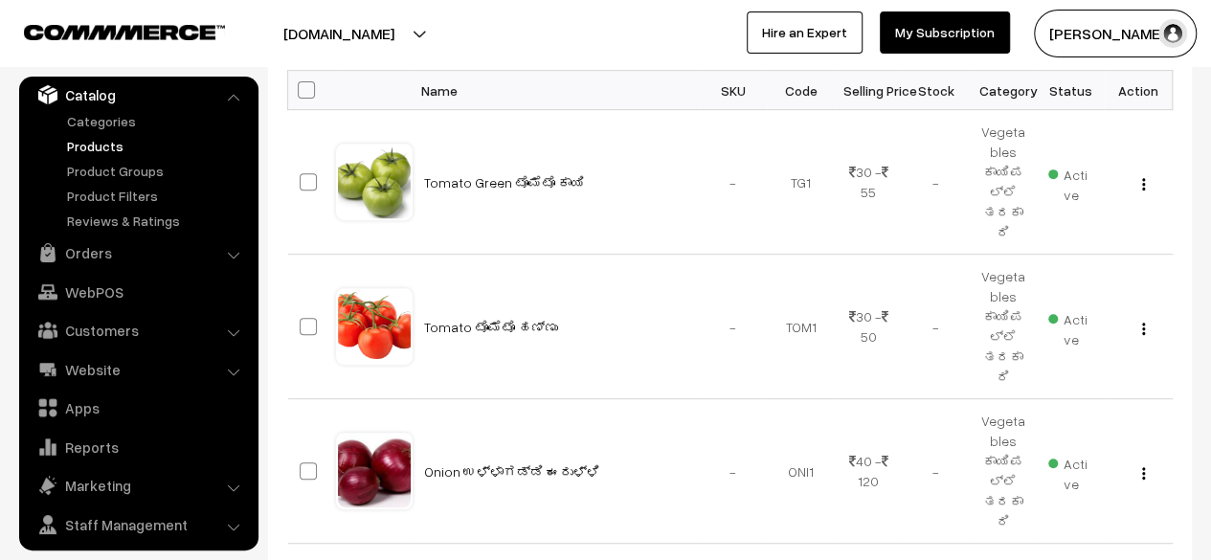
scroll to position [377, 0]
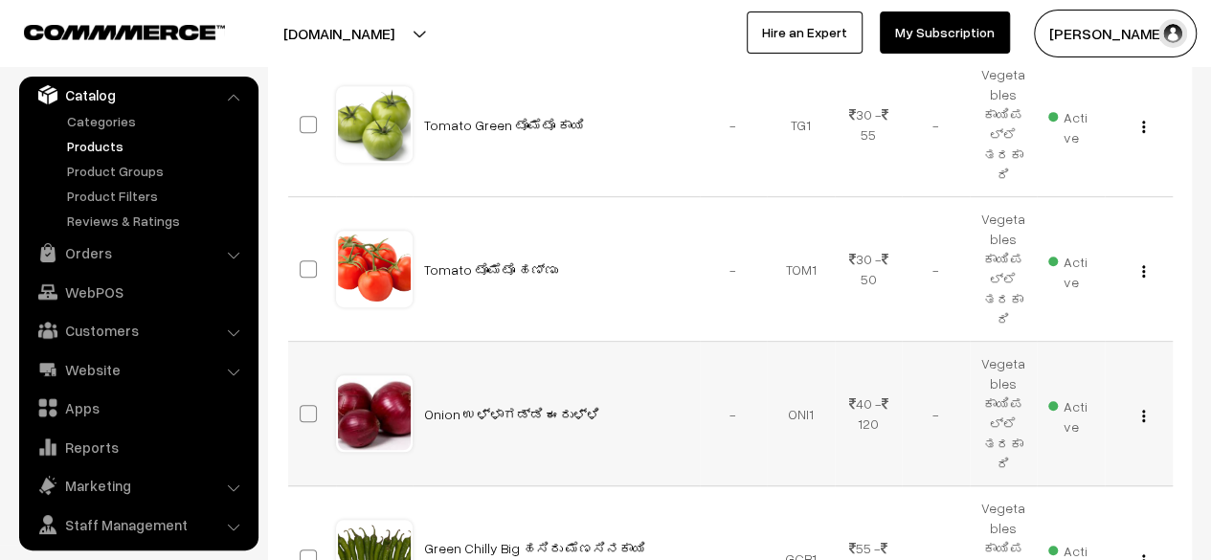
click at [1145, 404] on div "View Edit Delete" at bounding box center [1138, 414] width 45 height 20
click at [1143, 410] on img "button" at bounding box center [1143, 416] width 3 height 12
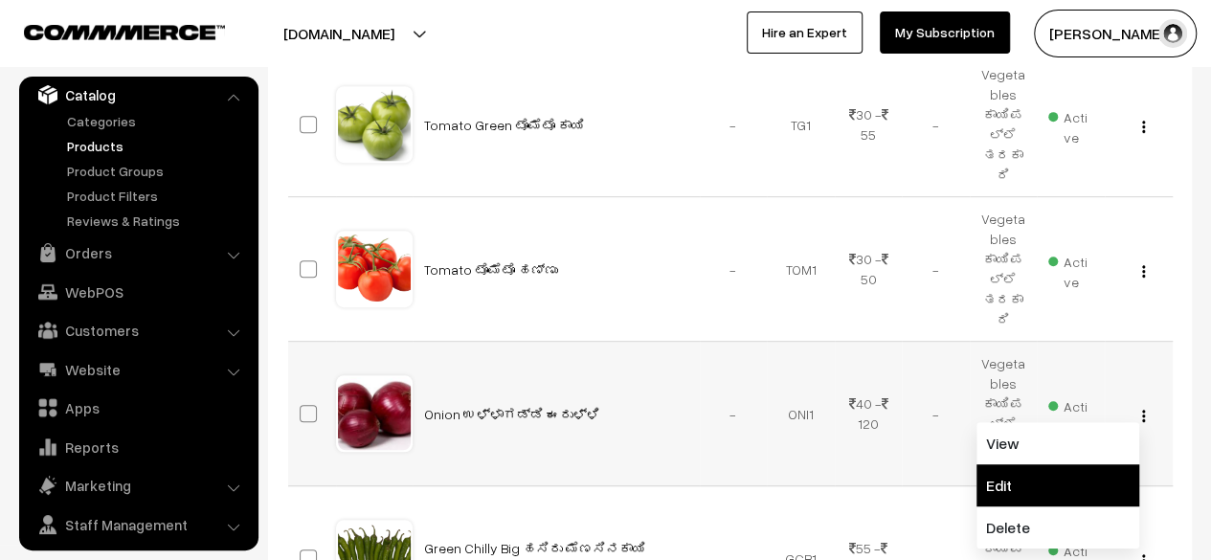
click at [1035, 464] on link "Edit" at bounding box center [1057, 485] width 163 height 42
